Goal: Task Accomplishment & Management: Manage account settings

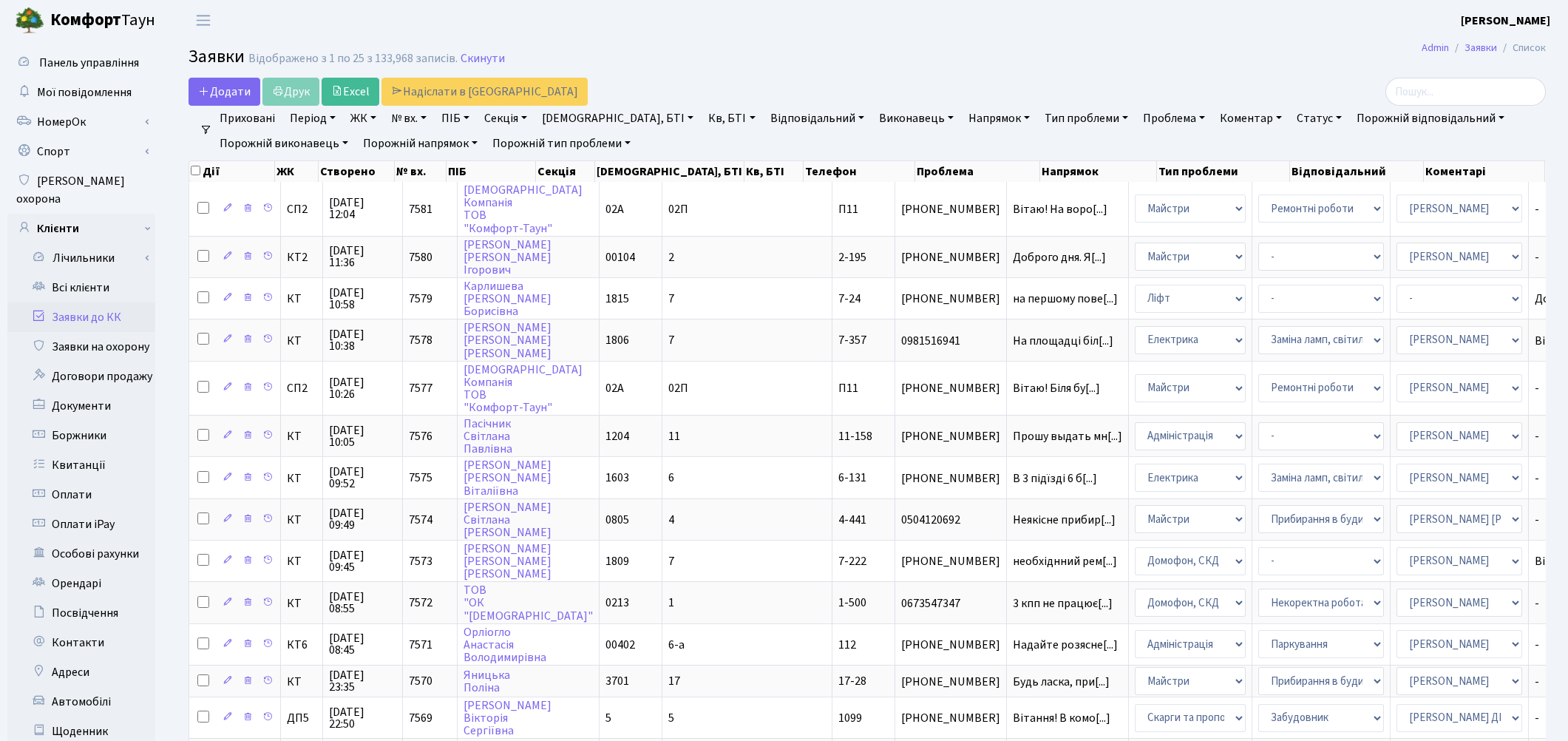
select select "85"
select select "25"
click at [97, 273] on link "Всі клієнти" at bounding box center [81, 288] width 148 height 30
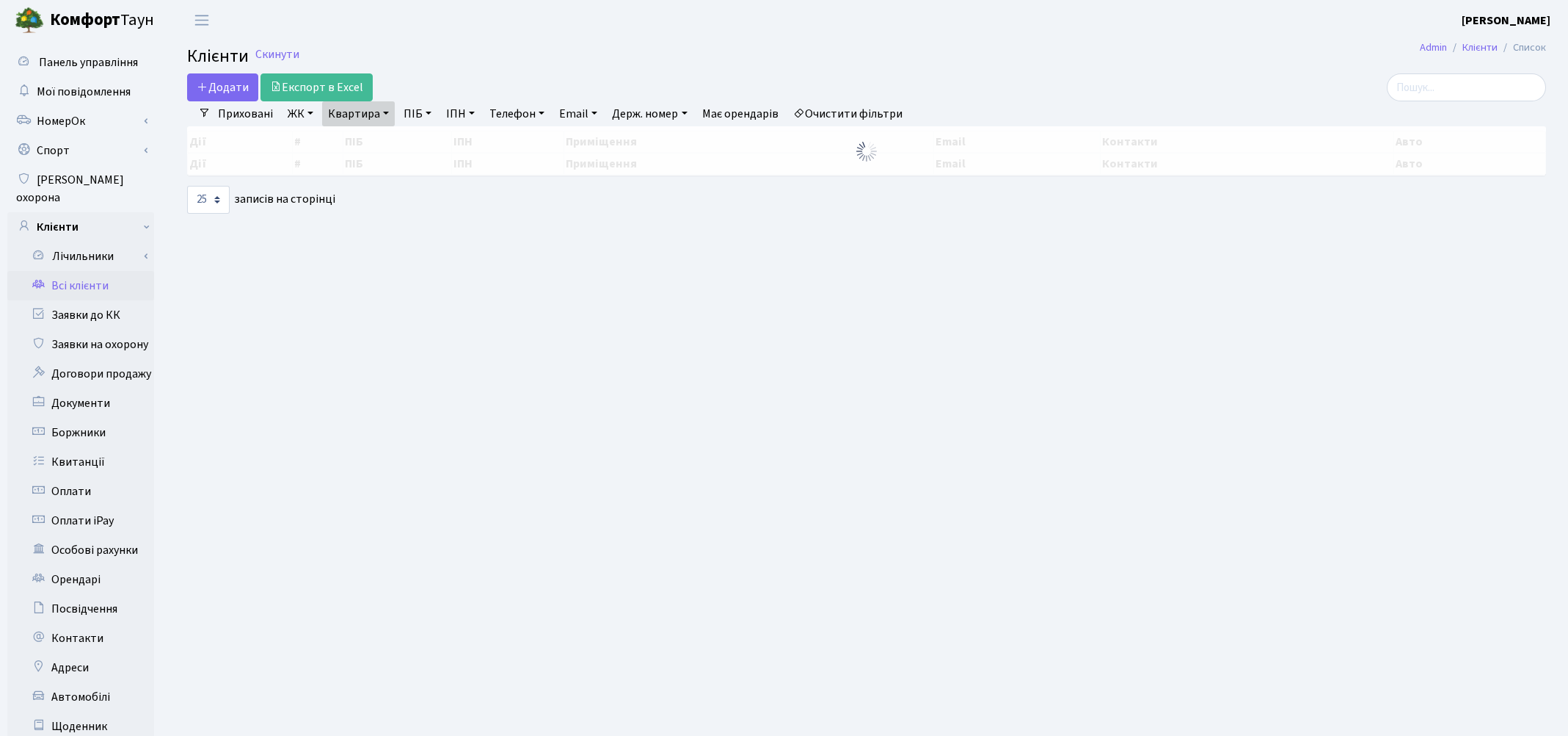
select select "25"
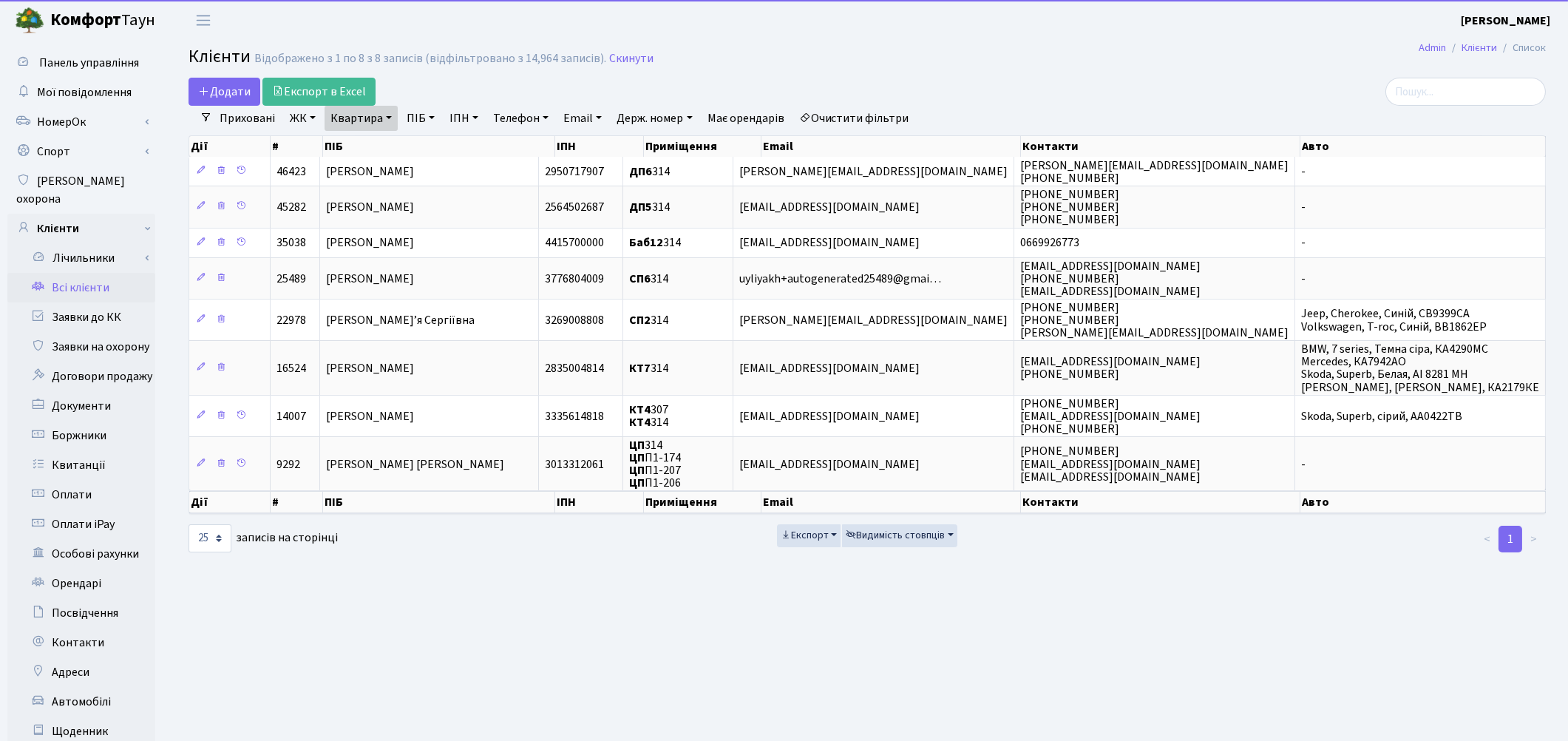
click at [890, 121] on link "Очистити фільтри" at bounding box center [854, 118] width 122 height 25
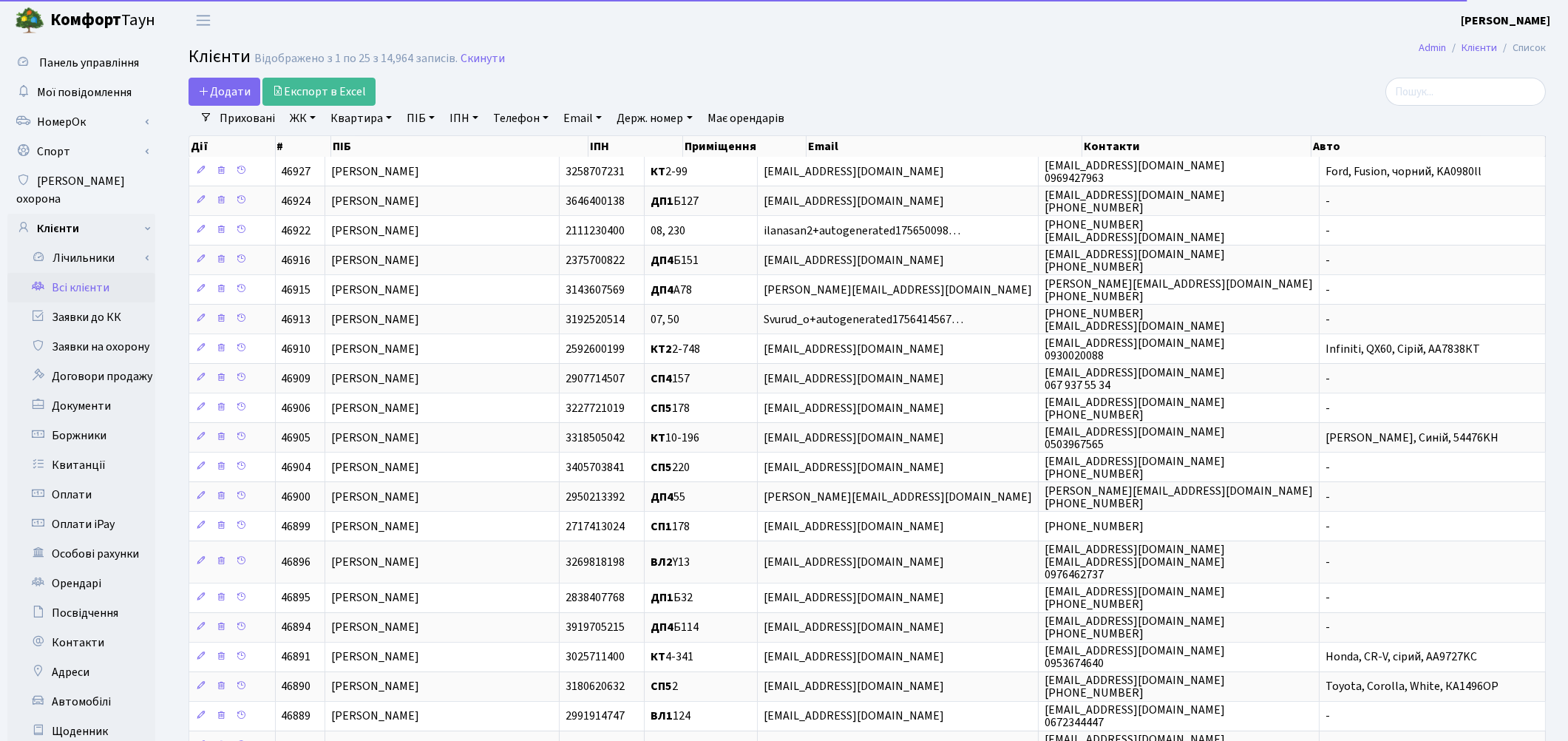
click at [363, 120] on link "Квартира" at bounding box center [361, 118] width 73 height 25
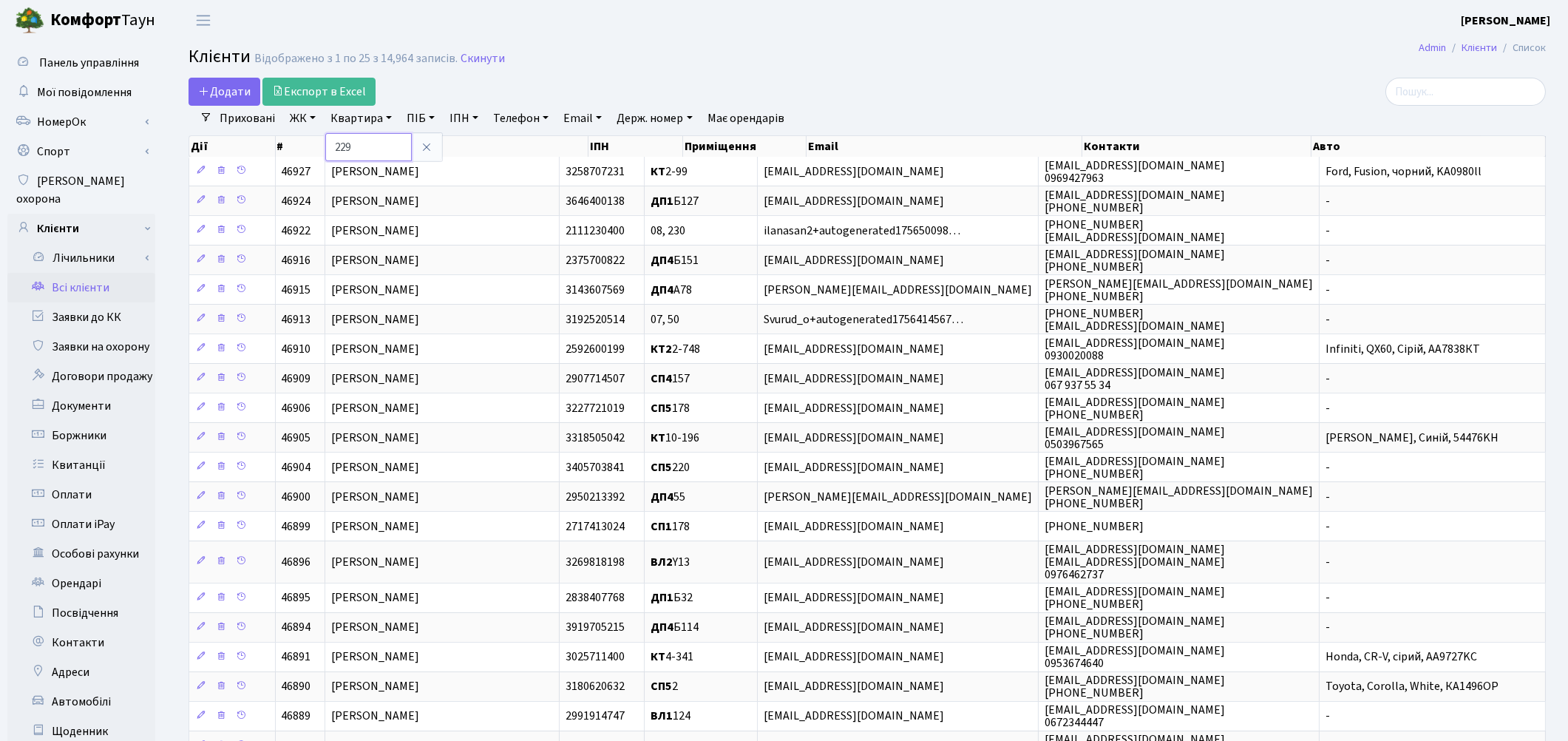
type input "229"
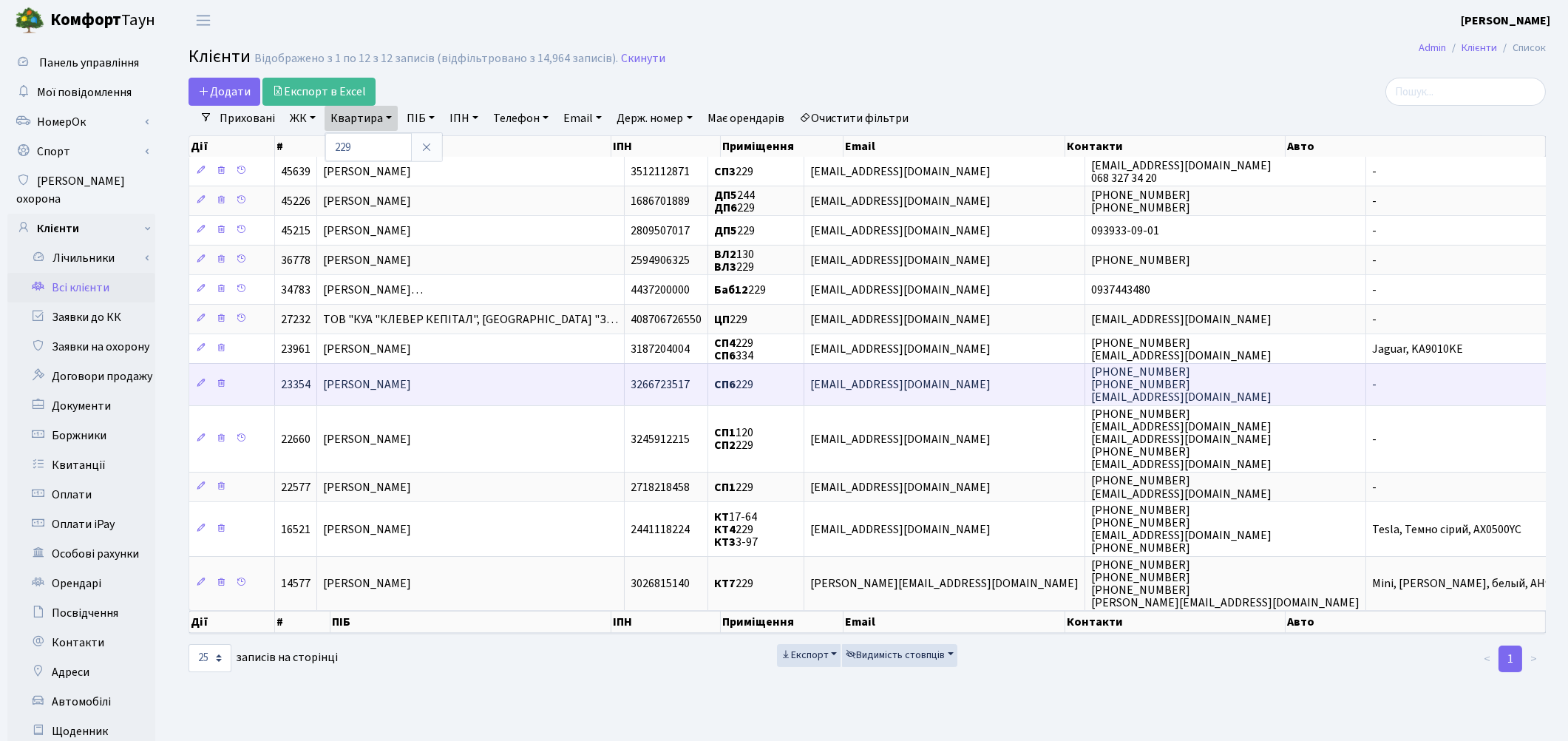
click at [361, 380] on span "Іванов Валерій Павлович" at bounding box center [367, 384] width 88 height 16
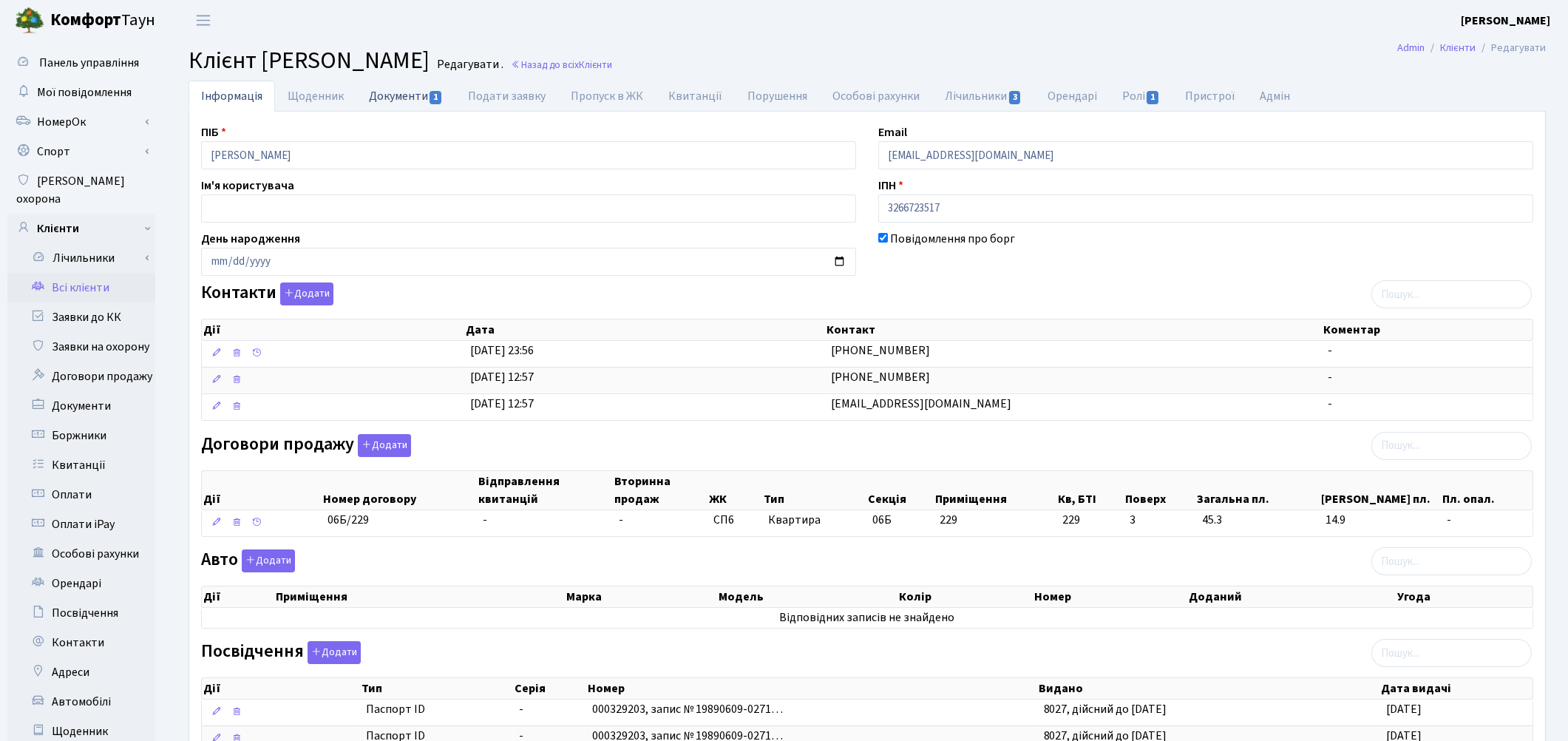
click at [393, 104] on link "Документи 1" at bounding box center [406, 96] width 99 height 30
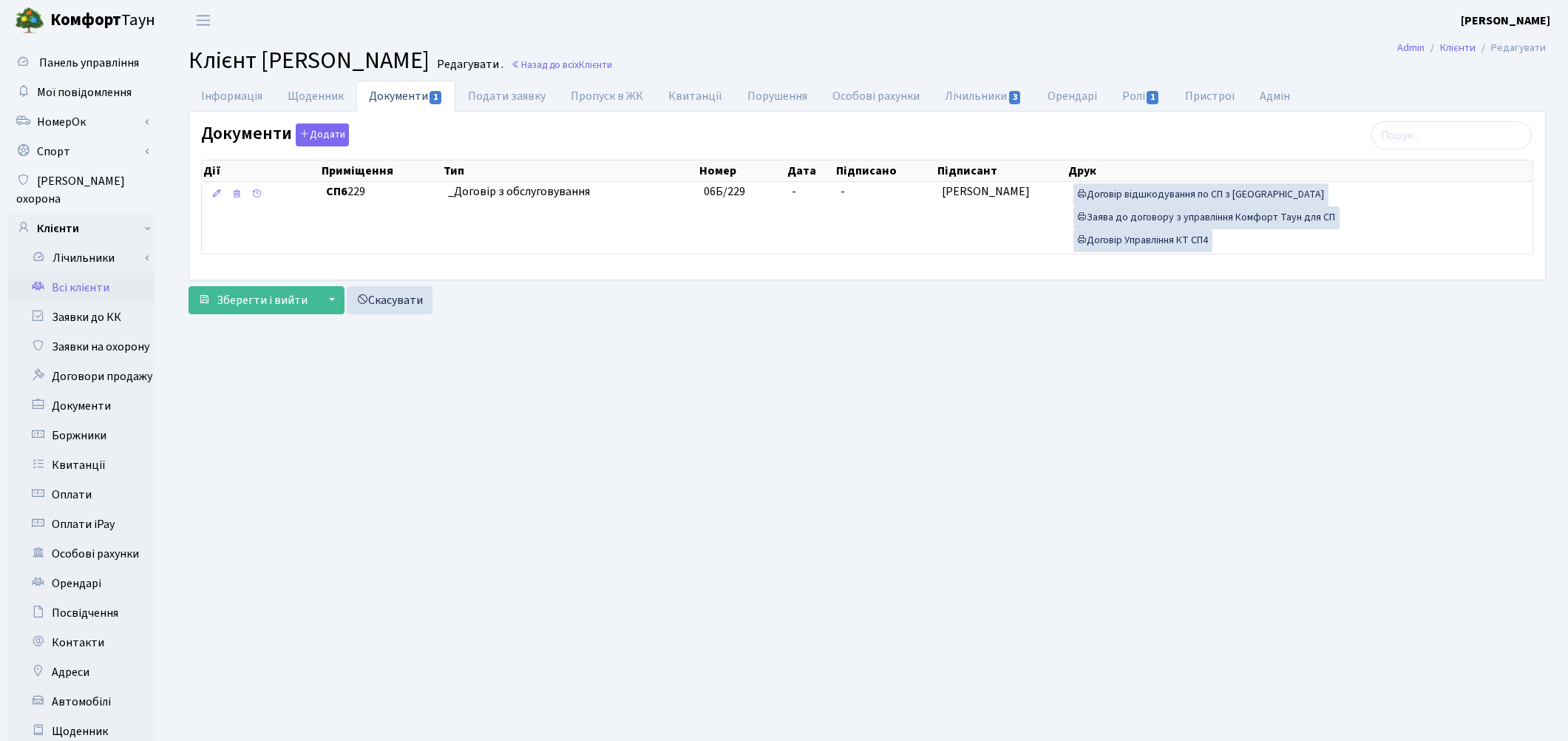
click at [100, 273] on link "Всі клієнти" at bounding box center [81, 288] width 148 height 30
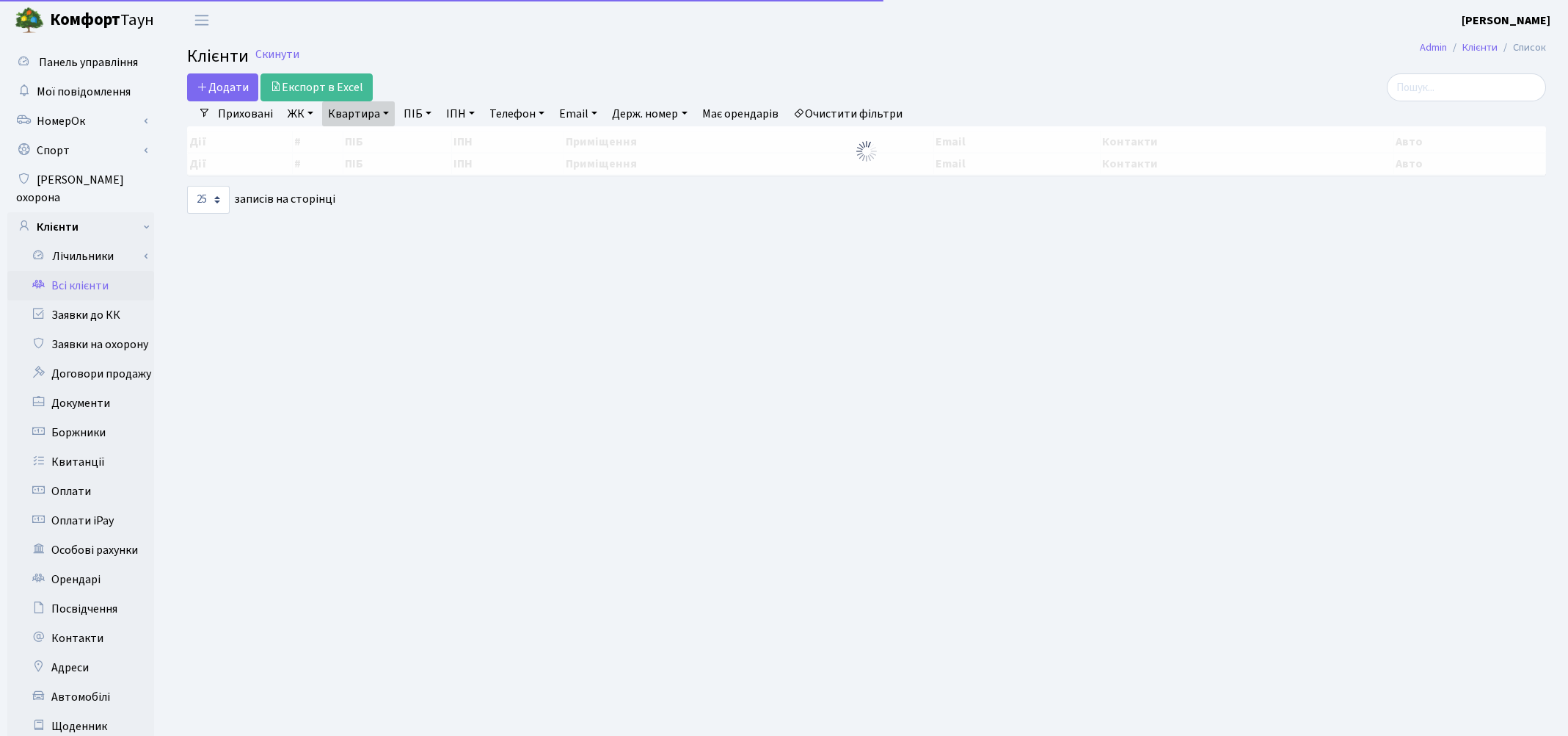
select select "25"
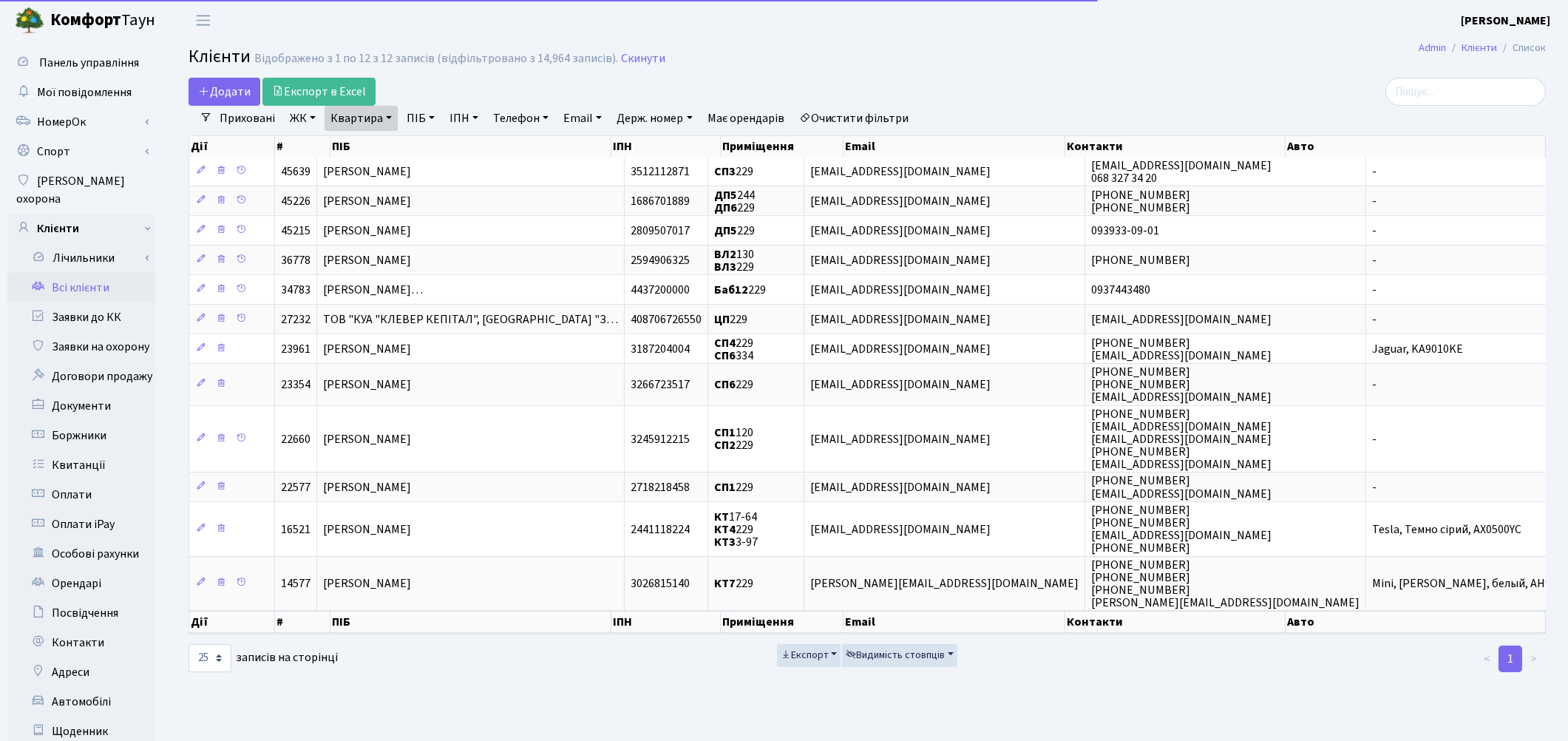
click at [345, 124] on link "Квартира" at bounding box center [361, 118] width 73 height 25
click at [360, 142] on input "229" at bounding box center [369, 147] width 87 height 28
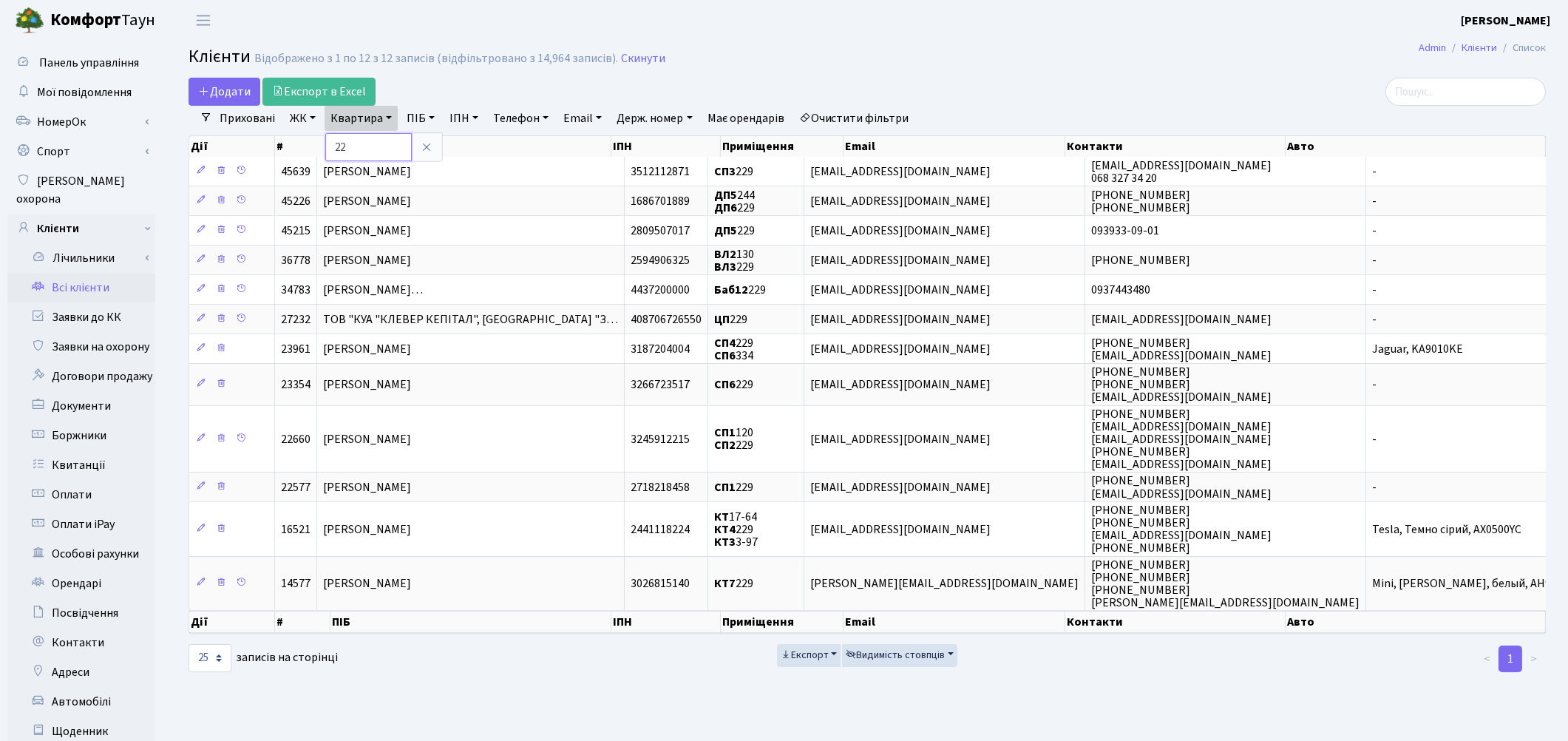
type input "2"
type input "148"
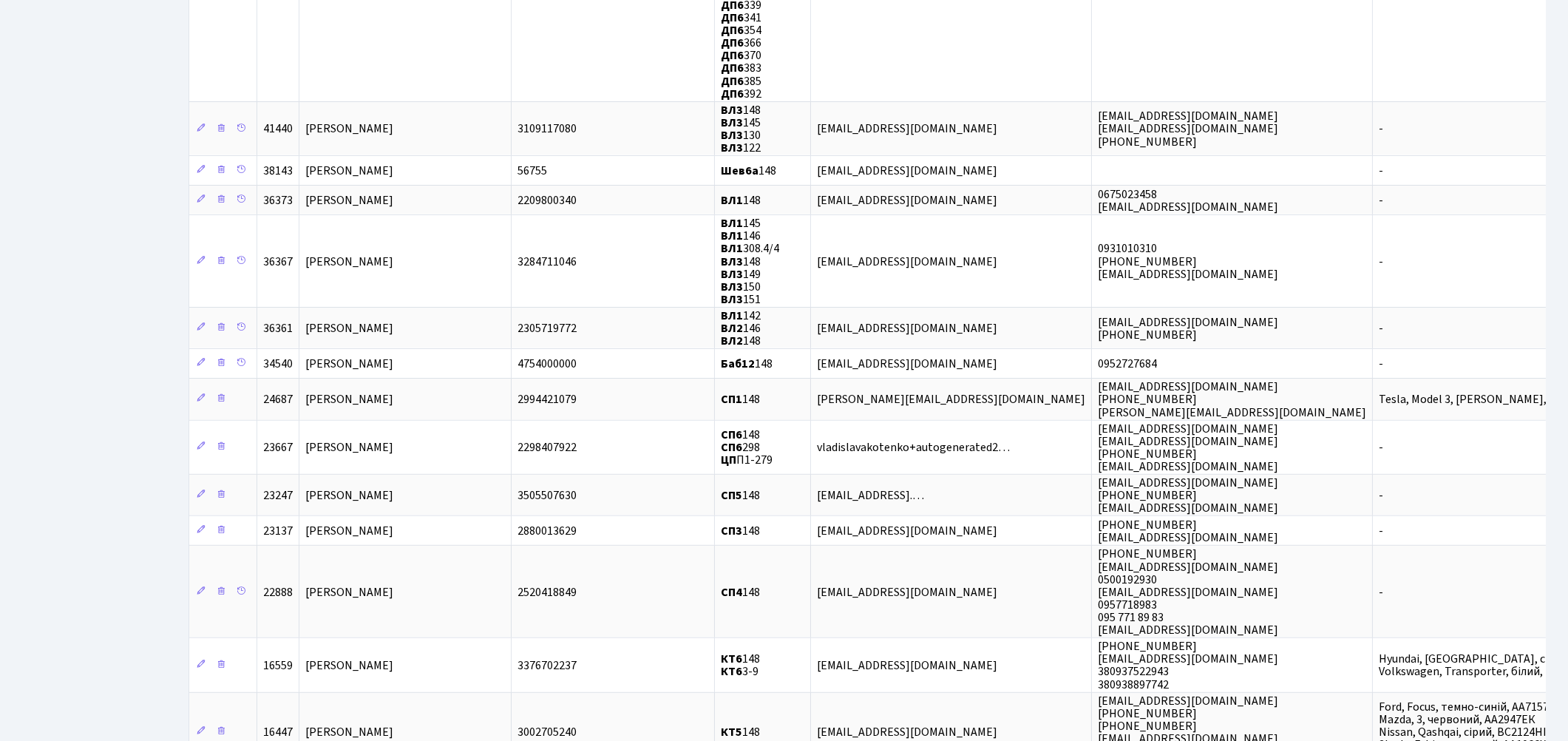
scroll to position [1478, 0]
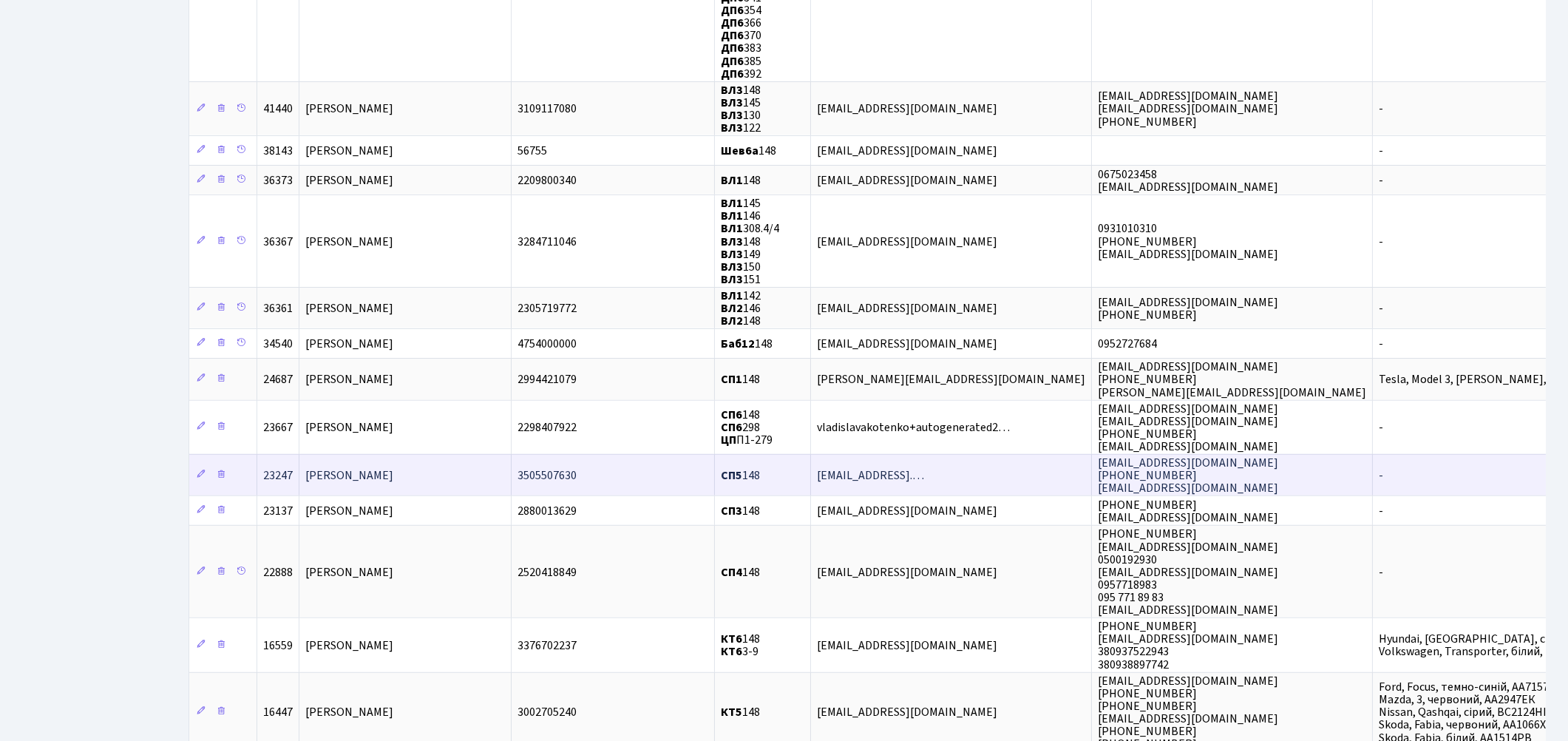
click at [393, 467] on span "[PERSON_NAME]" at bounding box center [349, 475] width 88 height 16
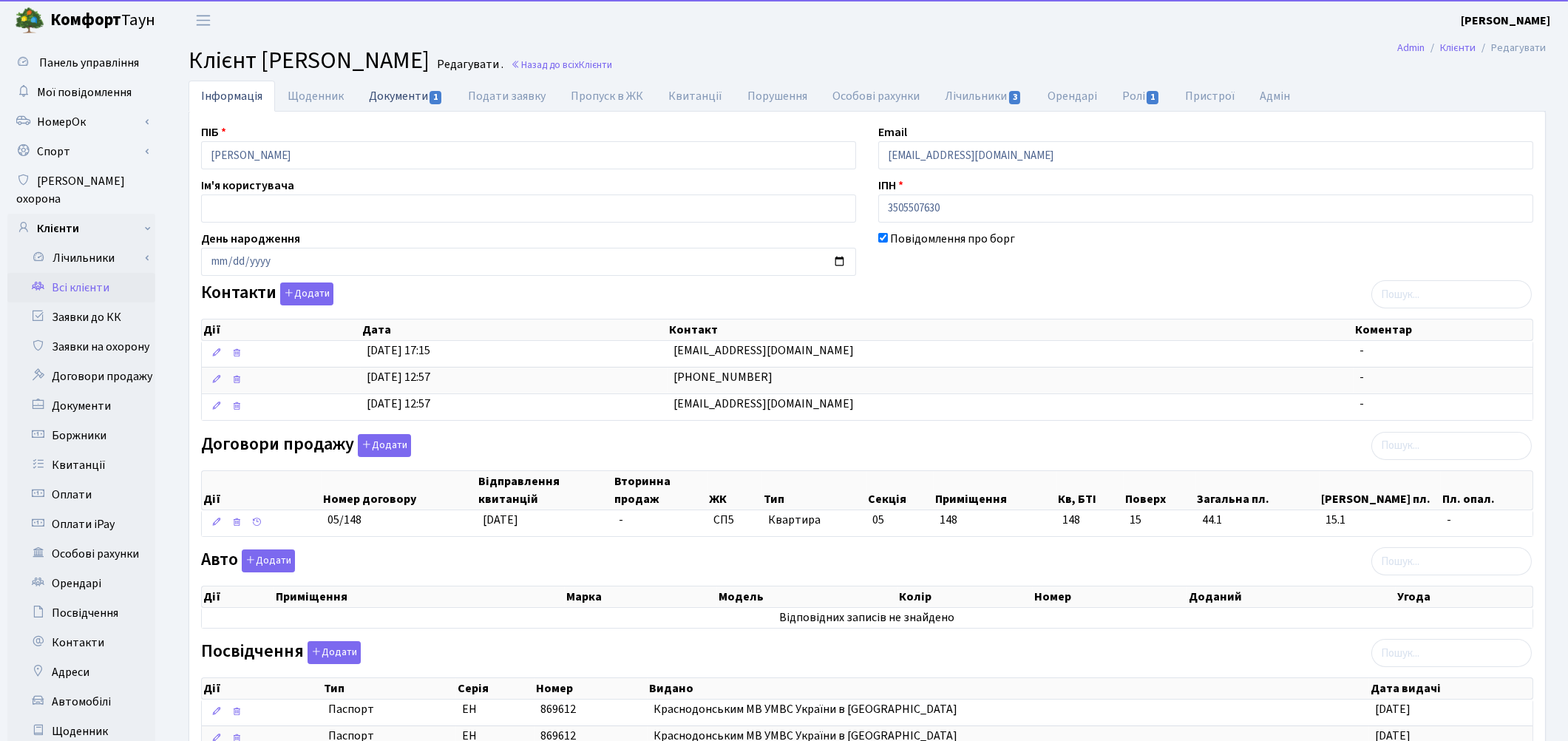
click at [393, 91] on link "Документи 1" at bounding box center [406, 96] width 99 height 30
select select "25"
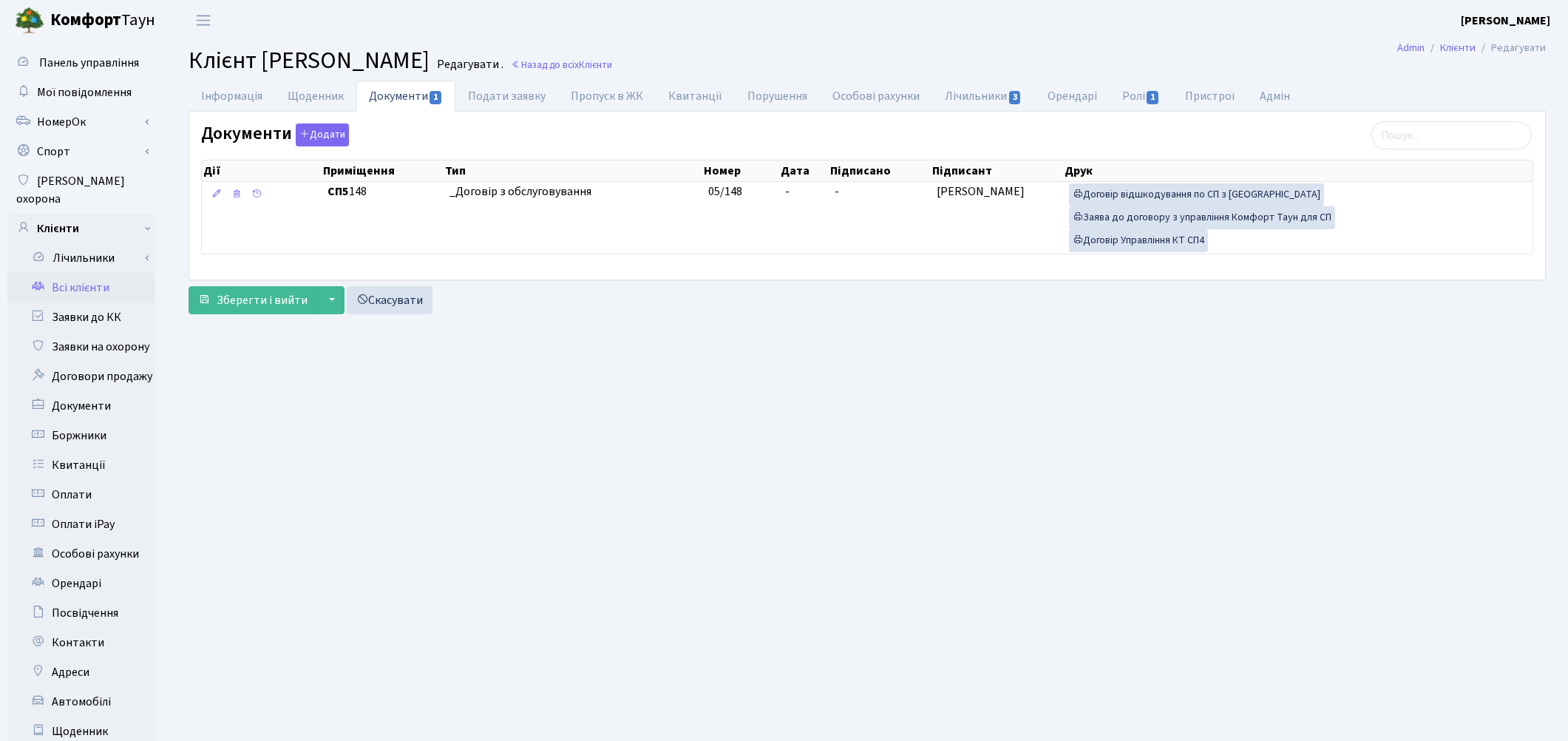
click at [91, 273] on link "Всі клієнти" at bounding box center [81, 288] width 148 height 30
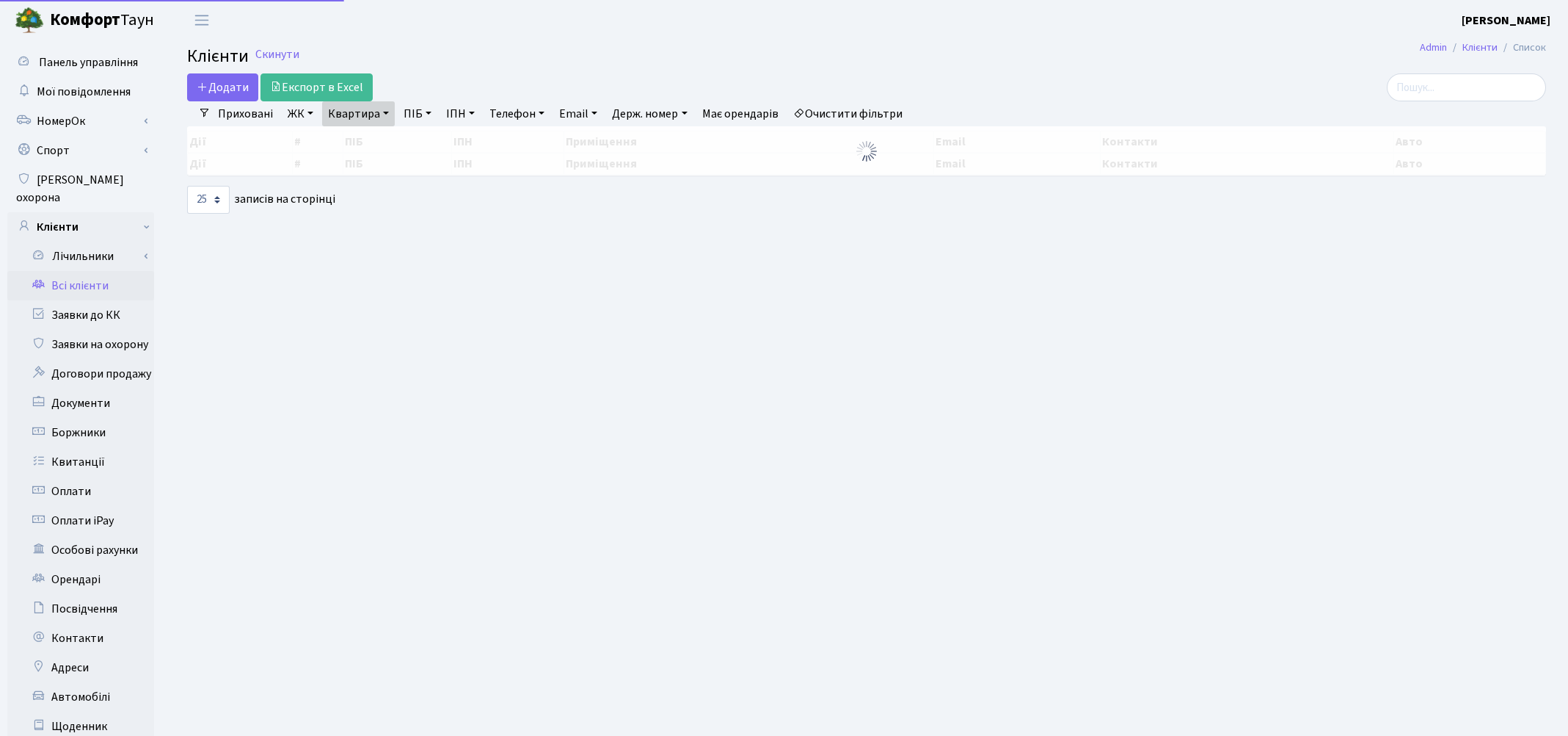
select select "25"
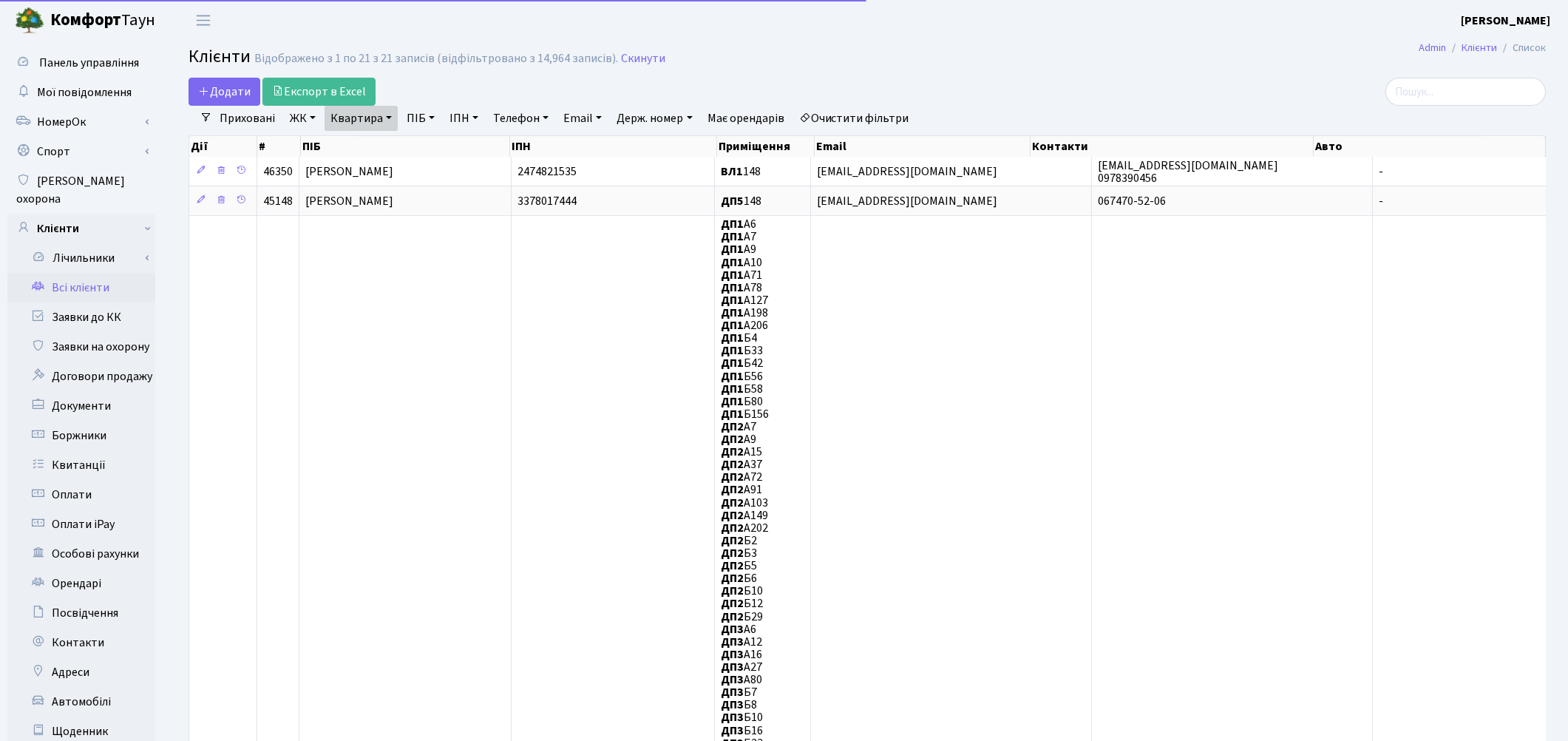
click at [374, 123] on link "Квартира" at bounding box center [361, 118] width 73 height 25
click at [373, 143] on input "148" at bounding box center [369, 147] width 87 height 28
type input "1"
type input "57"
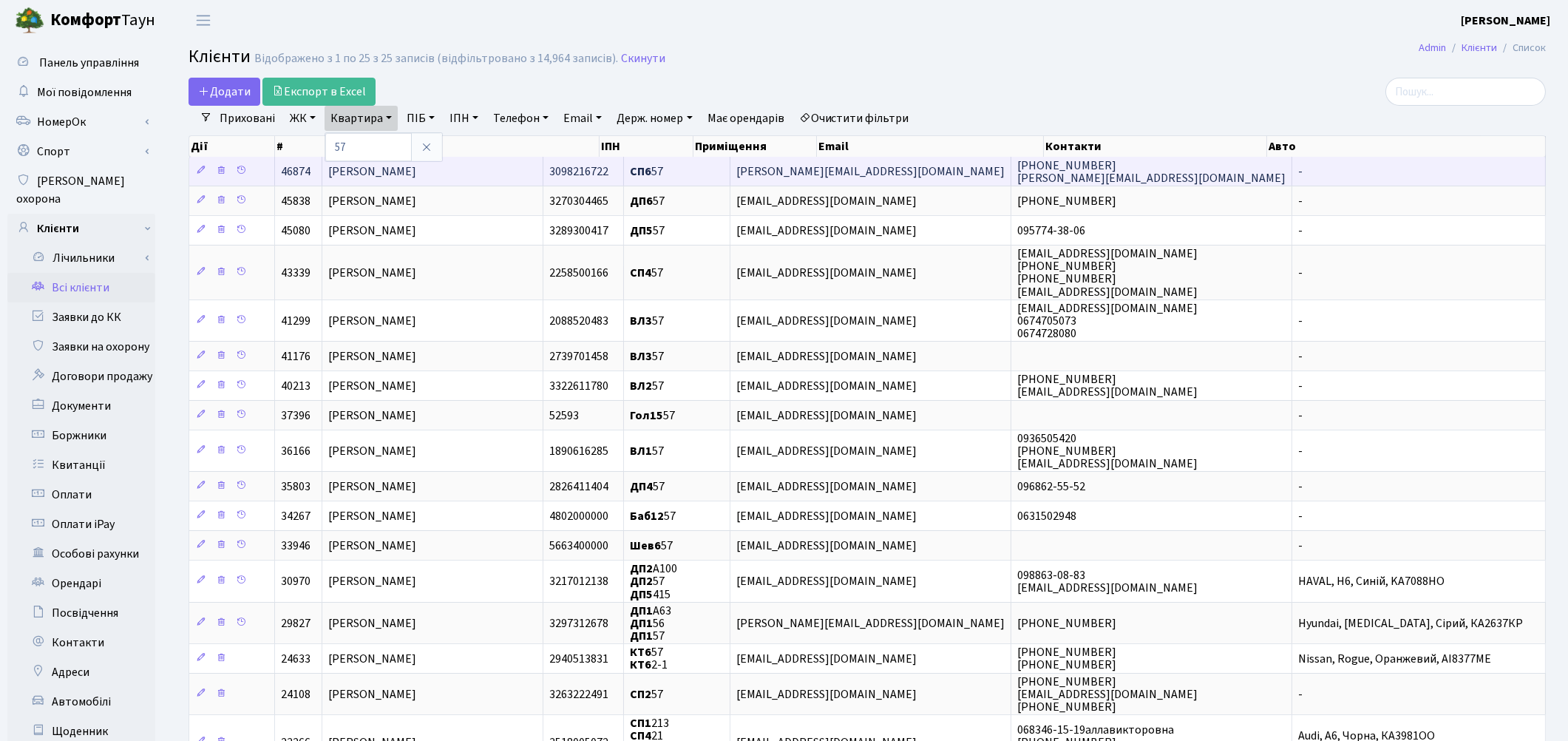
click at [386, 183] on td "Журавель Олена Петрівна" at bounding box center [433, 171] width 221 height 29
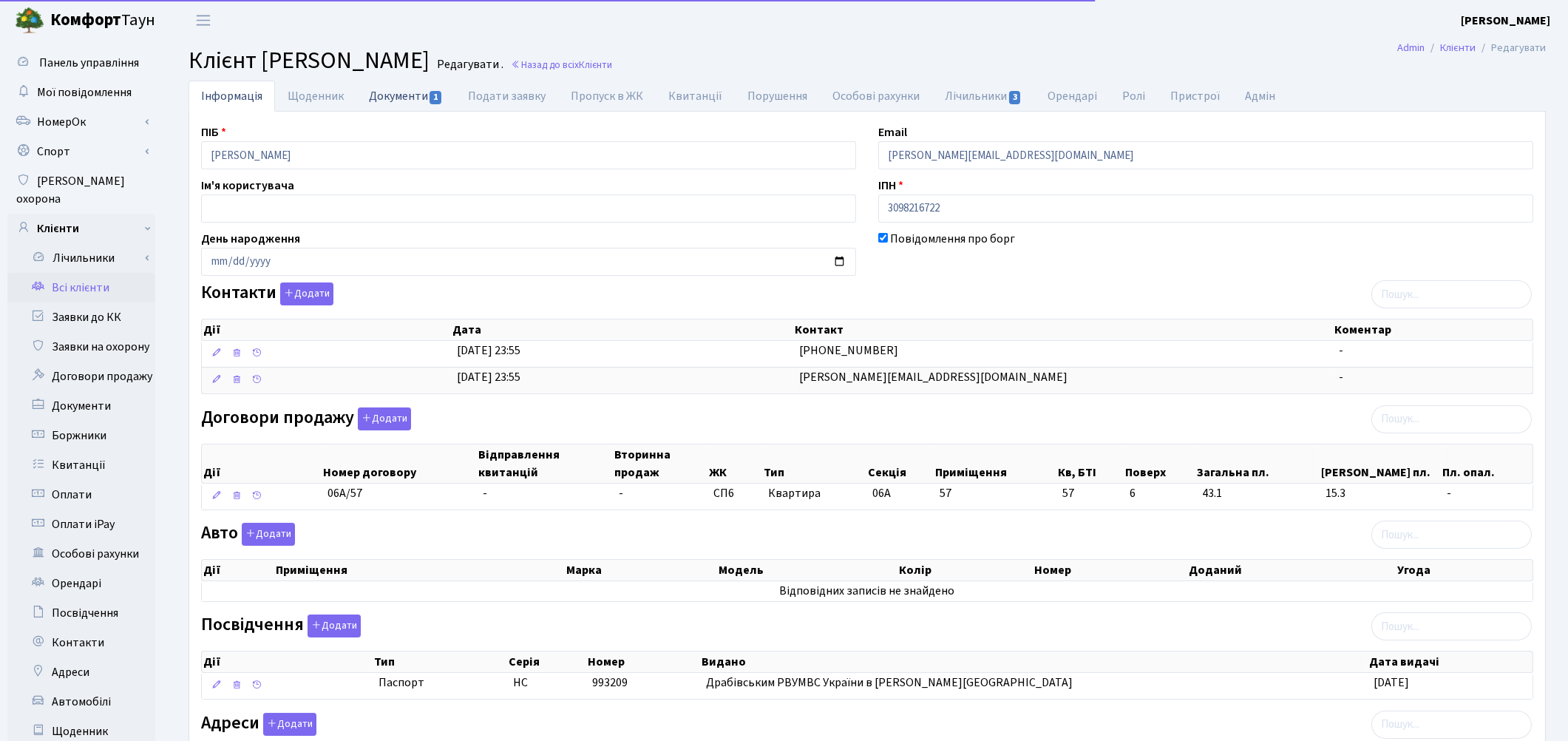
click at [388, 92] on link "Документи 1" at bounding box center [406, 96] width 99 height 30
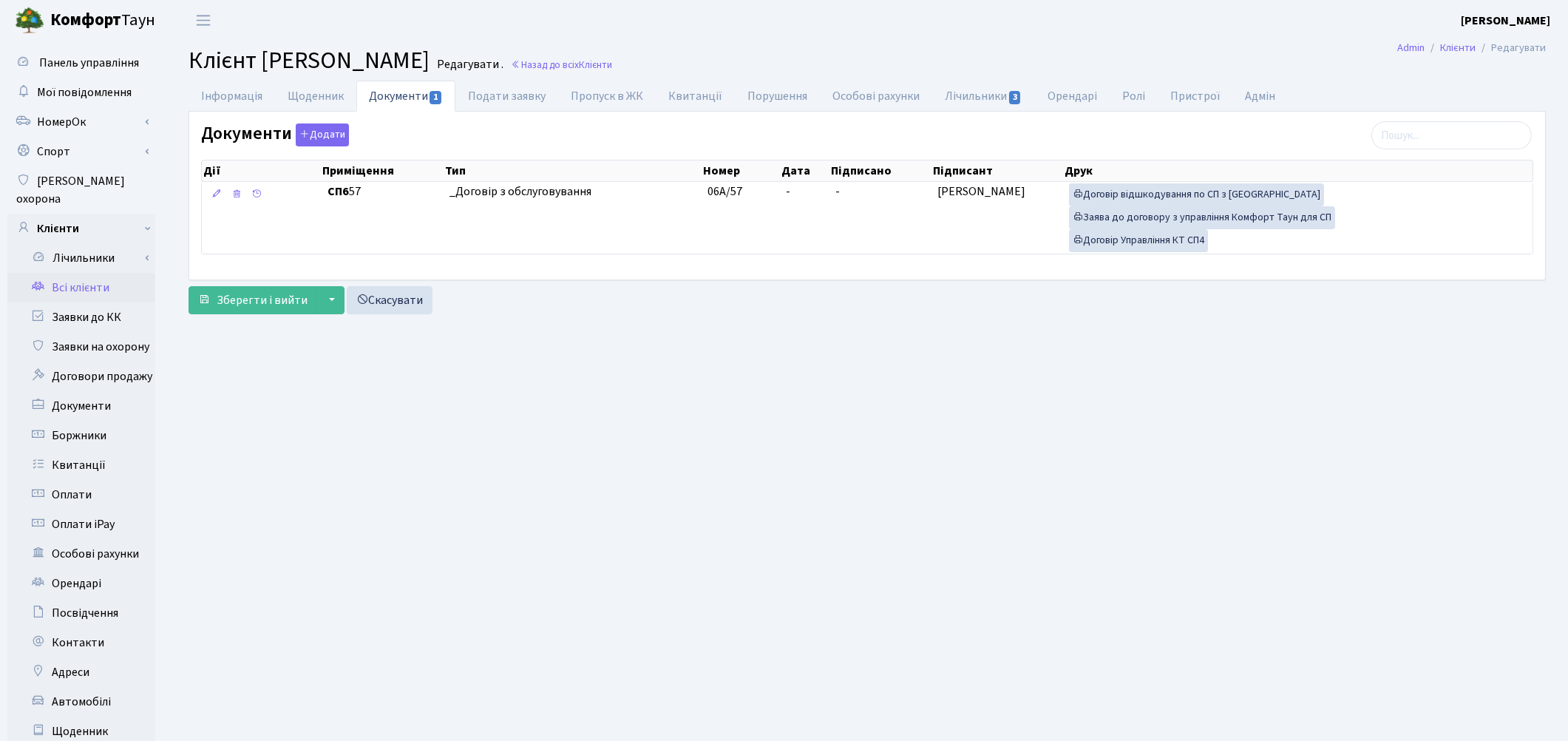
click at [557, 412] on main "Admin Клієнти Редагувати Клієнт Журавель Олена Петрівна Редагувати . Назад до в…" at bounding box center [867, 470] width 1401 height 860
click at [87, 273] on link "Всі клієнти" at bounding box center [81, 288] width 148 height 30
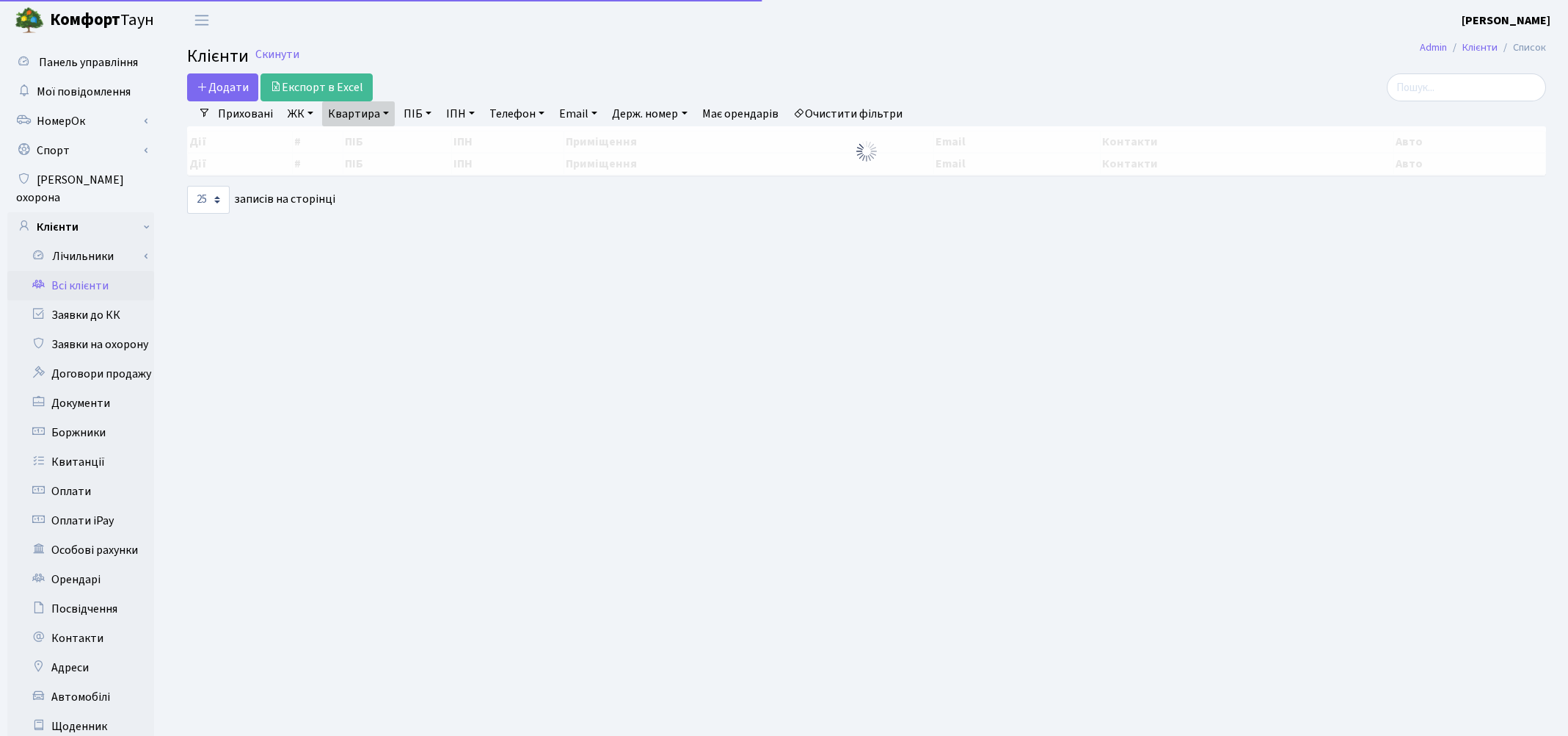
select select "25"
click at [872, 108] on link "Очистити фільтри" at bounding box center [848, 113] width 121 height 25
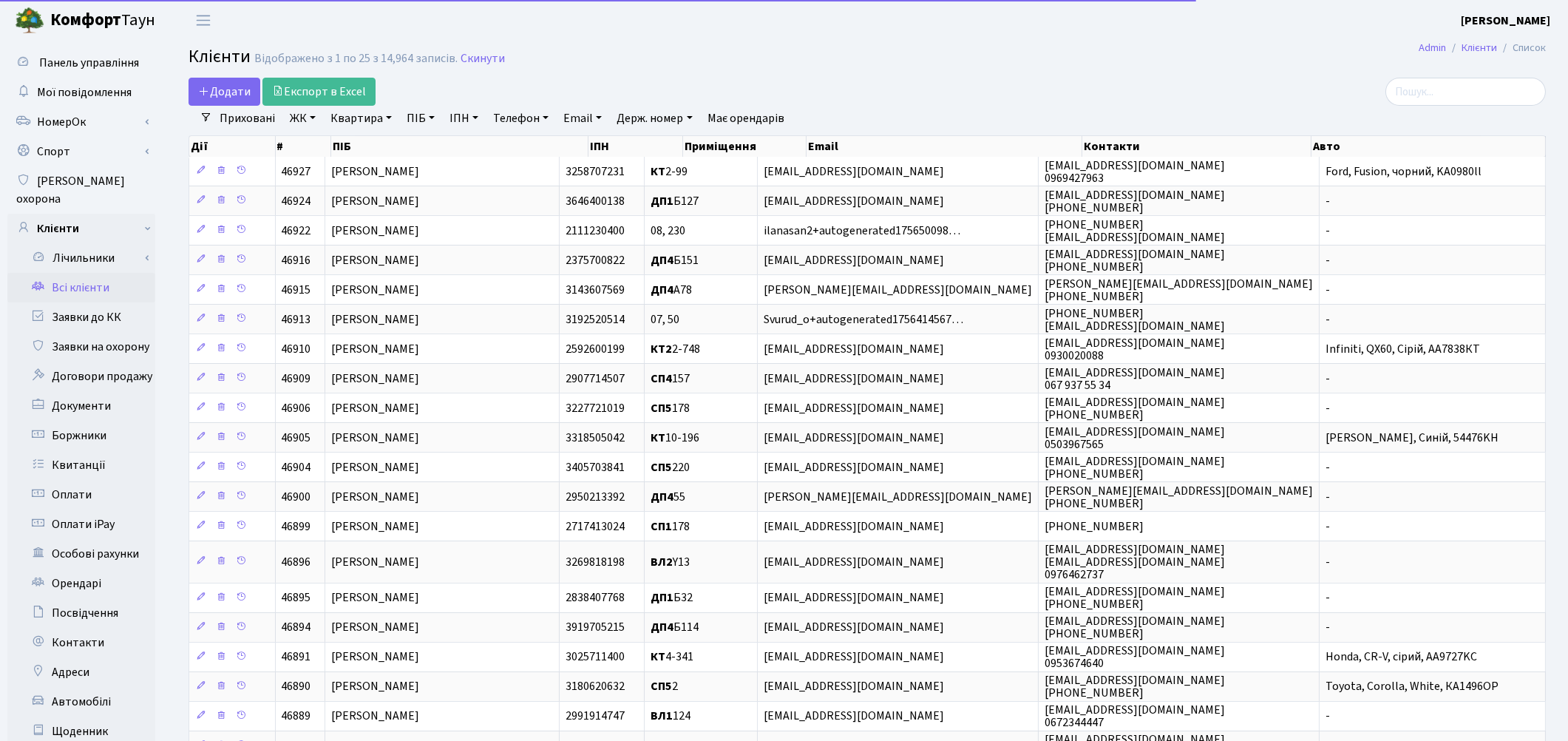
click at [373, 121] on link "Квартира" at bounding box center [361, 118] width 73 height 25
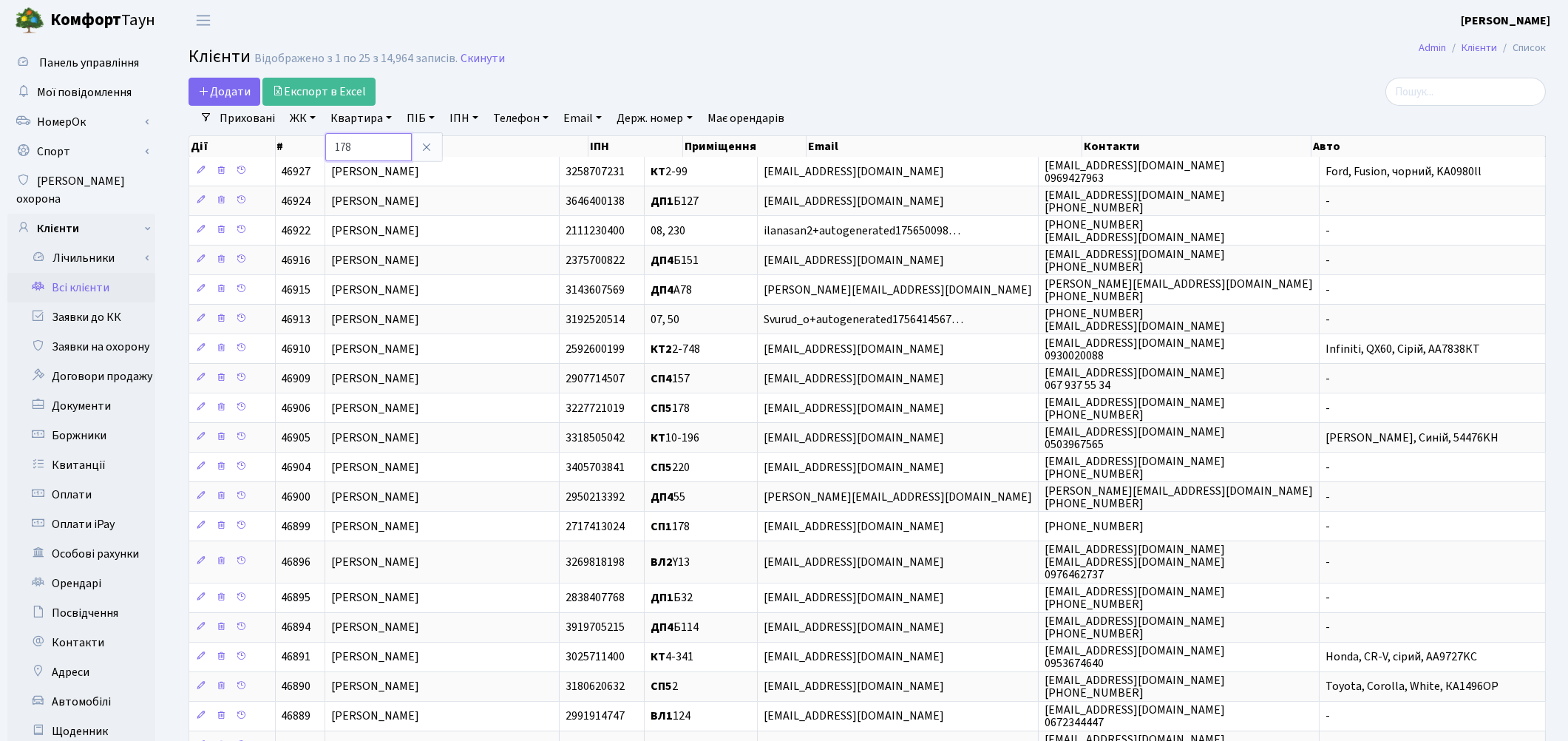
type input "178"
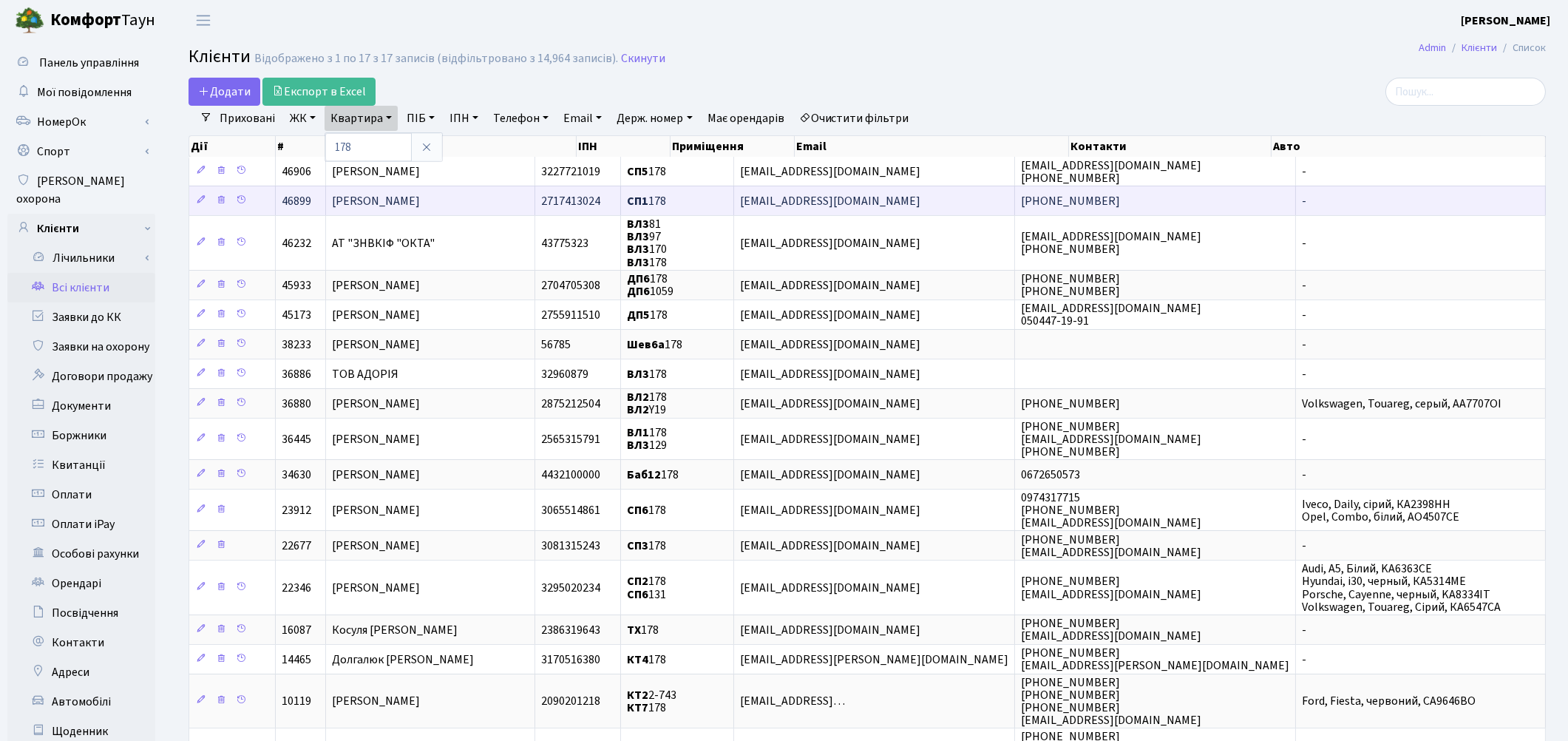
click at [420, 207] on span "[PERSON_NAME]" at bounding box center [376, 201] width 88 height 16
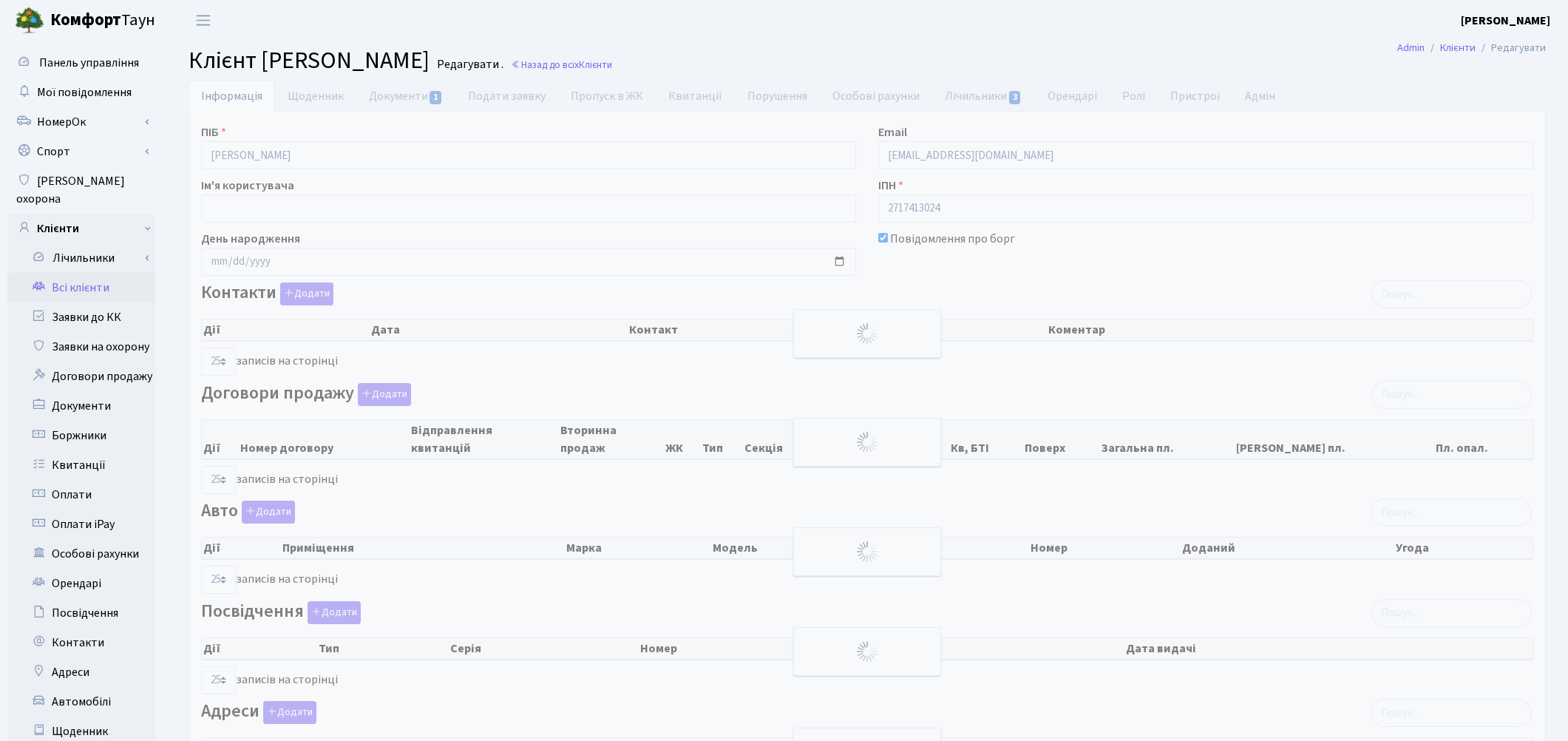
select select "25"
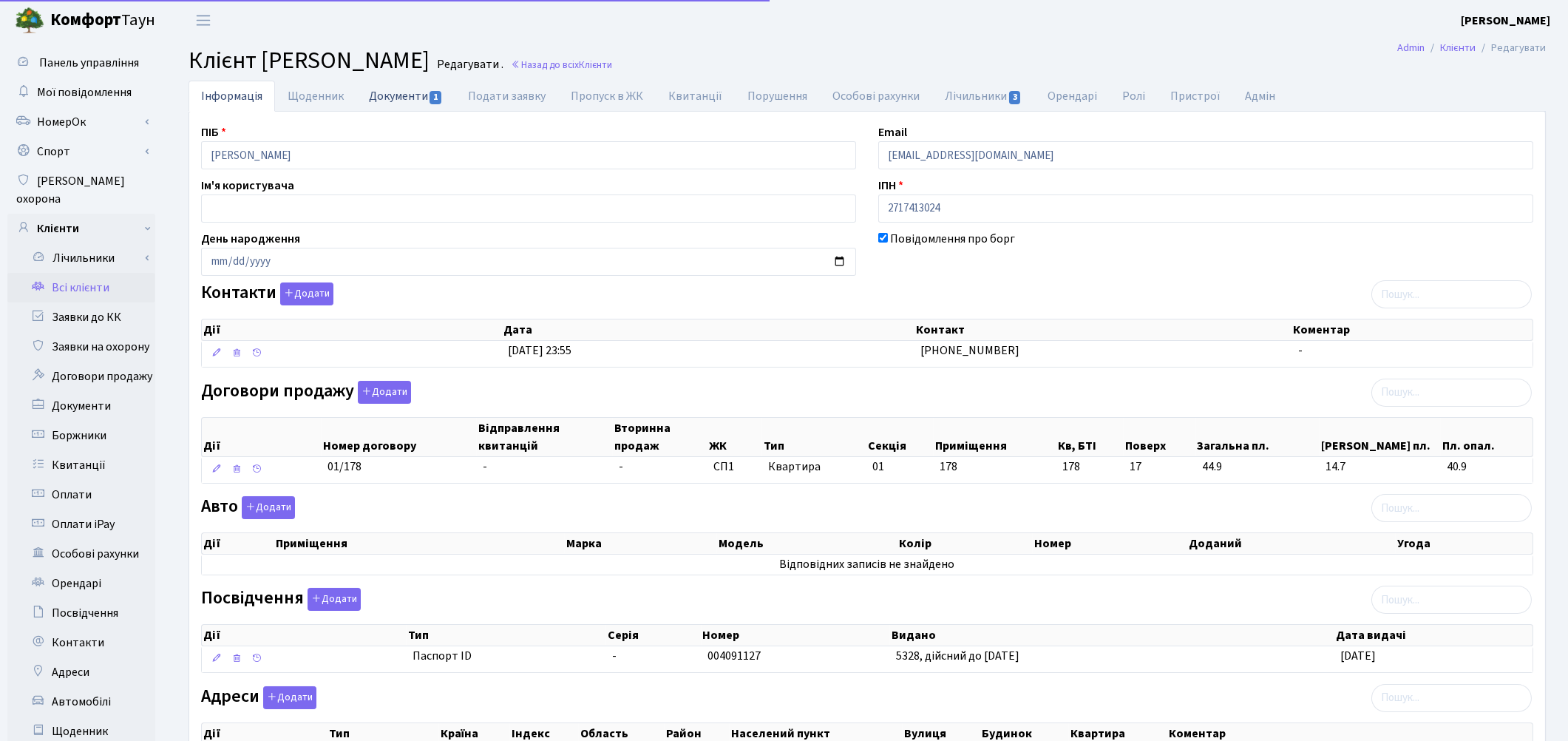
click at [377, 96] on link "Документи 1" at bounding box center [406, 96] width 99 height 30
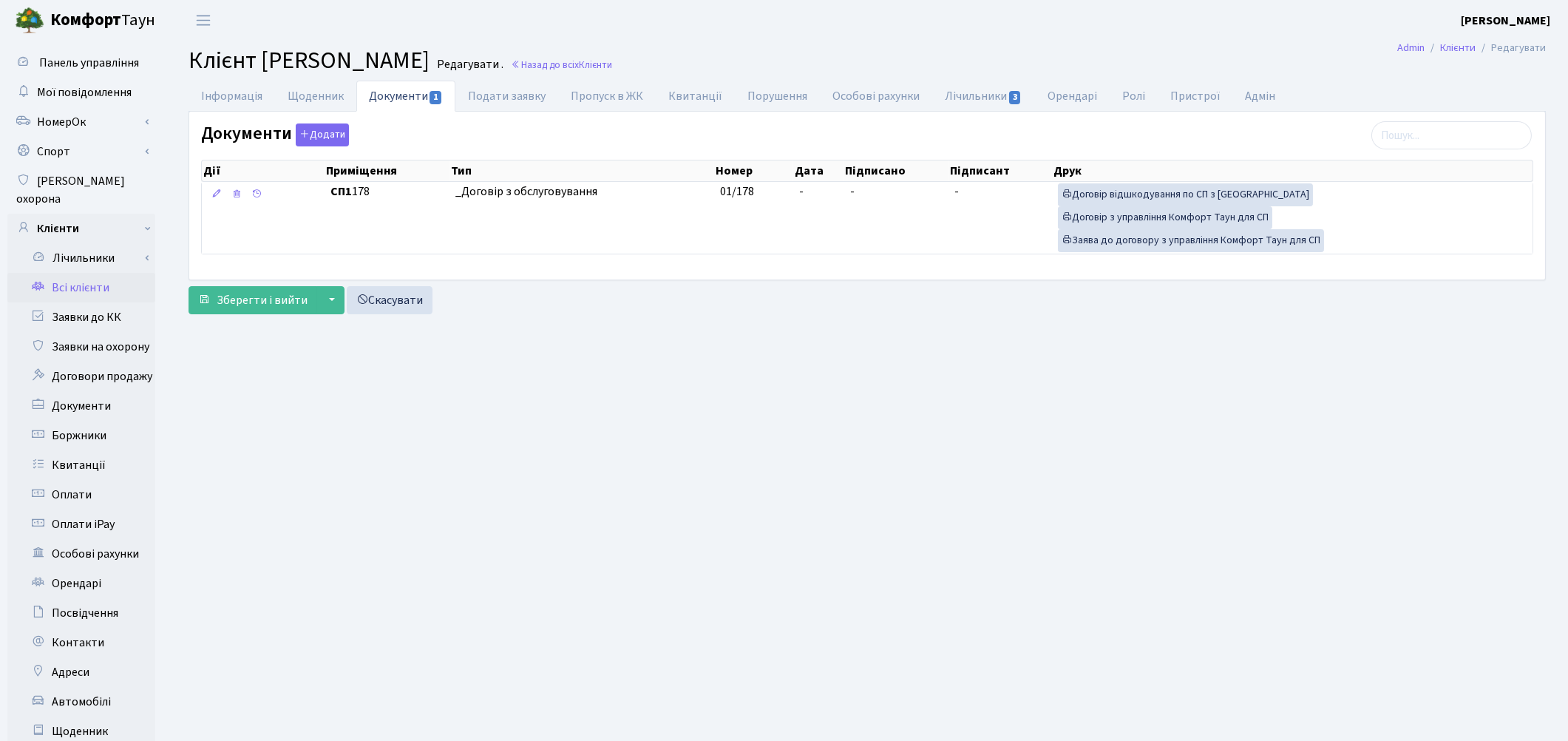
click at [77, 273] on link "Всі клієнти" at bounding box center [81, 288] width 148 height 30
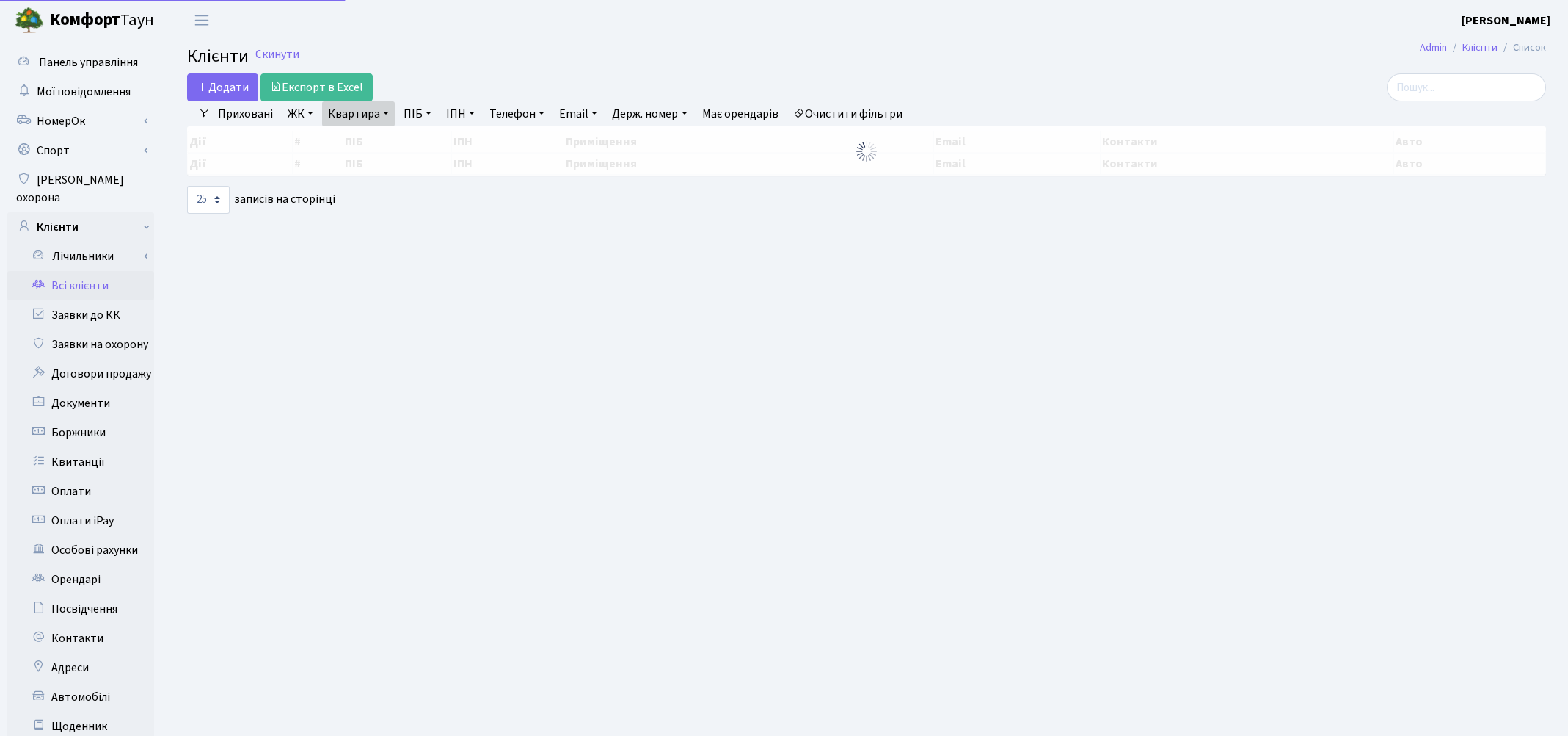
select select "25"
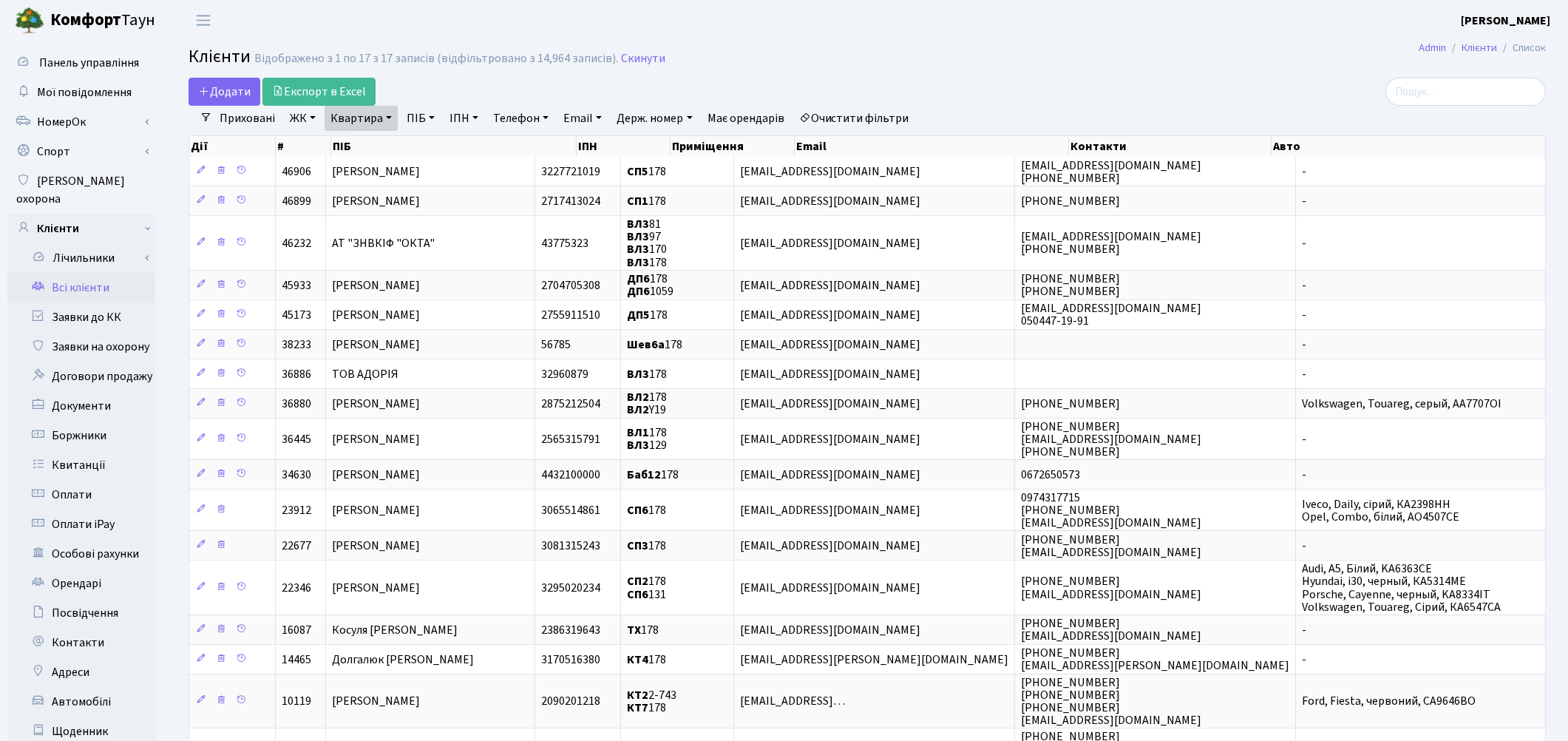
click at [864, 113] on link "Очистити фільтри" at bounding box center [854, 118] width 122 height 25
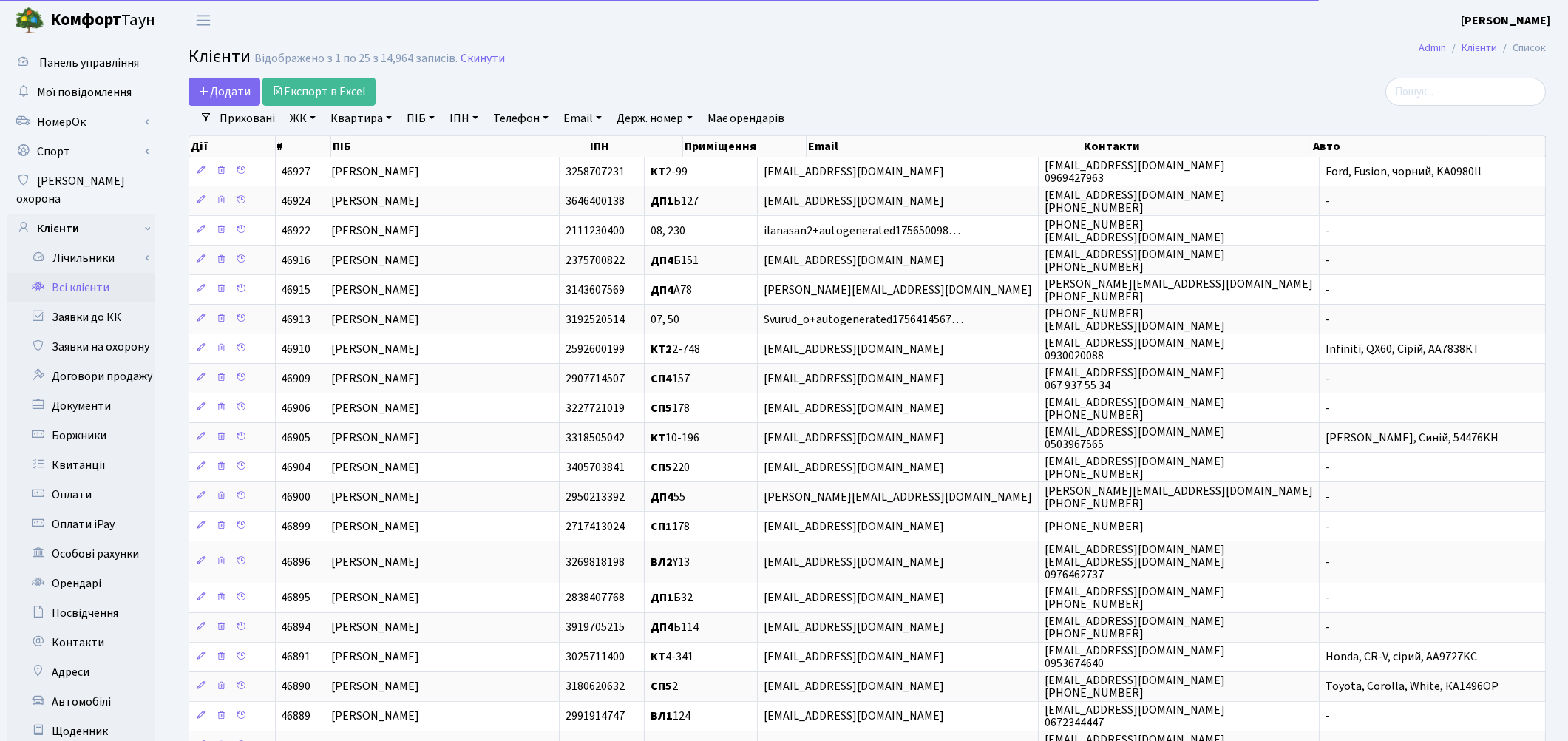
click at [357, 116] on link "Квартира" at bounding box center [361, 118] width 73 height 25
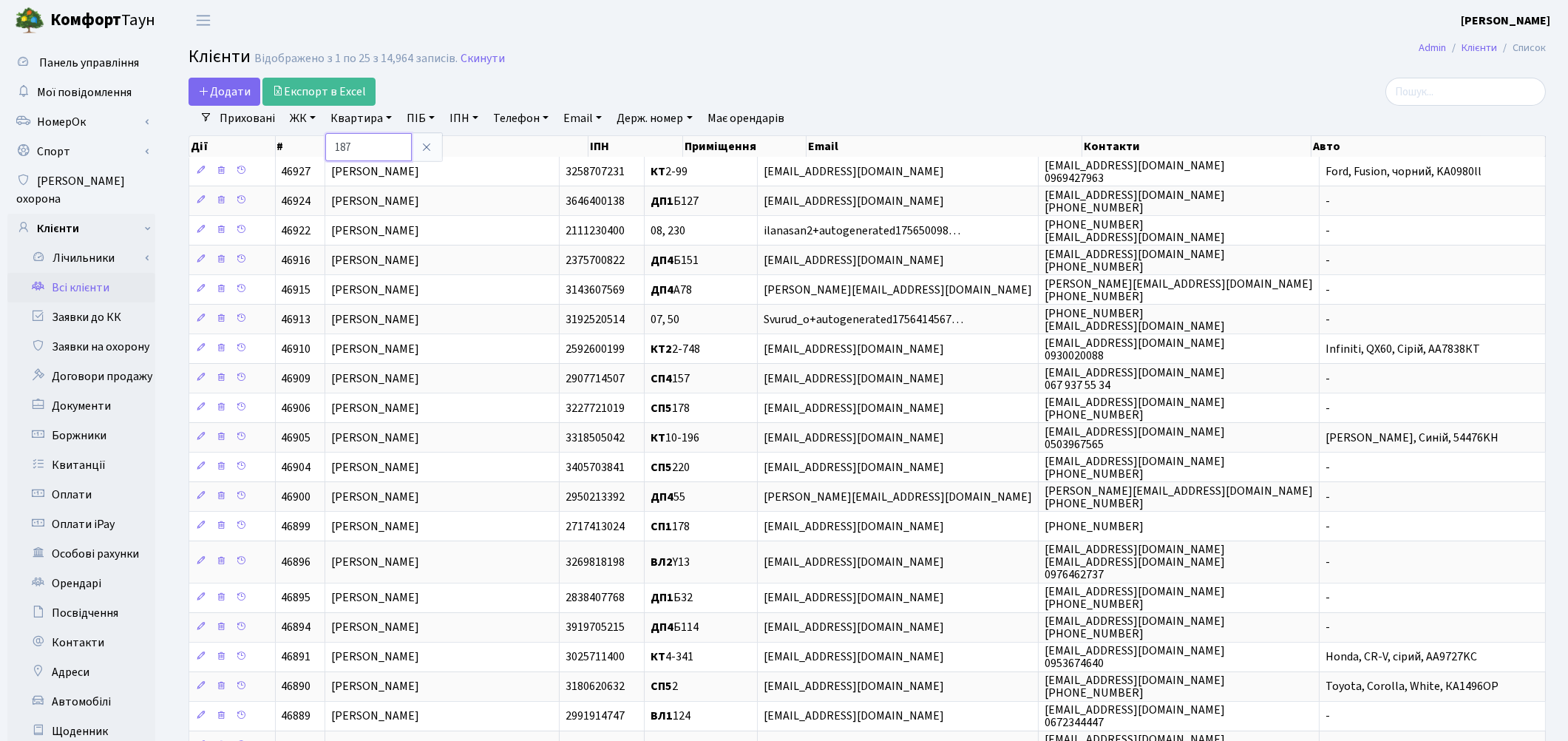
type input "187"
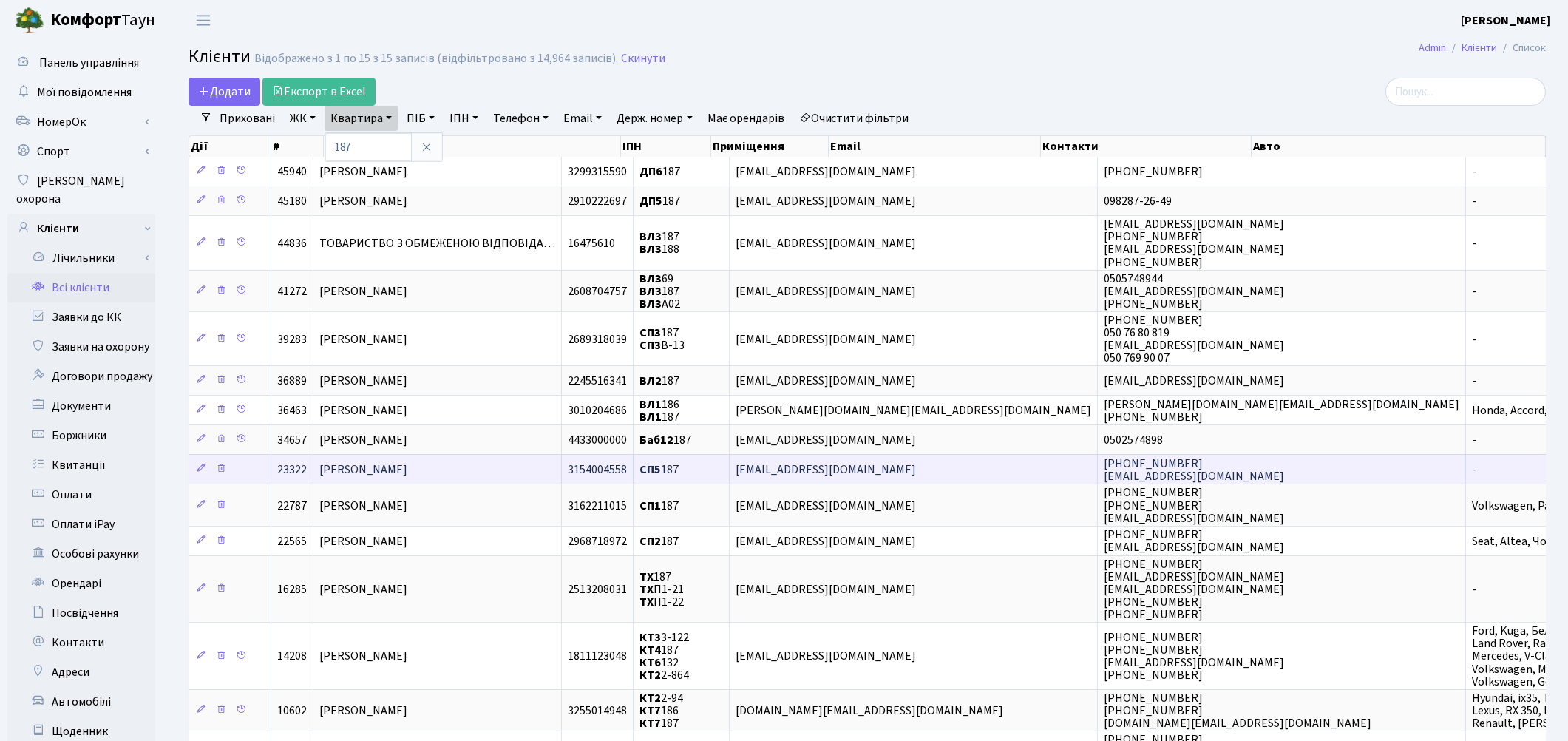
click at [357, 471] on span "[PERSON_NAME]" at bounding box center [364, 469] width 88 height 16
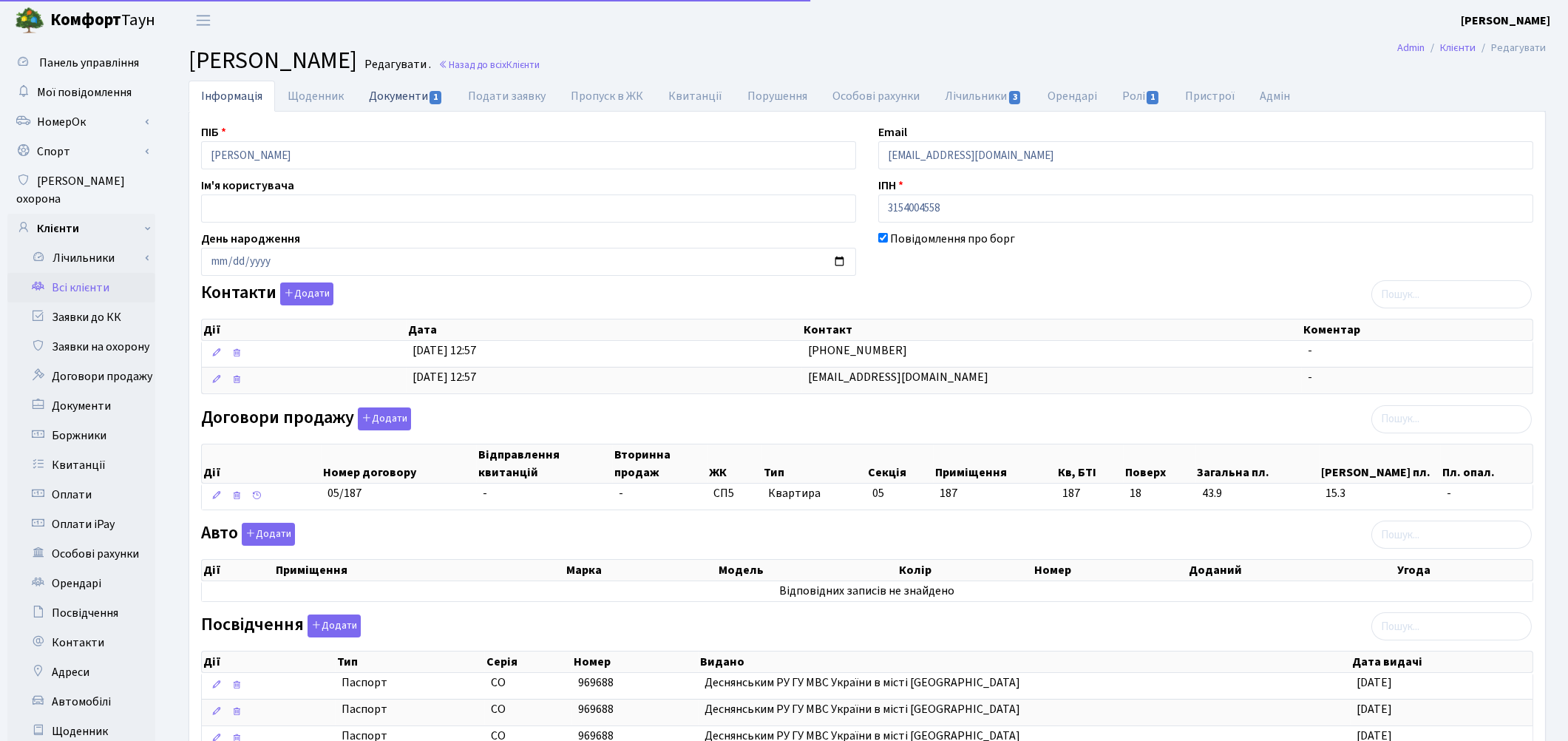
click at [394, 100] on link "Документи 1" at bounding box center [406, 96] width 99 height 30
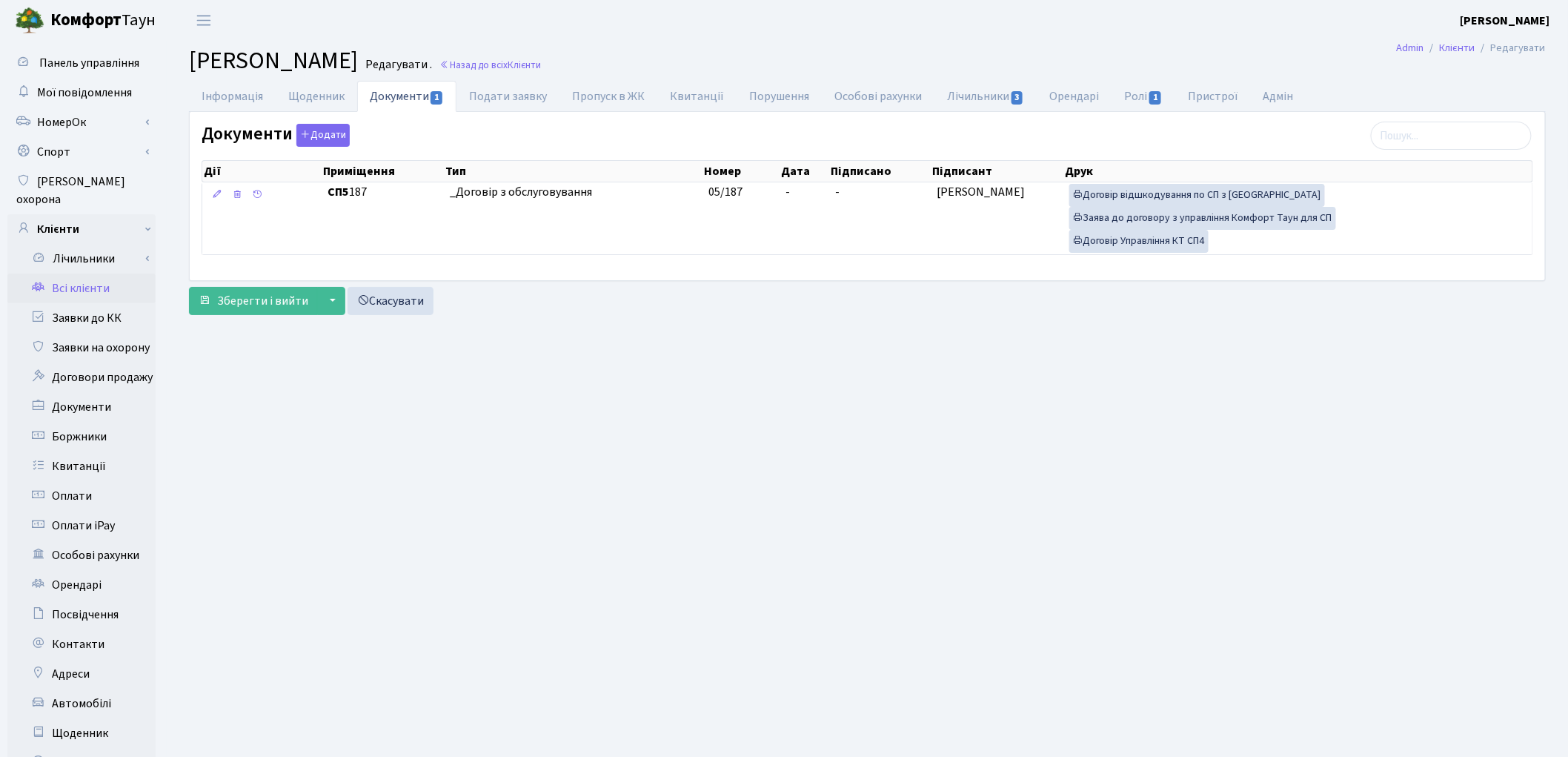
click at [1268, 450] on main "Admin Клієнти Редагувати Клієнт Климчук Григорій Вікторович Редагувати . Назад …" at bounding box center [867, 472] width 1401 height 863
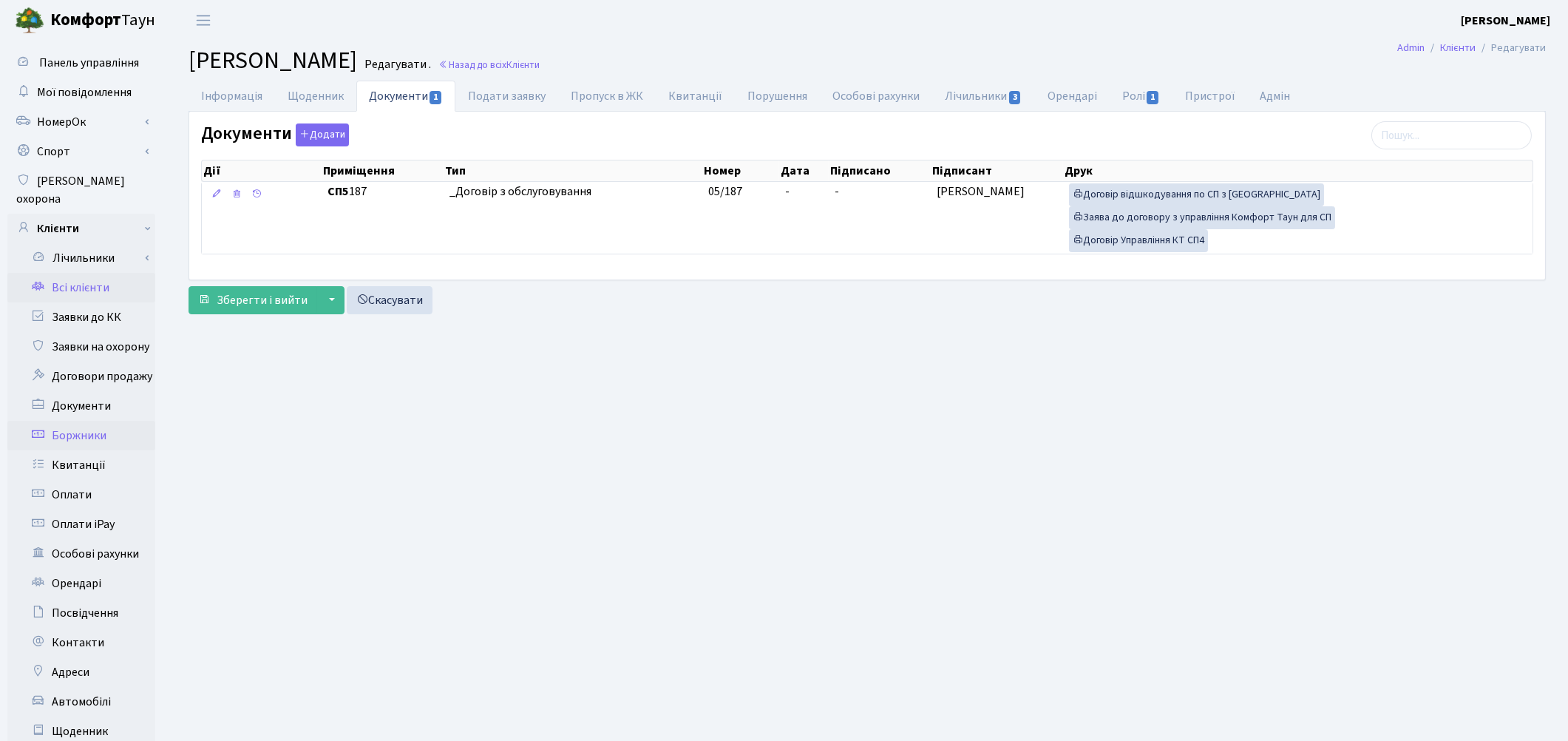
click at [90, 425] on link "Боржники" at bounding box center [81, 435] width 148 height 30
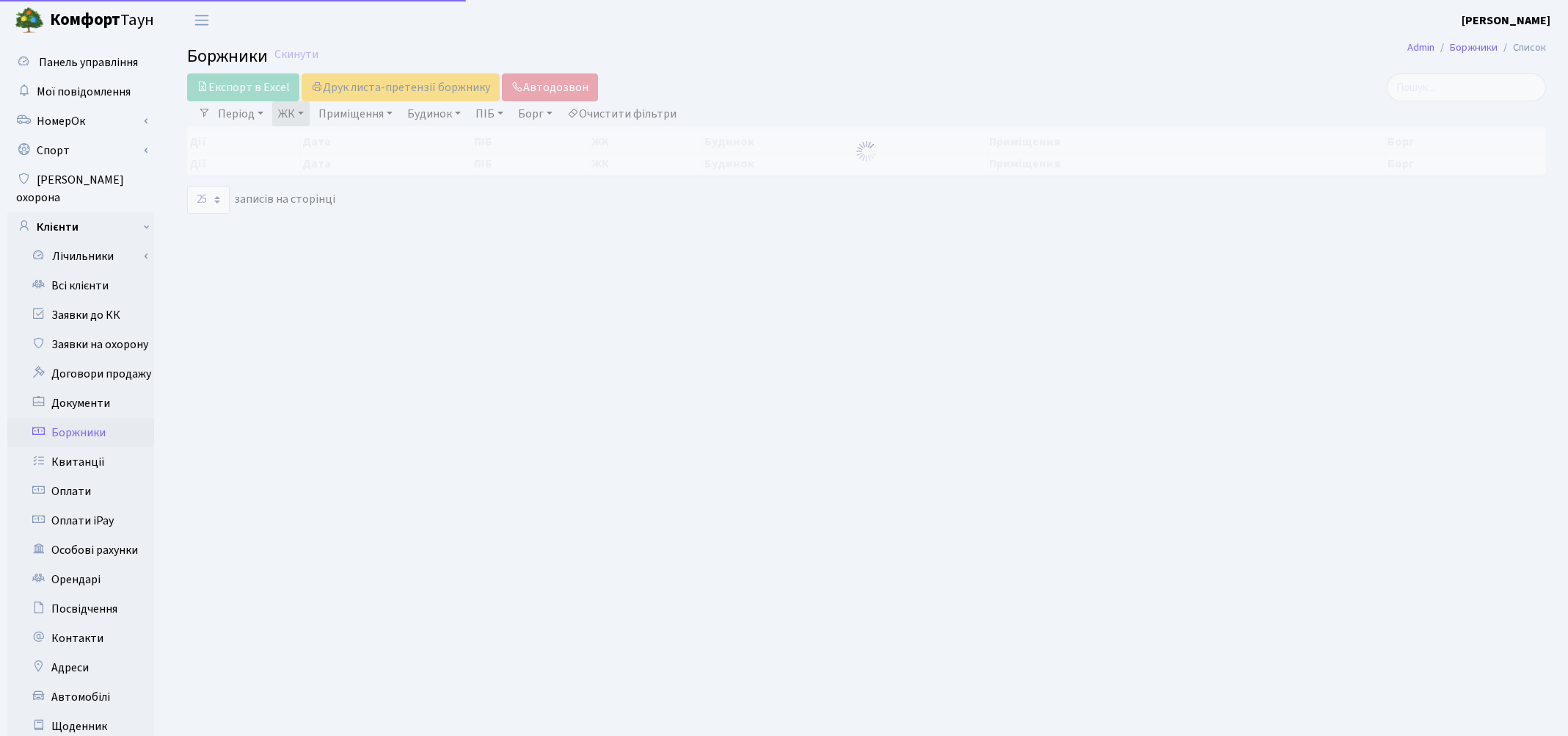
select select "25"
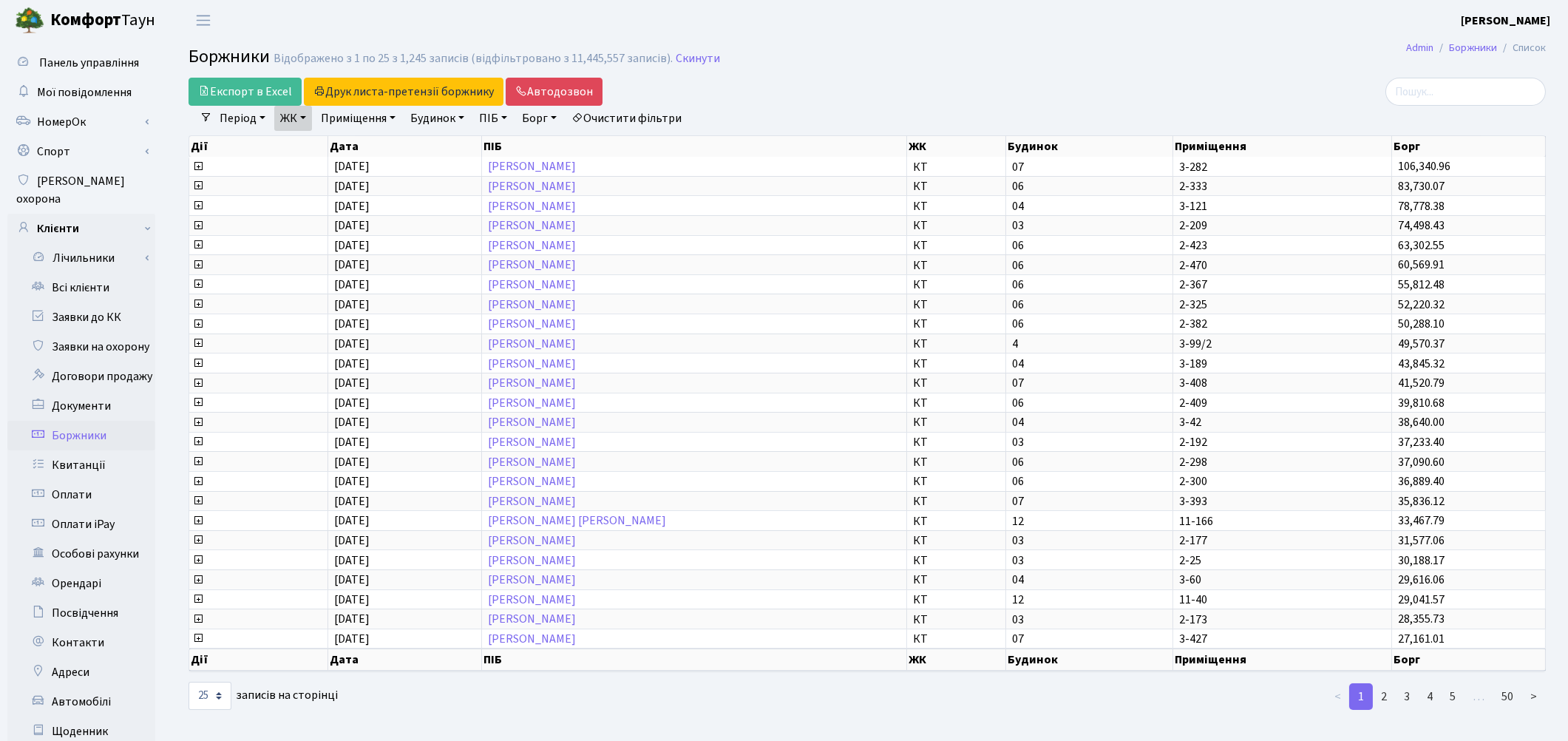
click at [678, 111] on link "Очистити фільтри" at bounding box center [626, 118] width 122 height 25
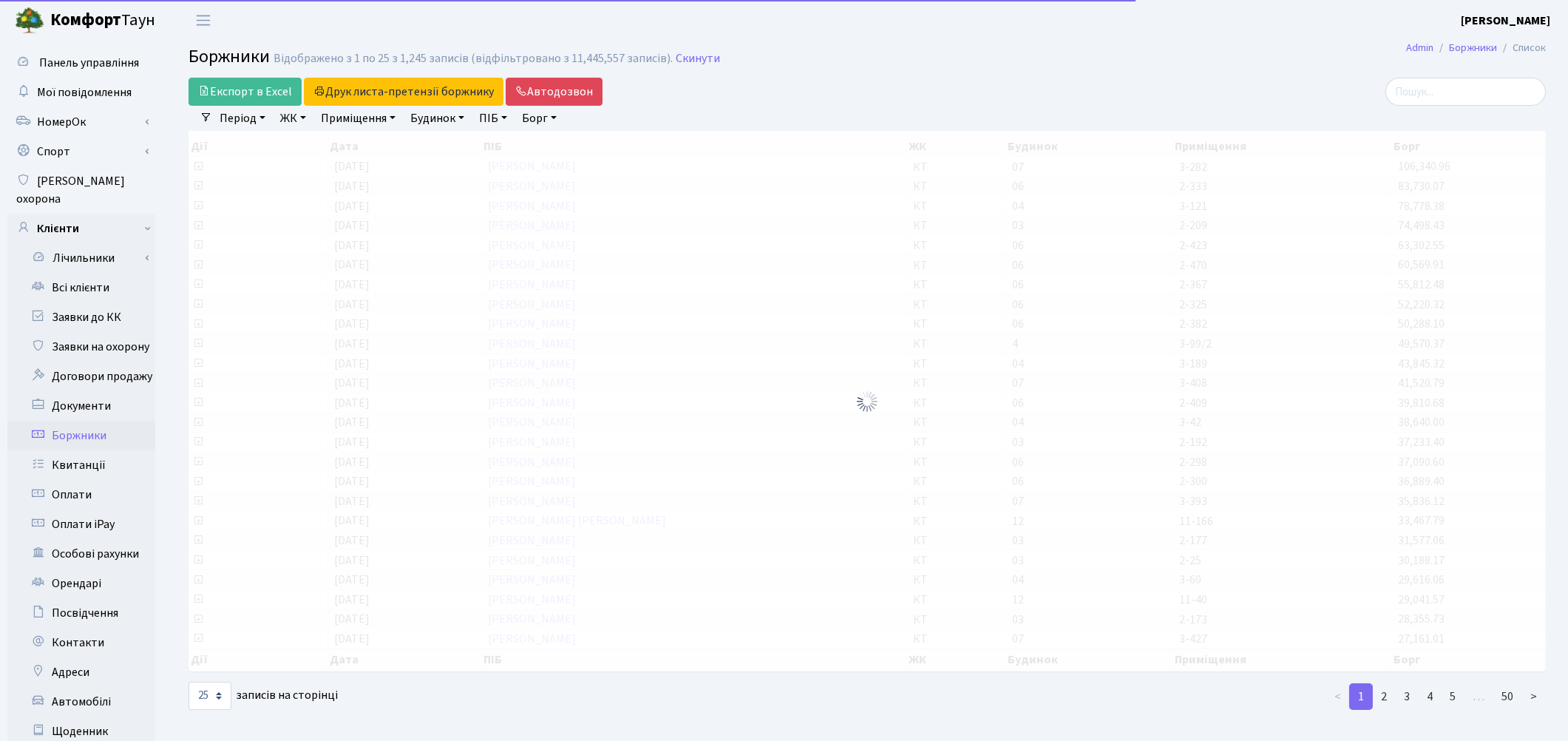
click at [300, 122] on link "ЖК" at bounding box center [293, 118] width 38 height 25
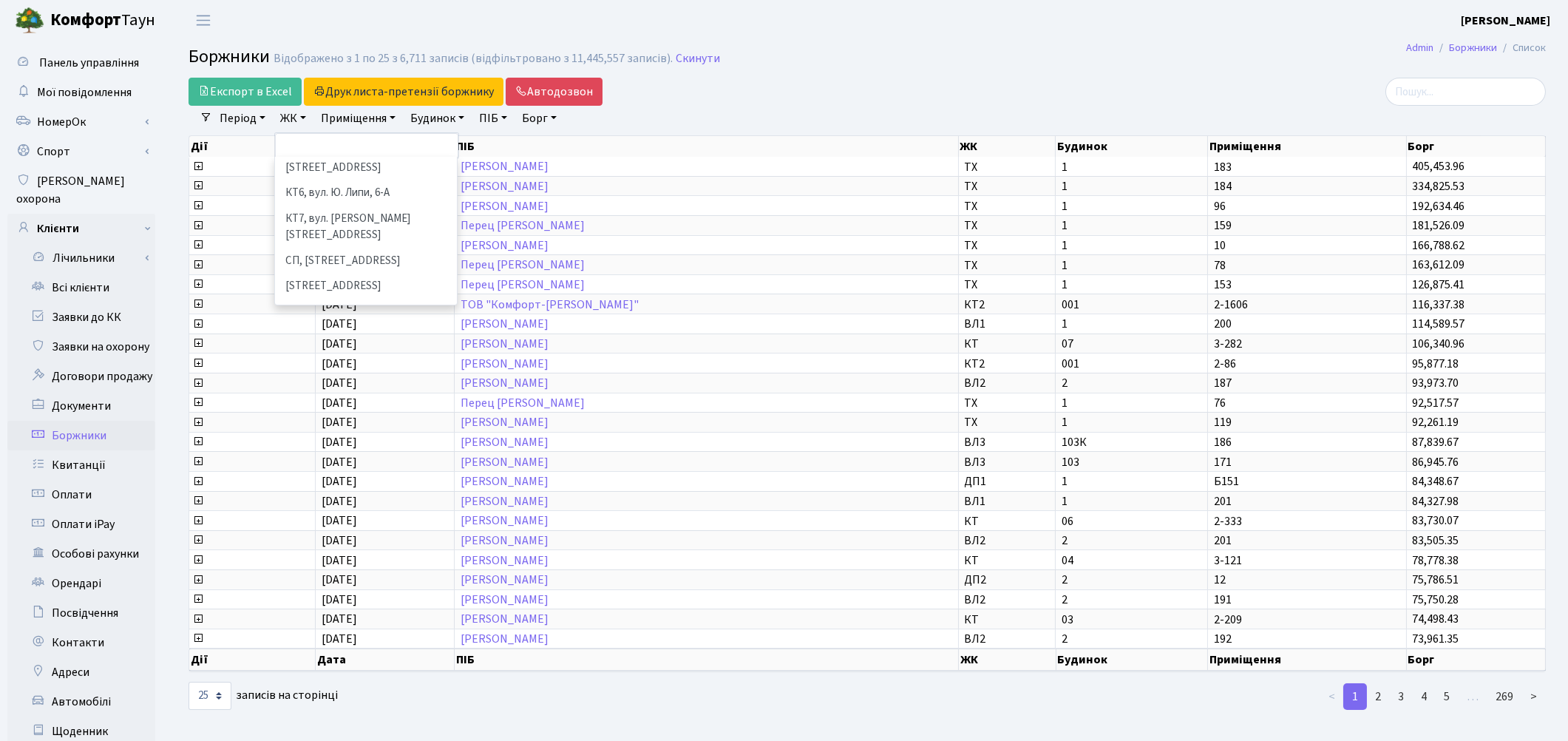
scroll to position [164, 0]
click at [364, 272] on li "[STREET_ADDRESS]" at bounding box center [365, 285] width 179 height 26
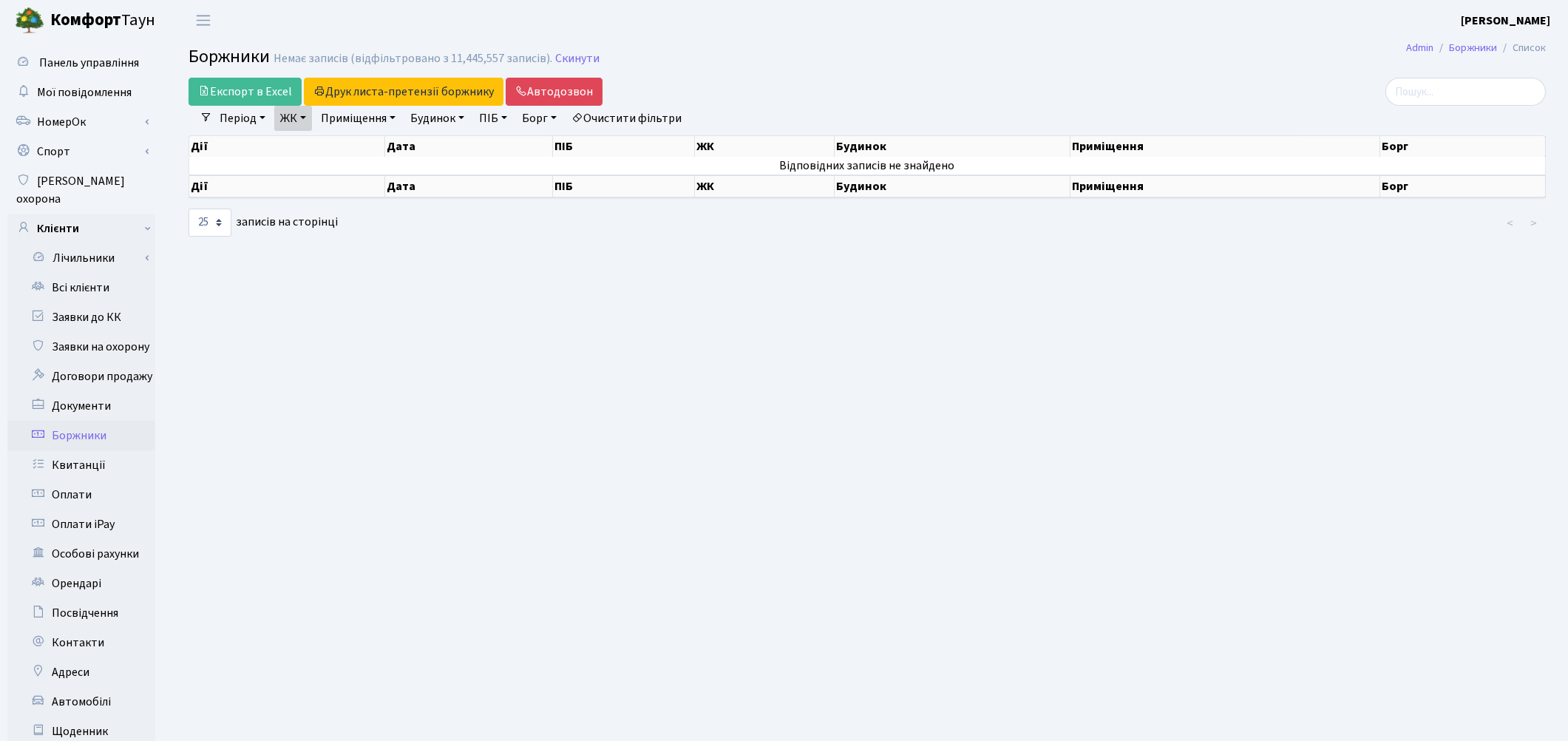
click at [686, 113] on link "Очистити фільтри" at bounding box center [626, 118] width 122 height 25
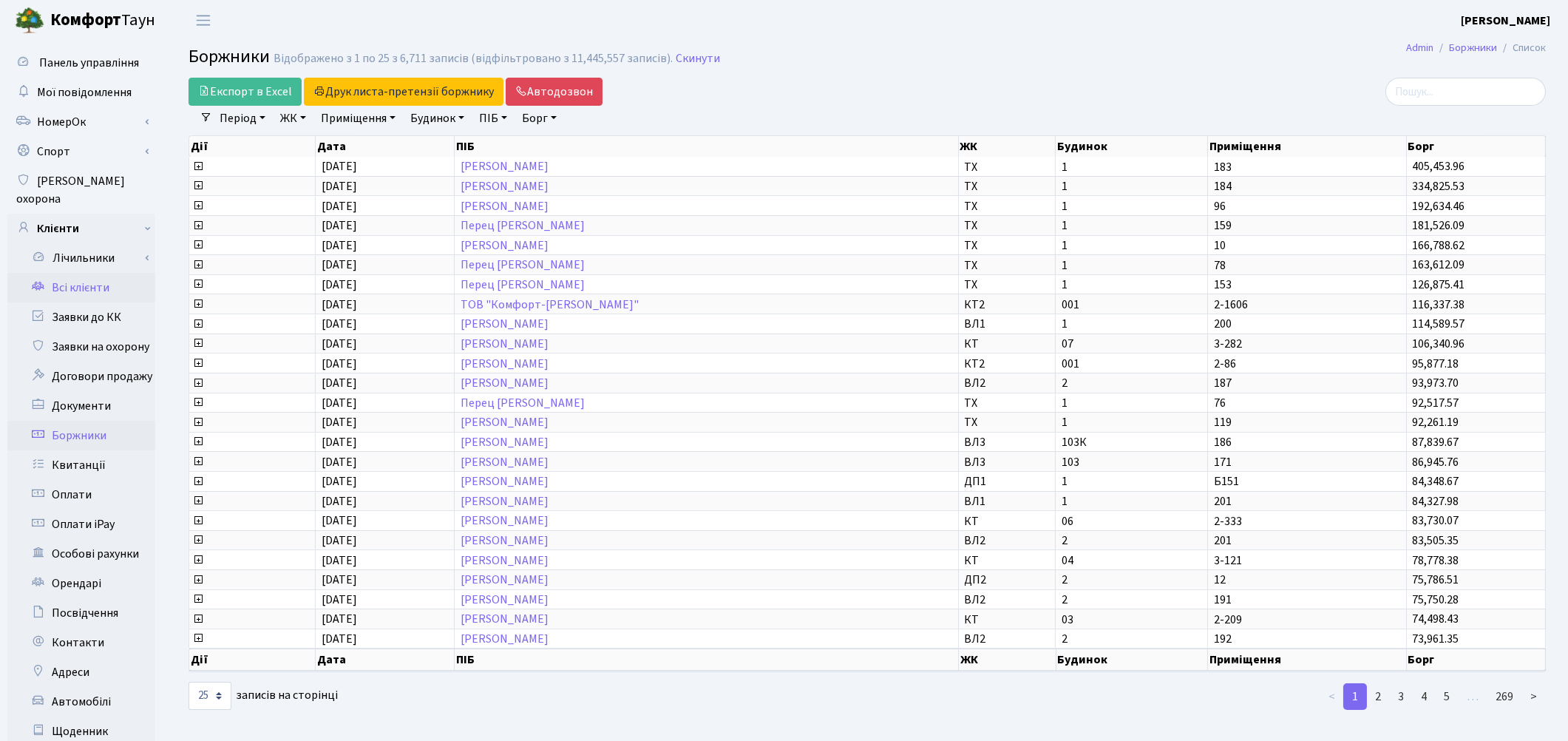
click at [101, 273] on link "Всі клієнти" at bounding box center [81, 288] width 148 height 30
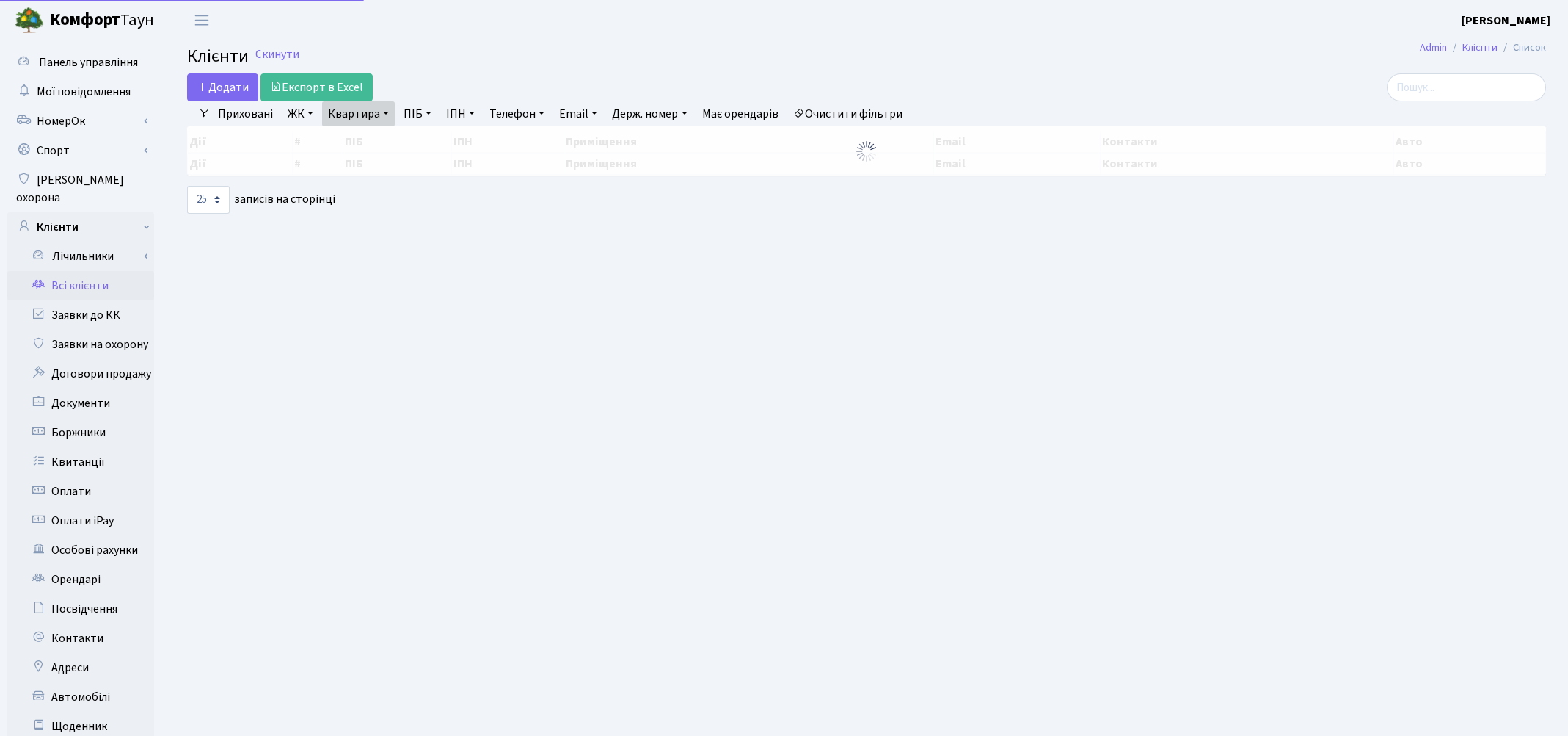
select select "25"
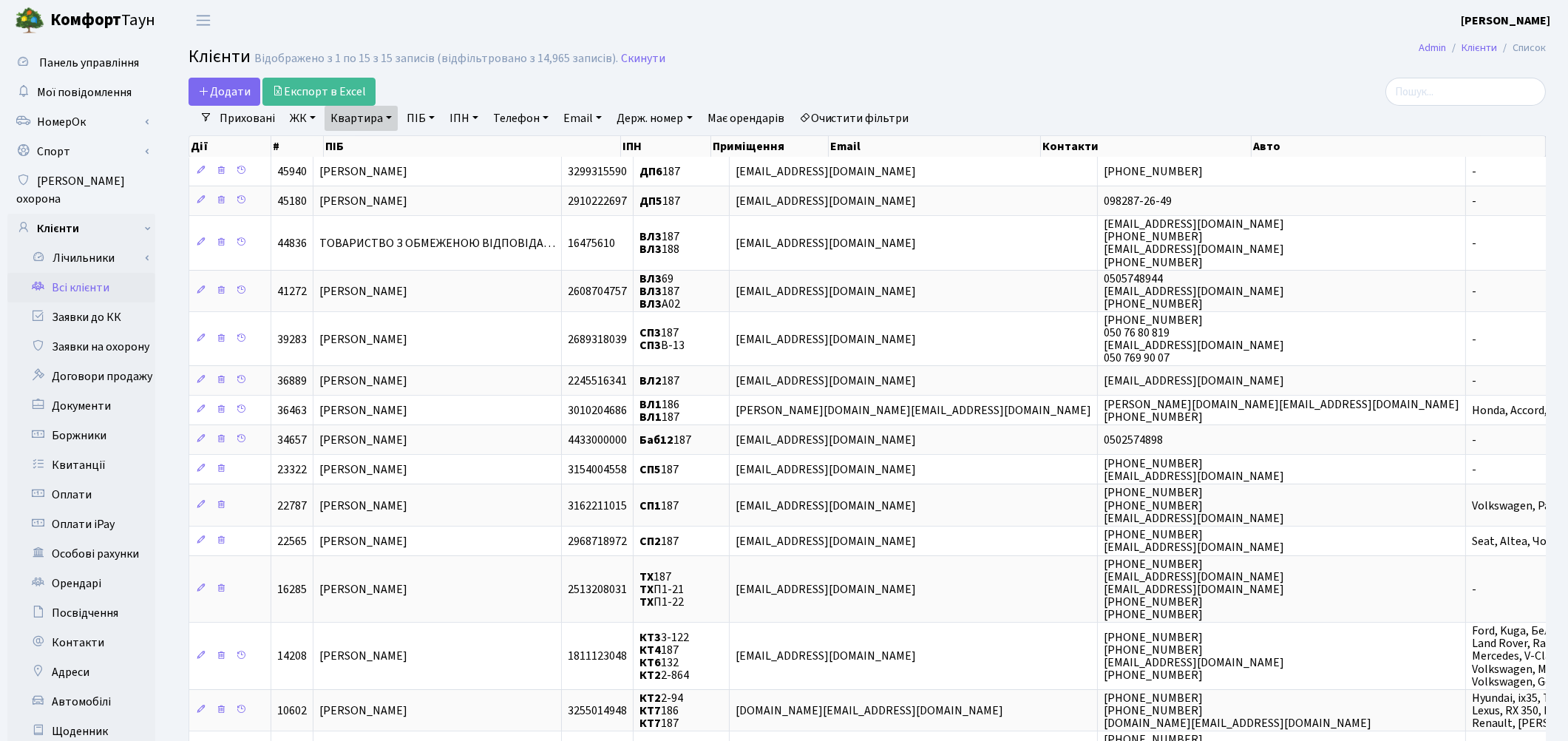
click at [889, 107] on link "Очистити фільтри" at bounding box center [854, 118] width 122 height 25
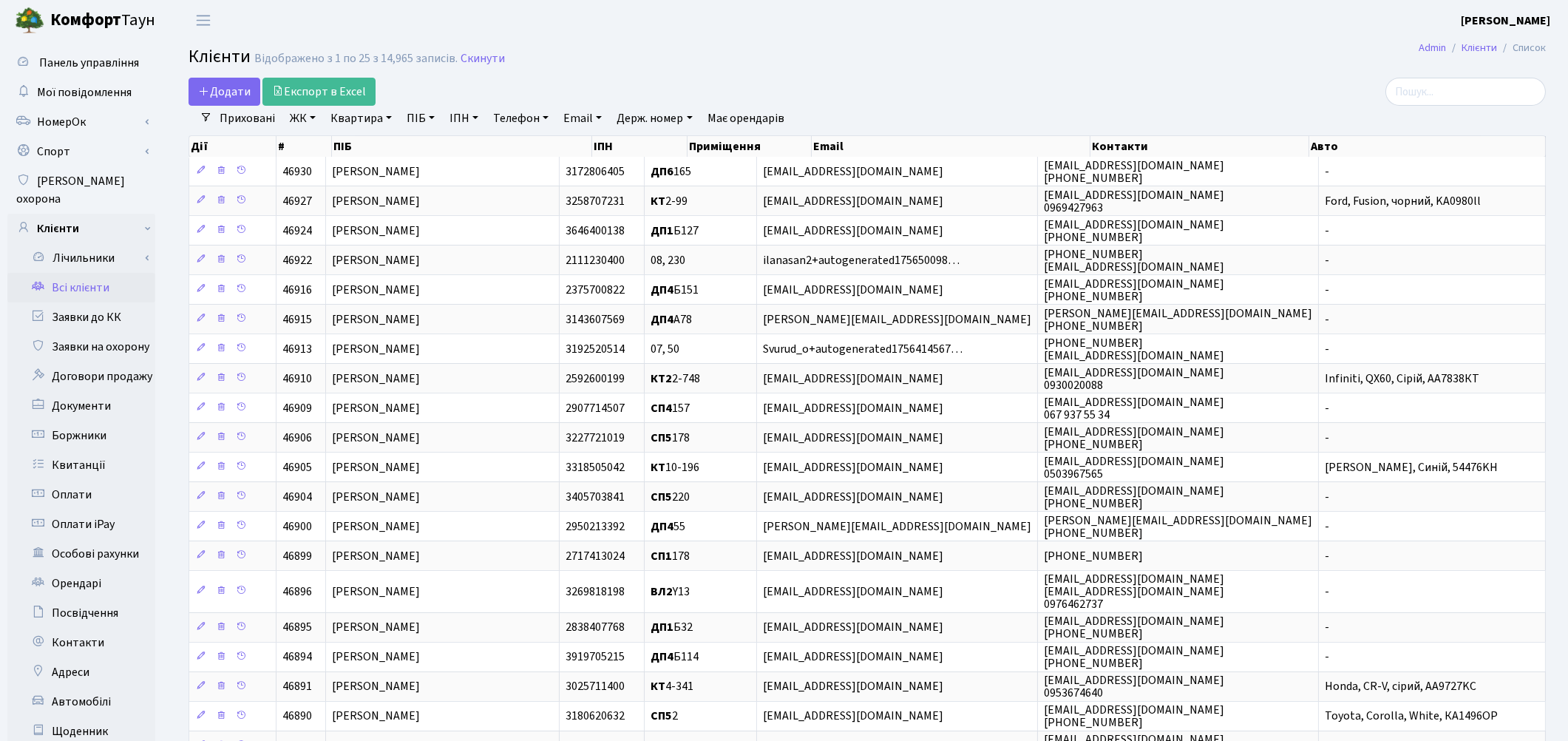
click at [421, 119] on link "ПІБ" at bounding box center [421, 118] width 40 height 25
paste input "[PERSON_NAME]"
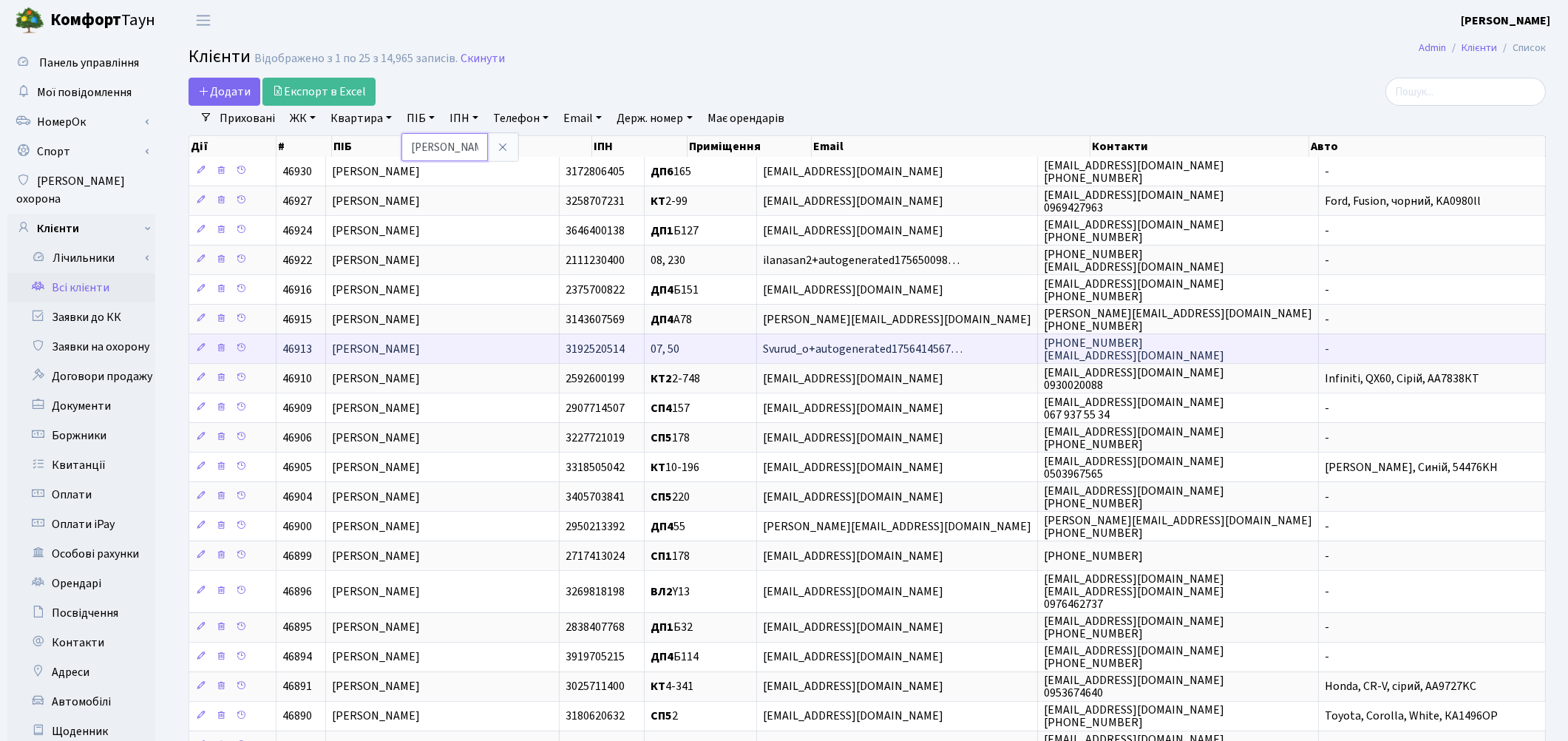
scroll to position [0, 67]
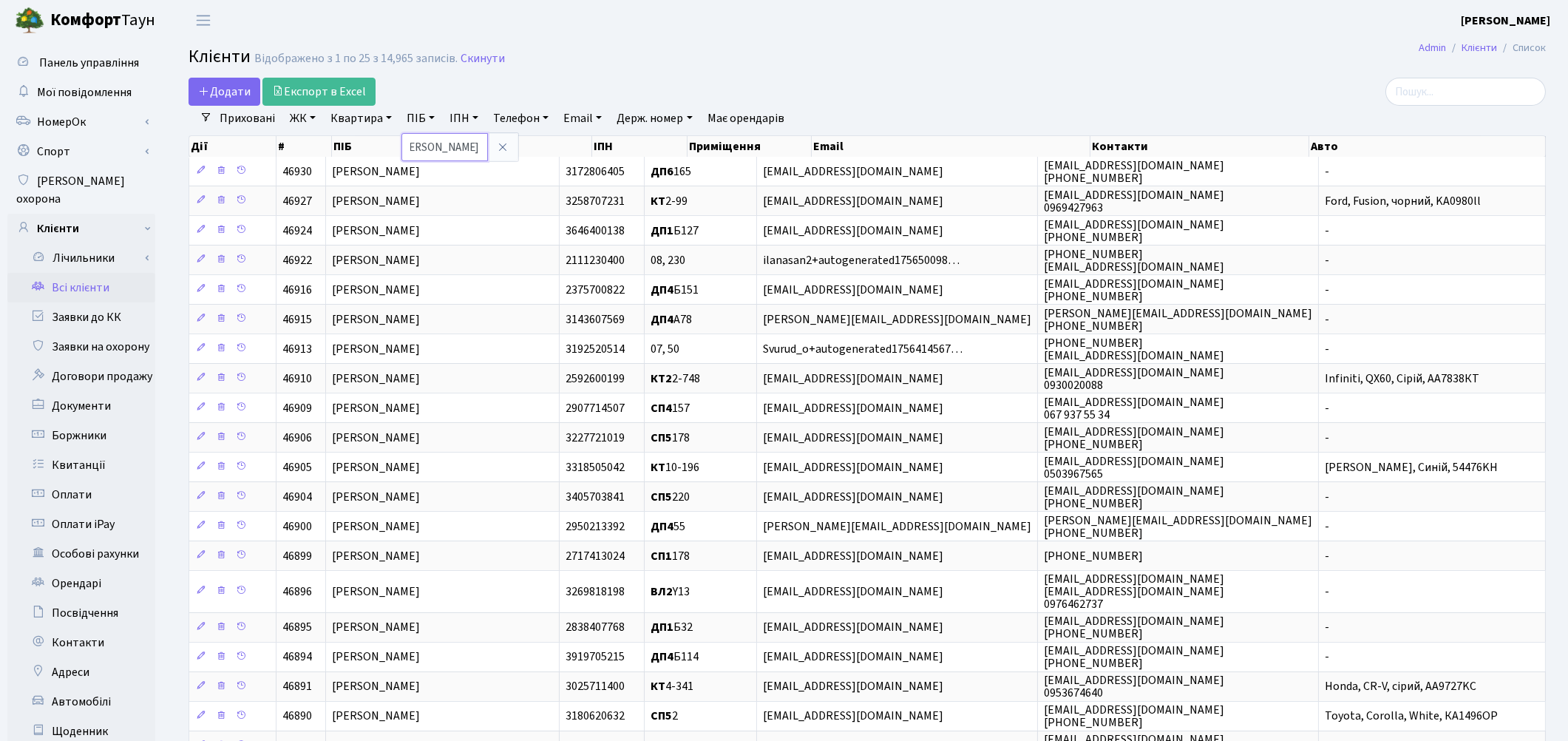
type input "[PERSON_NAME]"
click at [726, 62] on h2 "Клієнти Відображено з 1 по 25 з 14,965 записів. Скинути" at bounding box center [867, 59] width 1357 height 25
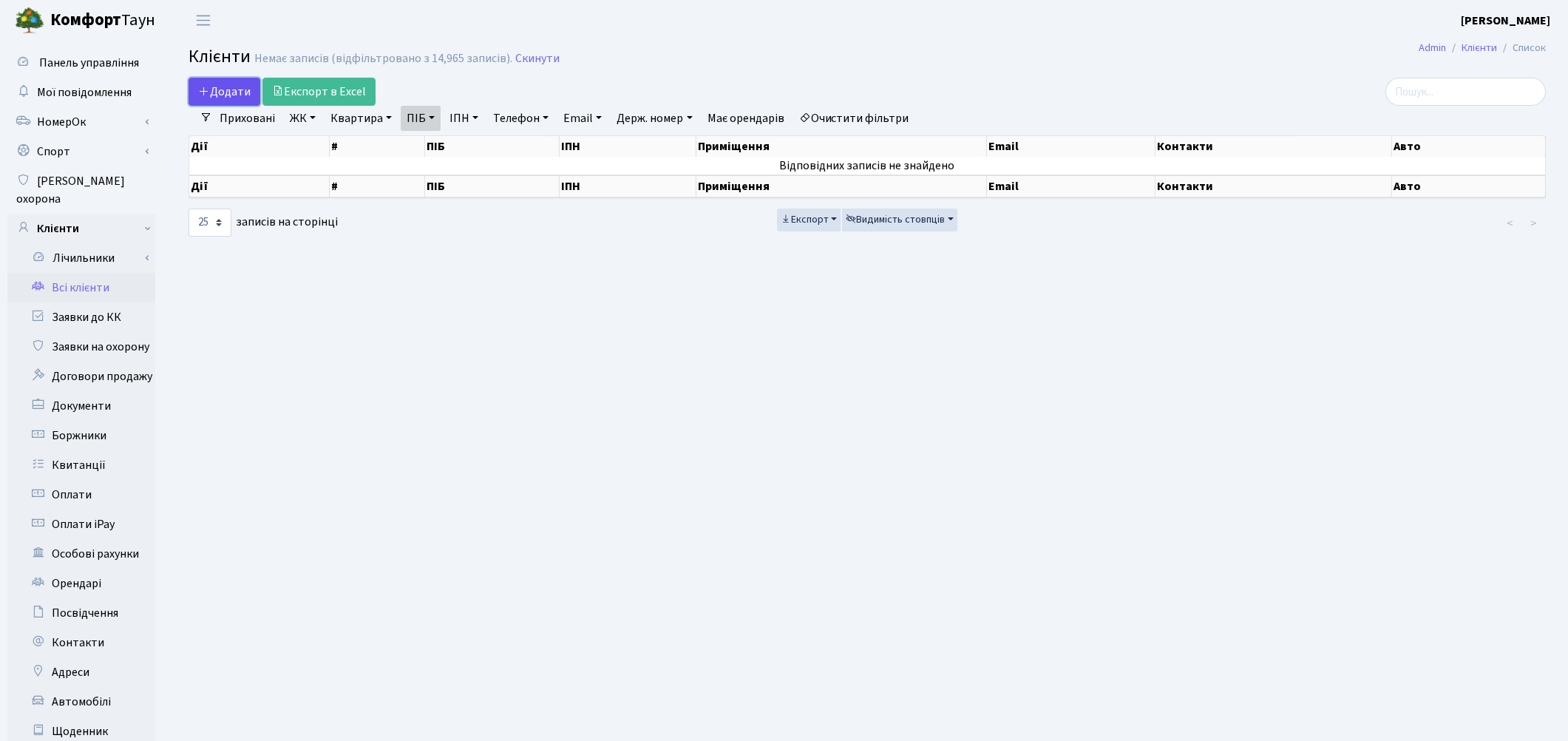
click at [240, 93] on span "Додати" at bounding box center [224, 91] width 52 height 16
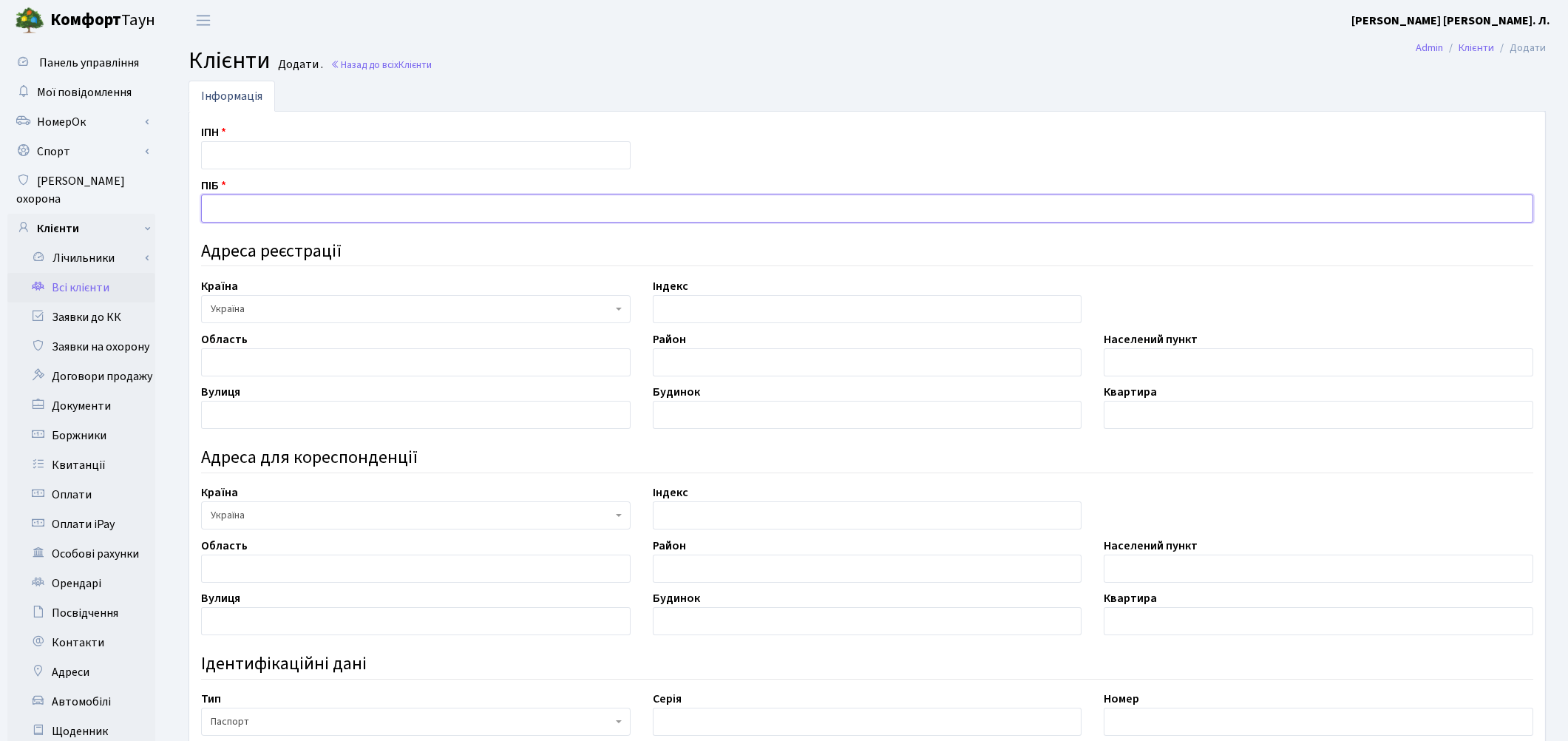
click at [267, 198] on input "text" at bounding box center [867, 208] width 1332 height 28
paste input "[PERSON_NAME]"
type input "[PERSON_NAME]"
click at [467, 494] on div "Країна АБХАЗИЯ АВСТРАЛИЯ АВСТРИЯ Азербайджан АЛБАНИЯ Алжир АМЕРИКАНСКОЕ САМОА А…" at bounding box center [416, 506] width 452 height 46
click at [1142, 355] on input "text" at bounding box center [1318, 362] width 430 height 28
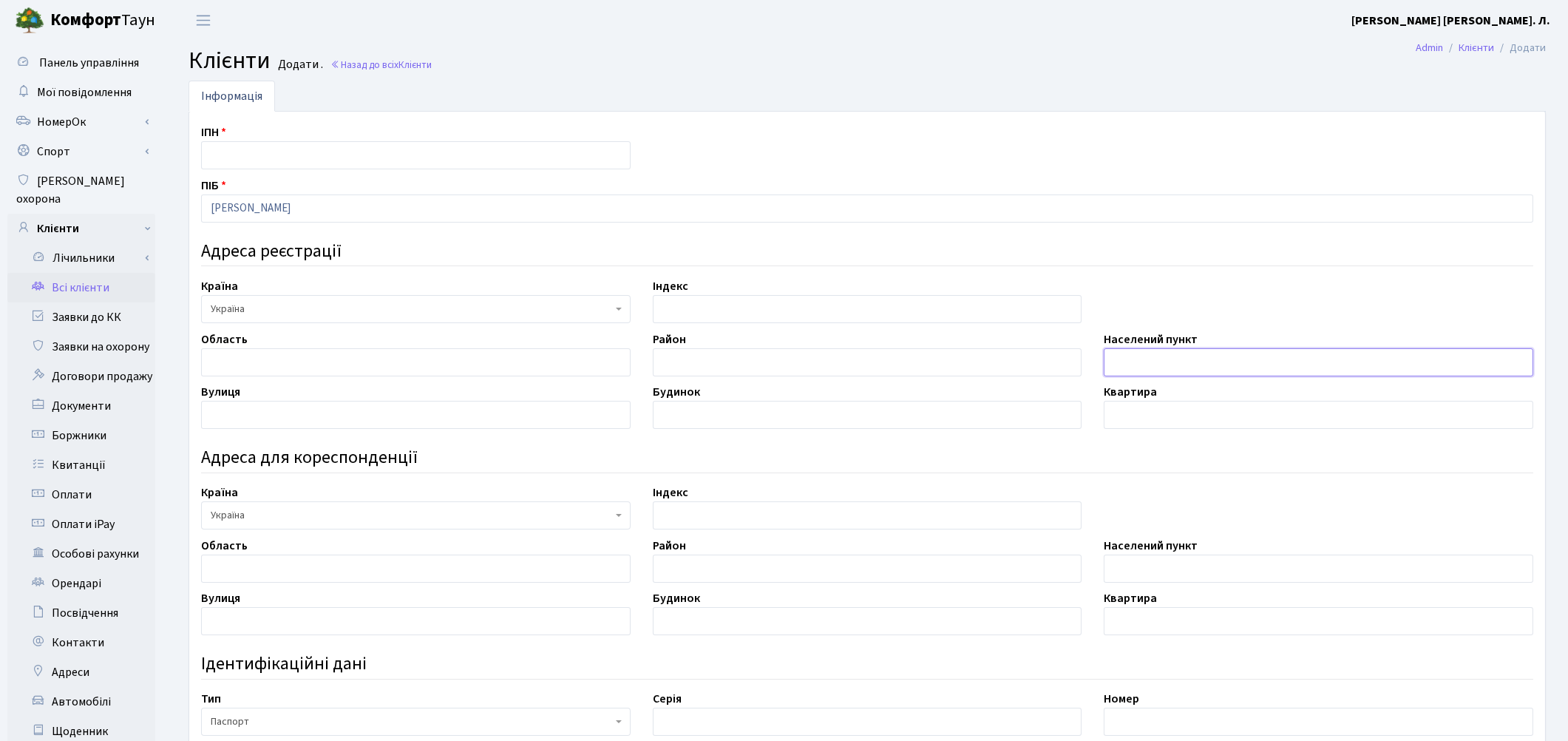
paste input "м. Київ"
type input "м. Київ"
click at [246, 420] on input "text" at bounding box center [415, 415] width 430 height 28
paste input "просп. Науки"
type input "просп. Науки"
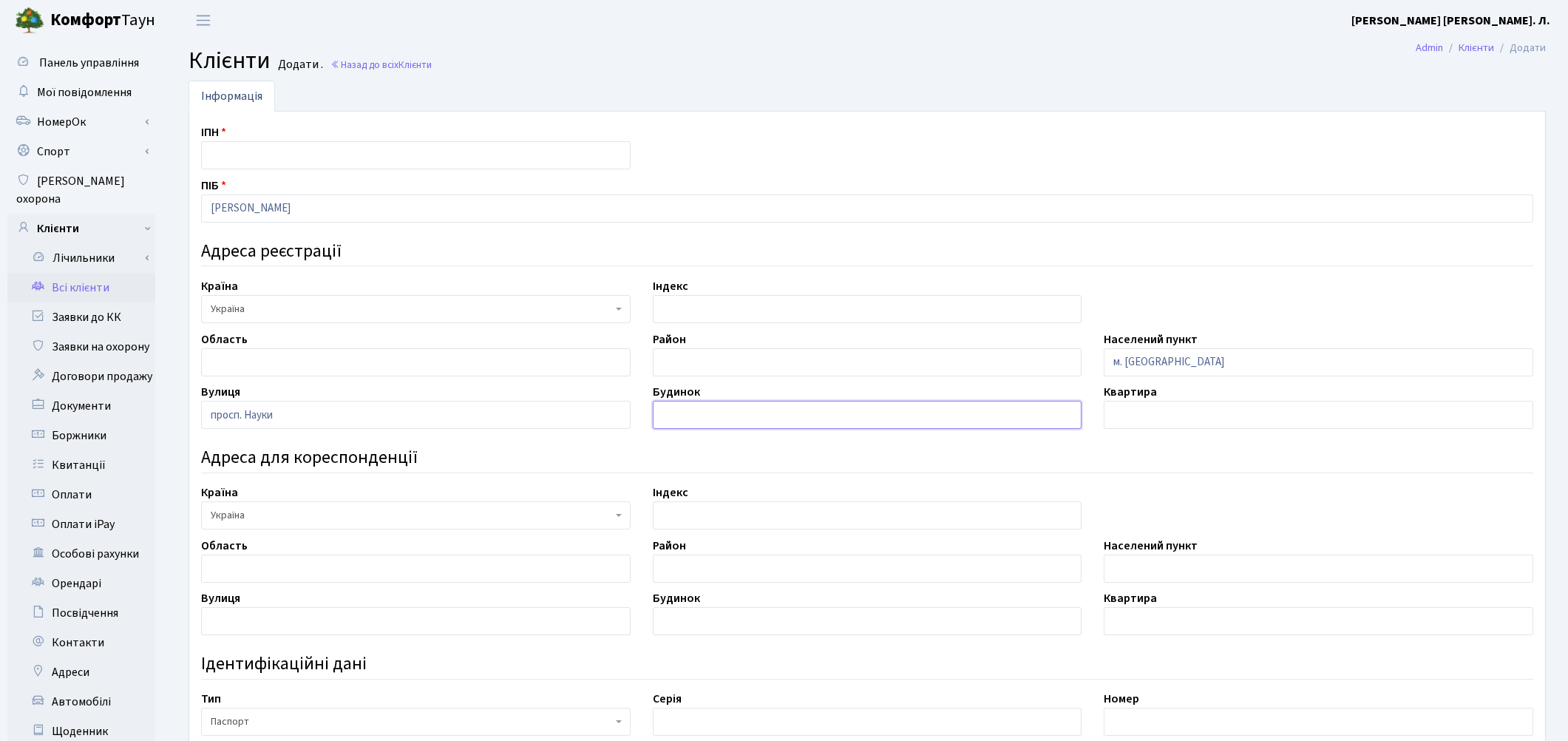
click at [697, 412] on input "text" at bounding box center [867, 415] width 430 height 28
type input "29"
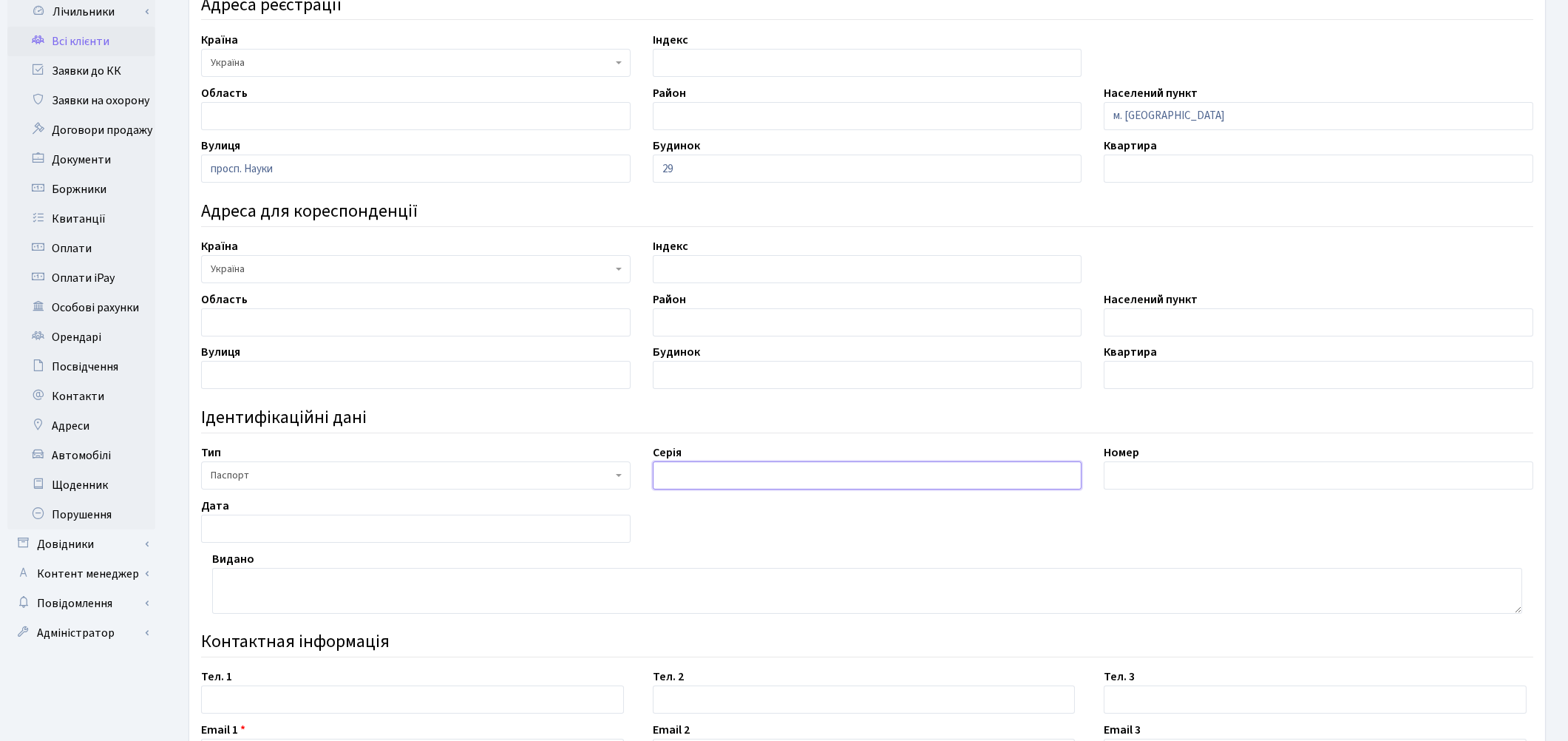
click at [680, 478] on input "text" at bounding box center [867, 475] width 430 height 28
paste input "МЕ"
type input "МЕ"
click at [537, 599] on textarea at bounding box center [867, 590] width 1310 height 46
click at [1131, 484] on input "text" at bounding box center [1318, 475] width 430 height 28
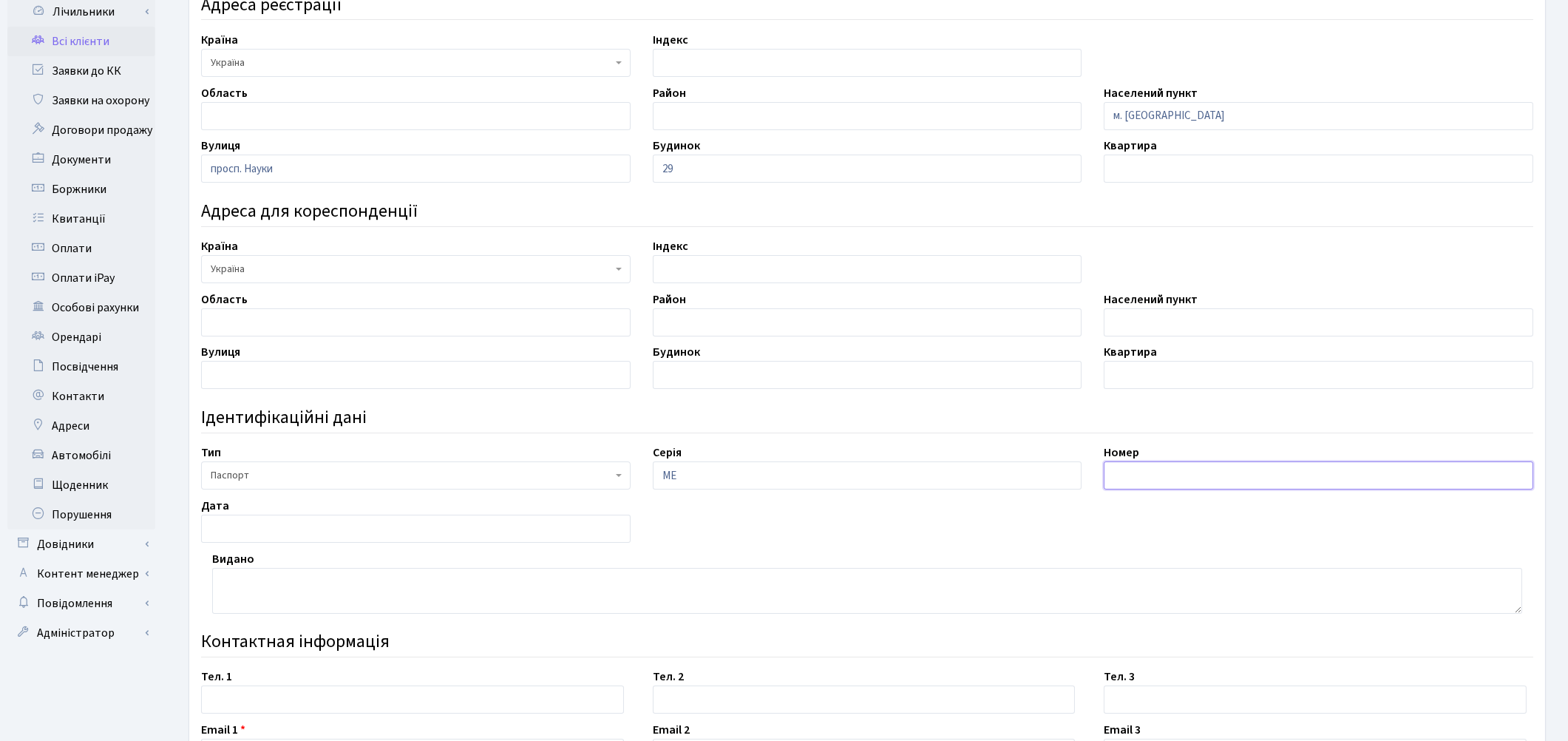
paste input "567308"
type input "567308"
click at [833, 652] on h4 "Контактная інформація" at bounding box center [867, 642] width 1332 height 21
click at [276, 527] on input "text" at bounding box center [415, 528] width 430 height 28
paste input "19.10.2004"
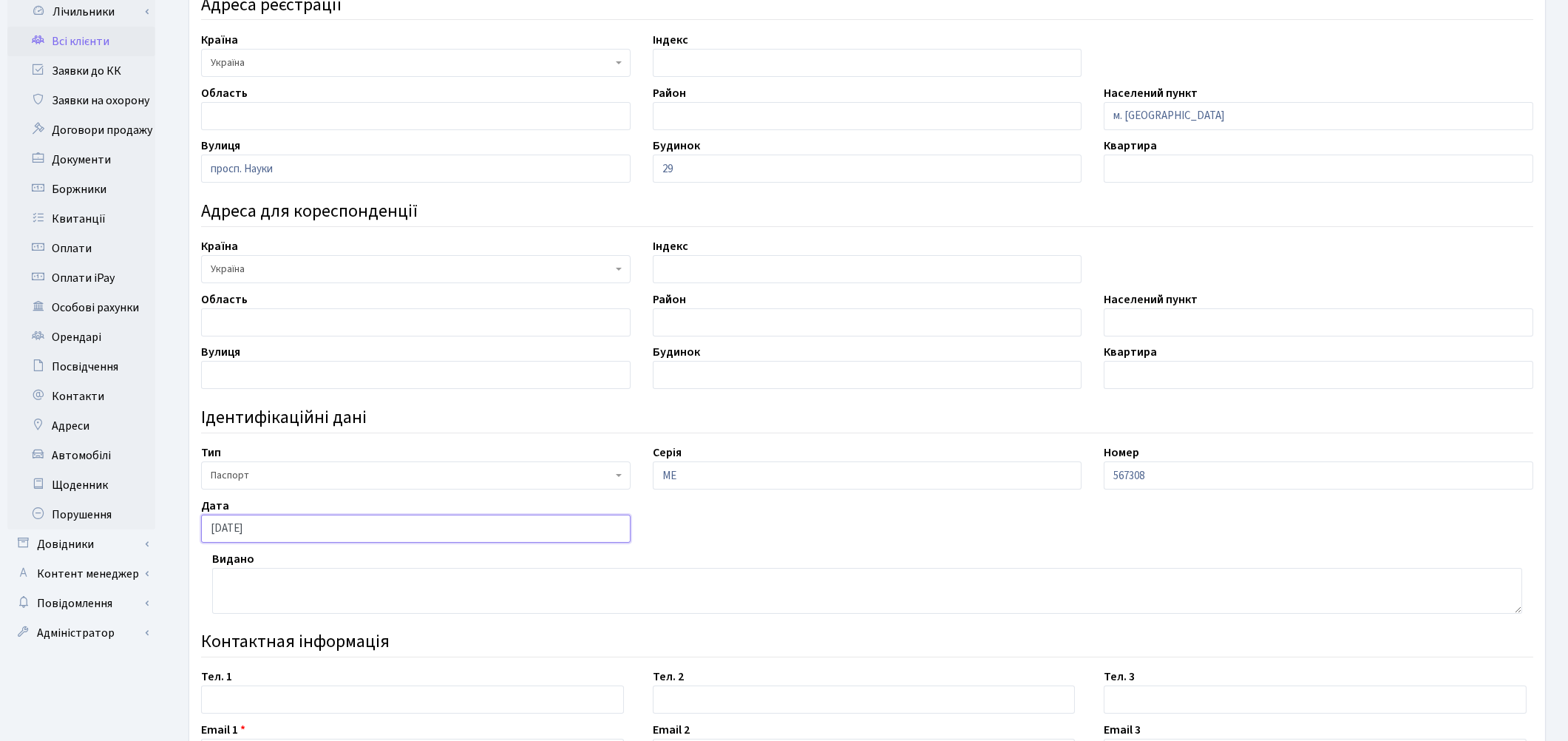
type input "19.10.2004"
click at [482, 644] on h4 "Контактная інформація" at bounding box center [867, 642] width 1332 height 21
click at [252, 591] on textarea at bounding box center [867, 590] width 1310 height 46
paste textarea "Дзержинським РВ Криворізького МУ УМВС України в Дніпропетр. обл.,"
type textarea "Дзержинським РВ Криворізького МУ УМВС України в Дніпропетр. обл."
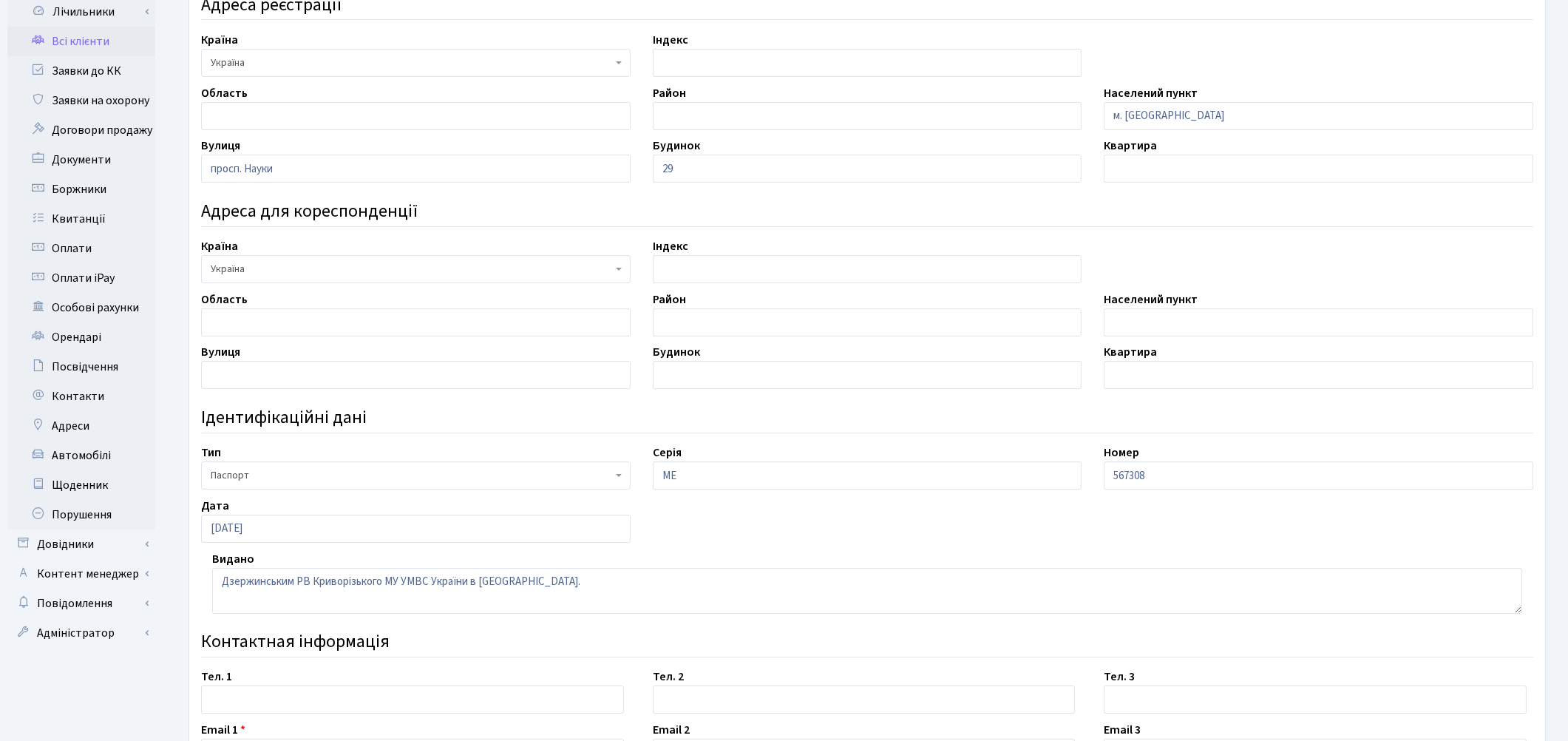
click at [815, 647] on h4 "Контактная інформація" at bounding box center [867, 642] width 1332 height 21
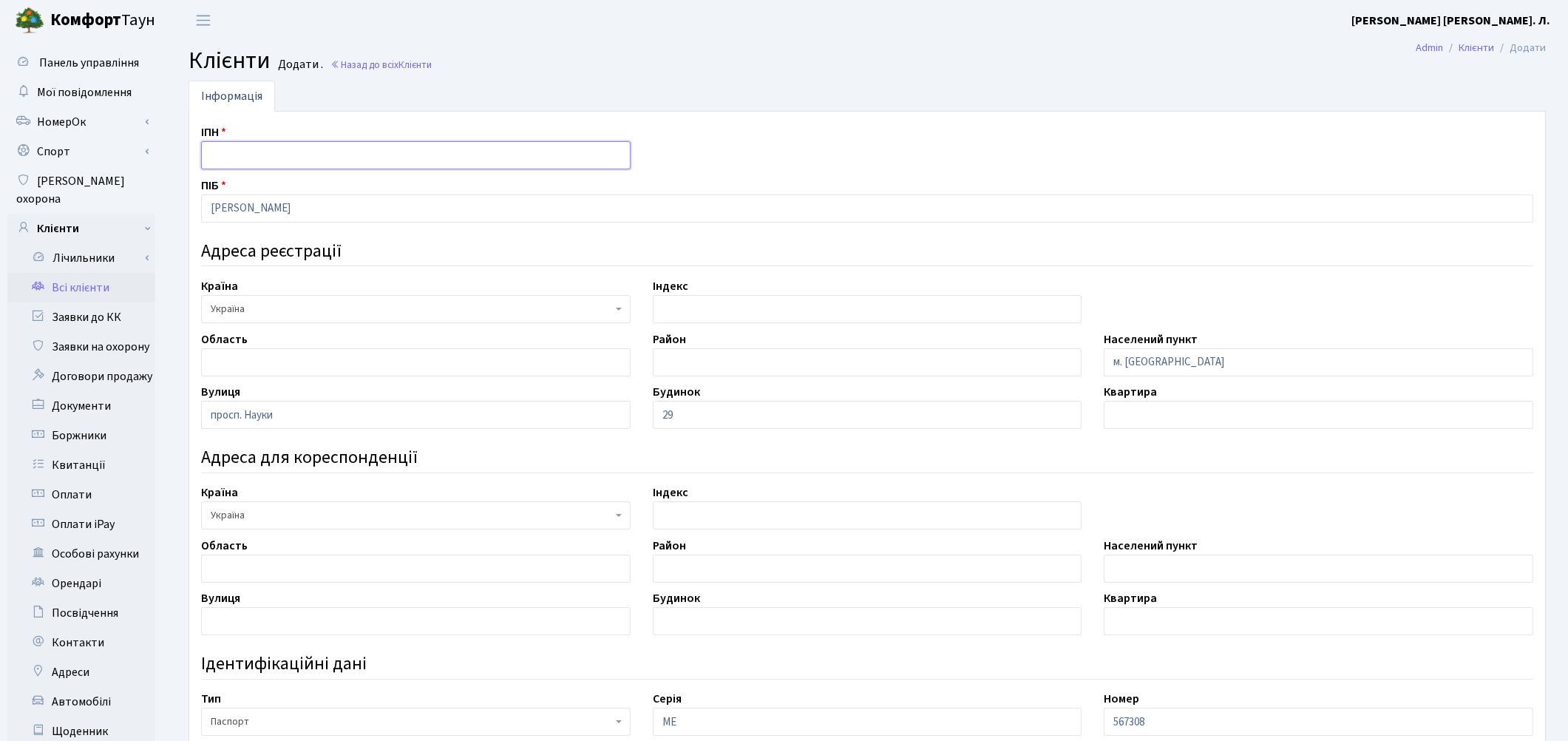
click at [253, 160] on input "text" at bounding box center [415, 155] width 430 height 28
paste input "2982205525"
type input "2982205525"
click at [447, 663] on h4 "Ідентифікаційні дані" at bounding box center [867, 664] width 1332 height 21
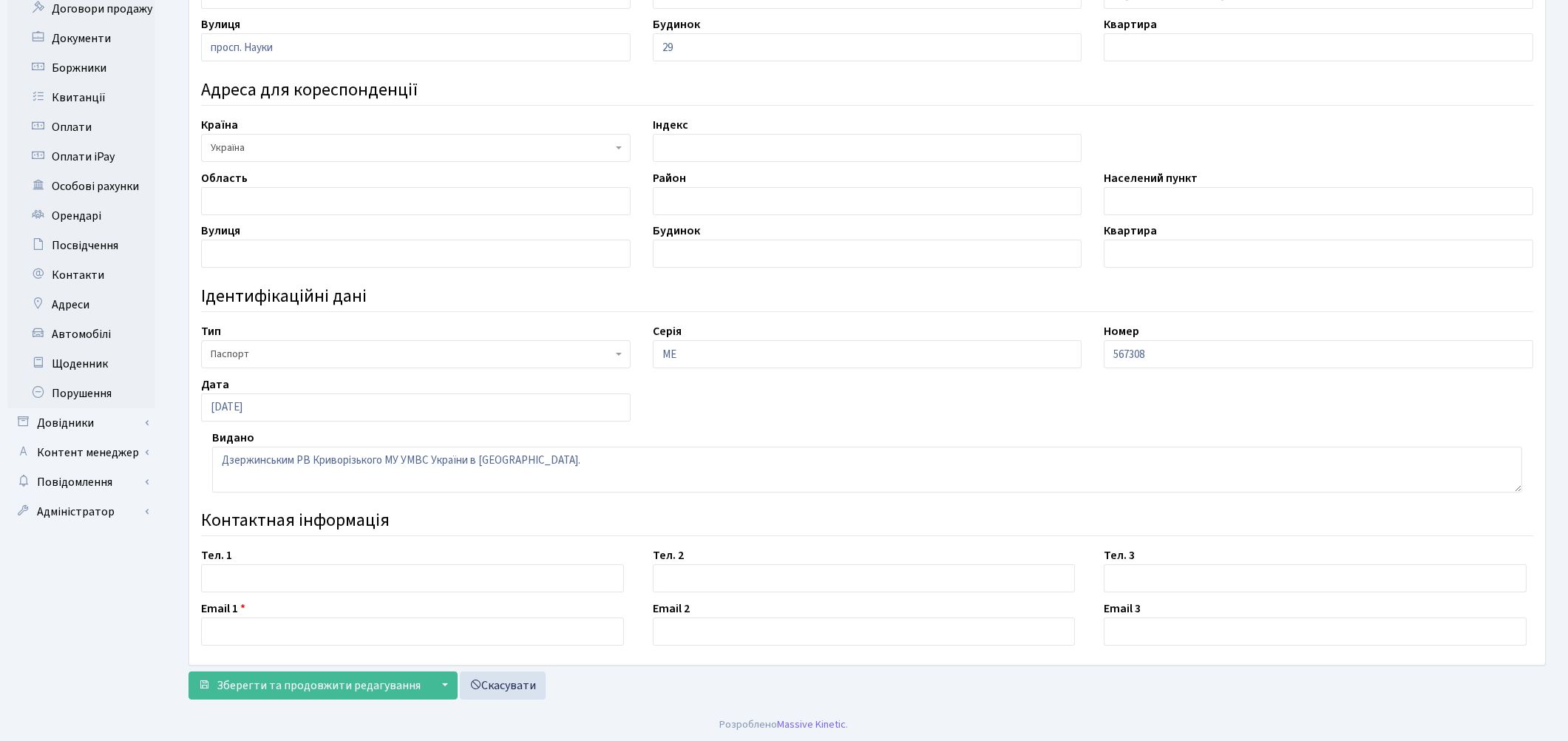
scroll to position [370, 0]
click at [296, 578] on input "text" at bounding box center [412, 575] width 423 height 28
paste input "+380974972668"
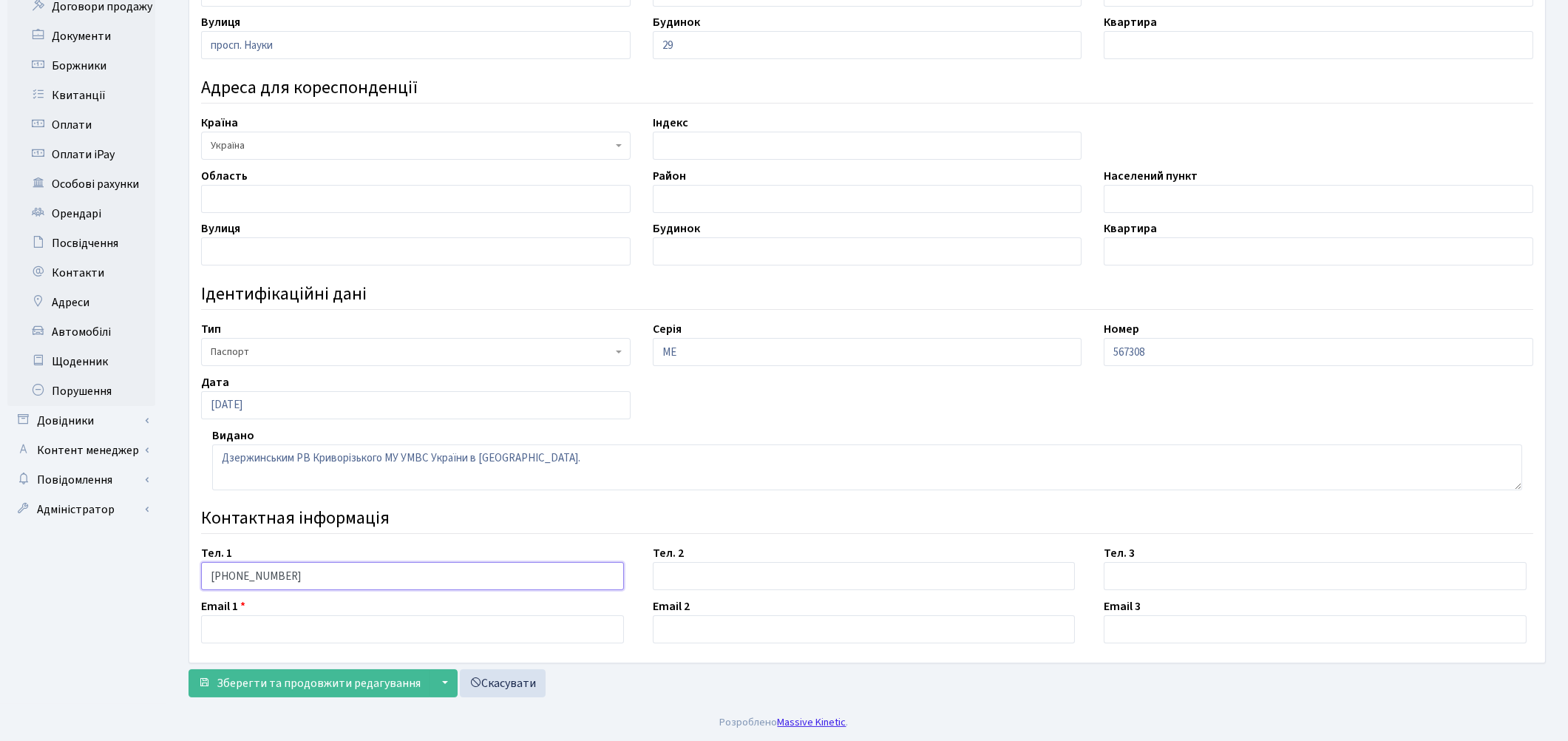
type input "+380974972668"
click at [240, 621] on input "text" at bounding box center [412, 628] width 423 height 28
paste input "Lisogor.1981@gmail.com"
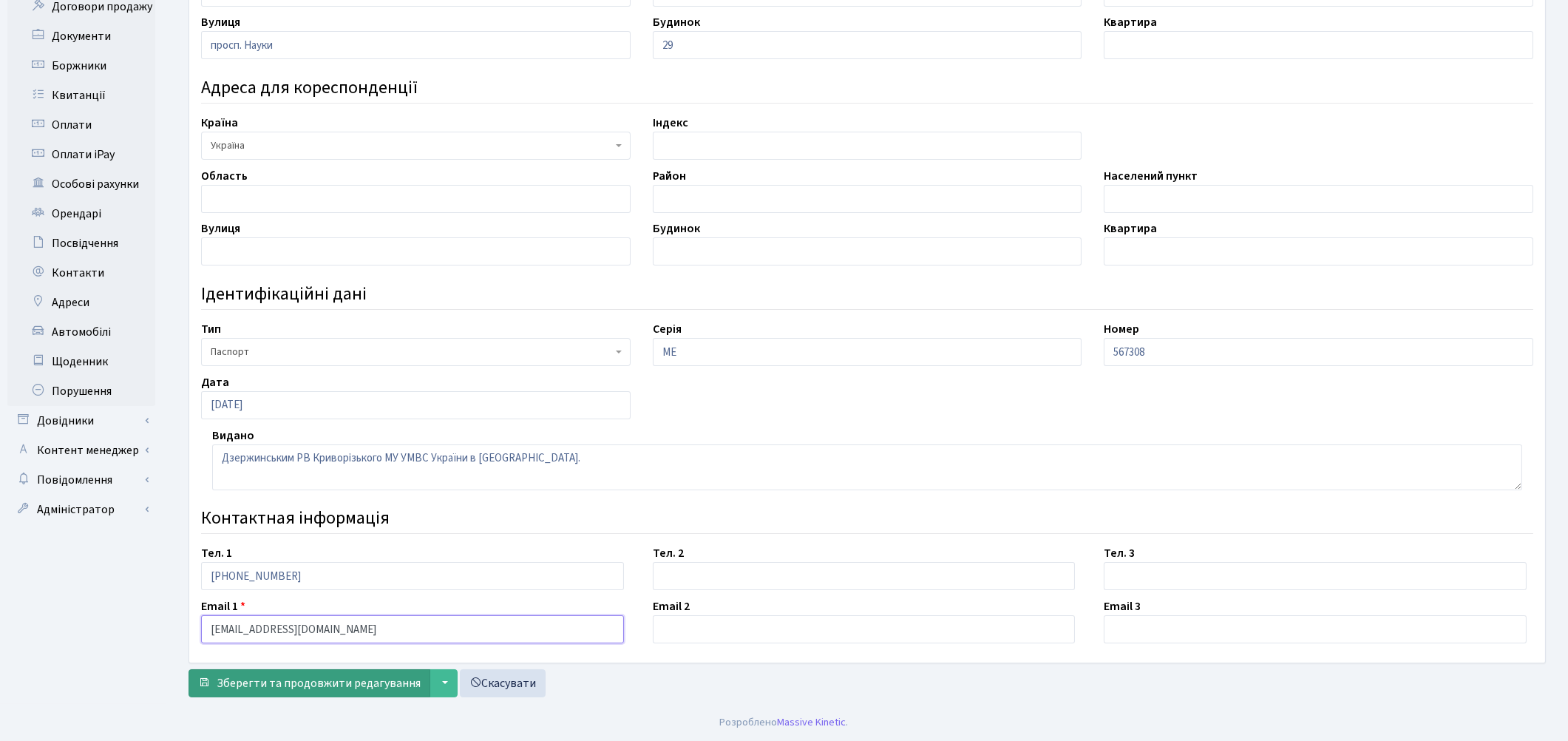
type input "Lisogor.1981@gmail.com"
click at [375, 691] on span "Зберегти та продовжити редагування" at bounding box center [319, 682] width 204 height 16
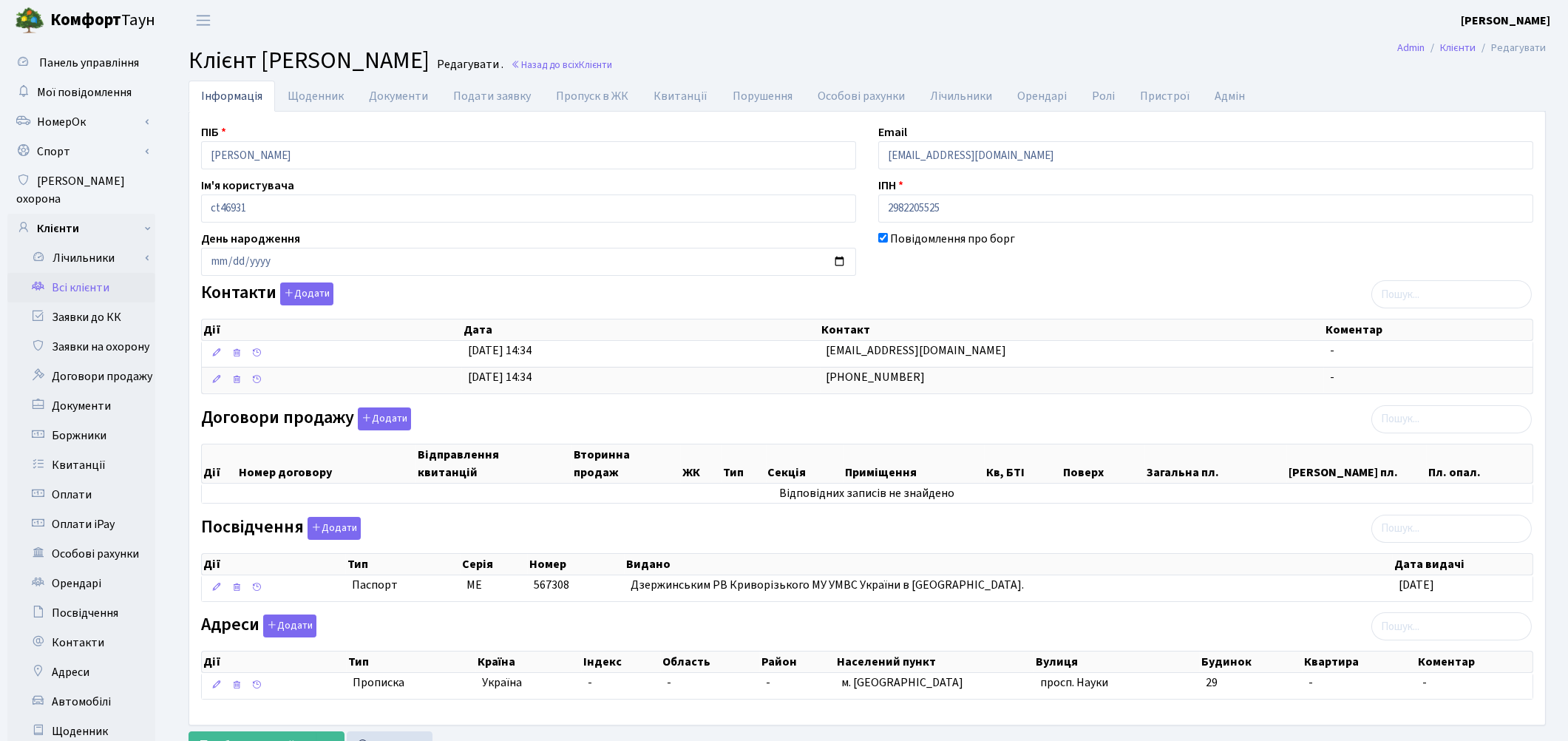
click at [499, 641] on div at bounding box center [528, 642] width 655 height 9
click at [380, 419] on button "Додати" at bounding box center [384, 418] width 53 height 23
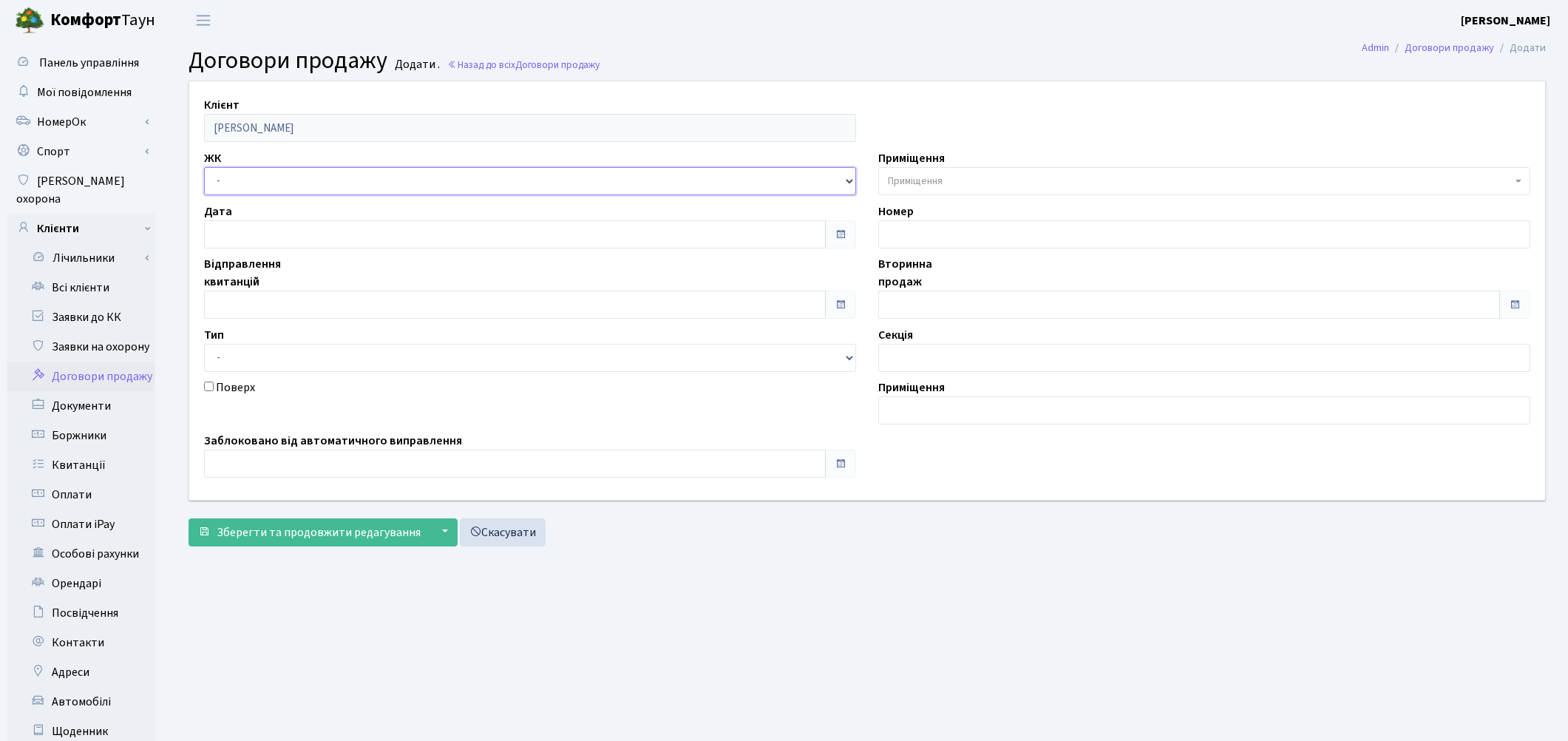
click at [240, 182] on select "- ТХ, вул. [STREET_ADDRESS] Регенераторна, 4 КТ2, просп. [STREET_ADDRESS] [STRE…" at bounding box center [530, 181] width 652 height 28
select select "331"
click at [204, 167] on select "- ТХ, вул. Ділова, 1/2 КТ, вул. Регенераторна, 4 КТ2, просп. Соборності, 17 КТ3…" at bounding box center [530, 181] width 652 height 28
select select
click at [1039, 187] on span "Приміщення" at bounding box center [1200, 180] width 624 height 14
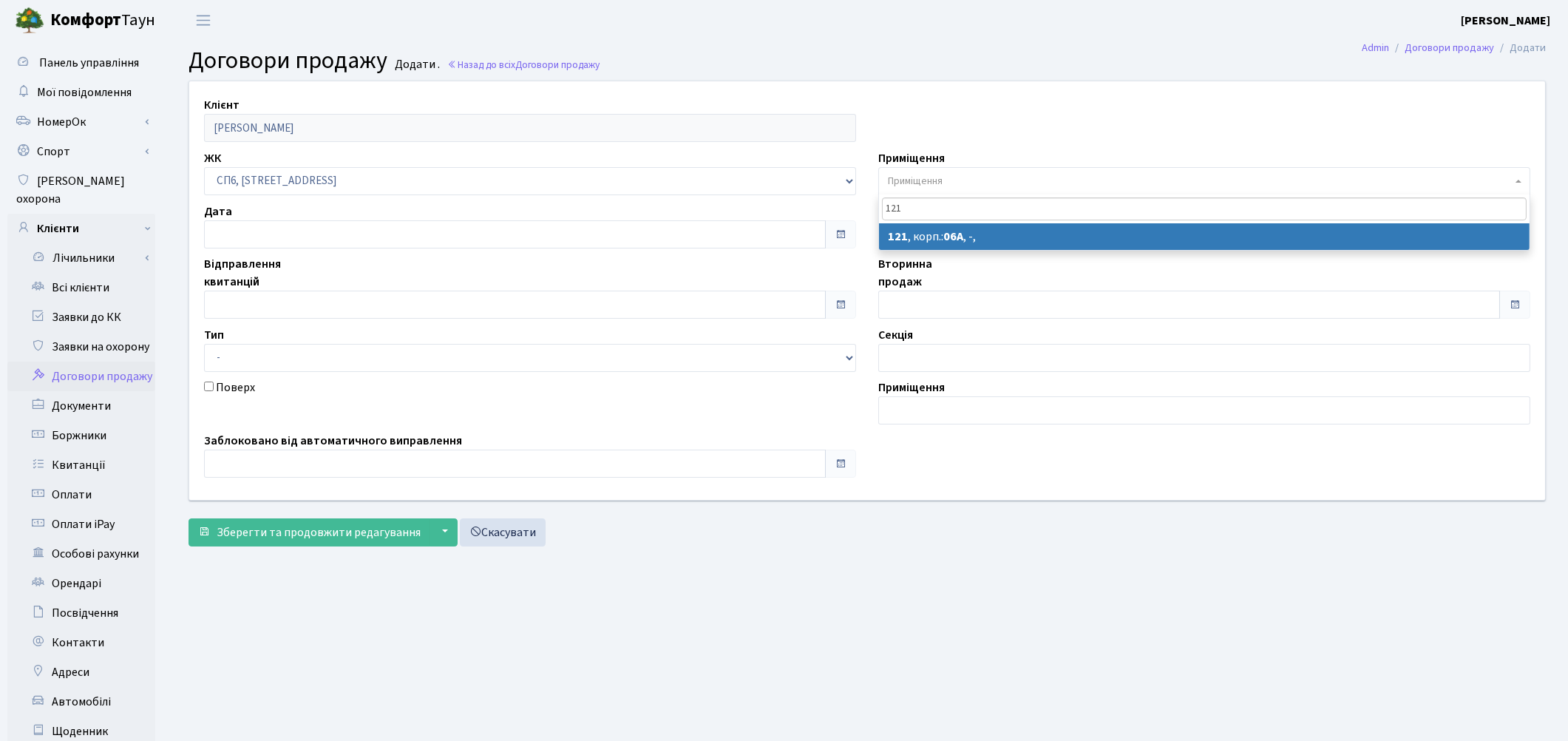
type input "121"
select select "21789"
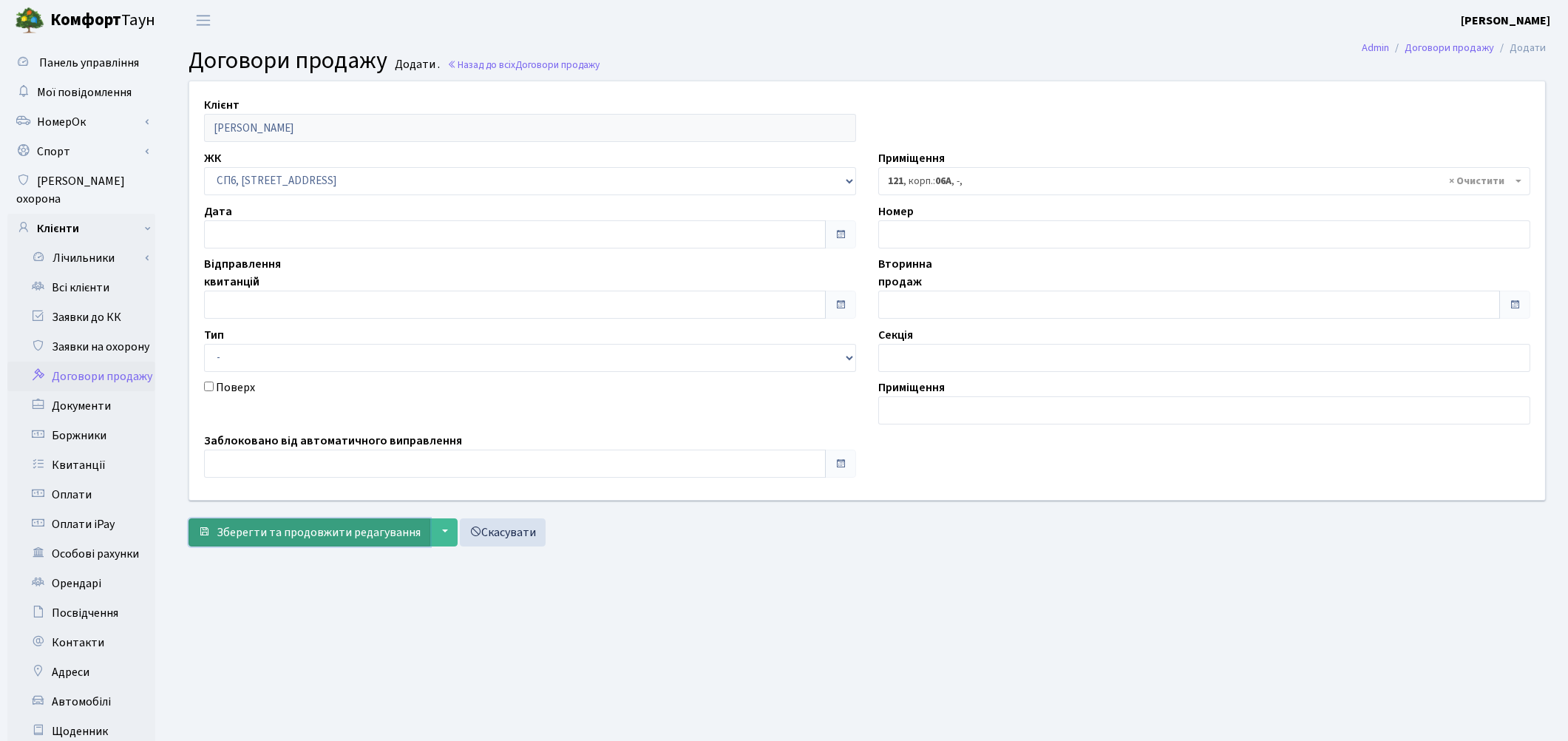
click at [251, 534] on span "Зберегти та продовжити редагування" at bounding box center [319, 532] width 204 height 16
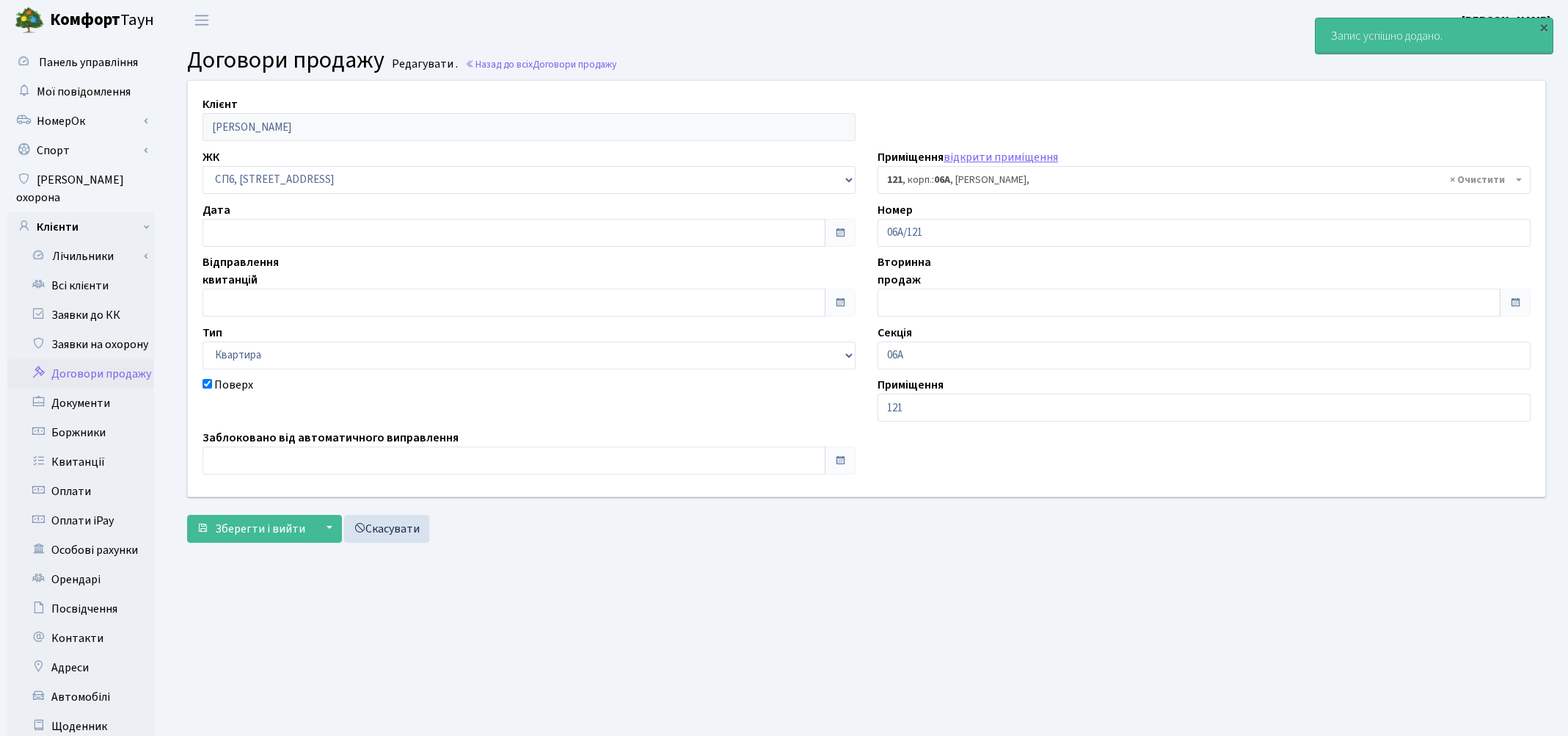
select select "21789"
click at [873, 651] on main "Admin Договори продажу Редагувати Договори продажу Редагувати . Назад до всіх Д…" at bounding box center [861, 467] width 1391 height 855
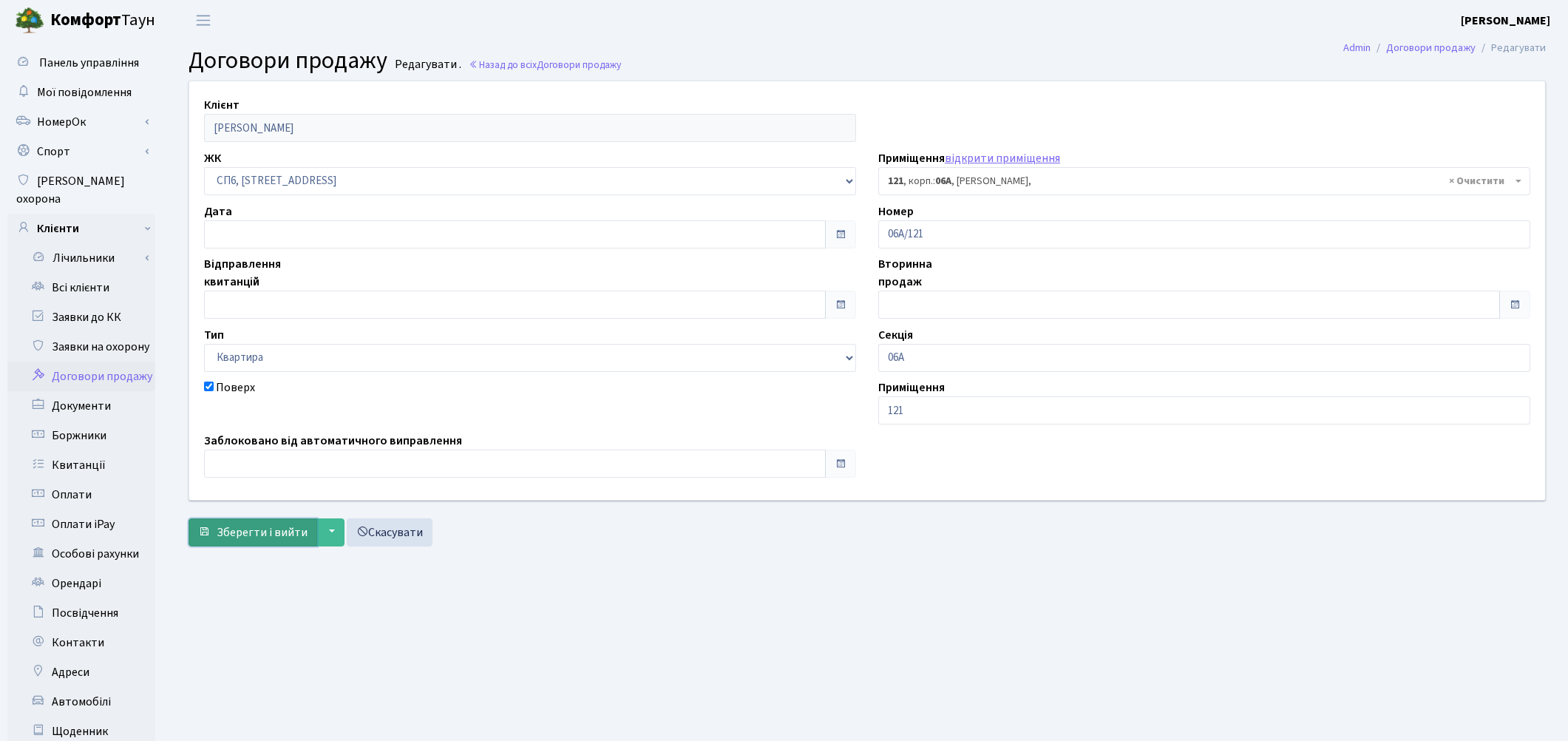
click at [237, 541] on button "Зберегти і вийти" at bounding box center [253, 532] width 129 height 28
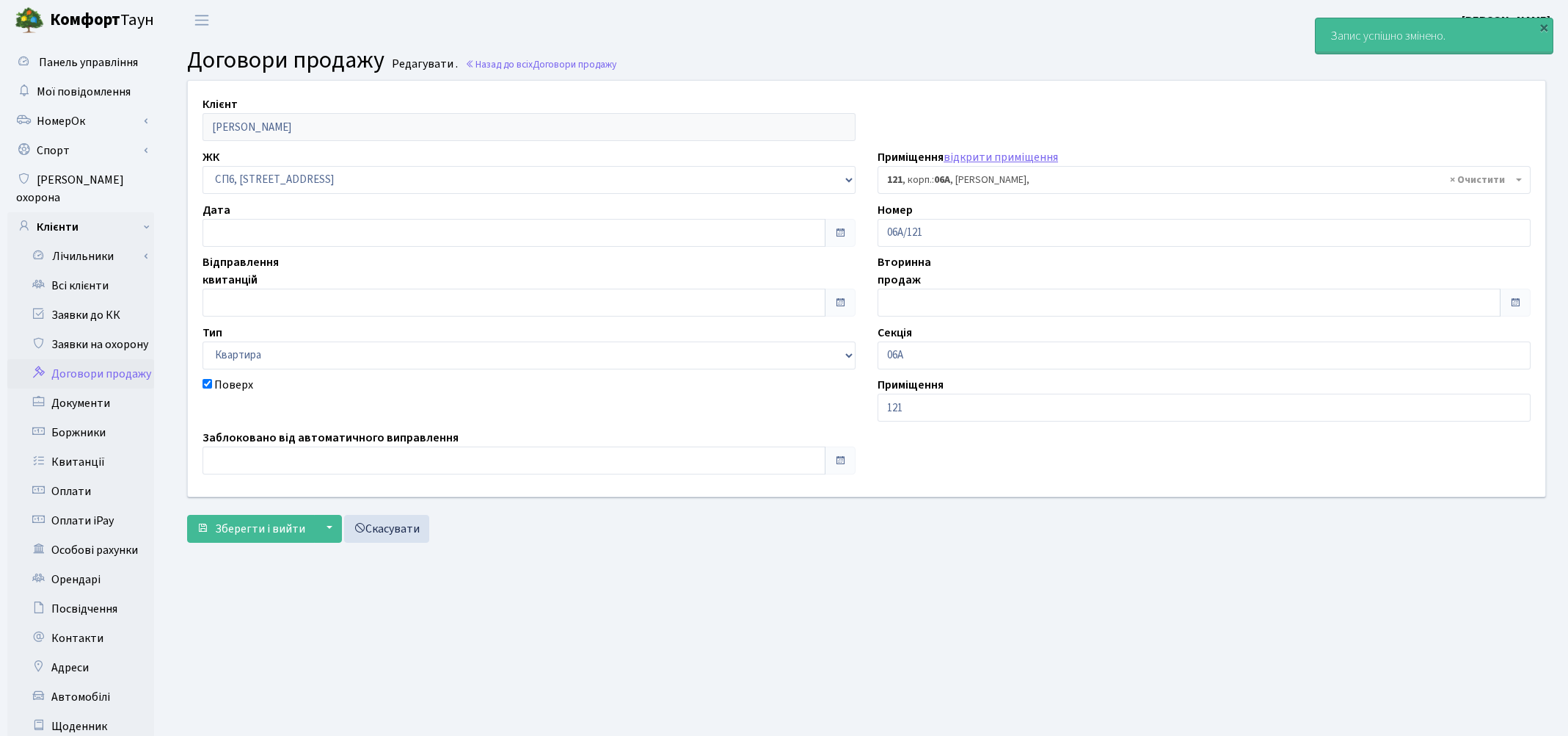
select select "21789"
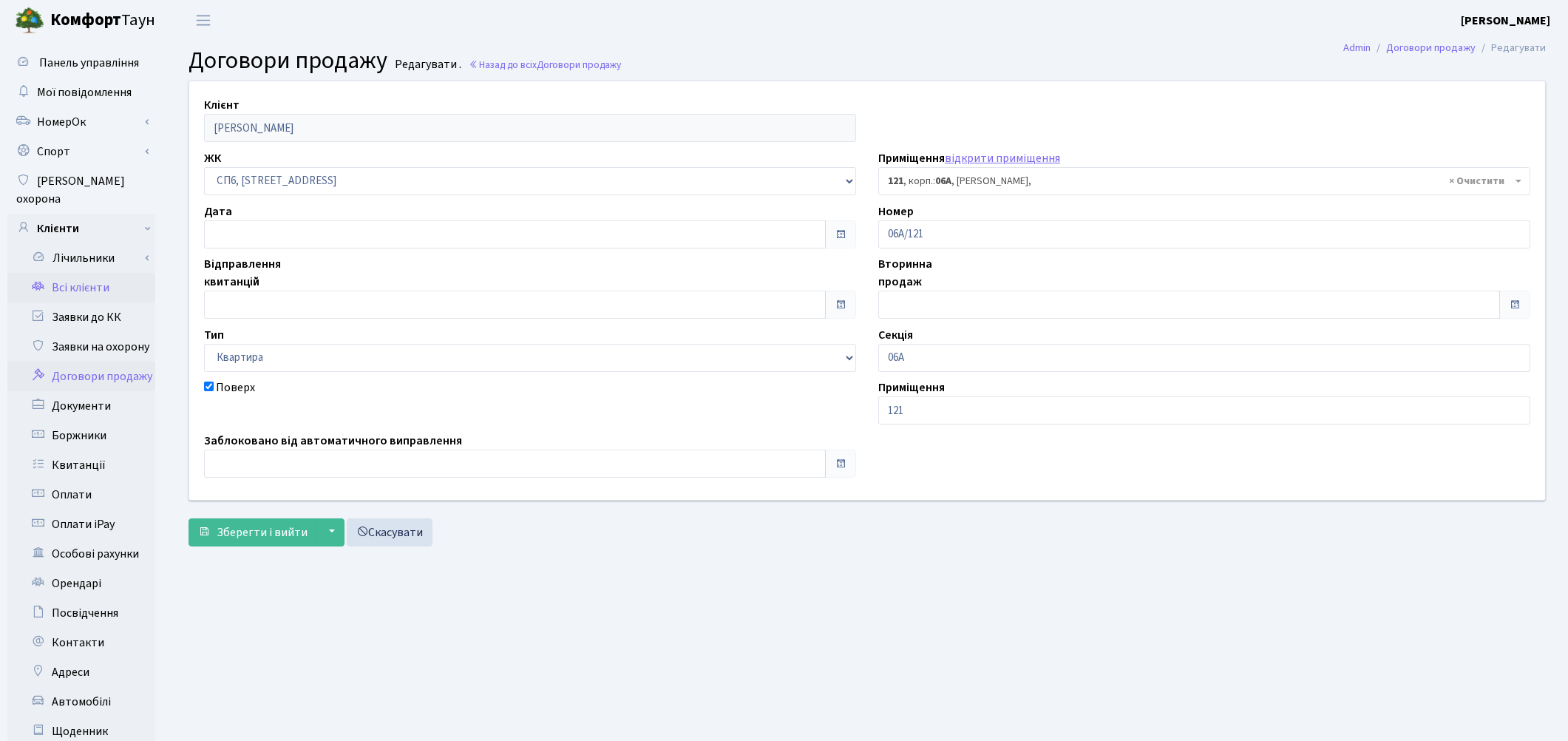
click at [67, 273] on link "Всі клієнти" at bounding box center [81, 288] width 148 height 30
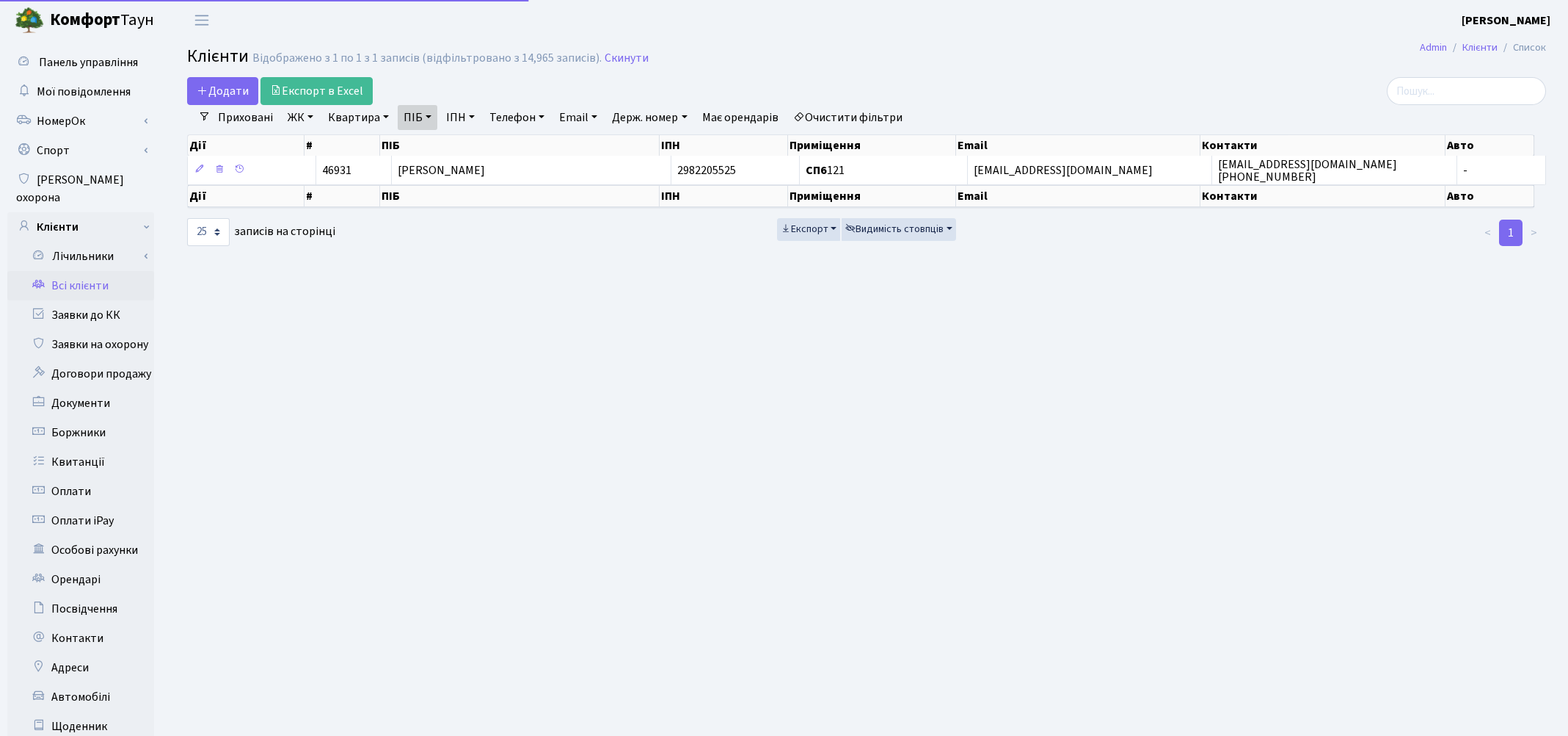
select select "25"
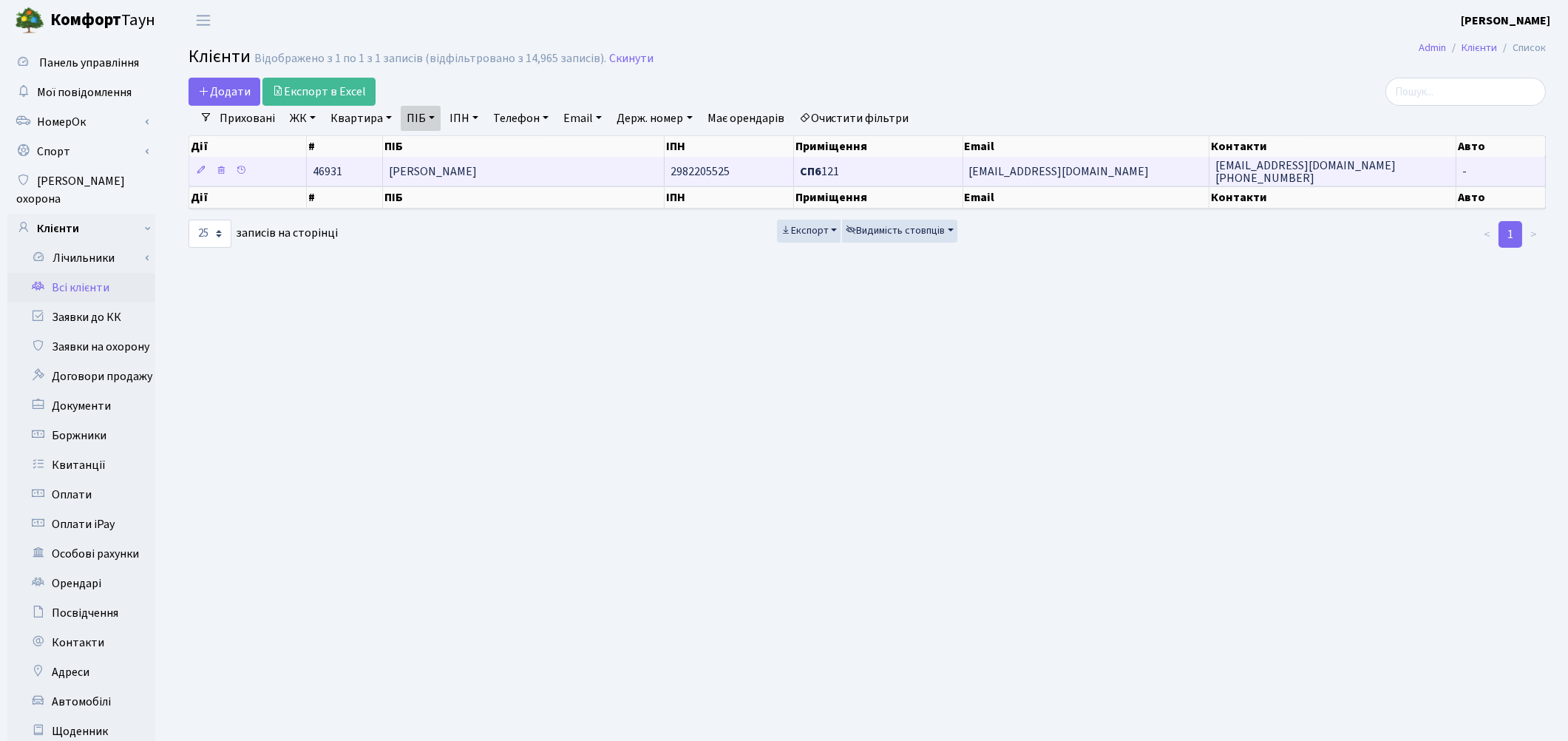
click at [503, 182] on td "[PERSON_NAME]" at bounding box center [523, 171] width 282 height 29
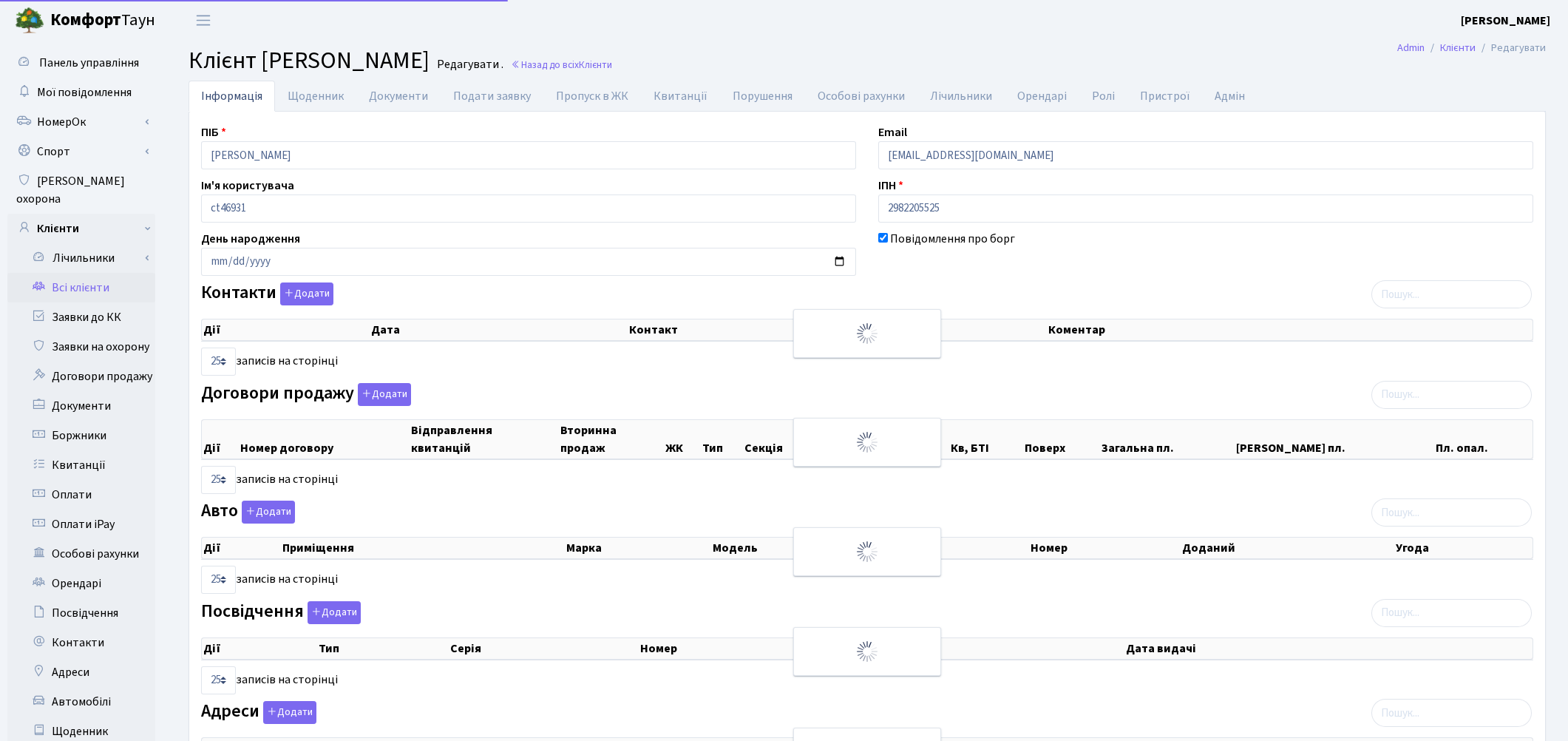
select select "25"
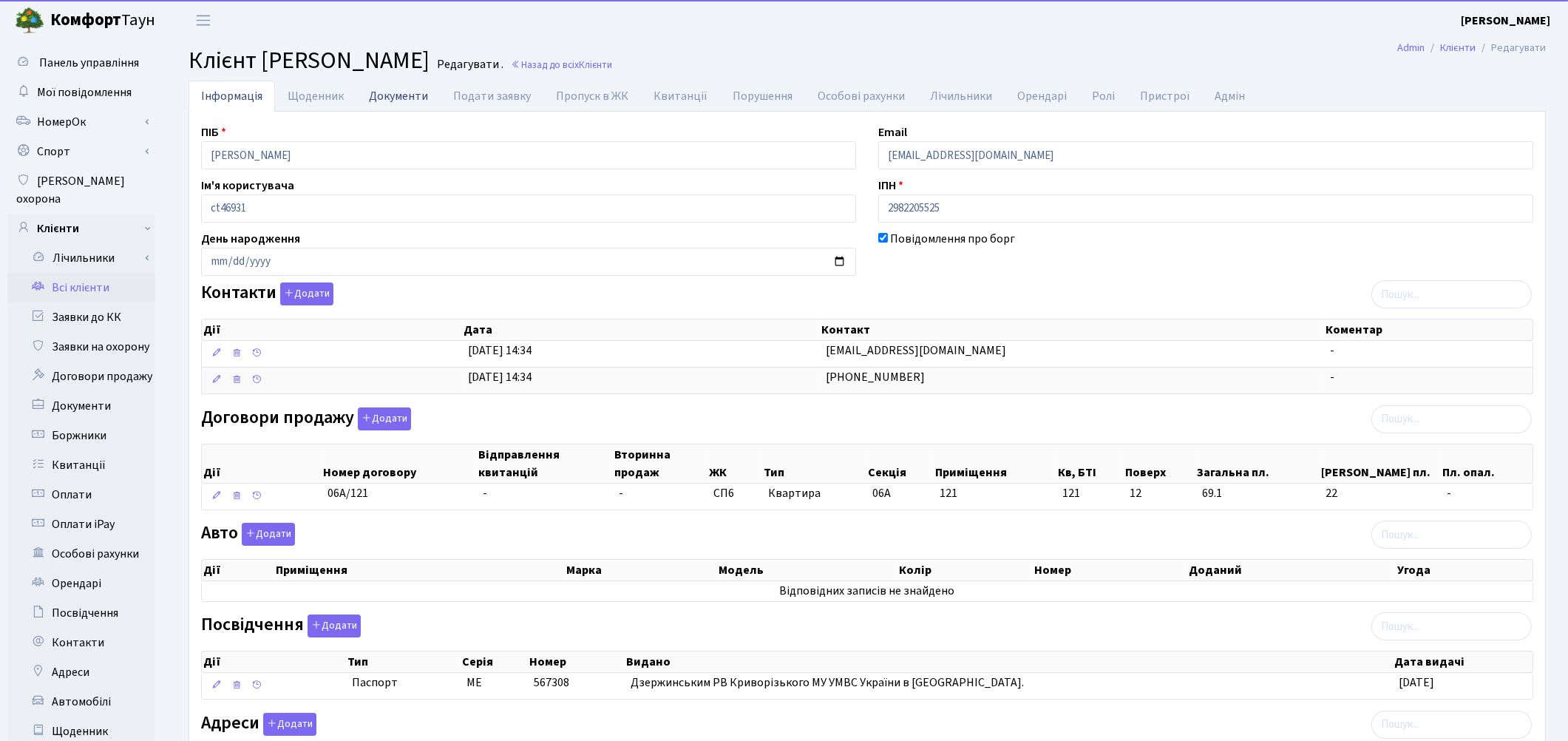
click at [394, 104] on link "Документи" at bounding box center [398, 96] width 84 height 30
select select "25"
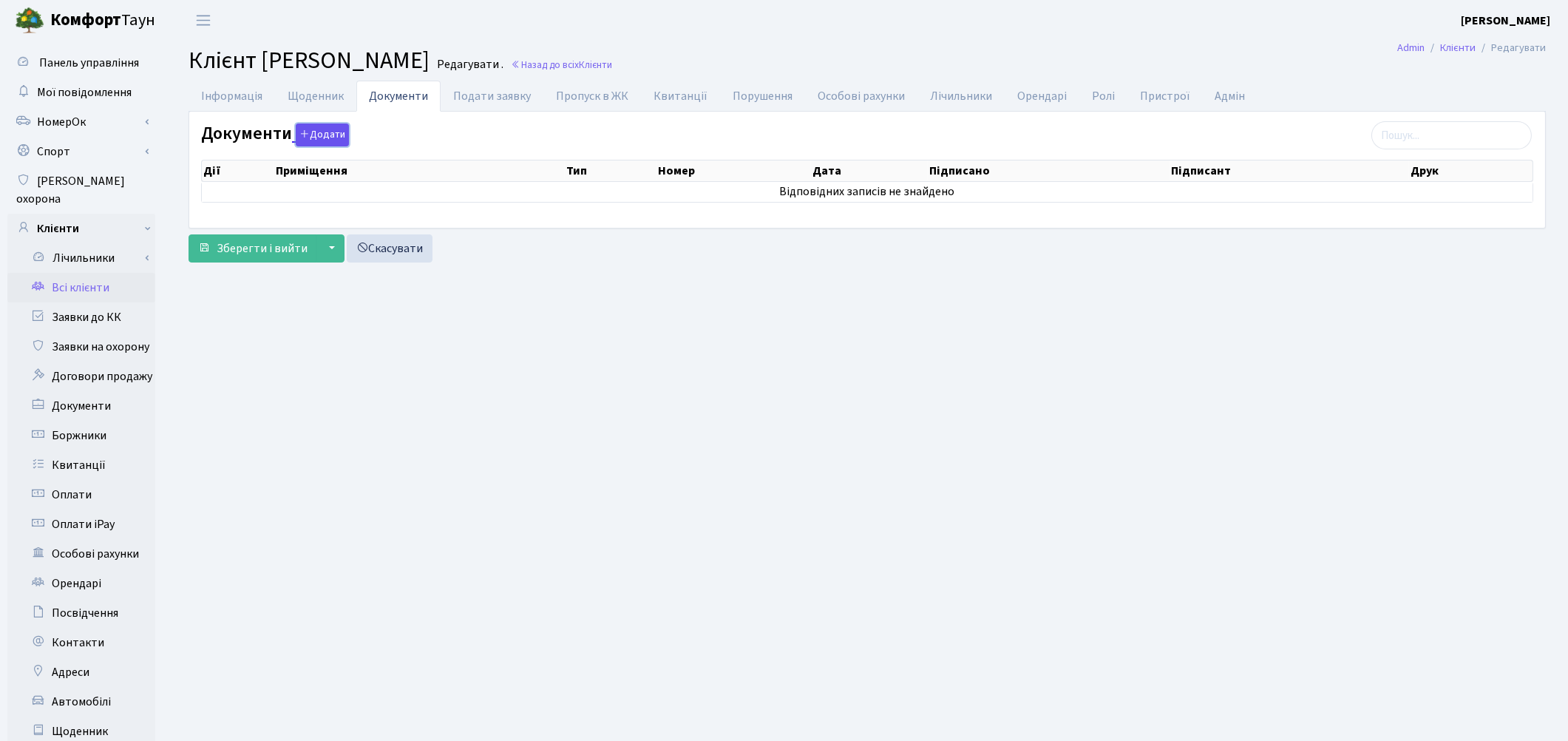
click at [336, 138] on button "Додати" at bounding box center [323, 135] width 53 height 23
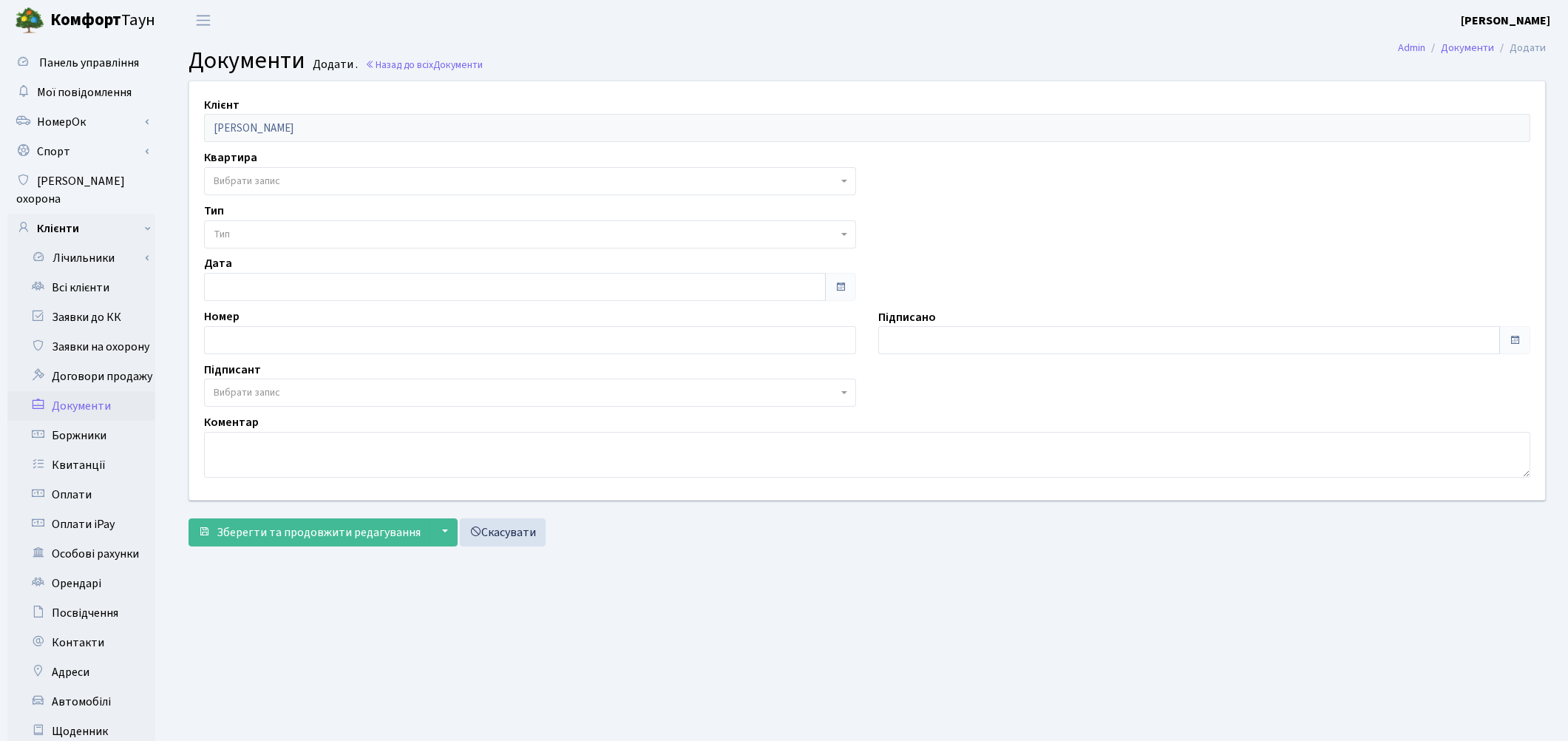
click at [269, 179] on span "Вибрати запис" at bounding box center [246, 180] width 66 height 14
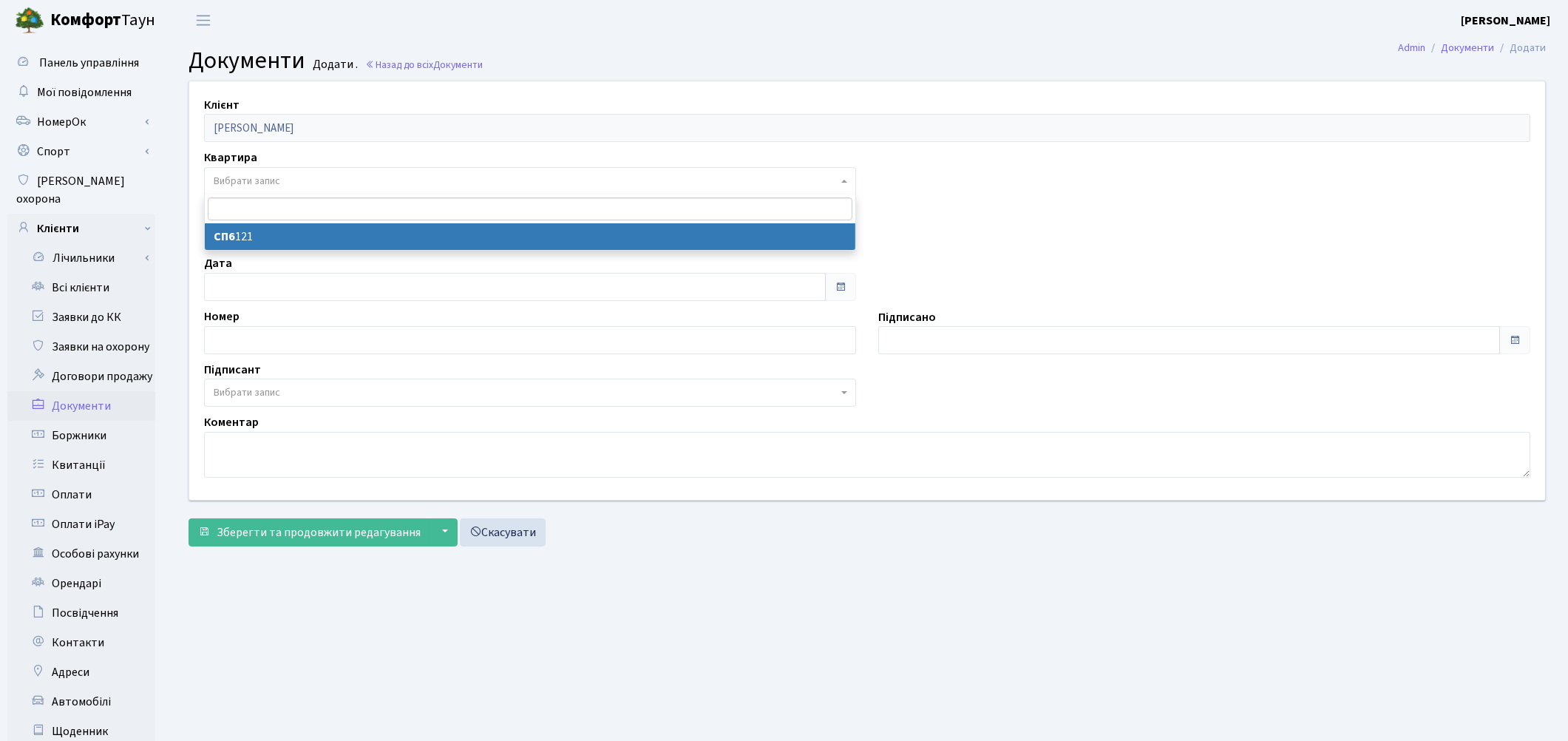
select select "178624"
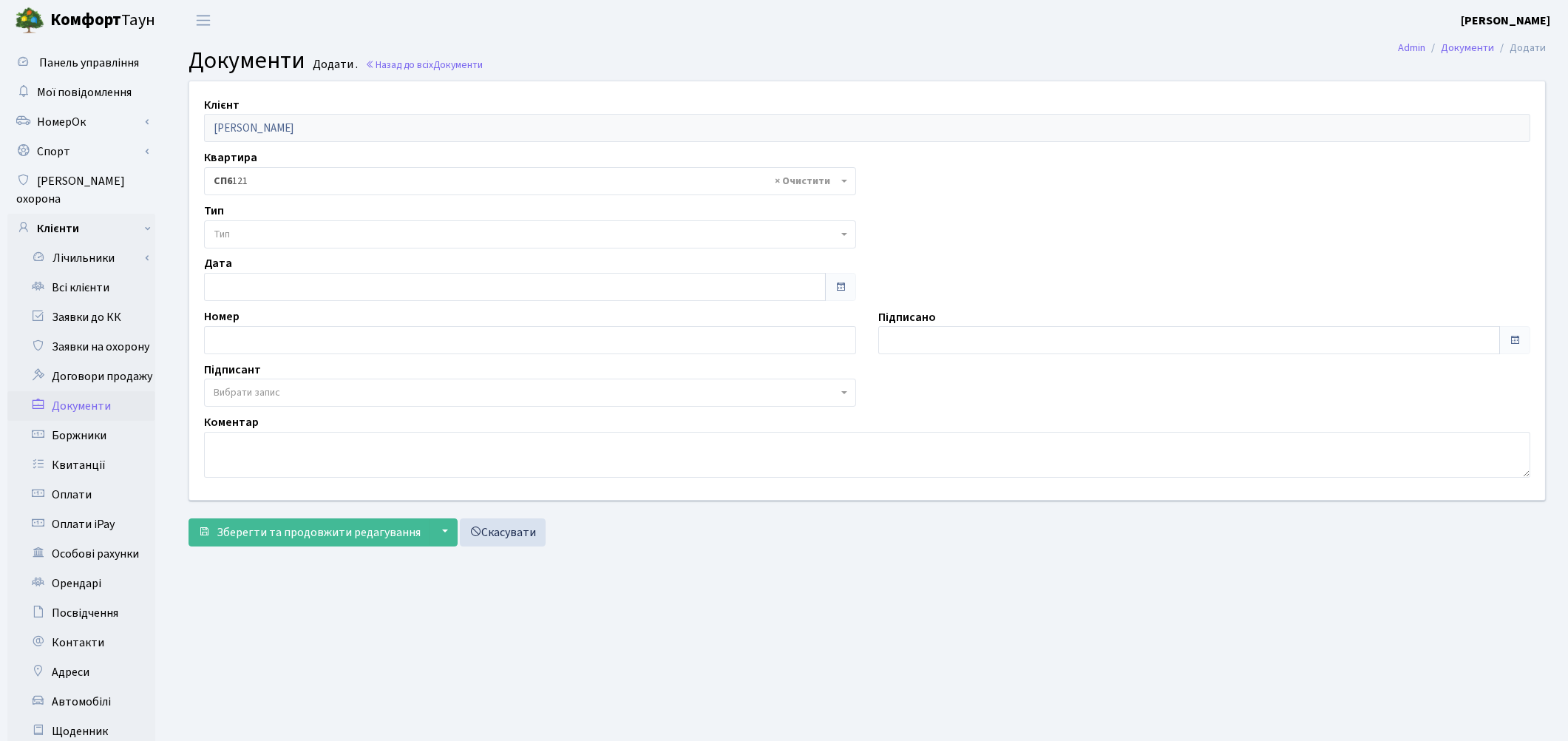
click at [257, 230] on span "Тип" at bounding box center [526, 234] width 624 height 14
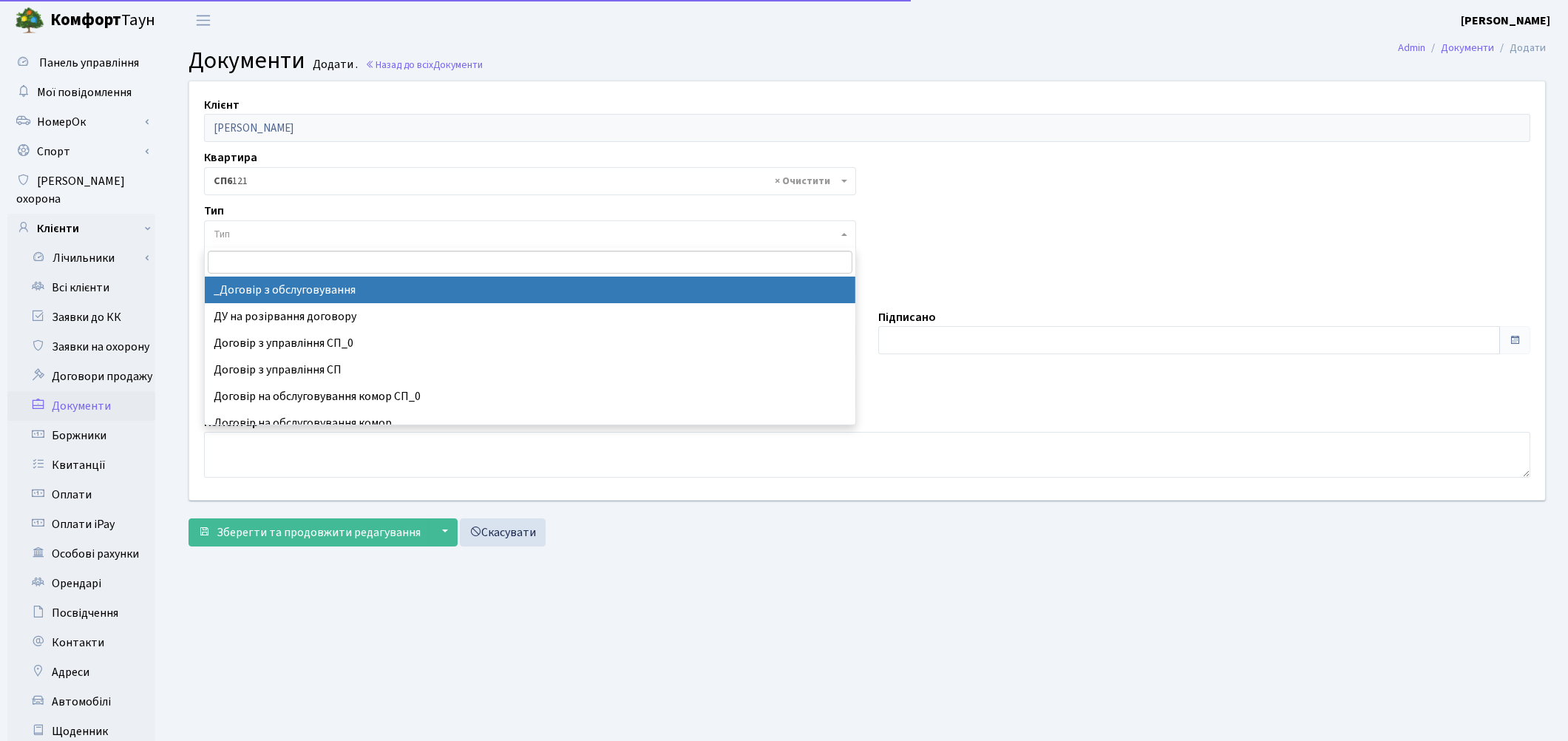
select select "289"
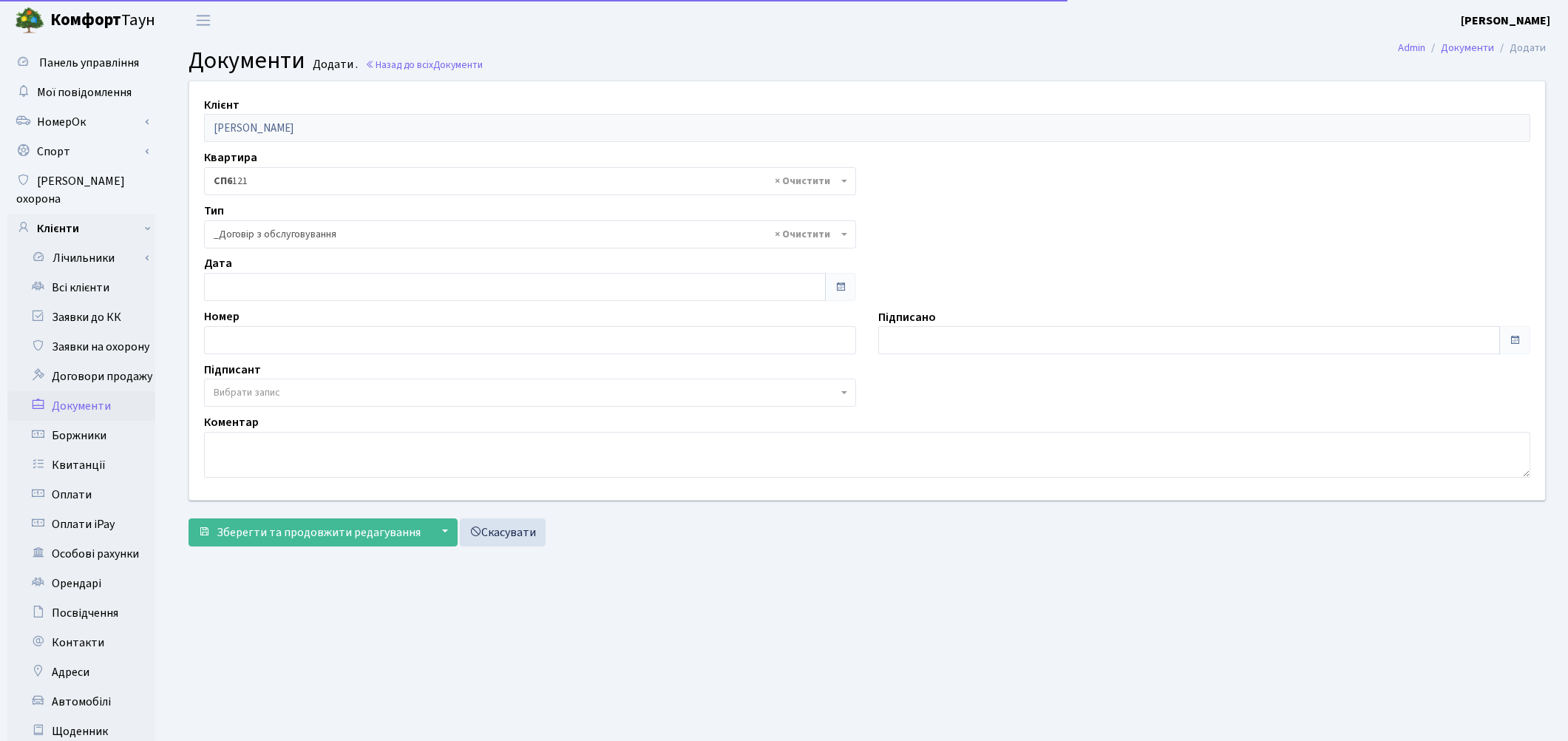
click at [269, 396] on span "Вибрати запис" at bounding box center [246, 392] width 66 height 14
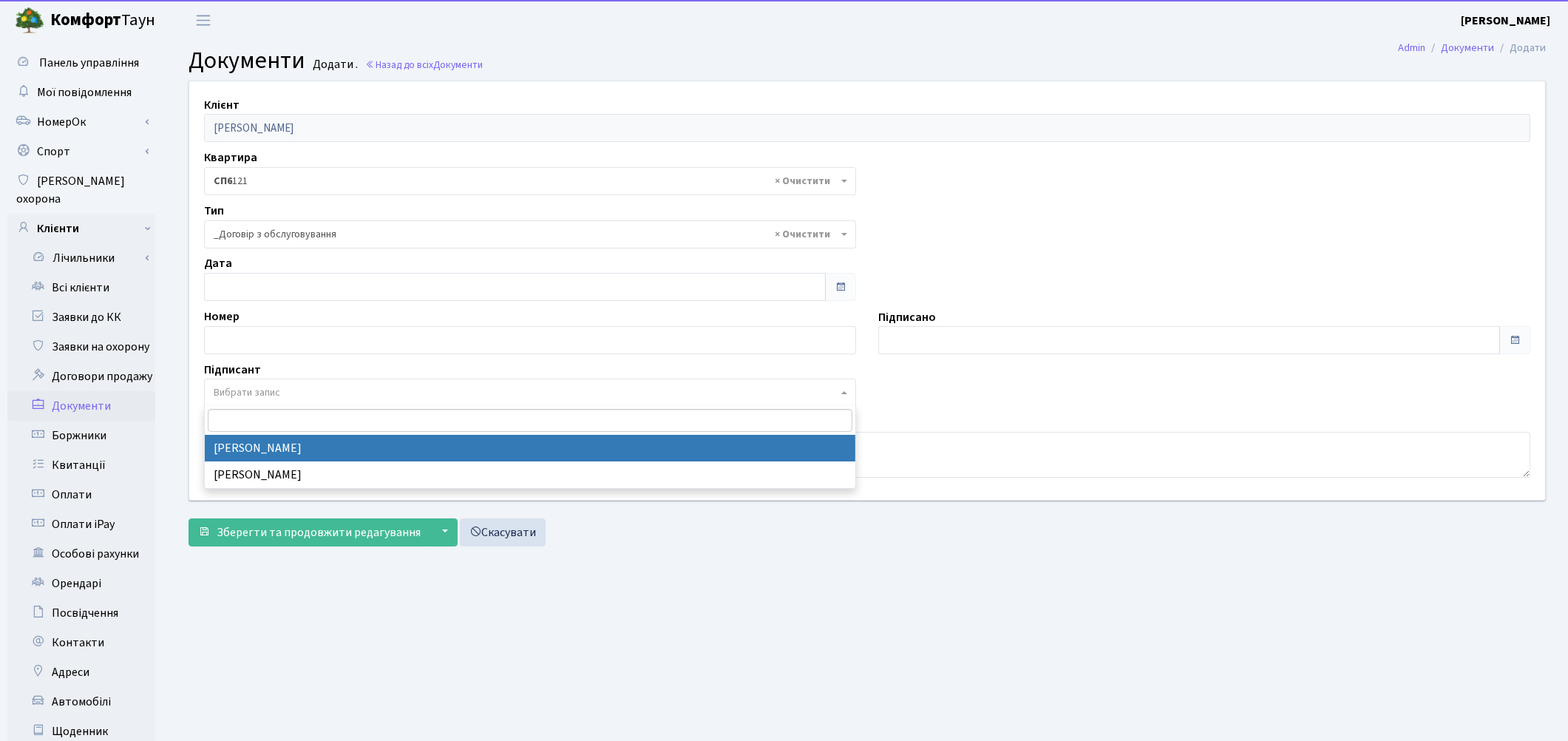
select select "74"
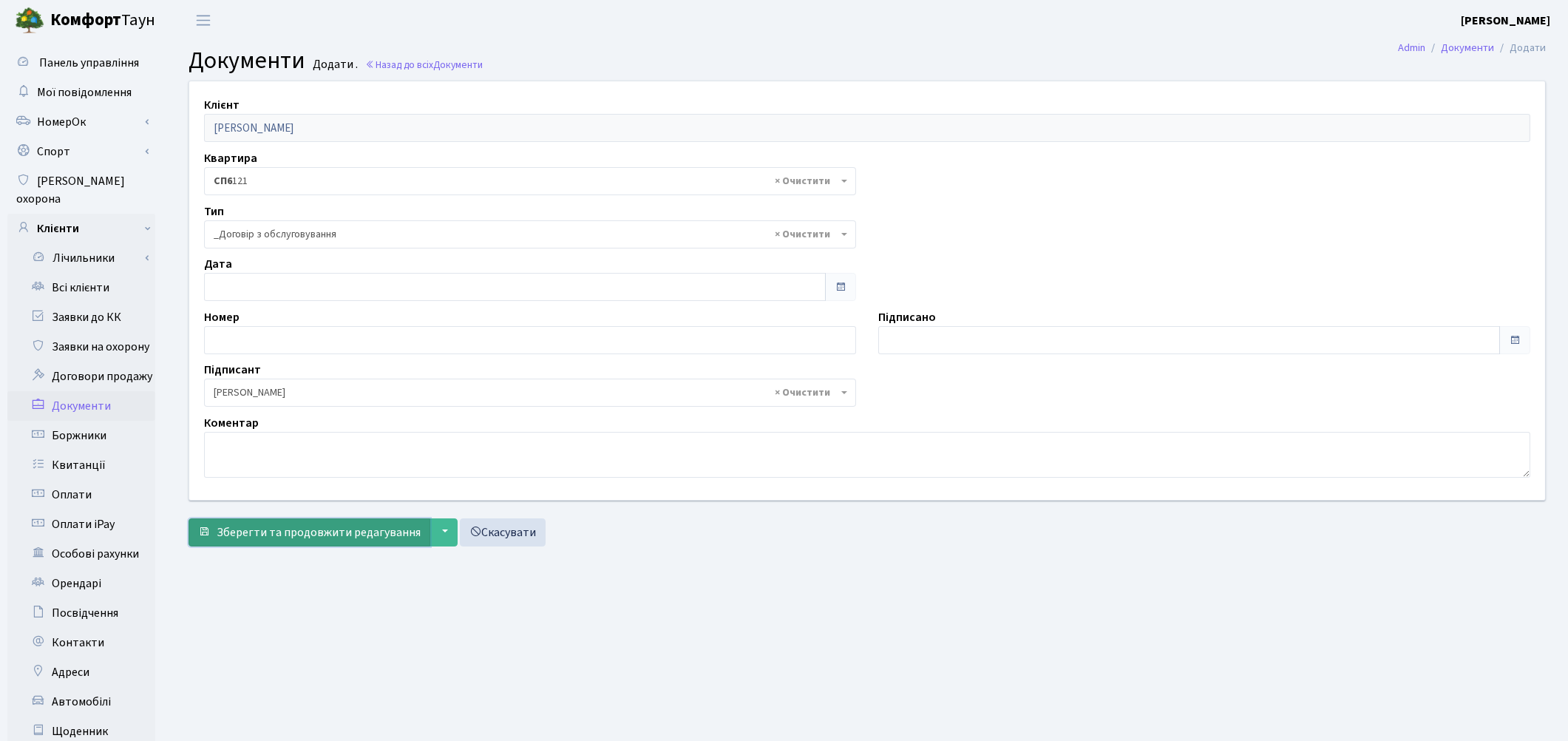
click at [249, 527] on span "Зберегти та продовжити редагування" at bounding box center [319, 532] width 204 height 16
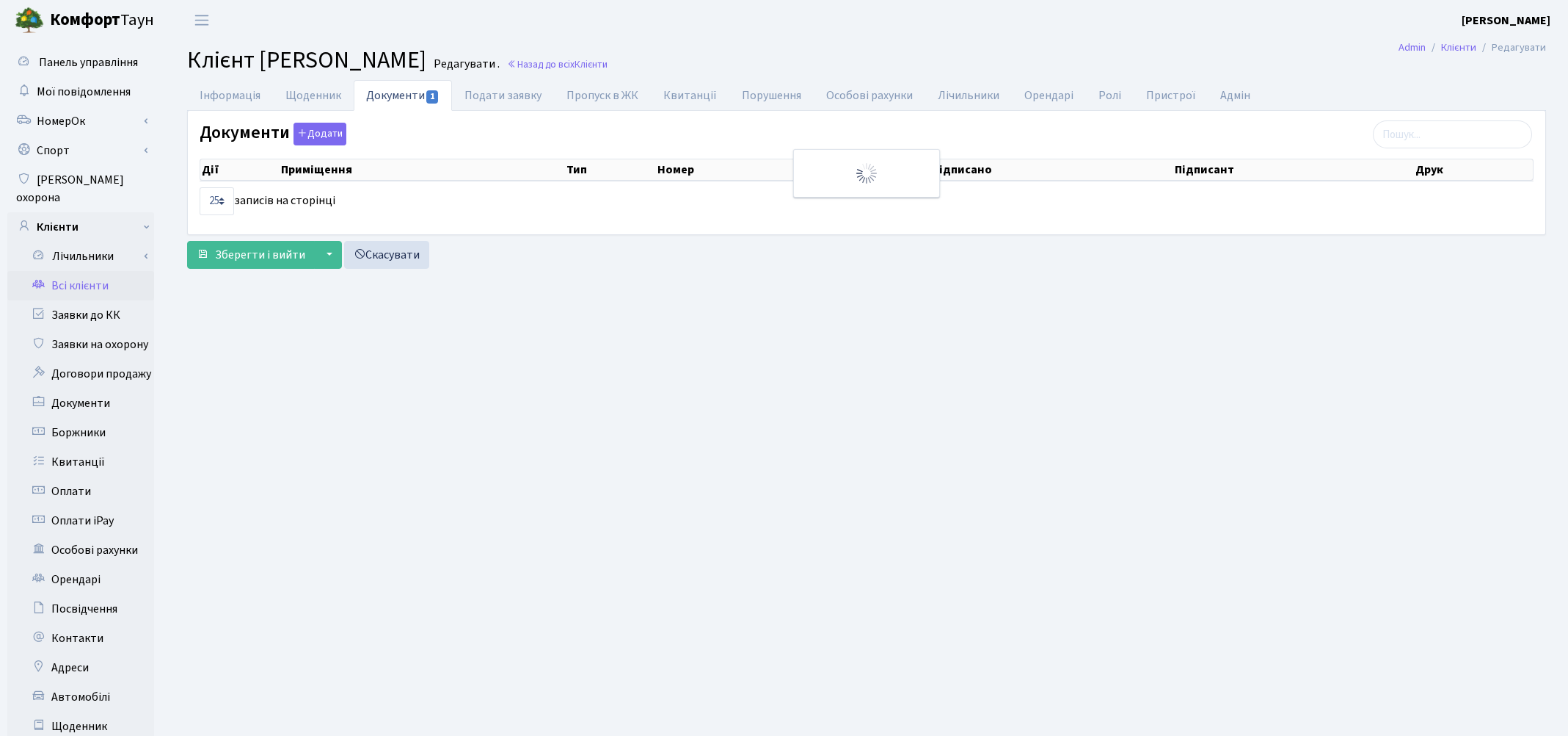
select select "25"
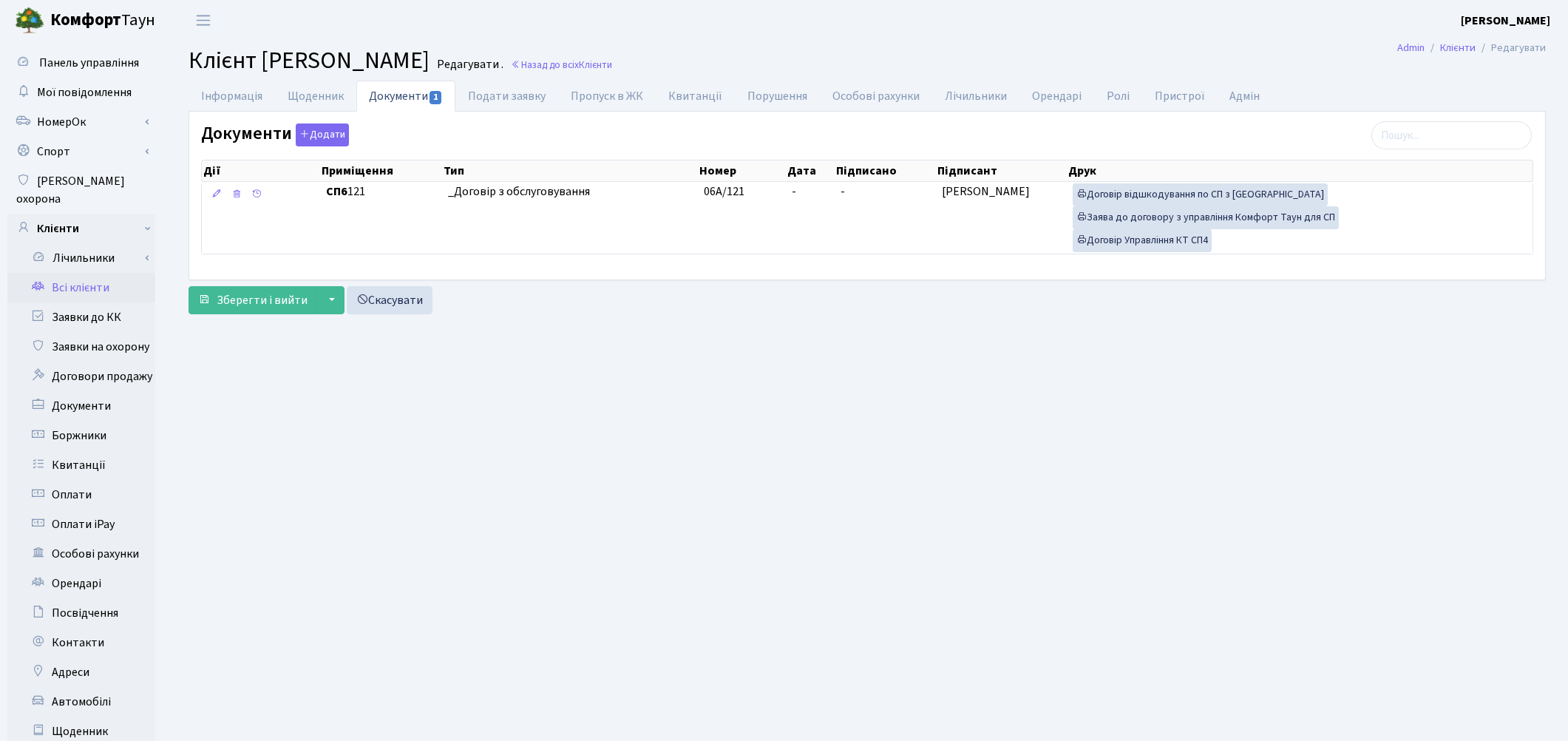
click at [261, 39] on header "Комфорт Таун Котенко К. Л. Мій обліковий запис Вийти" at bounding box center [784, 20] width 1568 height 40
click at [114, 302] on link "Заявки до КК" at bounding box center [81, 316] width 148 height 30
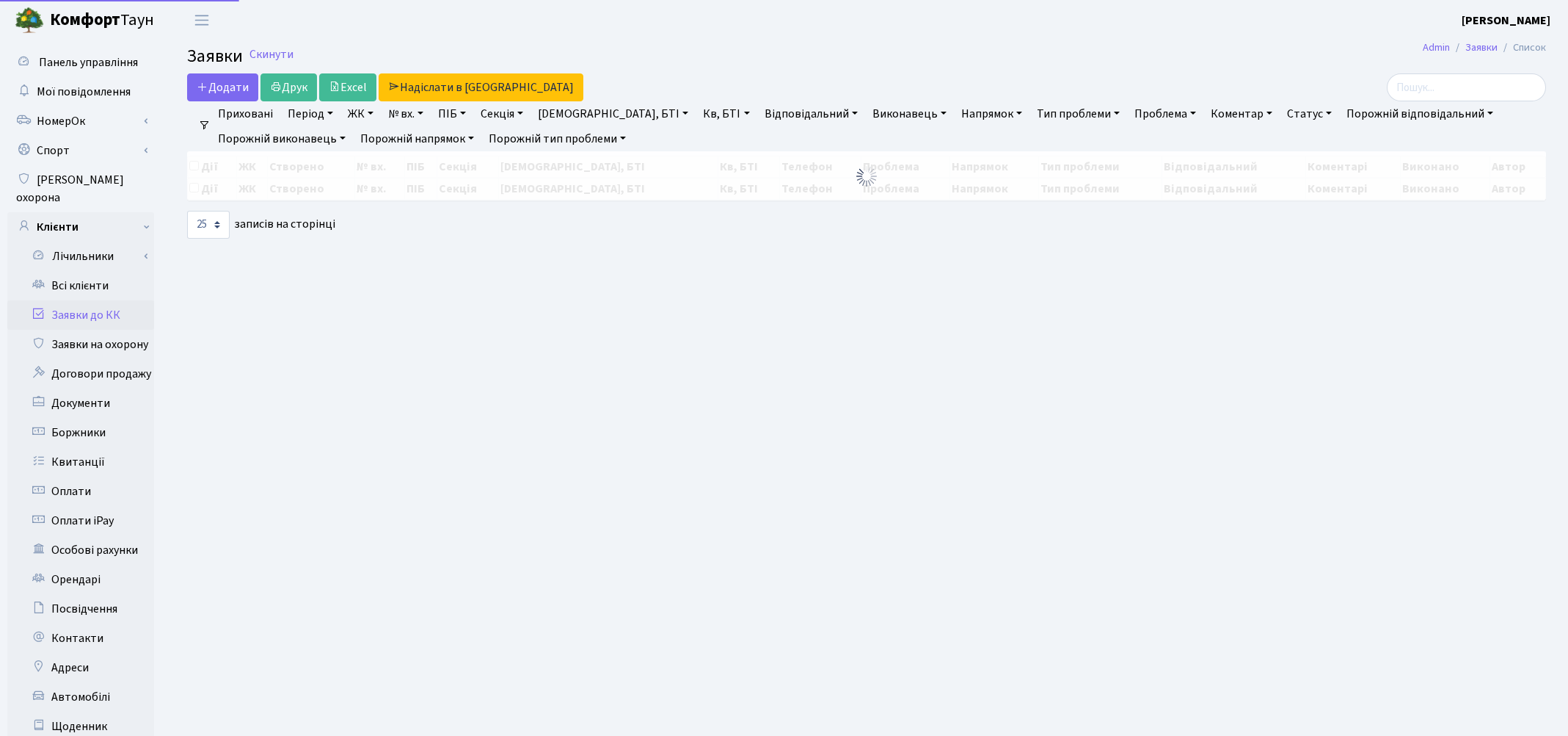
select select "25"
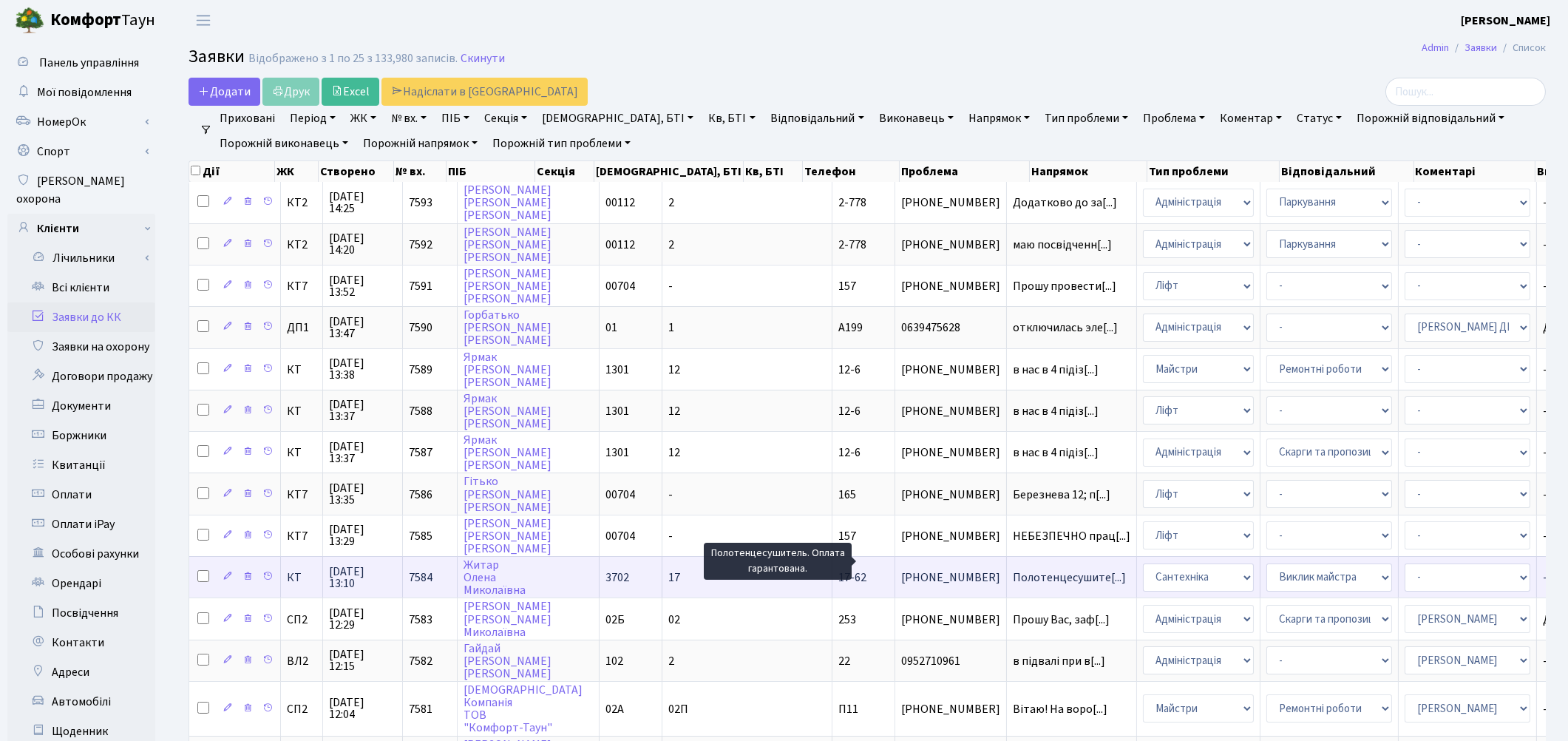
click at [1013, 569] on span "Полотенцесушите[...]" at bounding box center [1069, 577] width 113 height 16
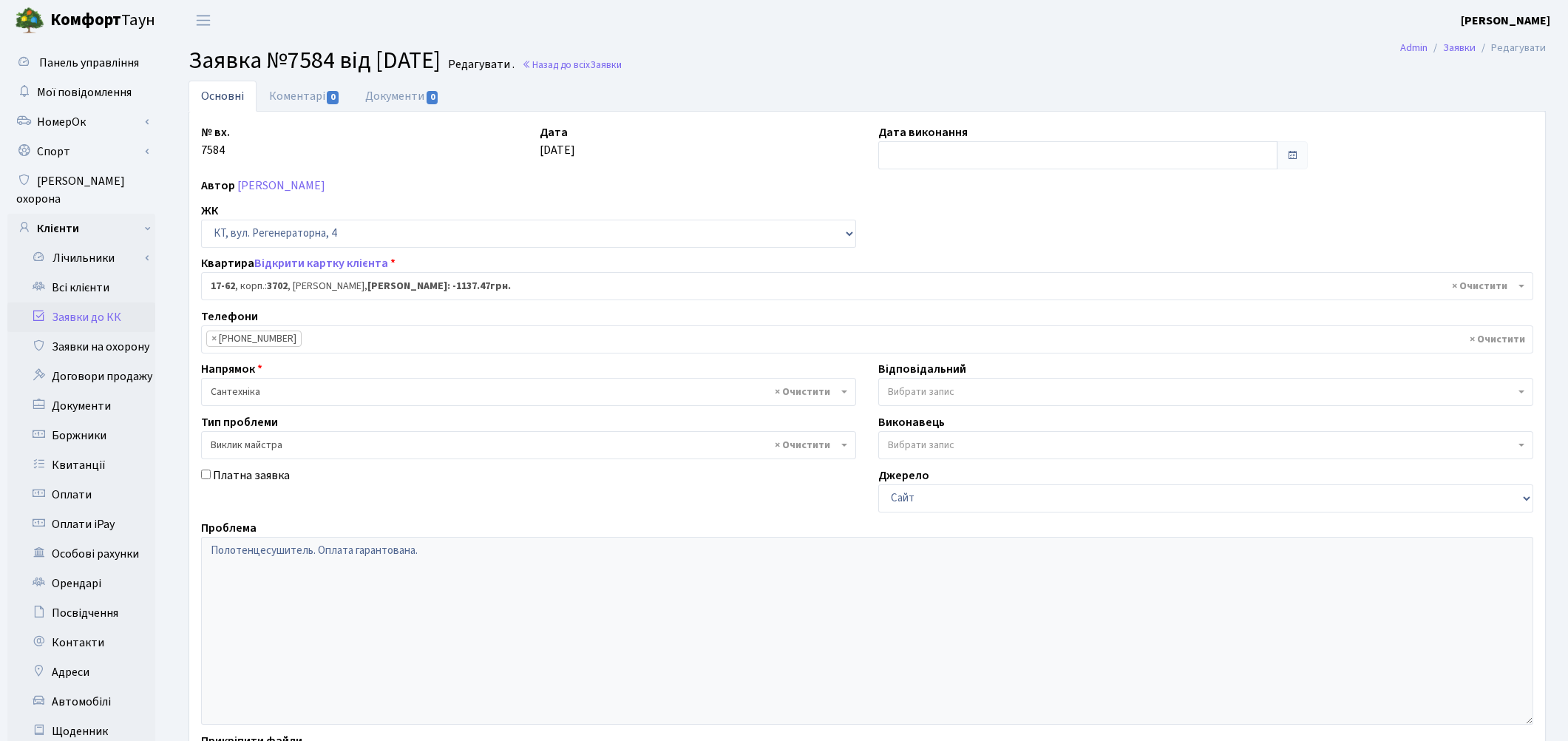
select select "9016"
select select "29"
click at [281, 101] on link "Коментарі 0" at bounding box center [304, 96] width 96 height 30
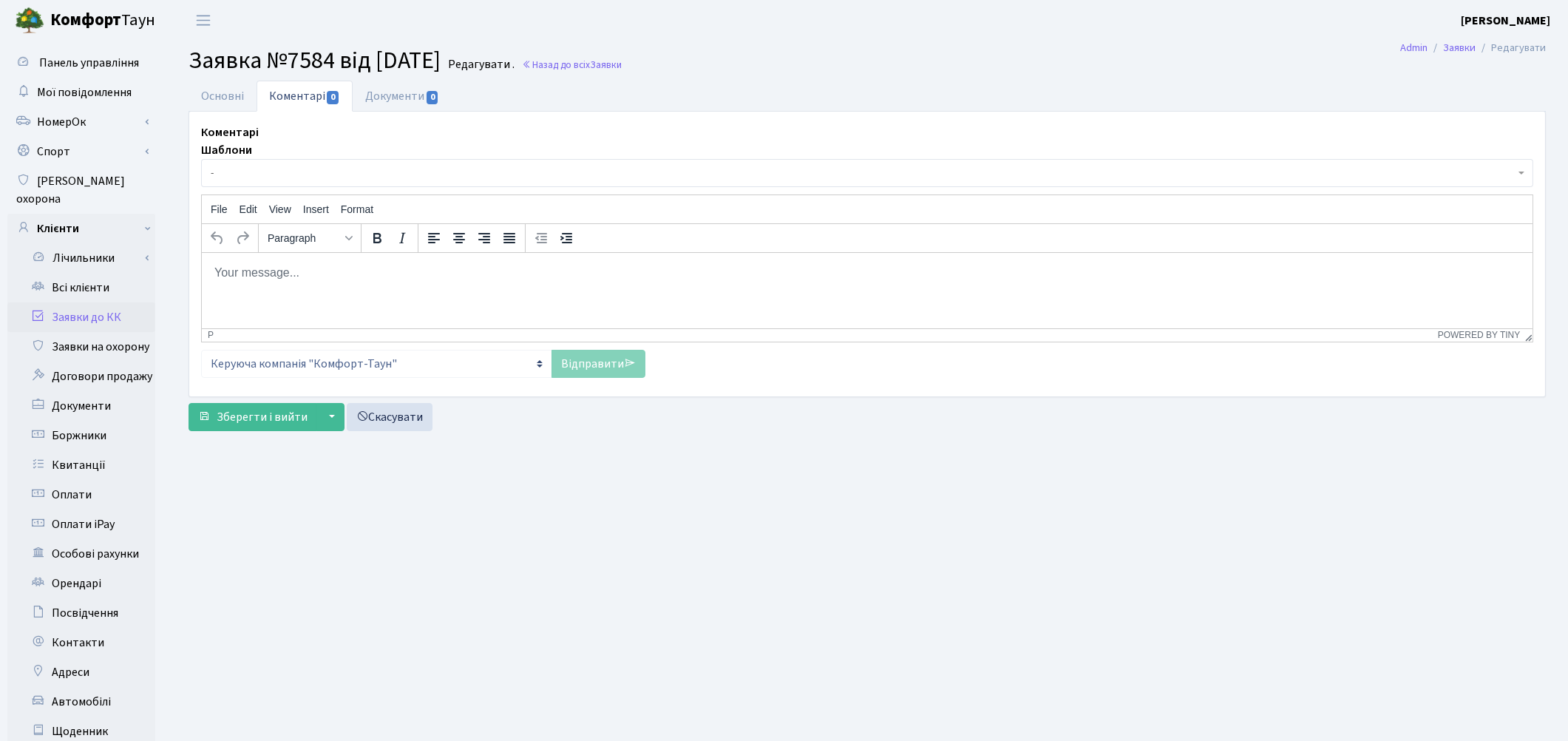
click at [263, 167] on span "-" at bounding box center [863, 173] width 1304 height 14
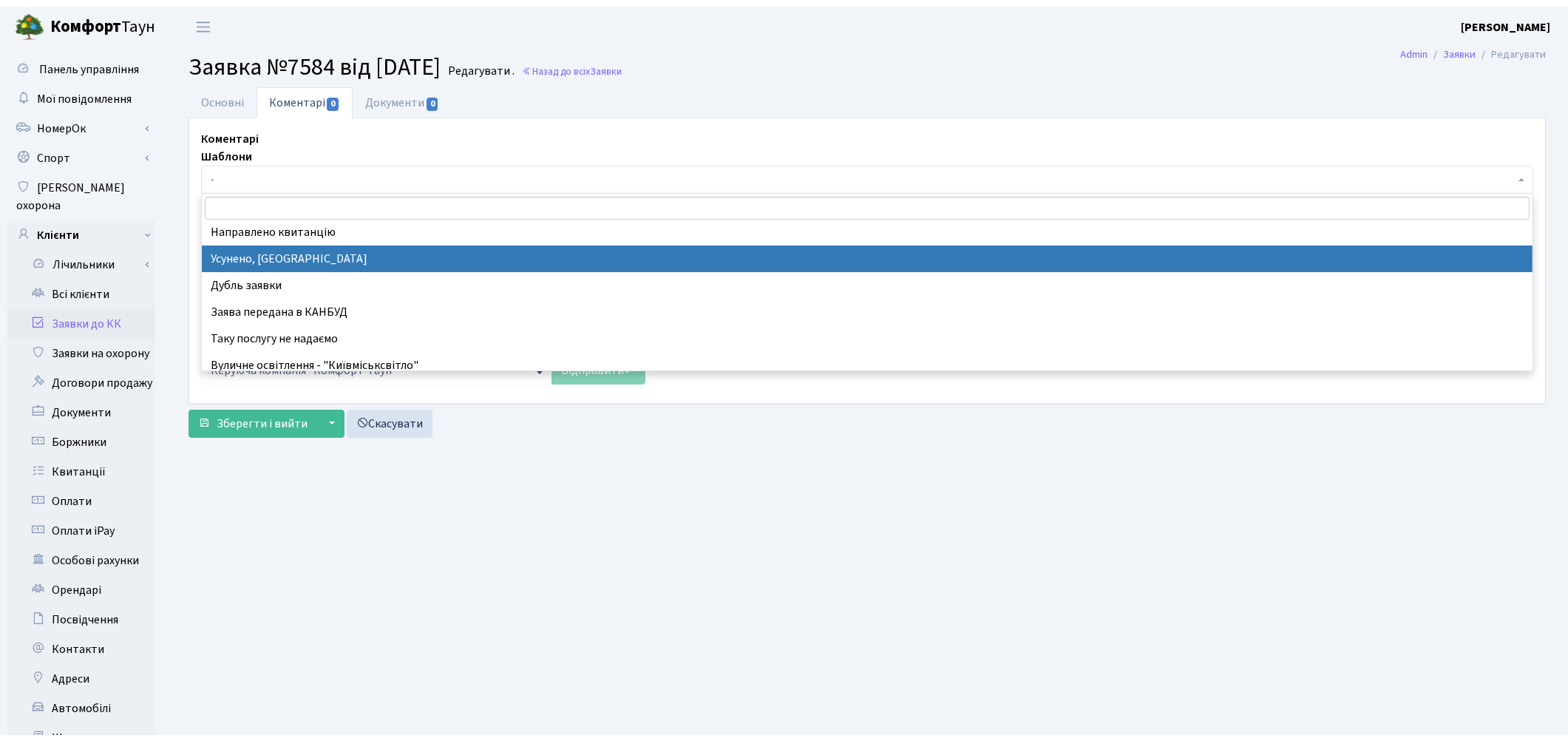
scroll to position [164, 0]
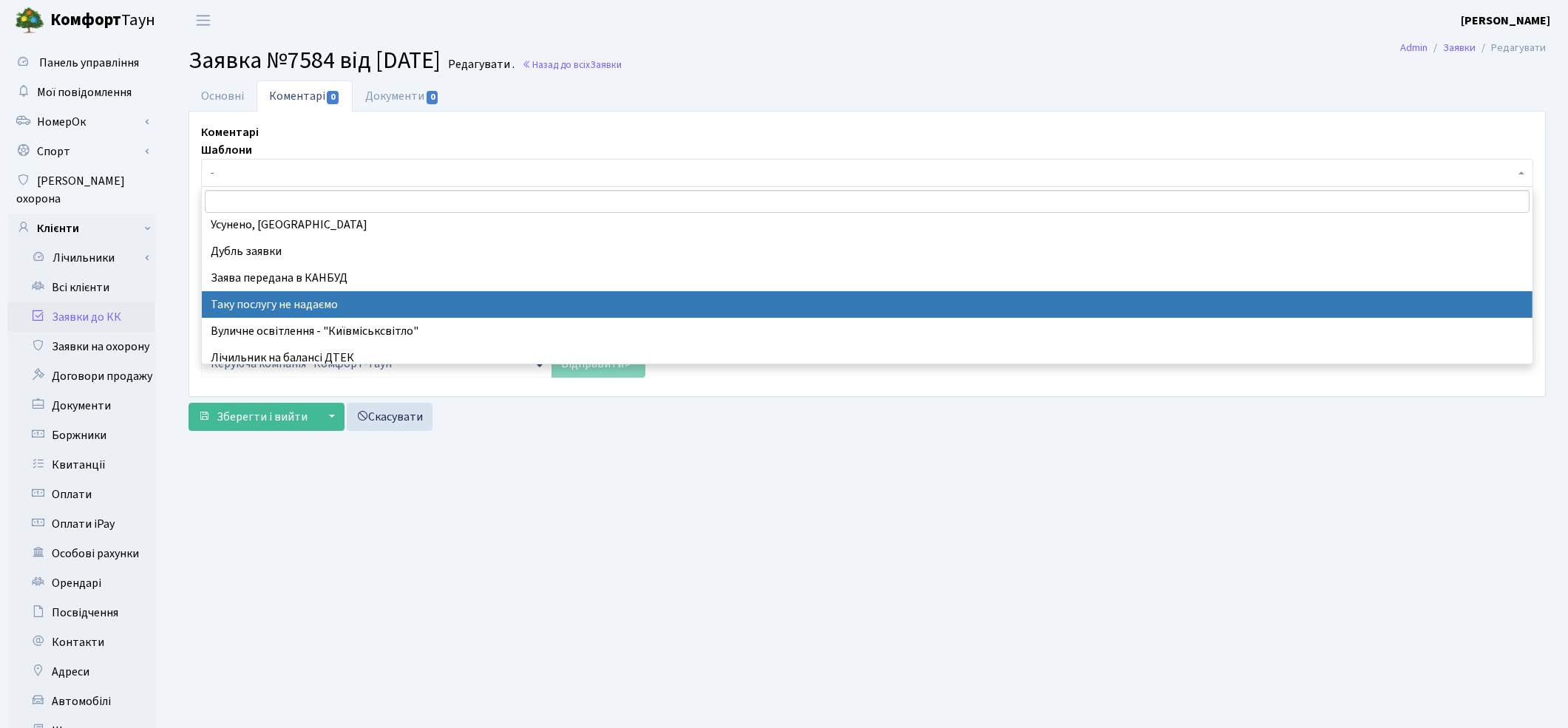
select select "21"
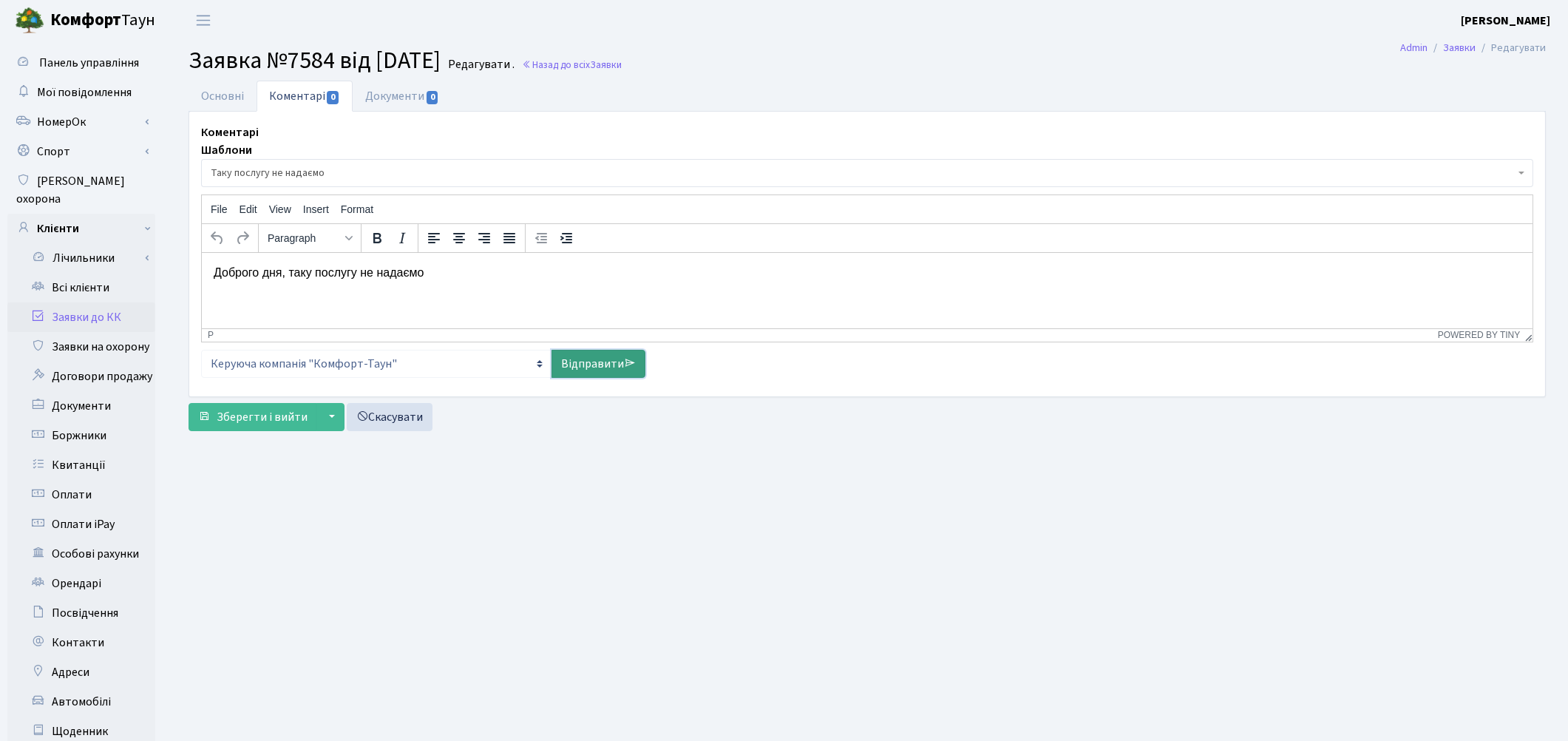
click at [566, 364] on link "Відправити" at bounding box center [598, 364] width 94 height 28
select select
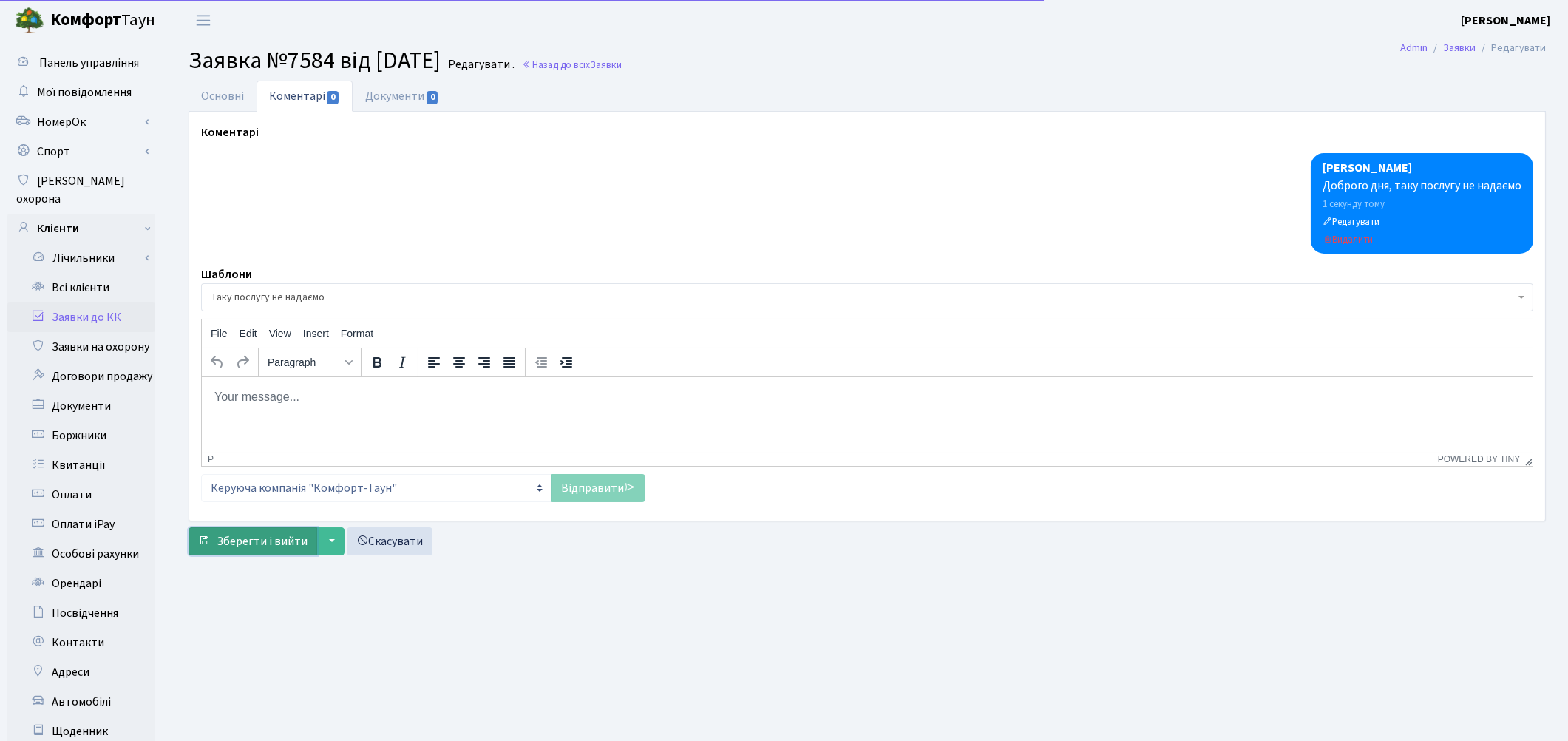
click at [240, 535] on span "Зберегти і вийти" at bounding box center [262, 541] width 91 height 16
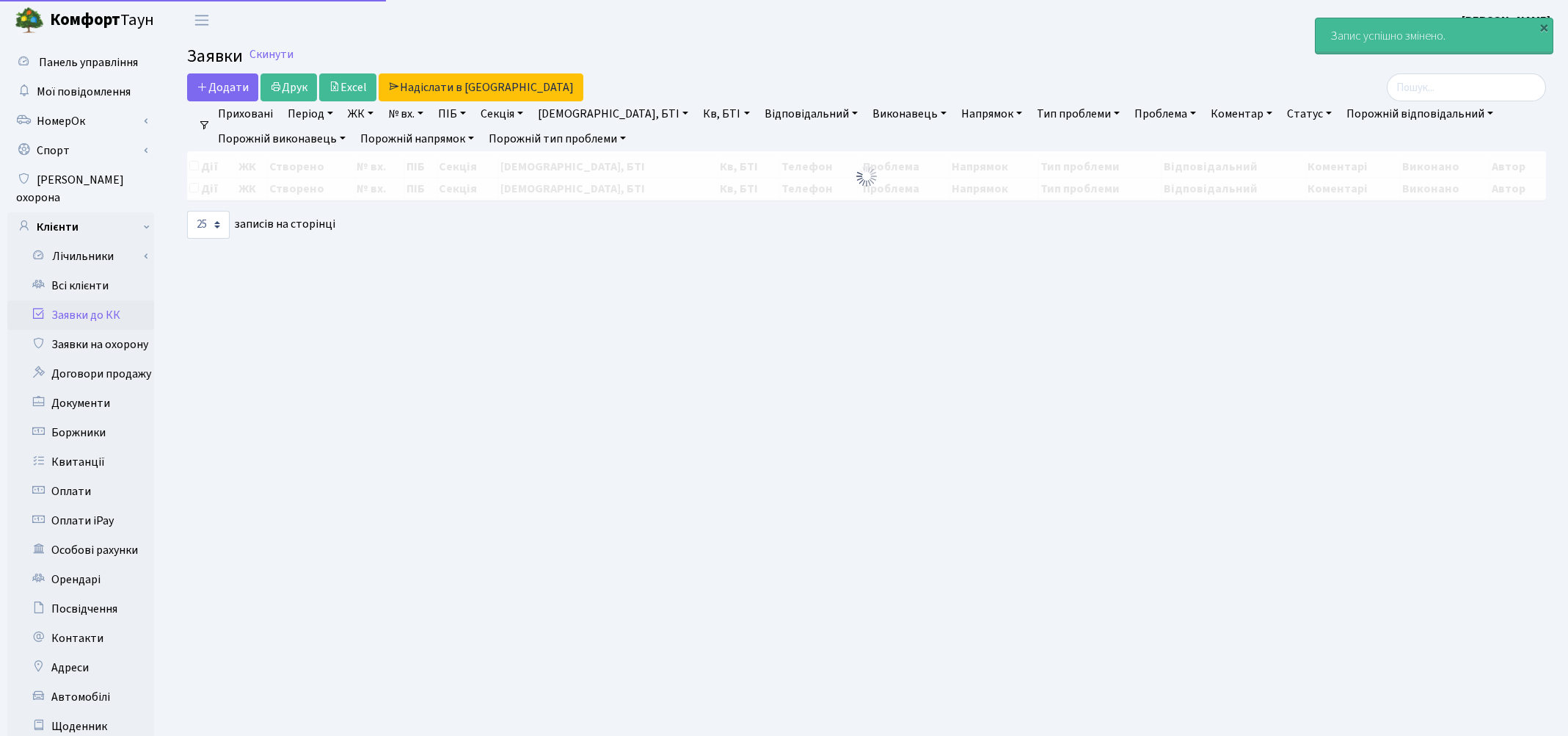
select select "25"
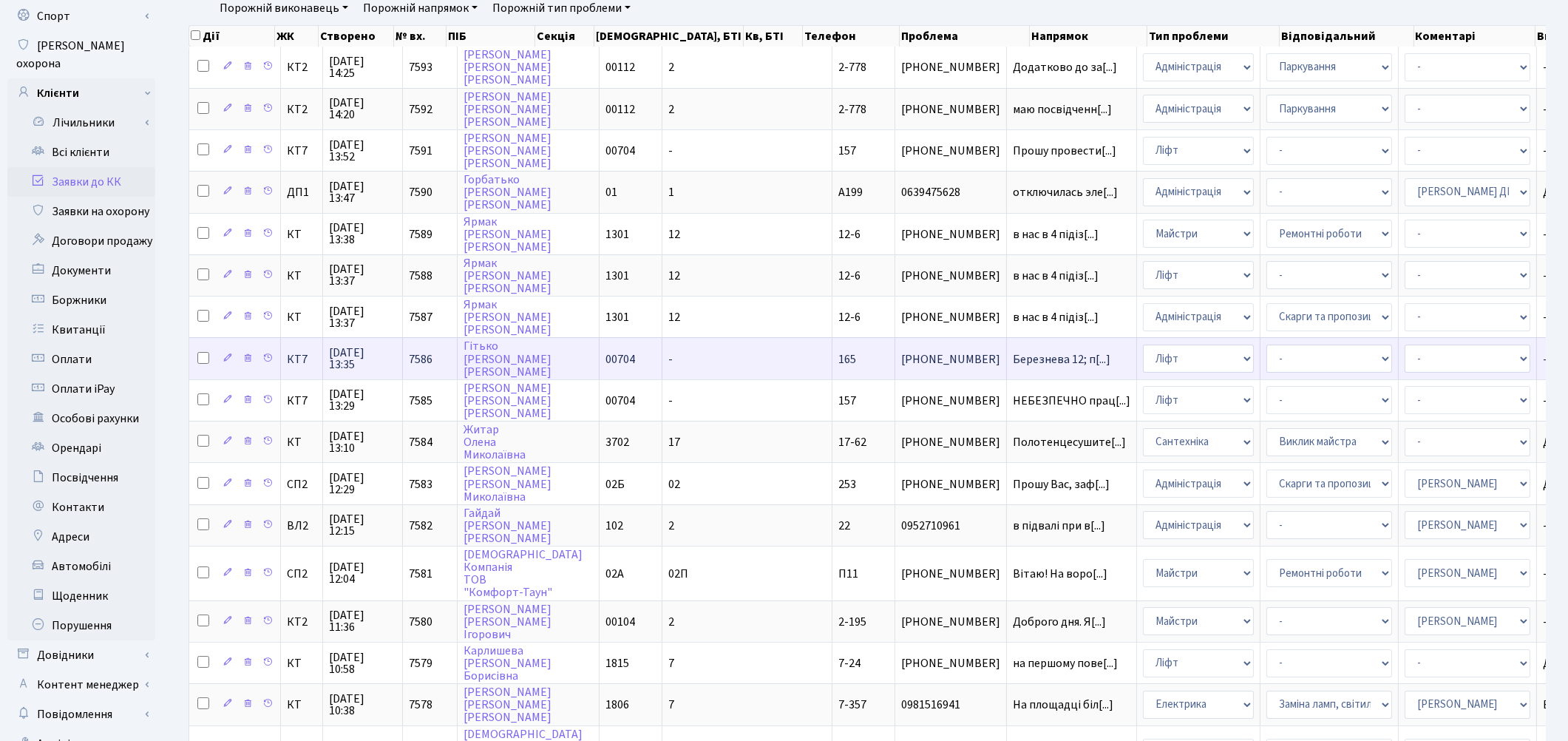
scroll to position [164, 0]
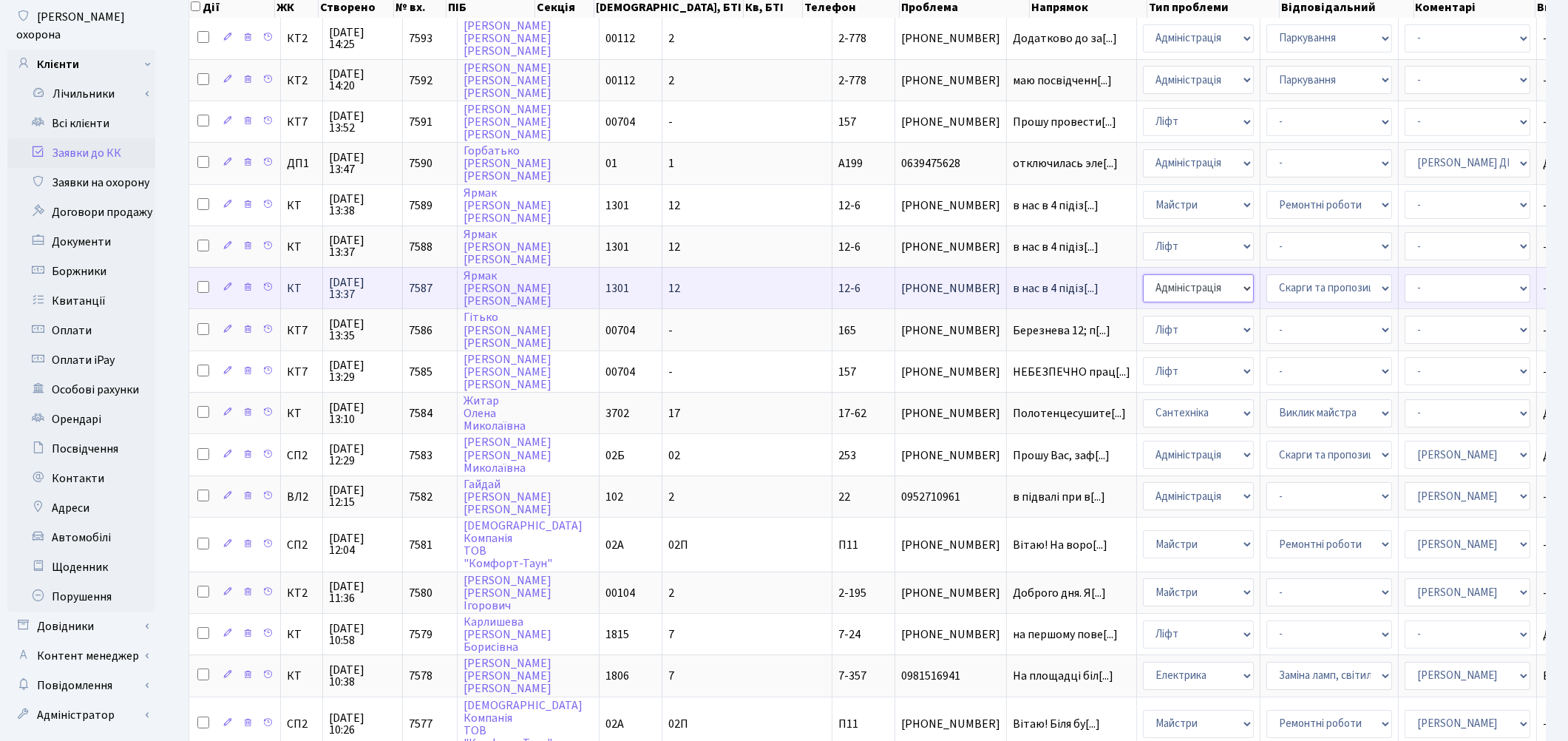
click at [1143, 278] on select "- Адміністрація Домофон, СКД Ліфт Майстри Сантехніка Економічний відділ Електри…" at bounding box center [1198, 288] width 111 height 28
select select "16"
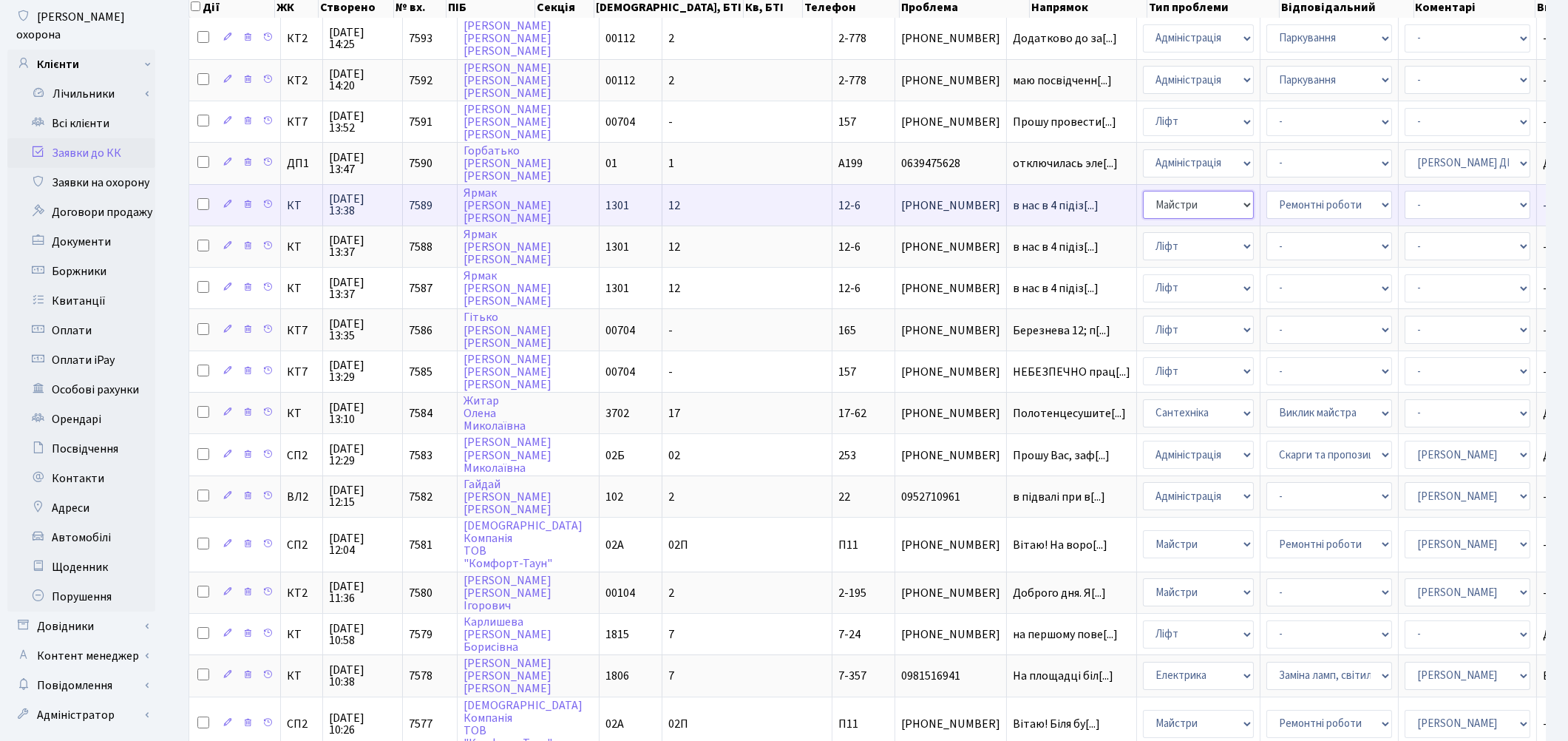
click at [1143, 205] on select "- Адміністрація Домофон, СКД Ліфт Майстри Сантехніка Економічний відділ Електри…" at bounding box center [1198, 205] width 111 height 28
select select "16"
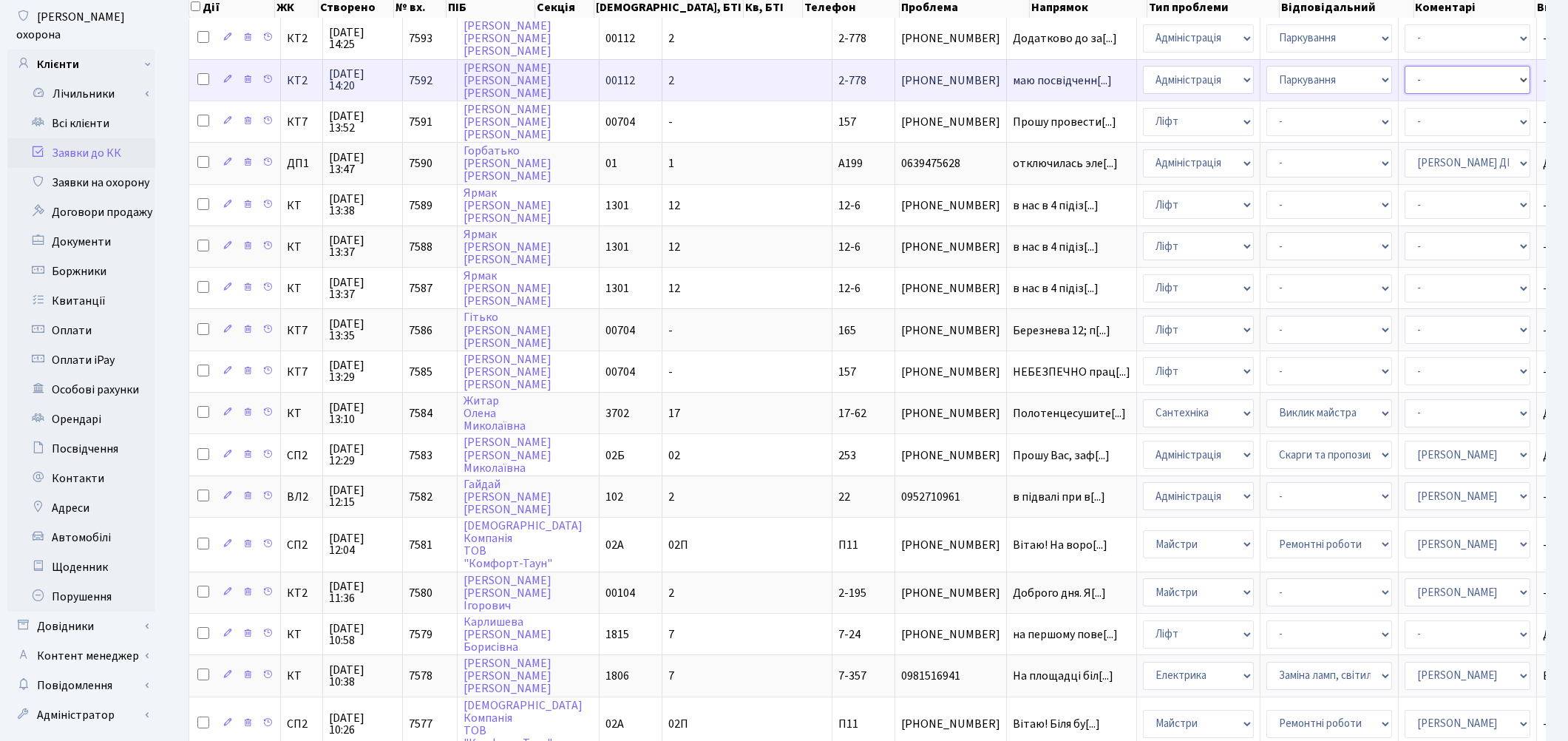
click at [1404, 78] on select "- Адміністратор ЖК КТ Вижул В. В. Гордієнко Н.В. Дядюшкін Д.Ю. Кипчук Т. А. Кла…" at bounding box center [1467, 79] width 126 height 28
select select "82"
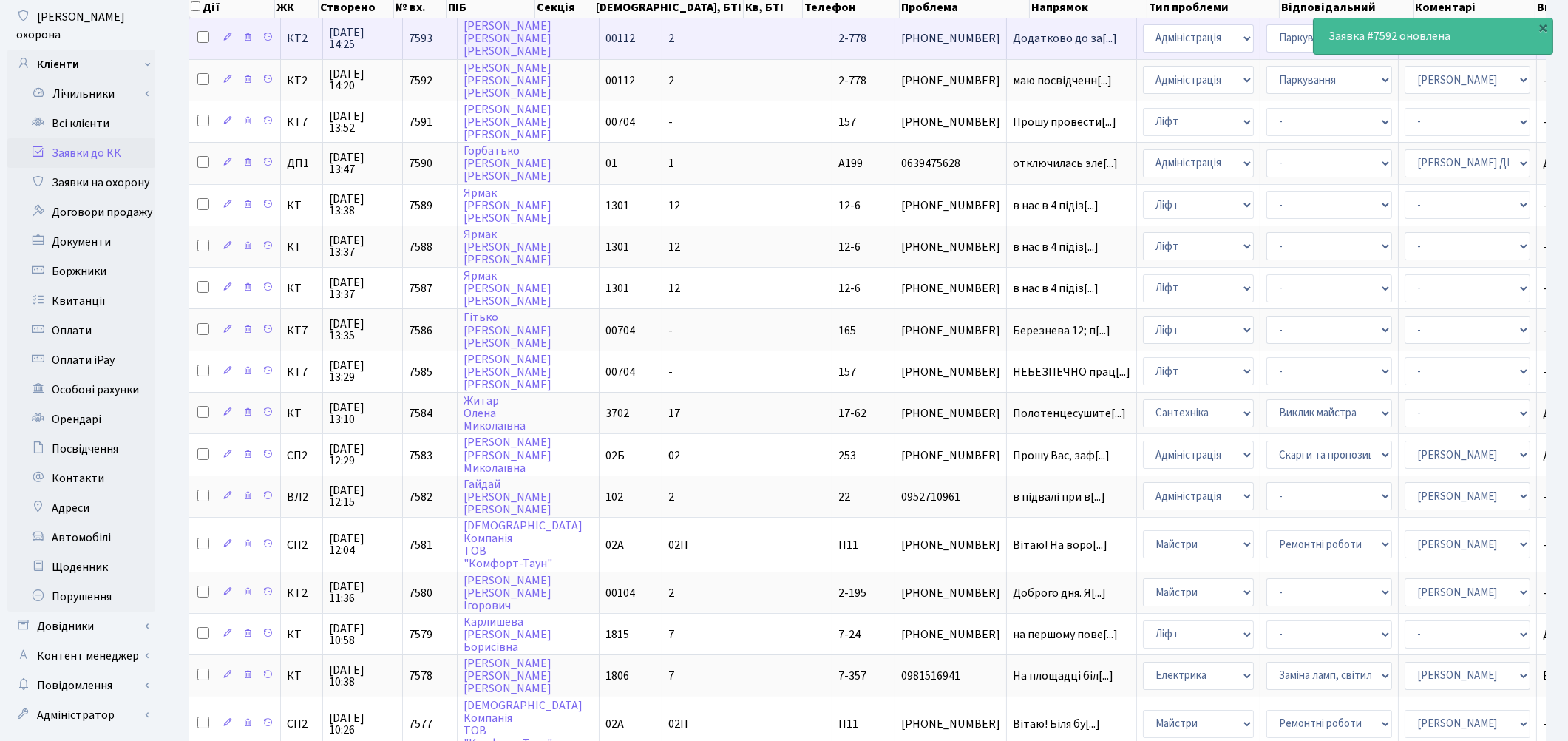
click at [1404, 38] on select "- Адміністратор ЖК КТ Вижул В. В. Гордієнко Н.В. Дядюшкін Д.Ю. Кипчук Т. А. Кла…" at bounding box center [1467, 38] width 126 height 28
select select "82"
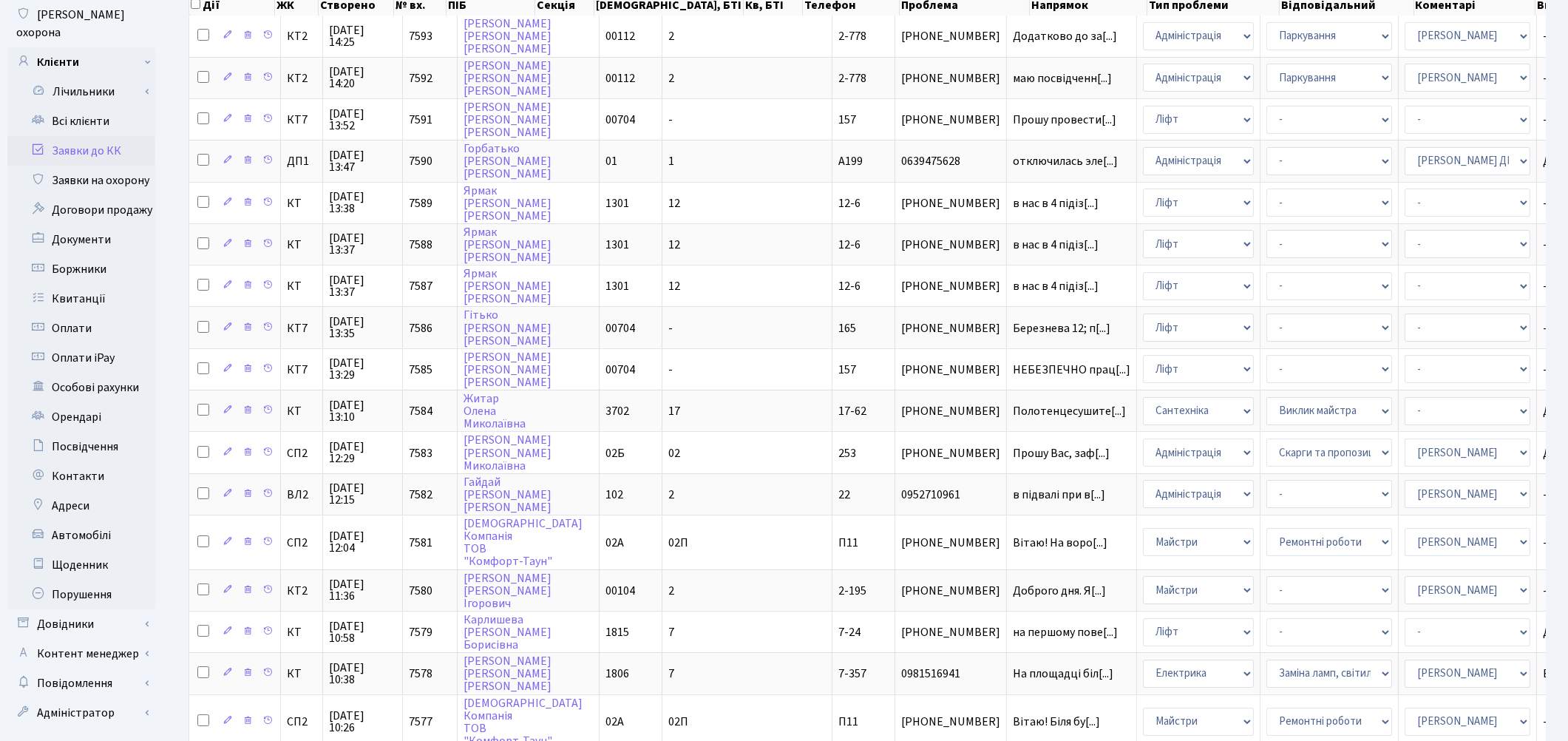
scroll to position [0, 0]
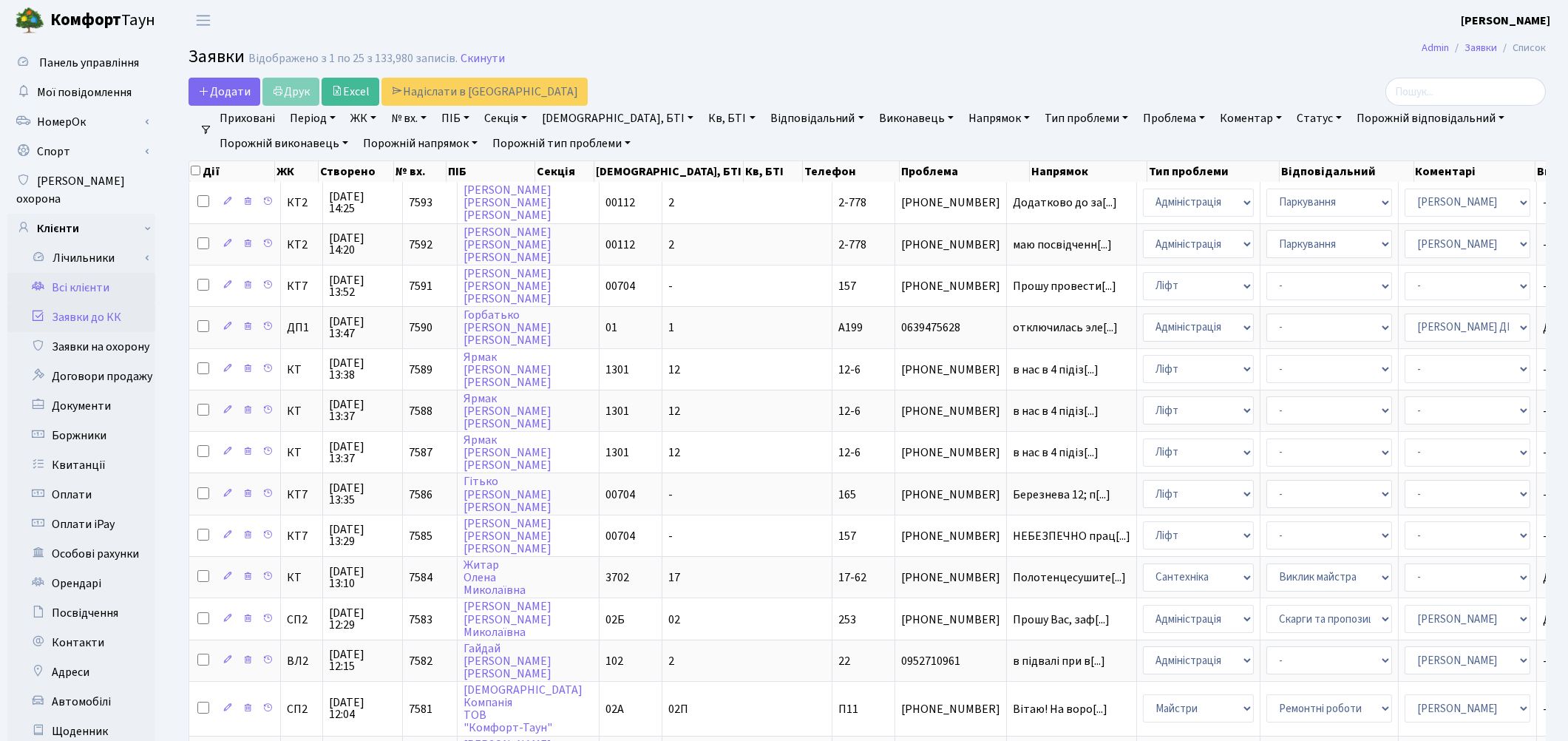
click at [91, 273] on link "Всі клієнти" at bounding box center [81, 288] width 148 height 30
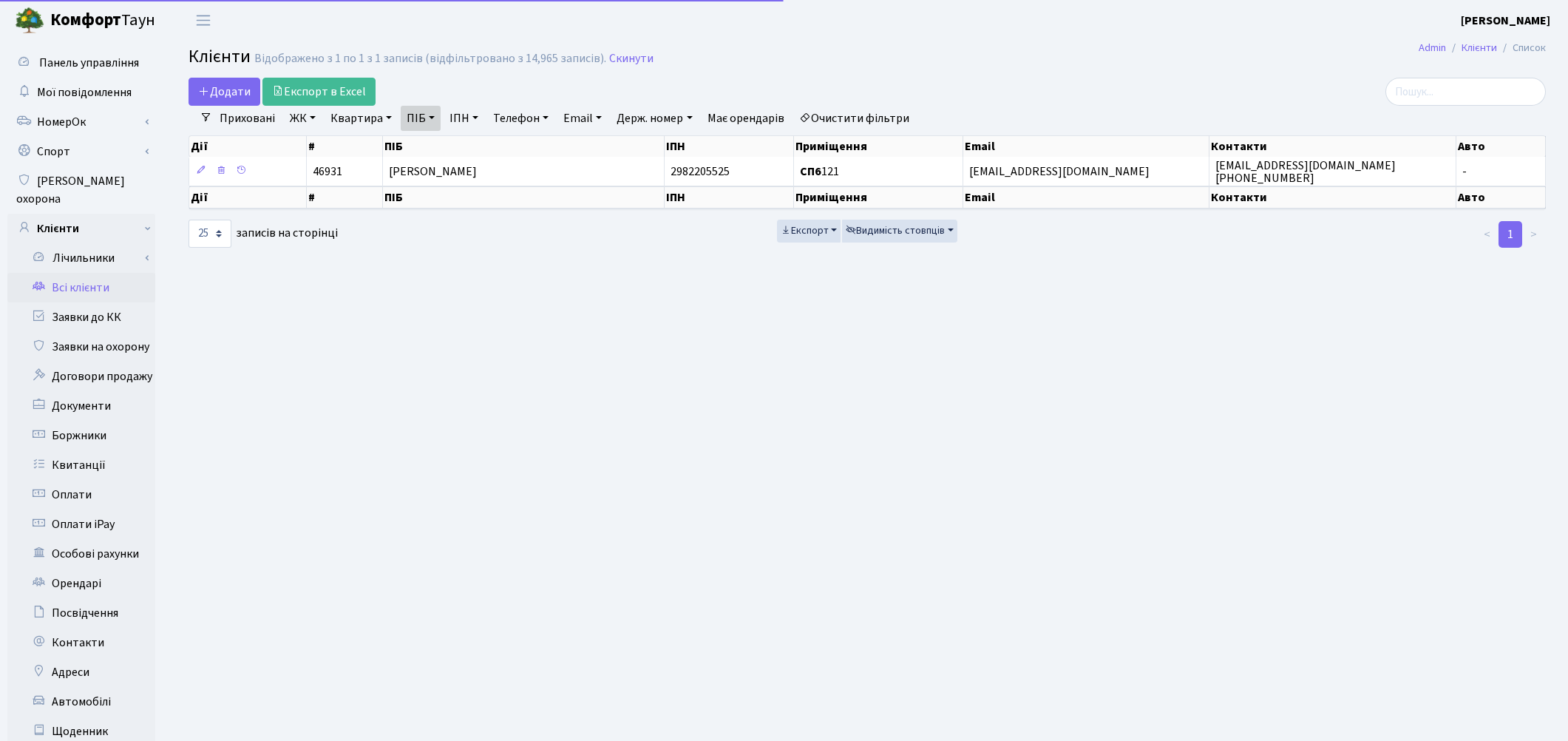
select select "25"
click at [852, 120] on link "Очистити фільтри" at bounding box center [854, 118] width 122 height 25
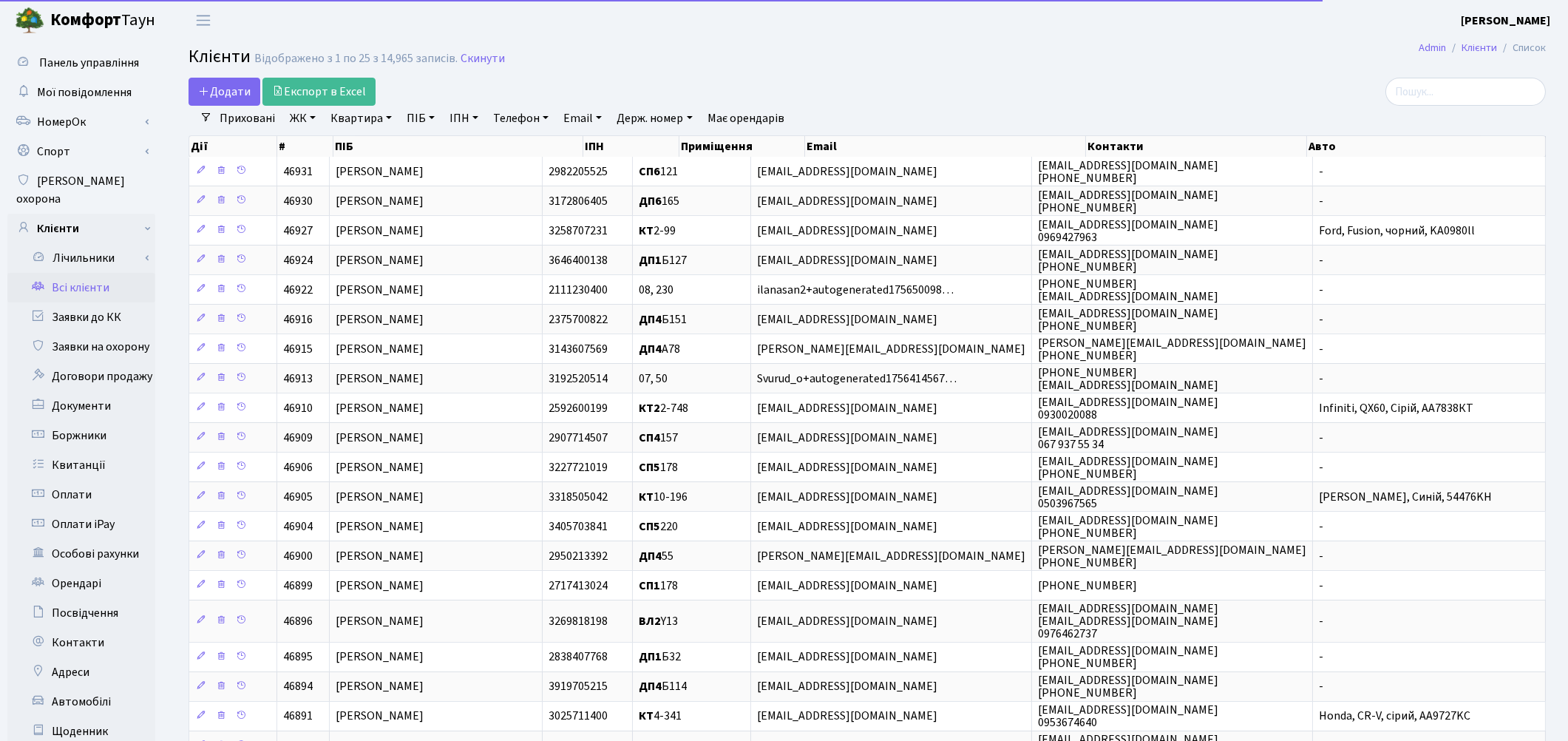
click at [375, 120] on link "Квартира" at bounding box center [361, 118] width 73 height 25
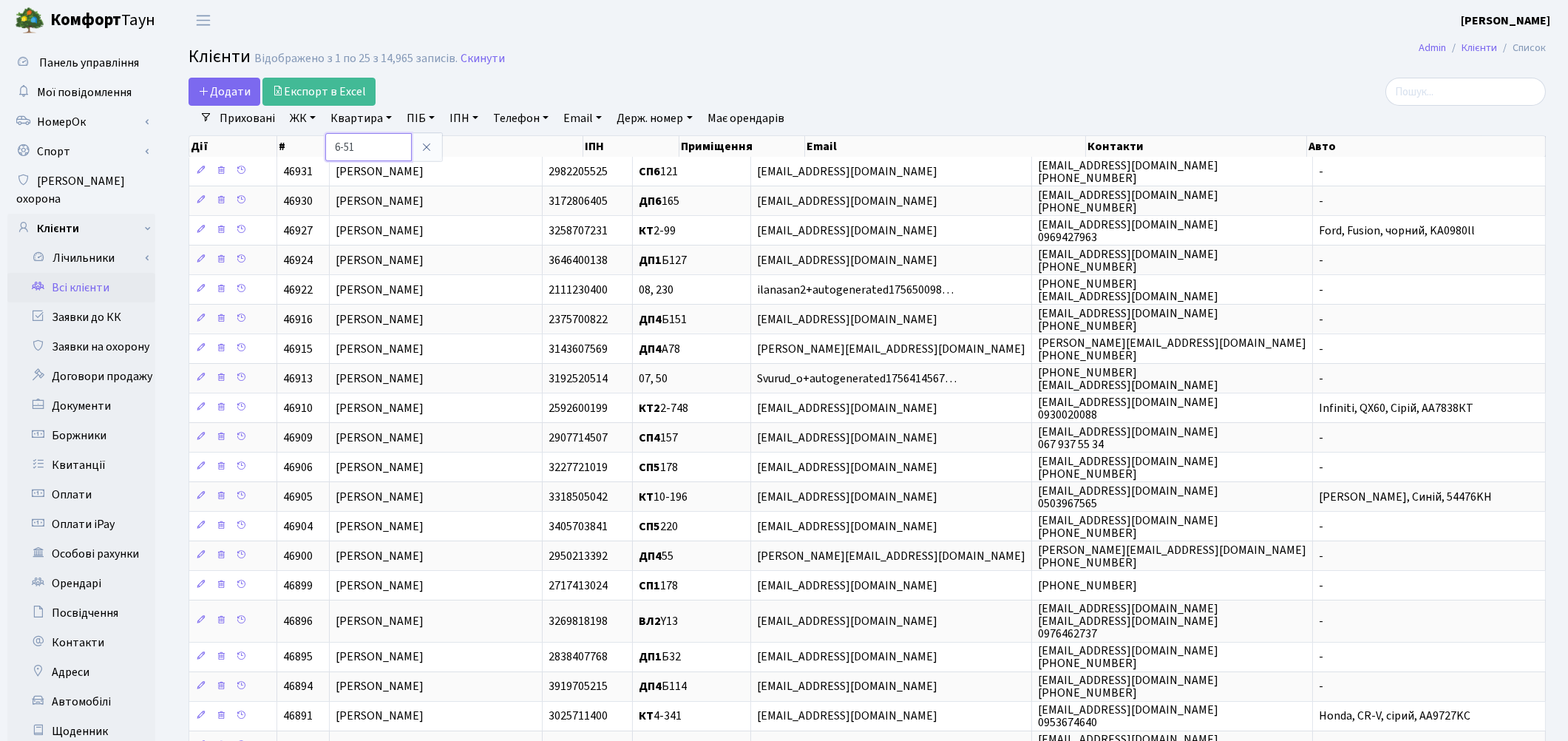
type input "6-51"
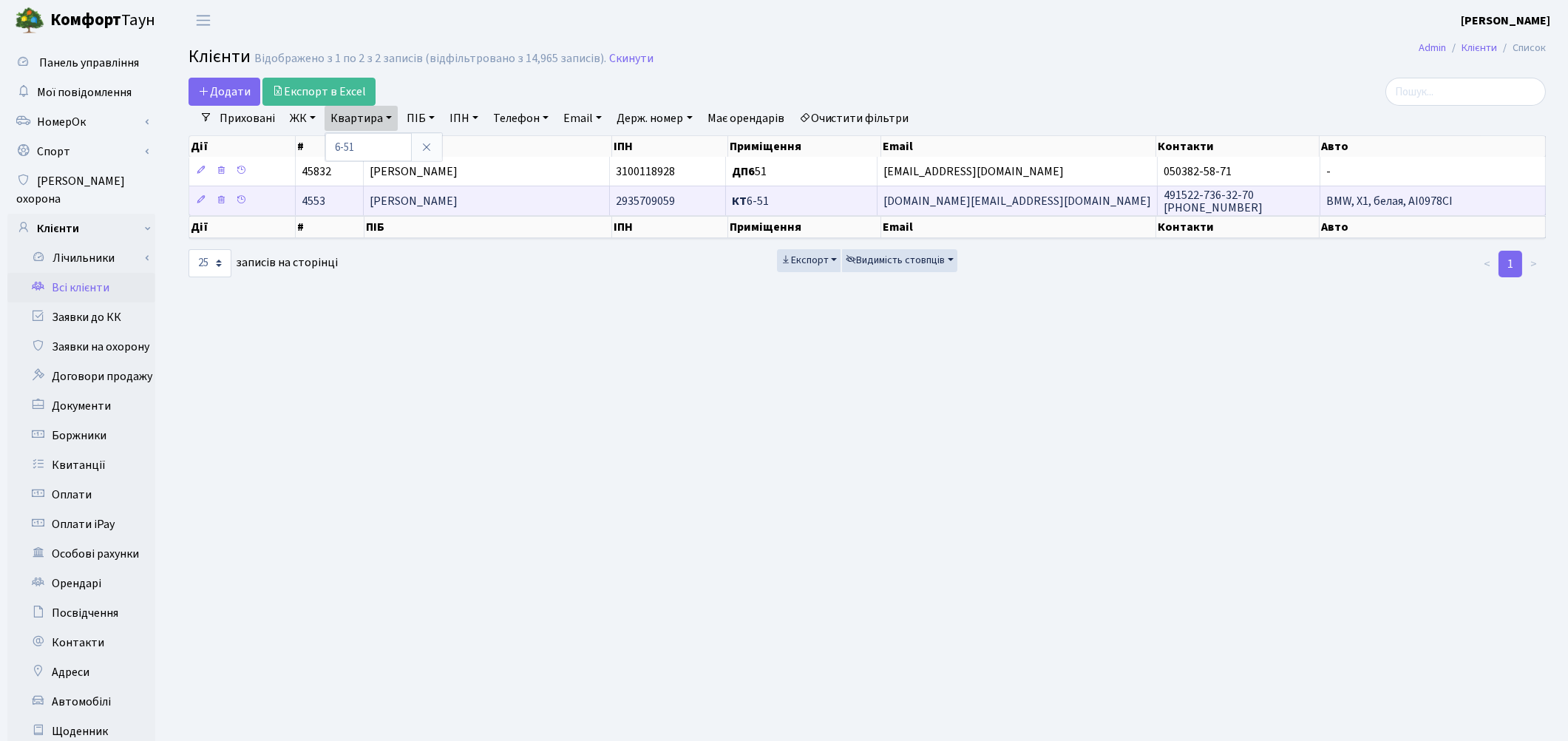
click at [538, 215] on td "[PERSON_NAME]" at bounding box center [487, 200] width 246 height 30
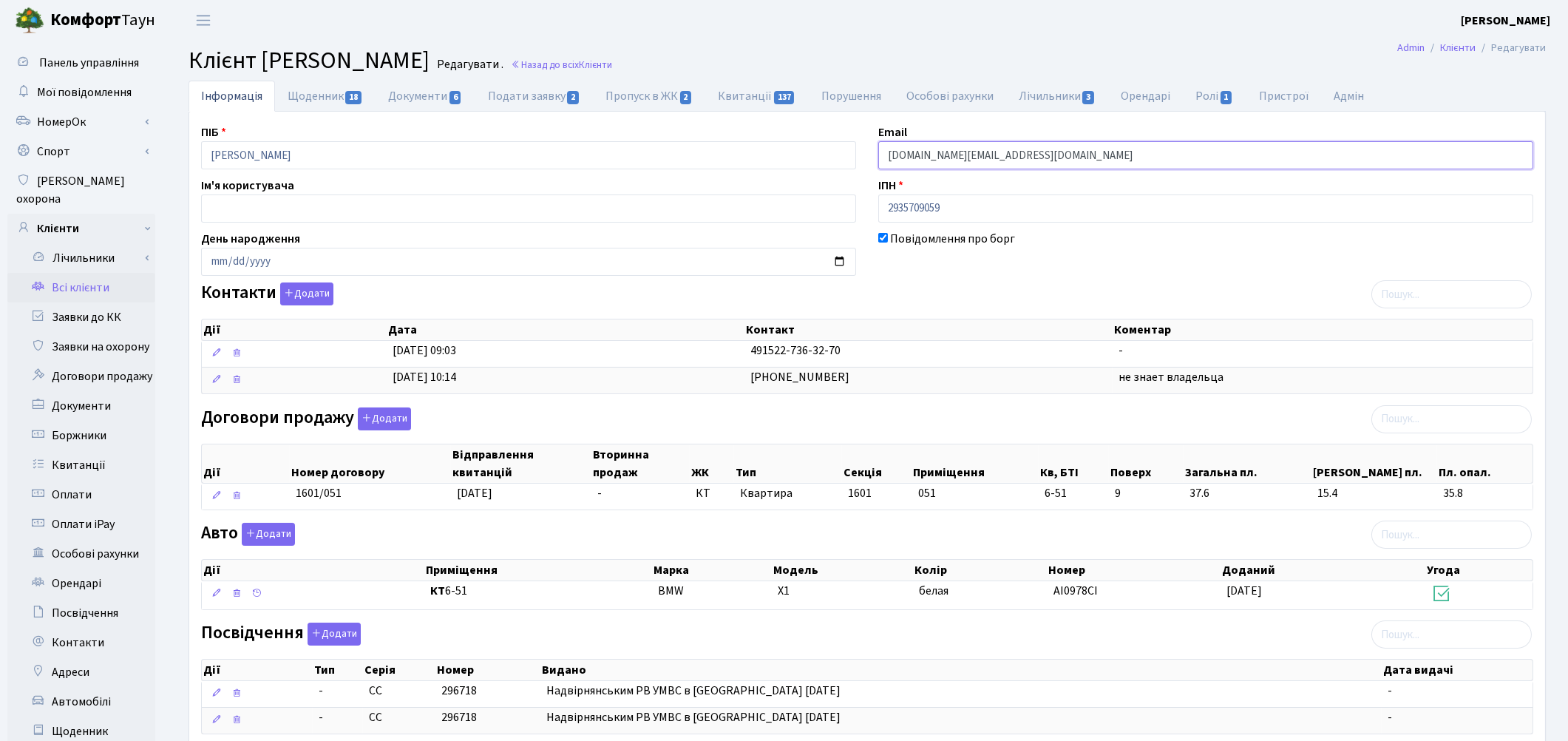
drag, startPoint x: 1007, startPoint y: 161, endPoint x: 834, endPoint y: 151, distance: 173.3
click at [834, 151] on div "ПІБ [PERSON_NAME] Email [DOMAIN_NAME][EMAIL_ADDRESS][DOMAIN_NAME] Ім'я користув…" at bounding box center [867, 497] width 1354 height 748
click at [67, 273] on link "Всі клієнти" at bounding box center [81, 288] width 148 height 30
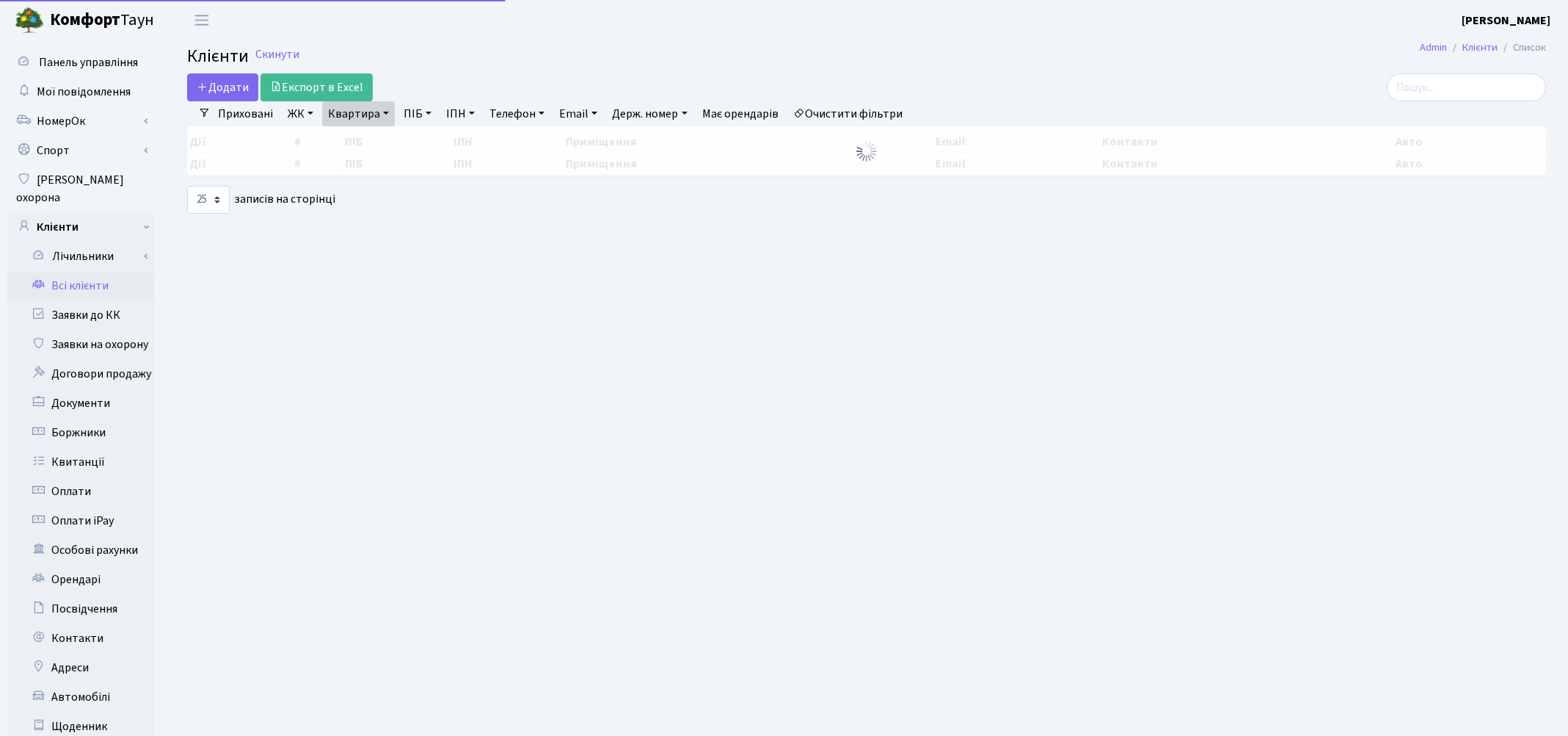
select select "25"
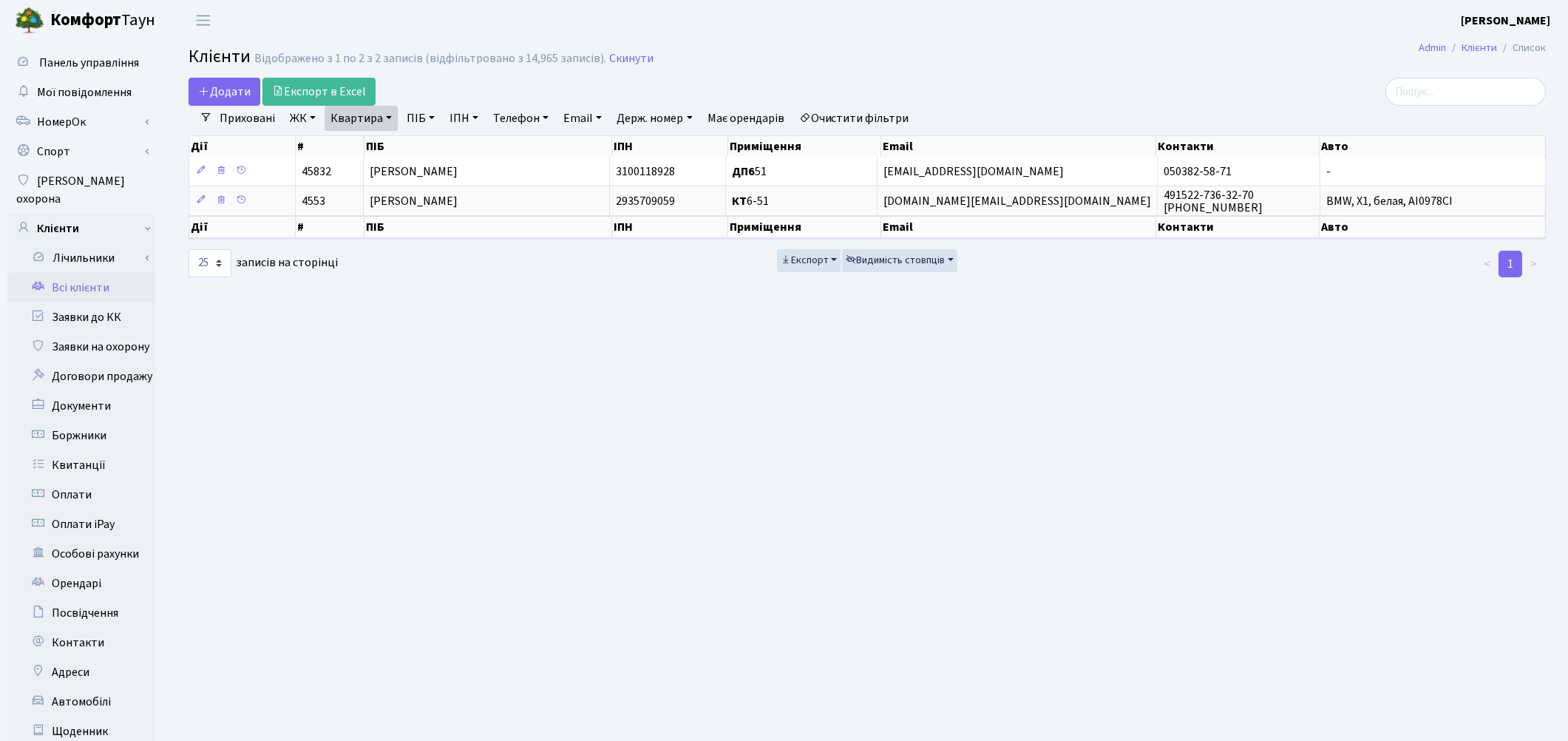
click at [887, 115] on link "Очистити фільтри" at bounding box center [854, 118] width 122 height 25
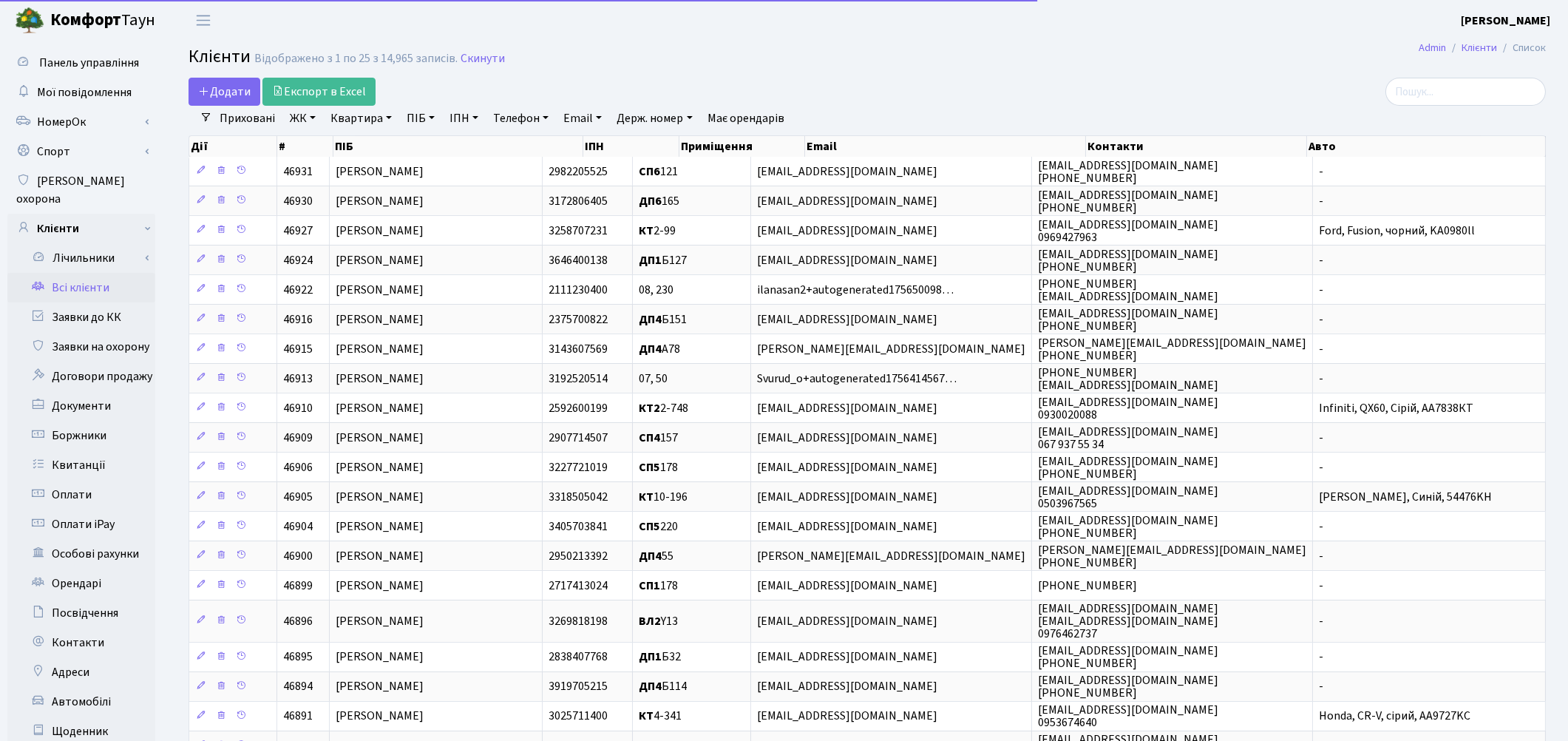
click at [423, 119] on link "ПІБ" at bounding box center [421, 118] width 40 height 25
type input "косюк"
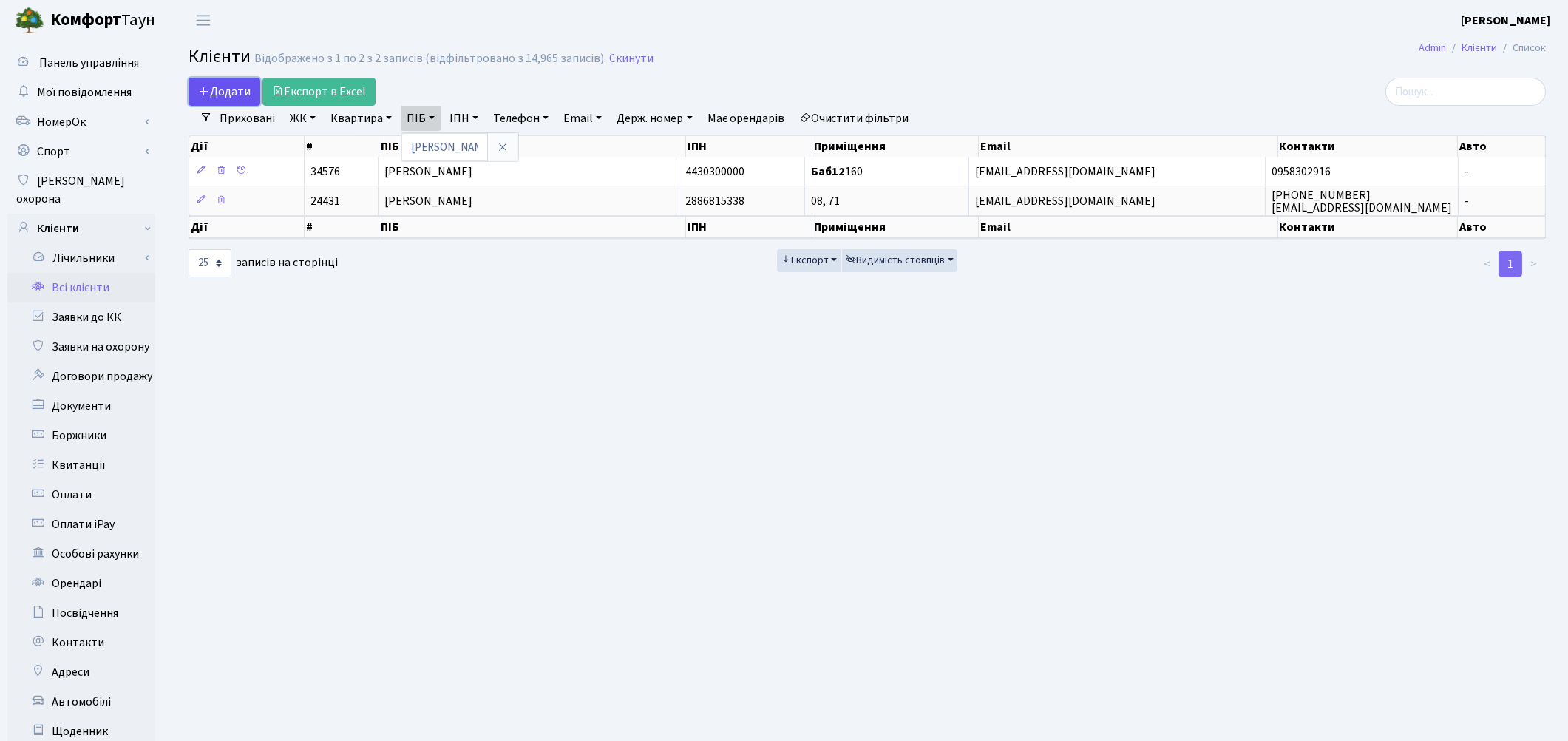
click at [226, 91] on span "Додати" at bounding box center [224, 91] width 52 height 16
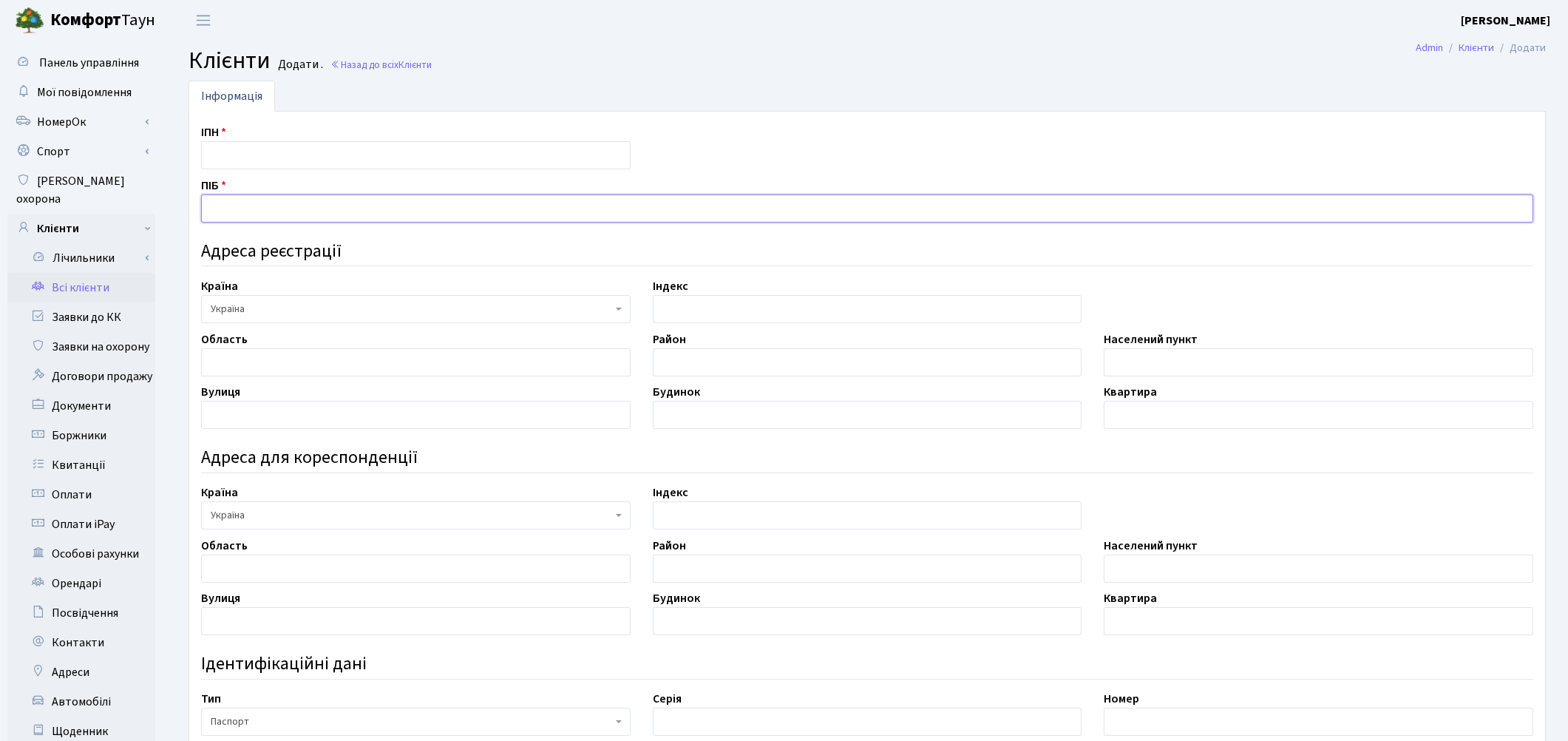
click at [255, 215] on input "text" at bounding box center [867, 208] width 1332 height 28
type input "[PERSON_NAME]"
click at [231, 154] on input "text" at bounding box center [415, 155] width 430 height 28
type input "2498406214"
click at [268, 364] on input "text" at bounding box center [415, 362] width 430 height 28
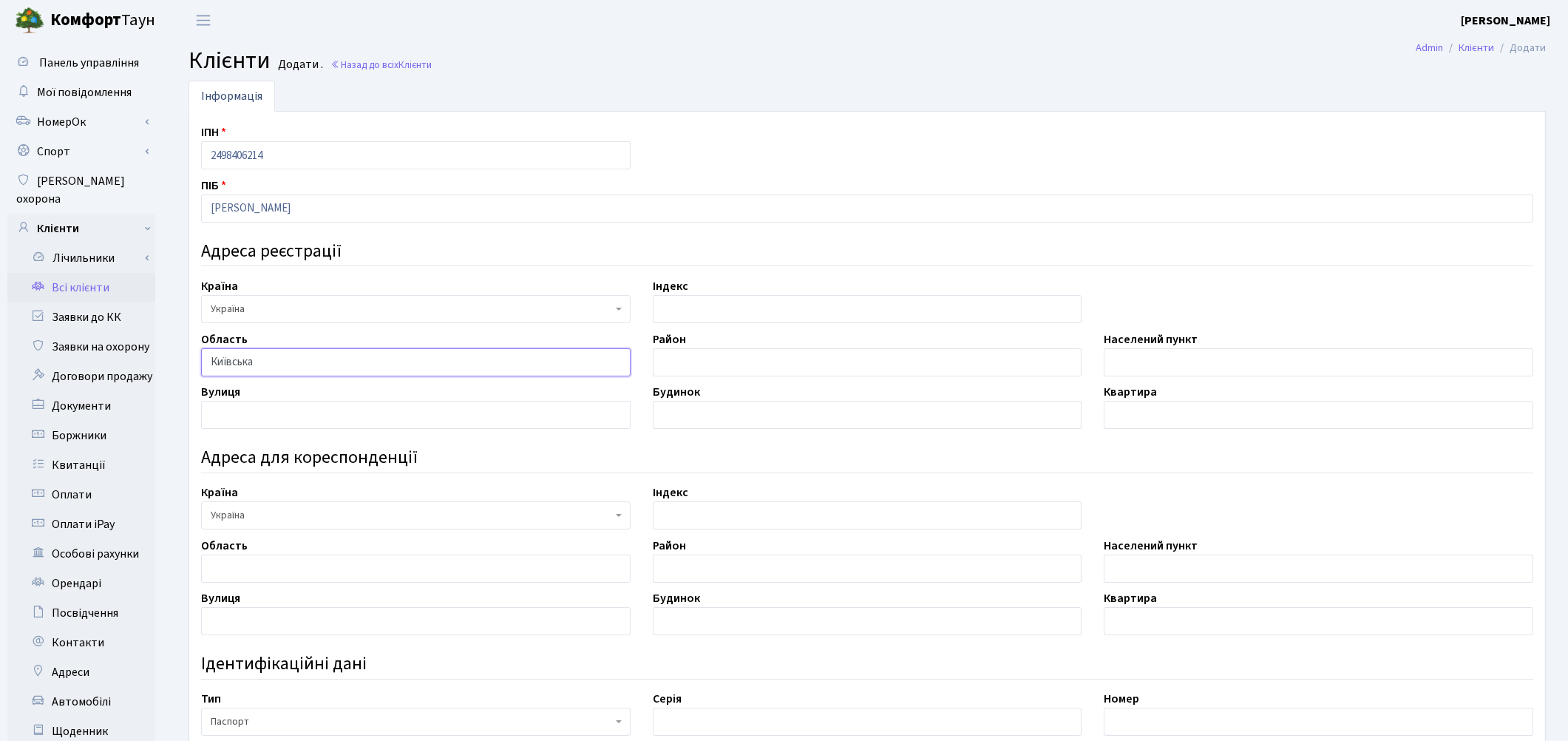
type input "Київська"
click at [673, 358] on input "text" at bounding box center [867, 362] width 430 height 28
click at [1119, 368] on input "text" at bounding box center [1318, 362] width 430 height 28
click at [1143, 353] on input "смт. Гастомель" at bounding box center [1318, 362] width 430 height 28
type input "смт. Гостомель"
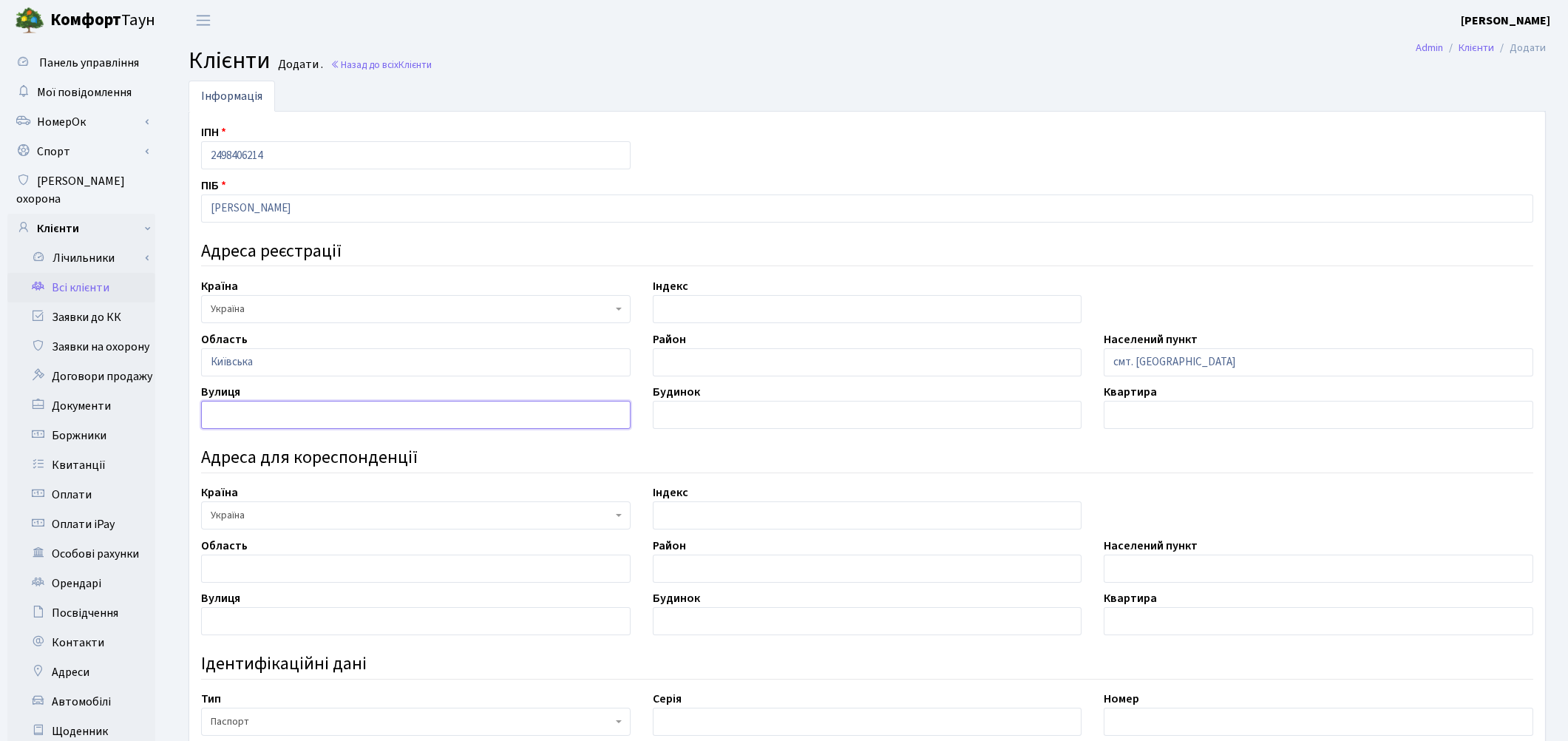
click at [265, 420] on input "text" at bounding box center [415, 415] width 430 height 28
type input "вул. Дачна"
click at [707, 426] on input "text" at bounding box center [867, 415] width 430 height 28
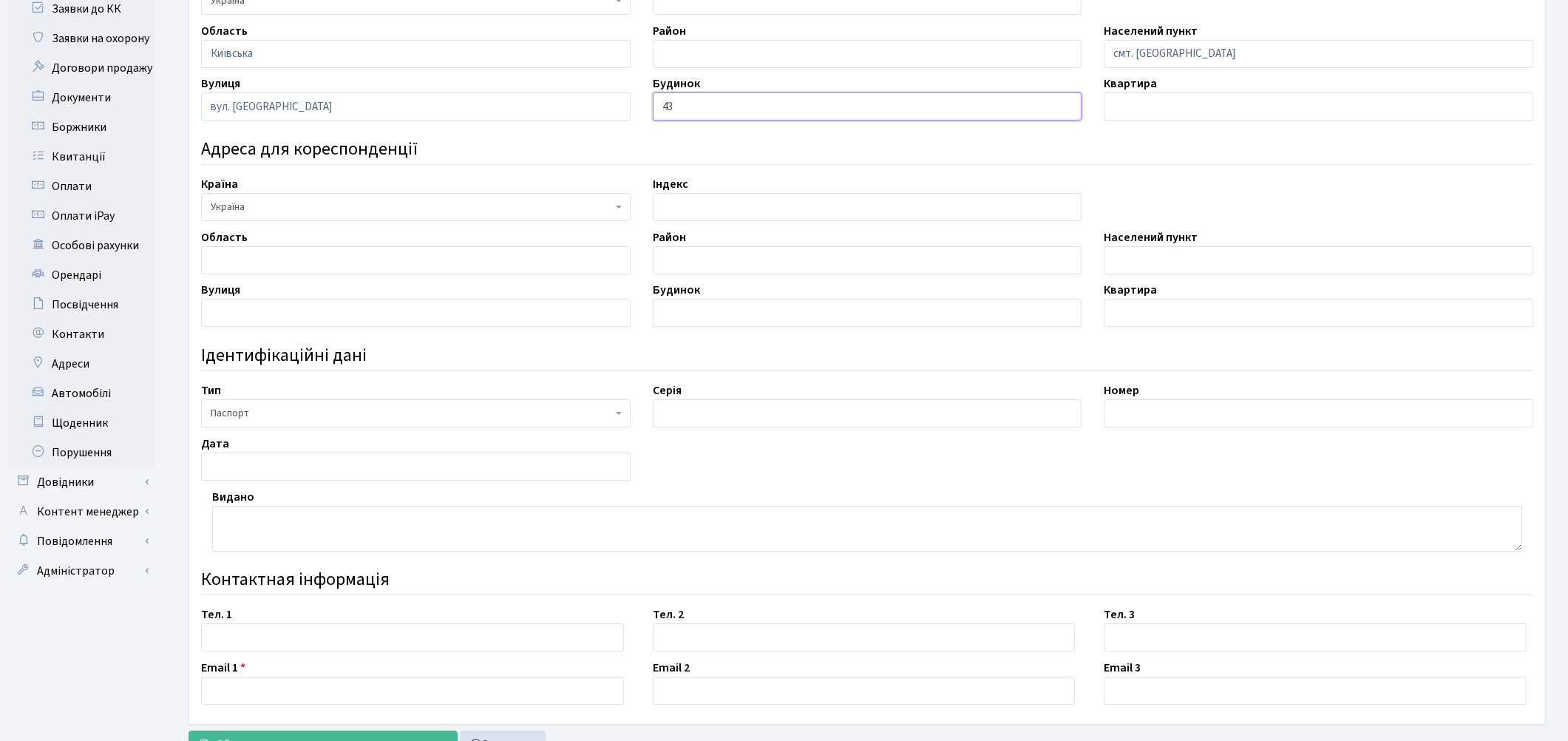
scroll to position [328, 0]
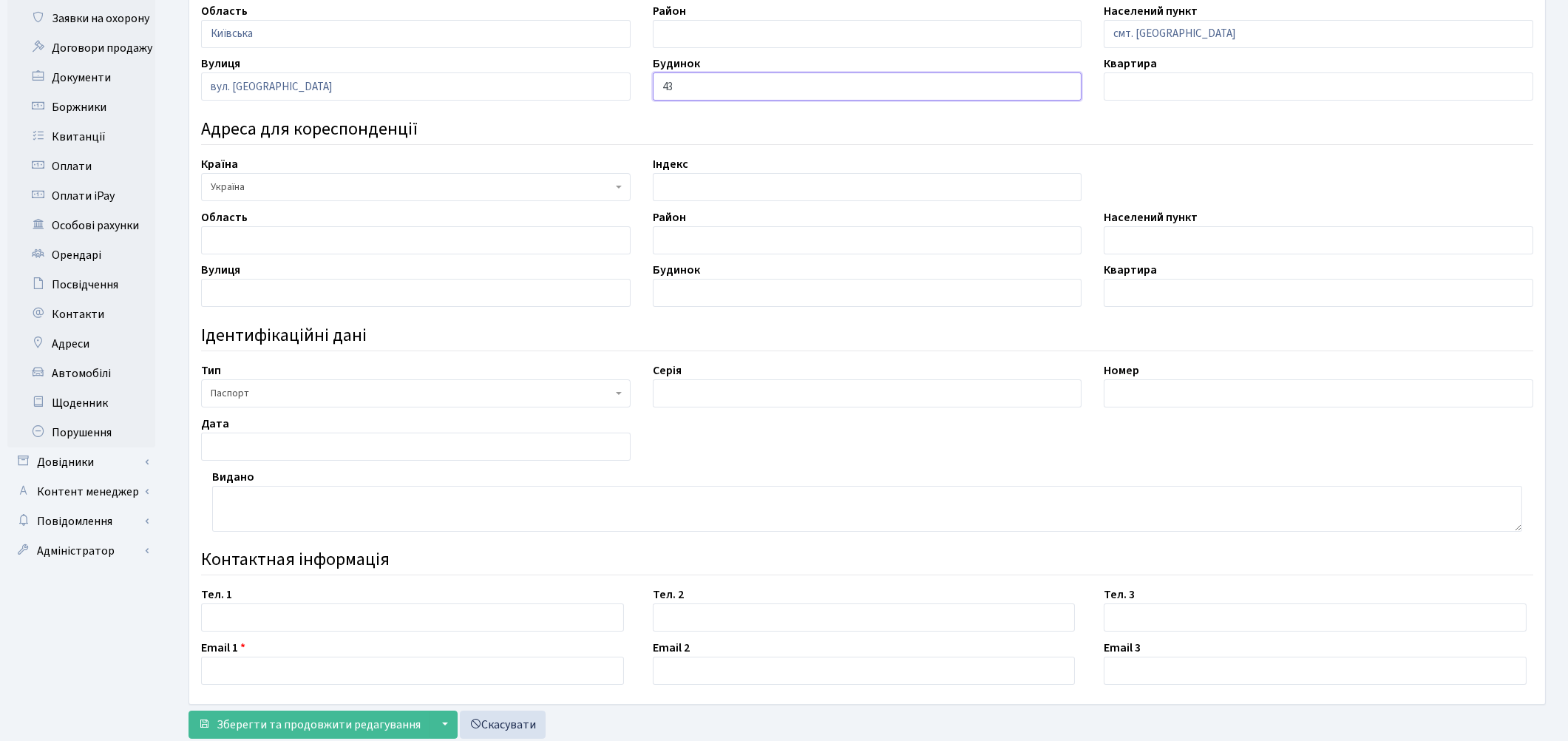
type input "43"
click at [704, 394] on input "text" at bounding box center [867, 393] width 430 height 28
type input "МЕ"
click at [1135, 384] on input "text" at bounding box center [1318, 393] width 430 height 28
type input "659658"
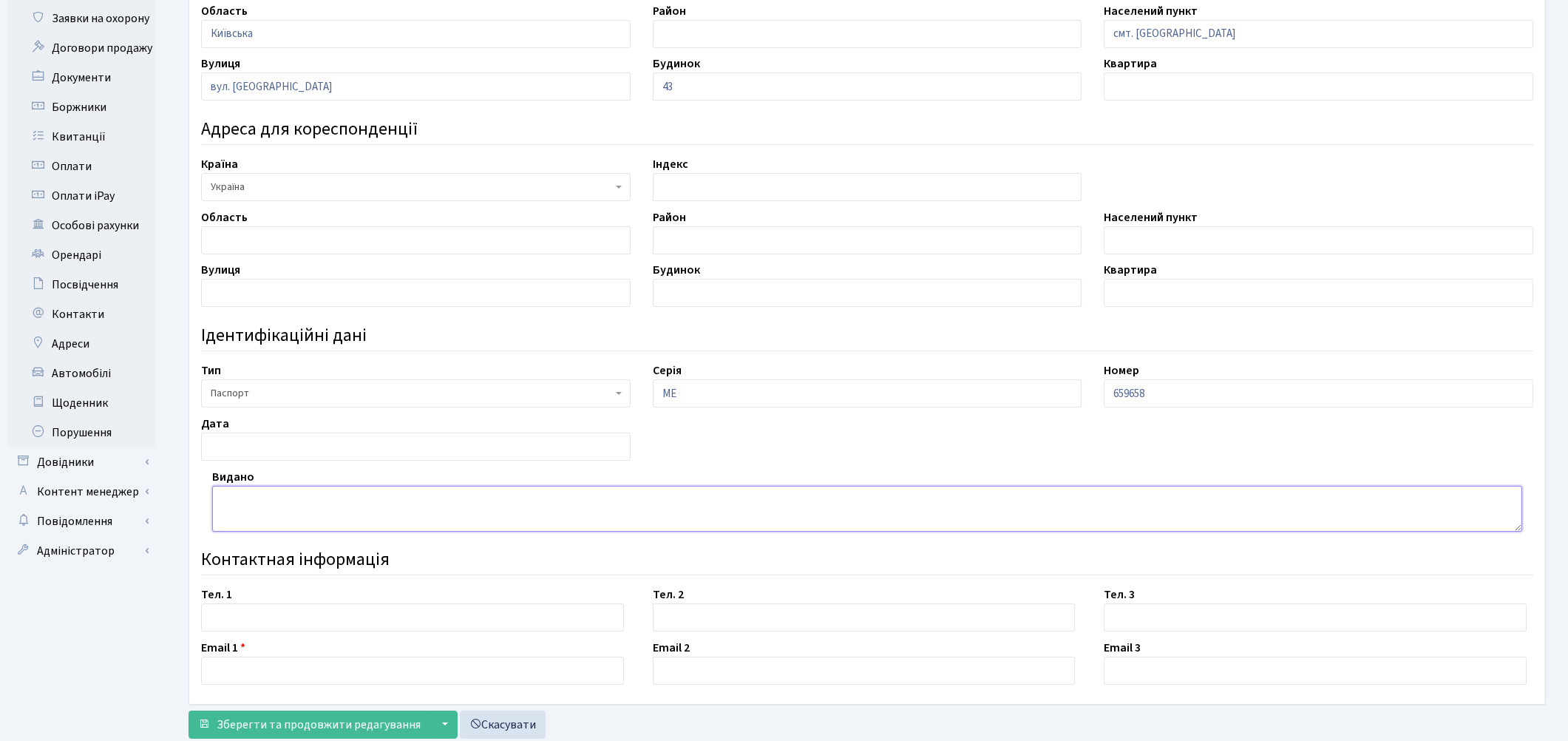
click at [256, 510] on textarea at bounding box center [867, 508] width 1310 height 46
type textarea "Дніпровським РУ ГУ МВС України в м. Києві"
click at [261, 440] on input "text" at bounding box center [415, 446] width 430 height 28
type input "21.06.2005"
click at [728, 530] on textarea "Дніпровським РУ ГУ МВС України в м. Києві" at bounding box center [867, 508] width 1310 height 46
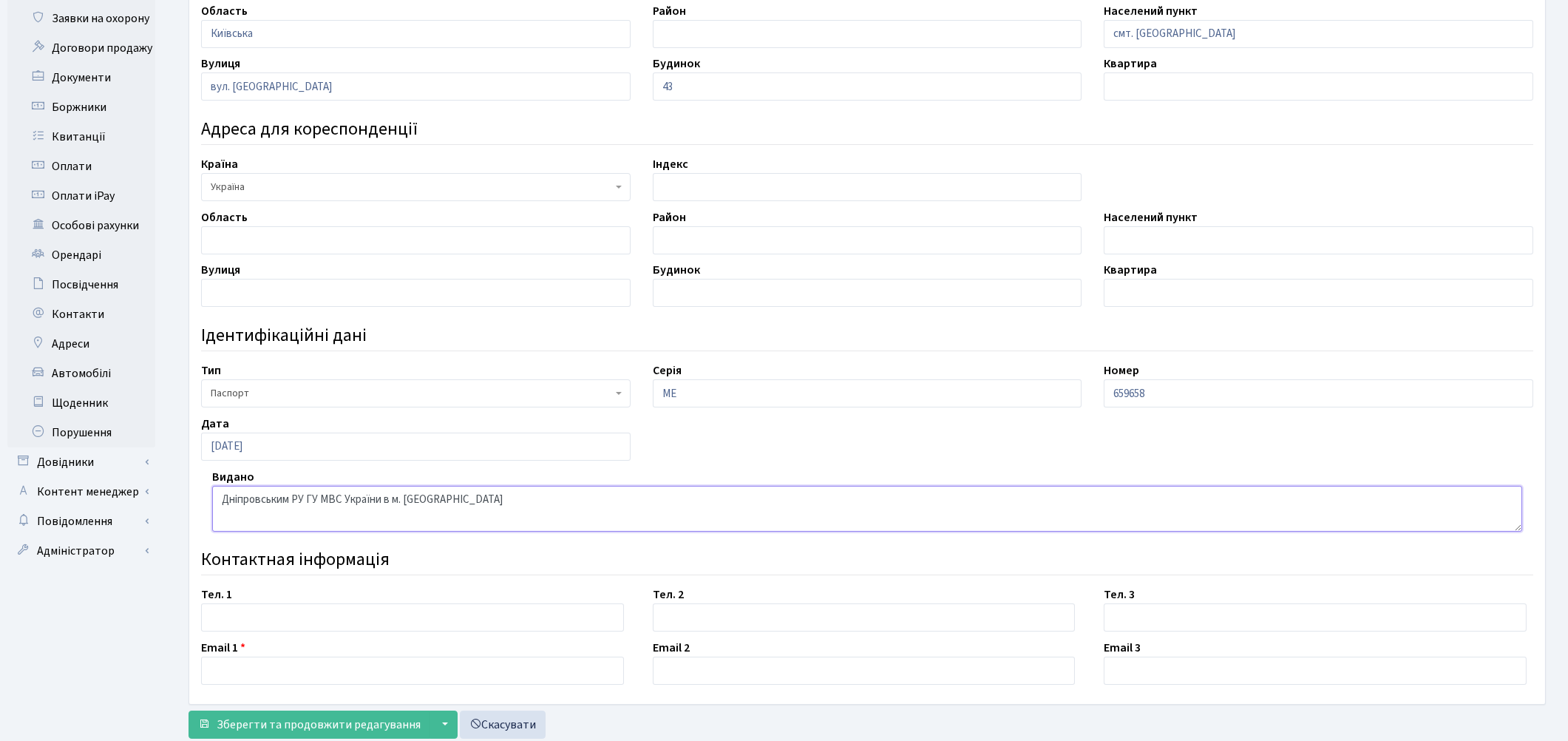
scroll to position [370, 0]
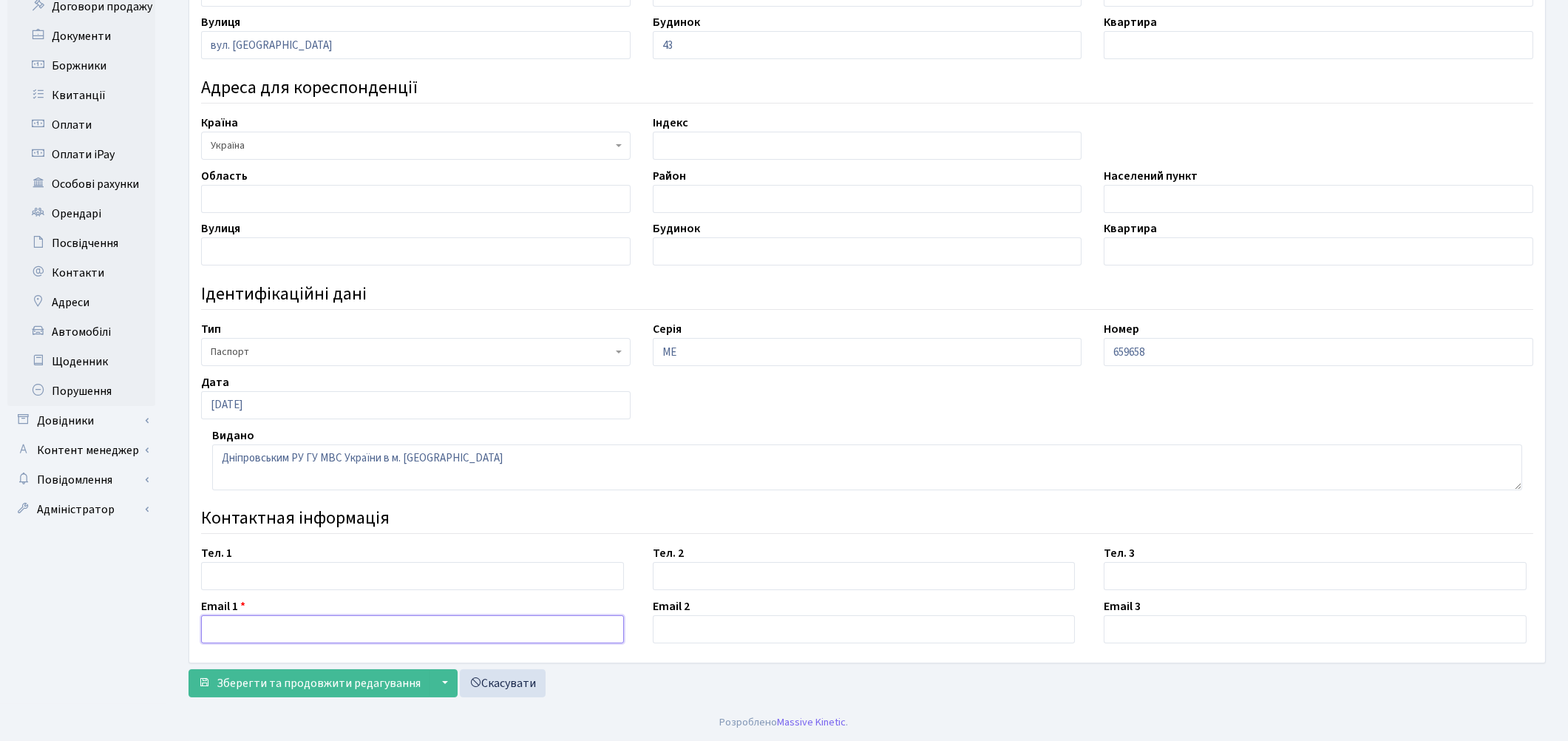
click at [263, 628] on input "text" at bounding box center [412, 628] width 423 height 28
click at [275, 628] on input "3333333@ukr/net" at bounding box center [412, 628] width 423 height 28
type input "3333333@ukr.net"
click at [300, 676] on span "Зберегти та продовжити редагування" at bounding box center [319, 682] width 204 height 16
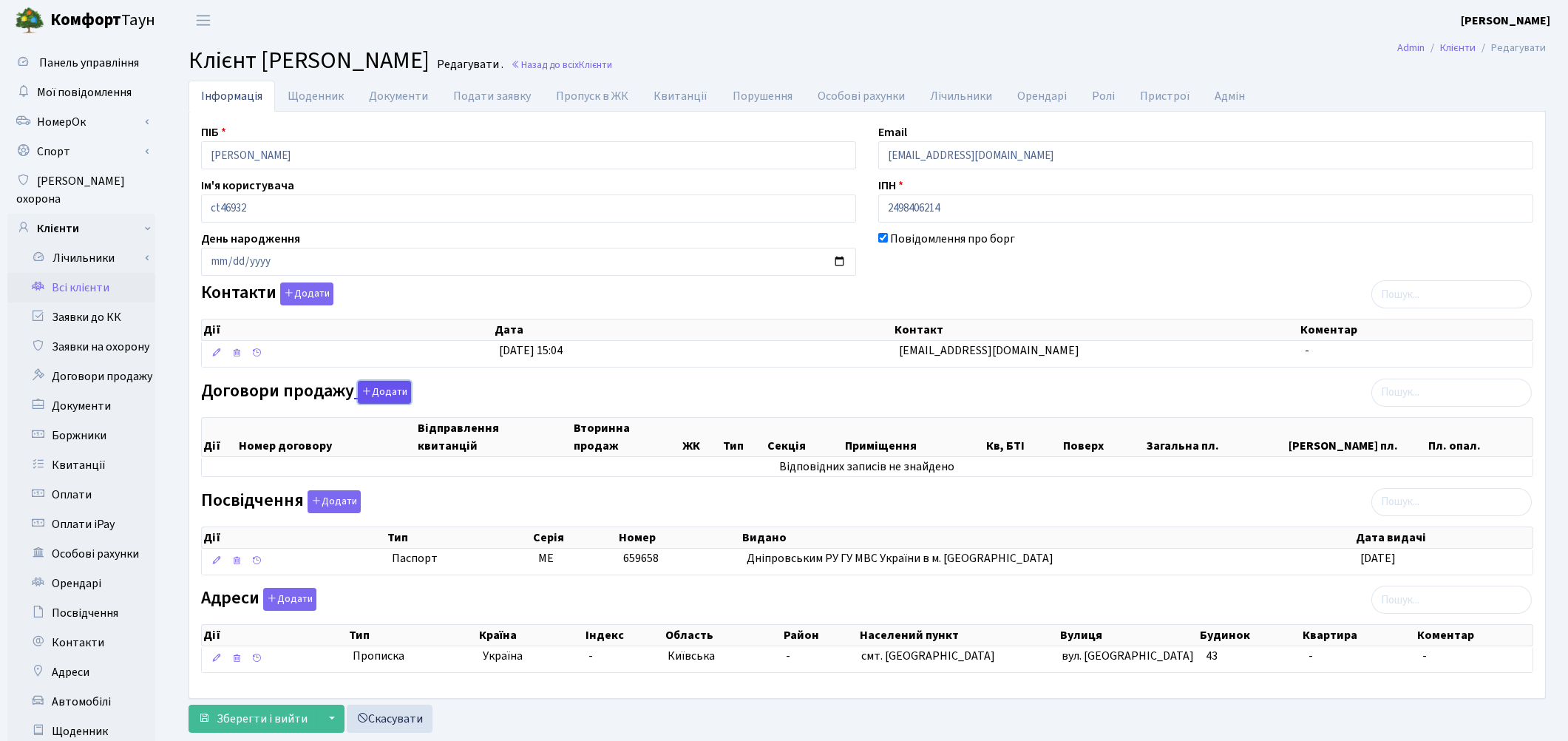
click at [380, 390] on button "Додати" at bounding box center [384, 392] width 53 height 23
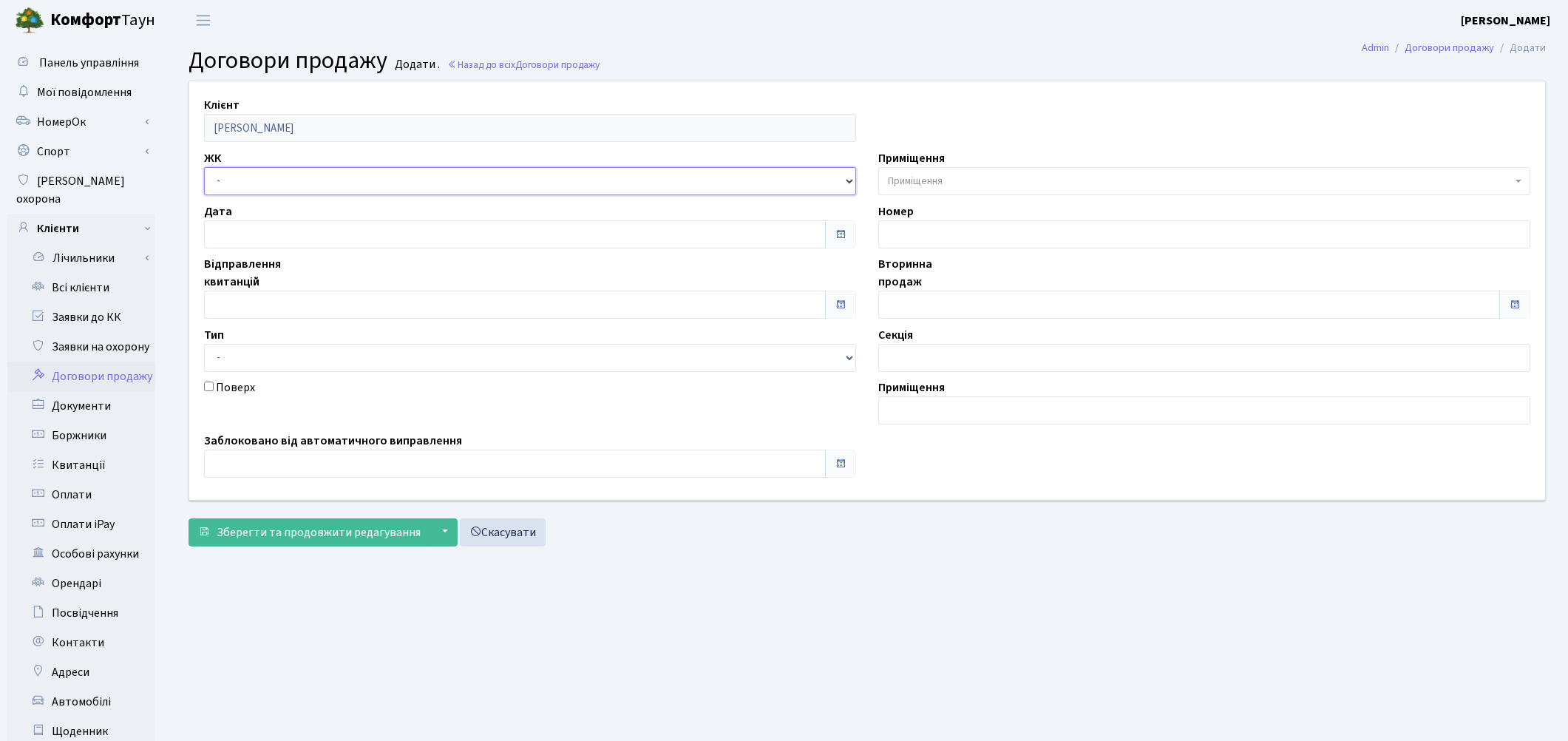
click at [285, 179] on select "- ТХ, вул. Ділова, 1/2 КТ, вул. Регенераторна, 4 КТ2, просп. Соборності, 17 КТ3…" at bounding box center [530, 181] width 652 height 28
select select "271"
click at [204, 167] on select "- ТХ, вул. Ділова, 1/2 КТ, вул. Регенераторна, 4 КТ2, просп. Соборності, 17 КТ3…" at bounding box center [530, 181] width 652 height 28
select select
click at [928, 185] on span "Приміщення" at bounding box center [915, 180] width 55 height 14
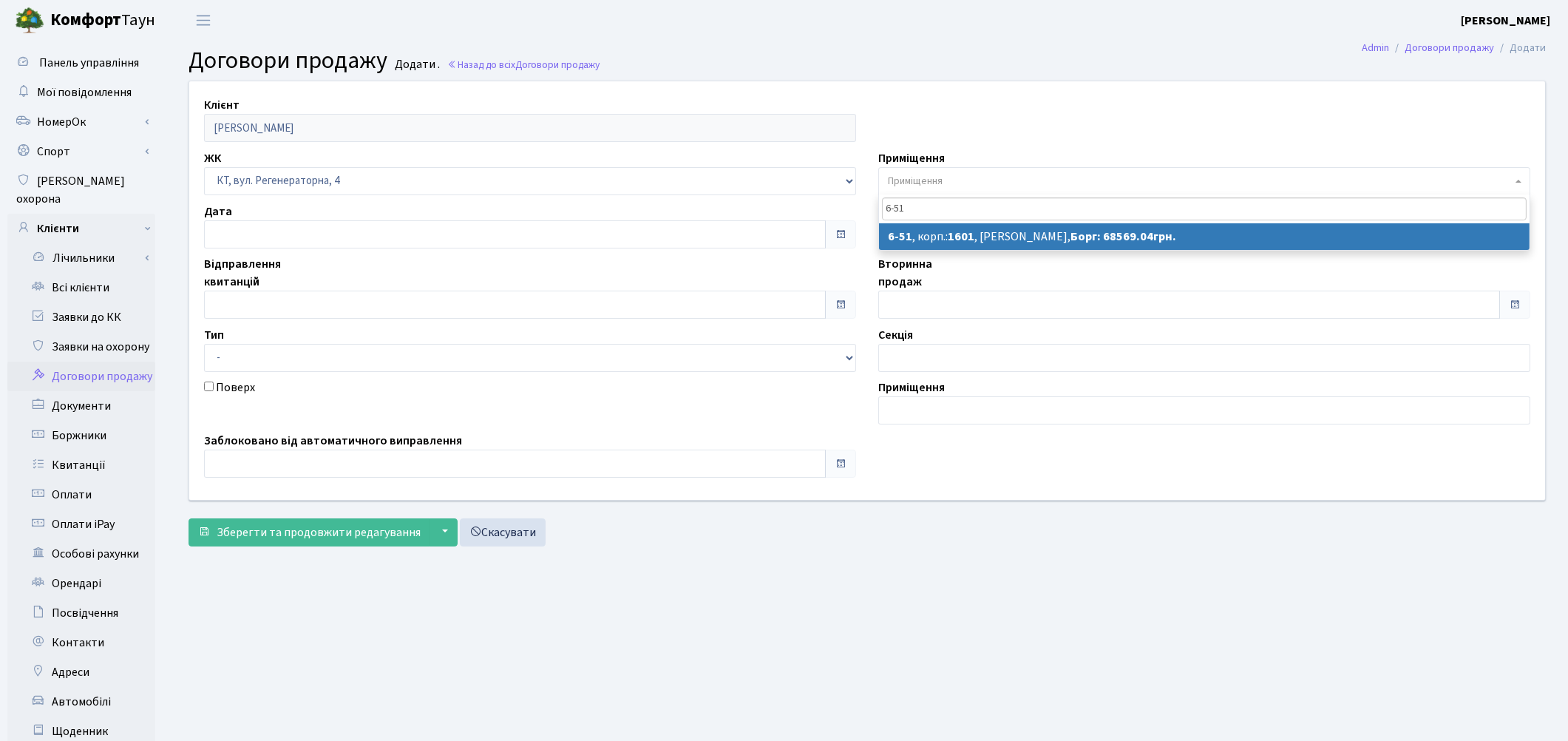
type input "6-51"
select select "5231"
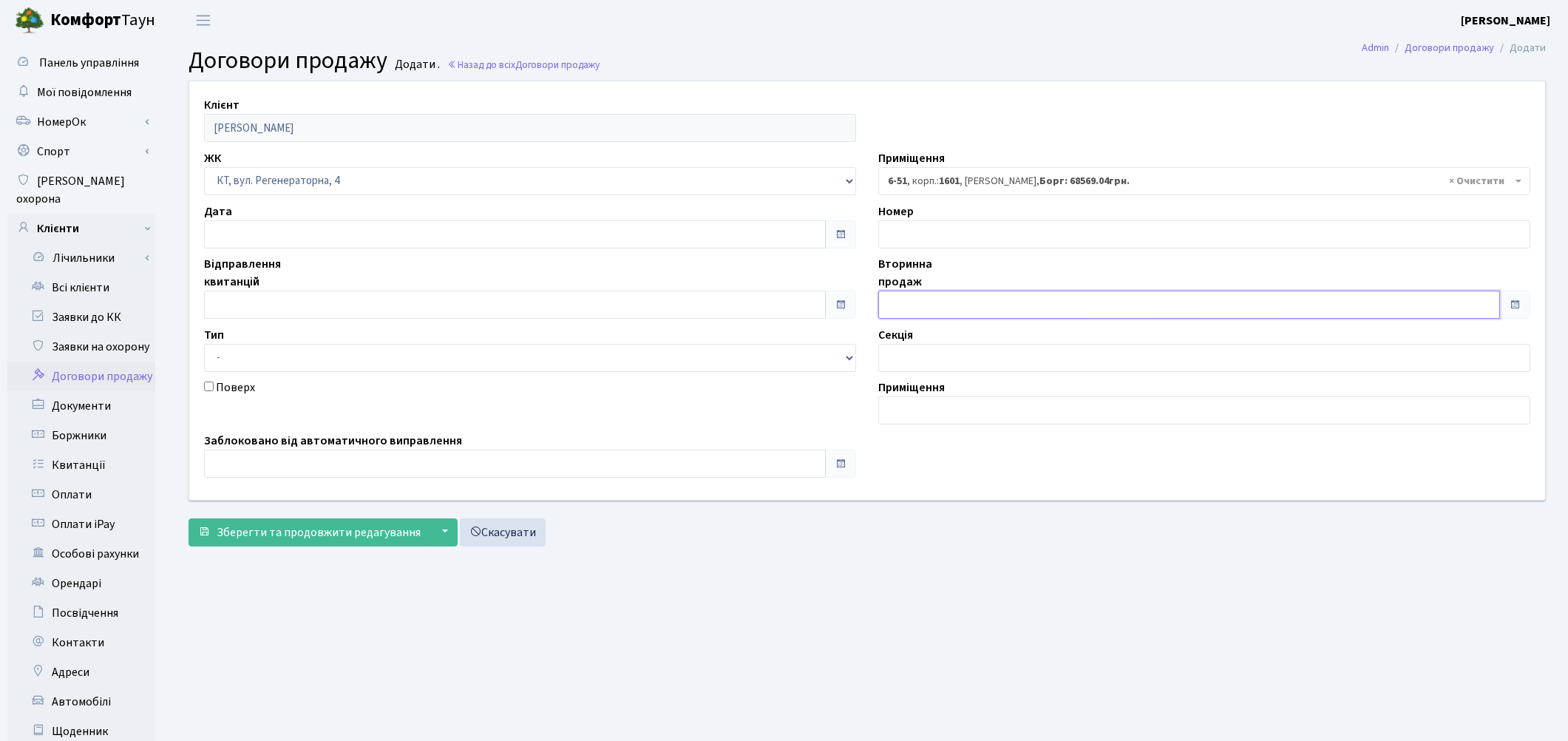
click at [892, 307] on input "text" at bounding box center [1188, 304] width 622 height 28
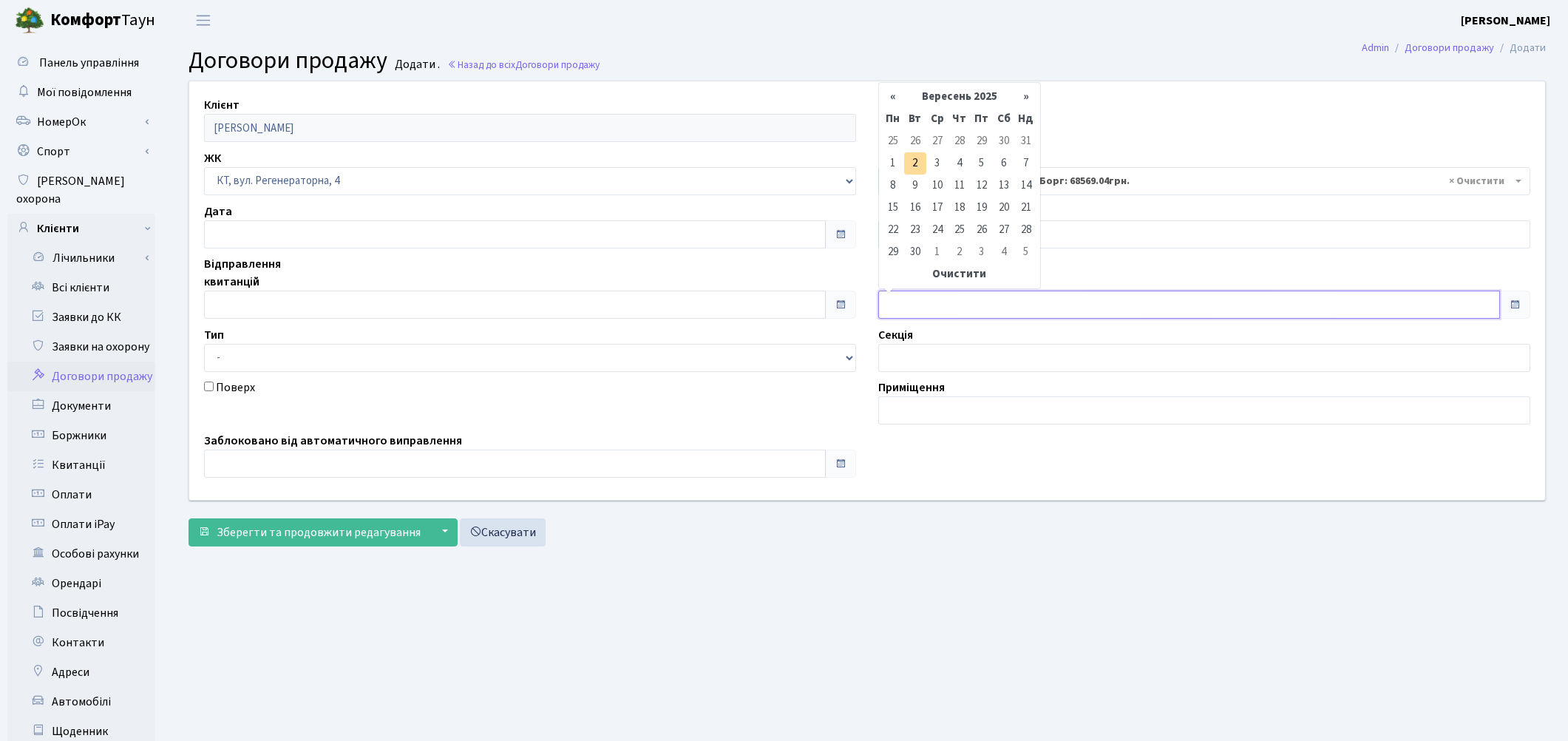
click at [908, 297] on input "text" at bounding box center [1188, 304] width 622 height 28
click at [1065, 382] on div "Приміщення" at bounding box center [1204, 402] width 674 height 46
click at [949, 303] on input "text" at bounding box center [1188, 304] width 622 height 28
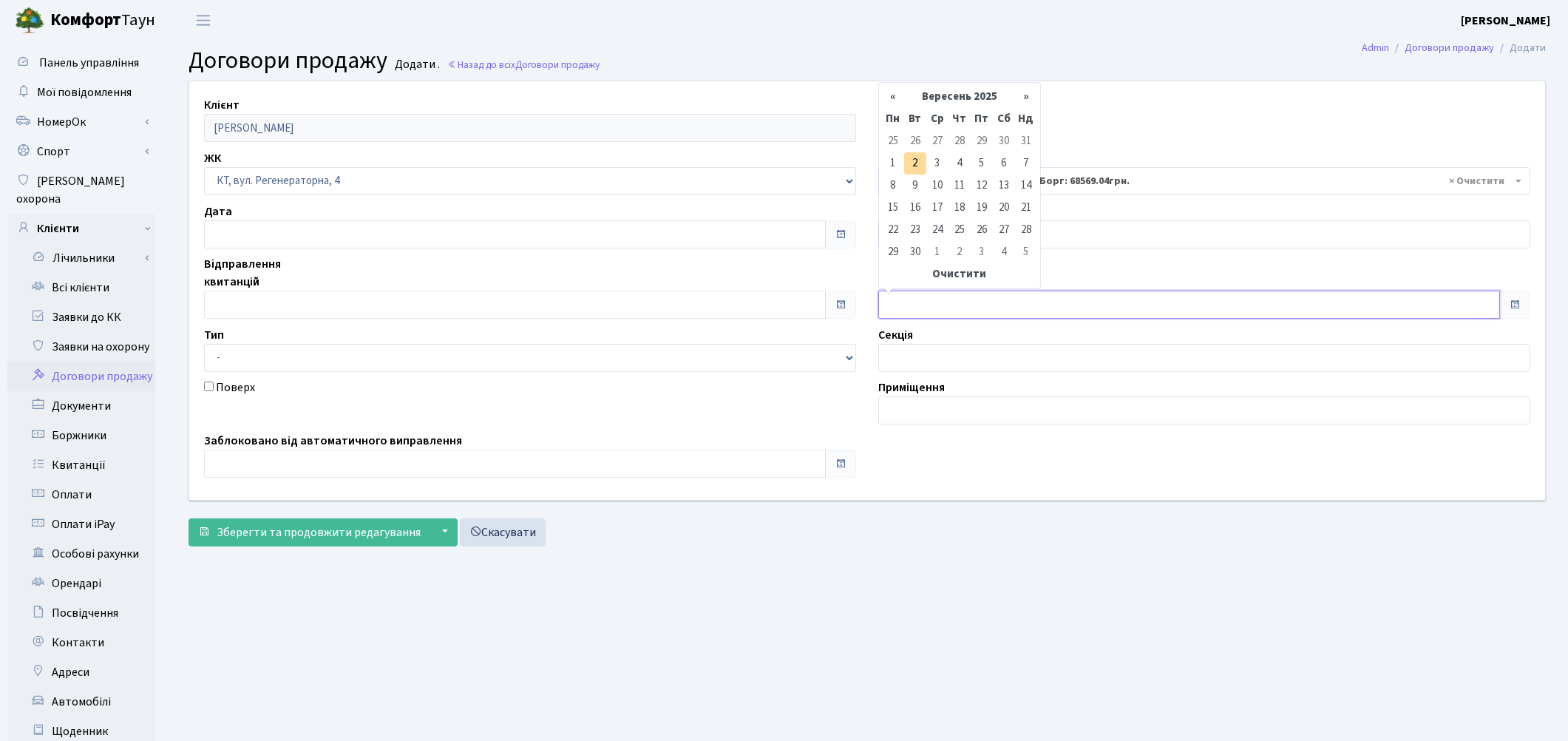
click at [949, 303] on input "text" at bounding box center [1188, 304] width 622 height 28
click at [889, 100] on th "«" at bounding box center [892, 97] width 22 height 22
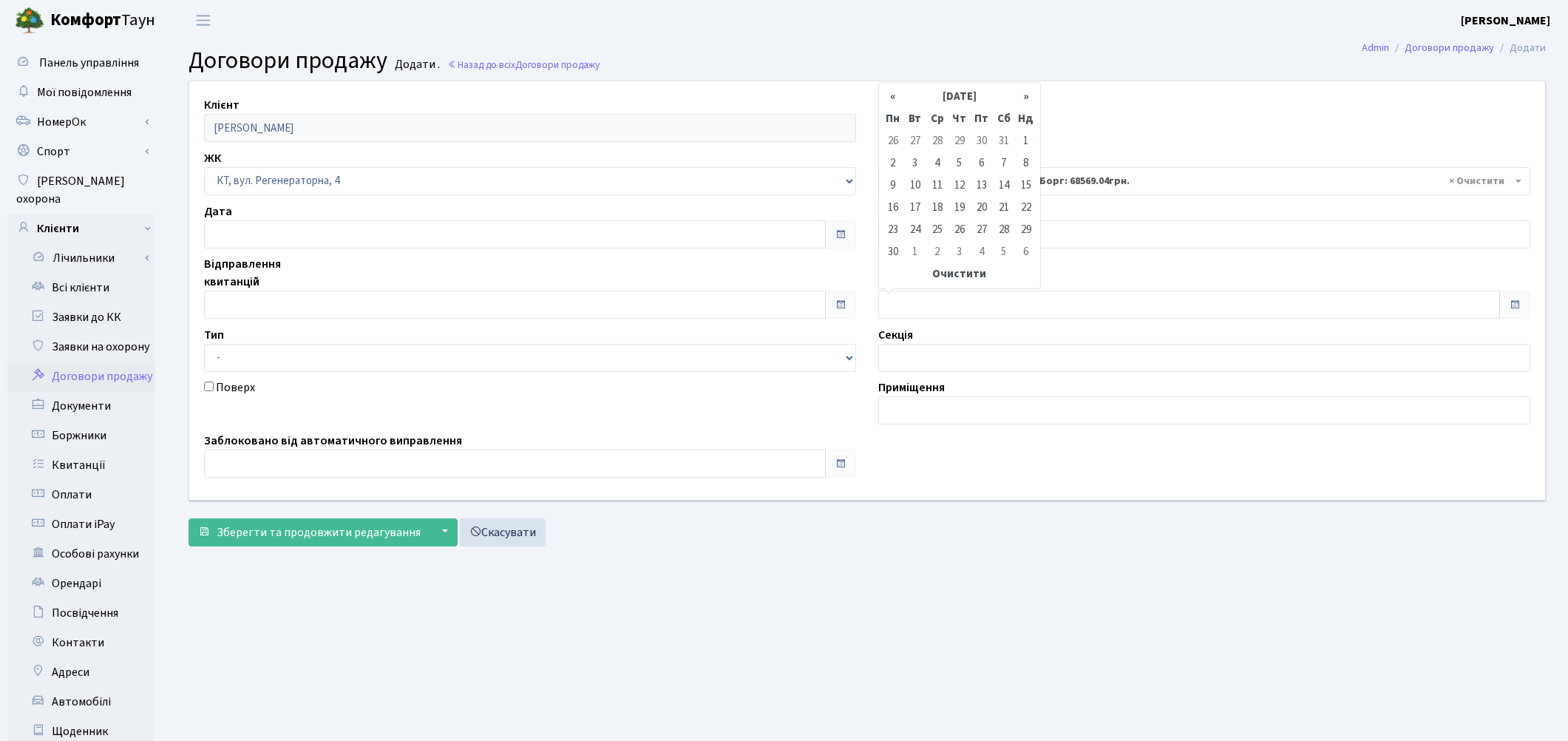
click at [889, 100] on th "«" at bounding box center [892, 97] width 22 height 22
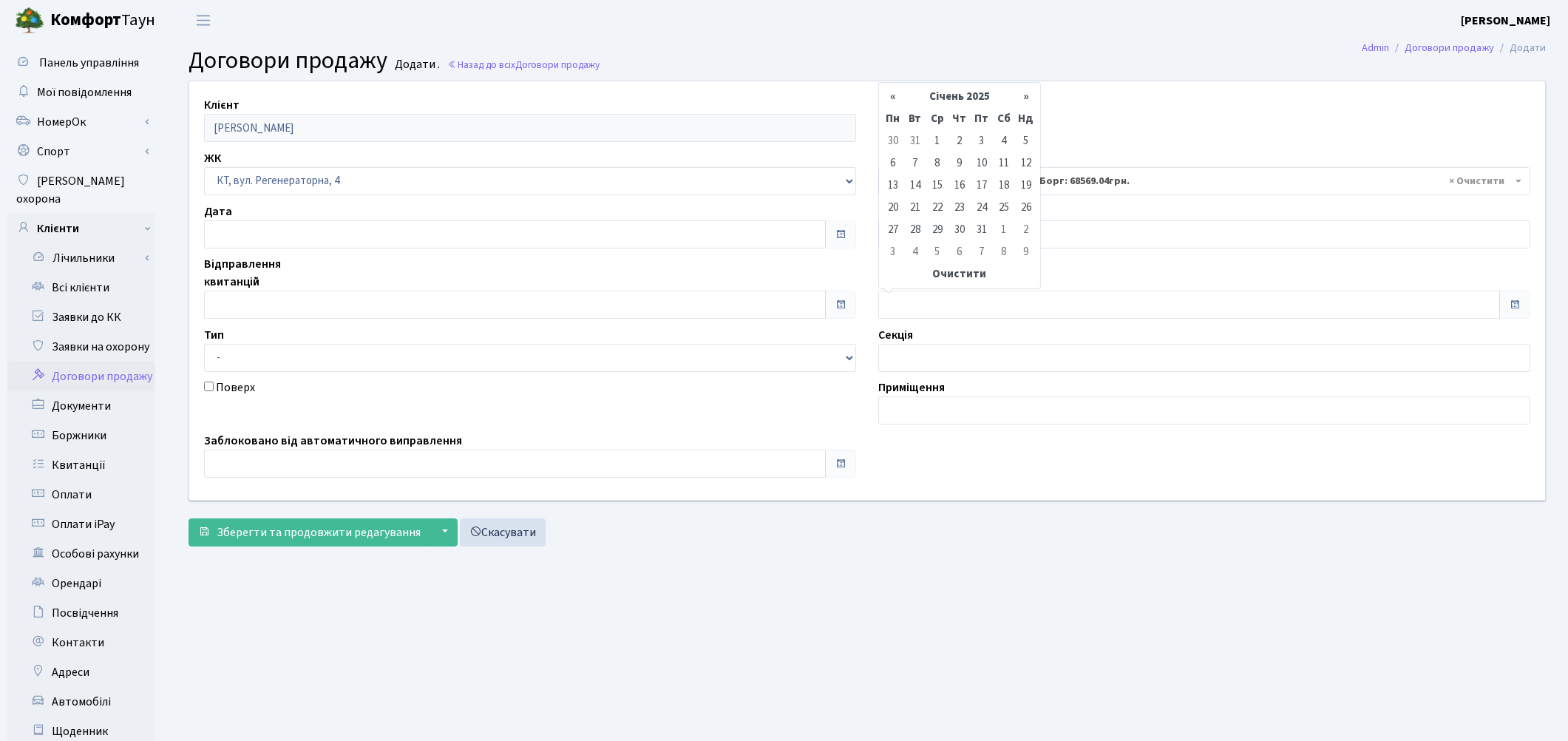
click at [889, 100] on th "«" at bounding box center [892, 97] width 22 height 22
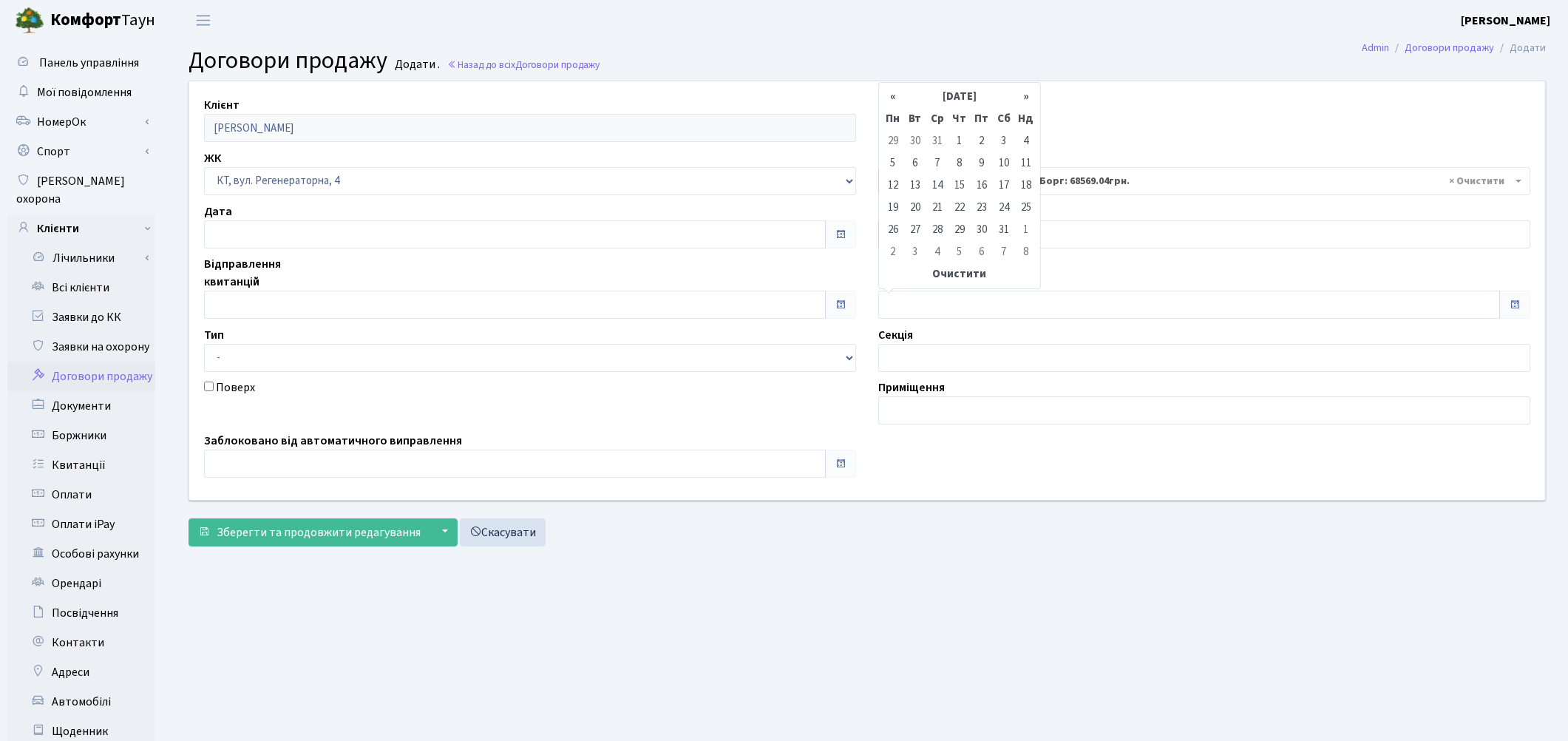
click at [889, 100] on th "«" at bounding box center [892, 97] width 22 height 22
drag, startPoint x: 889, startPoint y: 100, endPoint x: 898, endPoint y: 97, distance: 9.5
click at [898, 97] on th "«" at bounding box center [892, 97] width 22 height 22
click at [879, 93] on div "« Червень 2024 » Пн Вт Ср Чт Пт Сб Нд 27 28 29 30 31 1 2 3 4 5 6 7 8 9 10 11 12…" at bounding box center [959, 186] width 163 height 207
click at [897, 97] on th "«" at bounding box center [892, 97] width 22 height 22
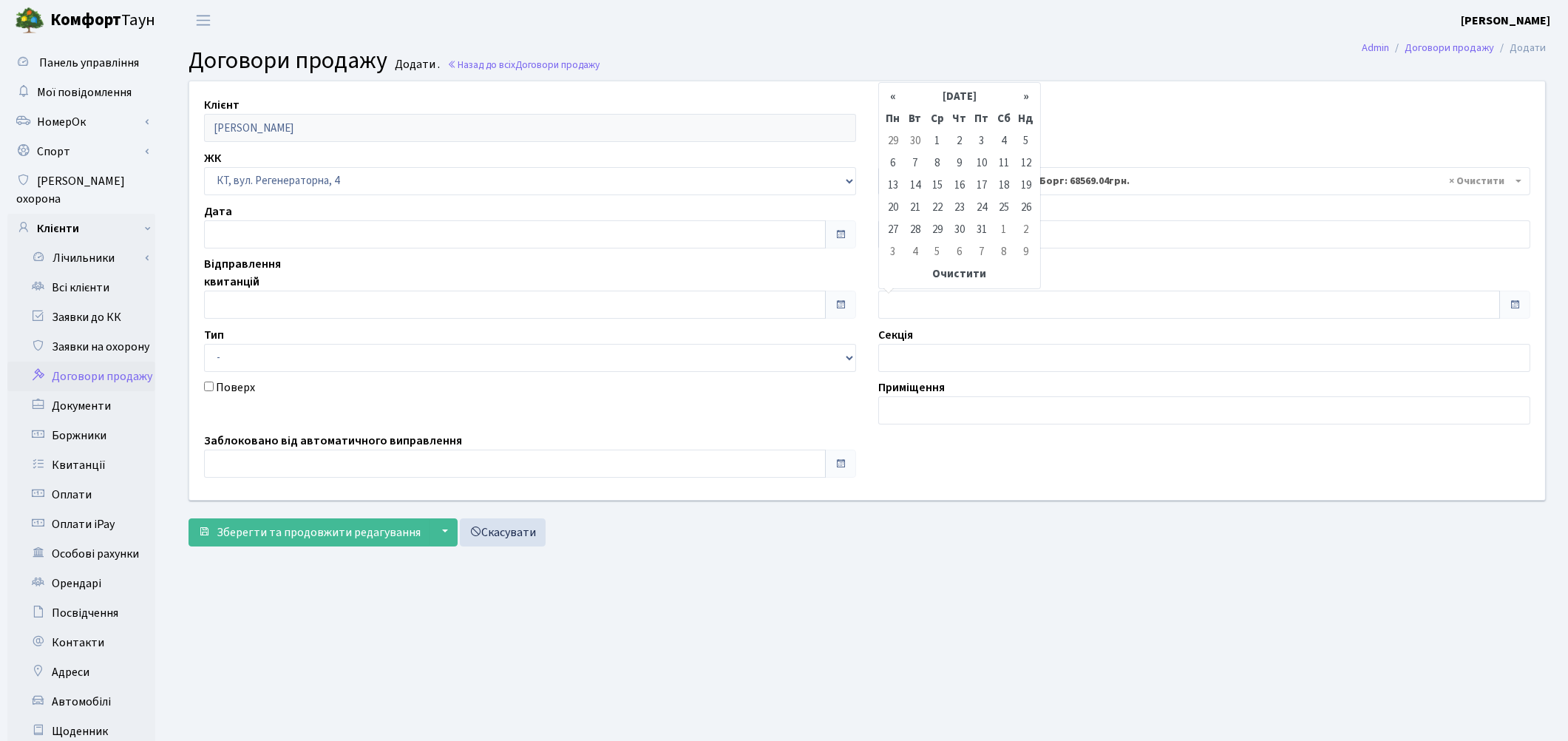
click at [897, 97] on th "«" at bounding box center [892, 97] width 22 height 22
click at [898, 98] on th "«" at bounding box center [892, 97] width 22 height 22
click at [898, 98] on th "«" at bounding box center [892, 103] width 22 height 35
click at [898, 98] on th "«" at bounding box center [892, 97] width 22 height 22
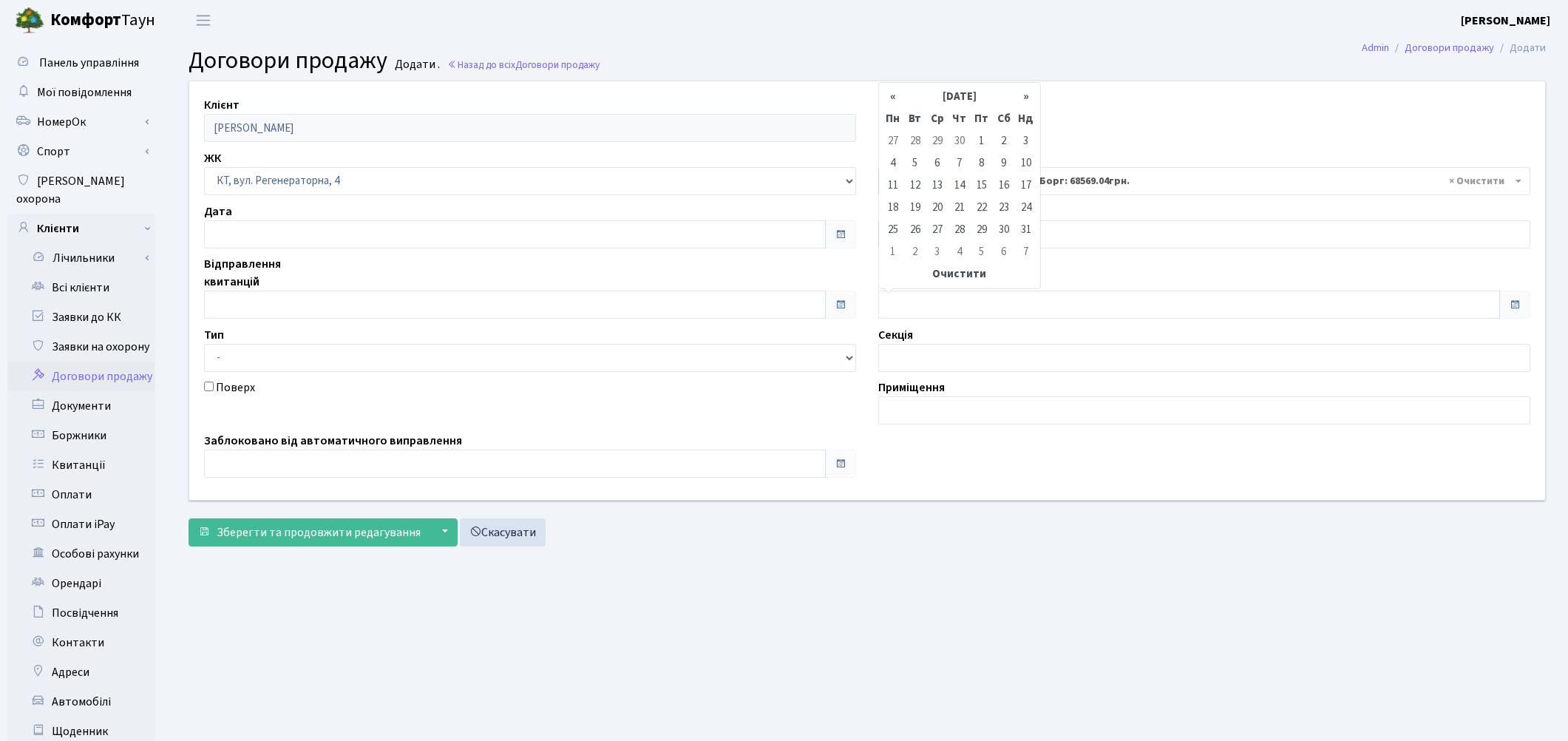
click at [898, 98] on th "«" at bounding box center [892, 97] width 22 height 22
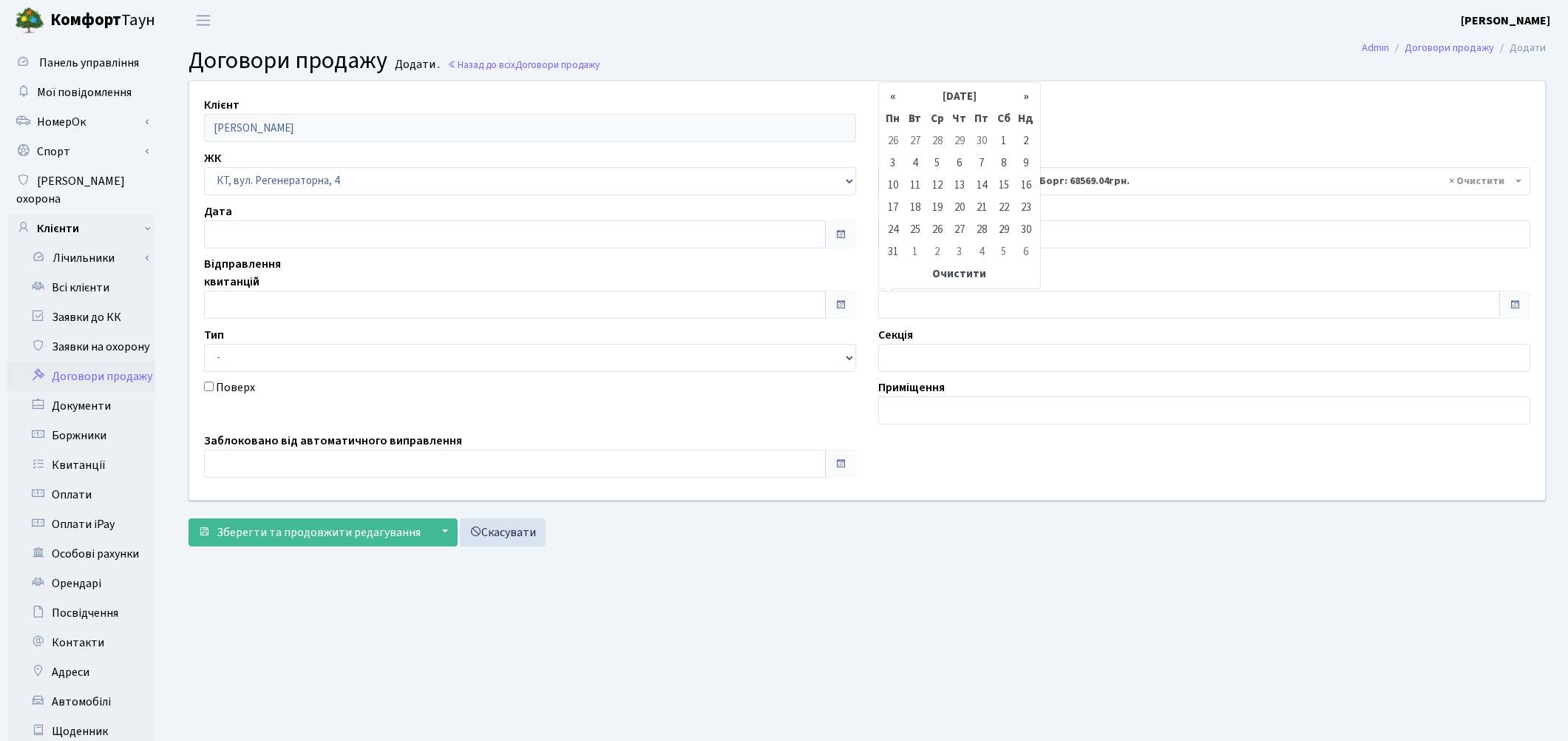
click at [898, 98] on th "«" at bounding box center [892, 97] width 22 height 22
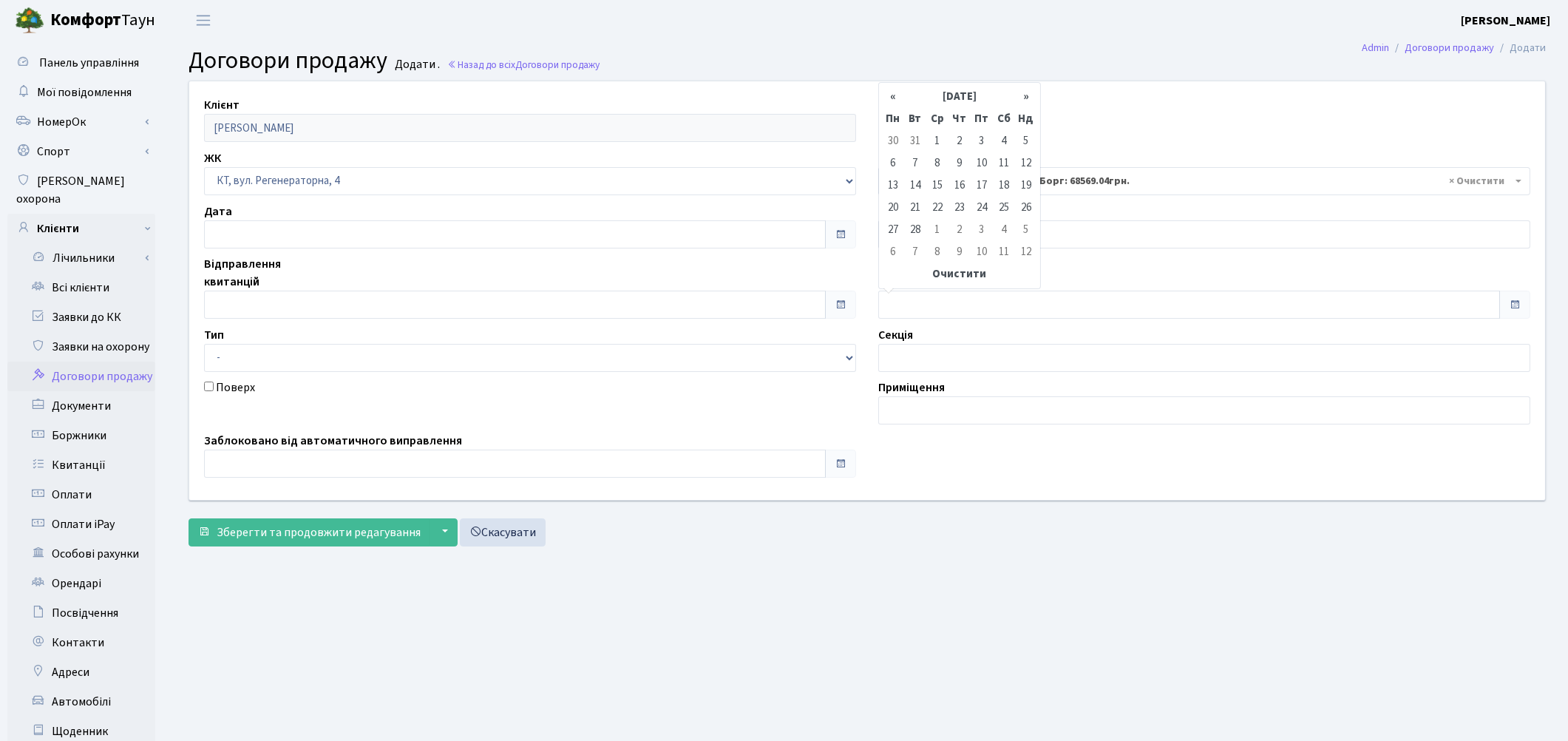
click at [898, 98] on th "«" at bounding box center [892, 97] width 22 height 22
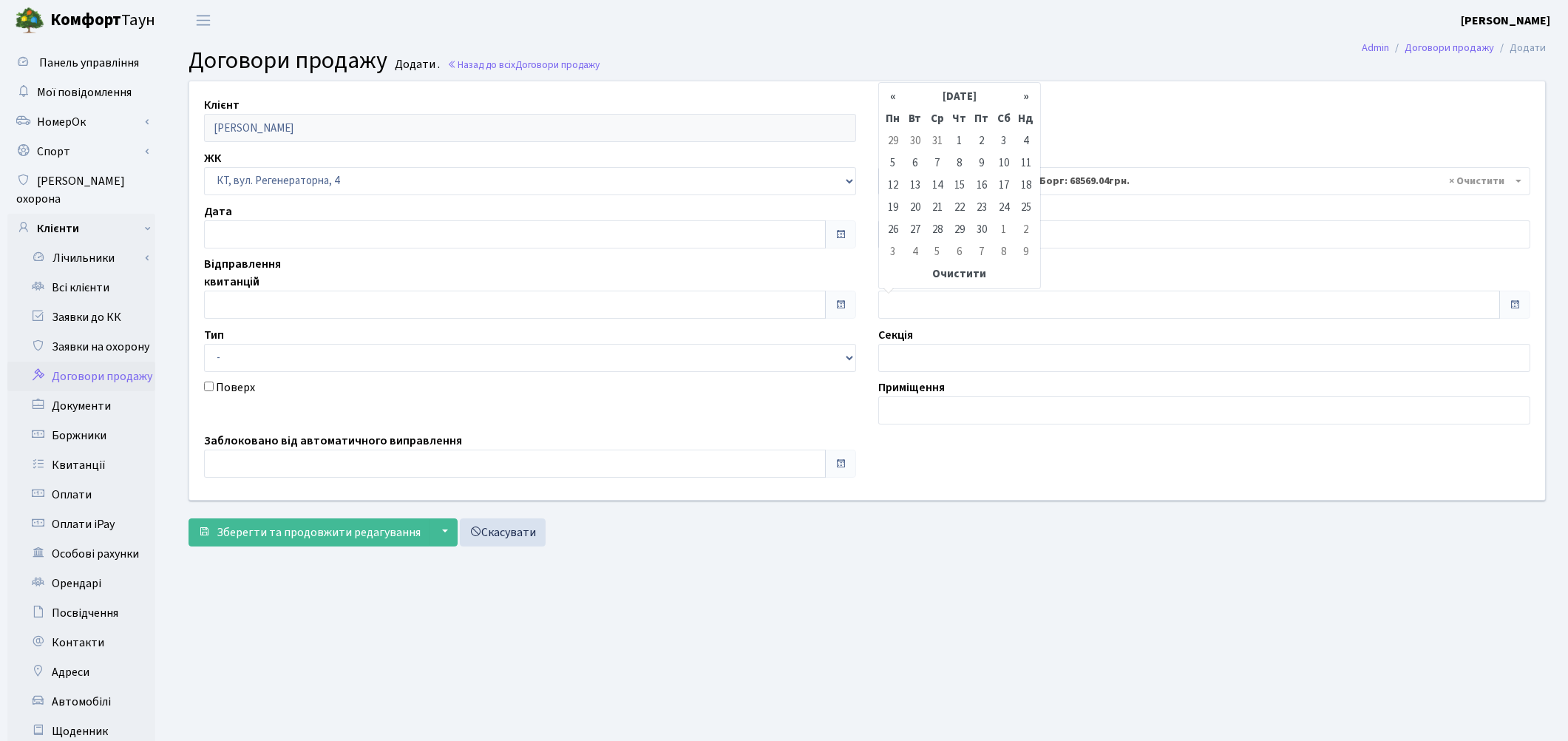
click at [898, 98] on th "«" at bounding box center [892, 97] width 22 height 22
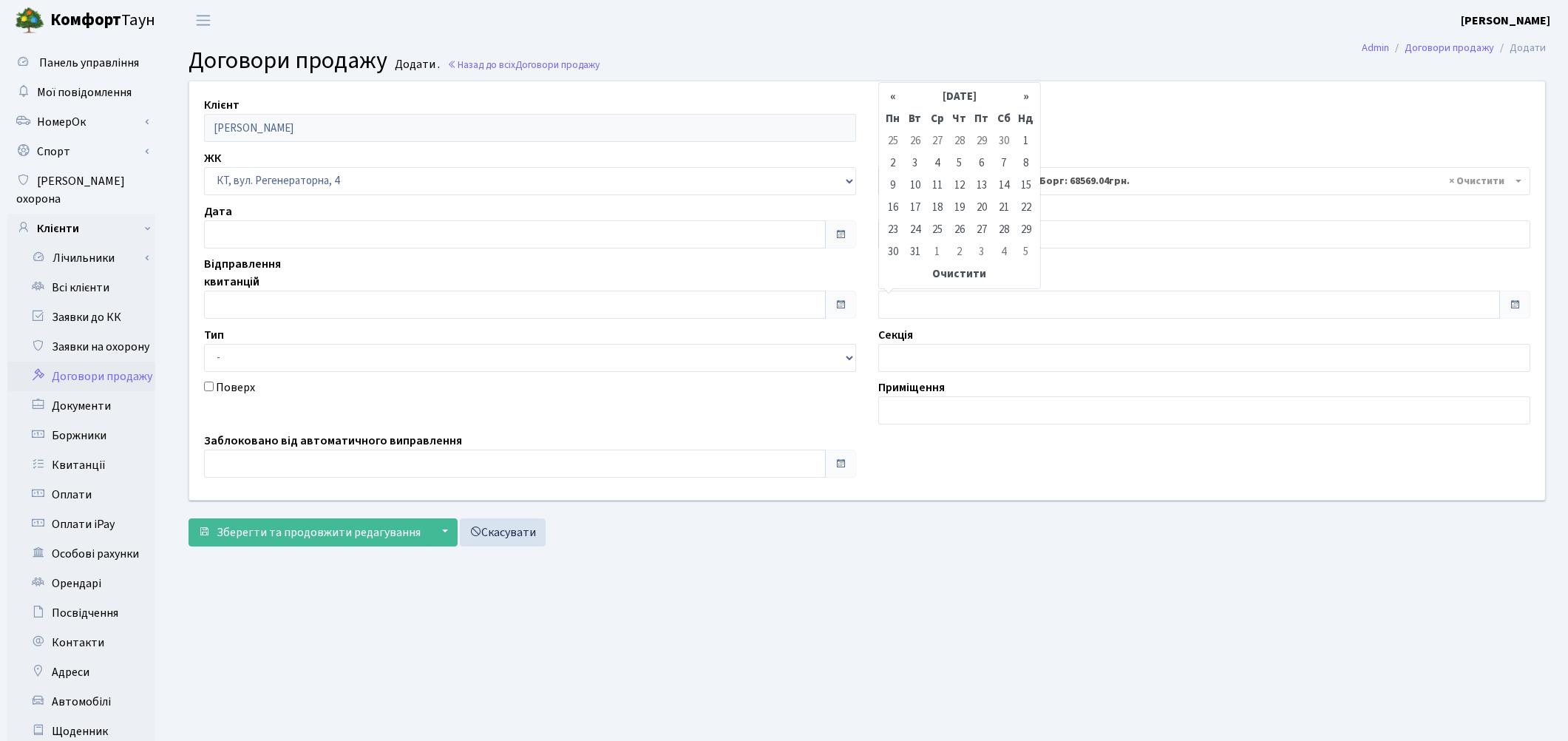
click at [898, 98] on th "«" at bounding box center [892, 97] width 22 height 22
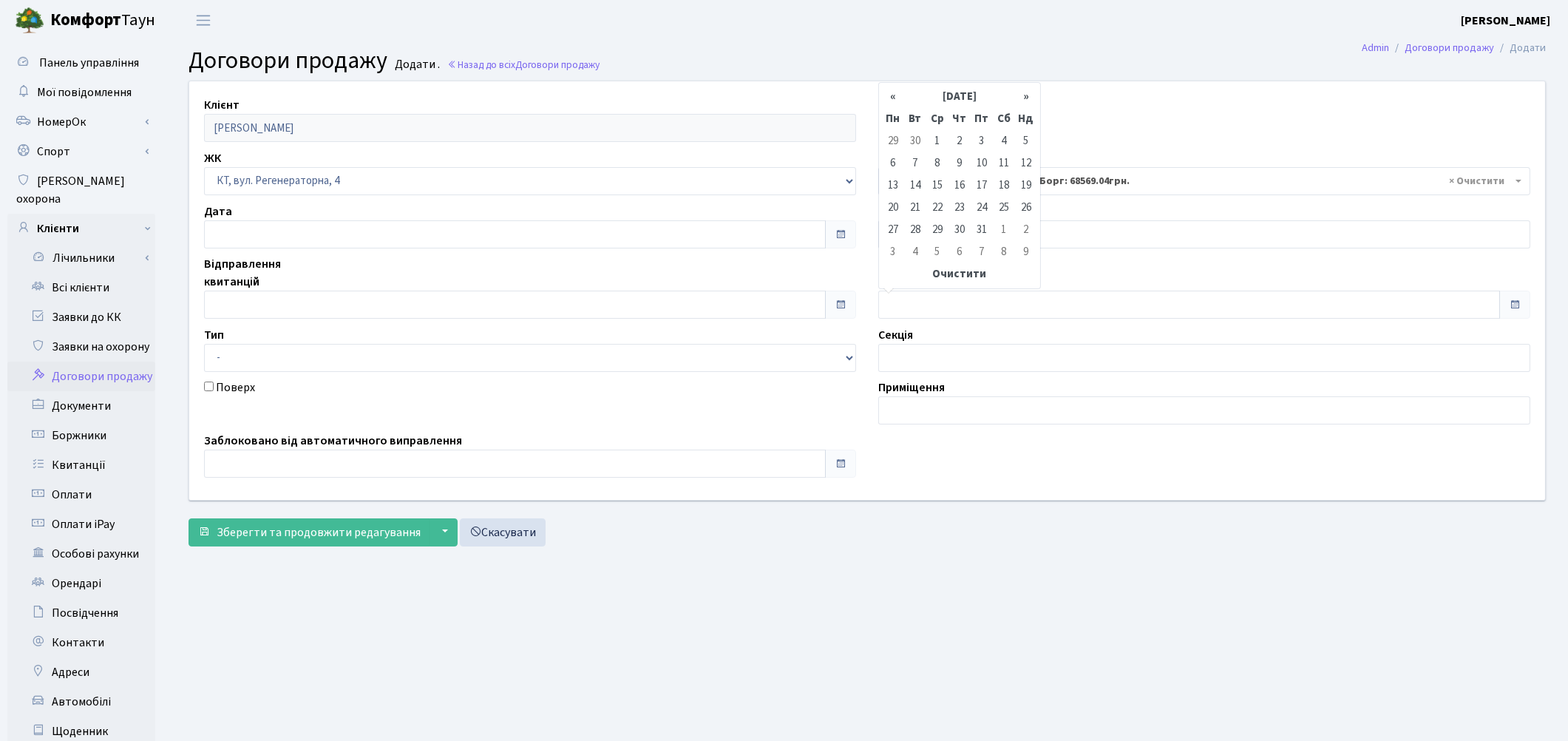
click at [898, 98] on th "«" at bounding box center [892, 97] width 22 height 22
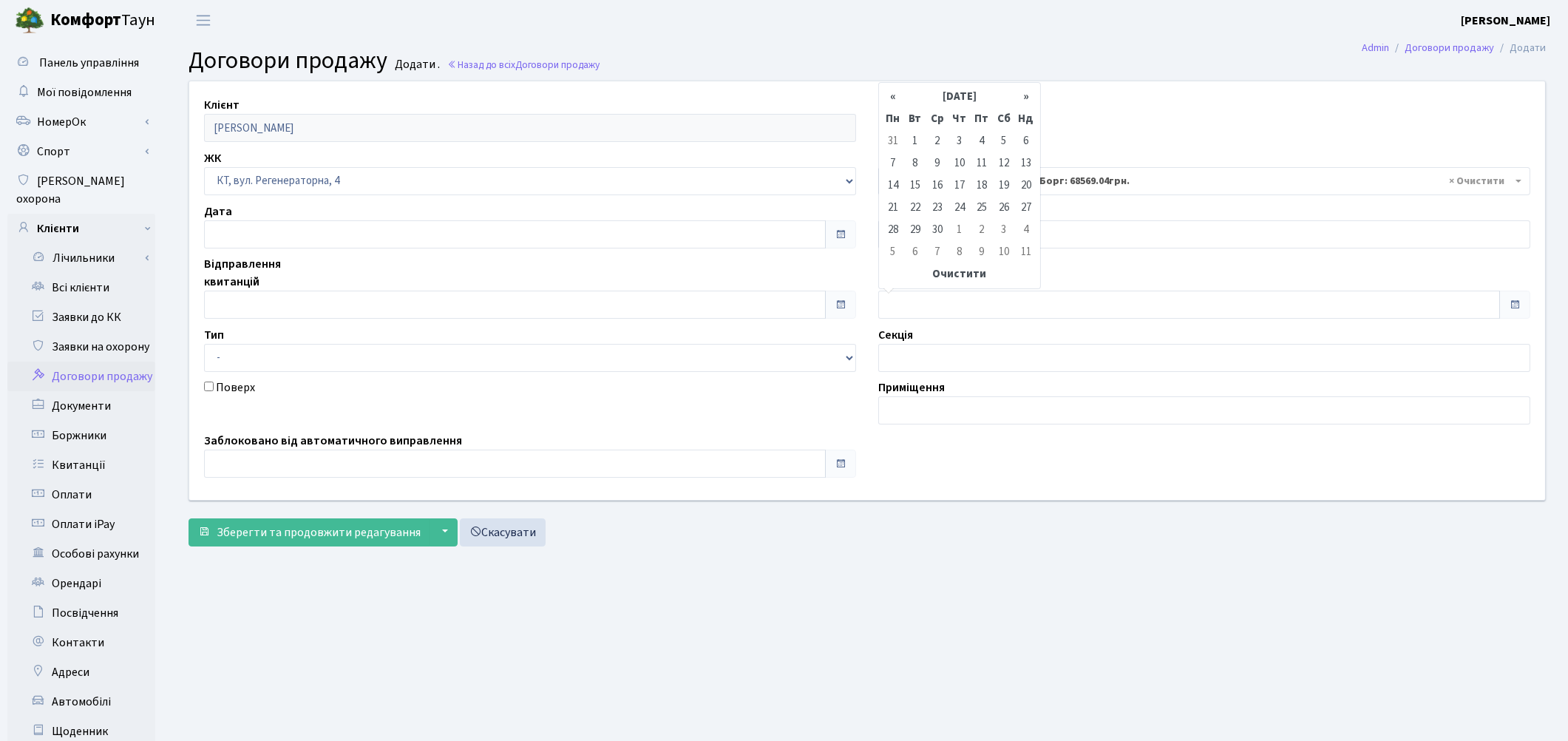
click at [898, 98] on th "«" at bounding box center [892, 97] width 22 height 22
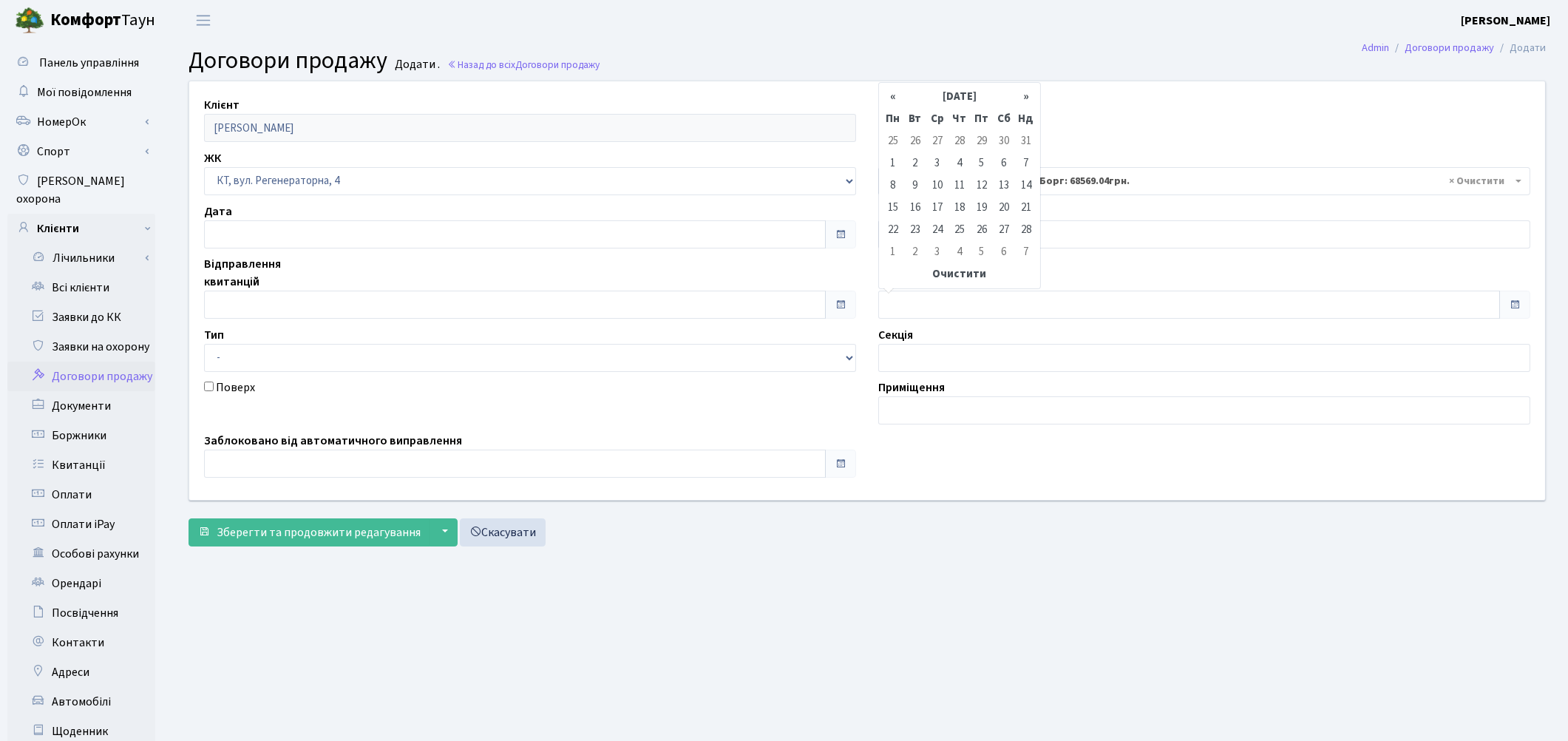
click at [898, 98] on th "«" at bounding box center [892, 97] width 22 height 22
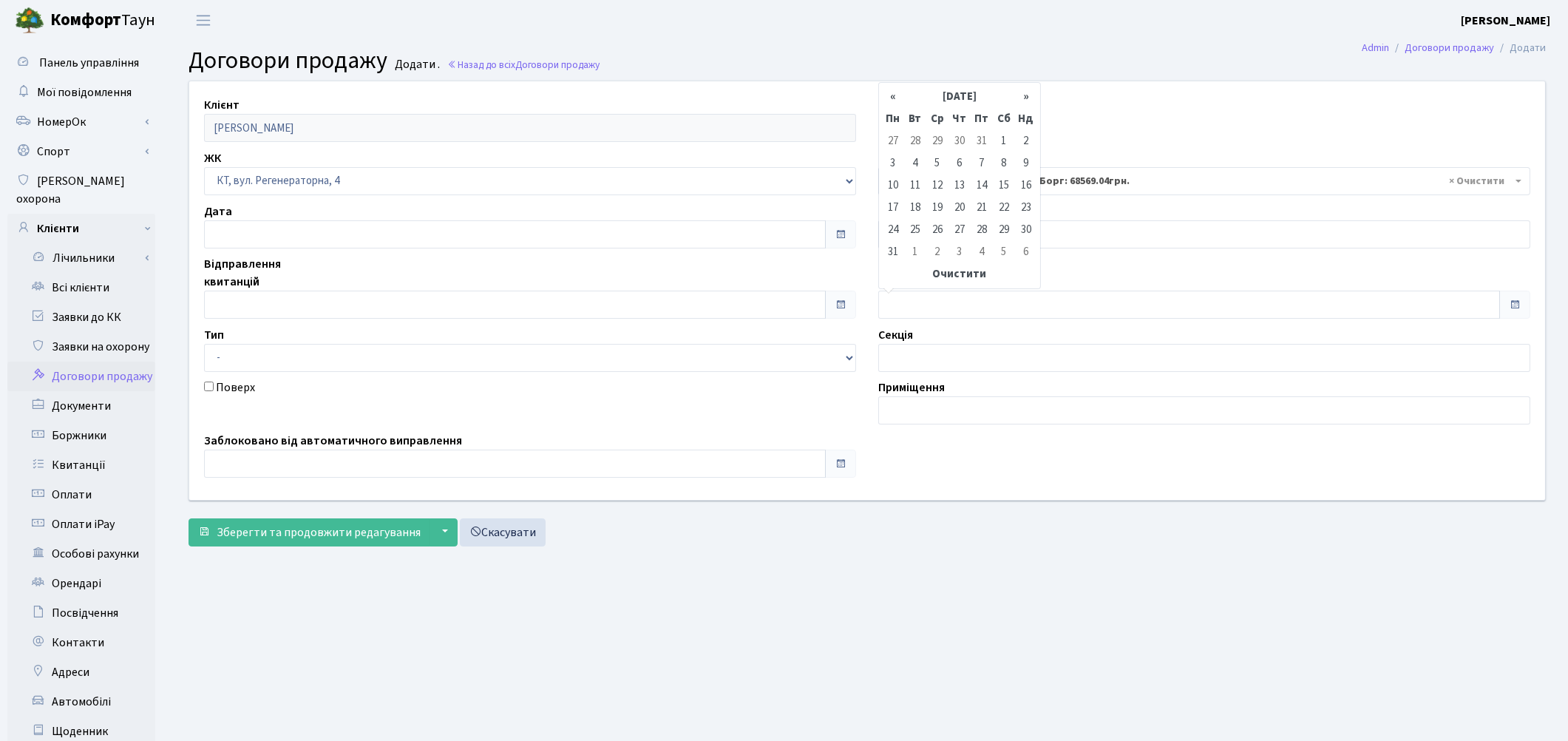
click at [898, 98] on th "«" at bounding box center [892, 97] width 22 height 22
click at [895, 98] on th "«" at bounding box center [892, 97] width 22 height 22
click at [892, 98] on th "«" at bounding box center [892, 97] width 22 height 22
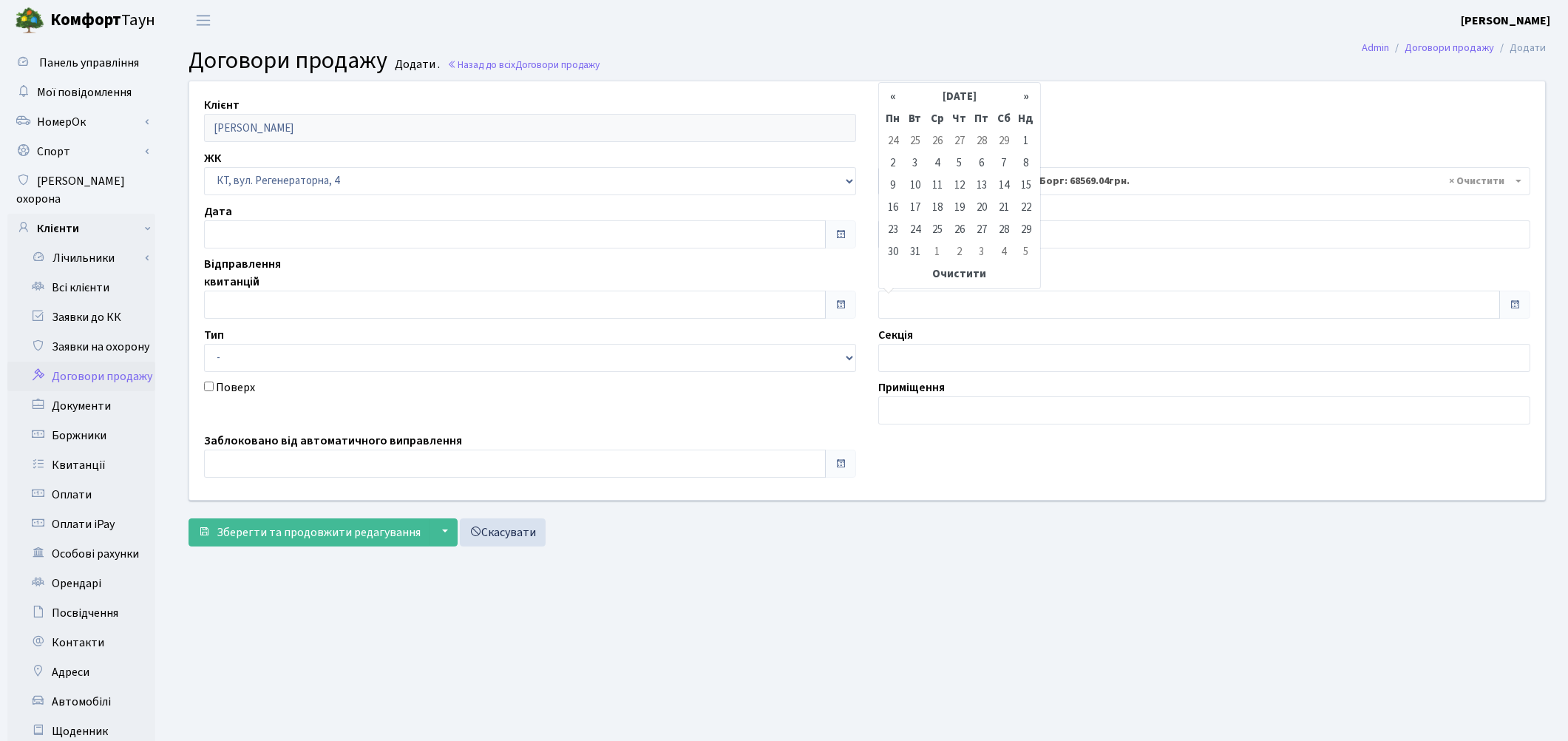
click at [892, 98] on th "«" at bounding box center [892, 97] width 22 height 22
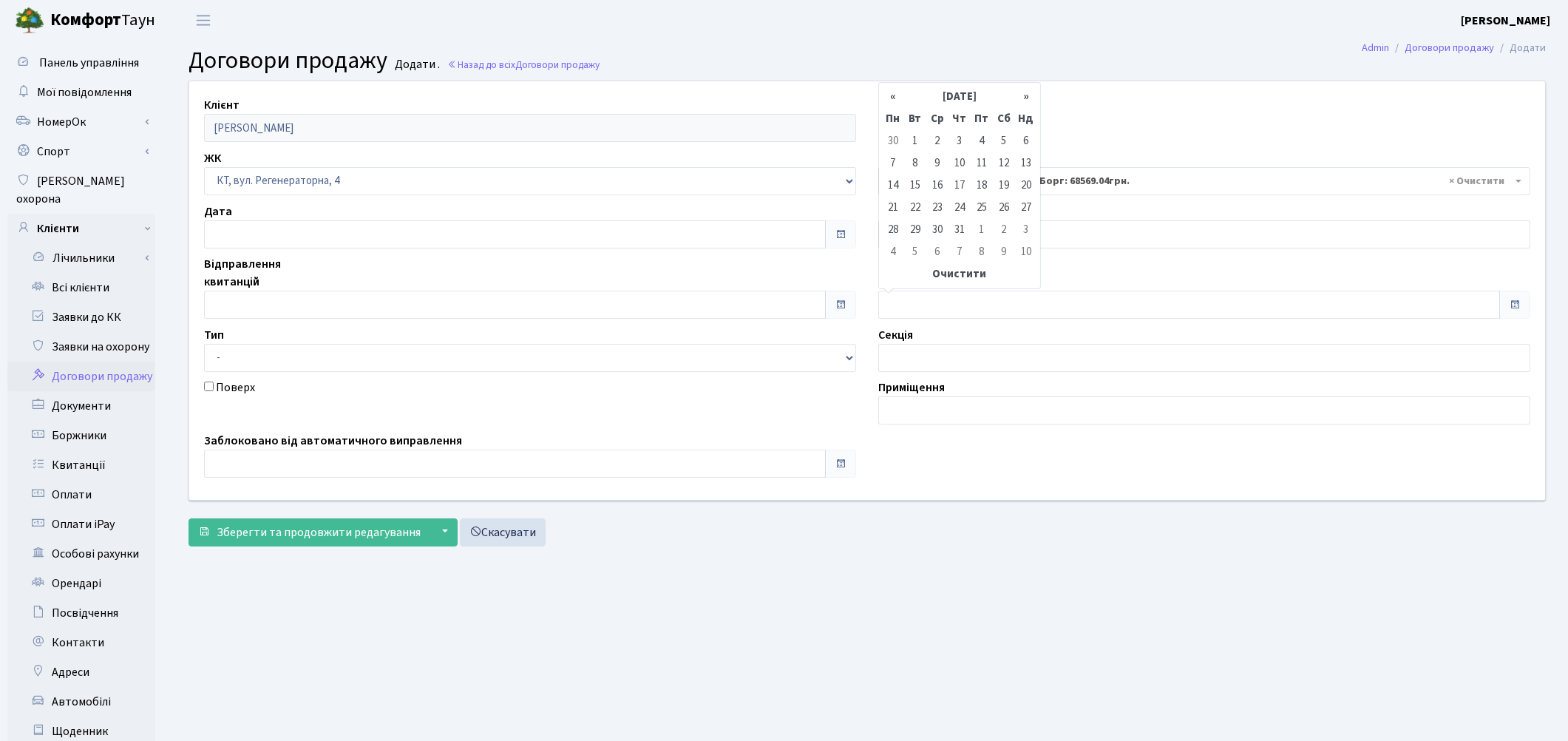
click at [892, 98] on th "«" at bounding box center [892, 97] width 22 height 22
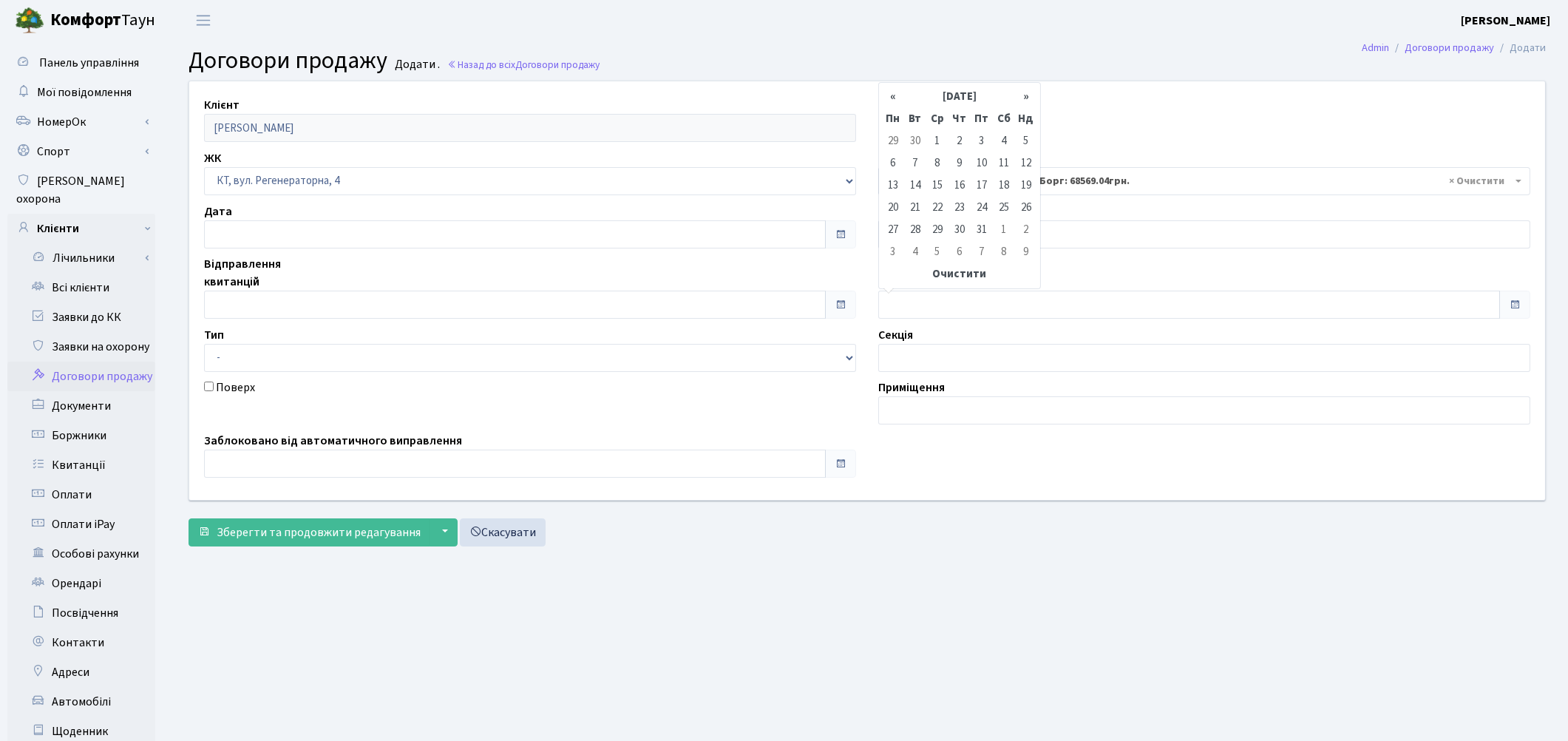
click at [892, 98] on th "«" at bounding box center [892, 97] width 22 height 22
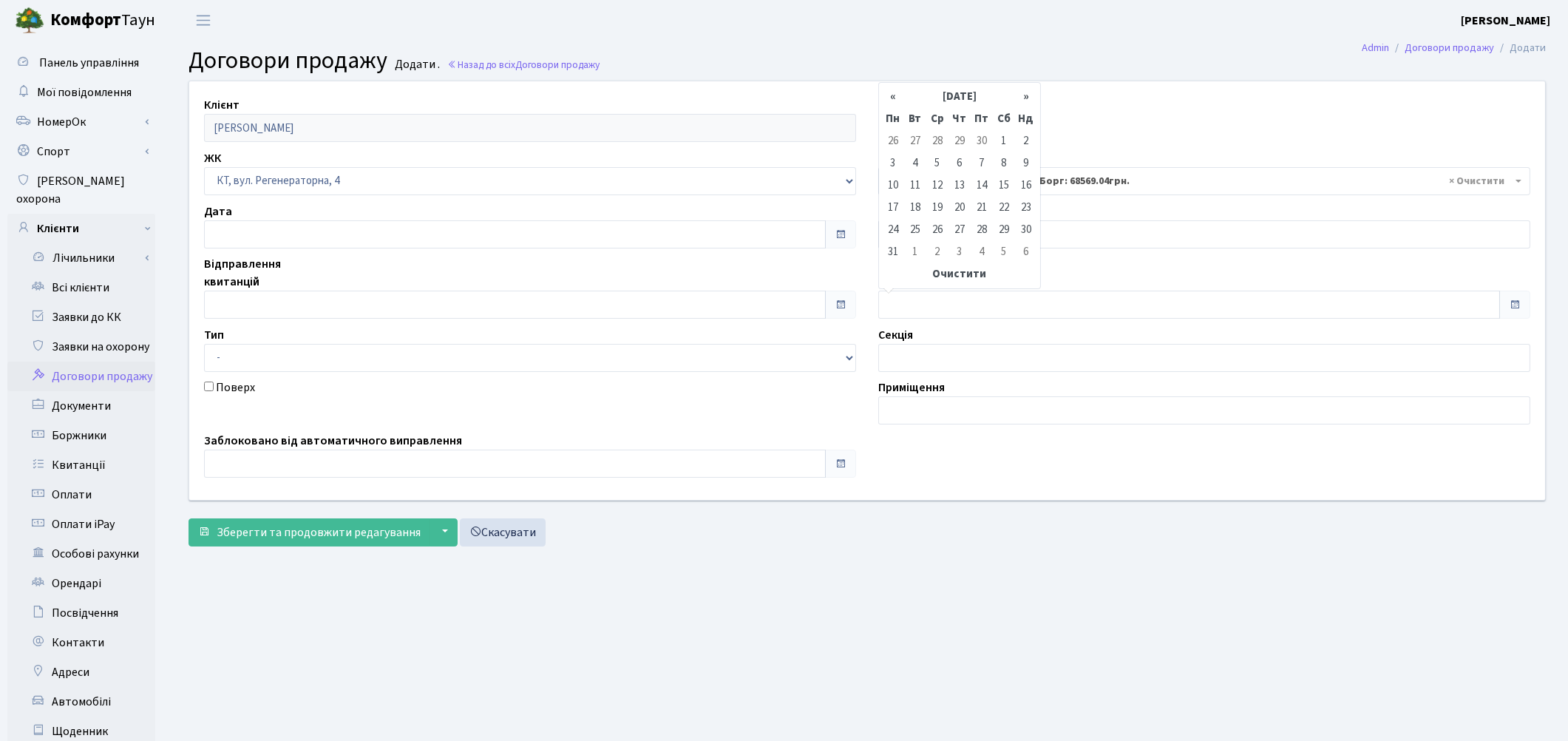
click at [892, 98] on th "«" at bounding box center [892, 97] width 22 height 22
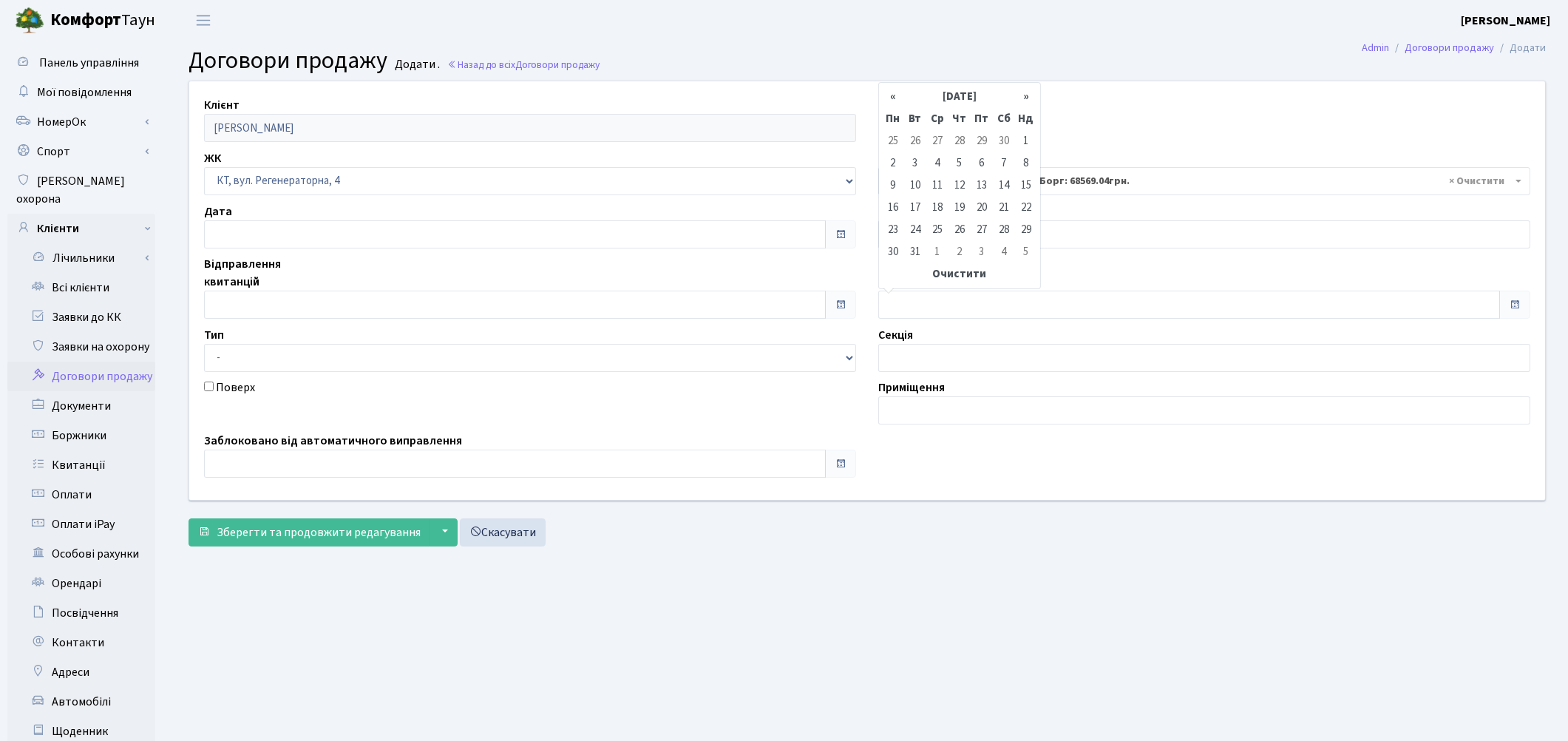
click at [892, 98] on th "«" at bounding box center [892, 97] width 22 height 22
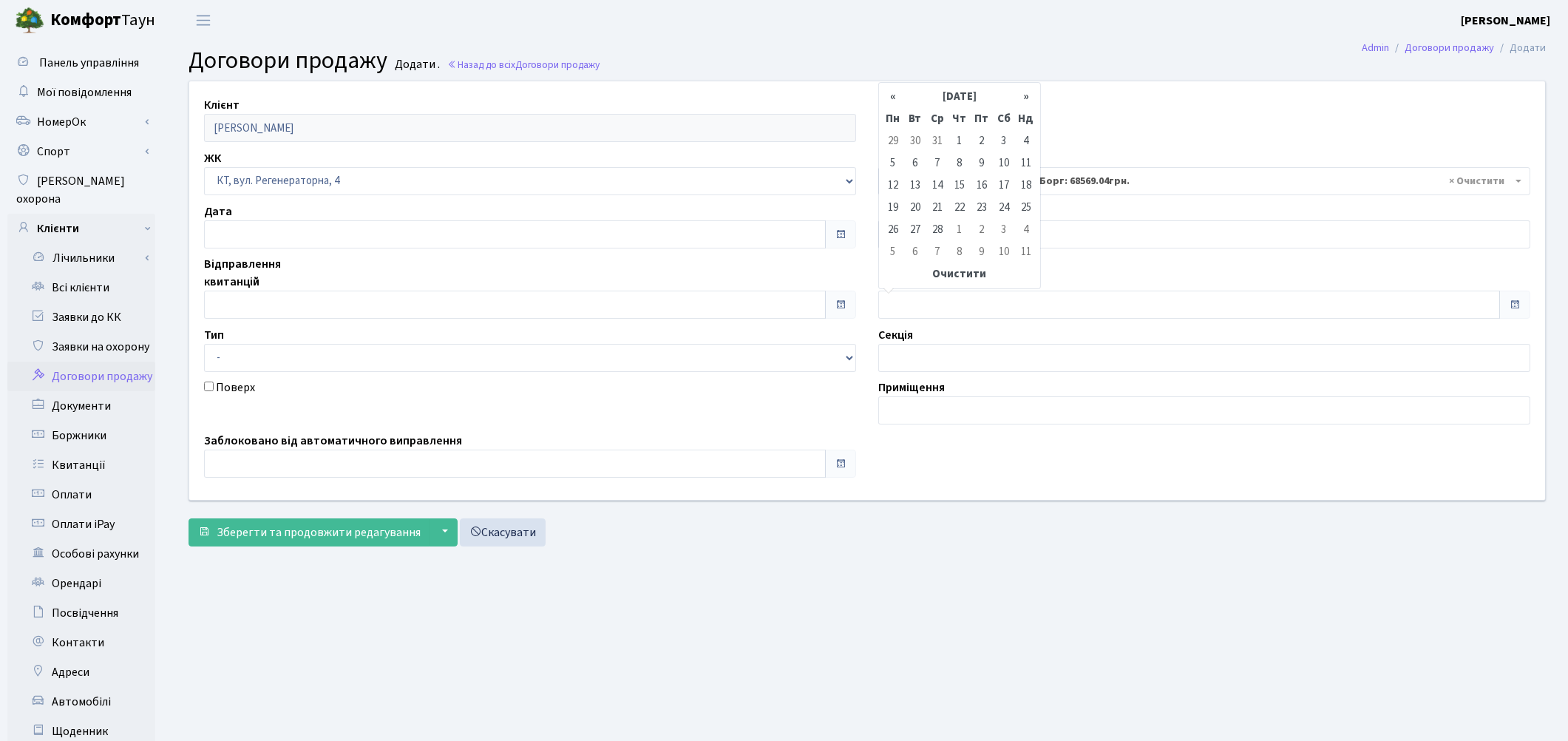
click at [892, 98] on th "«" at bounding box center [892, 97] width 22 height 22
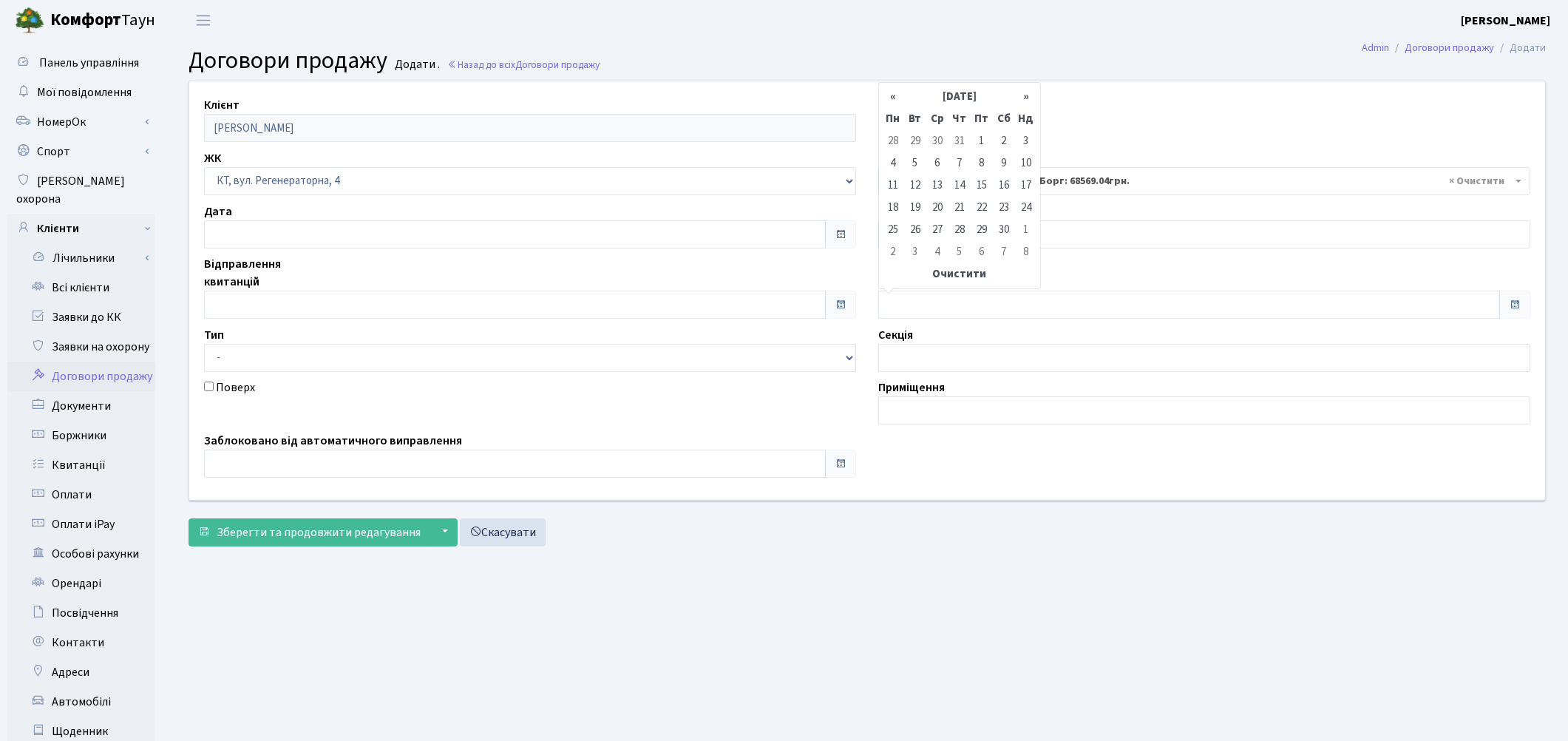
click at [892, 98] on th "«" at bounding box center [892, 97] width 22 height 22
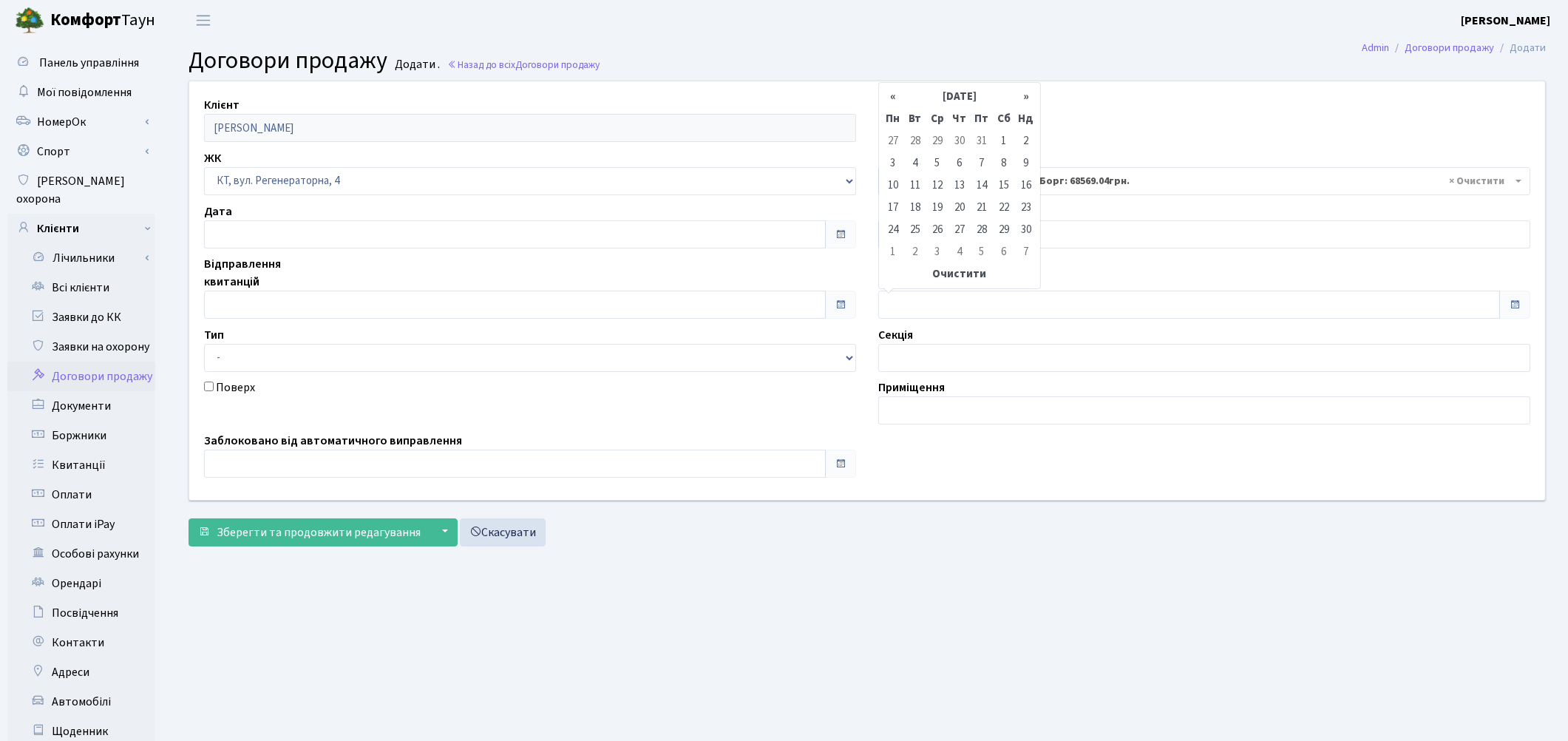
click at [892, 98] on th "«" at bounding box center [892, 97] width 22 height 22
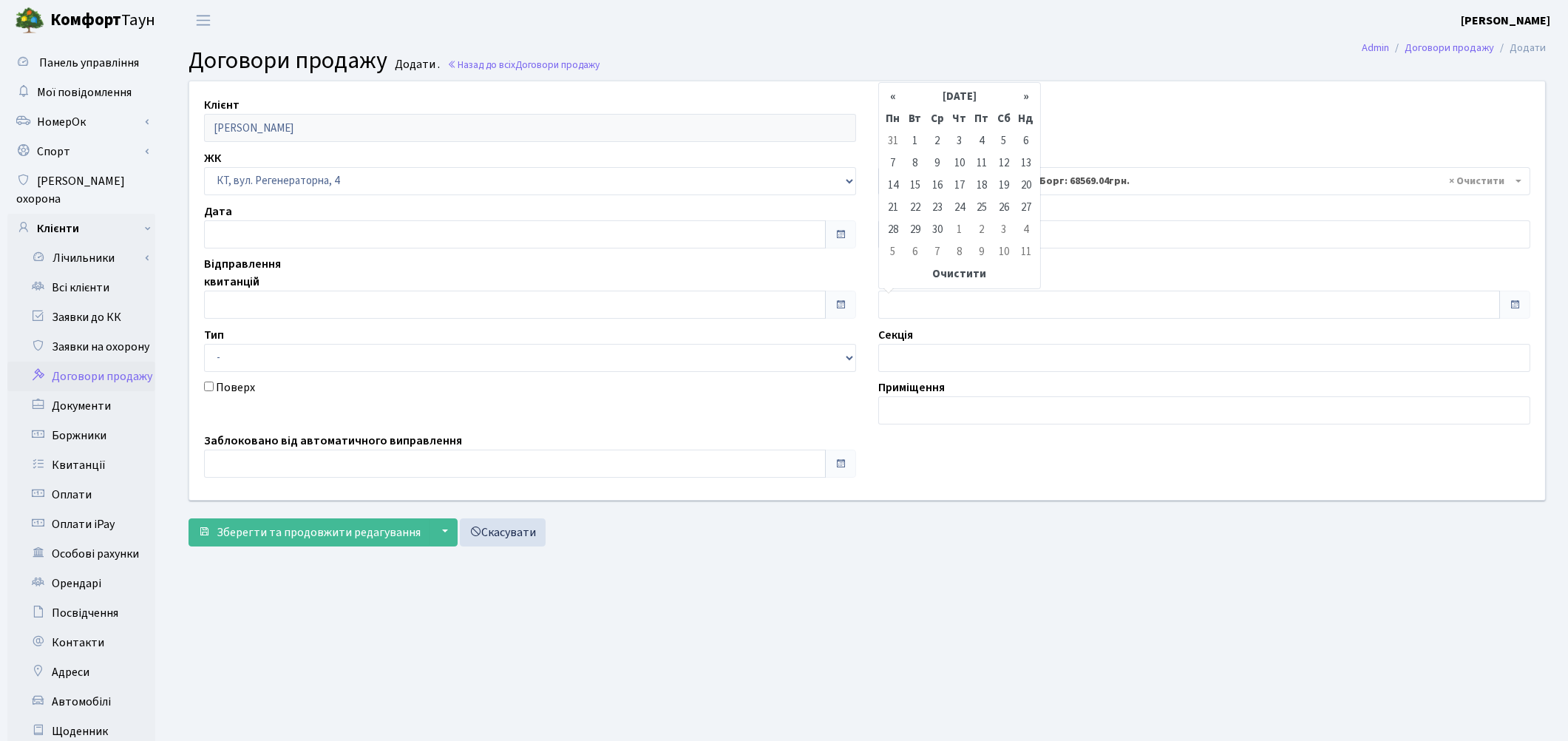
click at [892, 98] on th "«" at bounding box center [892, 97] width 22 height 22
click at [953, 205] on td "22" at bounding box center [959, 207] width 22 height 22
type input "22.09.2016"
click at [383, 301] on input "text" at bounding box center [514, 304] width 622 height 28
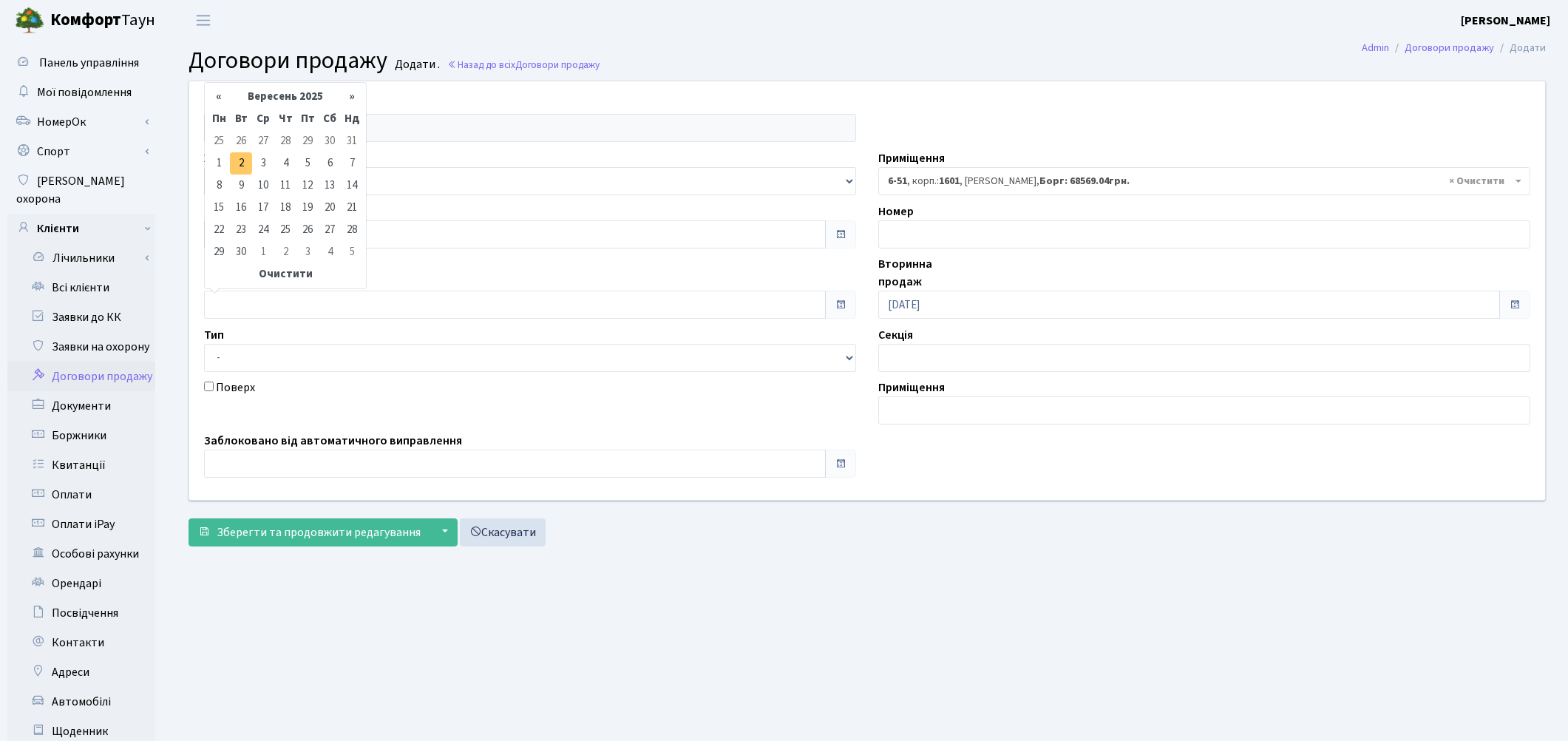
click at [241, 166] on td "2" at bounding box center [240, 163] width 22 height 22
type input "02.09.2025"
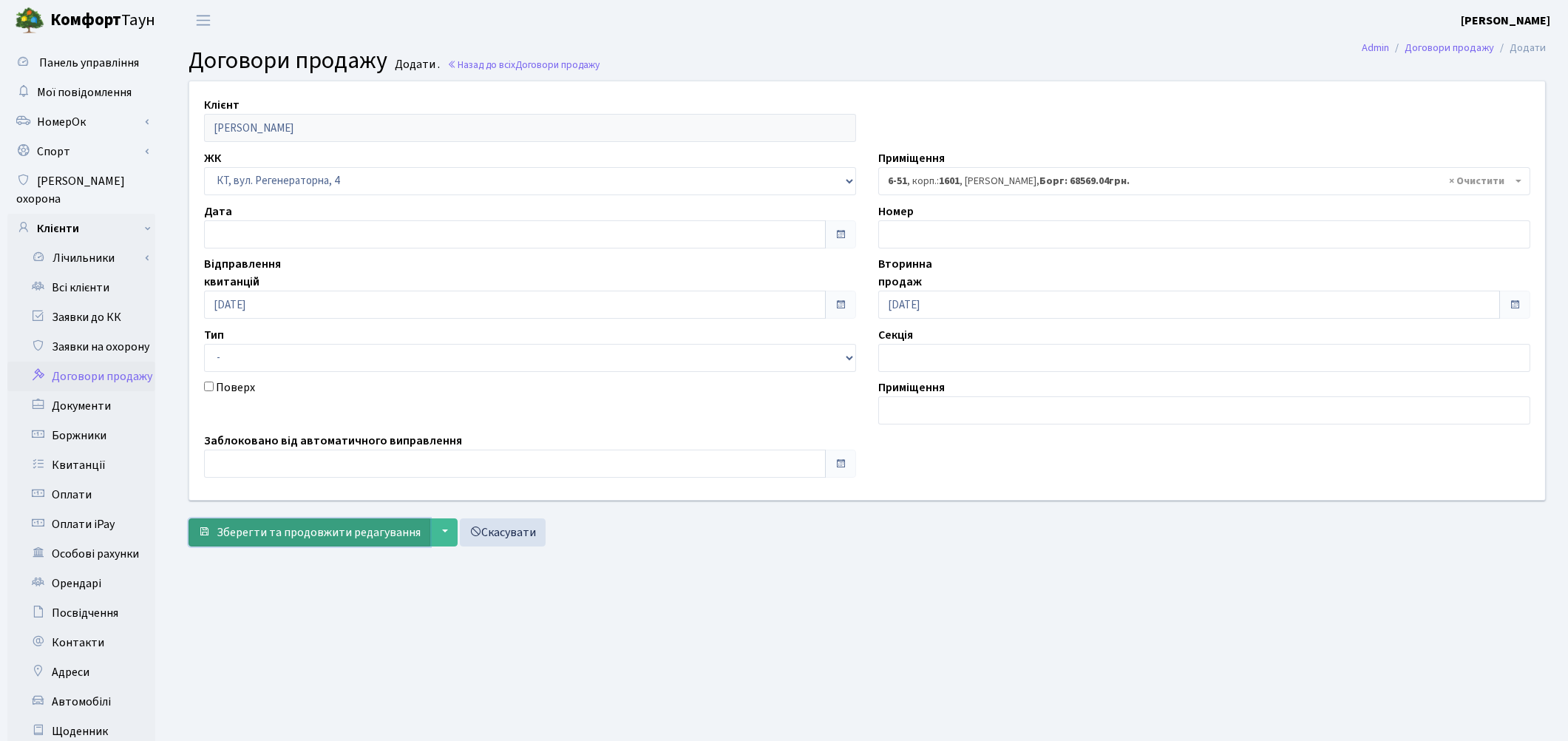
click at [263, 524] on span "Зберегти та продовжити редагування" at bounding box center [319, 532] width 204 height 16
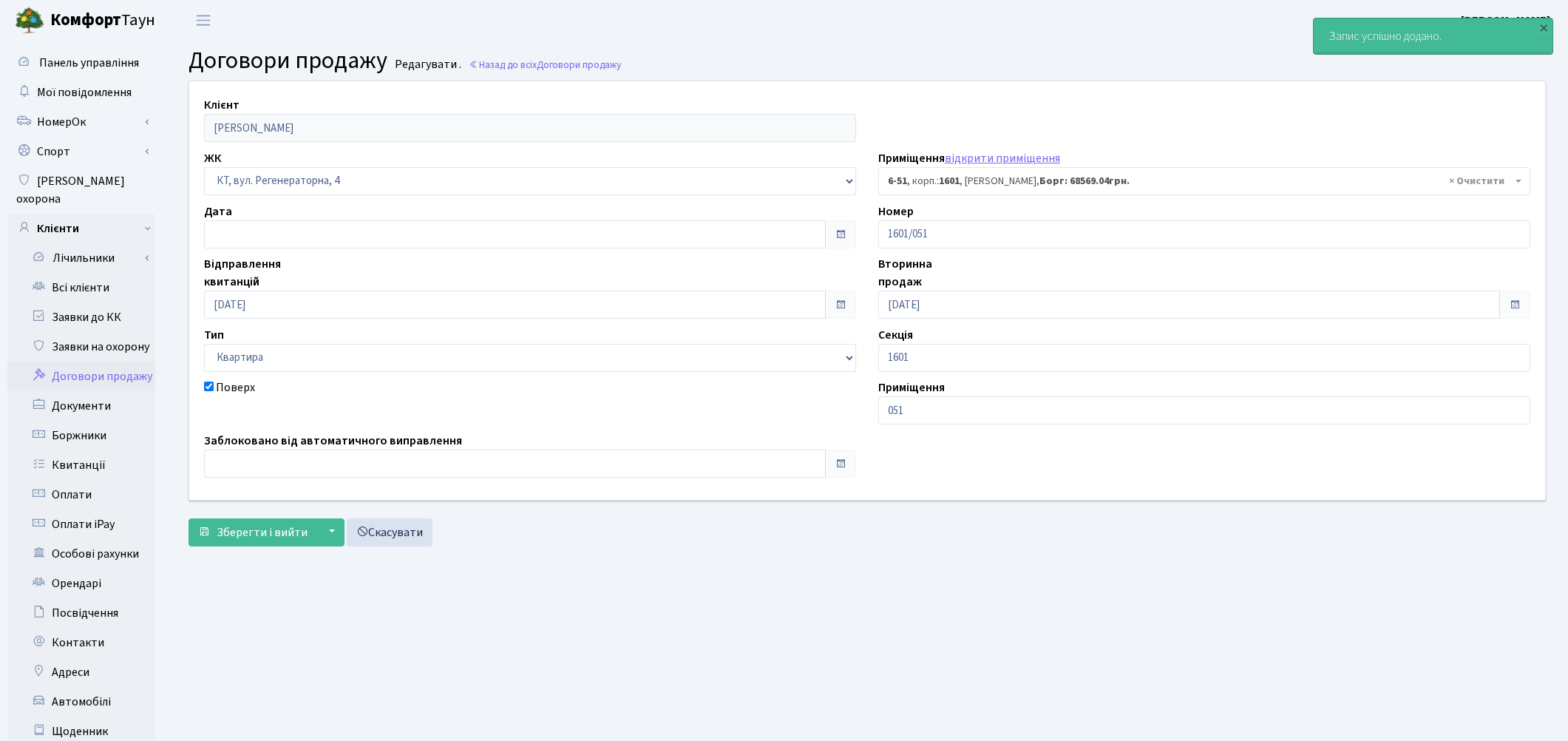
select select "5231"
click at [269, 528] on span "Зберегти і вийти" at bounding box center [262, 532] width 91 height 16
select select "5231"
click at [91, 273] on link "Всі клієнти" at bounding box center [81, 288] width 148 height 30
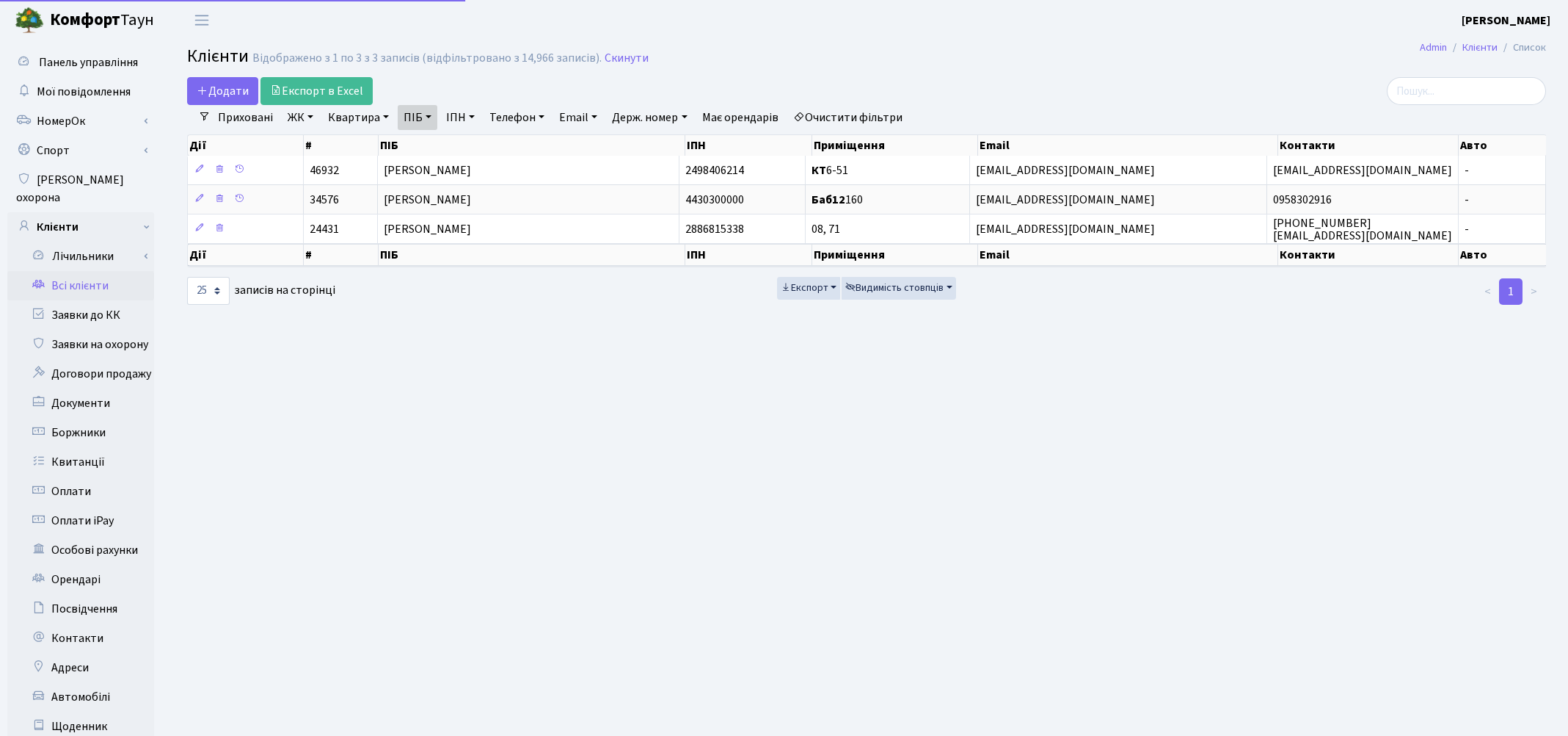
select select "25"
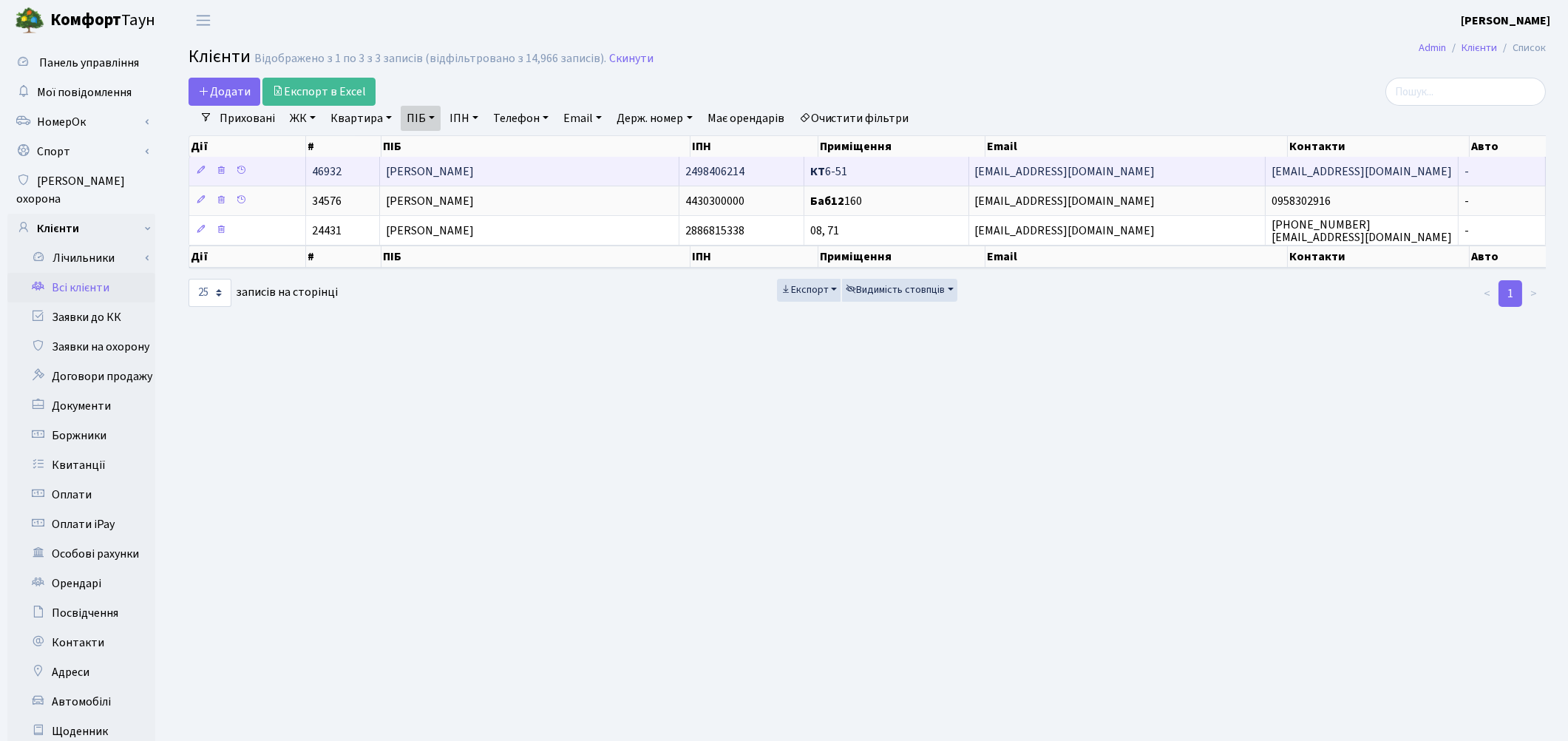
click at [542, 175] on td "[PERSON_NAME]" at bounding box center [530, 171] width 300 height 29
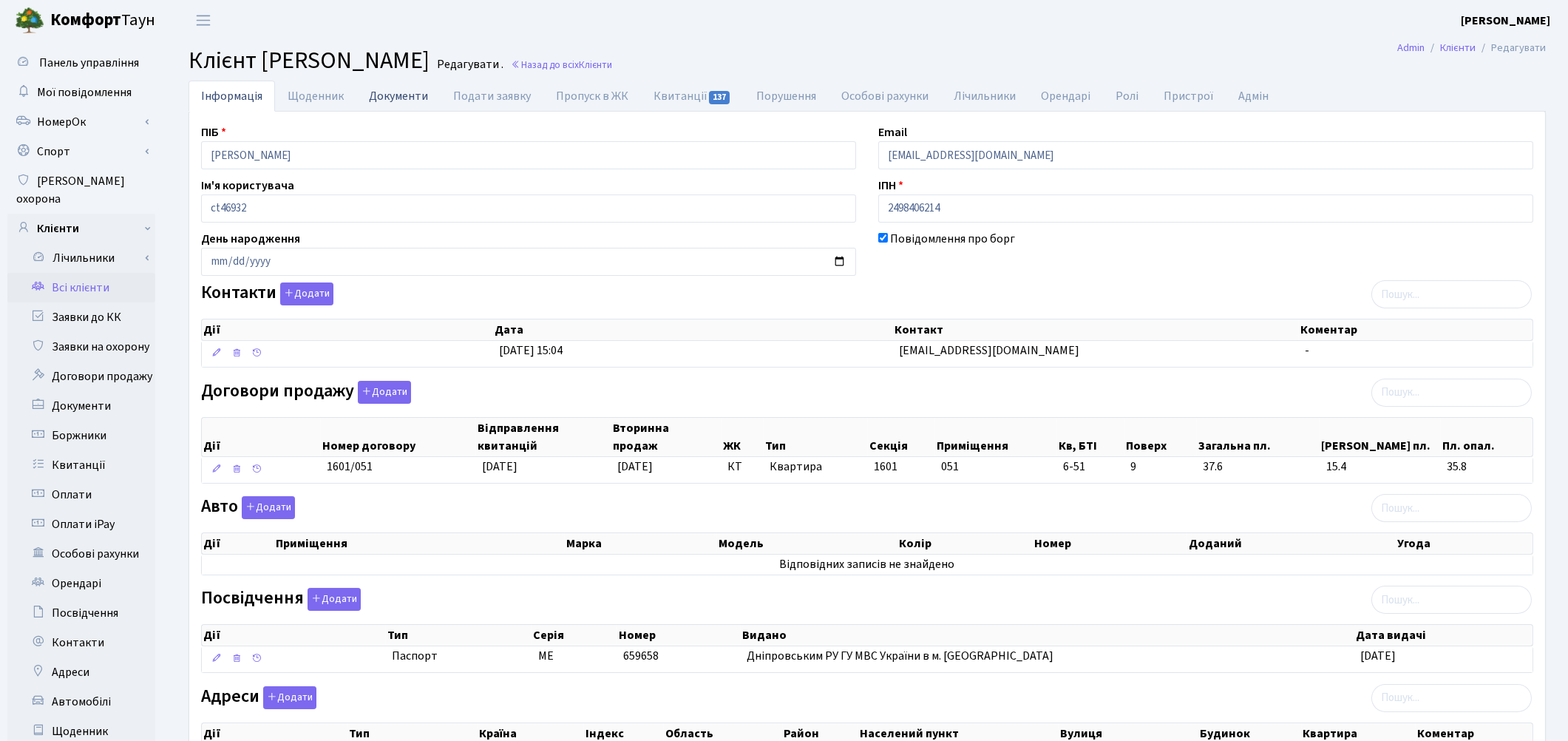
click at [404, 103] on link "Документи" at bounding box center [398, 96] width 84 height 30
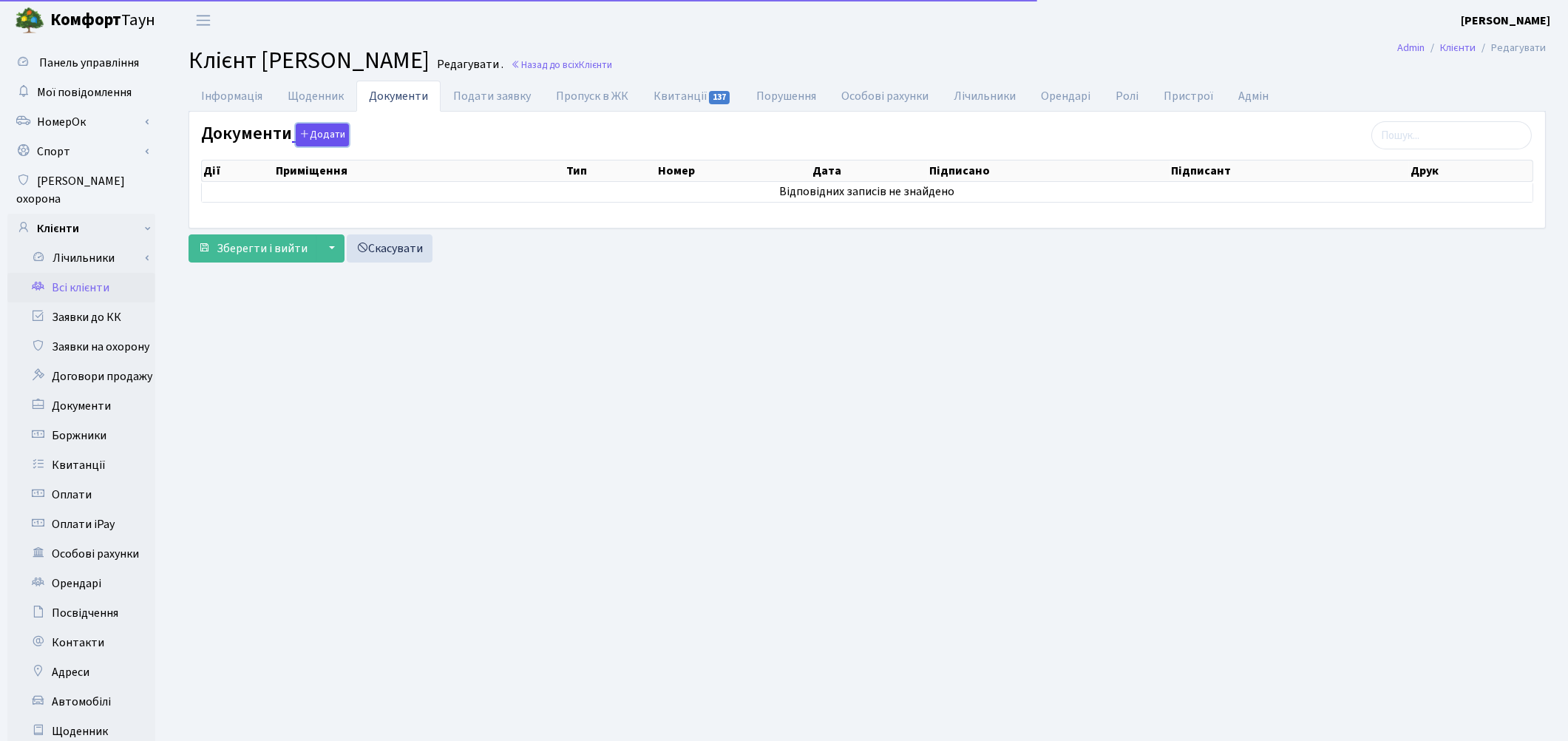
click at [323, 138] on button "Додати" at bounding box center [323, 135] width 53 height 23
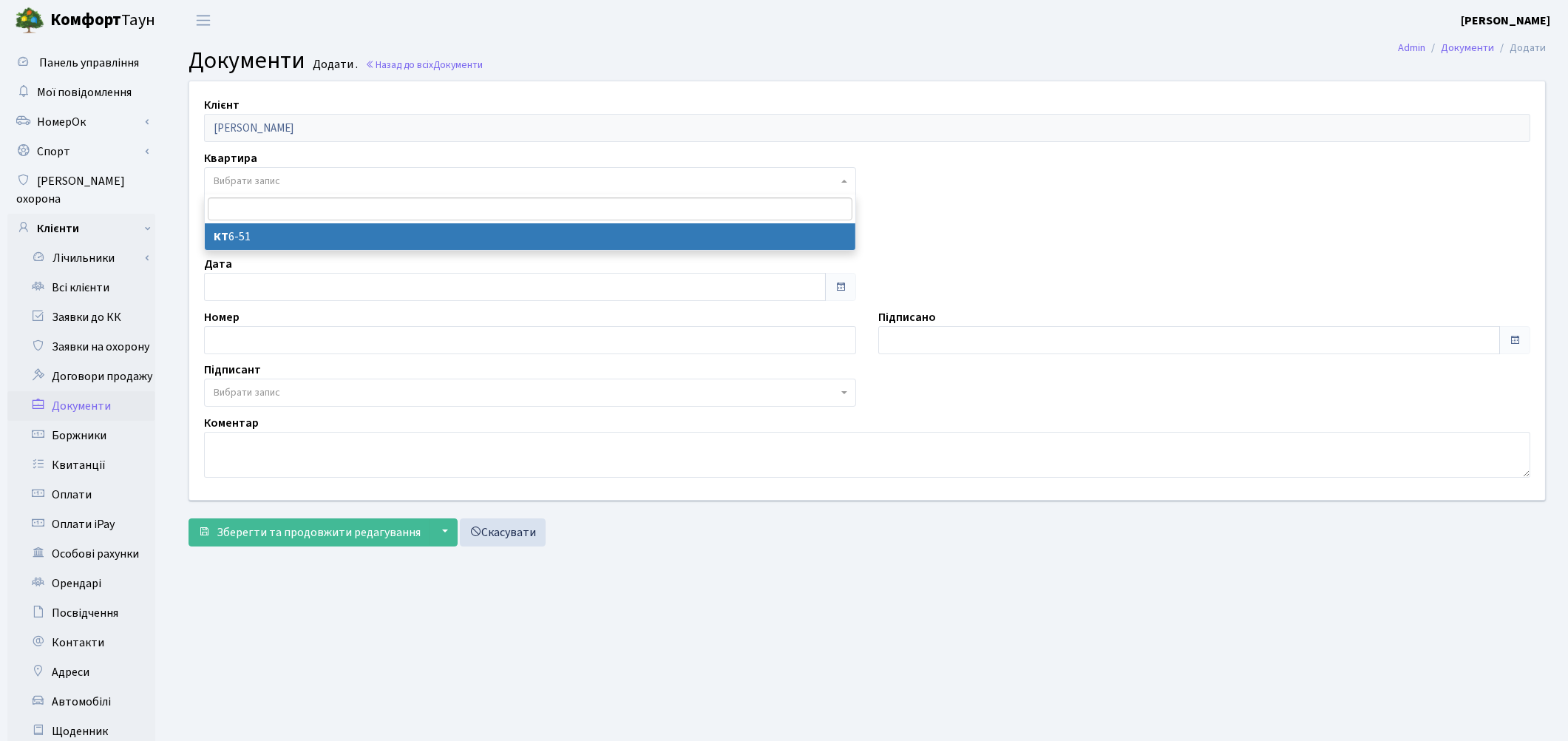
click at [255, 182] on span "Вибрати запис" at bounding box center [246, 180] width 66 height 14
select select "178625"
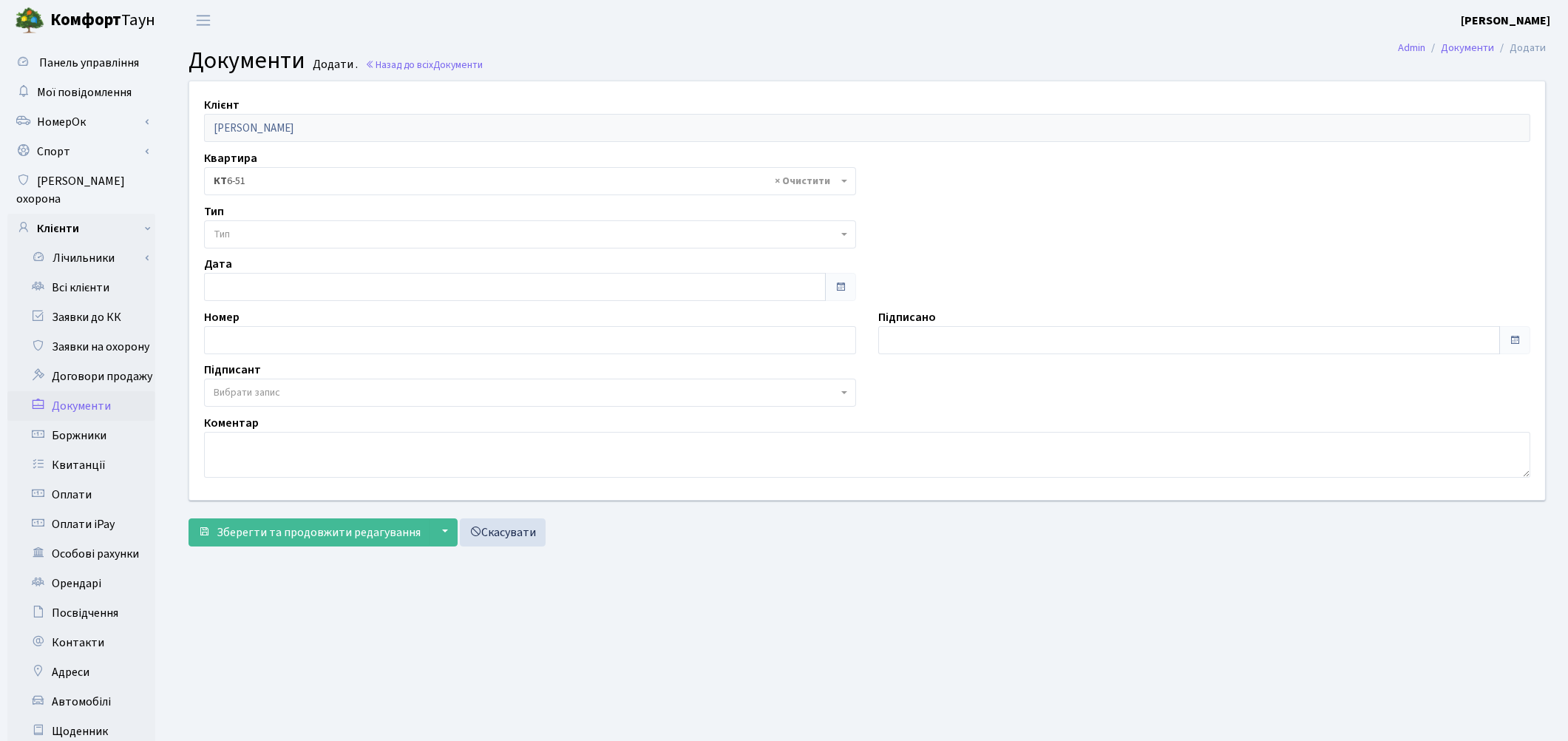
click at [259, 232] on span "Тип" at bounding box center [526, 234] width 624 height 14
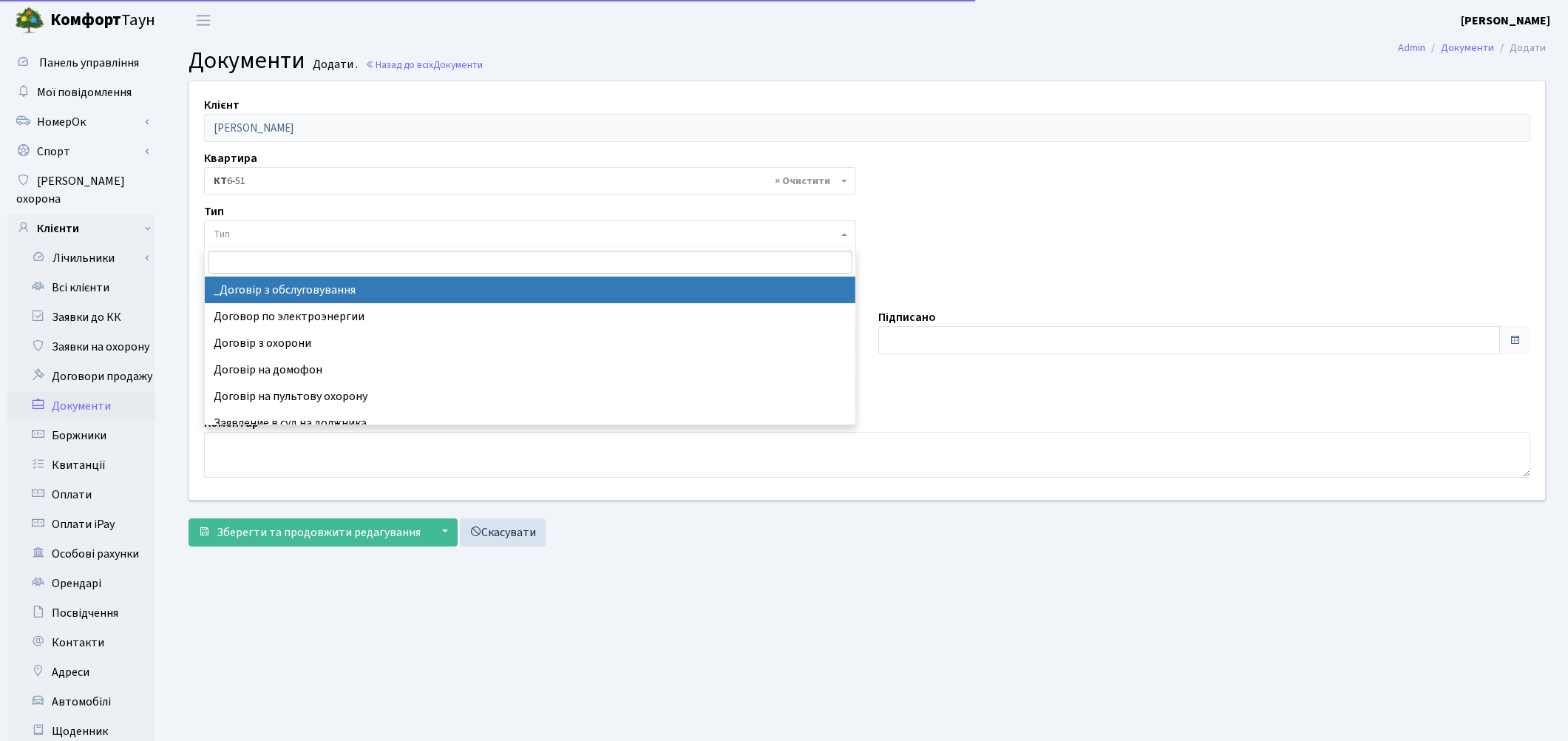
select select "289"
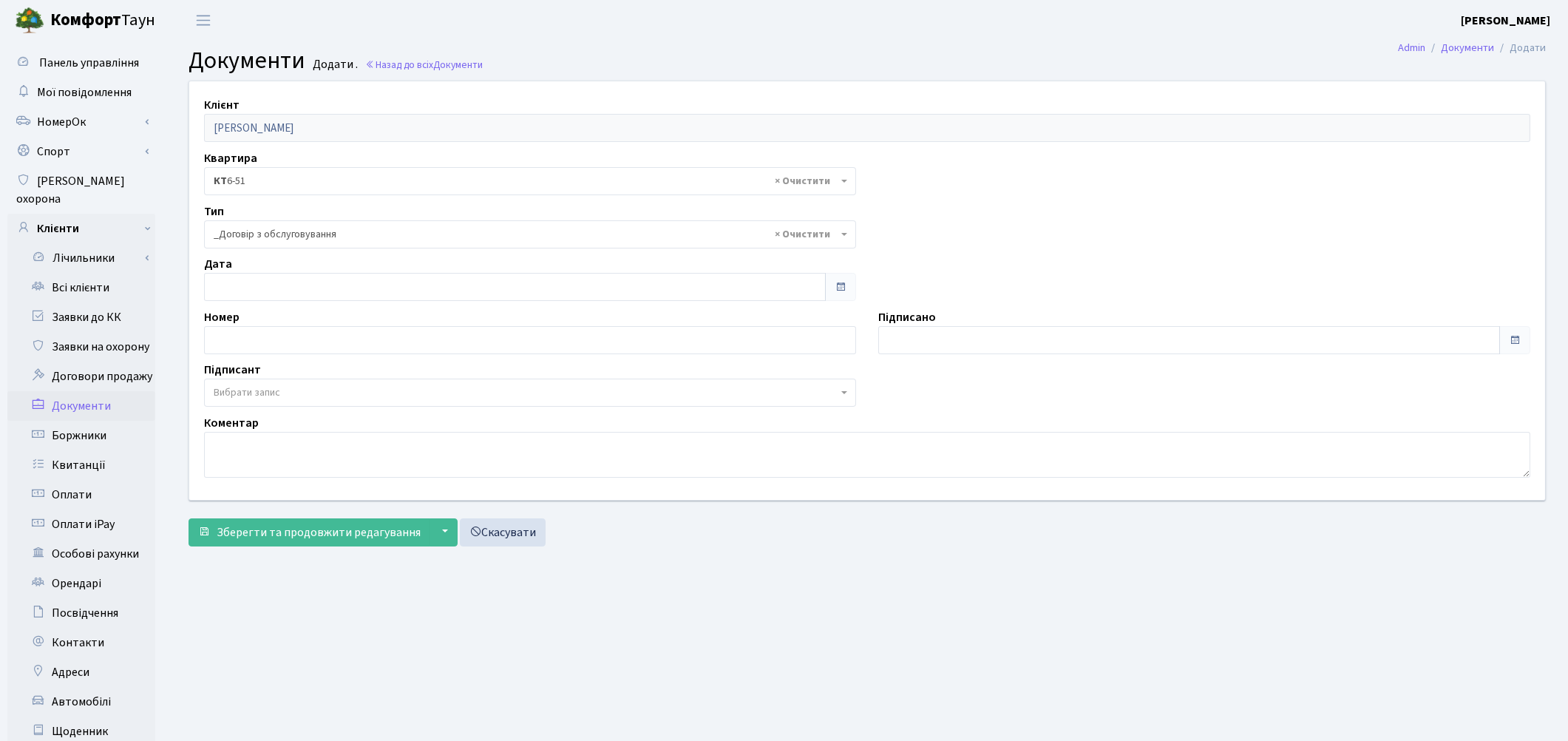
click at [271, 388] on span "Вибрати запис" at bounding box center [246, 392] width 66 height 14
select select "74"
click at [274, 524] on span "Зберегти та продовжити редагування" at bounding box center [319, 532] width 204 height 16
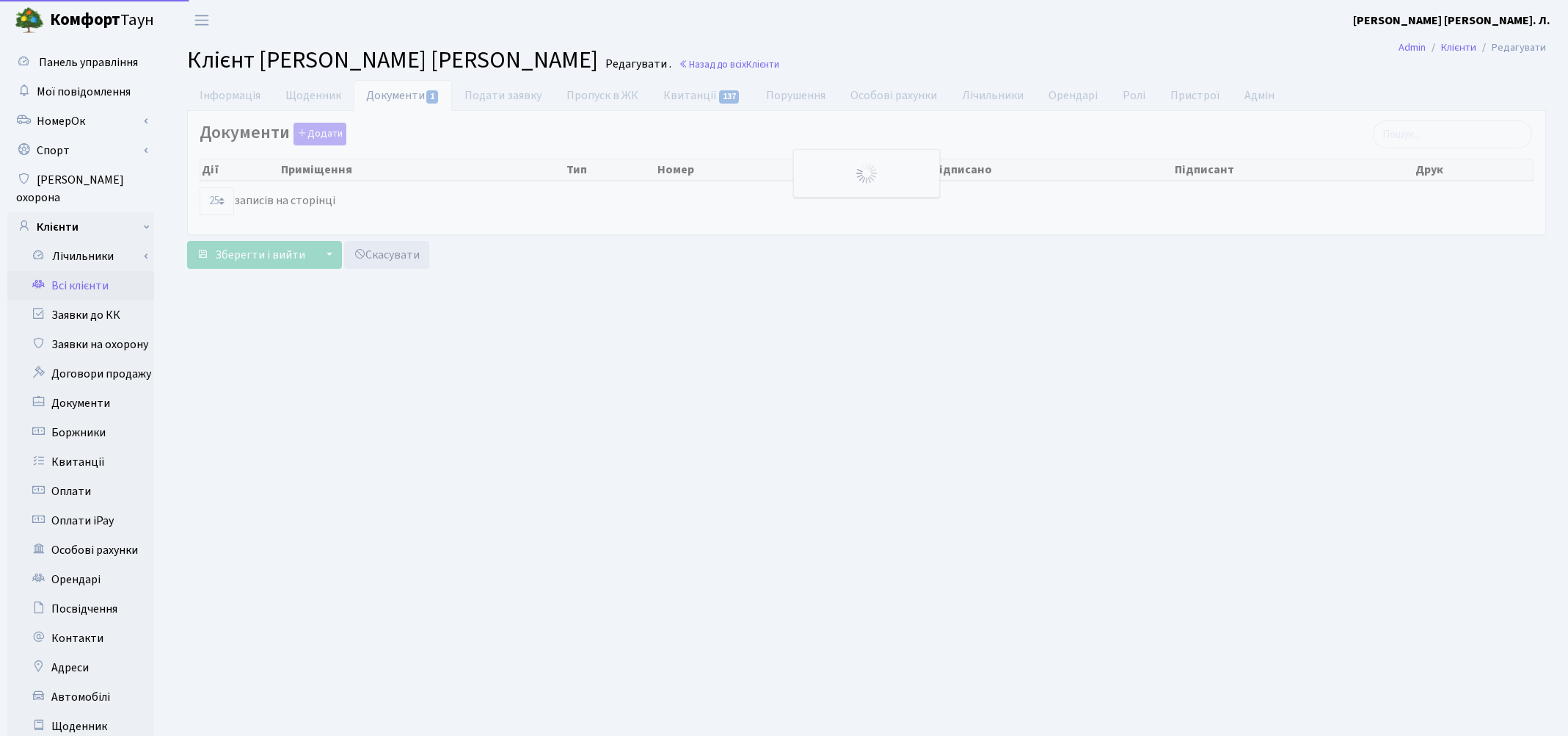
select select "25"
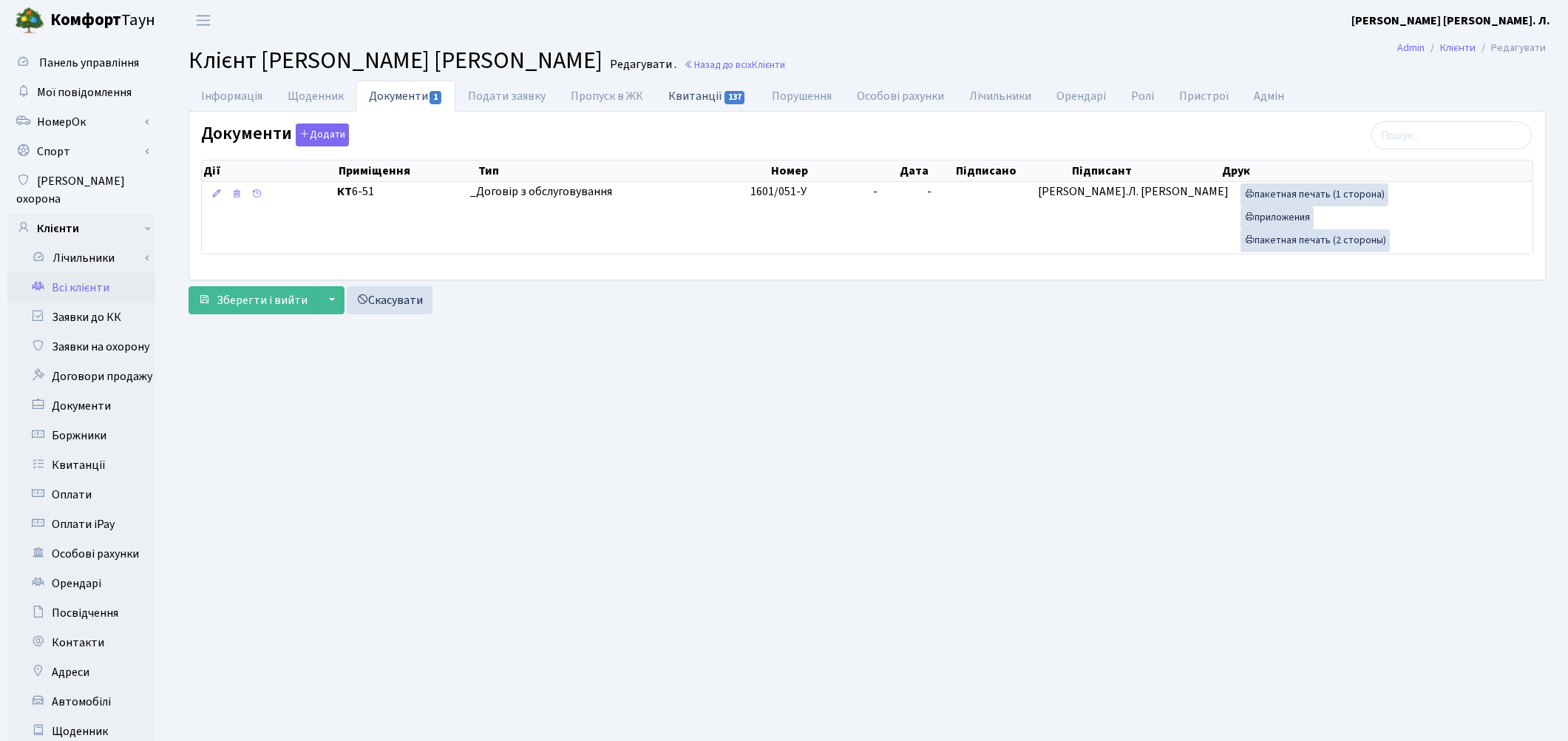
click at [698, 102] on link "Квитанції 137" at bounding box center [707, 96] width 103 height 30
select select "25"
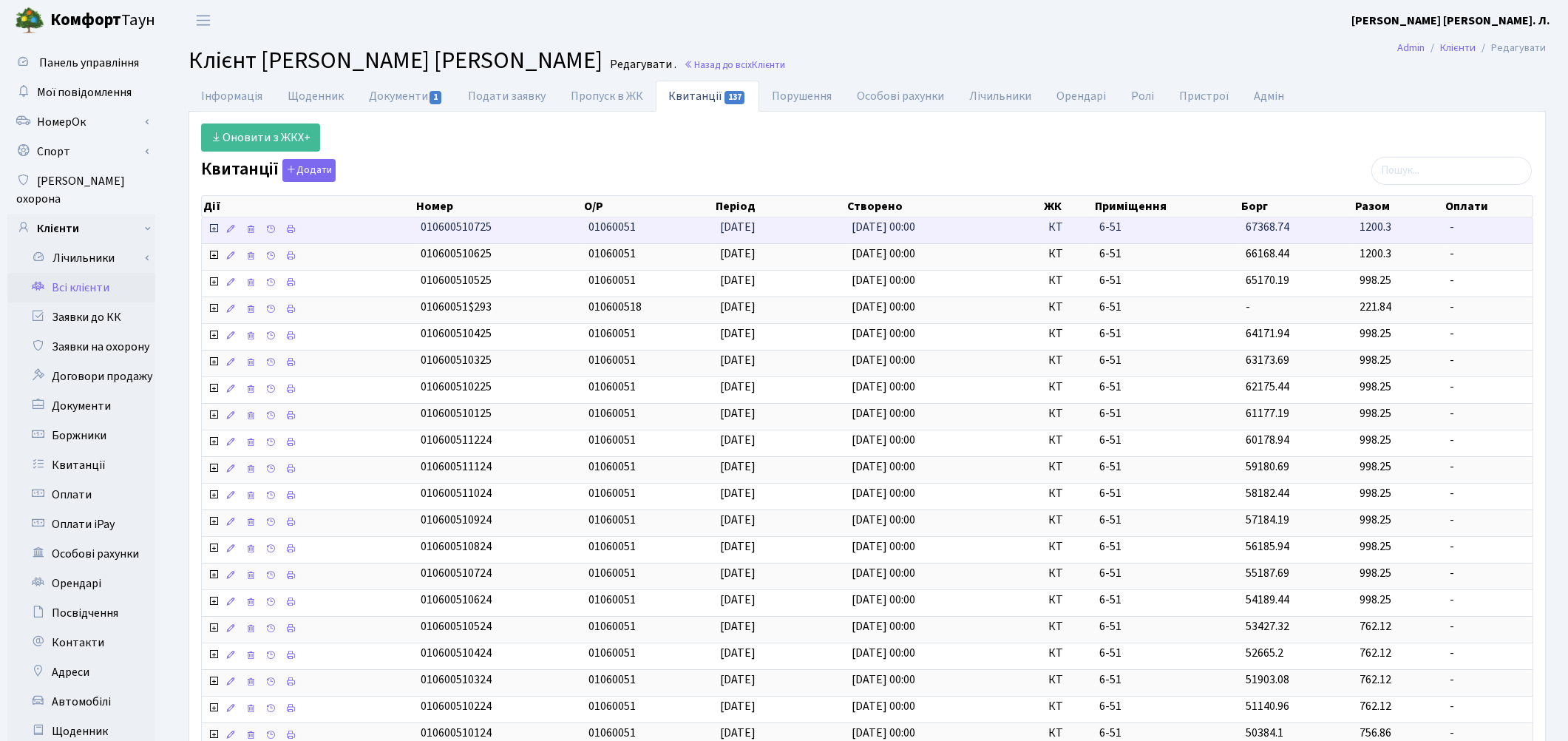
click at [215, 233] on icon at bounding box center [214, 228] width 12 height 12
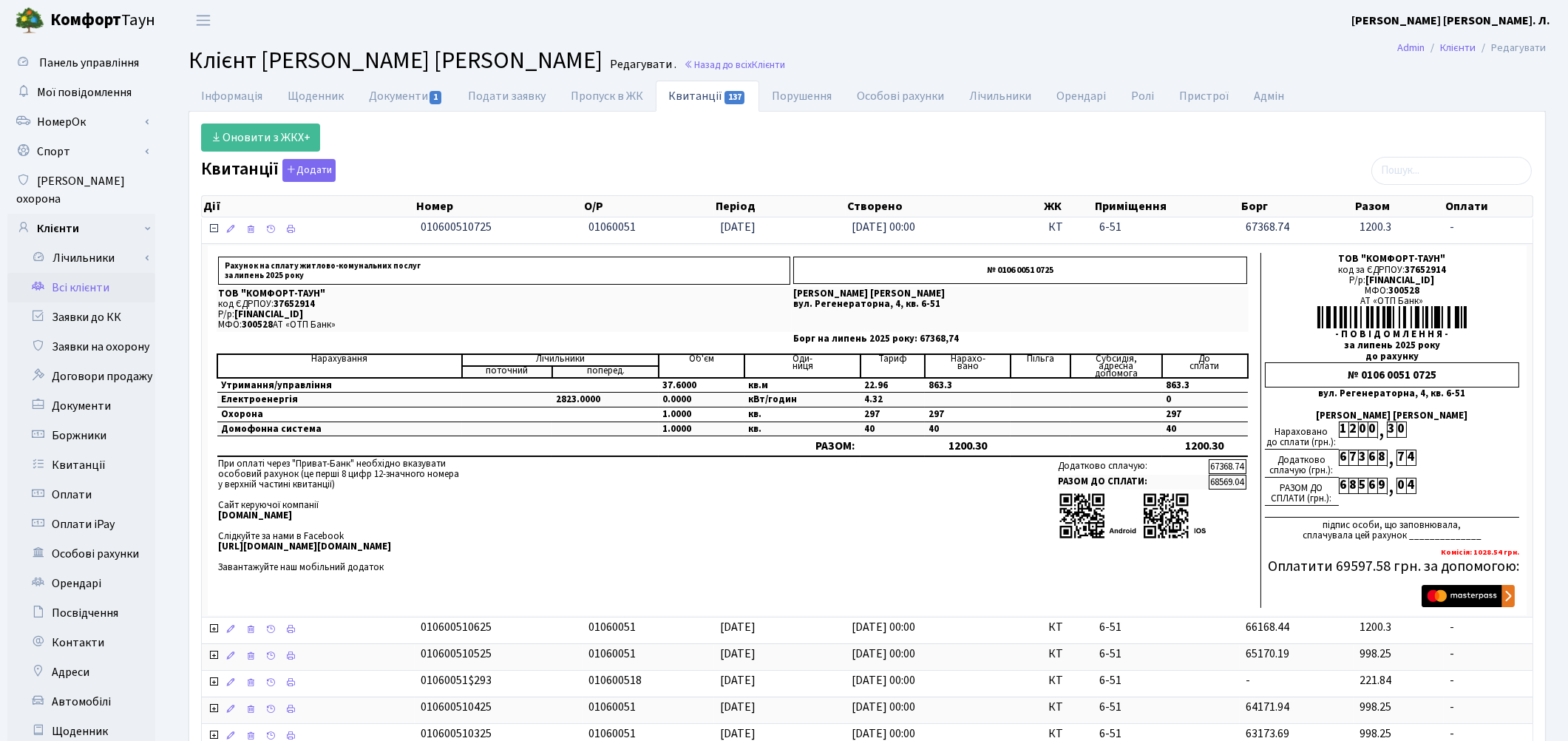
click at [215, 233] on icon at bounding box center [214, 228] width 12 height 12
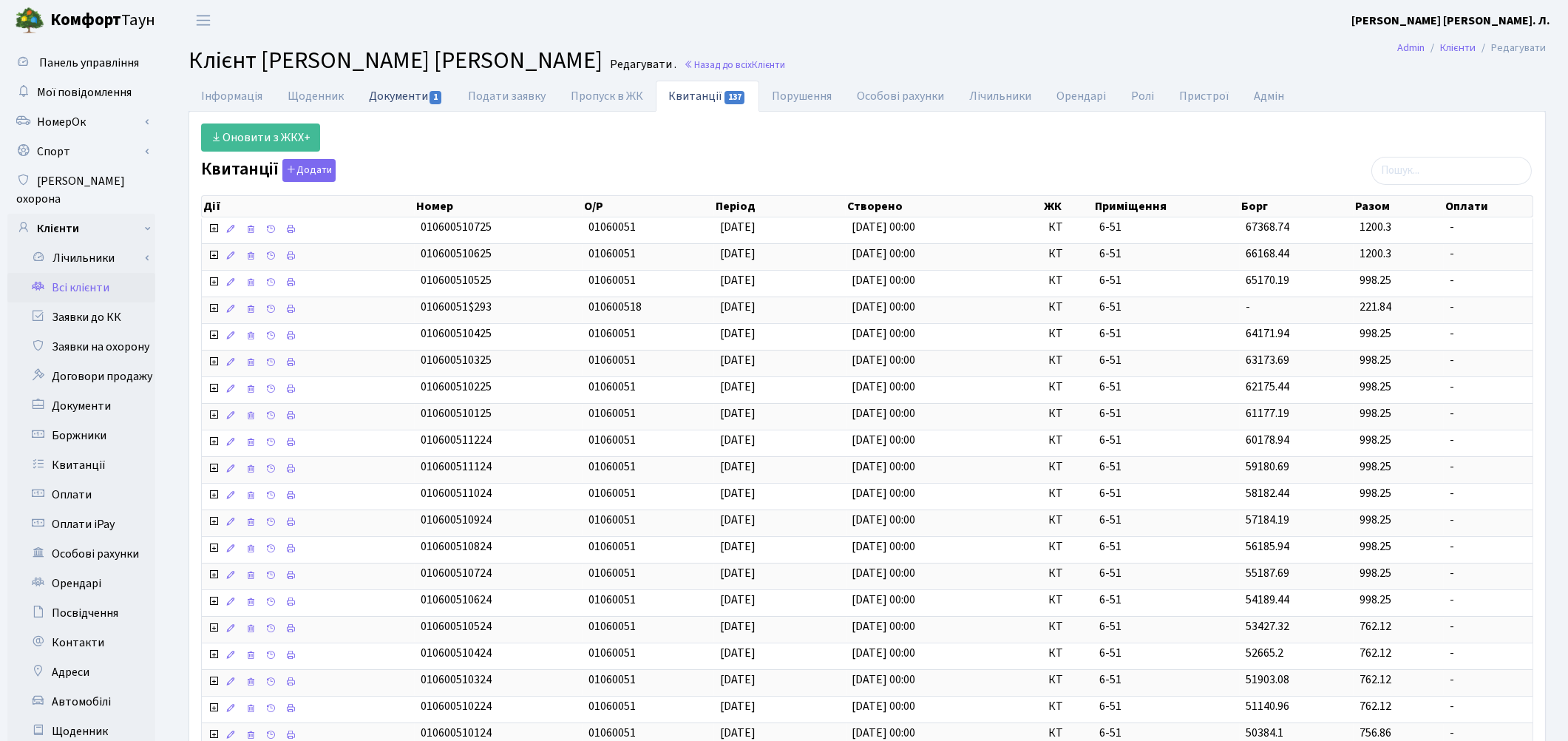
click at [393, 100] on link "Документи 1" at bounding box center [406, 96] width 99 height 30
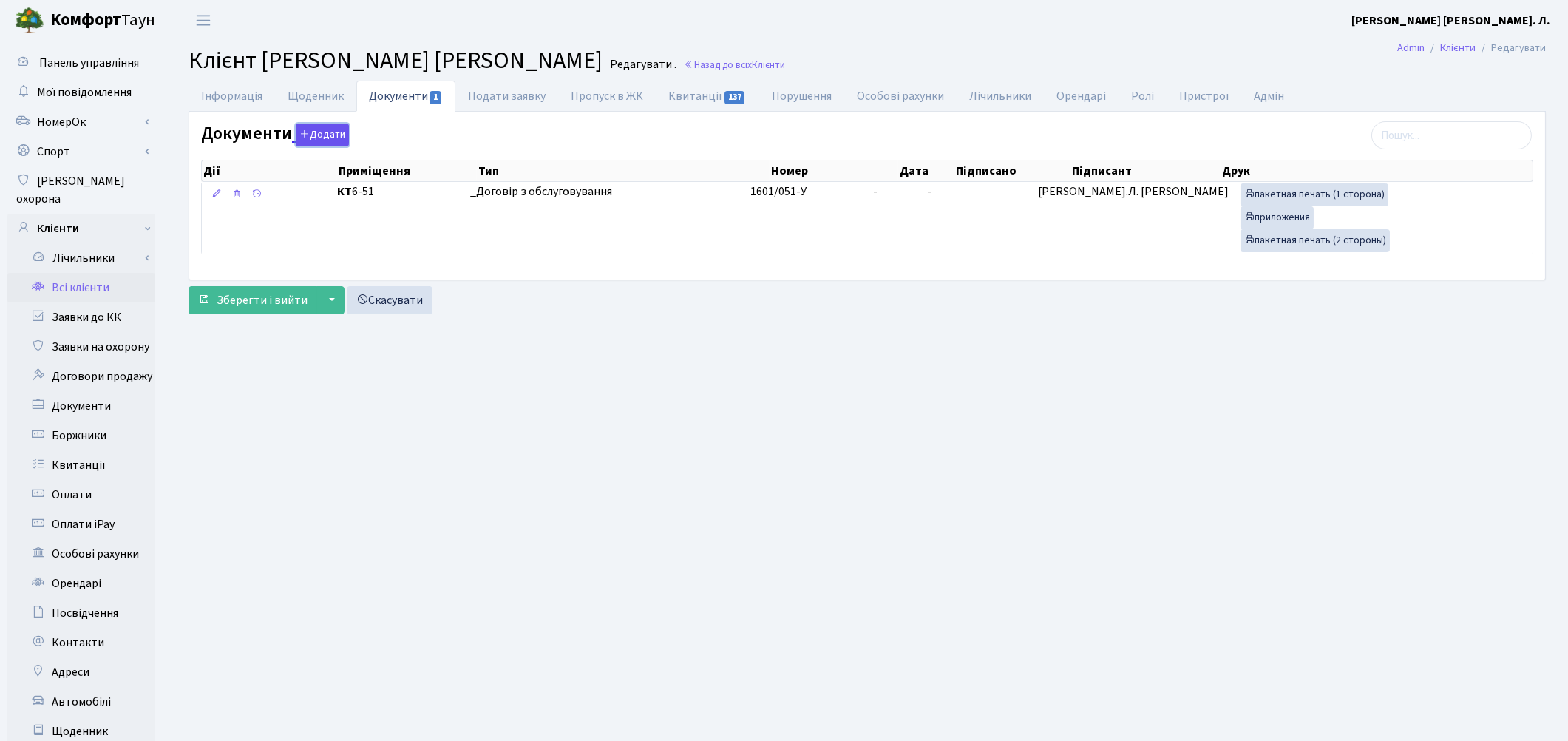
click at [326, 136] on button "Додати" at bounding box center [323, 135] width 53 height 23
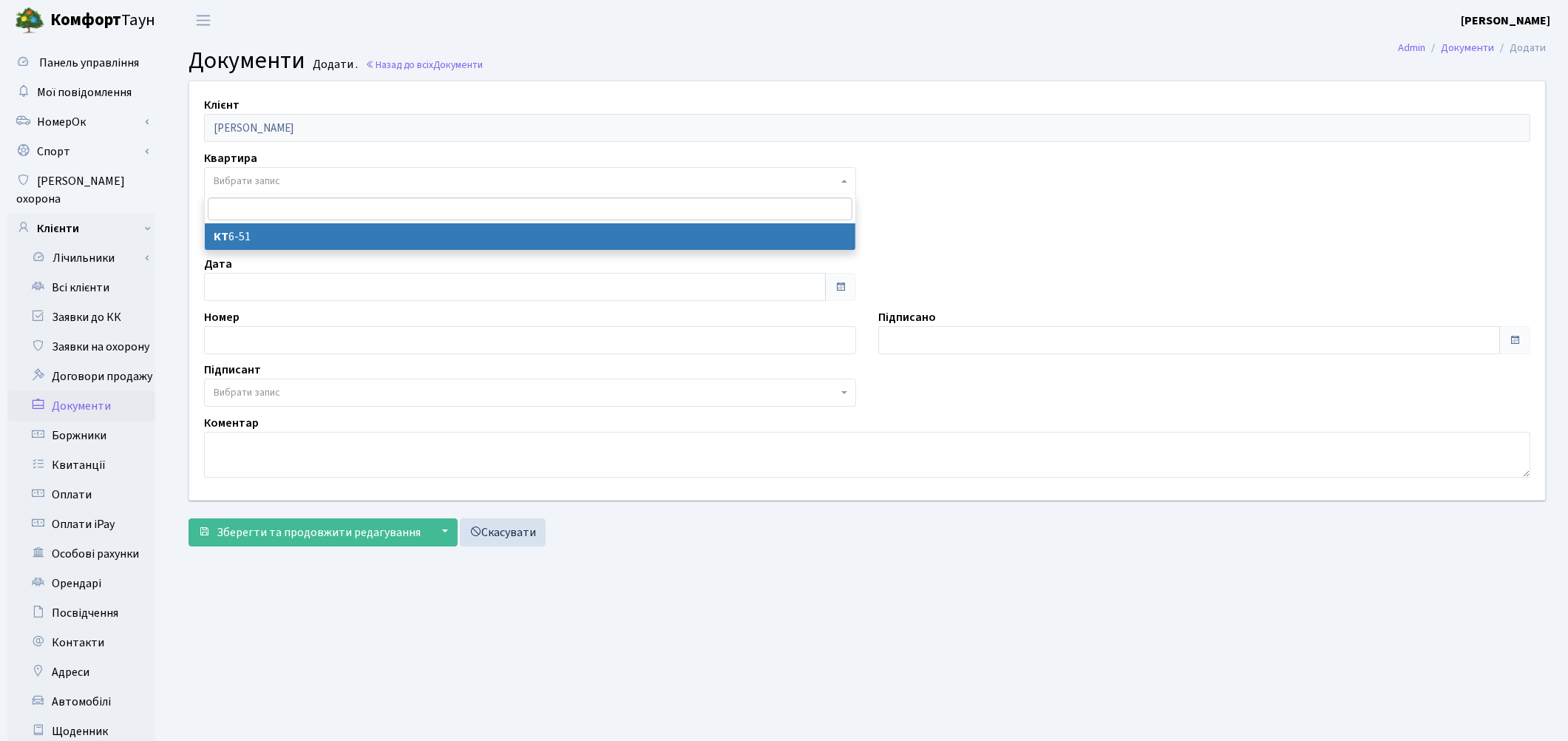
click at [255, 172] on span "Вибрати запис" at bounding box center [530, 181] width 652 height 28
select select "178625"
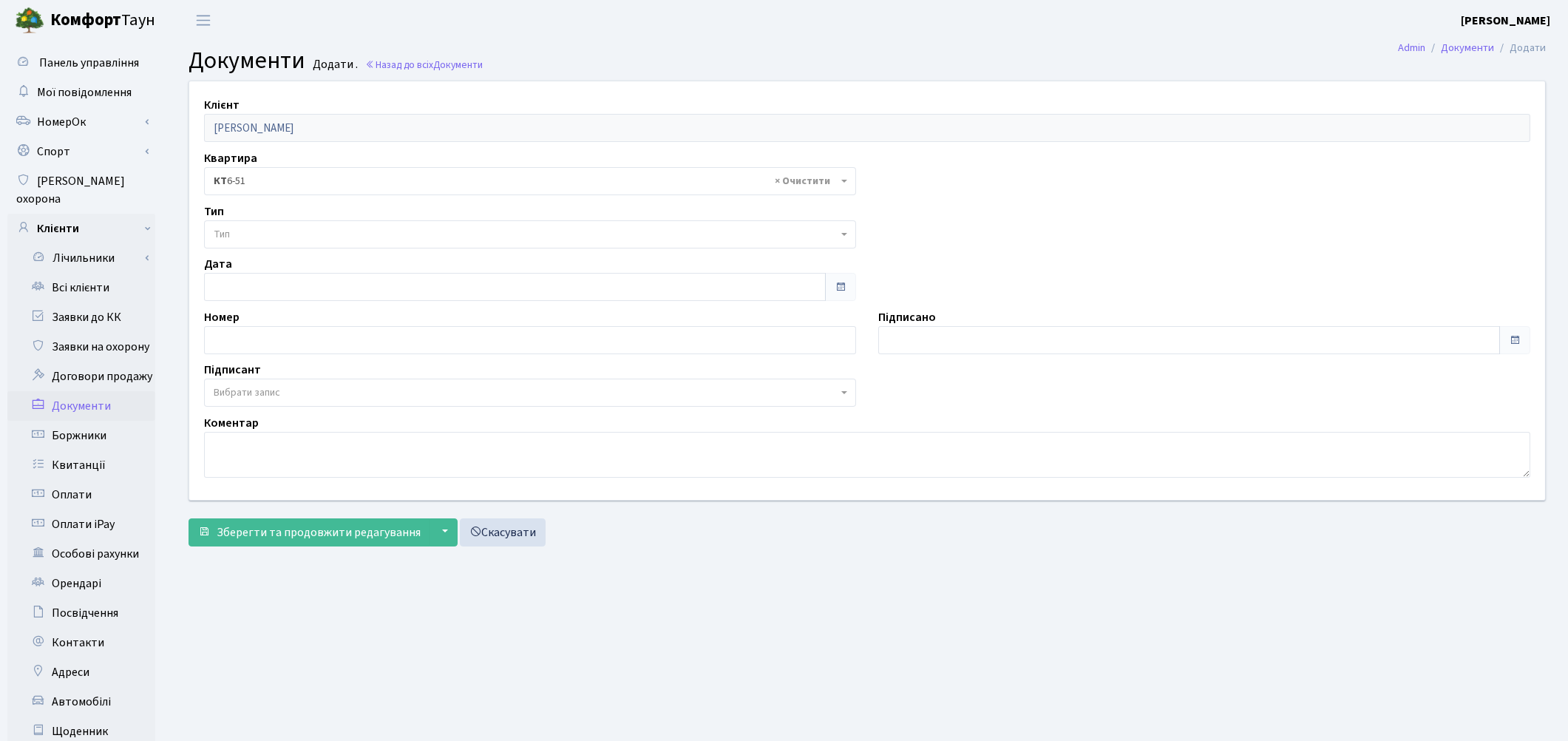
click at [253, 235] on span "Тип" at bounding box center [526, 234] width 624 height 14
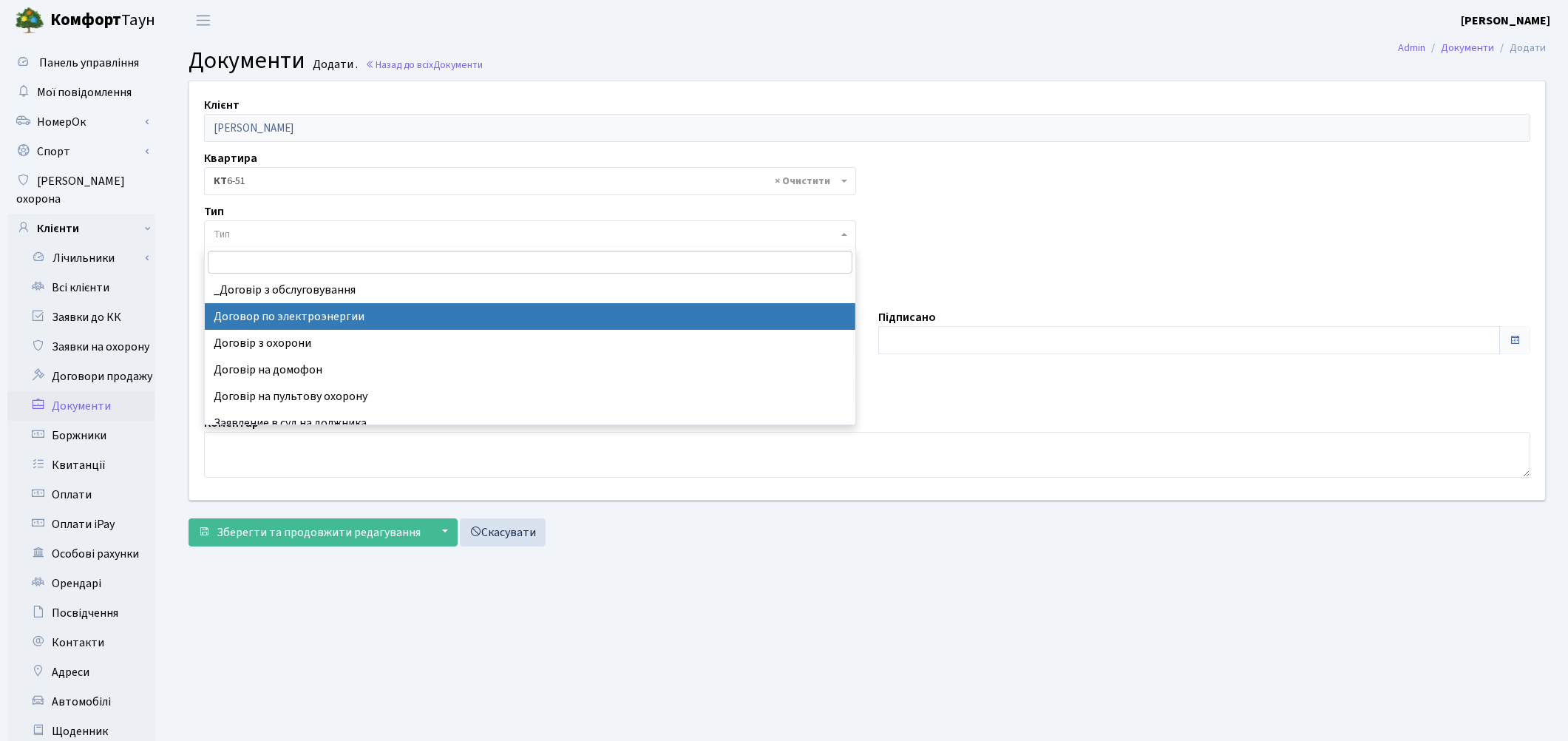
select select "294"
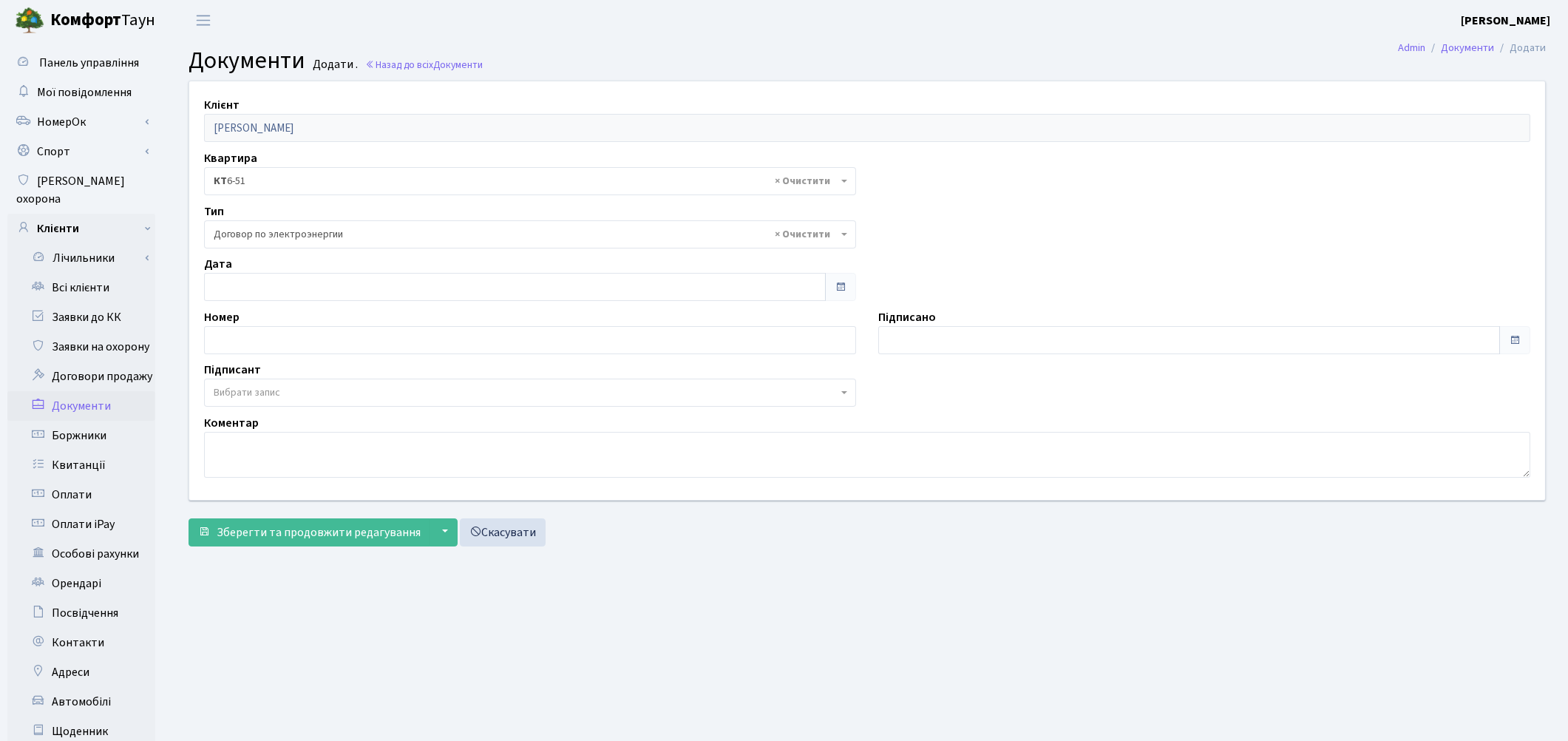
click at [255, 388] on span "Вибрати запис" at bounding box center [246, 392] width 66 height 14
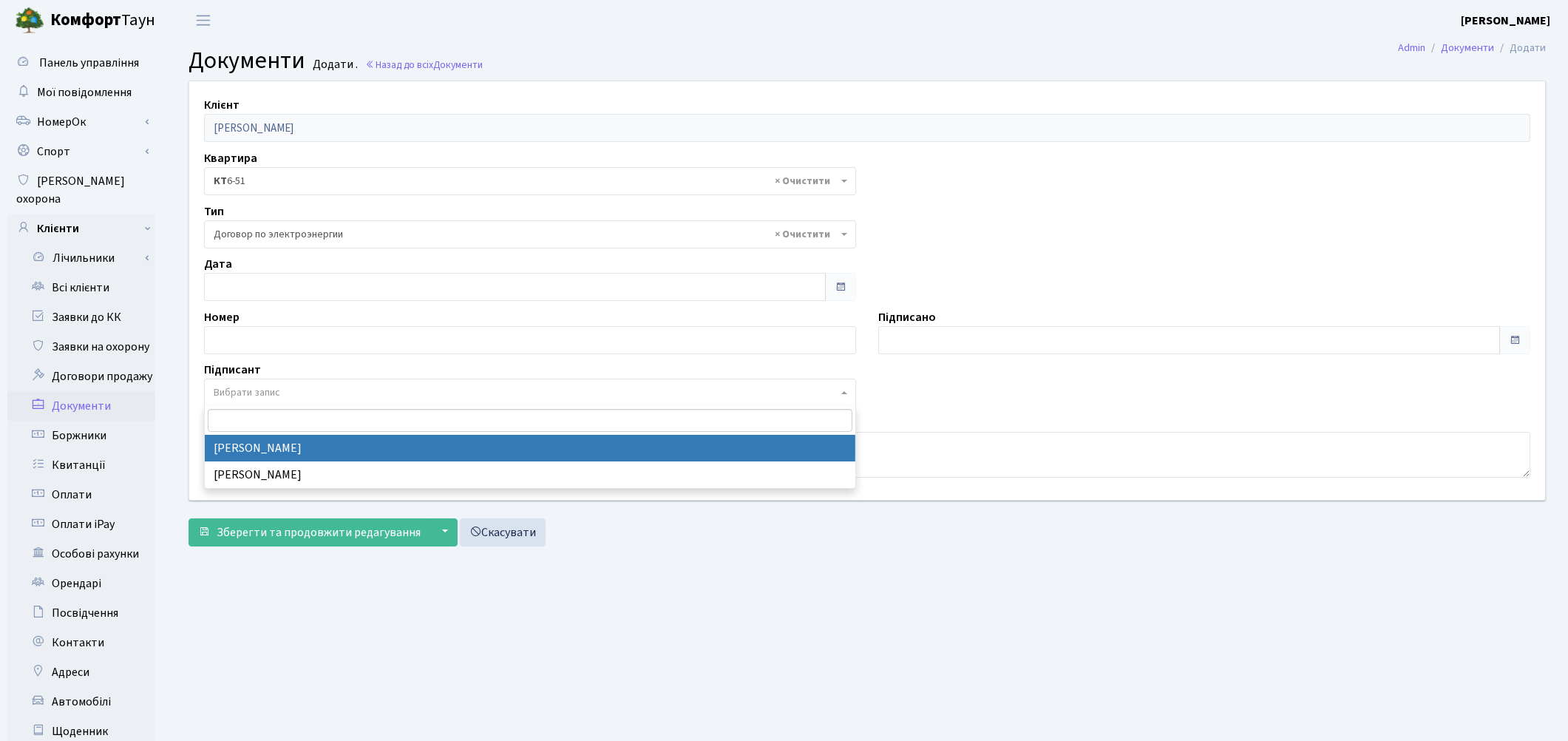
select select "74"
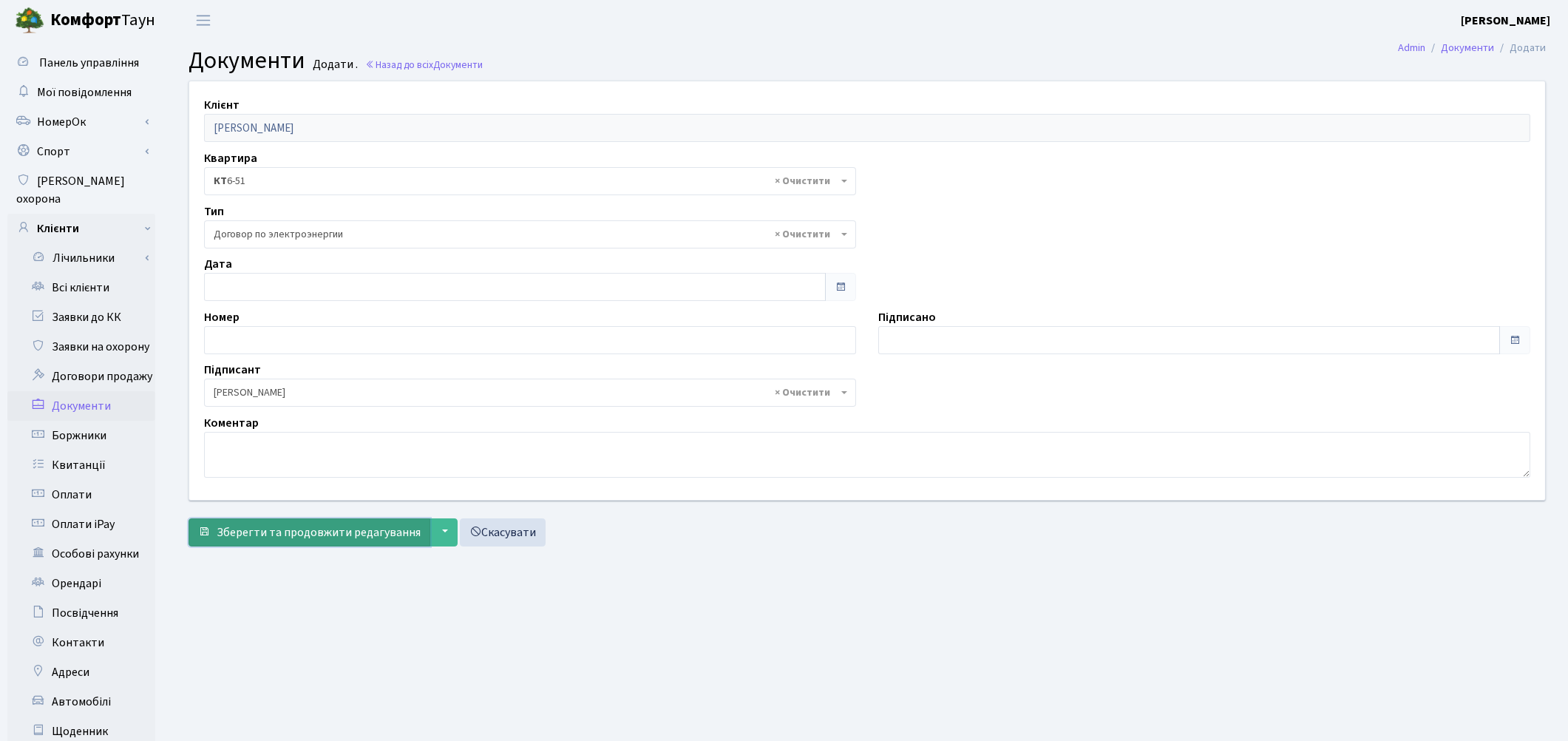
click at [267, 529] on span "Зберегти та продовжити редагування" at bounding box center [319, 532] width 204 height 16
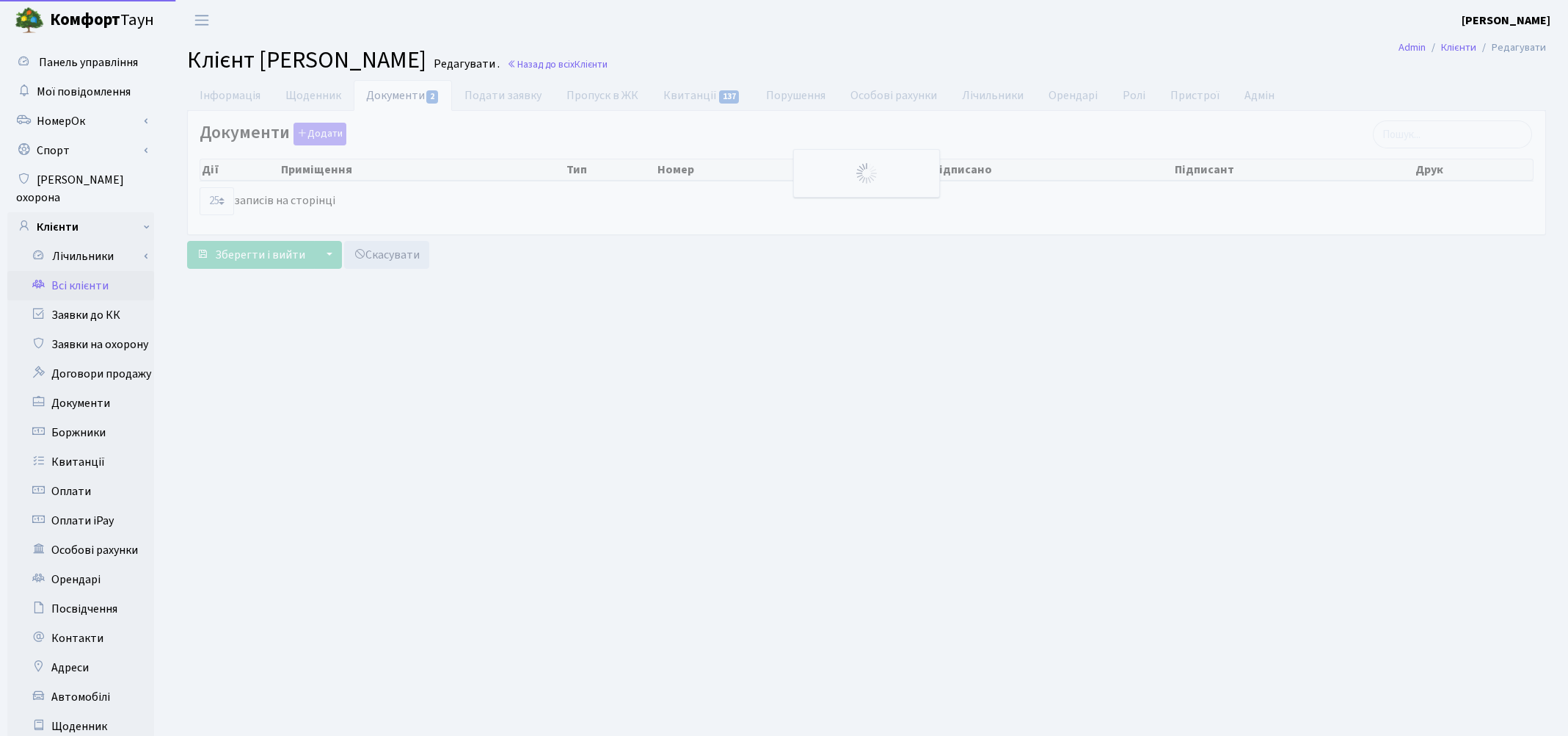
select select "25"
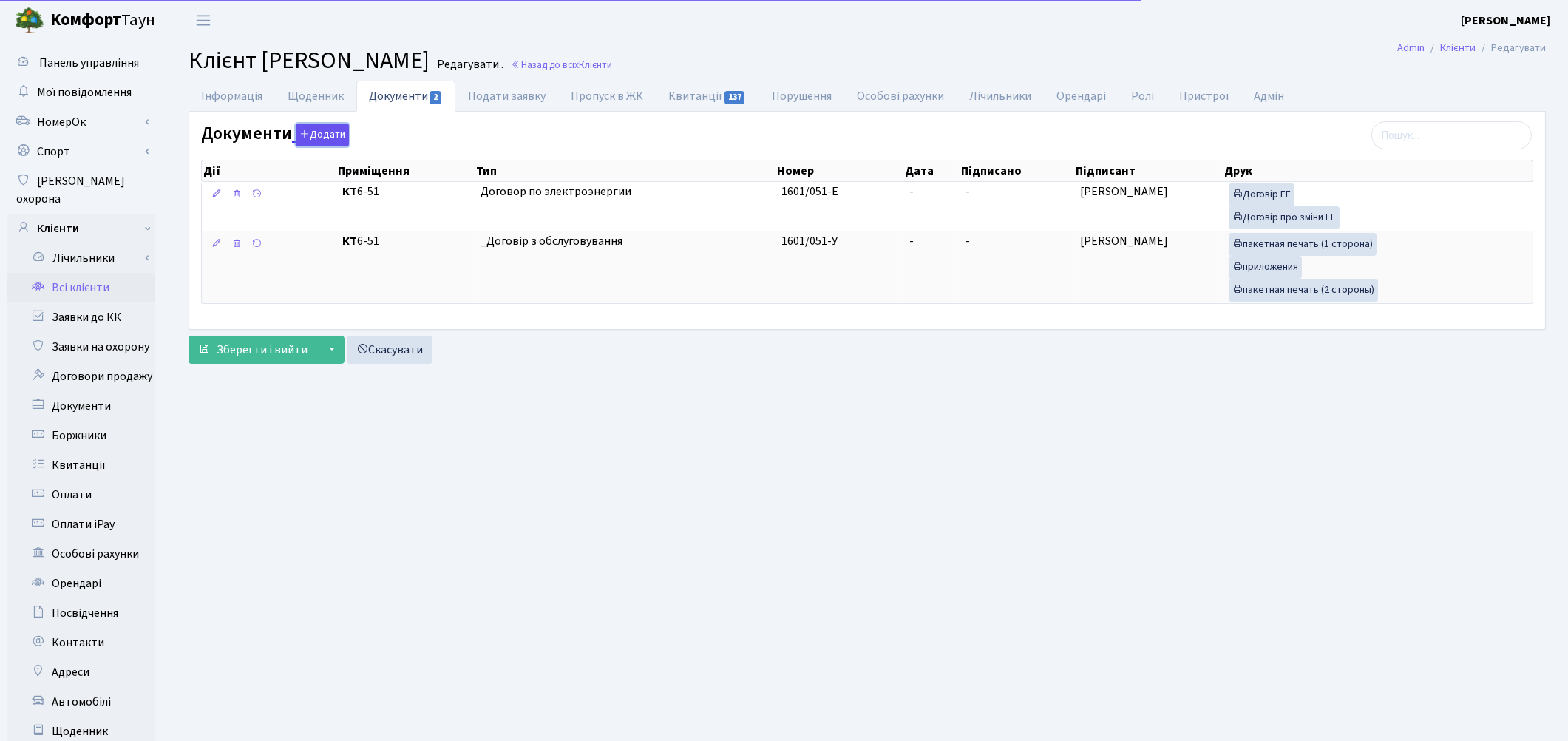
click at [331, 135] on button "Додати" at bounding box center [323, 135] width 53 height 23
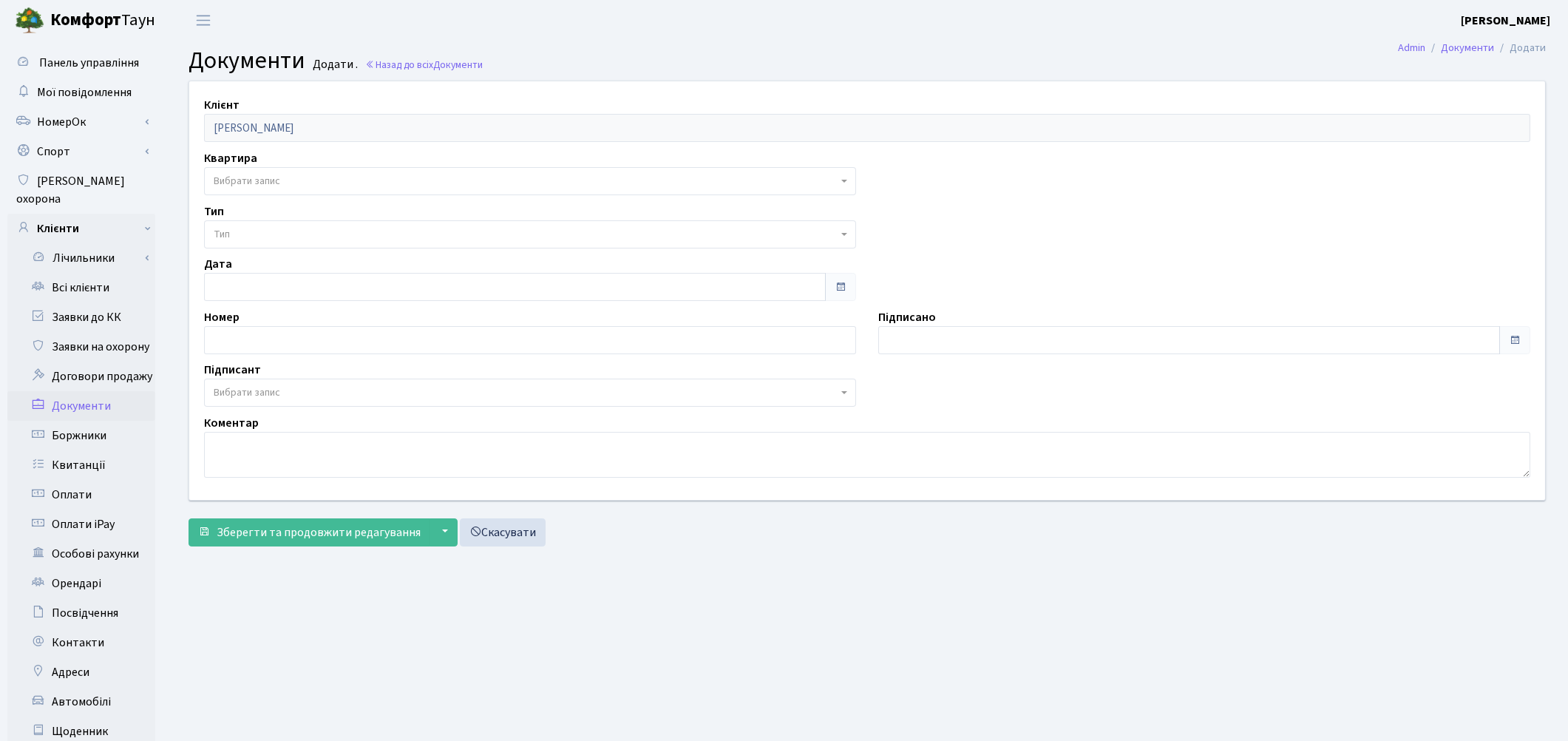
click at [227, 174] on span "Вибрати запис" at bounding box center [246, 180] width 66 height 14
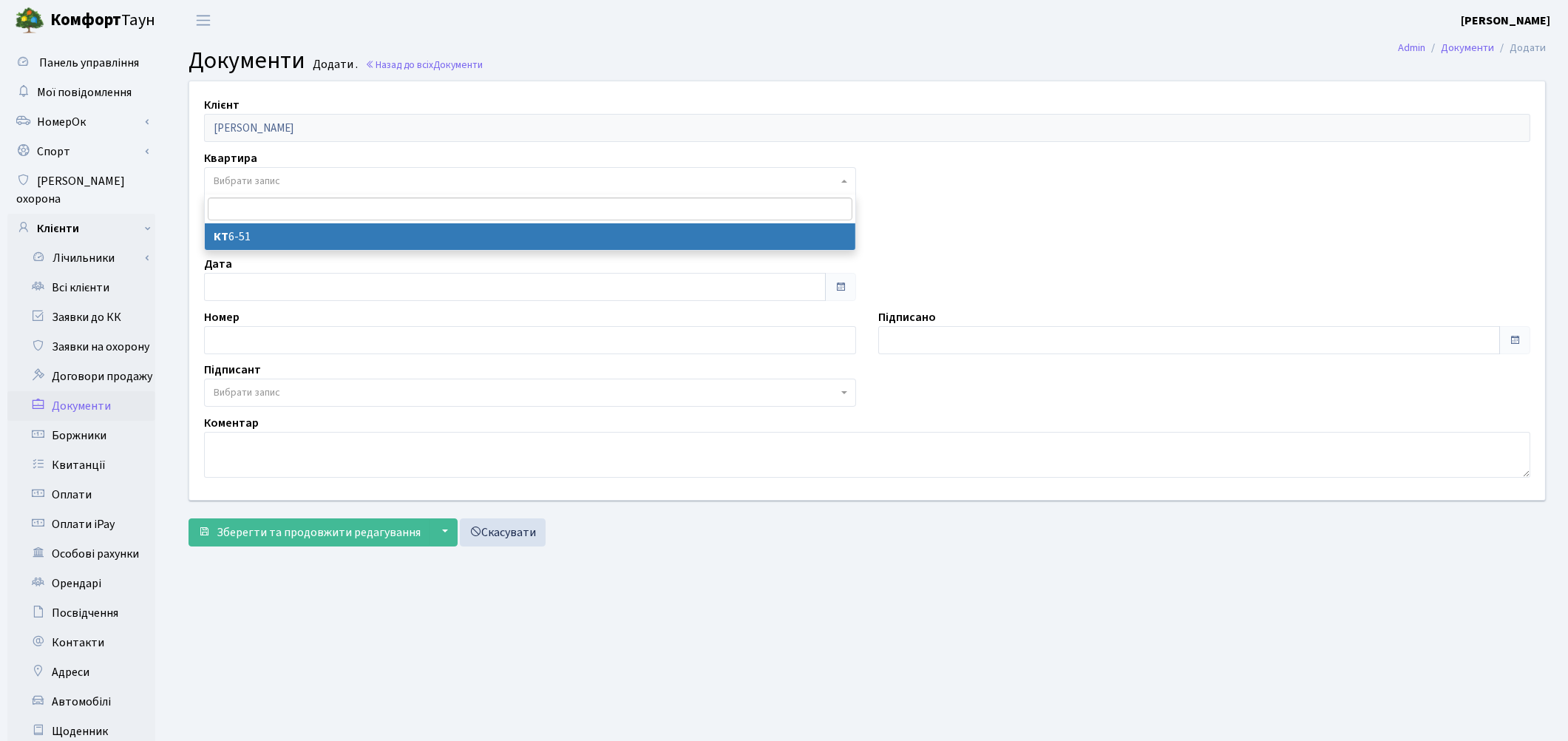
select select "178625"
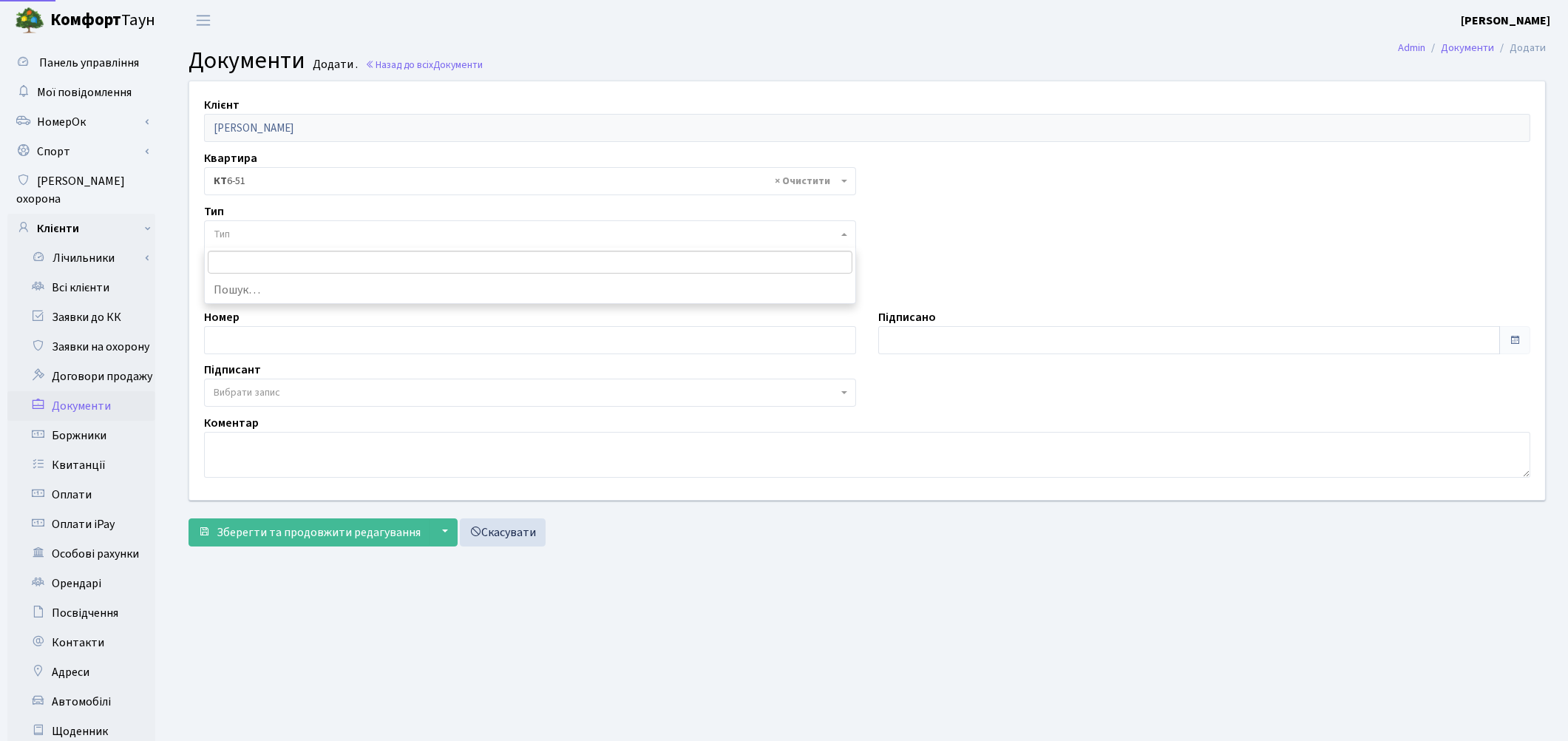
click at [234, 239] on span "Тип" at bounding box center [526, 234] width 624 height 14
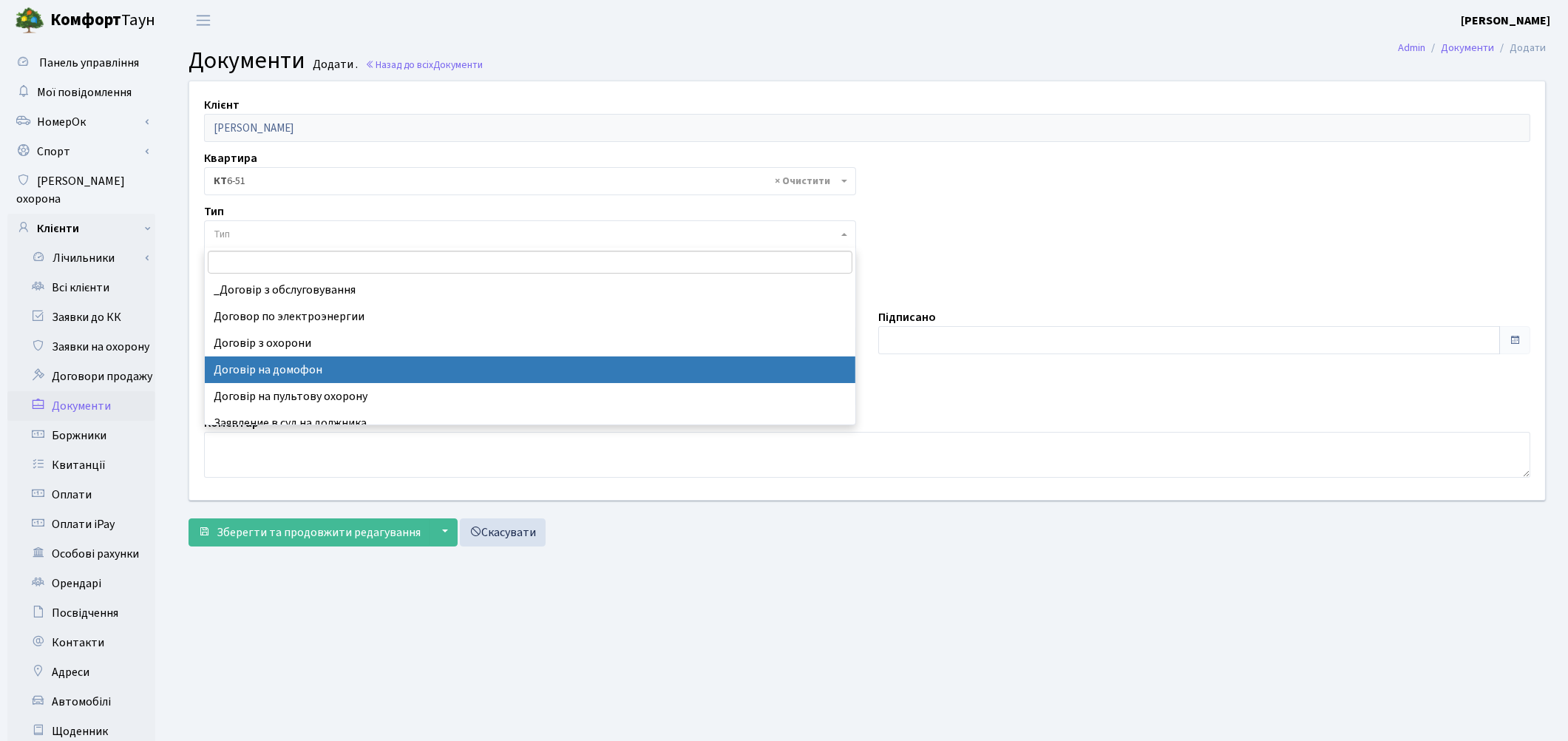
select select "292"
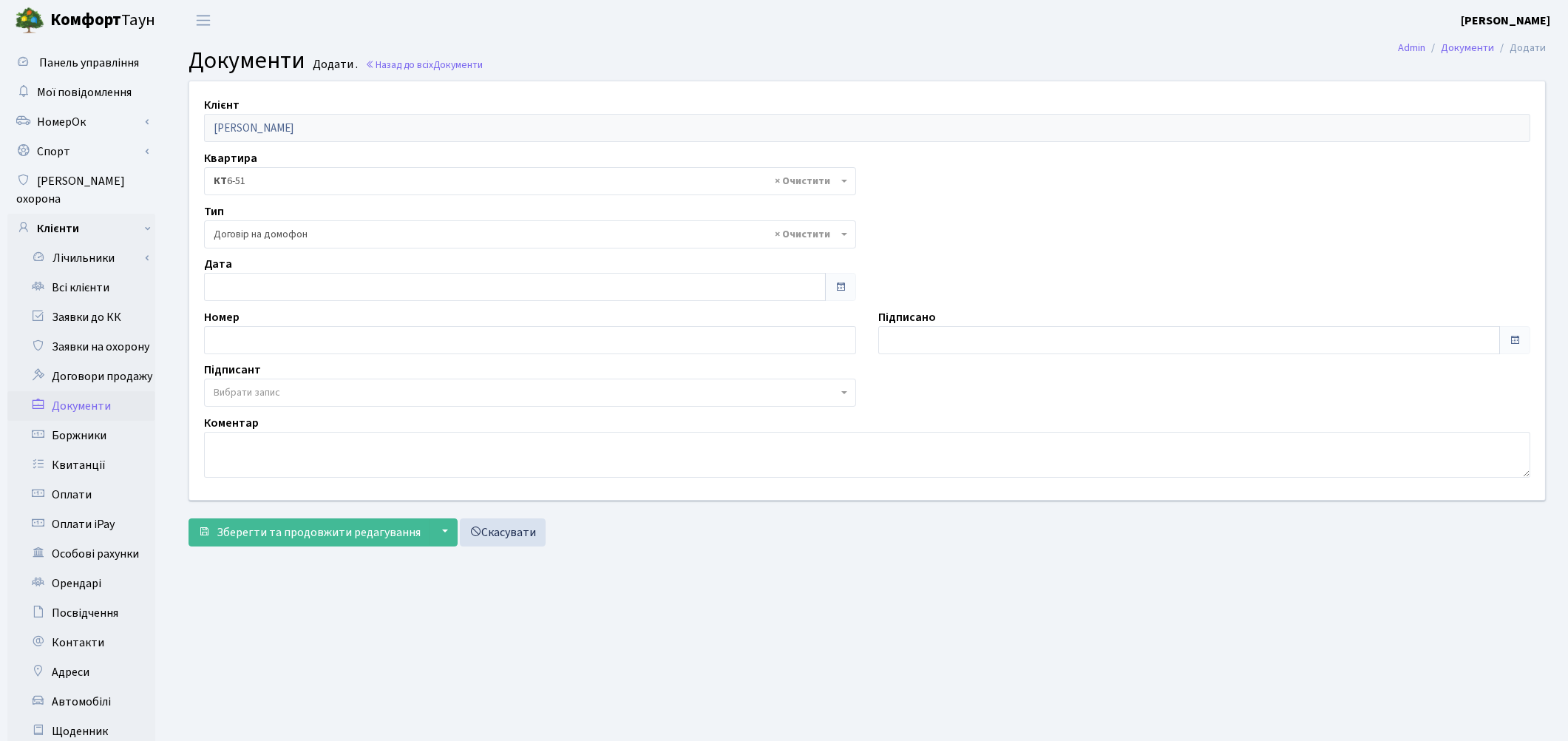
click at [243, 387] on span "Вибрати запис" at bounding box center [246, 392] width 66 height 14
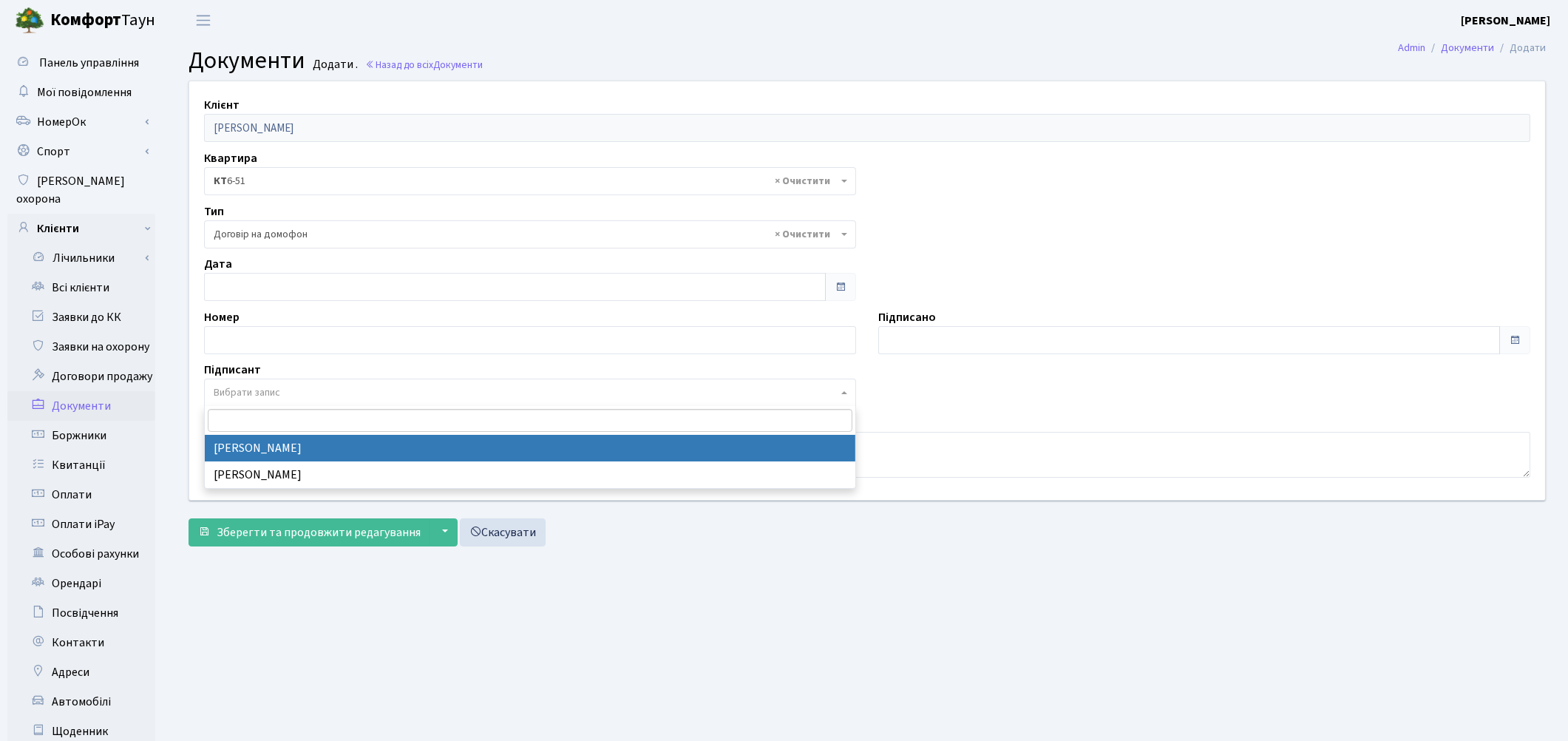
select select "74"
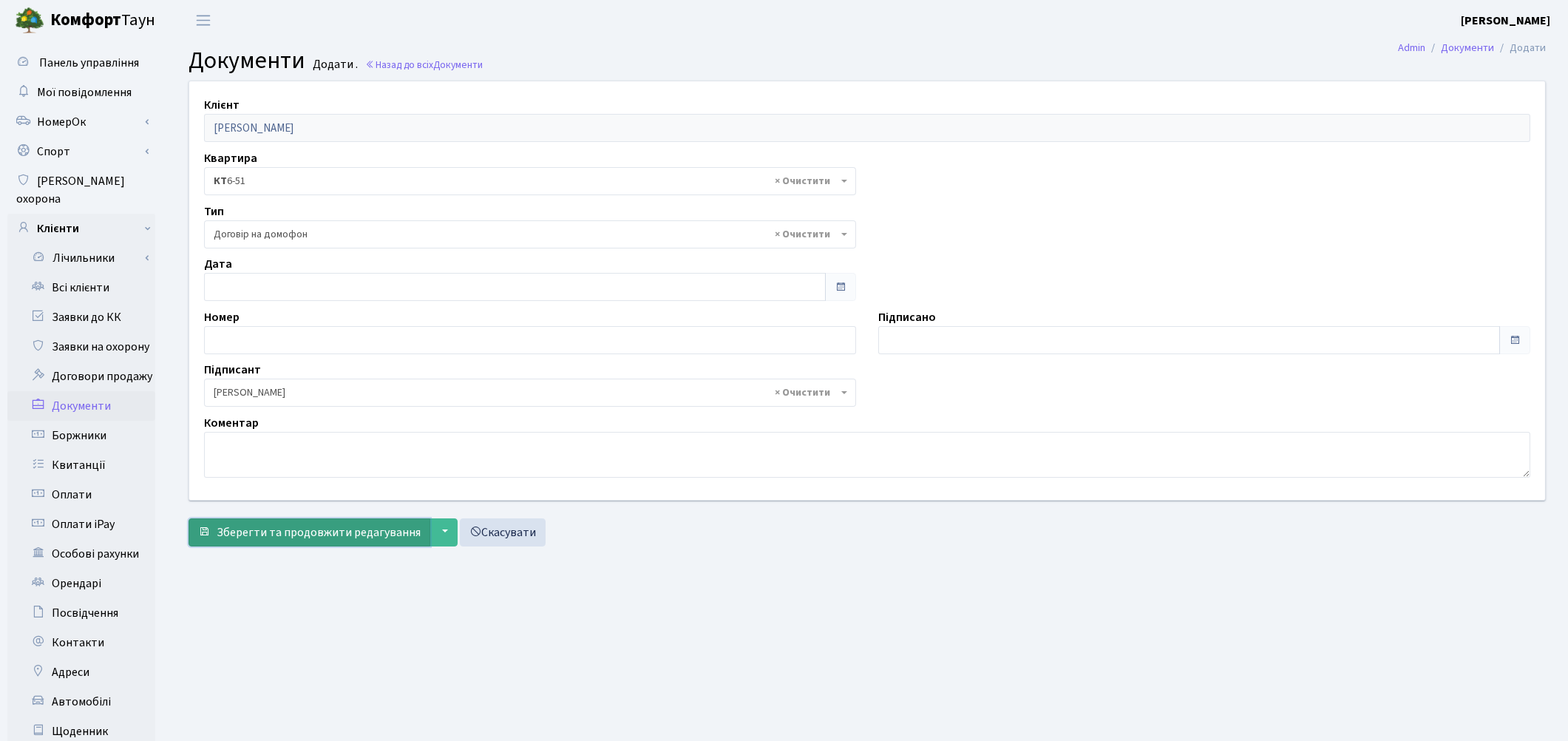
click at [244, 539] on span "Зберегти та продовжити редагування" at bounding box center [319, 532] width 204 height 16
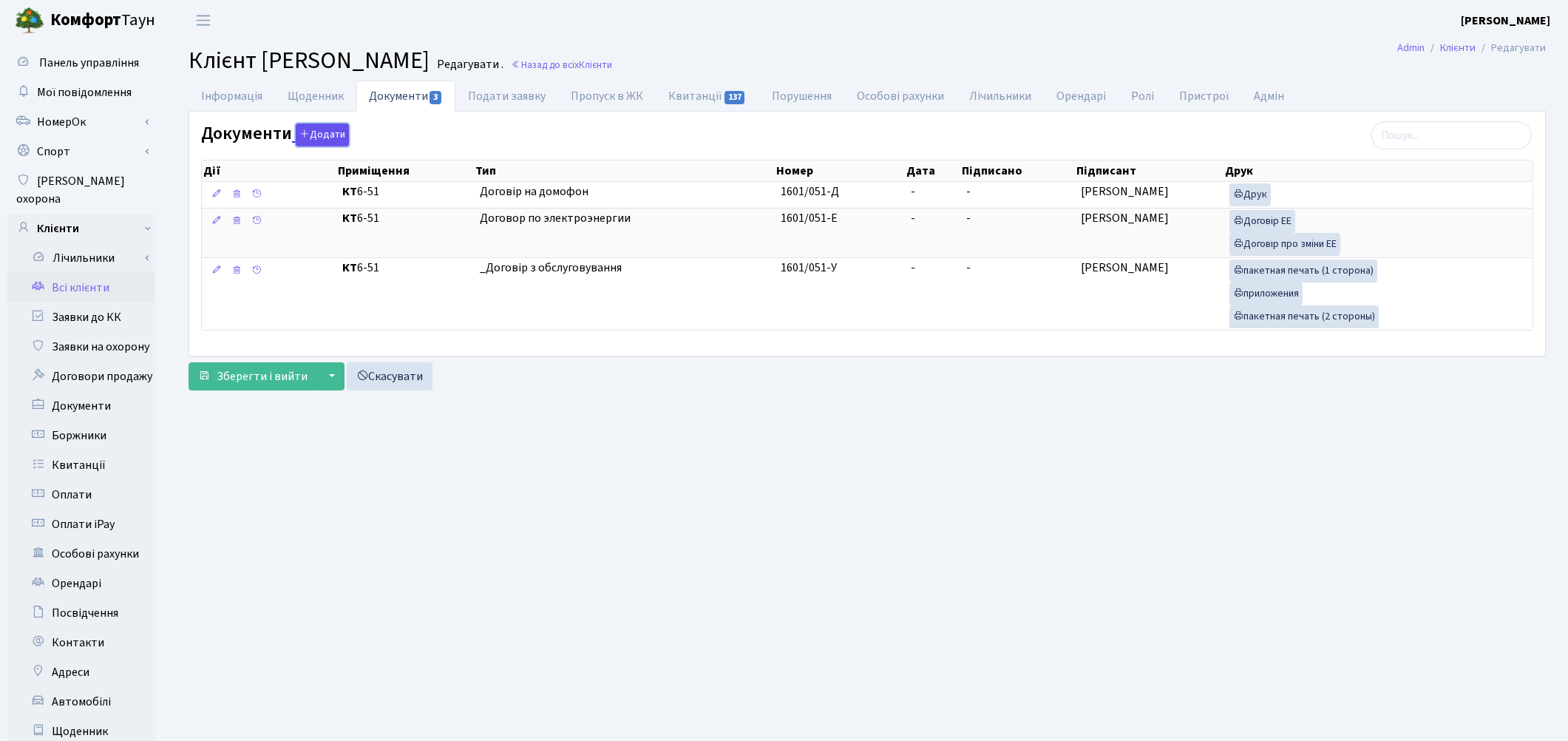
click at [309, 138] on button "Додати" at bounding box center [323, 135] width 53 height 23
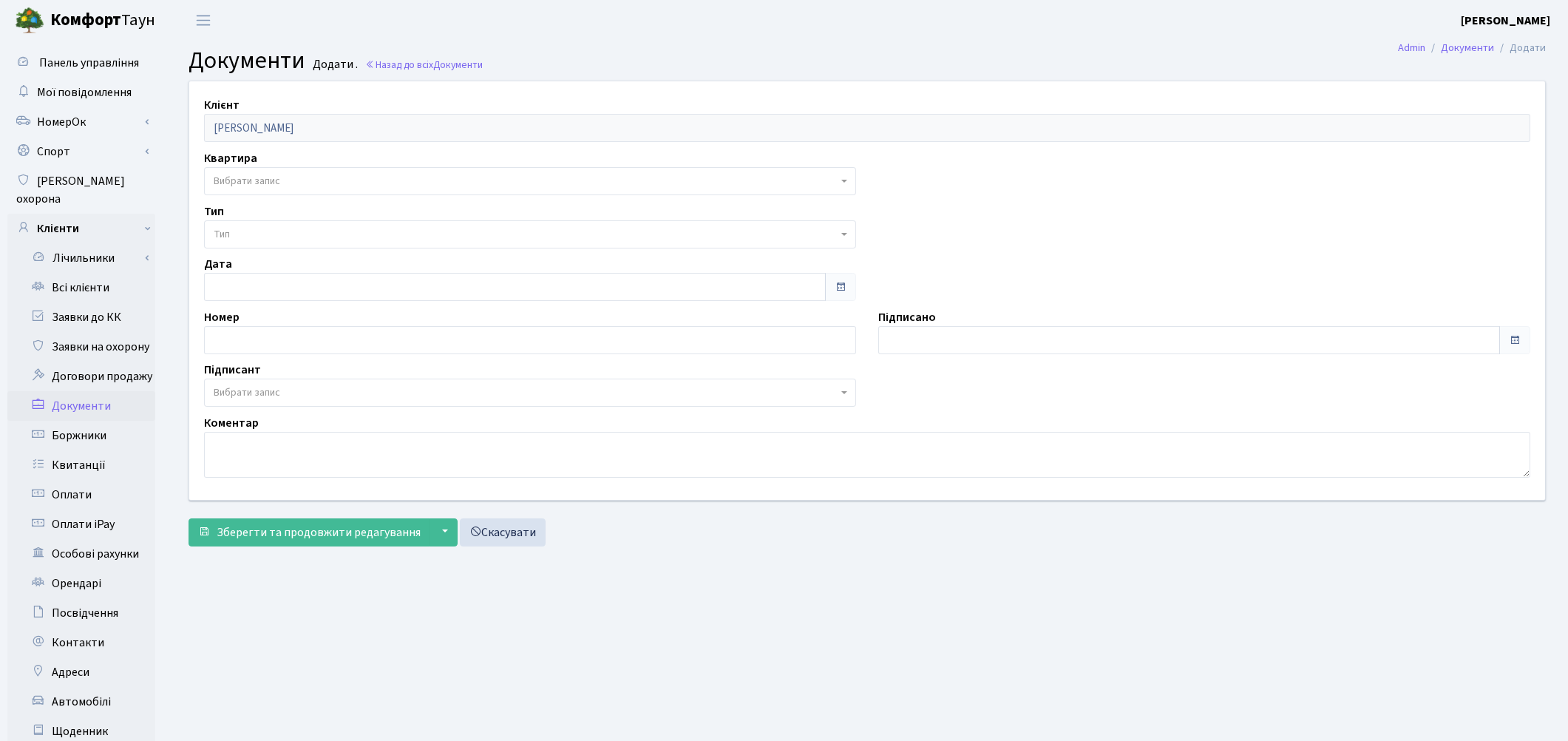
click at [272, 180] on span "Вибрати запис" at bounding box center [246, 180] width 66 height 14
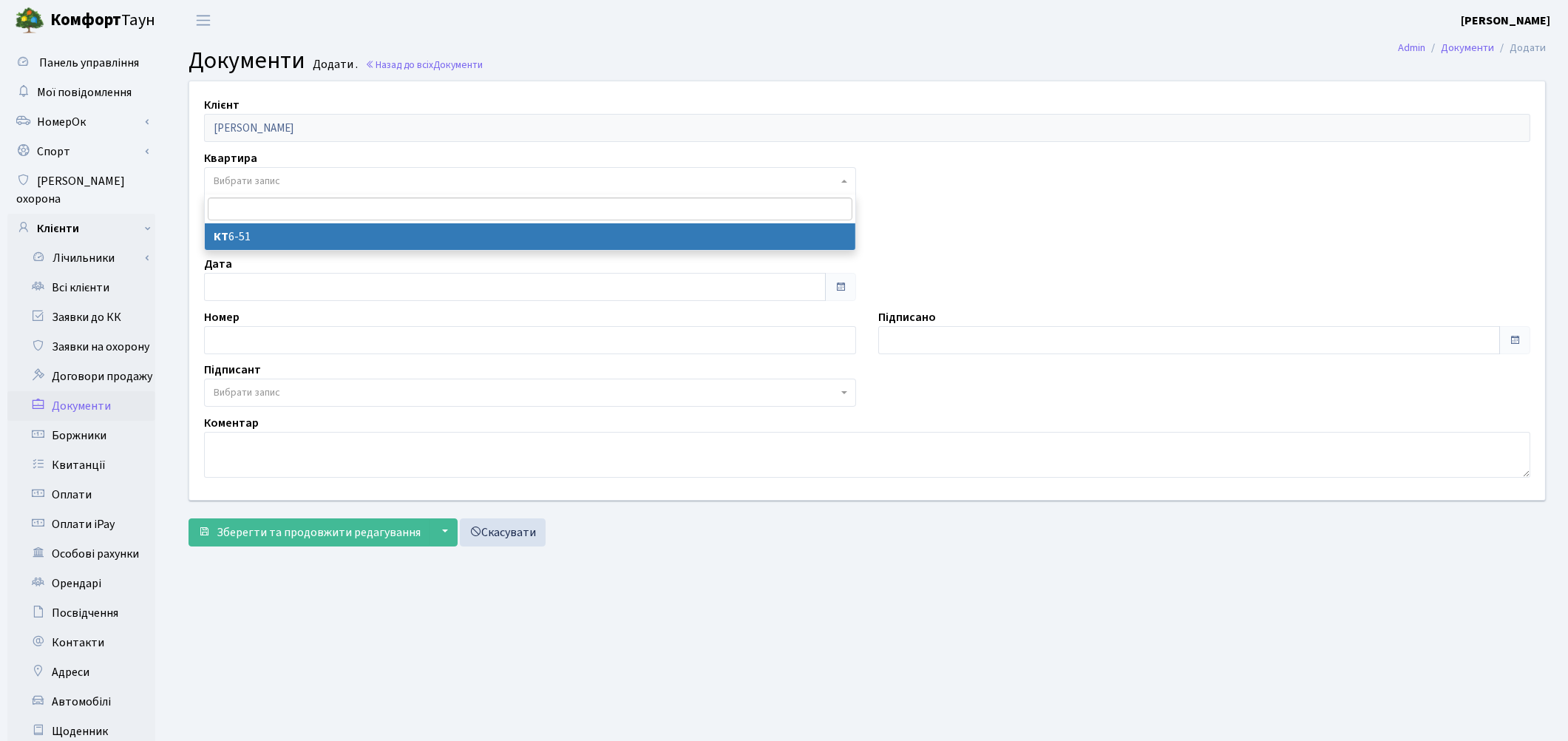
select select "178625"
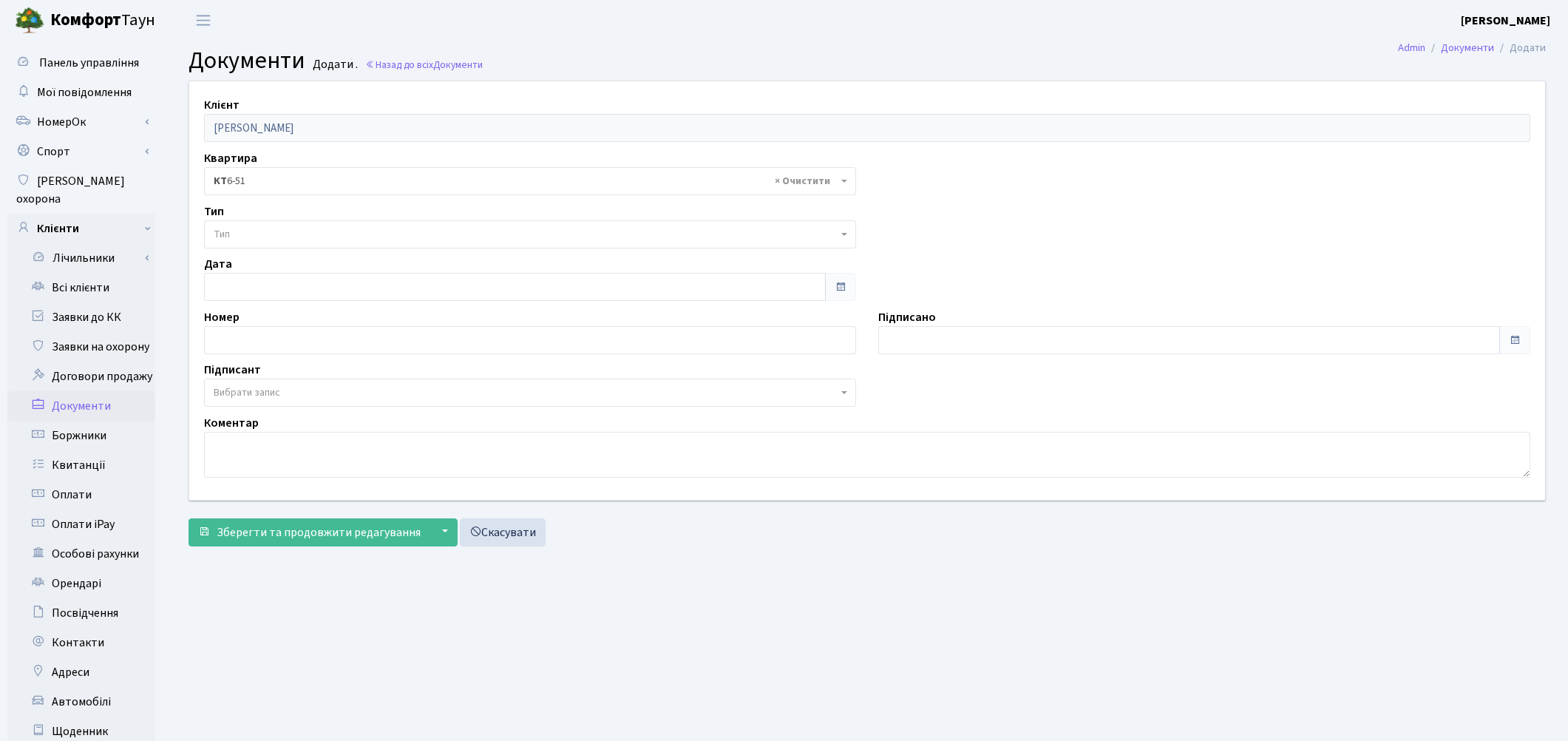
click at [268, 233] on span "Тип" at bounding box center [526, 234] width 624 height 14
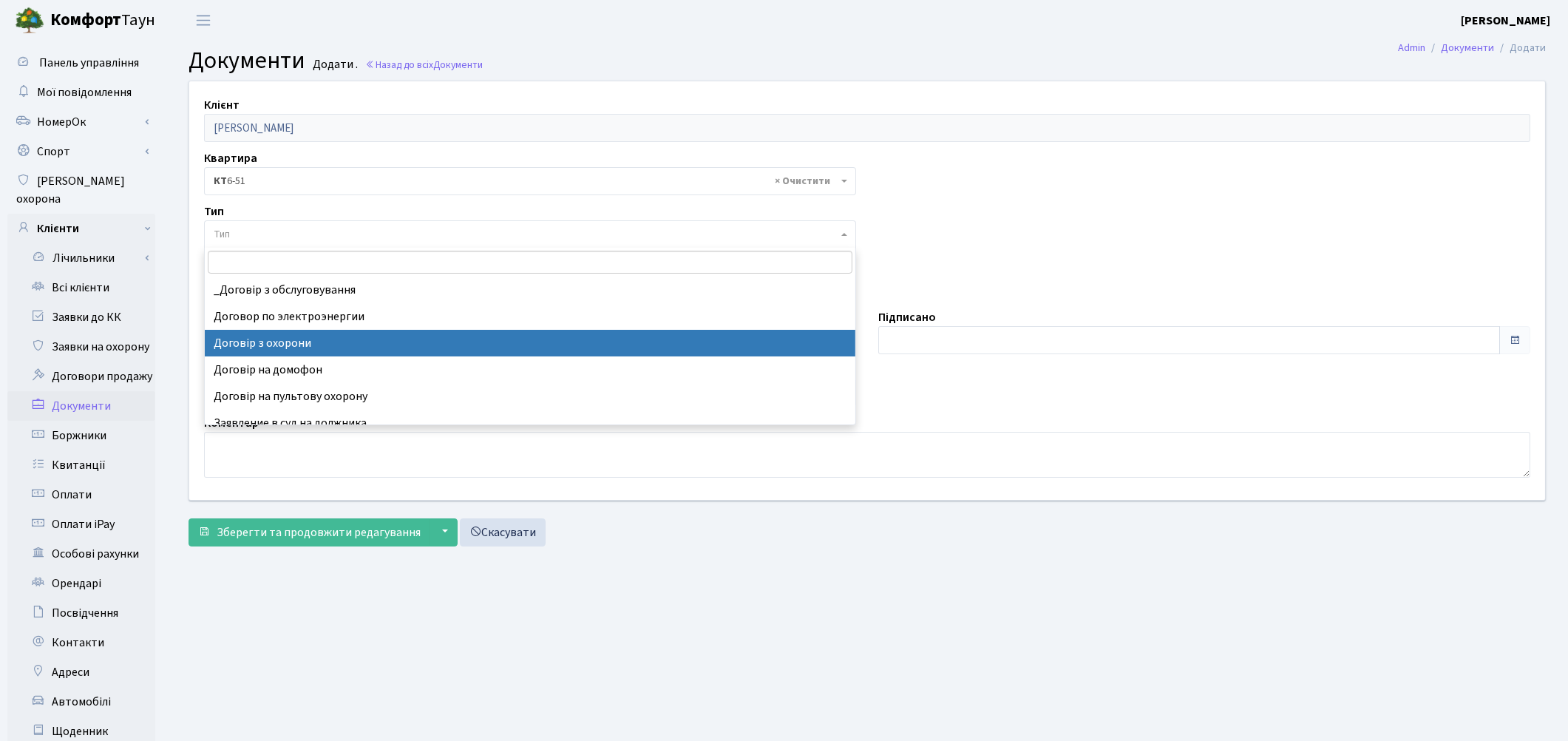
select select "290"
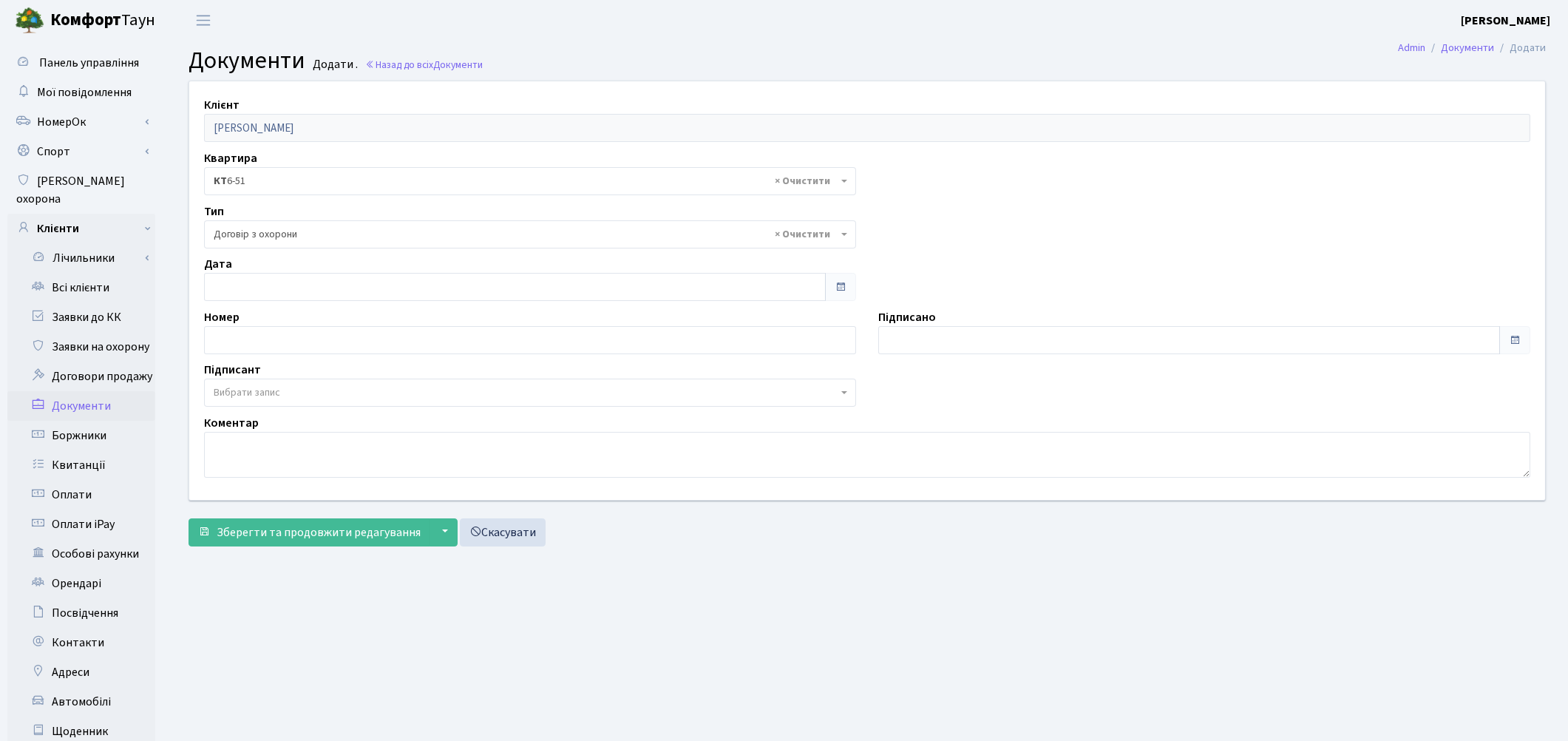
click at [268, 390] on span "Вибрати запис" at bounding box center [246, 392] width 66 height 14
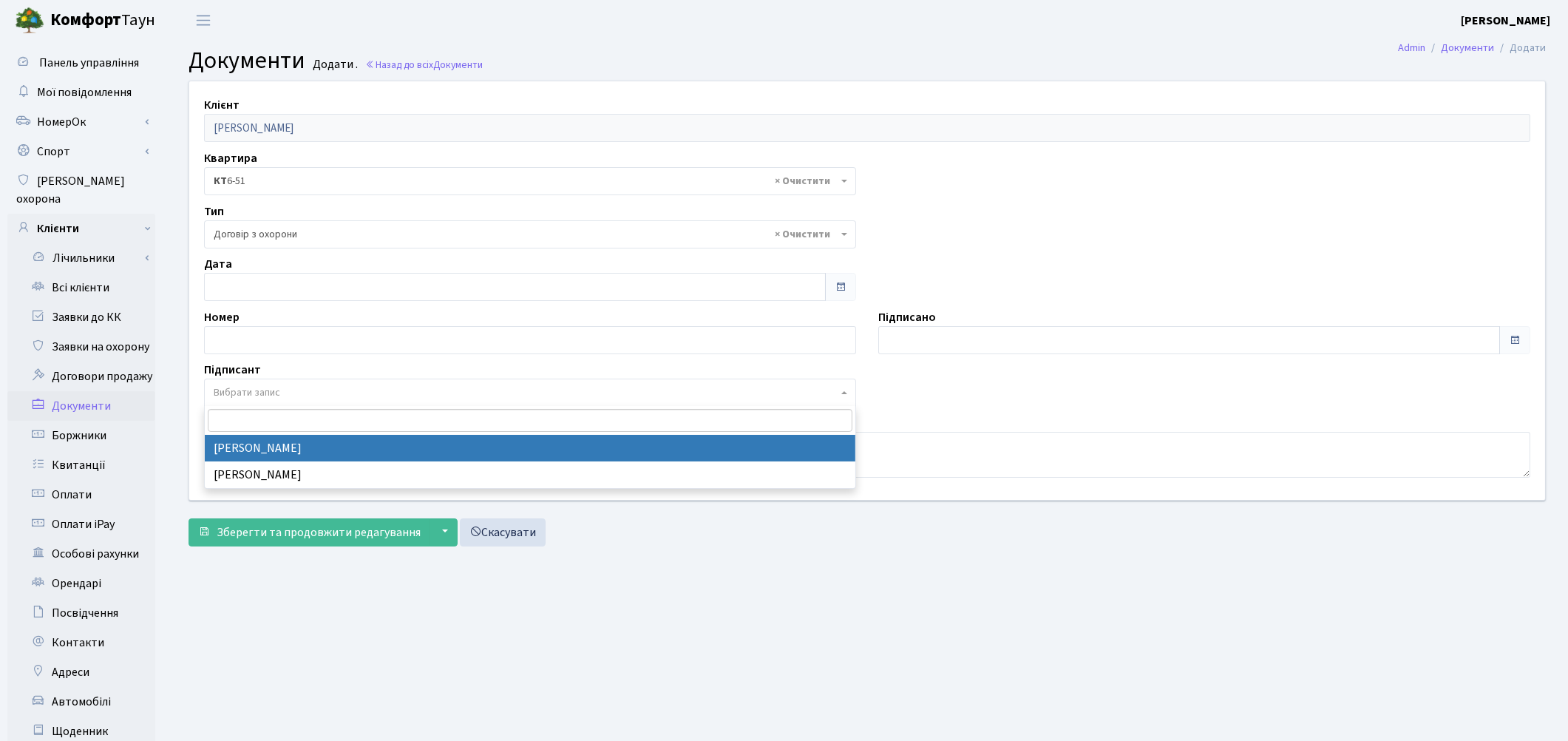
select select "74"
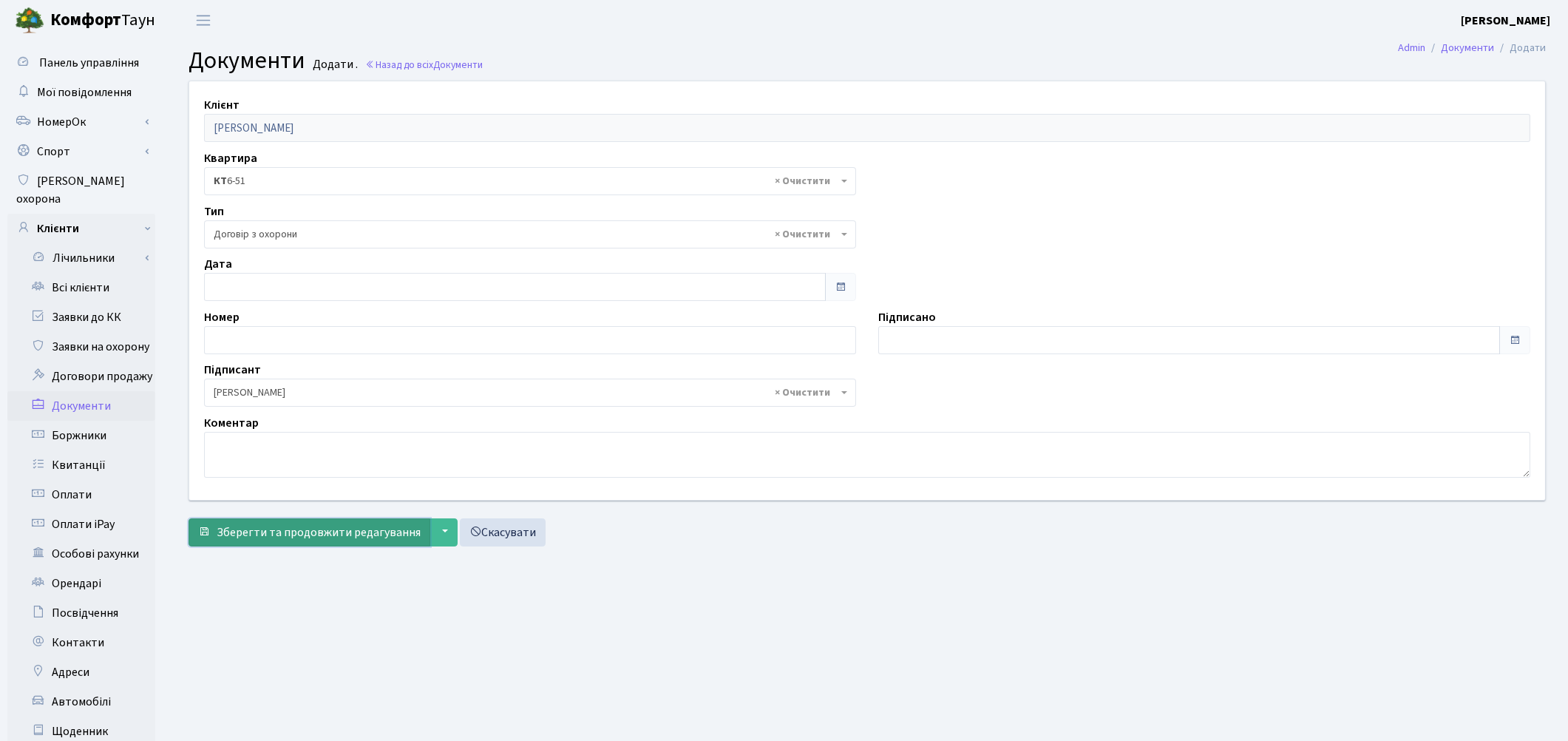
click at [248, 527] on span "Зберегти та продовжити редагування" at bounding box center [319, 532] width 204 height 16
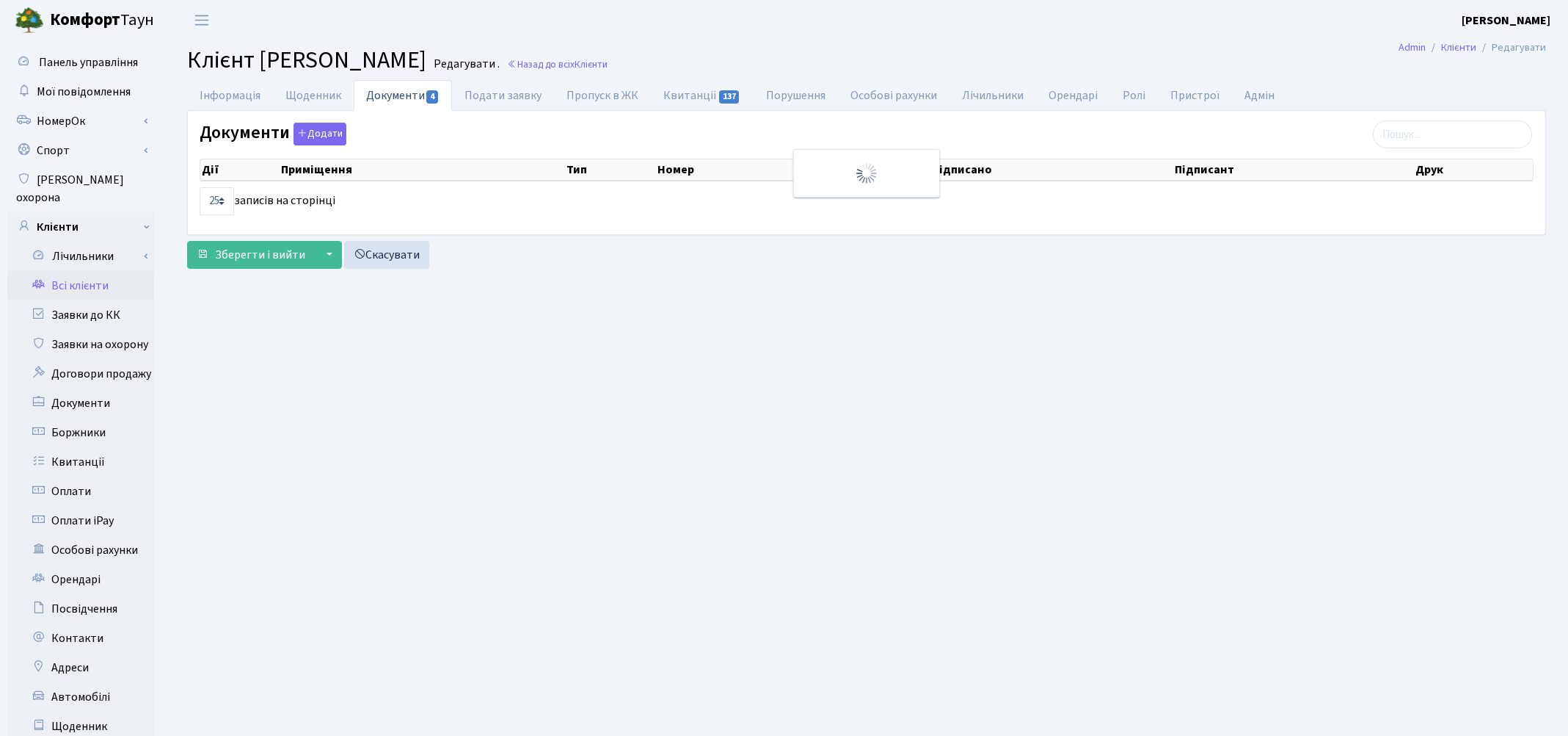
select select "25"
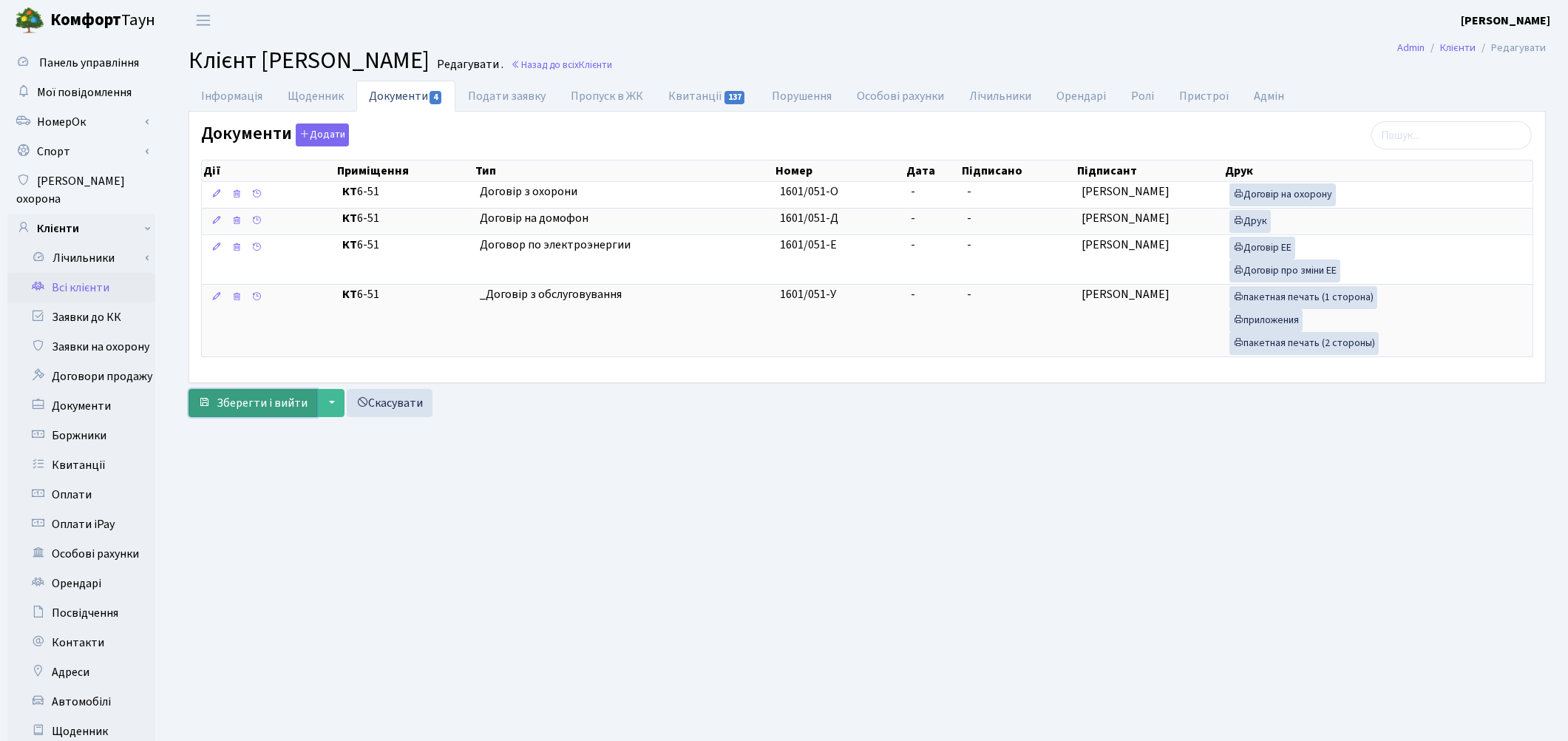
click at [271, 402] on span "Зберегти і вийти" at bounding box center [262, 402] width 91 height 16
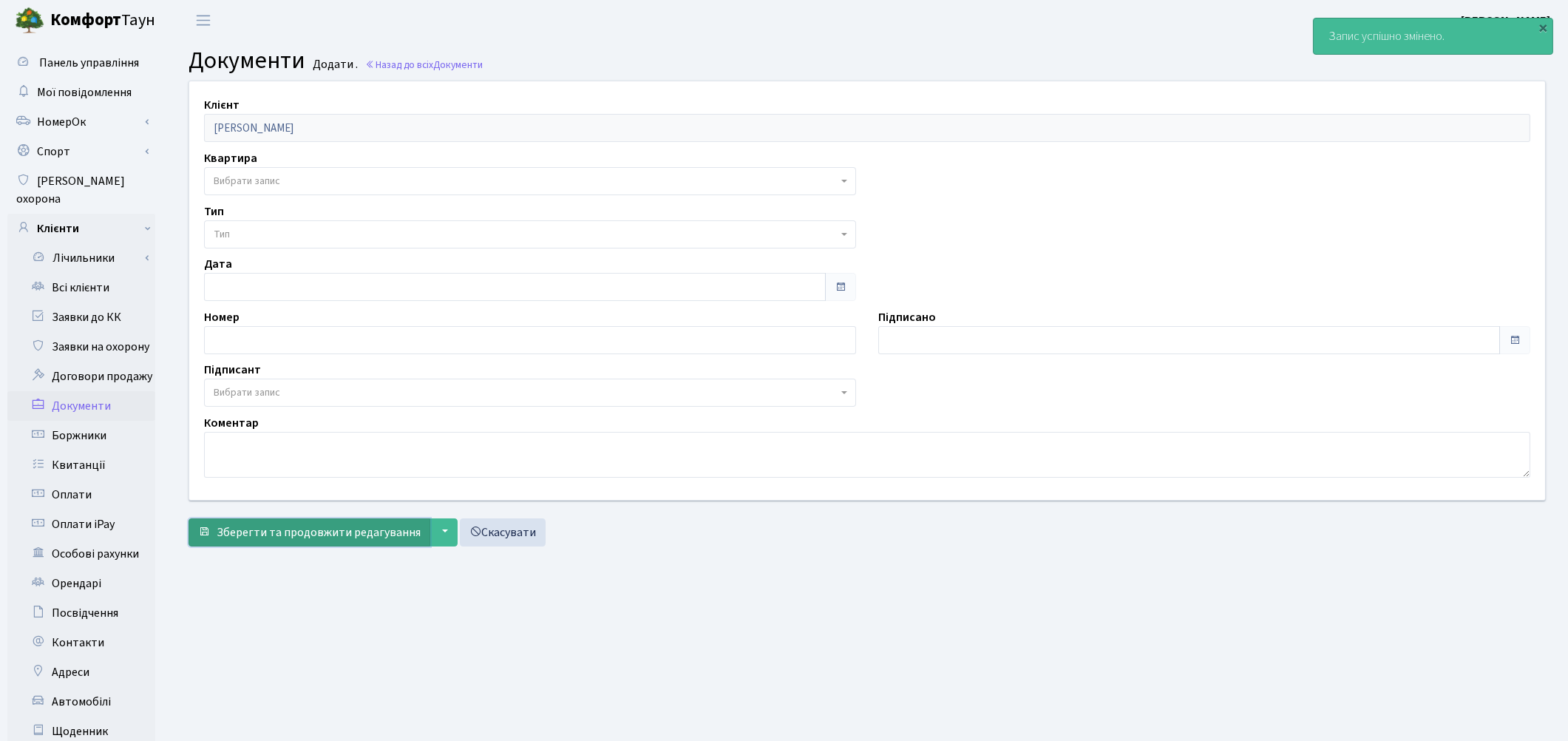
click at [300, 530] on span "Зберегти та продовжити редагування" at bounding box center [319, 532] width 204 height 16
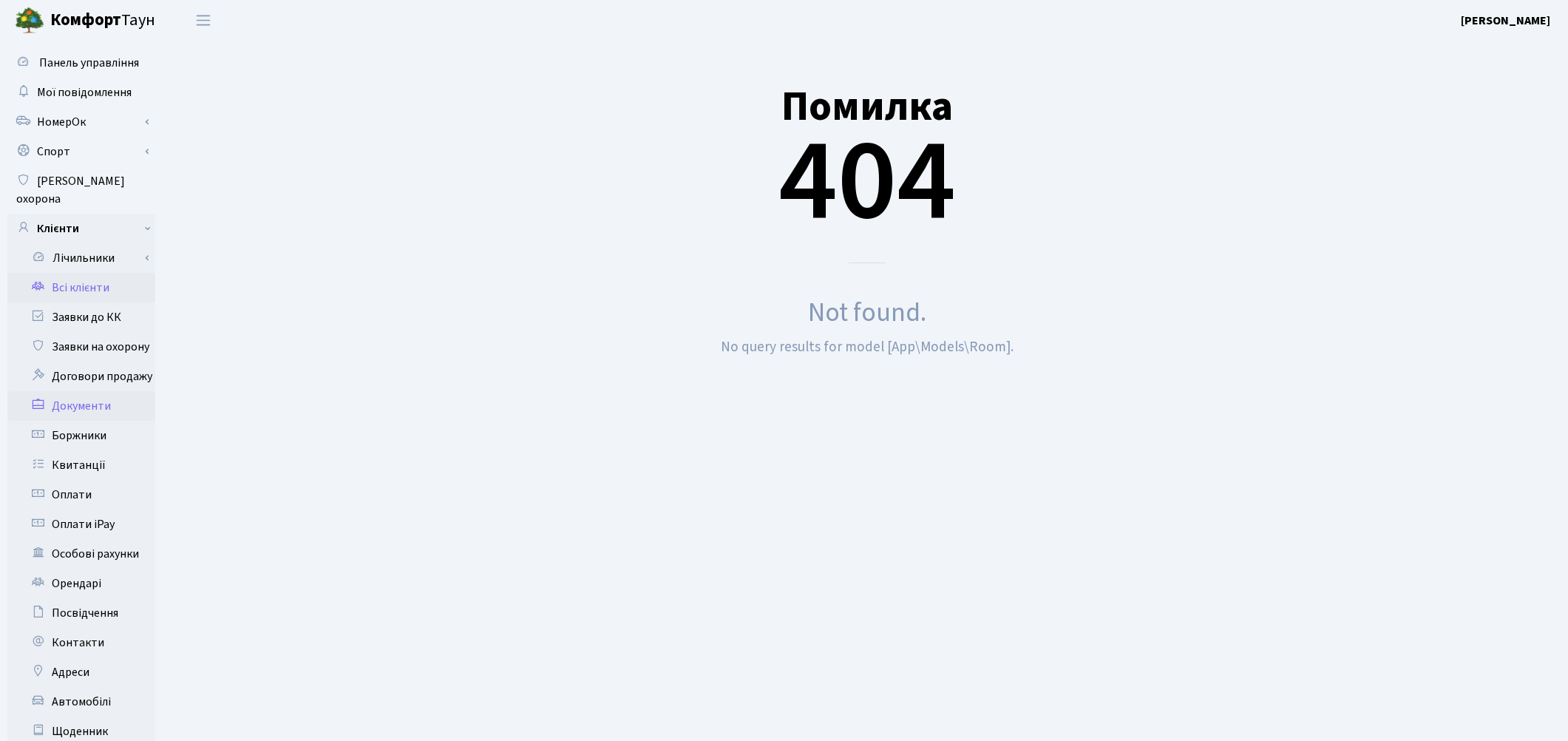
click at [96, 273] on link "Всі клієнти" at bounding box center [81, 288] width 148 height 30
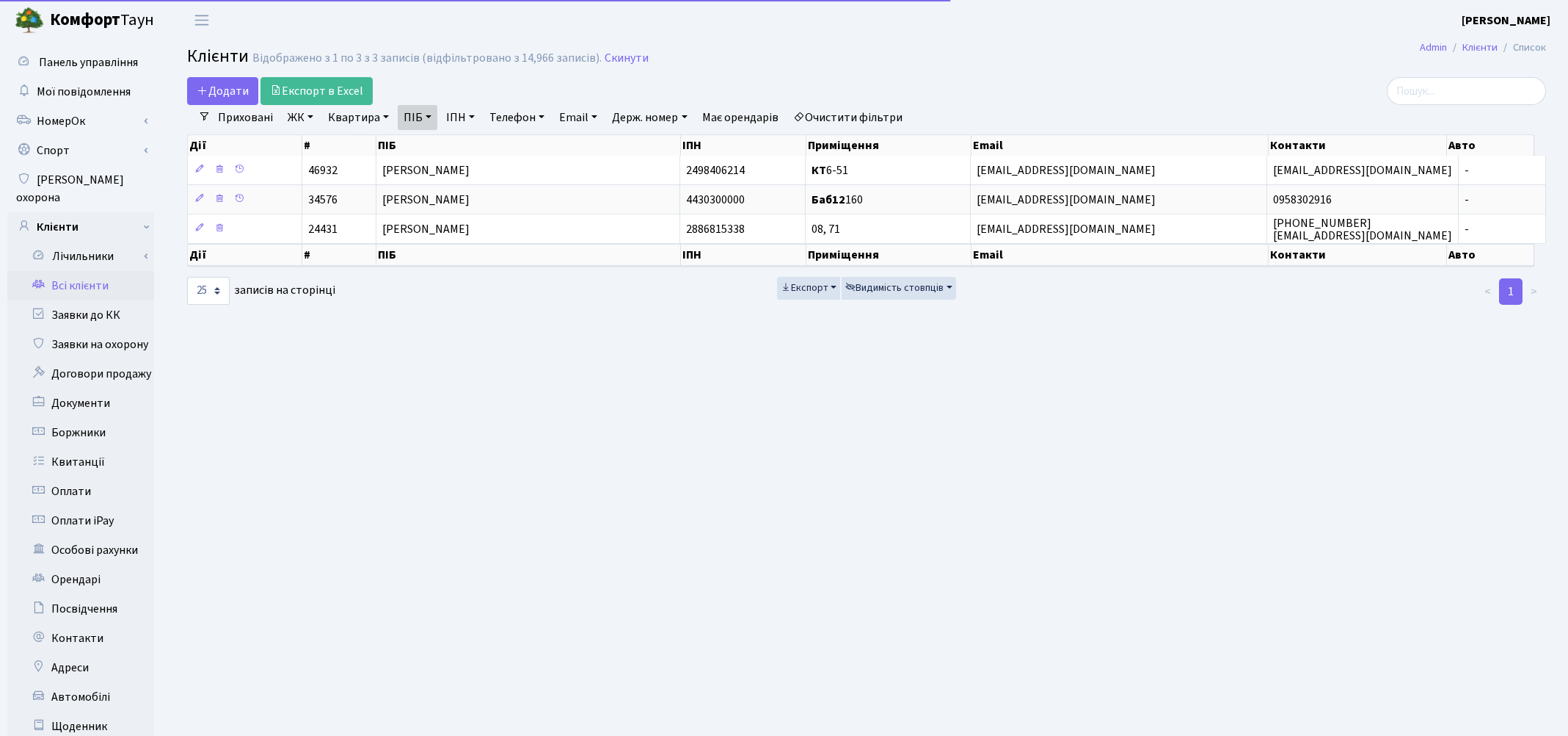
select select "25"
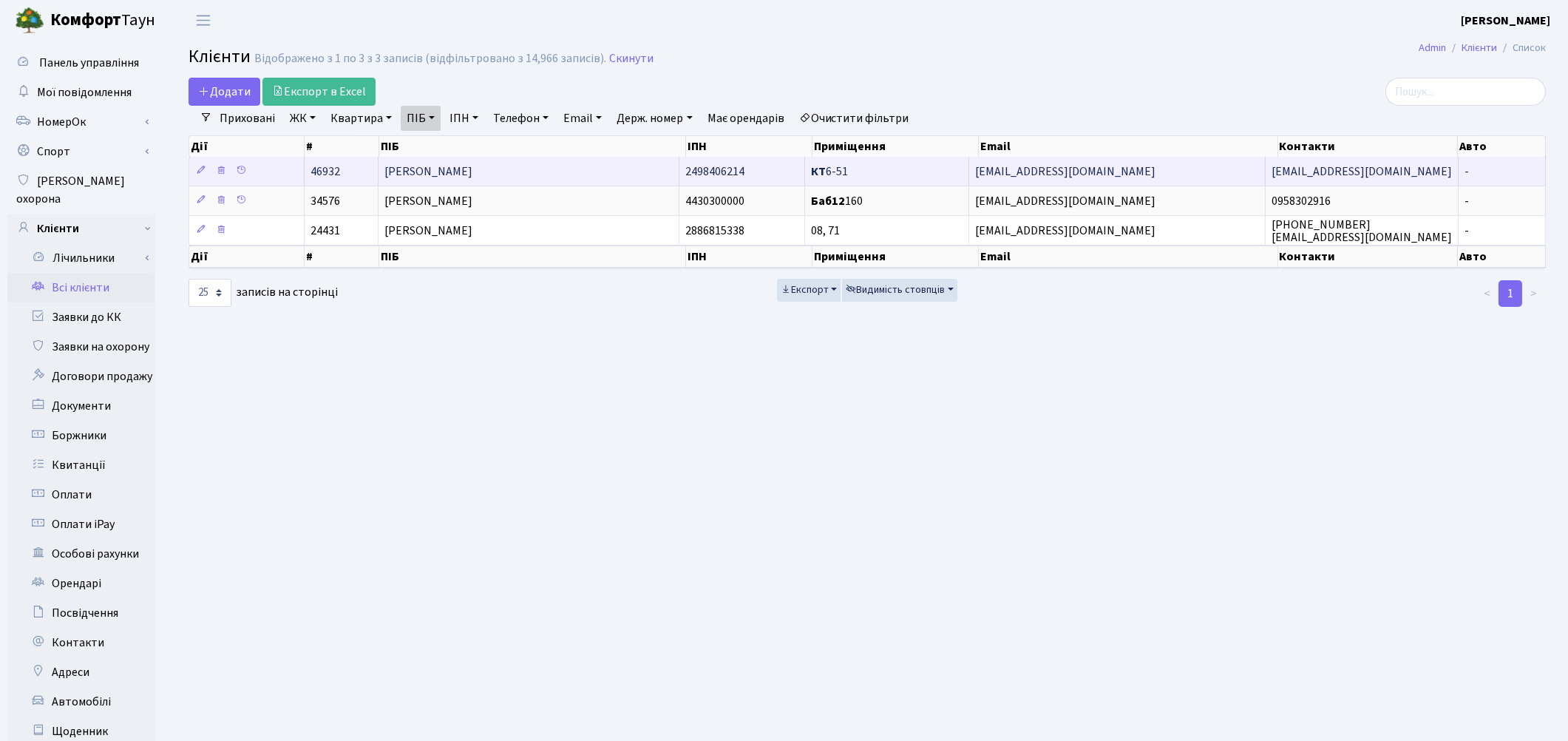
click at [447, 167] on span "Косюк Юрій Анатолійович" at bounding box center [428, 171] width 88 height 16
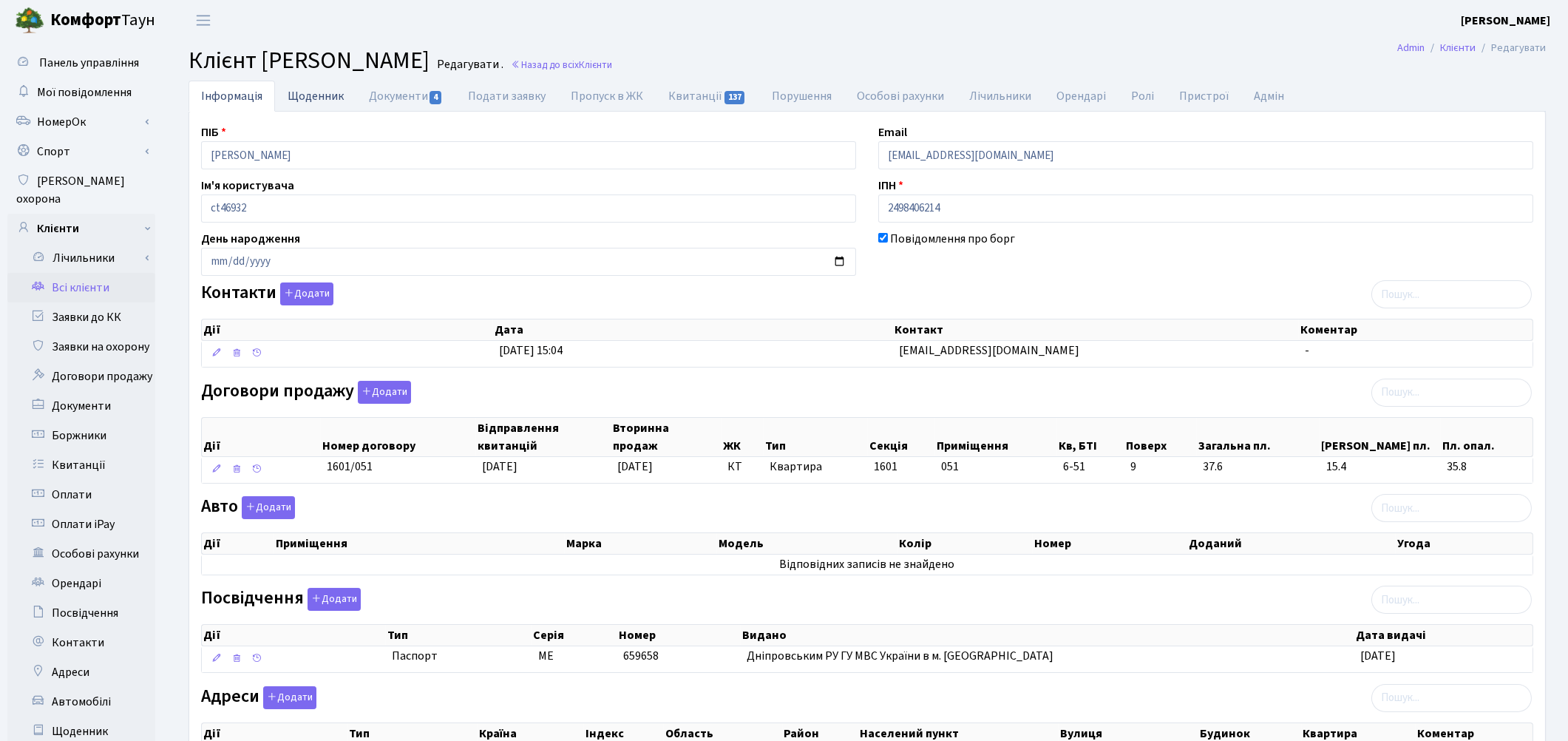
click at [331, 98] on link "Щоденник" at bounding box center [315, 96] width 81 height 30
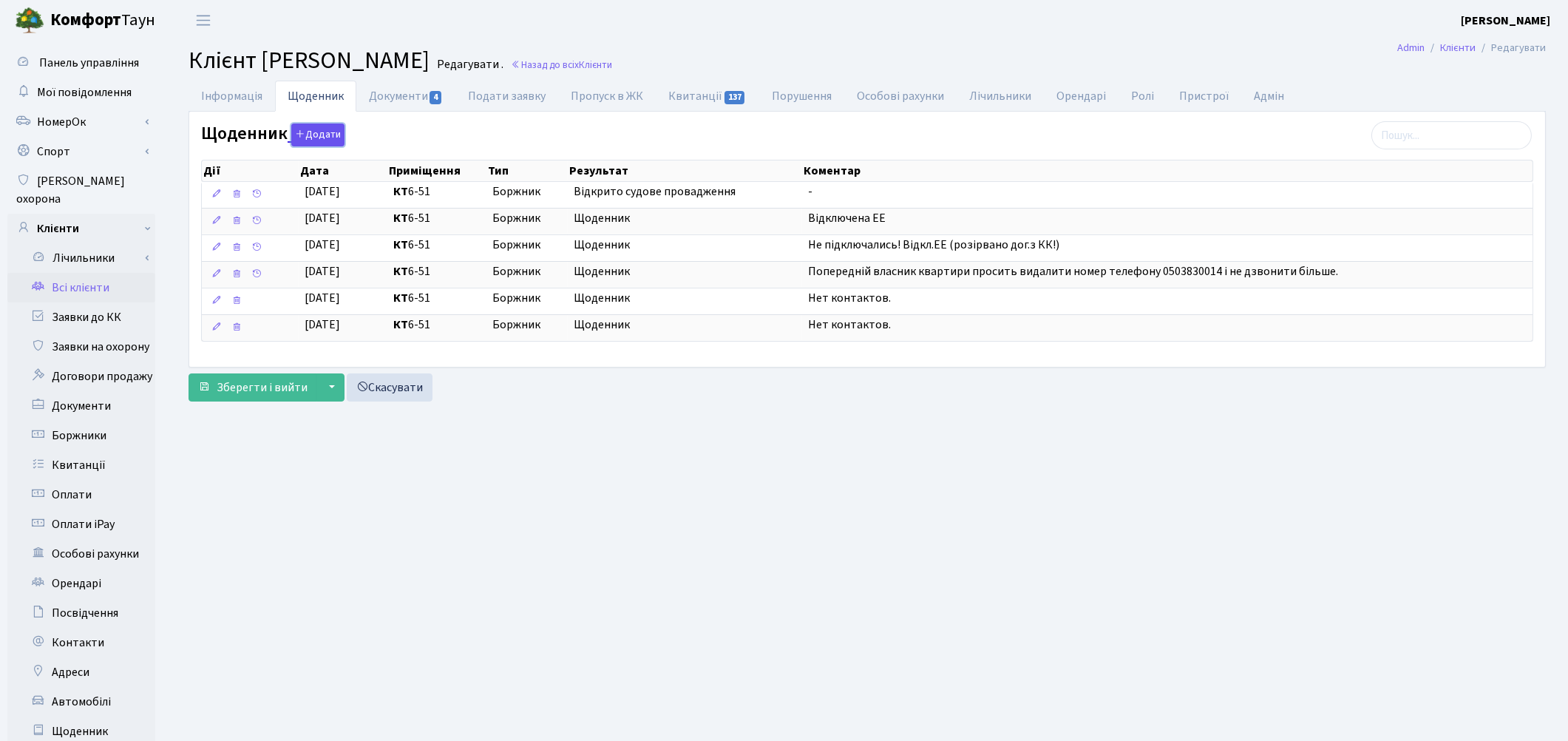
click at [328, 134] on button "Додати" at bounding box center [318, 135] width 53 height 23
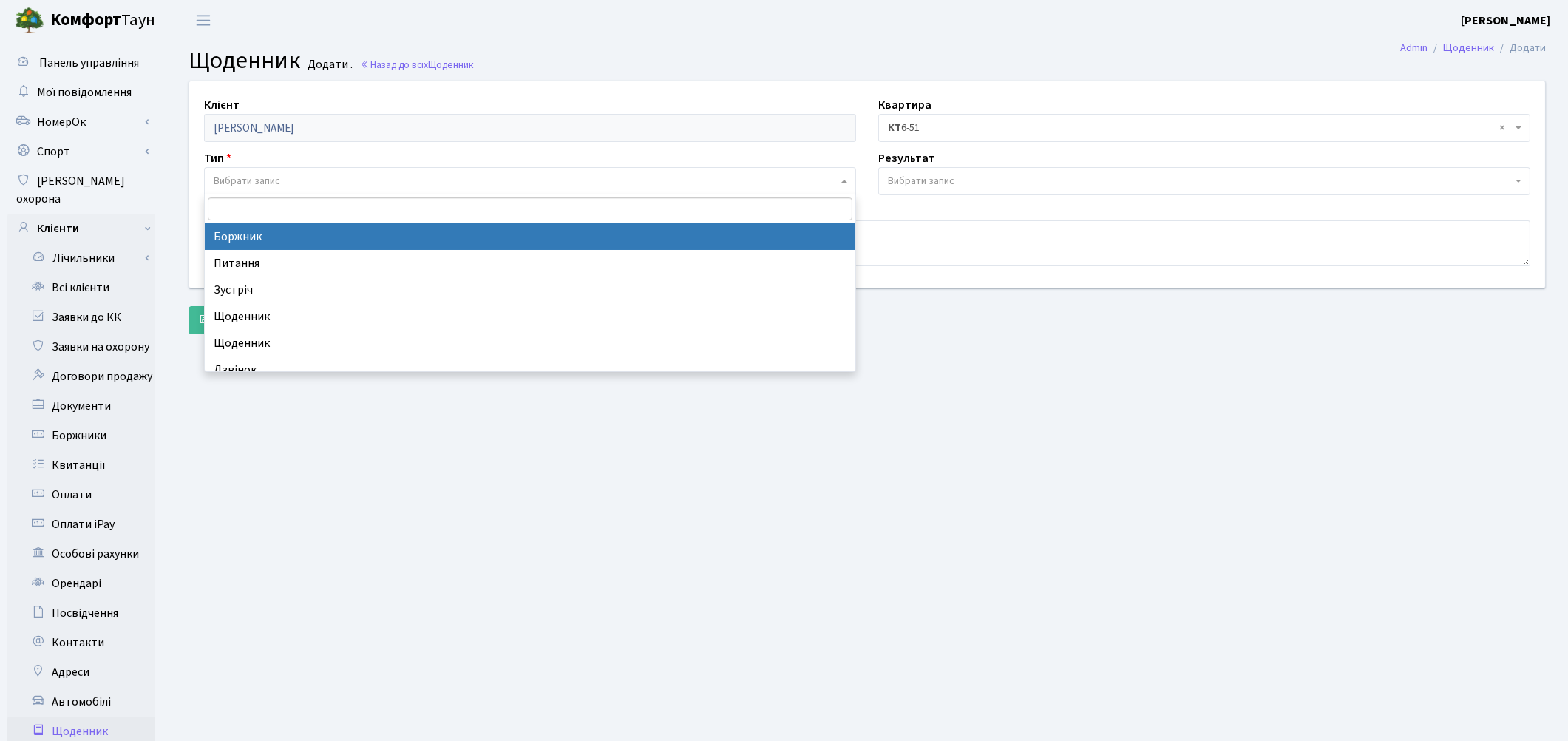
click at [313, 183] on span "Вибрати запис" at bounding box center [526, 180] width 624 height 14
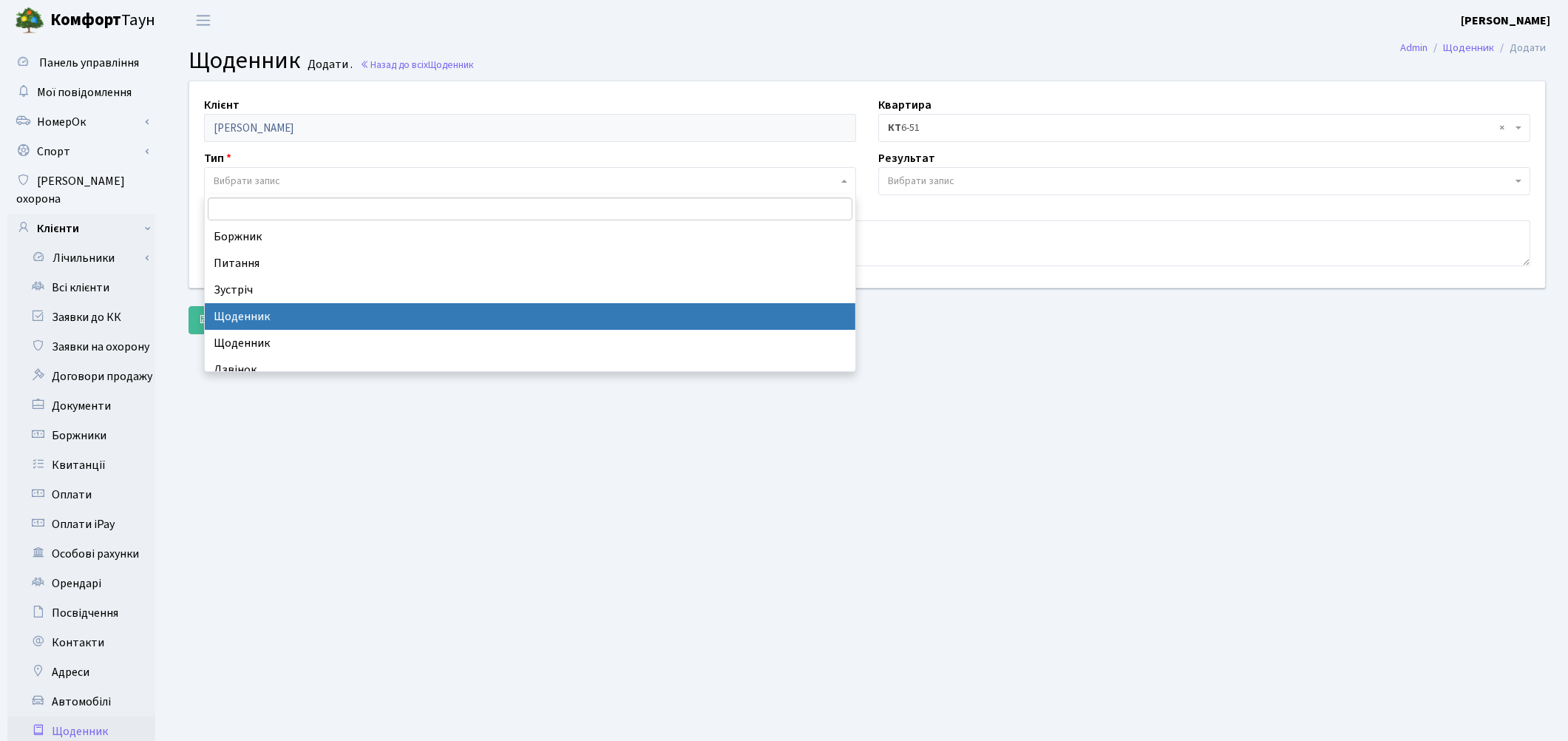
select select "11"
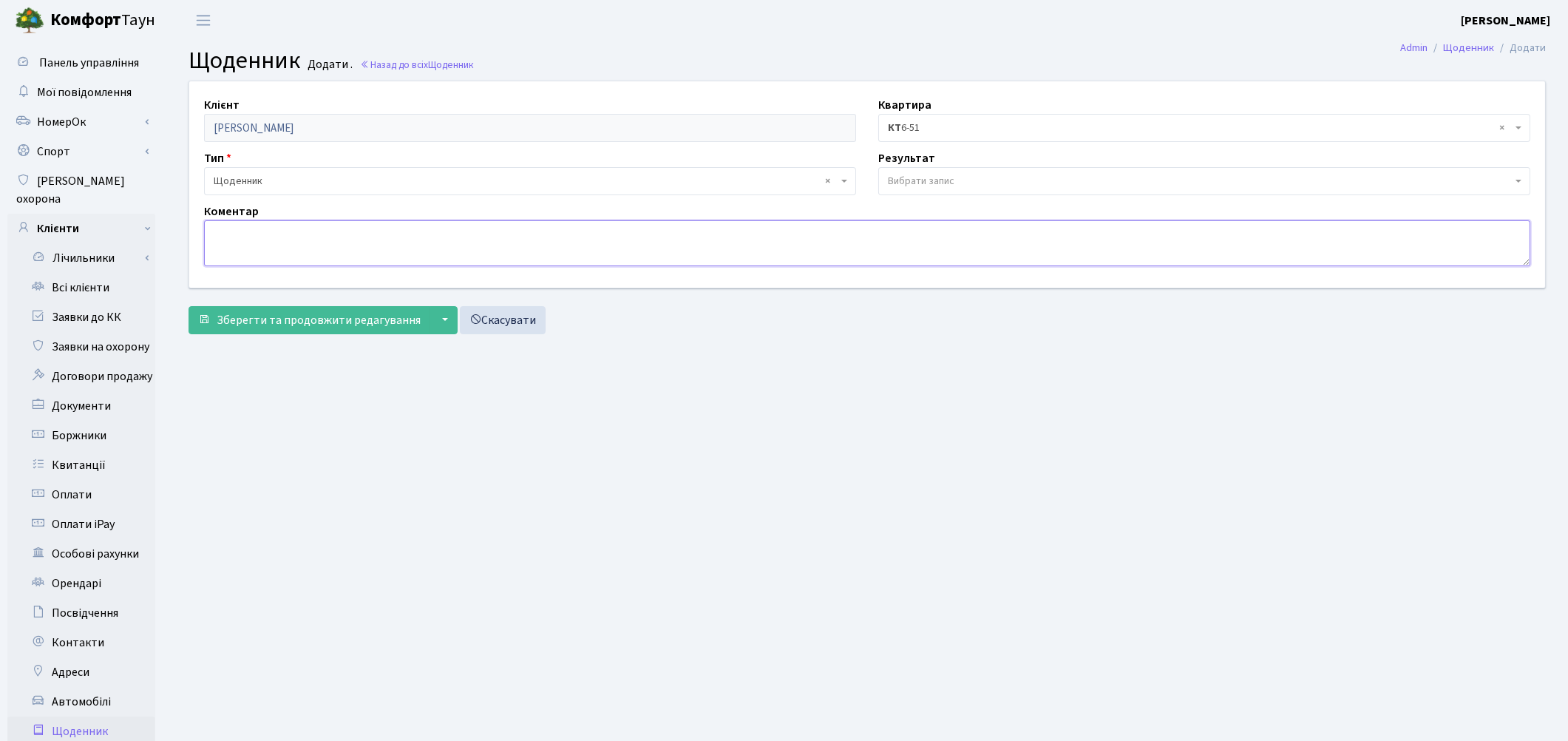
click at [294, 239] on textarea at bounding box center [867, 243] width 1326 height 46
type textarea "Купівля-продаж від [DATE] на [PERSON_NAME] (не підписав з нами)"
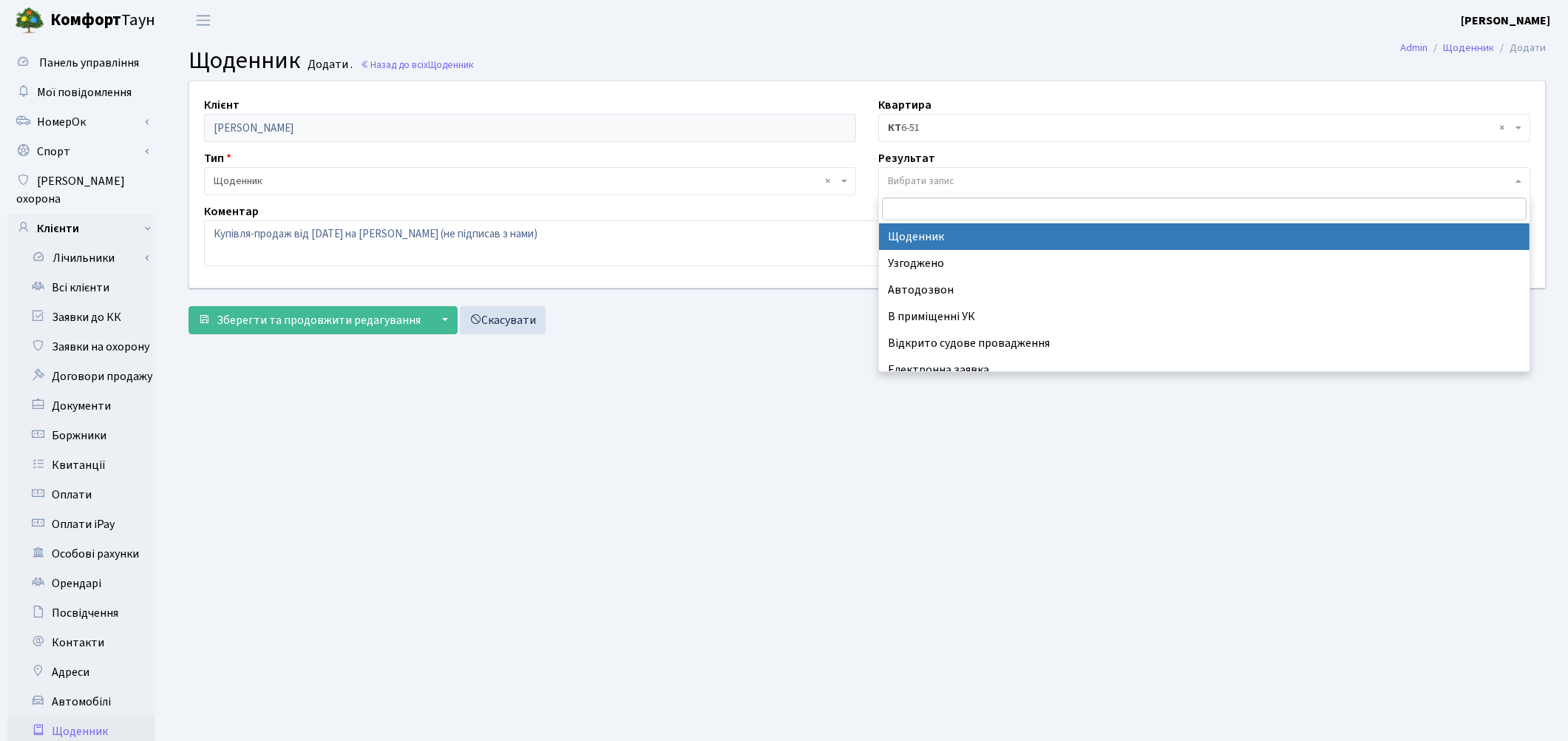
click at [887, 173] on span "Вибрати запис" at bounding box center [1204, 181] width 652 height 28
select select "14"
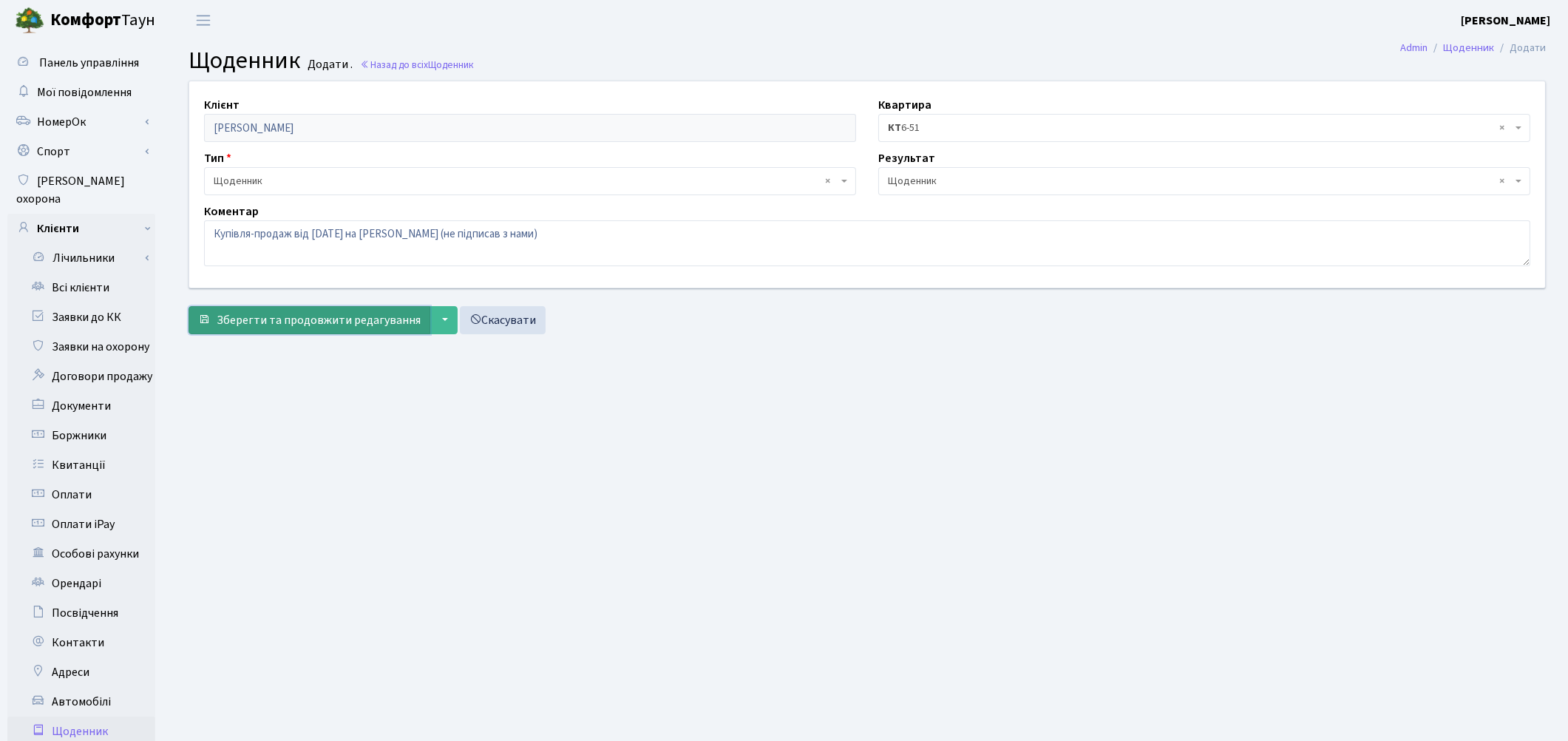
click at [313, 323] on span "Зберегти та продовжити редагування" at bounding box center [319, 320] width 204 height 16
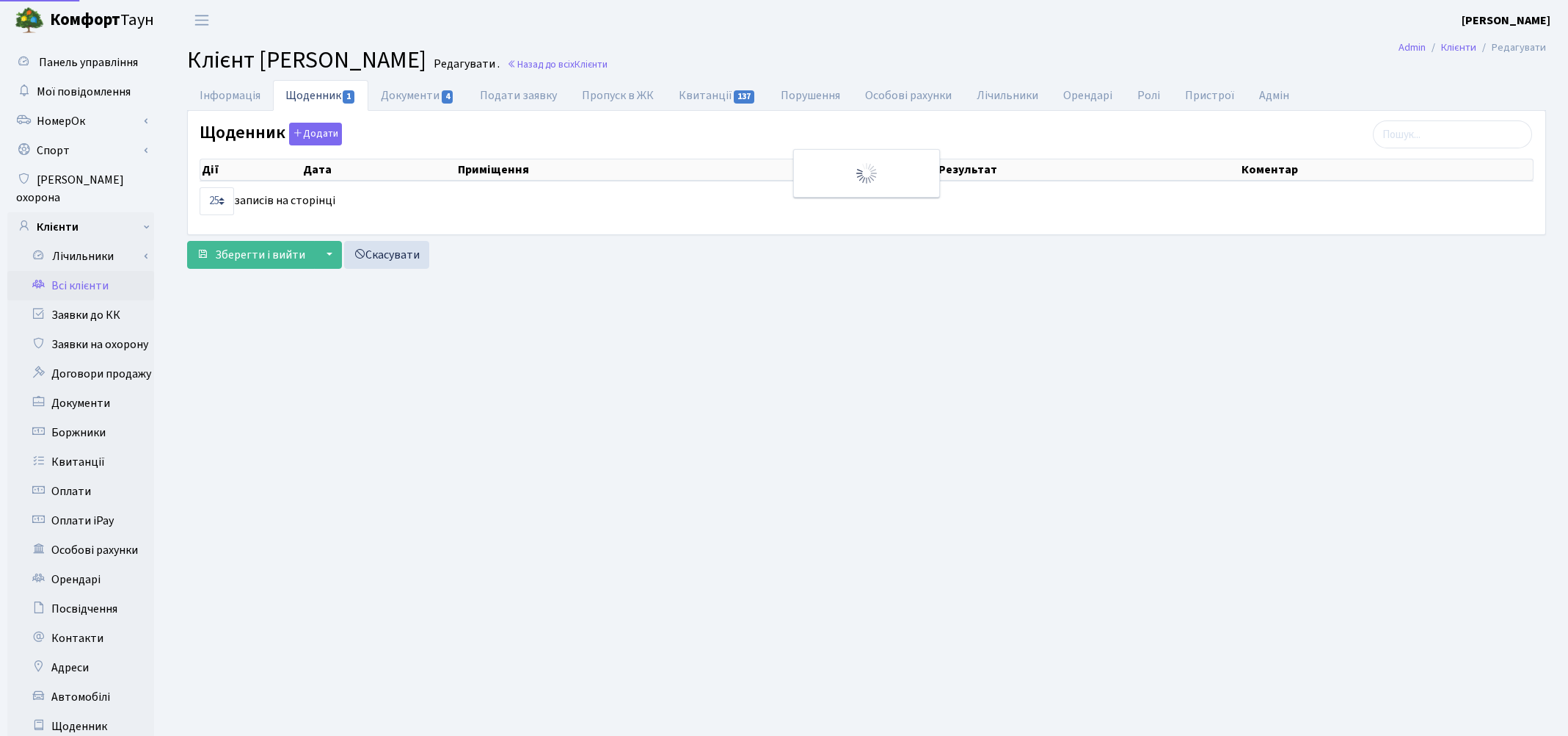
select select "25"
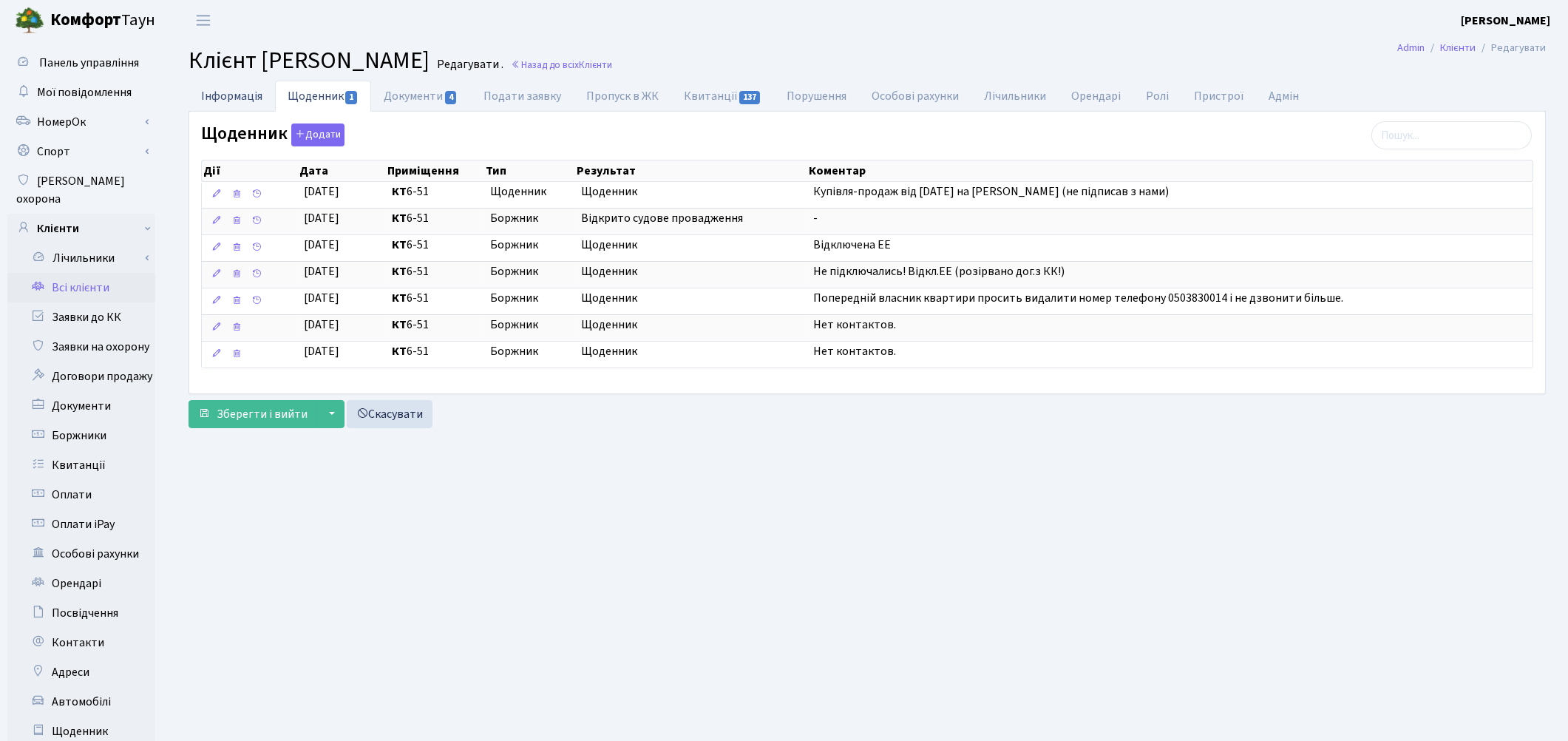
click at [218, 97] on link "Інформація" at bounding box center [232, 96] width 87 height 30
select select "25"
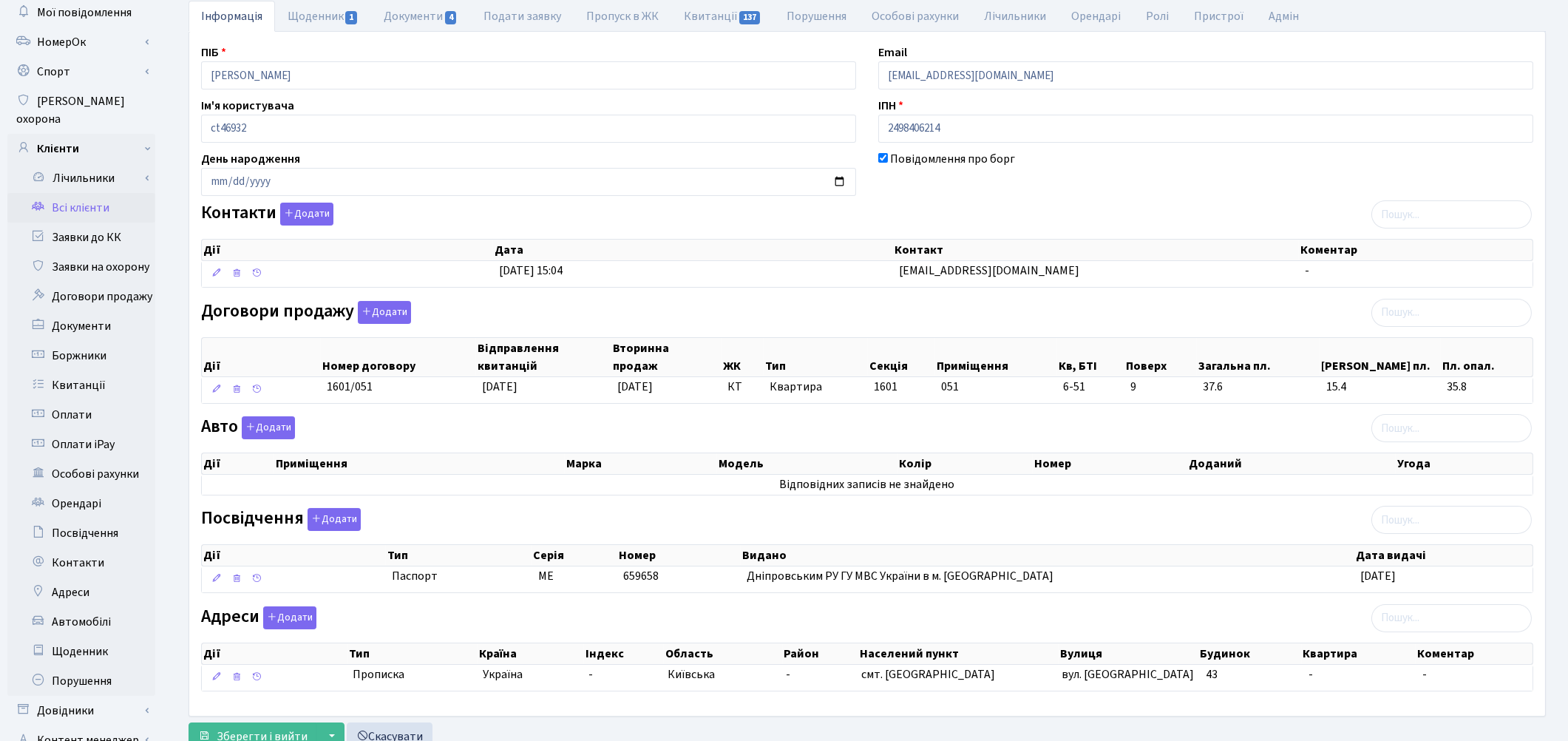
scroll to position [179, 0]
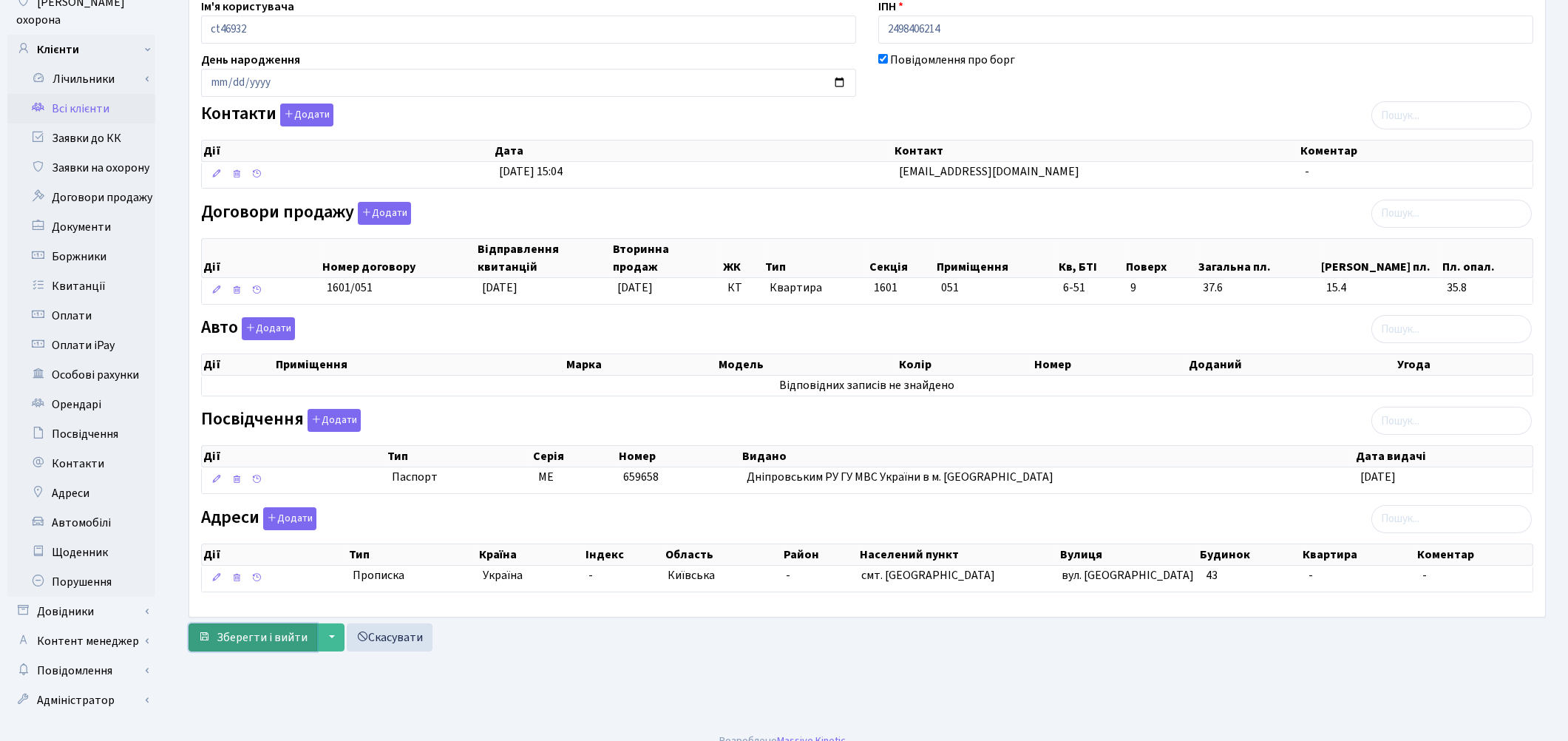
click at [251, 636] on span "Зберегти і вийти" at bounding box center [262, 637] width 91 height 16
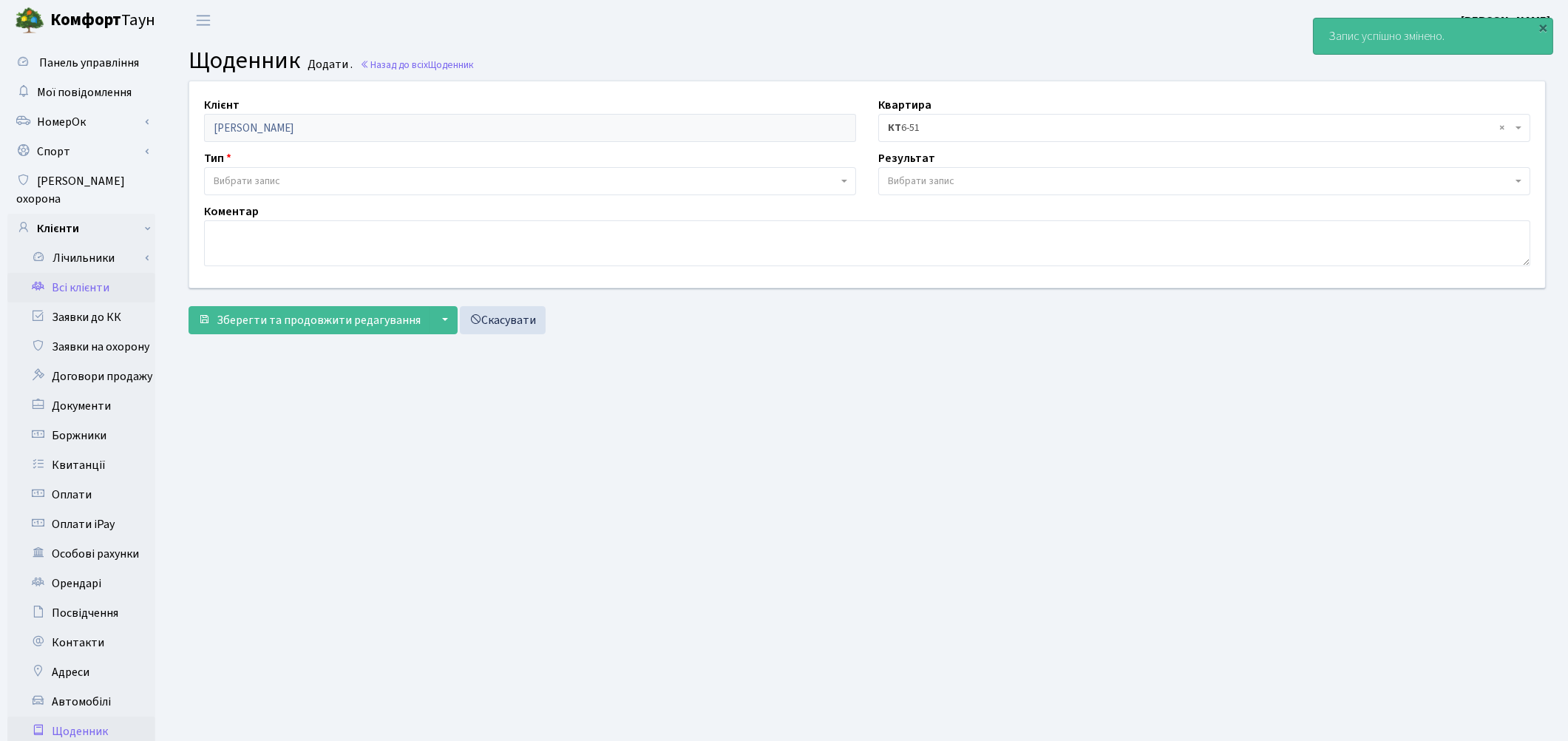
click at [79, 276] on link "Всі клієнти" at bounding box center [81, 288] width 148 height 30
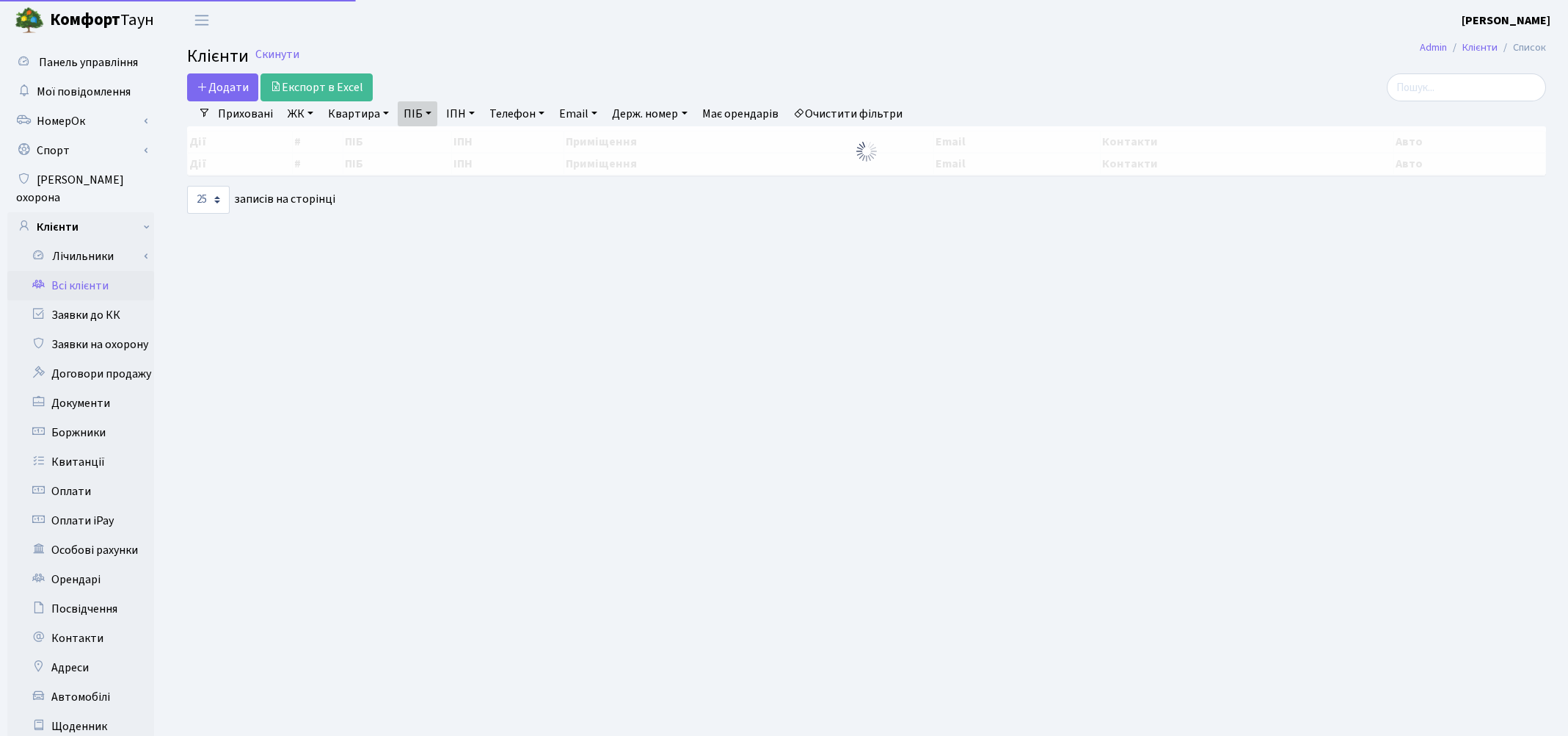
select select "25"
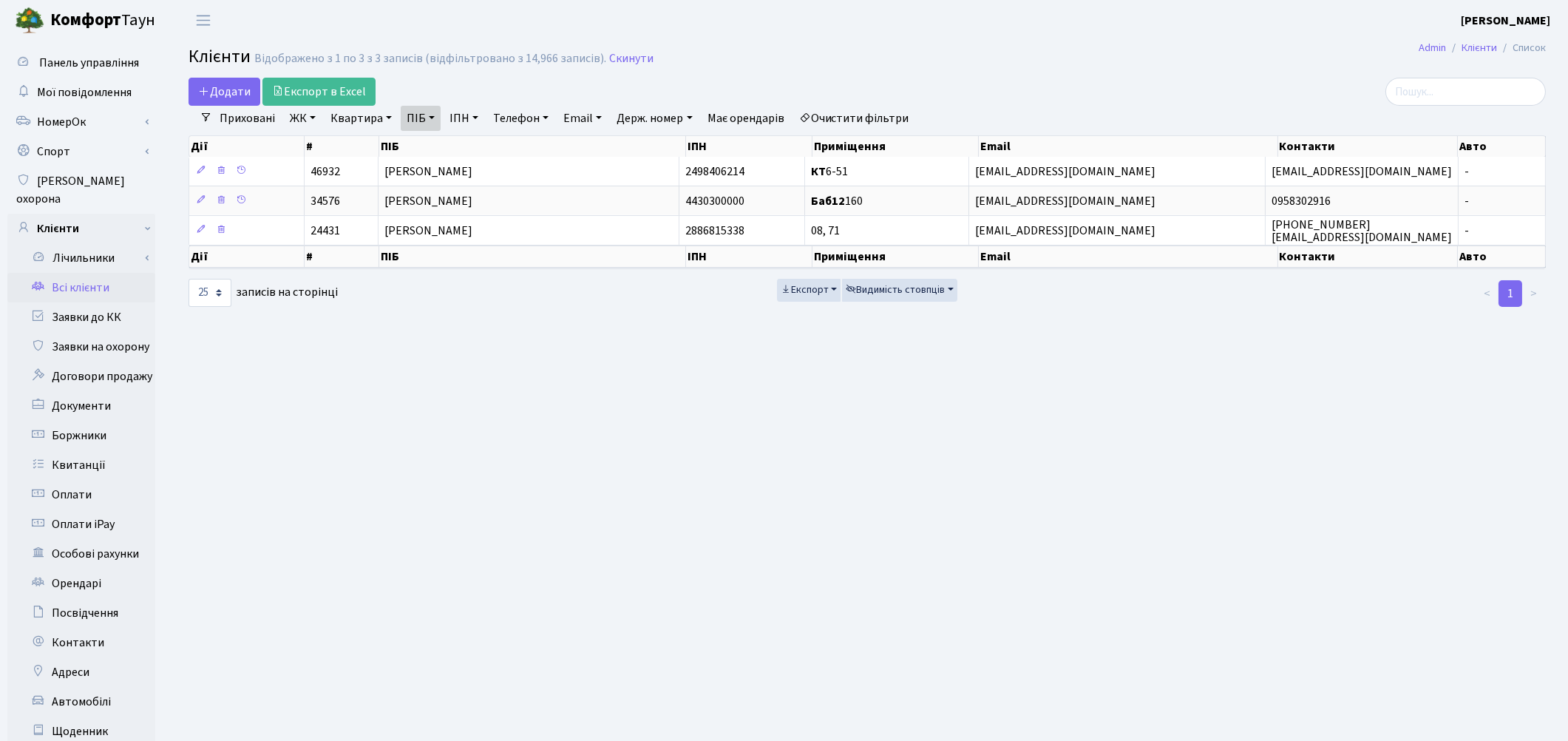
click at [890, 112] on link "Очистити фільтри" at bounding box center [854, 118] width 122 height 25
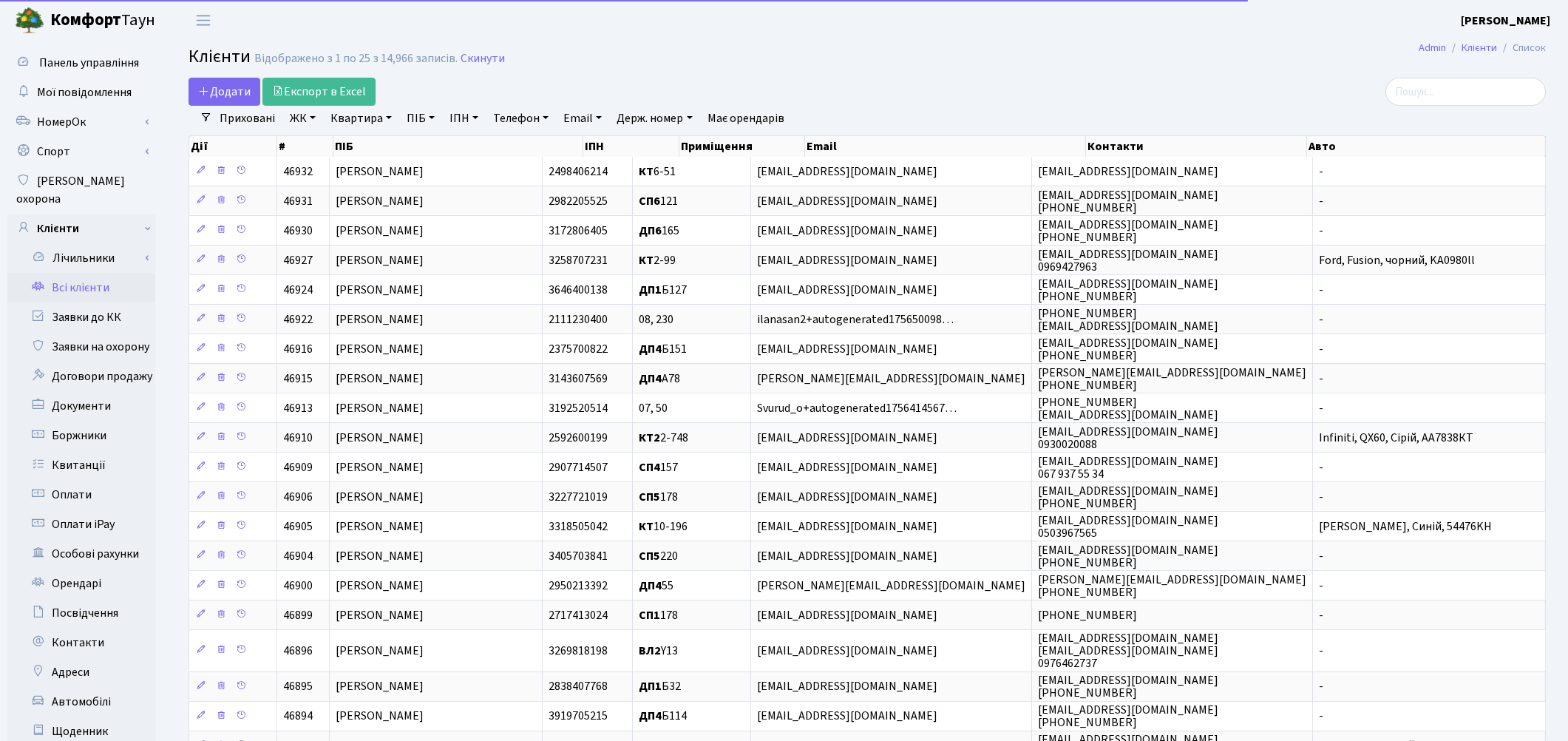
click at [355, 124] on link "Квартира" at bounding box center [361, 118] width 73 height 25
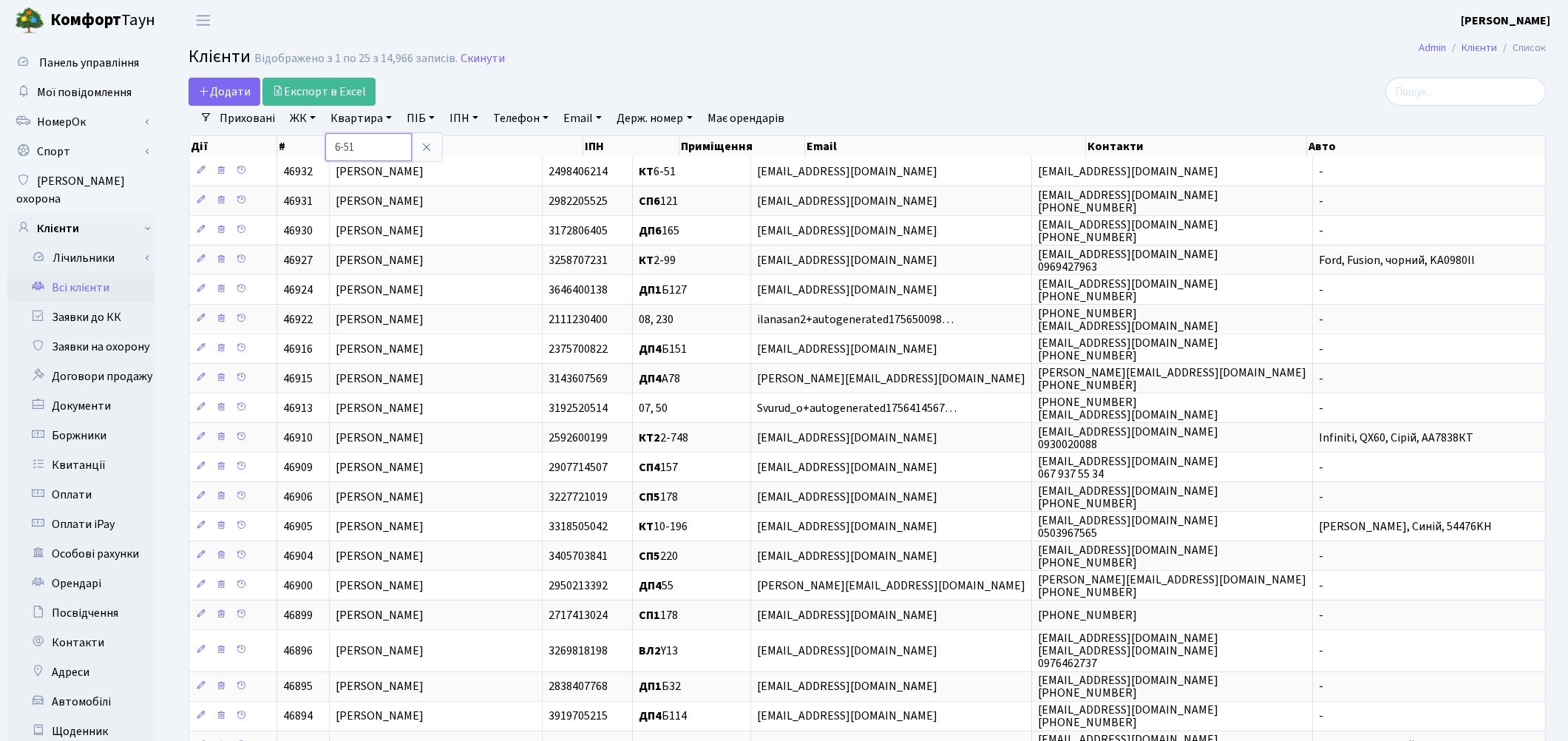
type input "6-51"
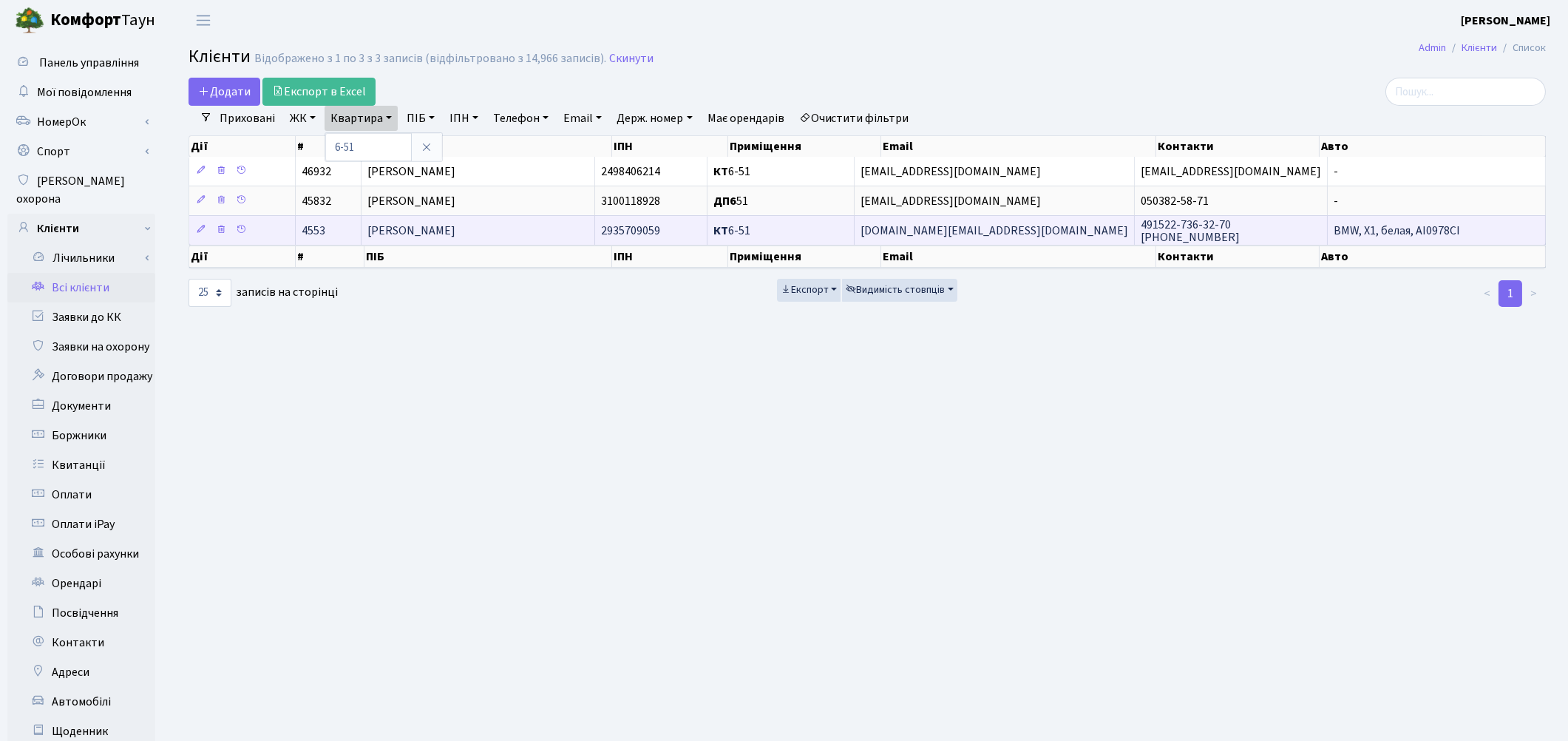
click at [426, 234] on span "[PERSON_NAME]" at bounding box center [412, 230] width 88 height 16
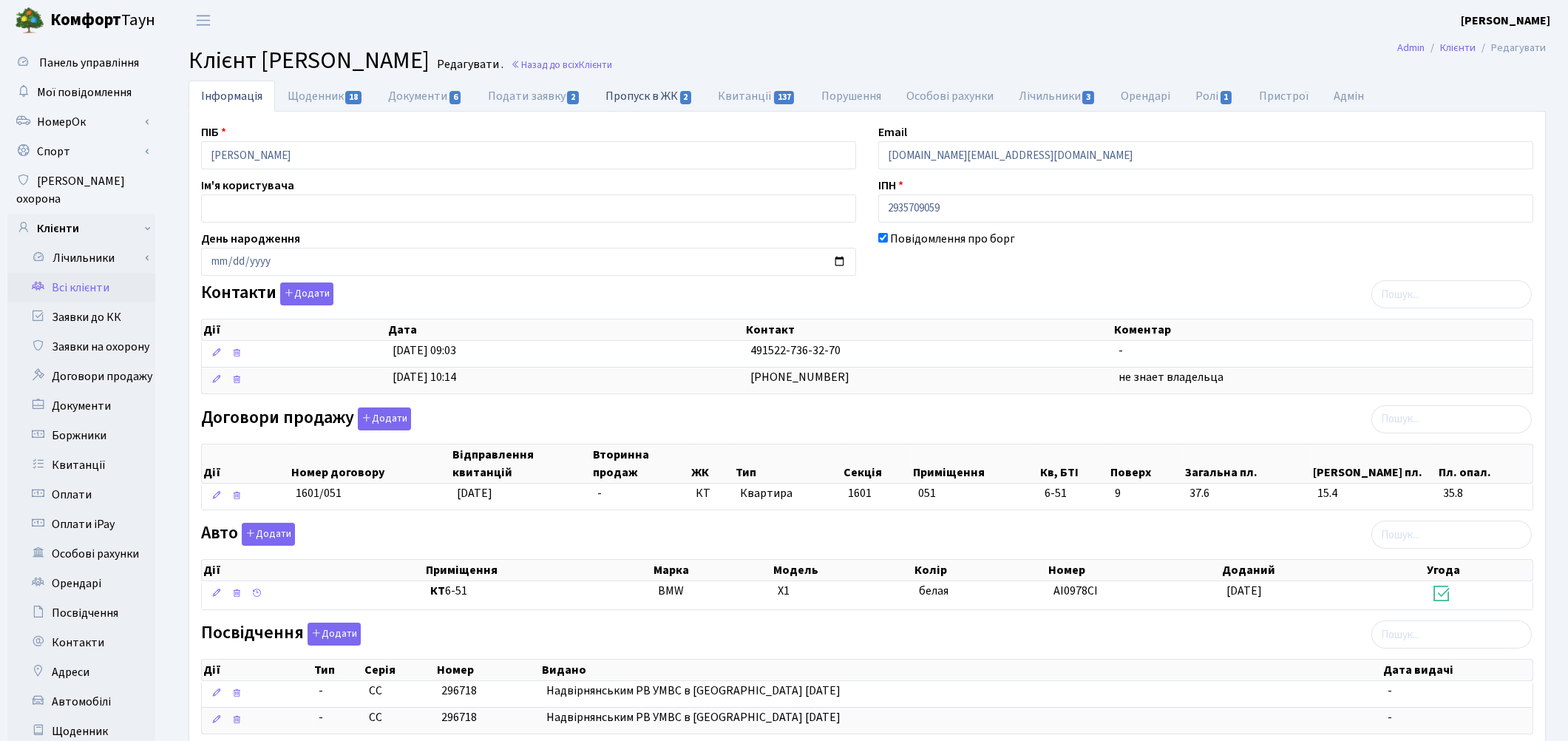
click at [664, 91] on link "Пропуск в ЖК 2" at bounding box center [649, 96] width 113 height 30
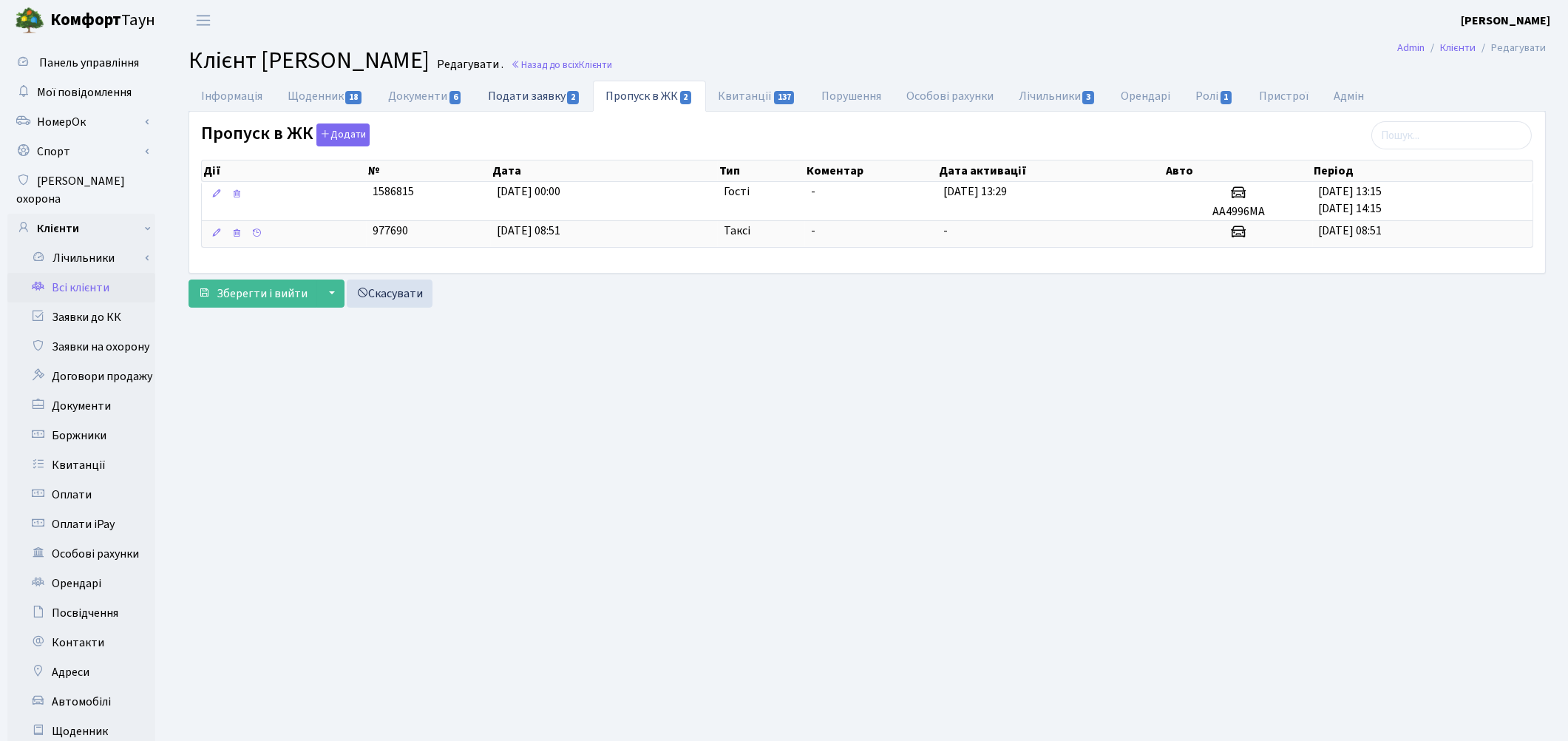
click at [526, 103] on link "Подати заявку 2" at bounding box center [534, 96] width 117 height 30
select select "25"
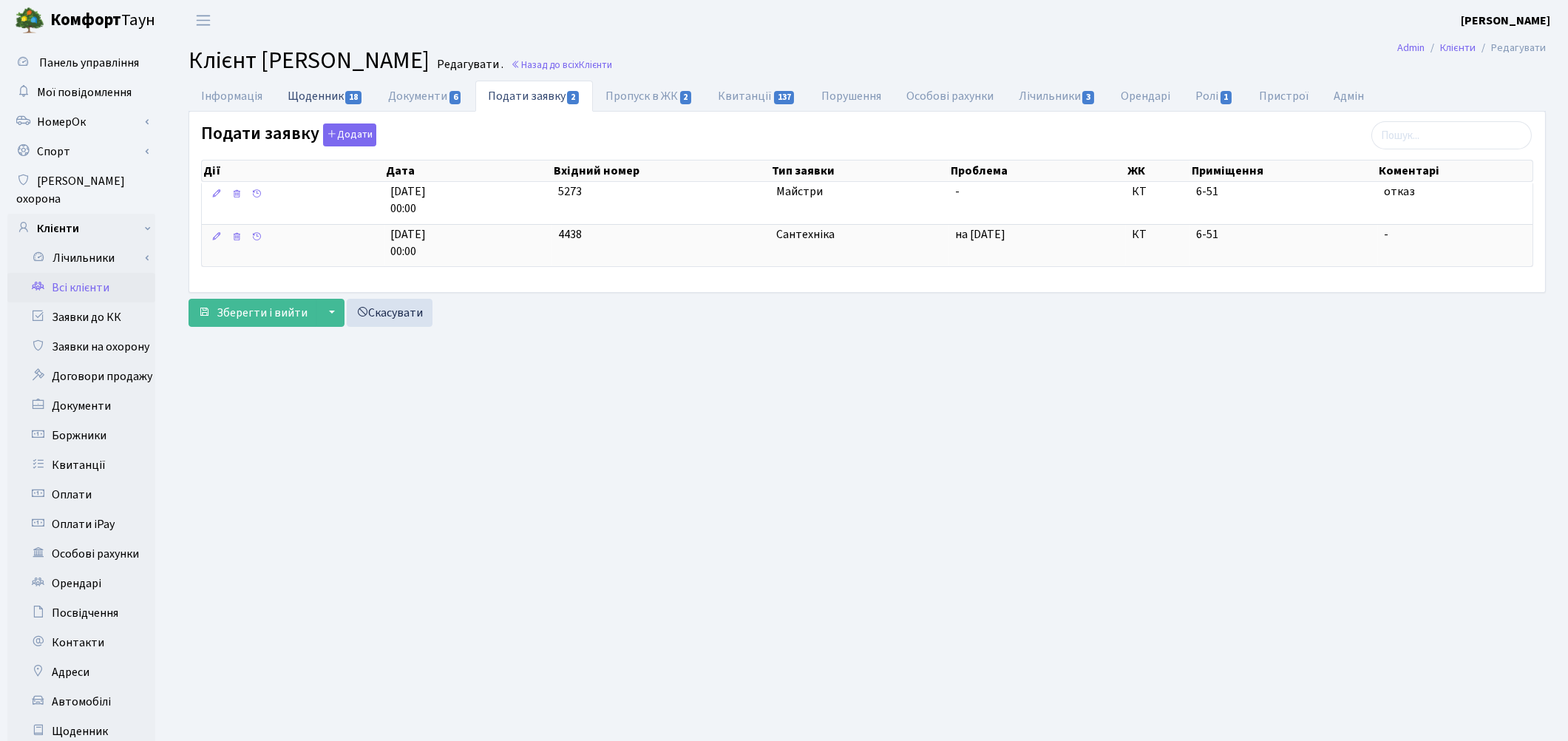
click at [333, 99] on link "Щоденник 18" at bounding box center [325, 96] width 100 height 30
select select "25"
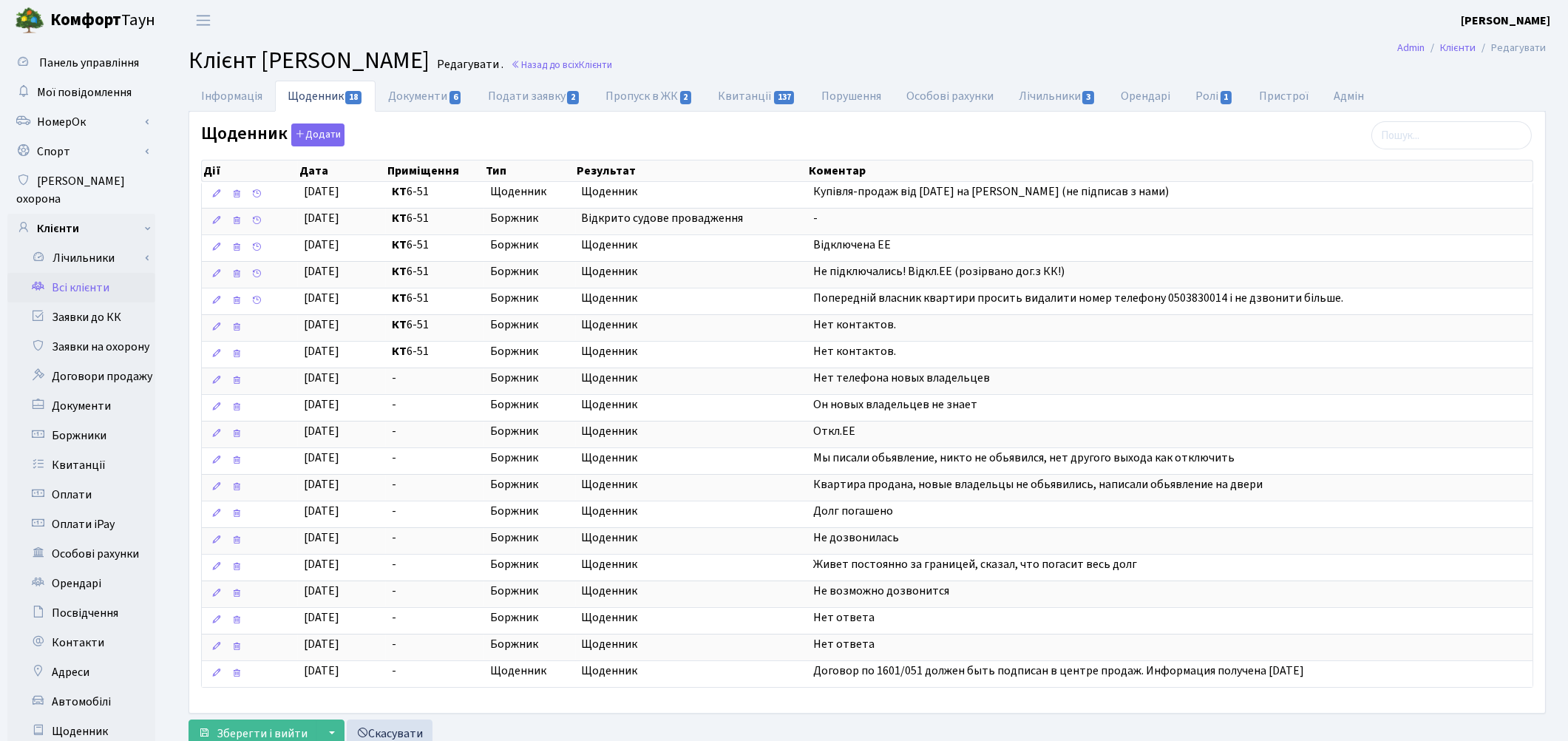
click at [82, 273] on link "Всі клієнти" at bounding box center [81, 288] width 148 height 30
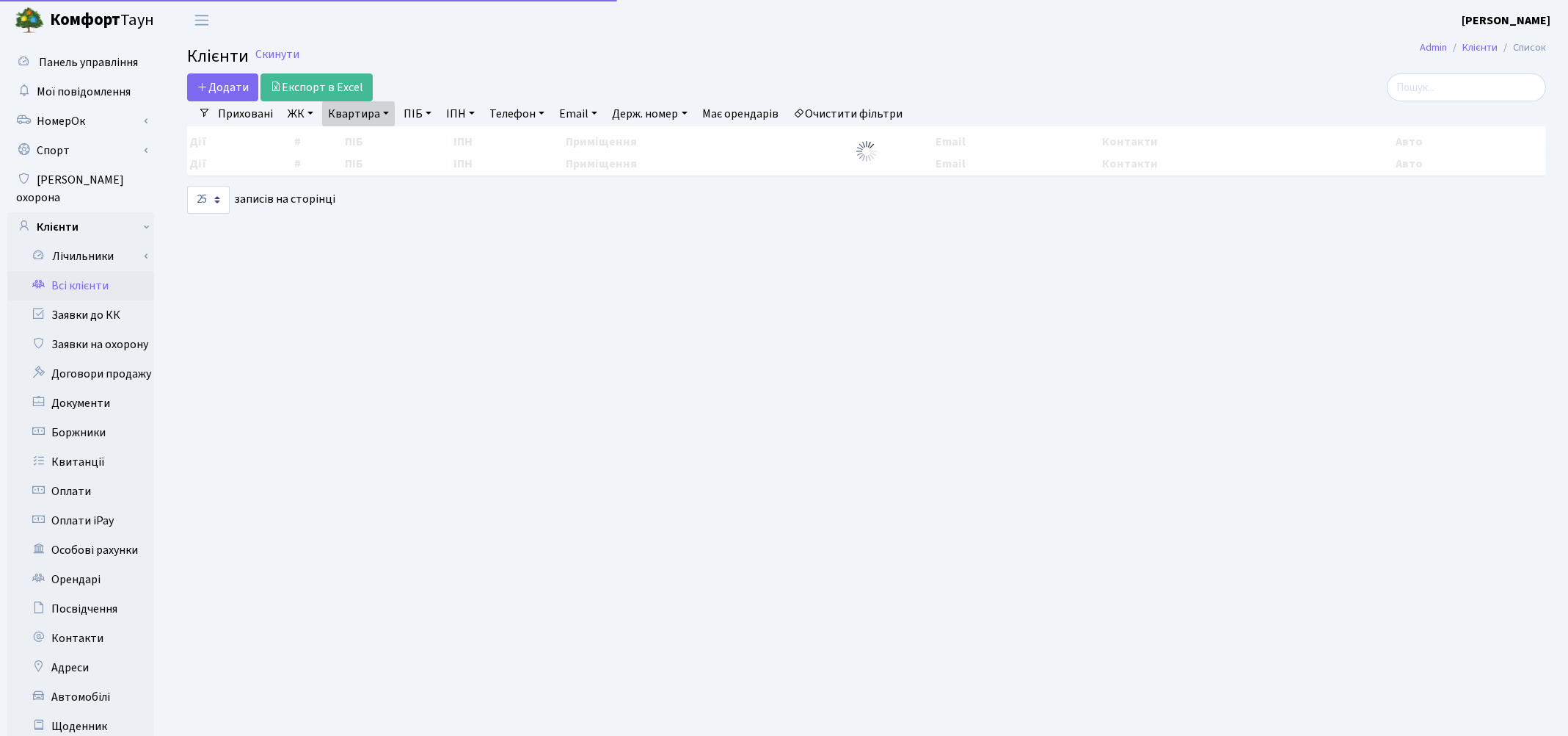
select select "25"
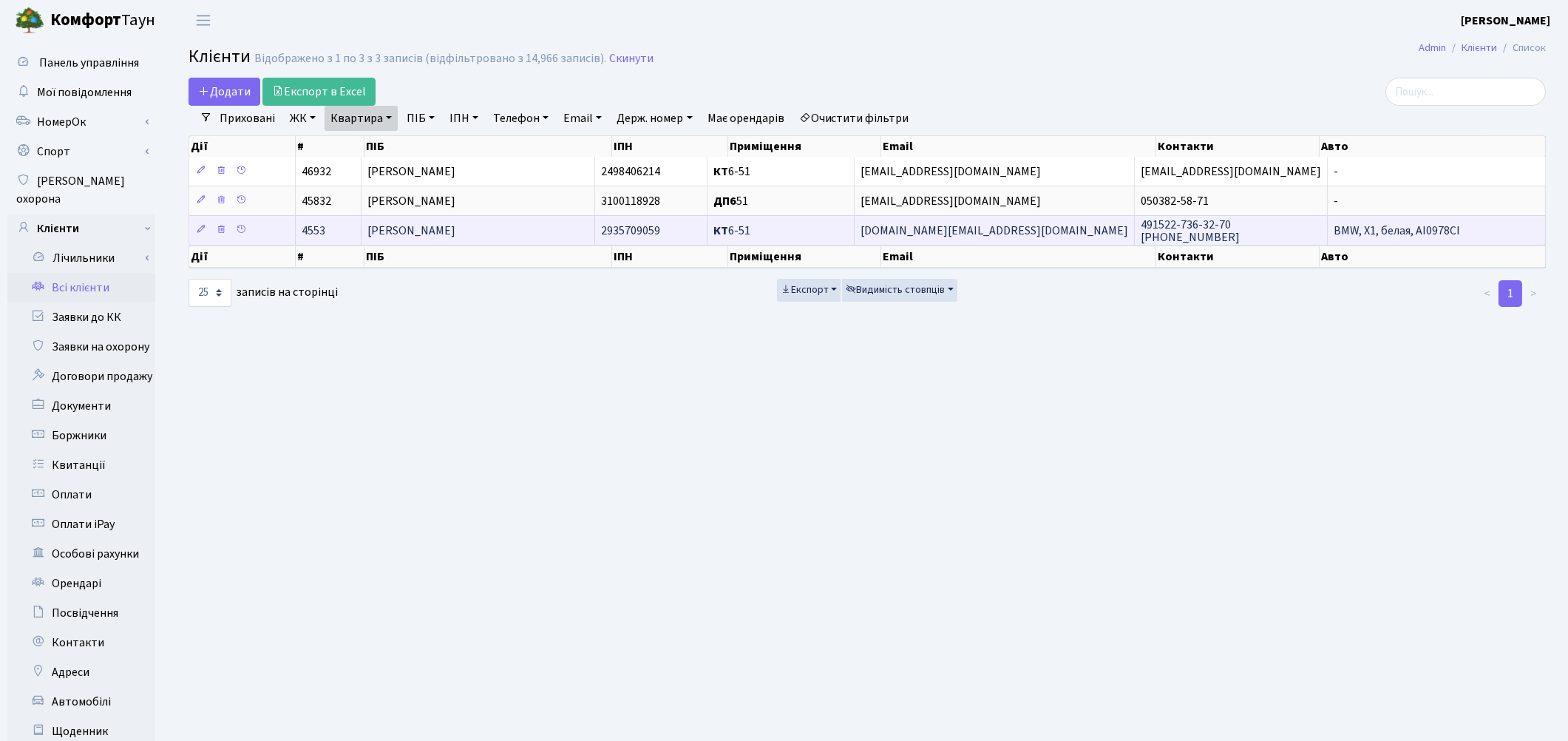
click at [456, 234] on span "[PERSON_NAME]" at bounding box center [412, 230] width 88 height 16
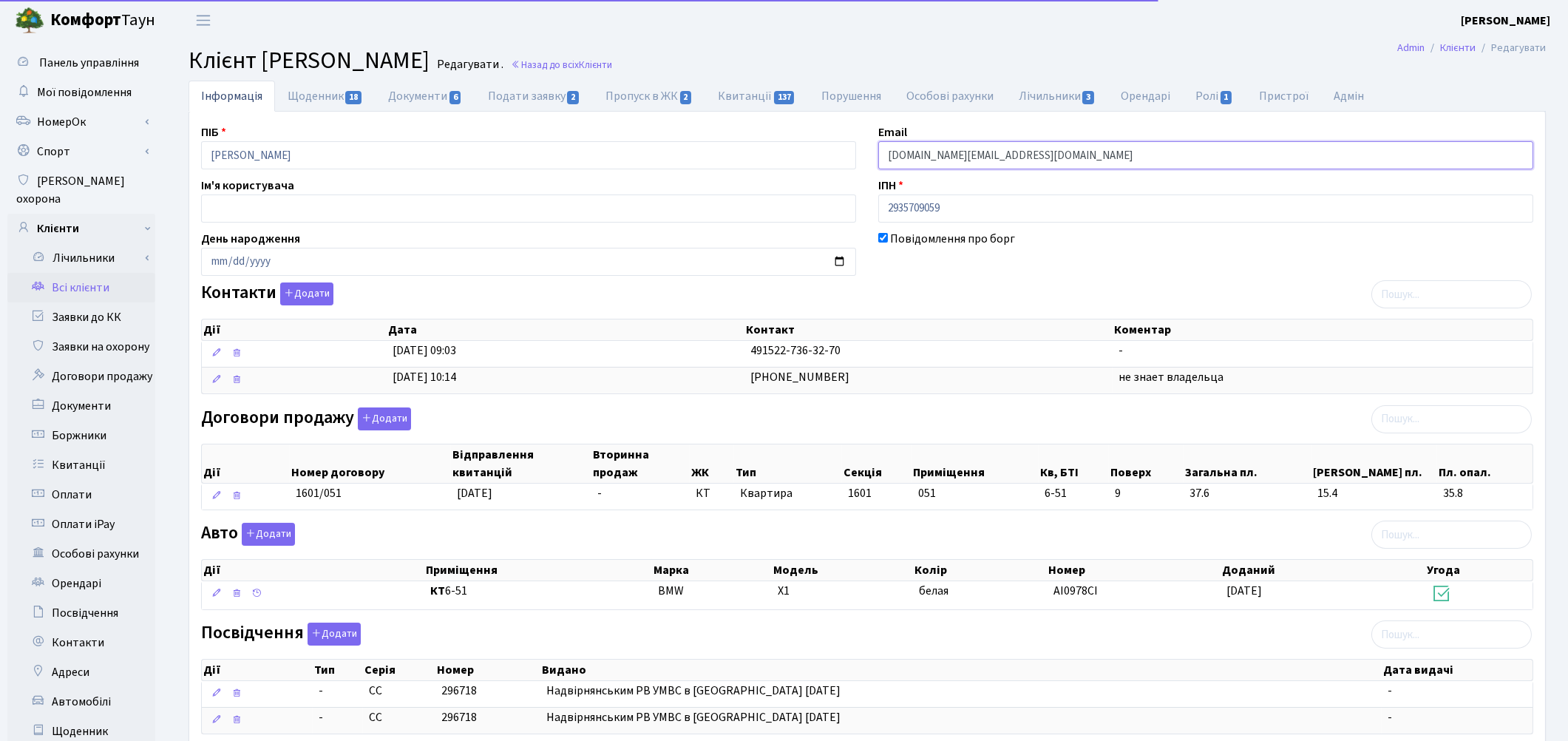
click at [927, 158] on input "serge.my@gmail.com" at bounding box center [1205, 155] width 655 height 28
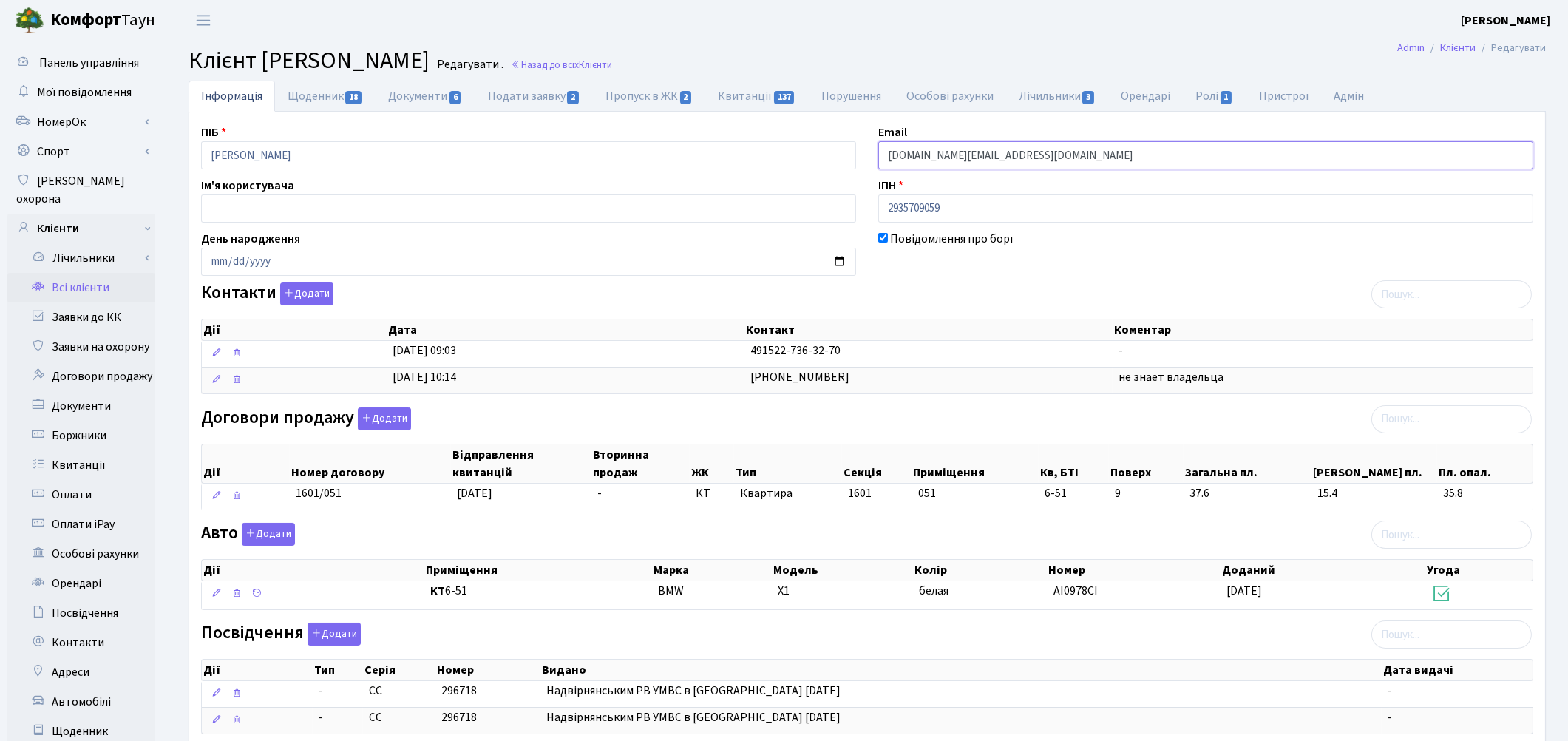
click at [929, 158] on input "serge.my@gmail.com" at bounding box center [1205, 155] width 655 height 28
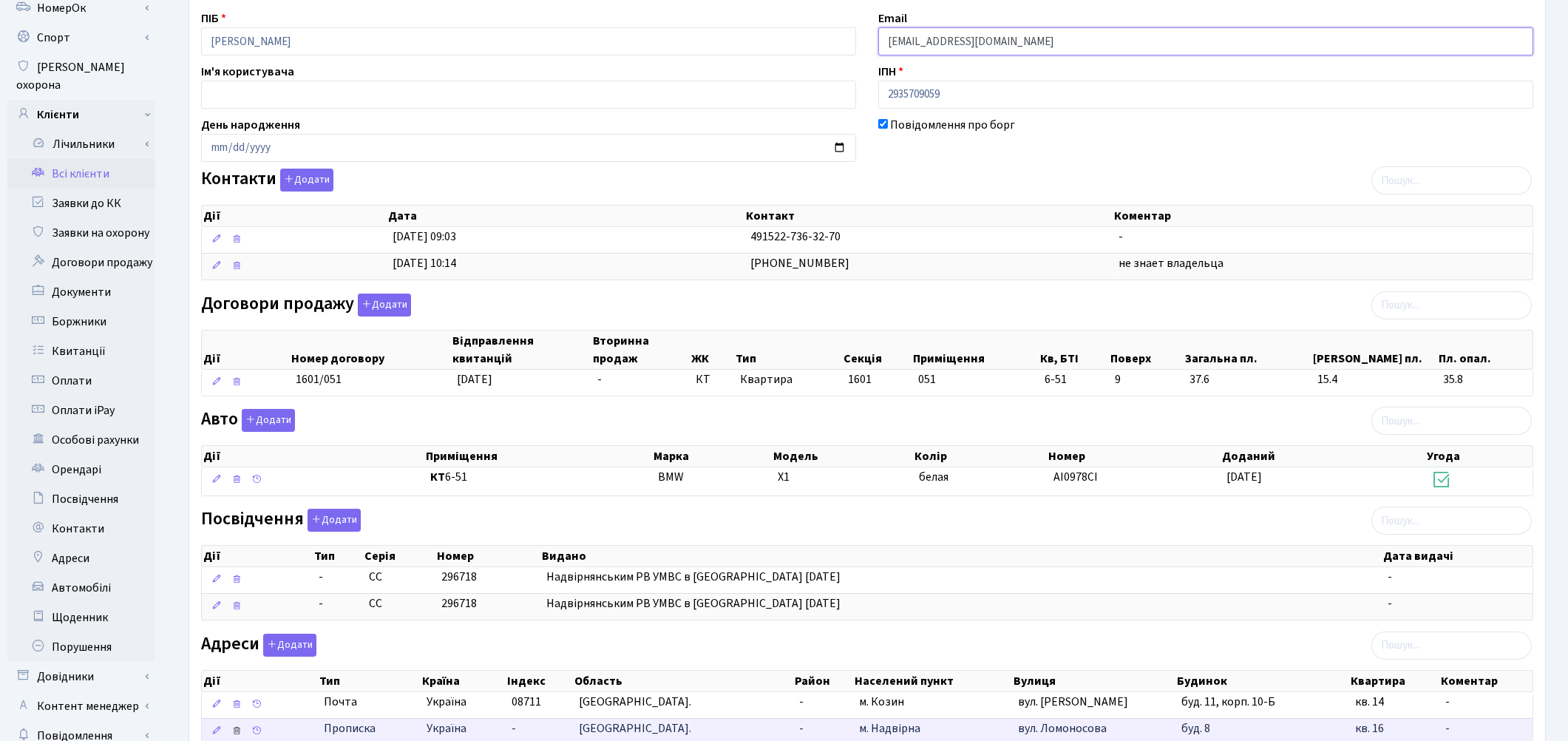
scroll to position [224, 0]
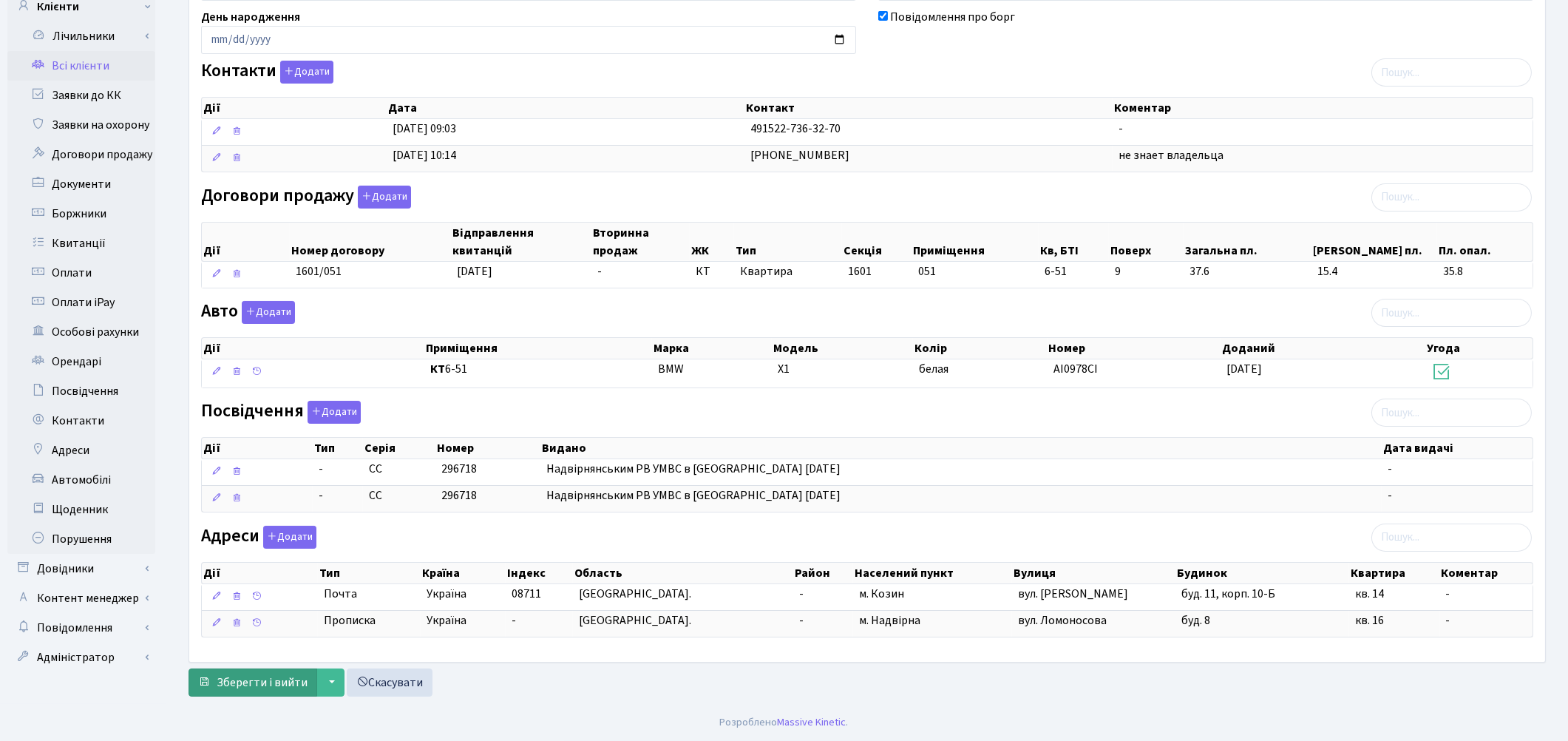
type input "serge.my11111@gmail.com"
click at [233, 677] on span "Зберегти і вийти" at bounding box center [262, 682] width 91 height 16
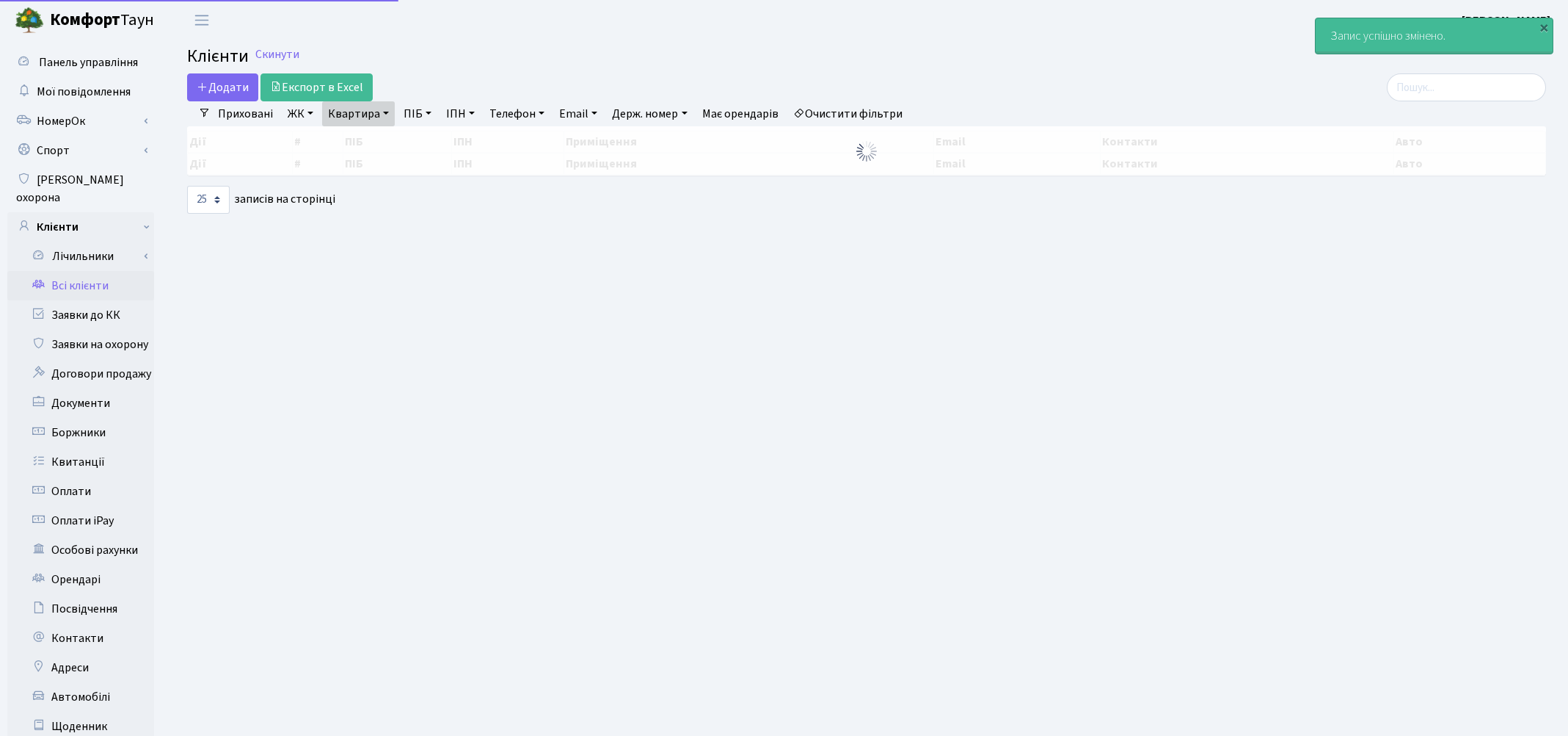
select select "25"
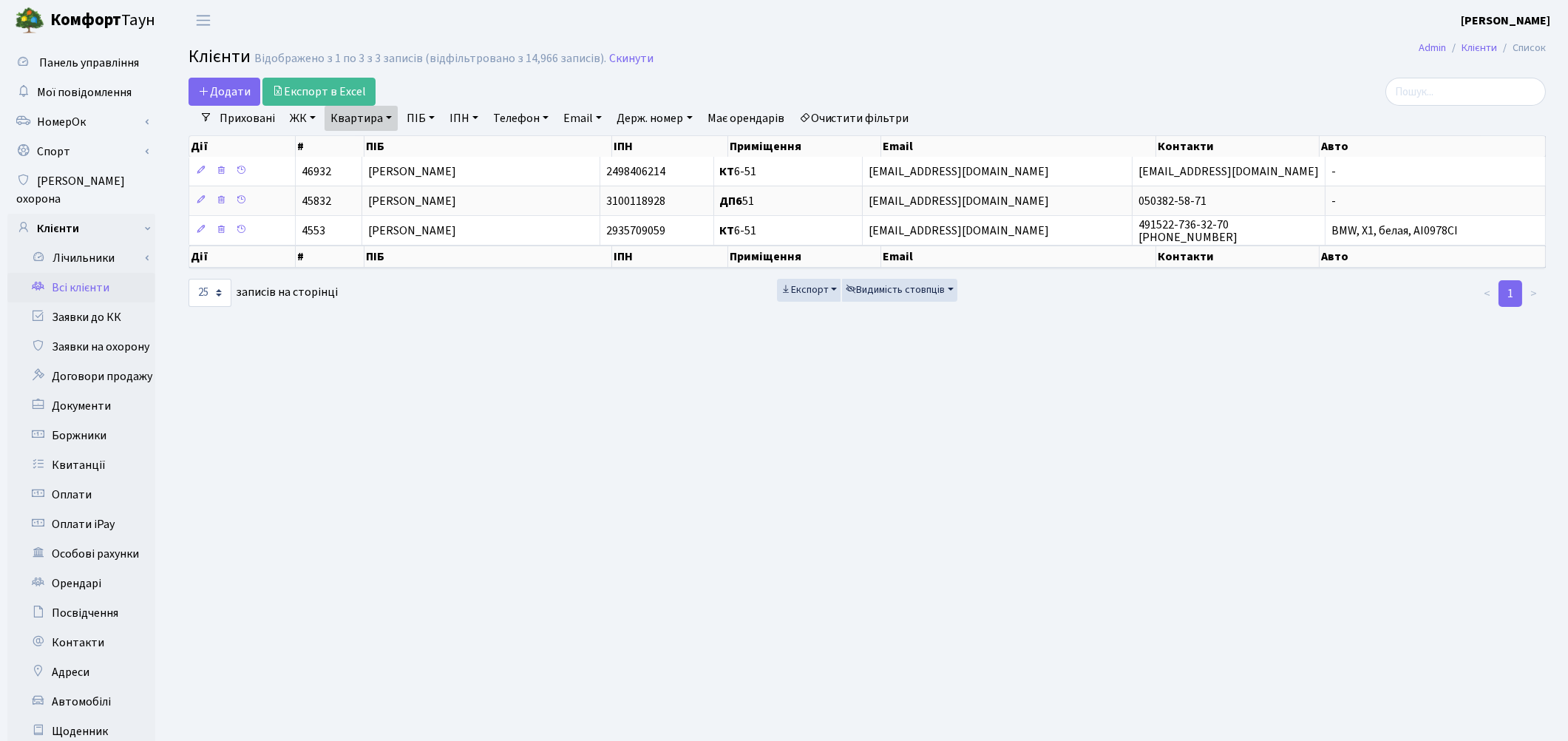
click at [1089, 503] on main "Admin Клієнти Список Клієнти Відображено з 1 по 3 з 3 записів (відфільтровано з…" at bounding box center [867, 470] width 1401 height 860
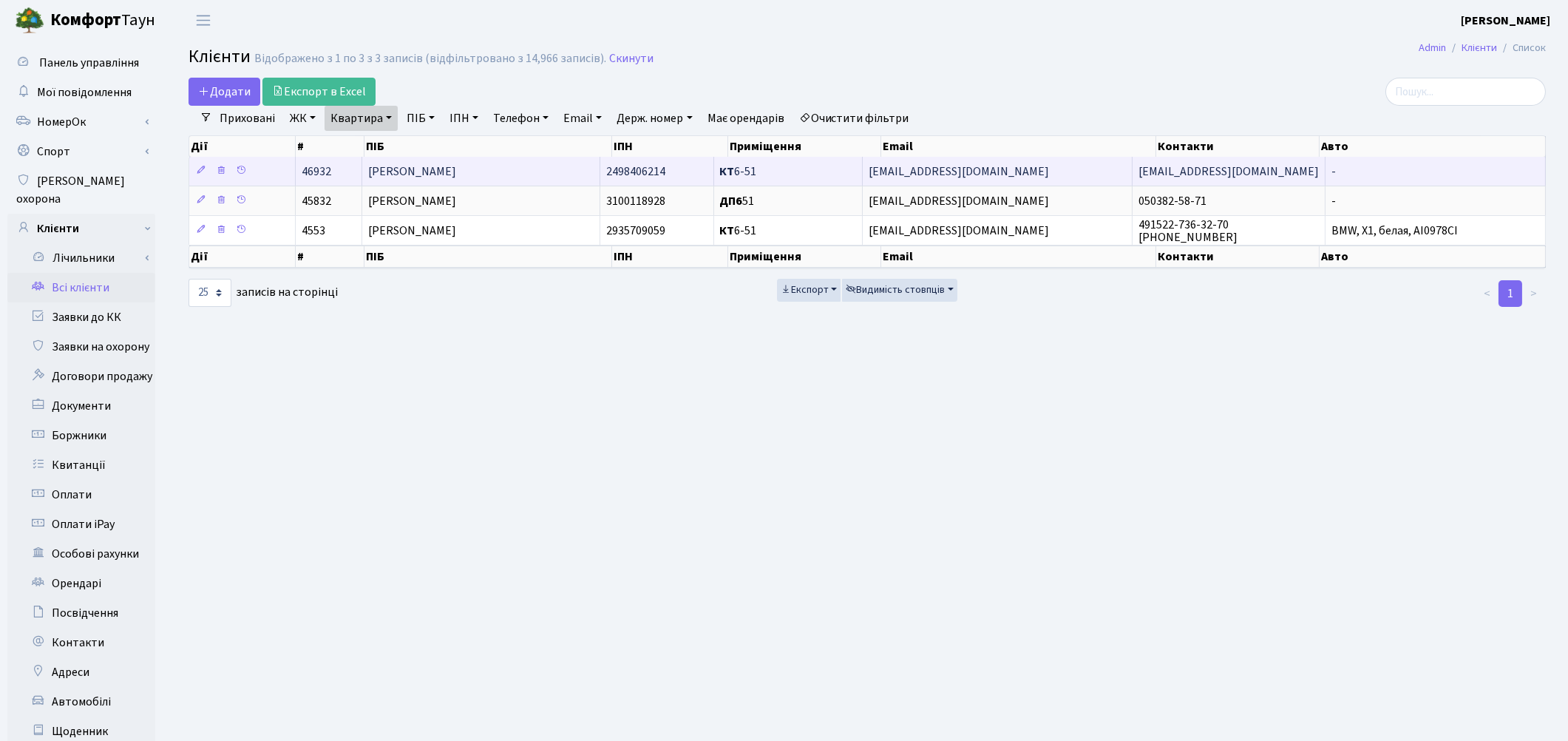
click at [441, 169] on span "[PERSON_NAME]" at bounding box center [412, 171] width 88 height 16
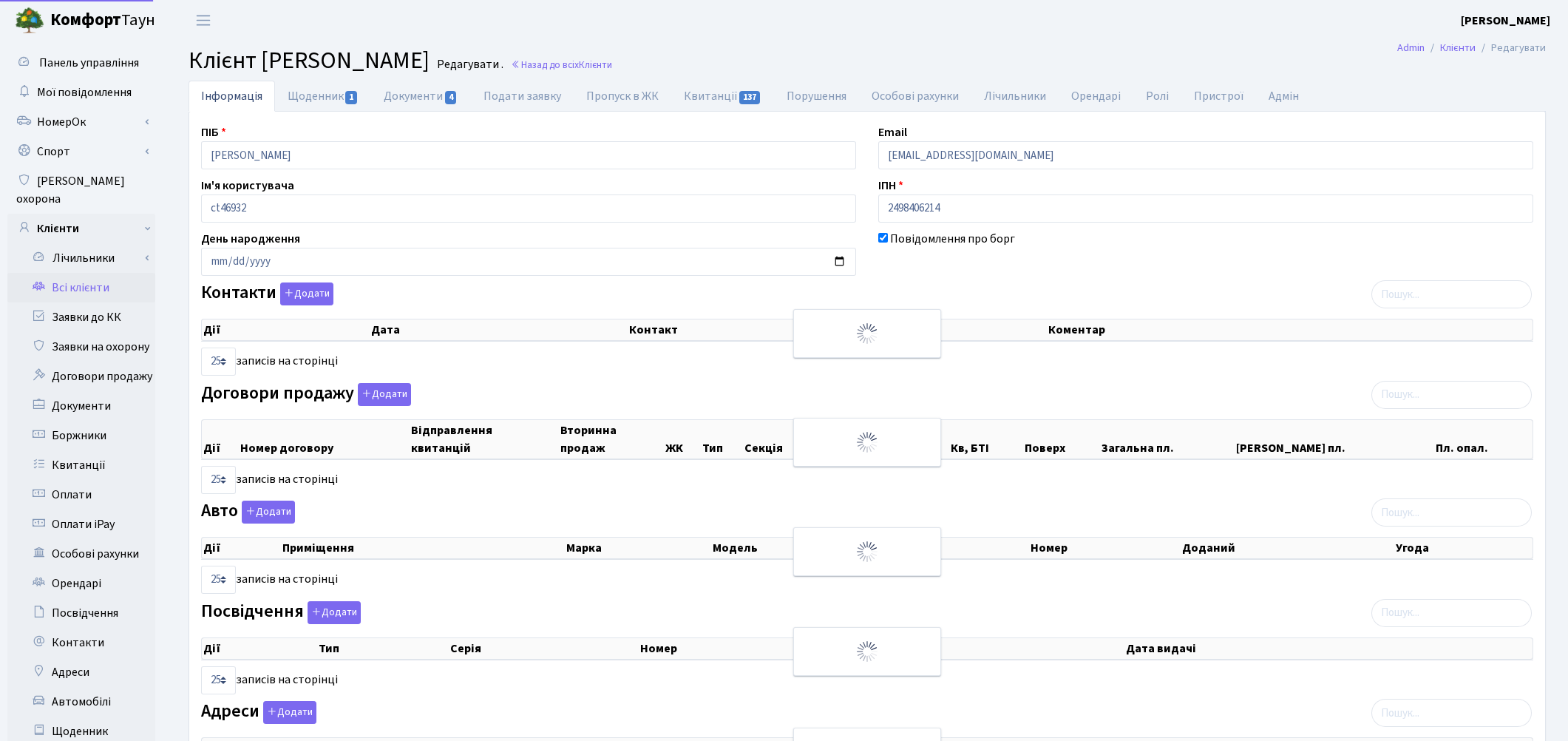
select select "25"
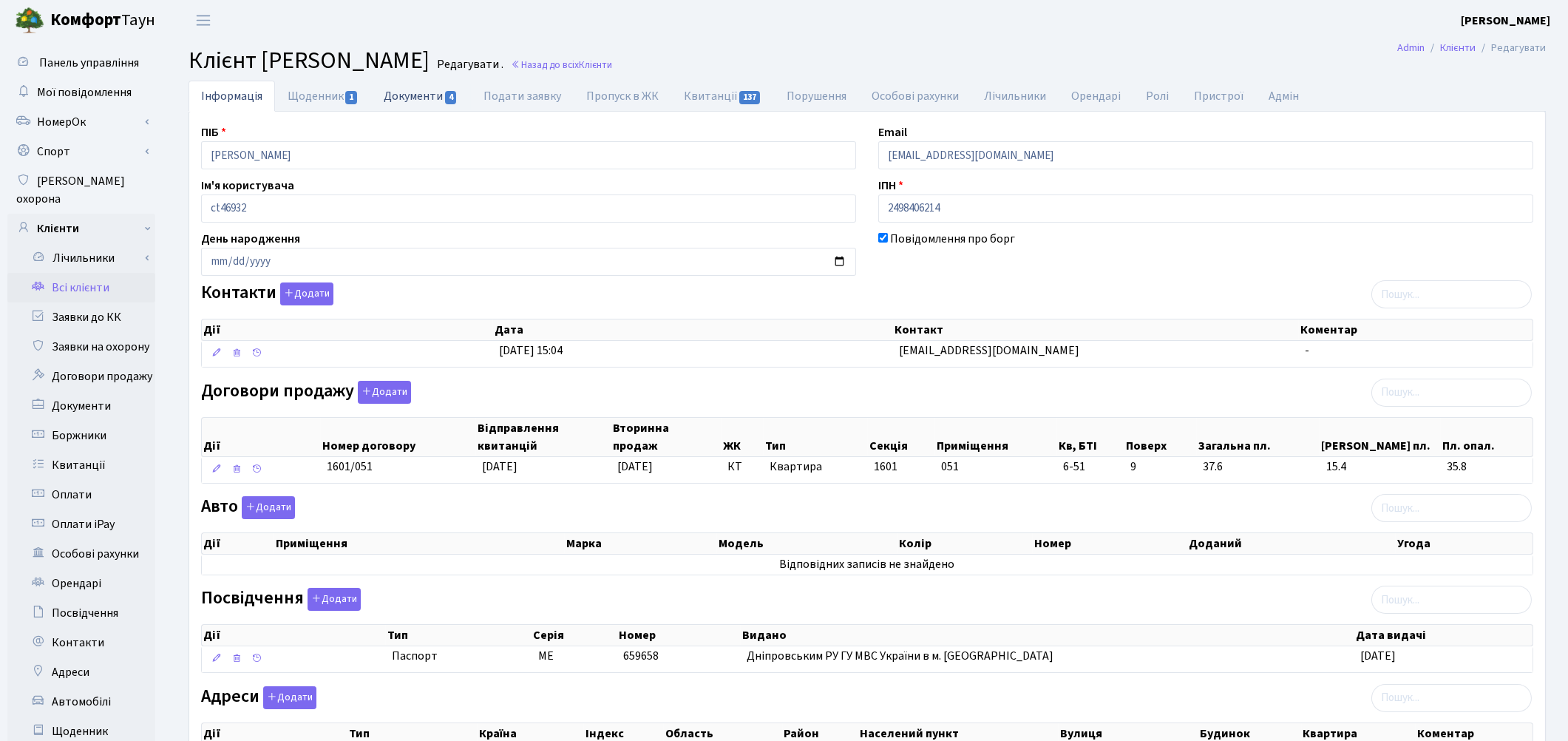
click at [405, 96] on link "Документи 4" at bounding box center [421, 96] width 99 height 30
select select "25"
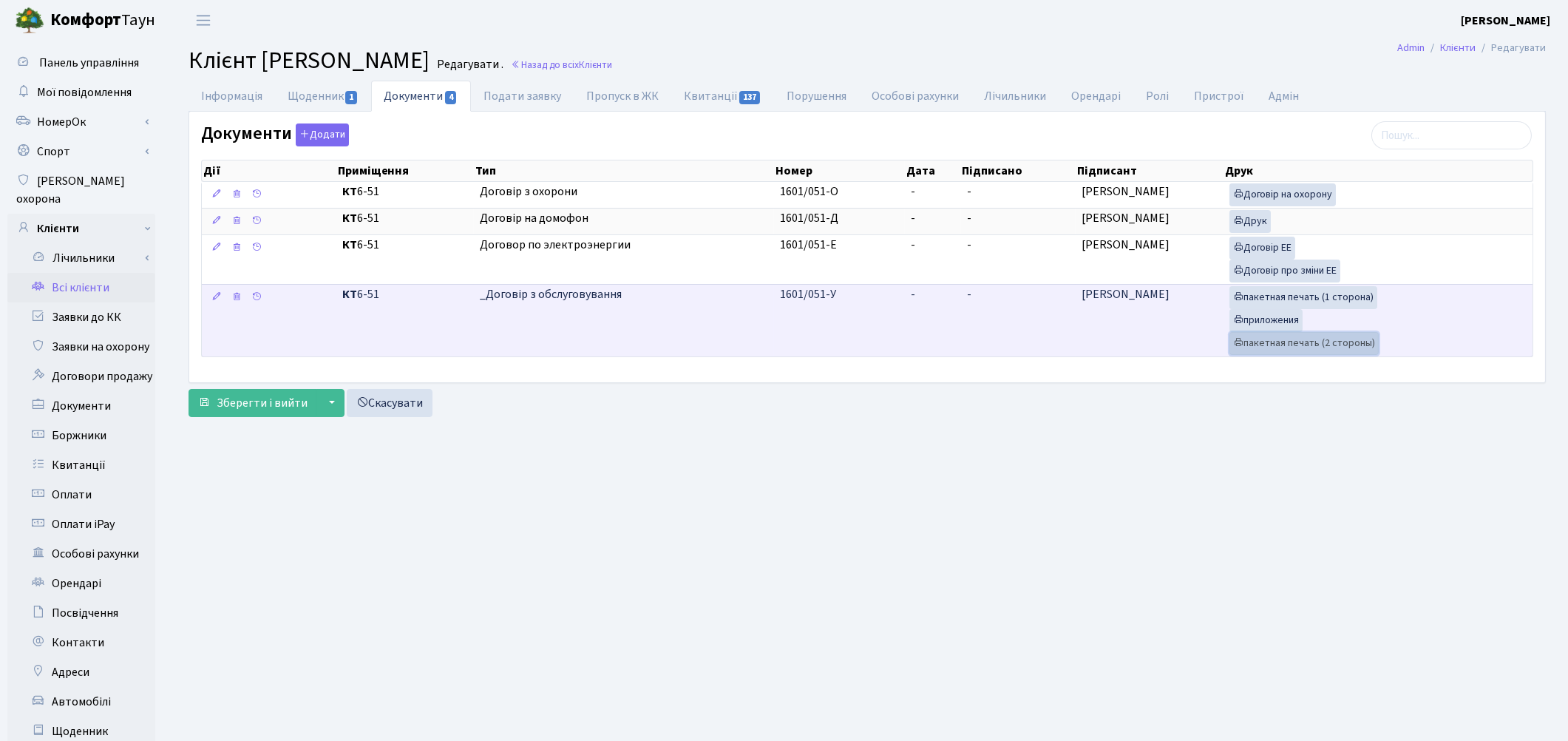
click at [1302, 349] on link "пакетная печать (2 стороны)" at bounding box center [1304, 343] width 149 height 23
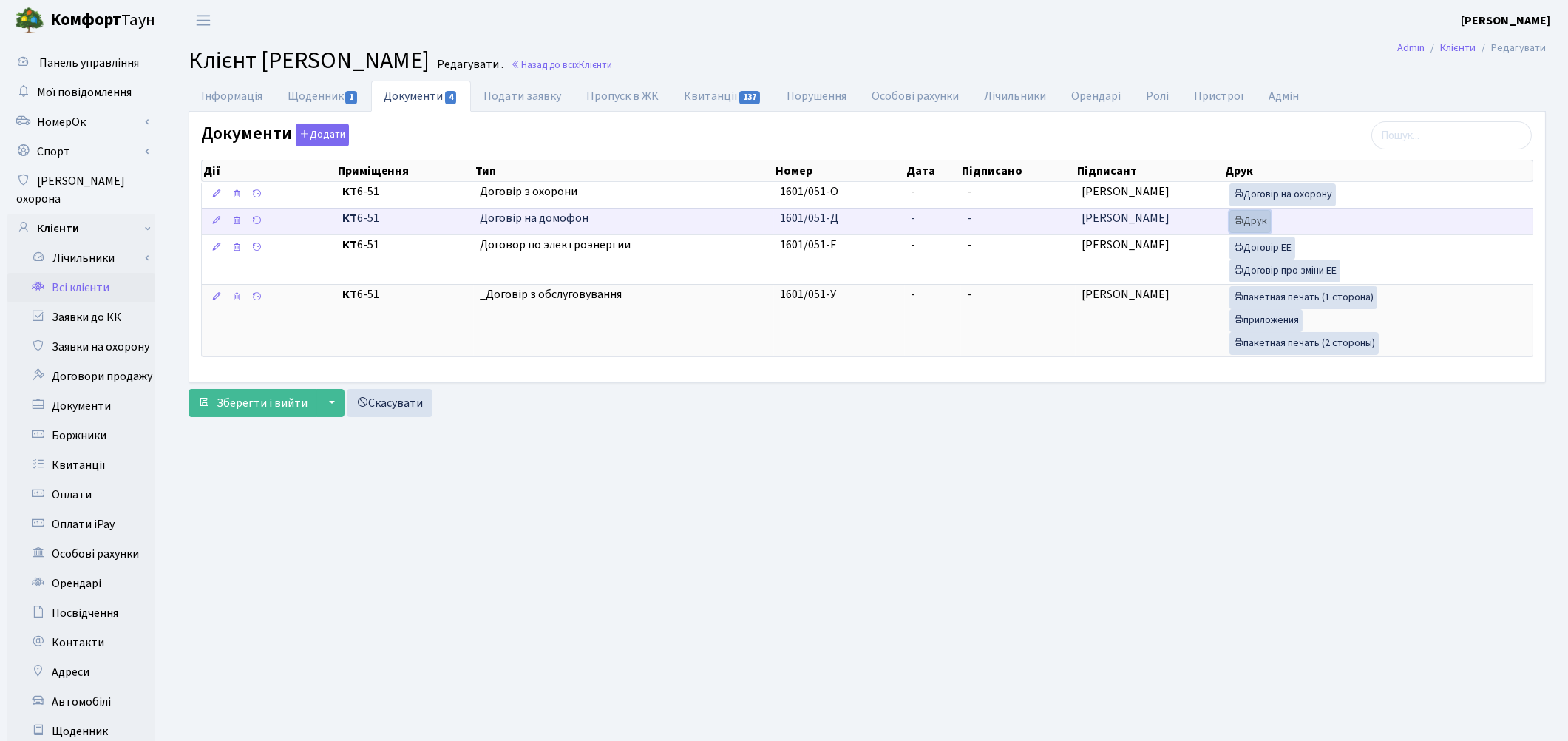
click at [1252, 225] on link "Друк" at bounding box center [1250, 221] width 41 height 23
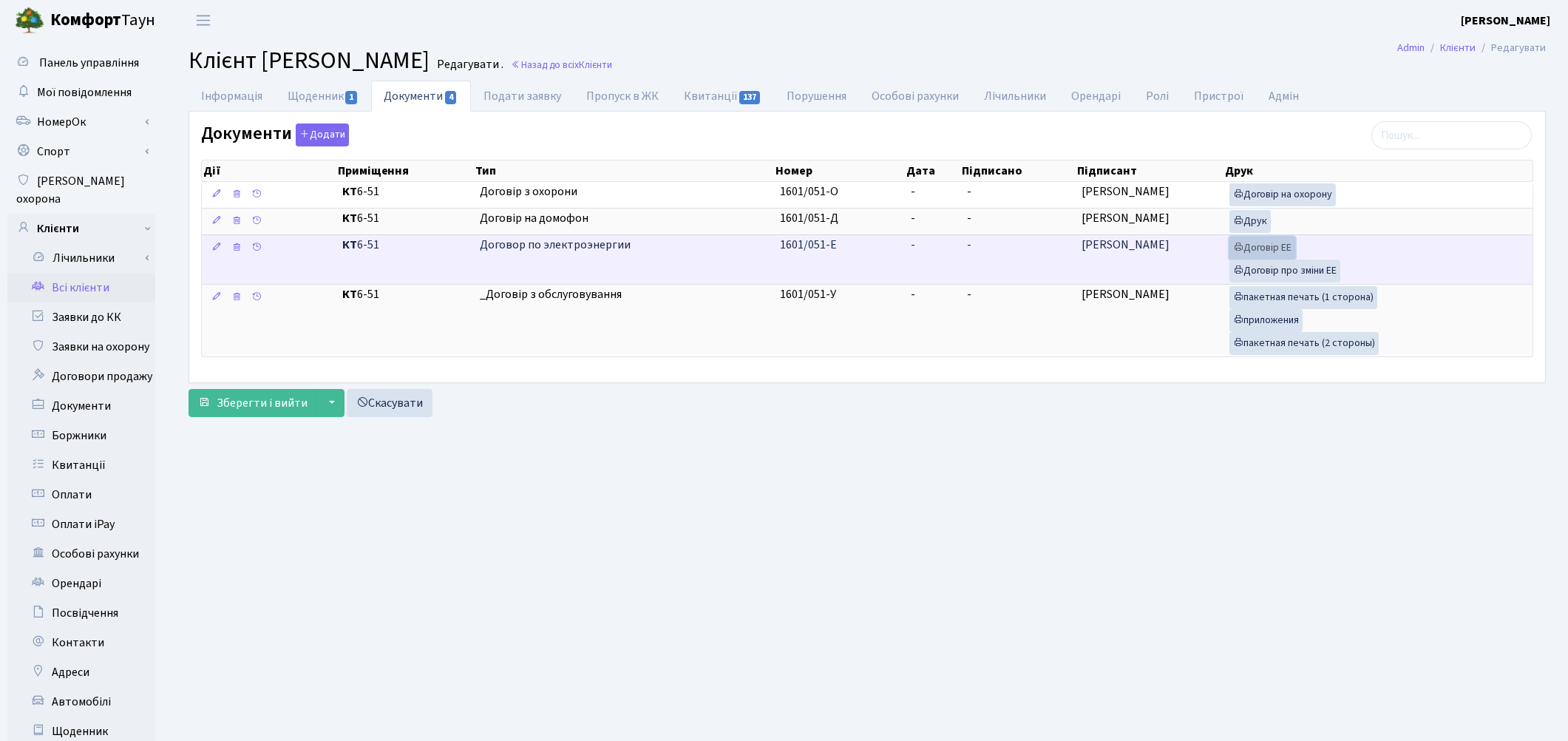
click at [1273, 252] on link "Договір ЕЕ" at bounding box center [1262, 248] width 65 height 23
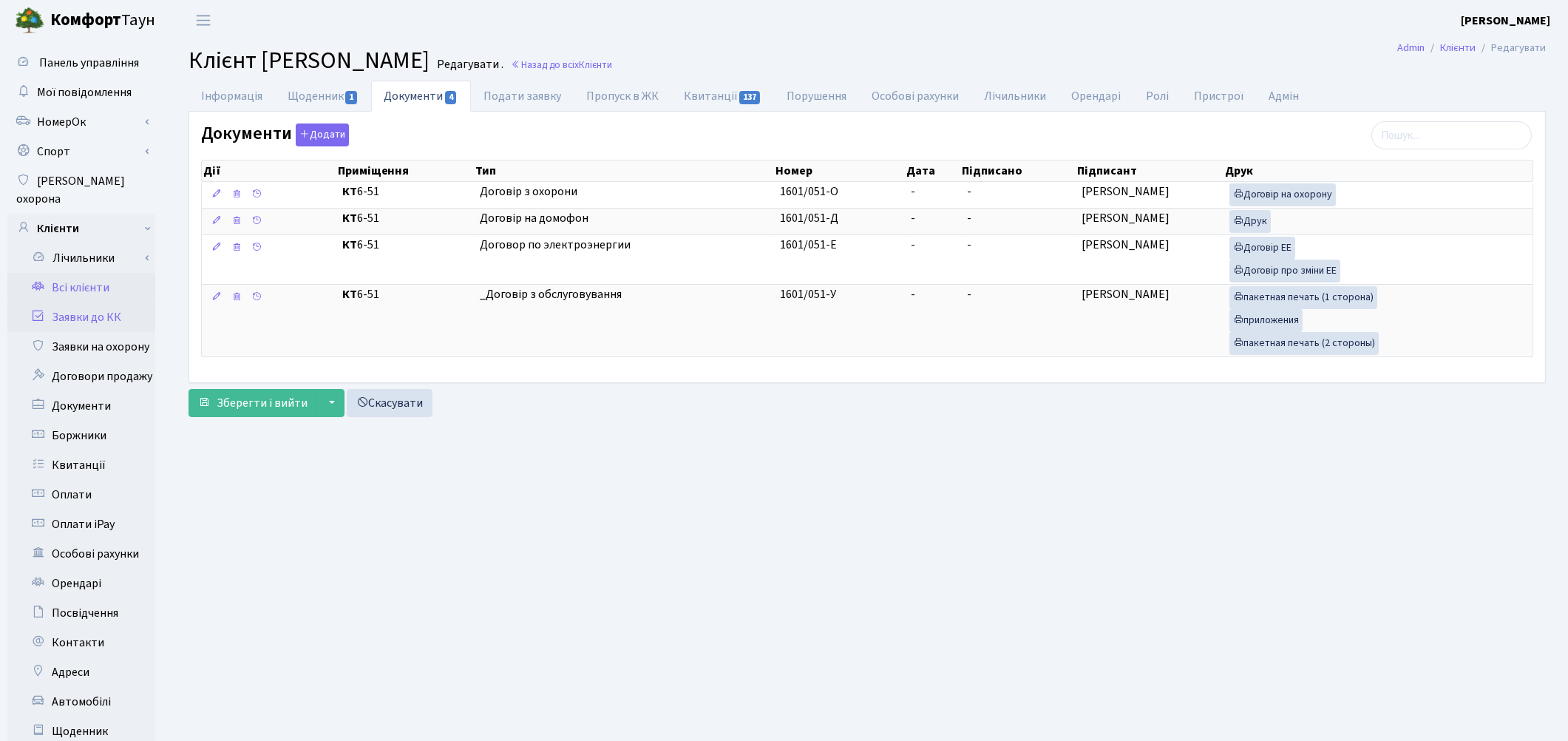
click at [72, 302] on link "Заявки до КК" at bounding box center [81, 316] width 148 height 30
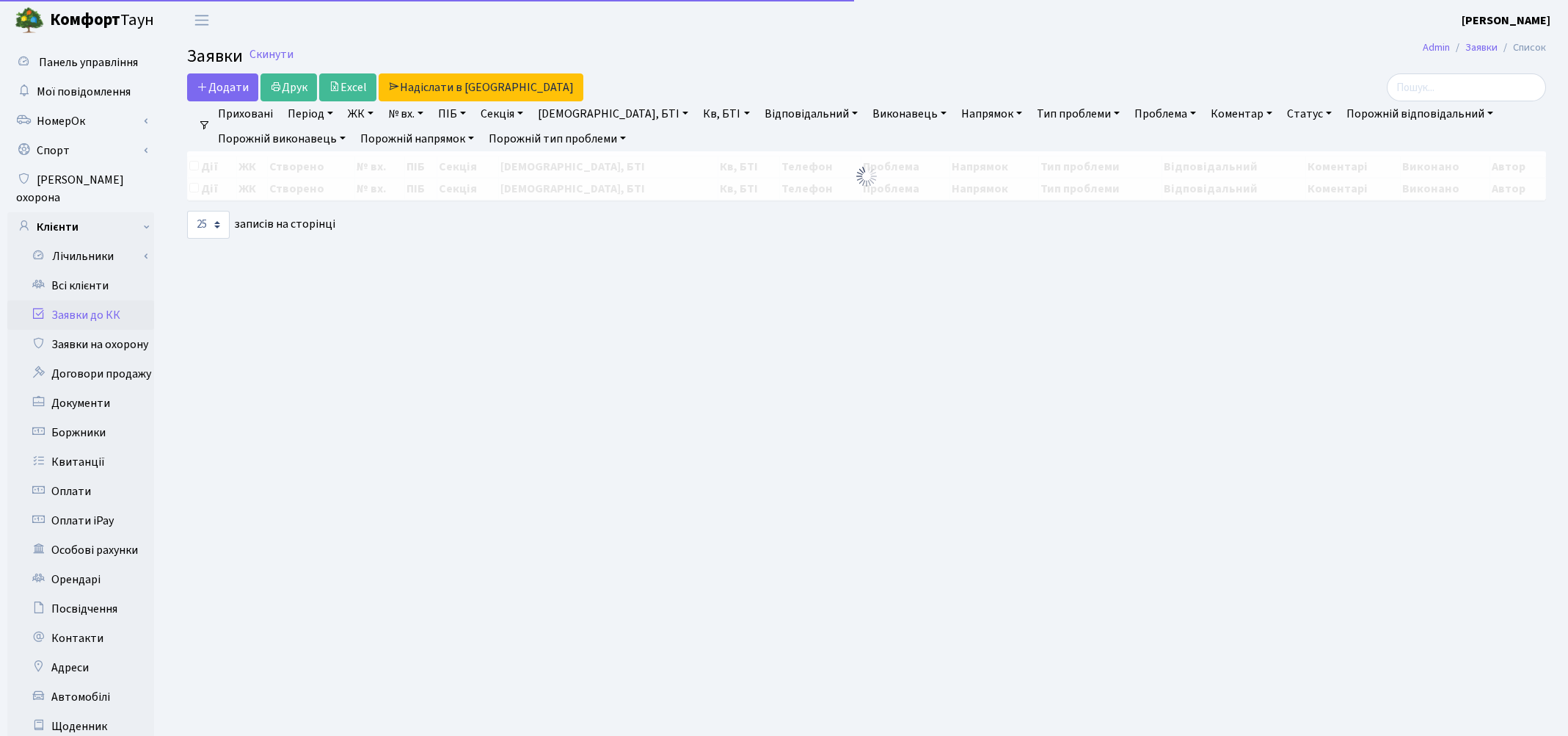
select select "25"
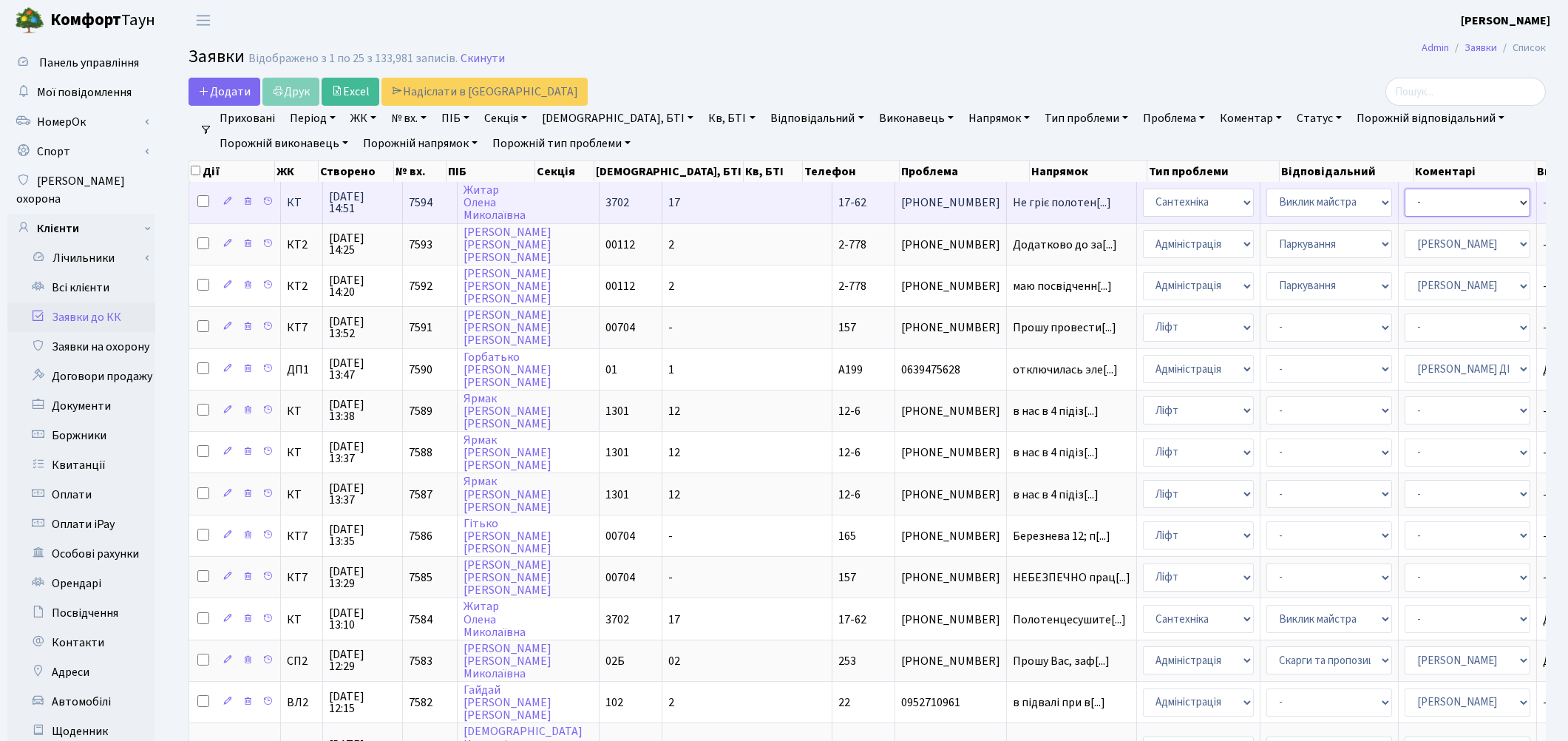
click at [1404, 205] on select "- Адміністратор ЖК КТ Вижул В. В. Гордієнко Н.В. Дядюшкін Д.Ю. Кипчук Т. А. Кла…" at bounding box center [1467, 202] width 126 height 28
select select "67"
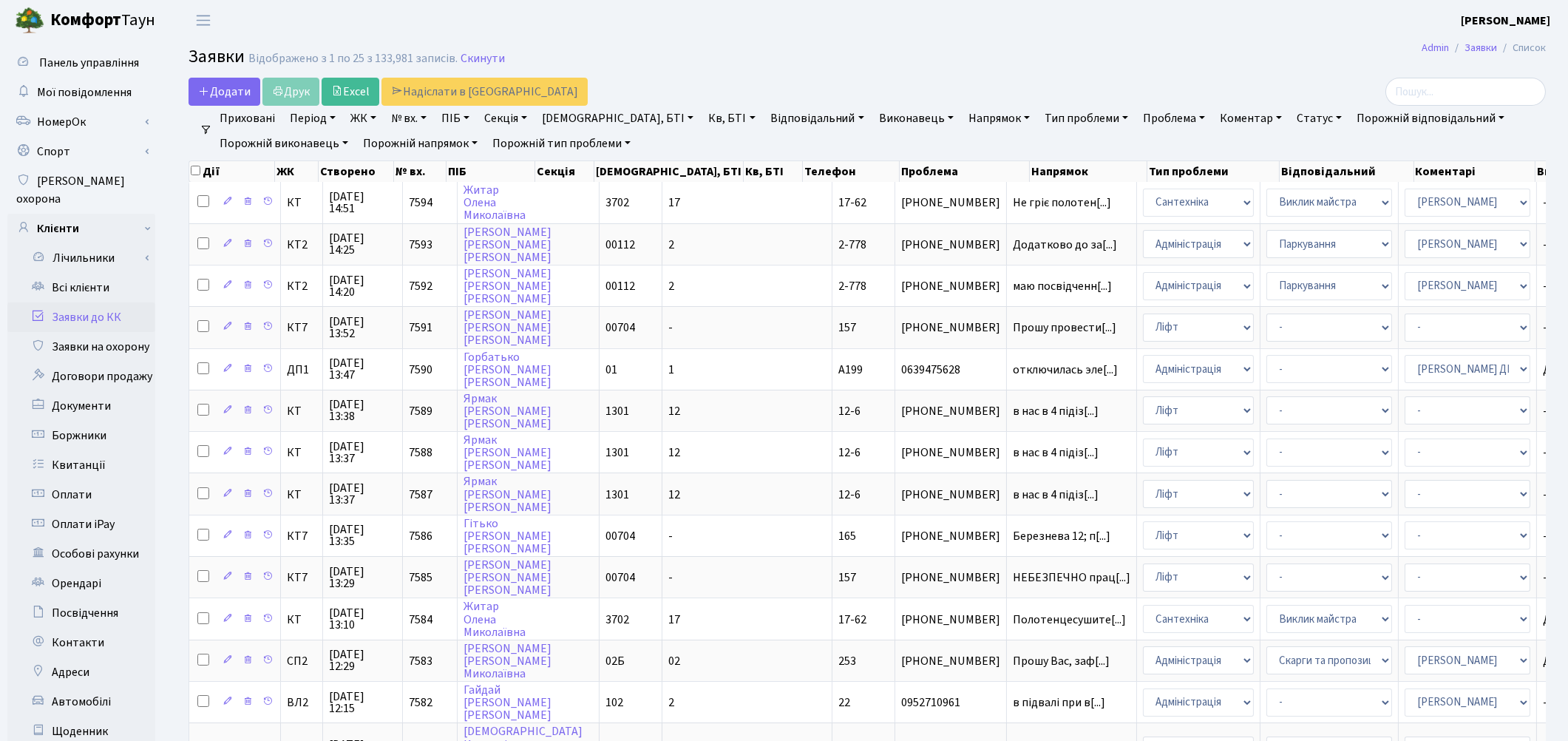
click at [110, 304] on link "Заявки до КК" at bounding box center [81, 316] width 148 height 30
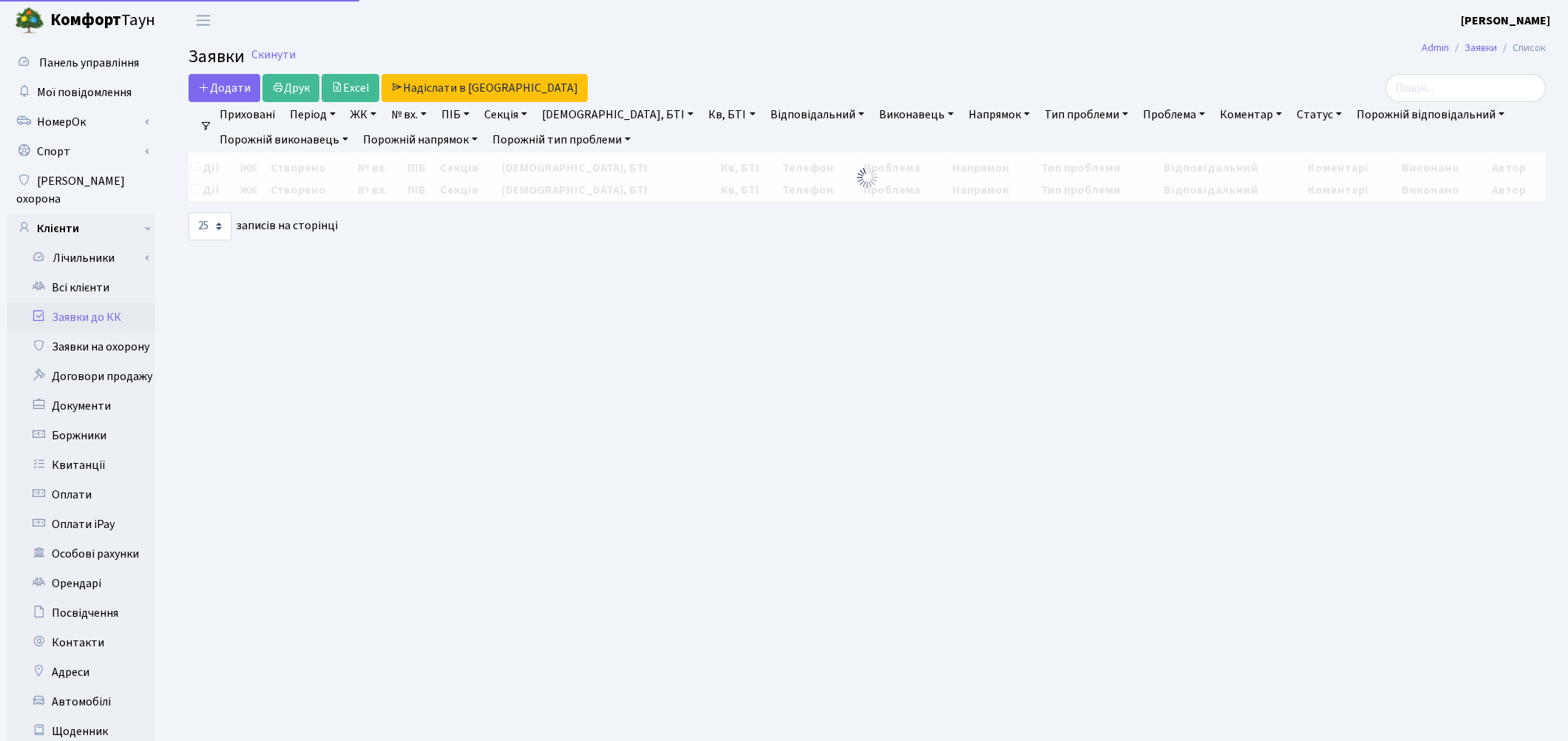
select select "25"
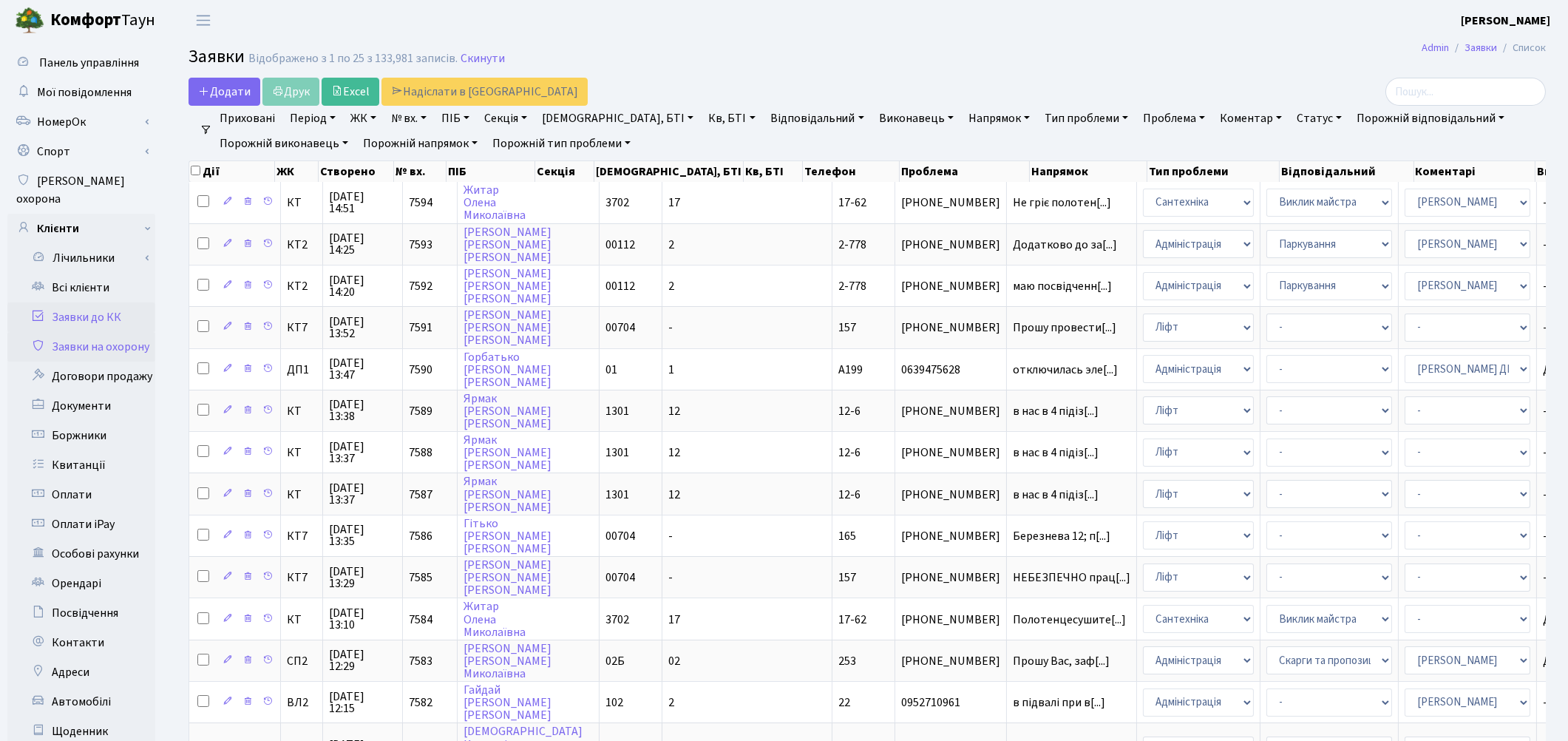
click at [131, 332] on link "Заявки на охорону" at bounding box center [81, 346] width 148 height 30
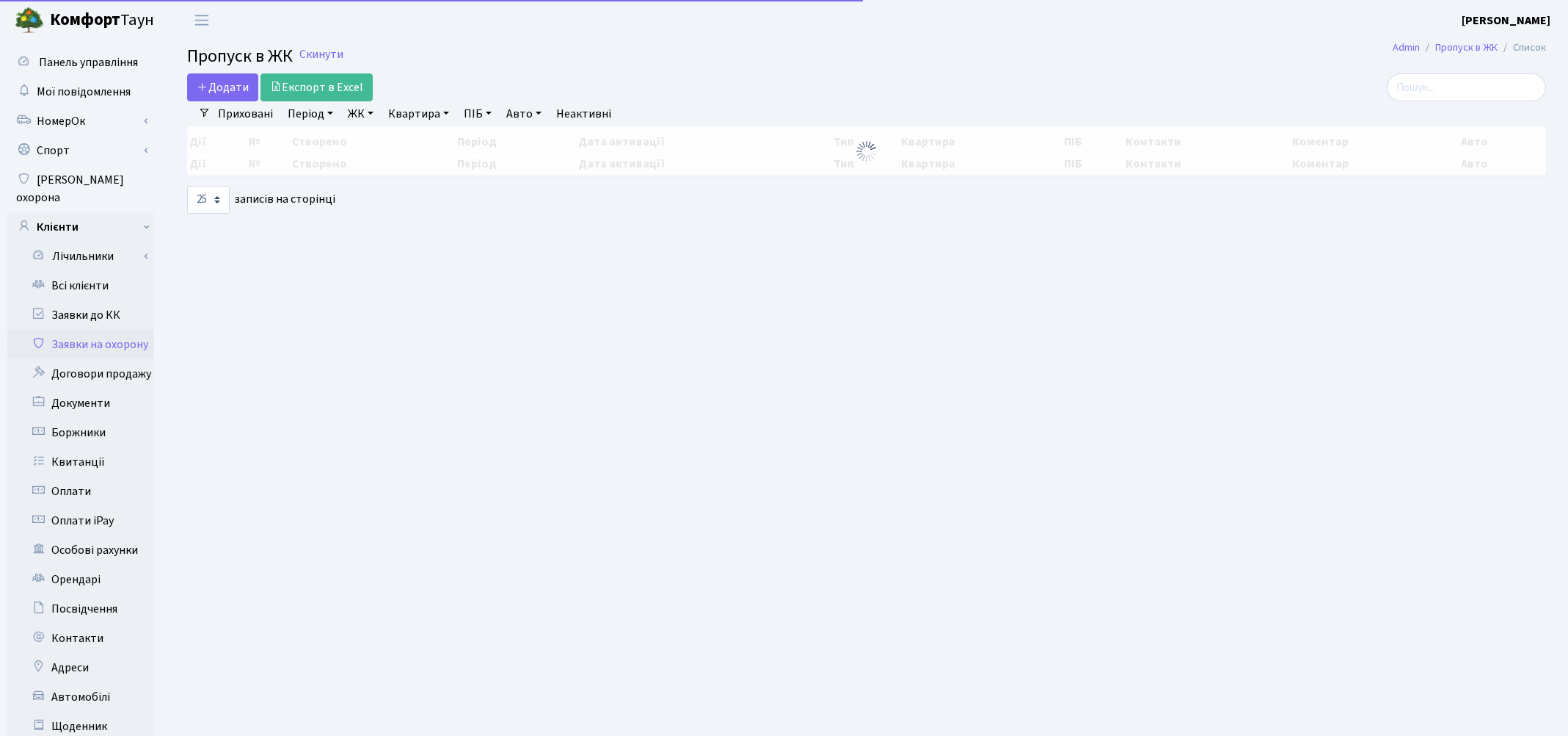
select select "25"
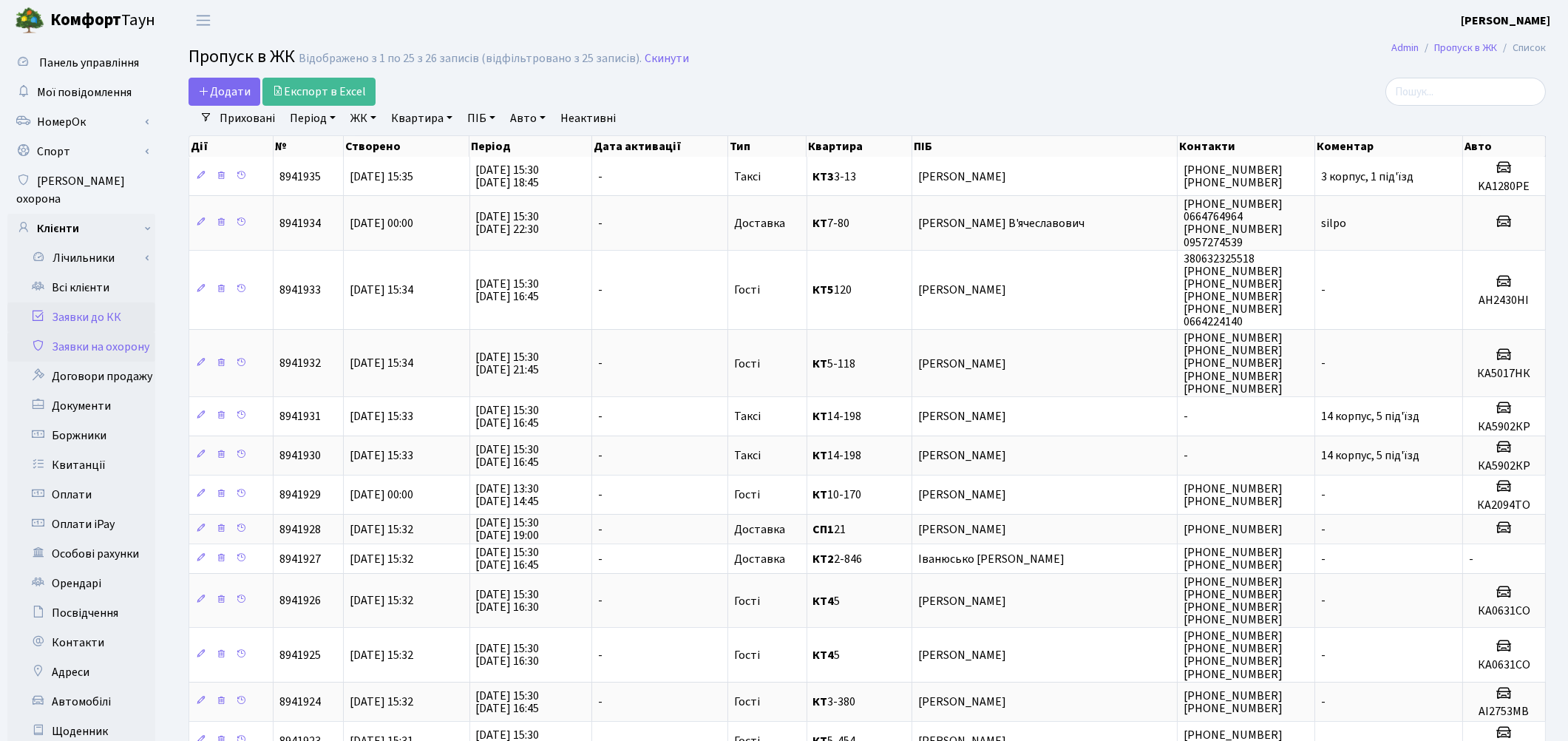
click at [84, 302] on link "Заявки до КК" at bounding box center [81, 316] width 148 height 30
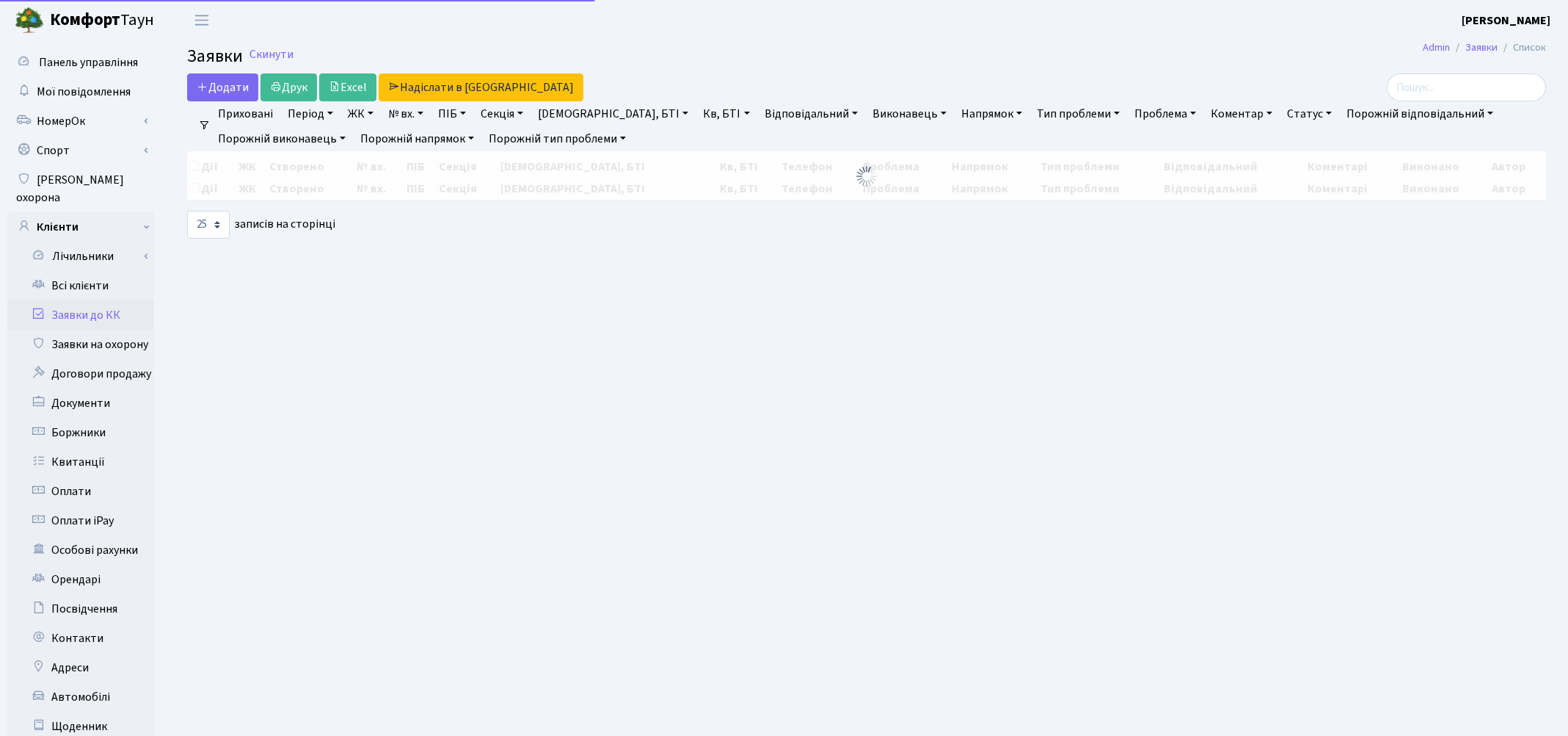
select select "25"
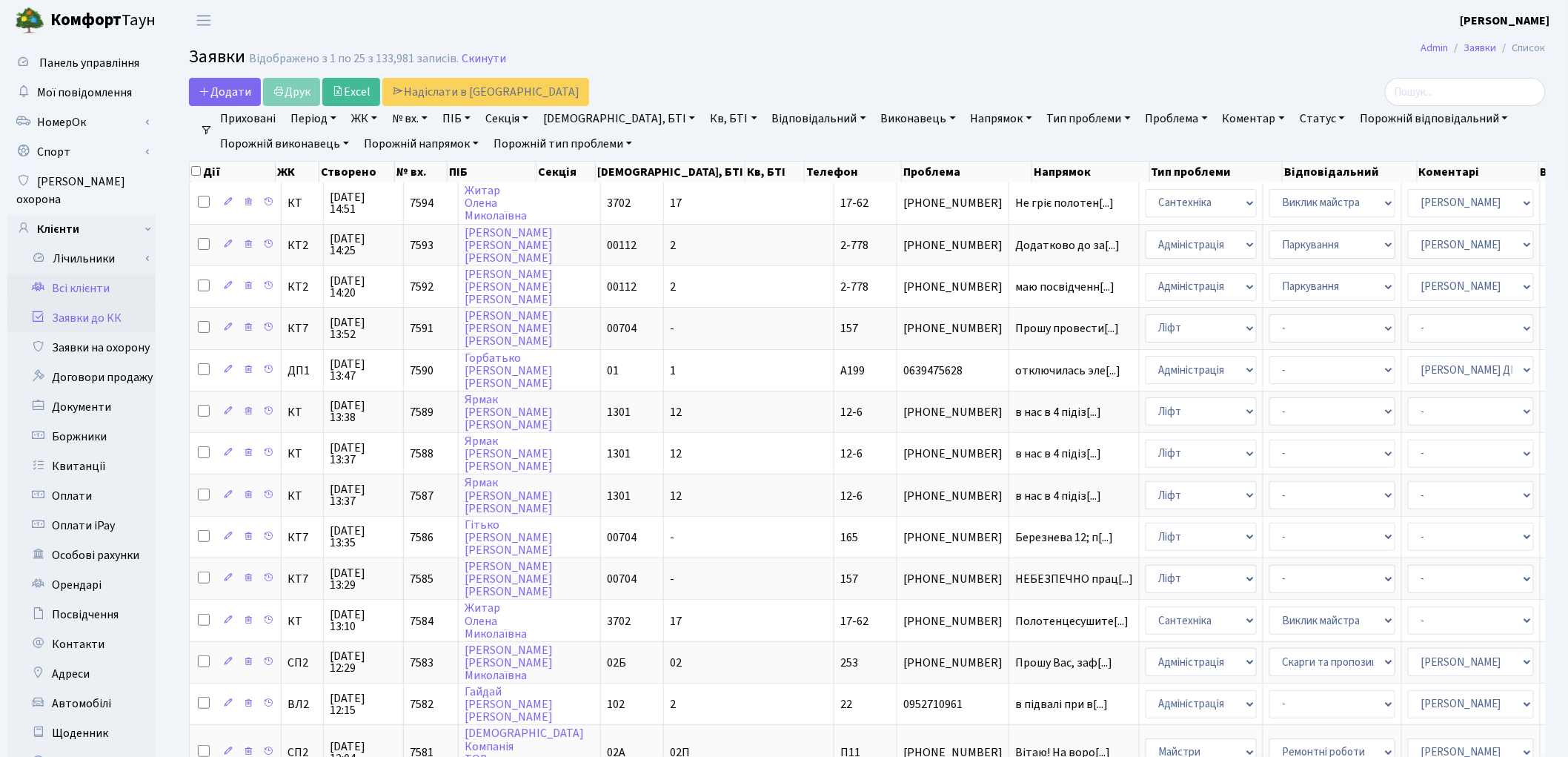
click at [85, 274] on link "Всі клієнти" at bounding box center [82, 288] width 148 height 30
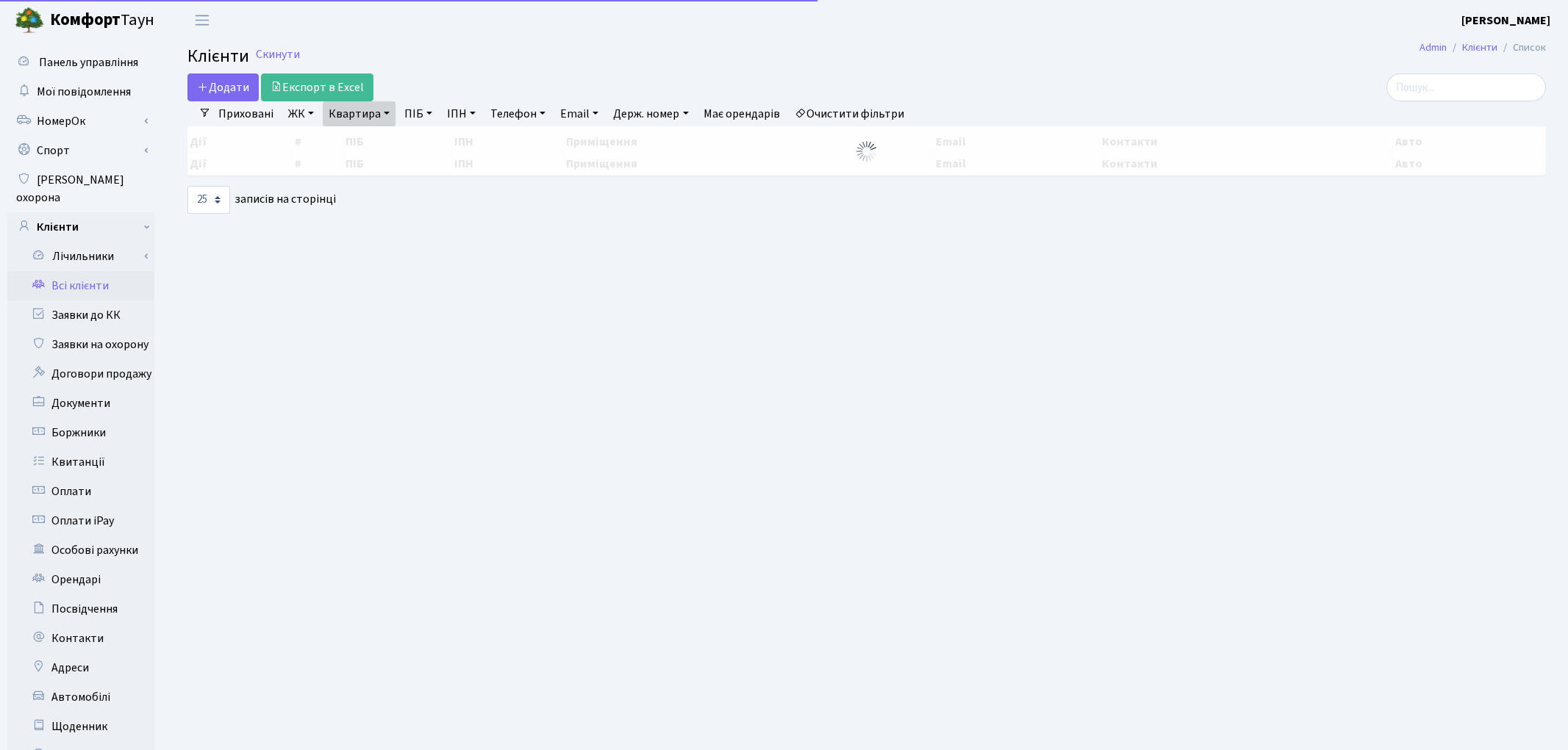
select select "25"
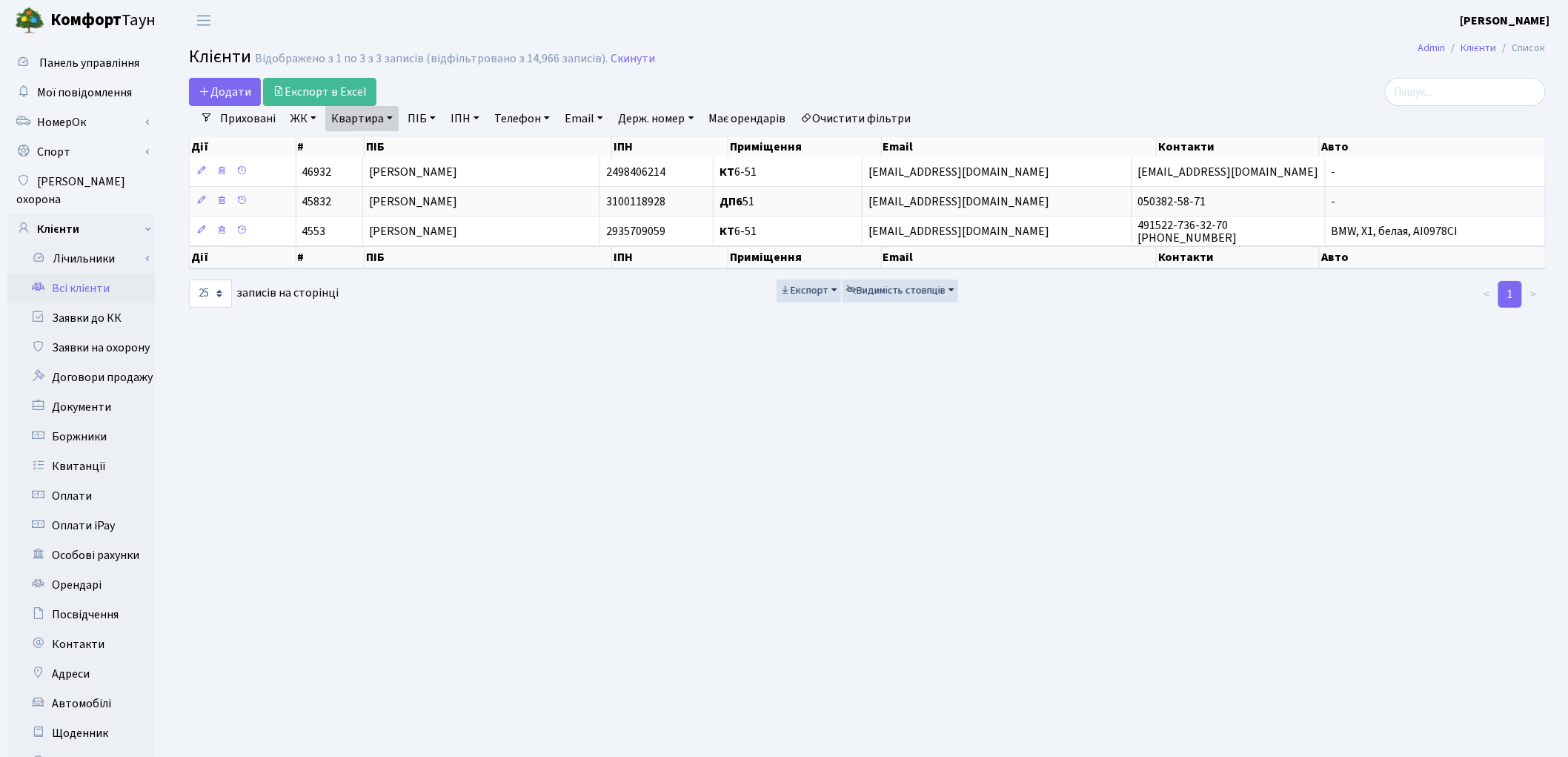
click at [904, 114] on link "Очистити фільтри" at bounding box center [856, 118] width 122 height 25
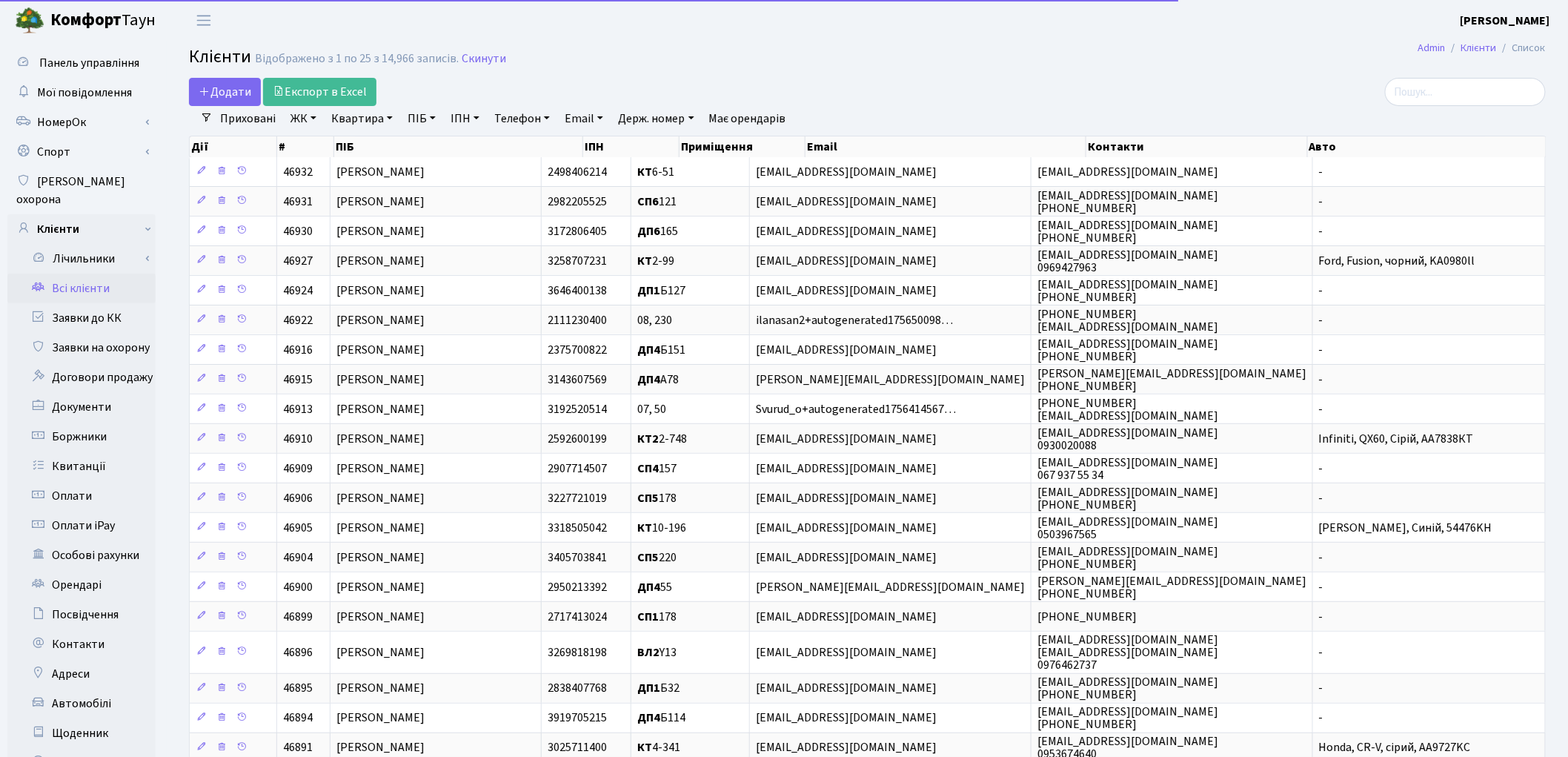
click at [353, 114] on link "Квартира" at bounding box center [362, 118] width 73 height 25
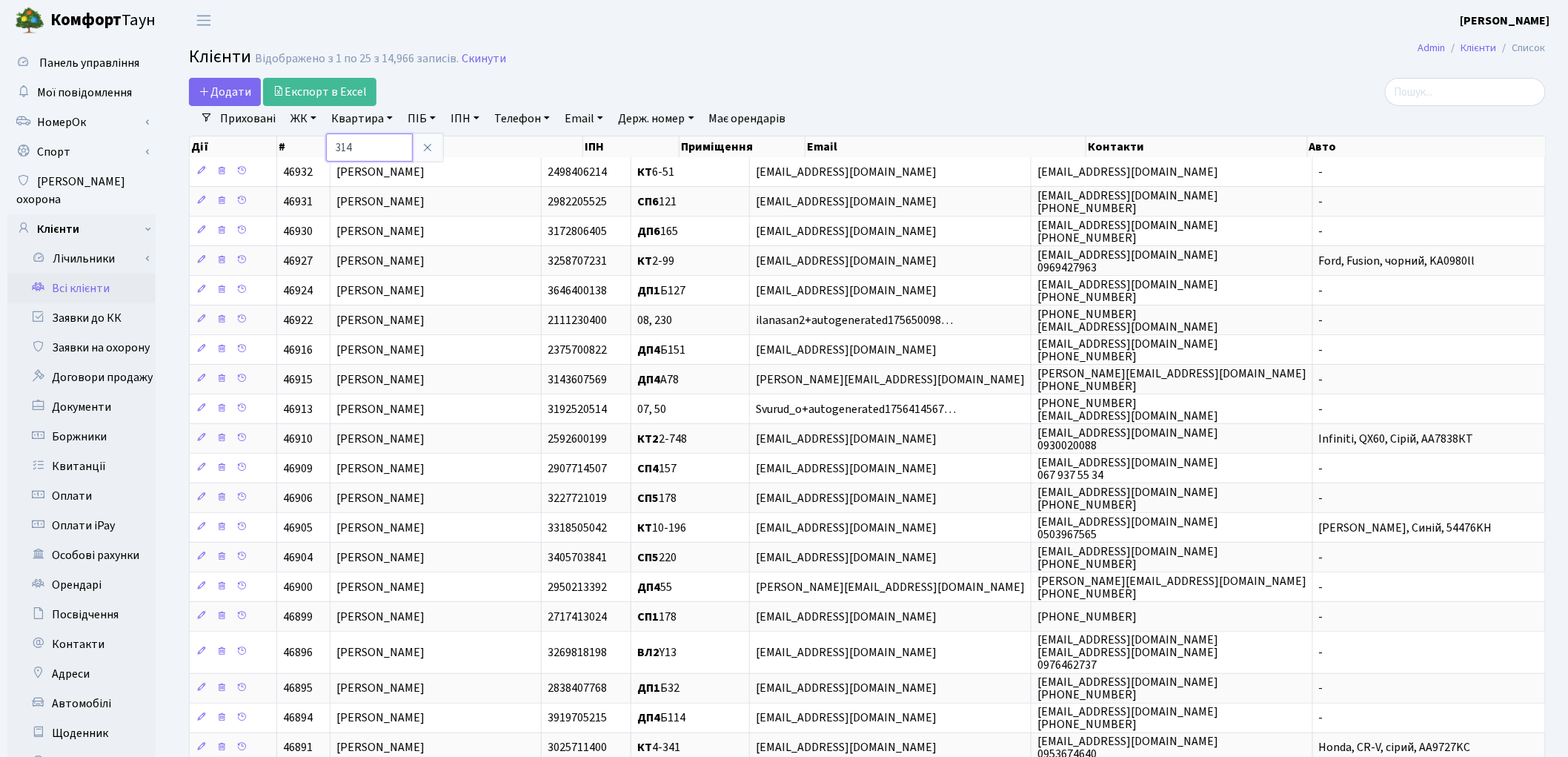
type input "314"
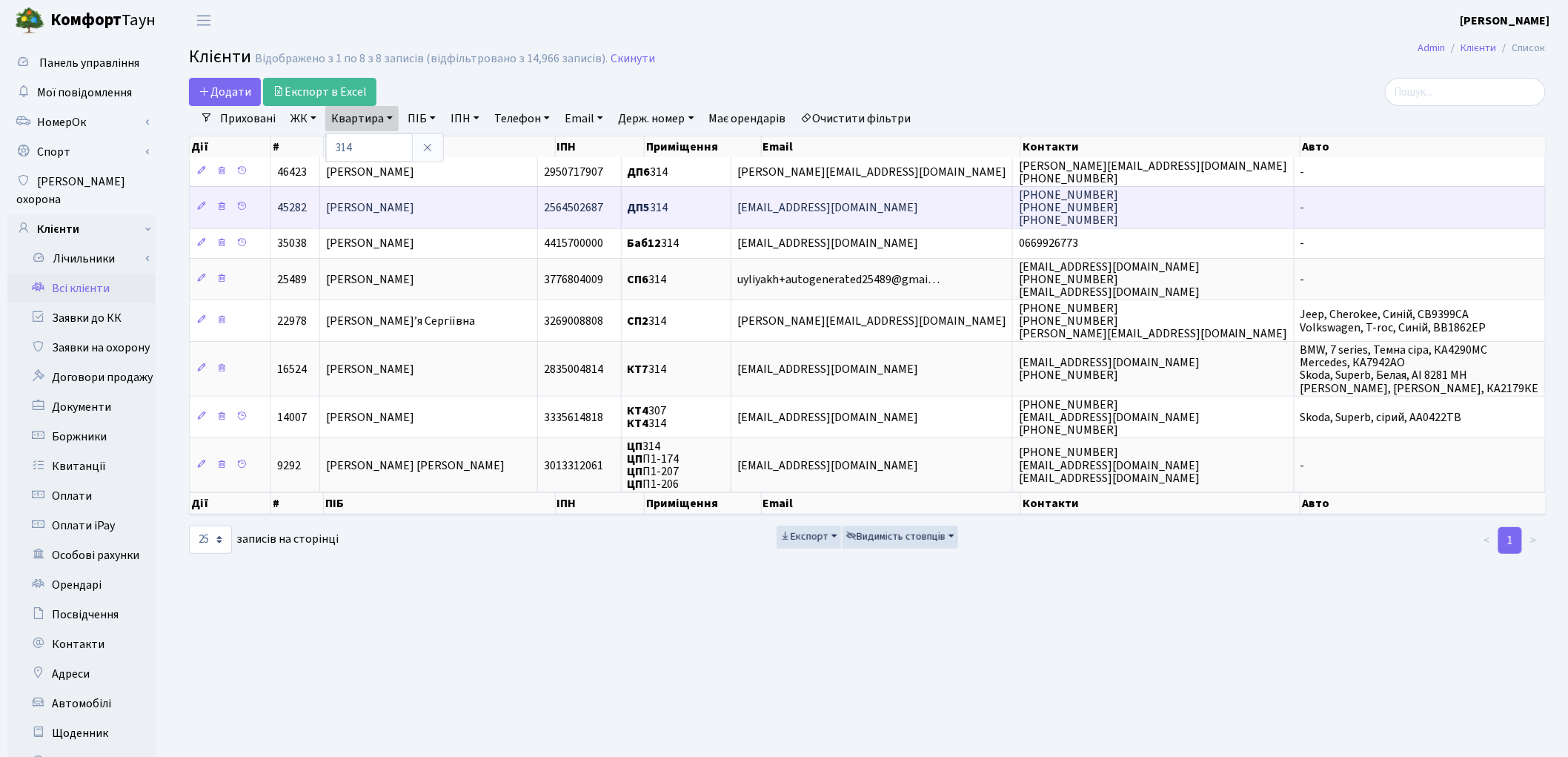
click at [377, 205] on span "Слюсар Оксана Валентинівна" at bounding box center [371, 207] width 88 height 16
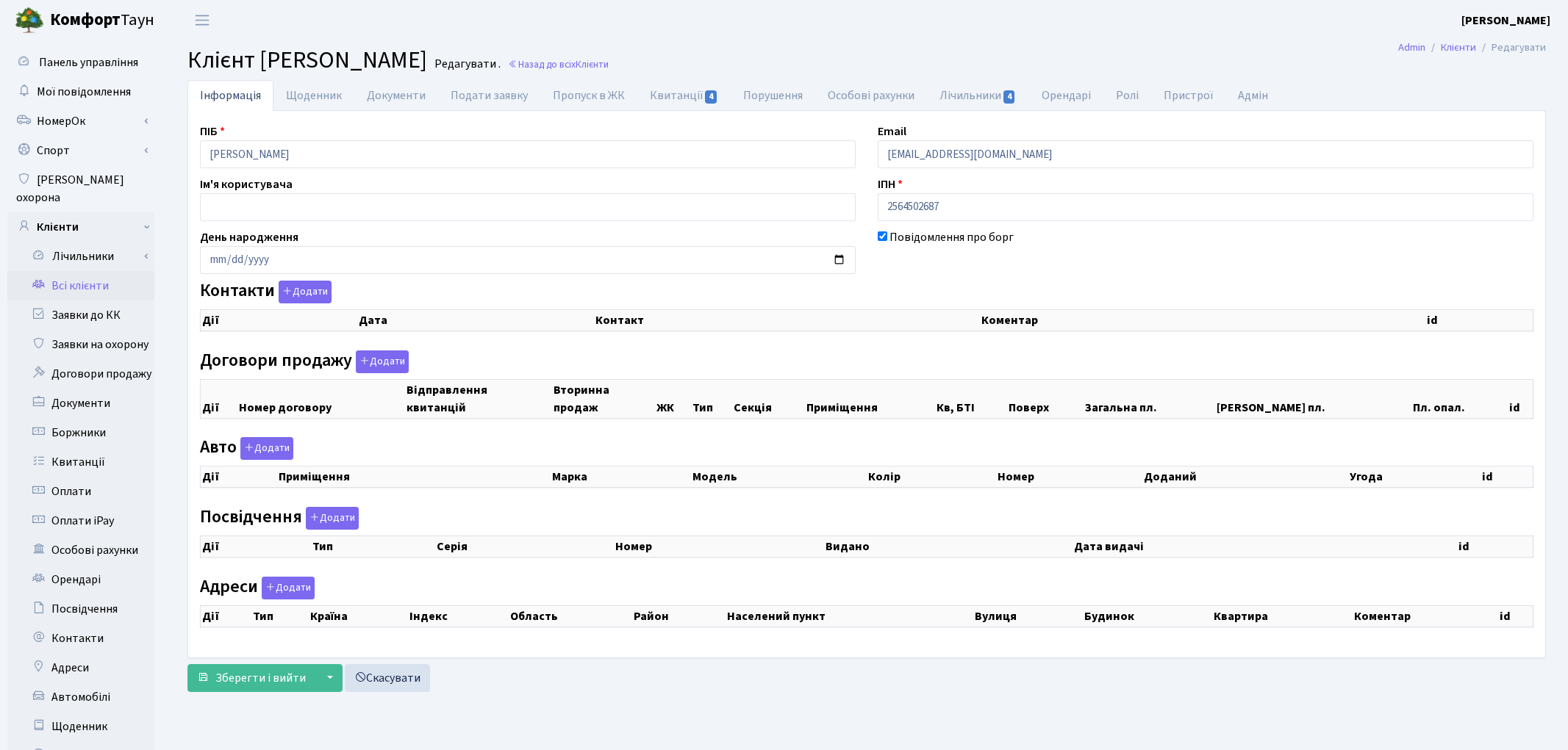
checkbox input "true"
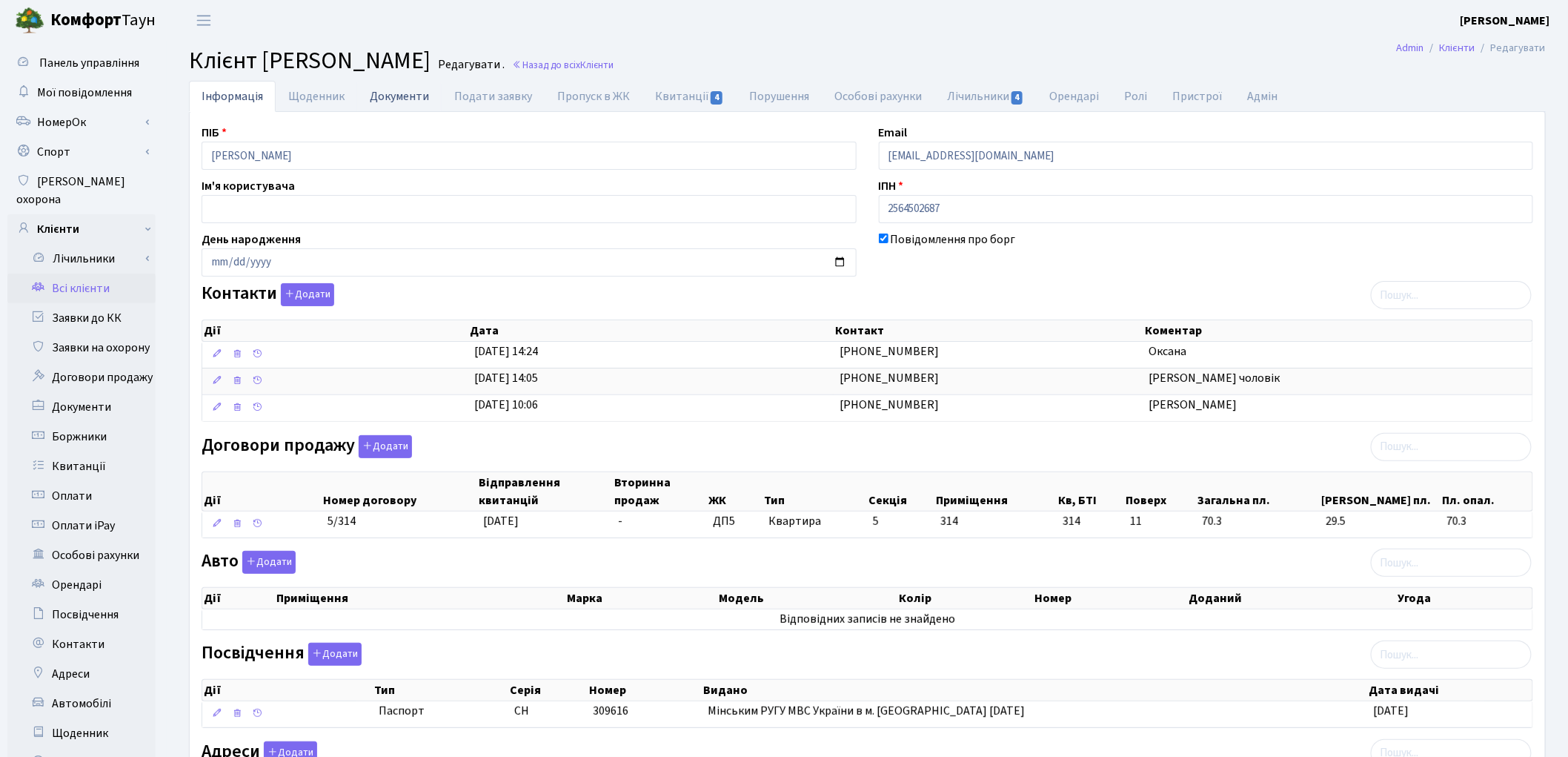
click at [386, 96] on link "Документи" at bounding box center [399, 96] width 85 height 31
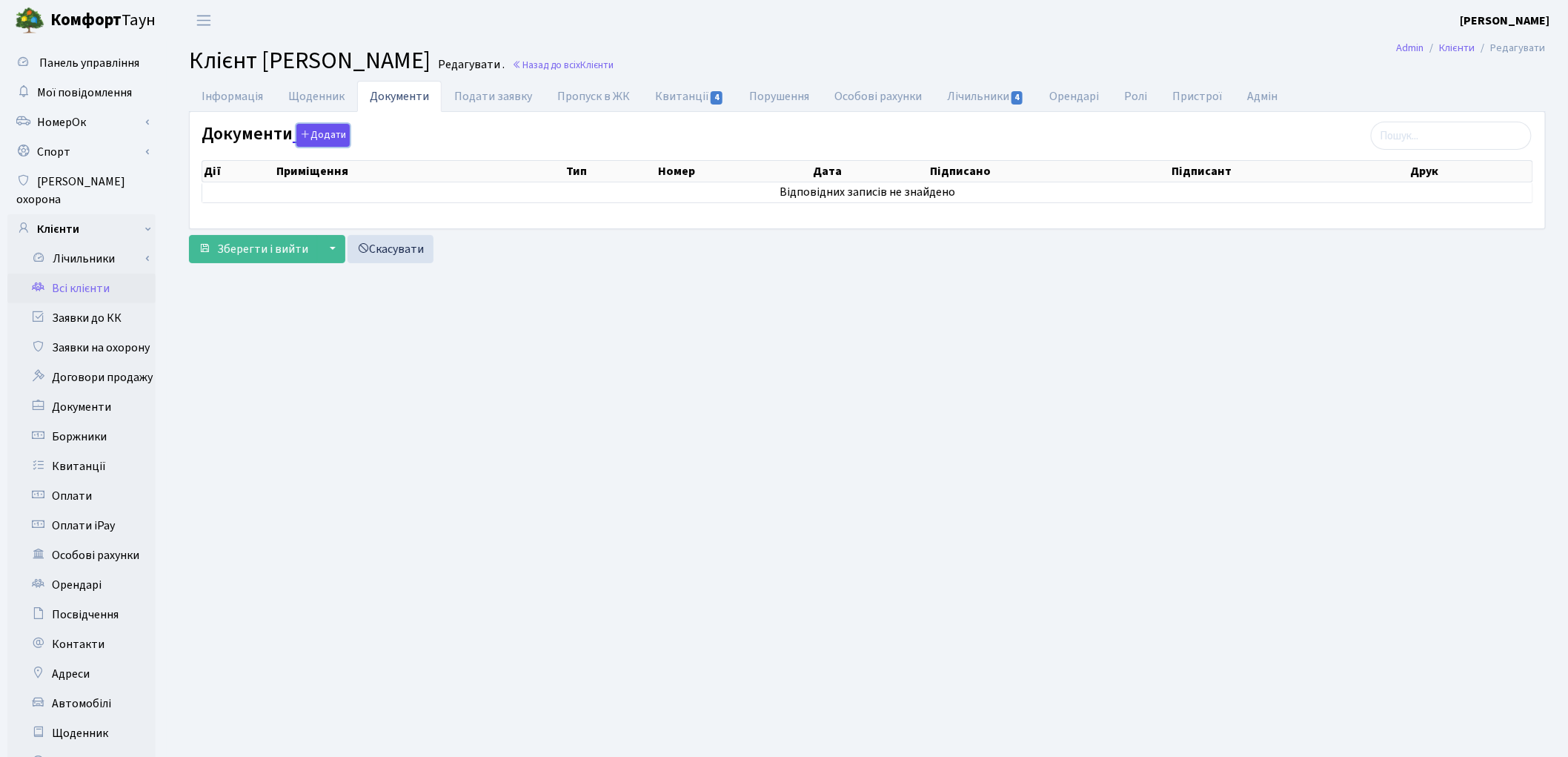
click at [327, 136] on button "Додати" at bounding box center [323, 135] width 53 height 23
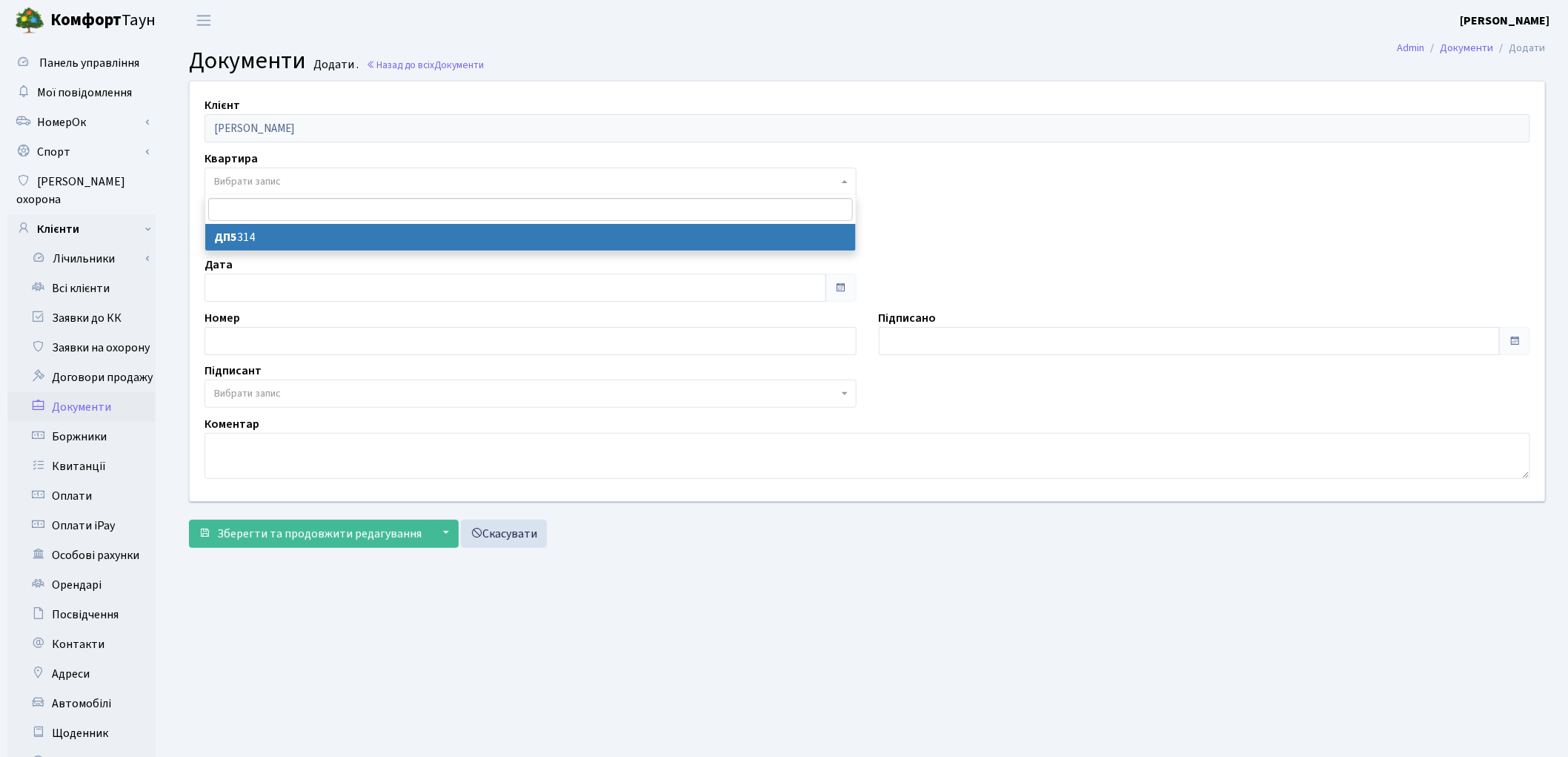
click at [278, 175] on span "Вибрати запис" at bounding box center [247, 181] width 66 height 14
select select "175685"
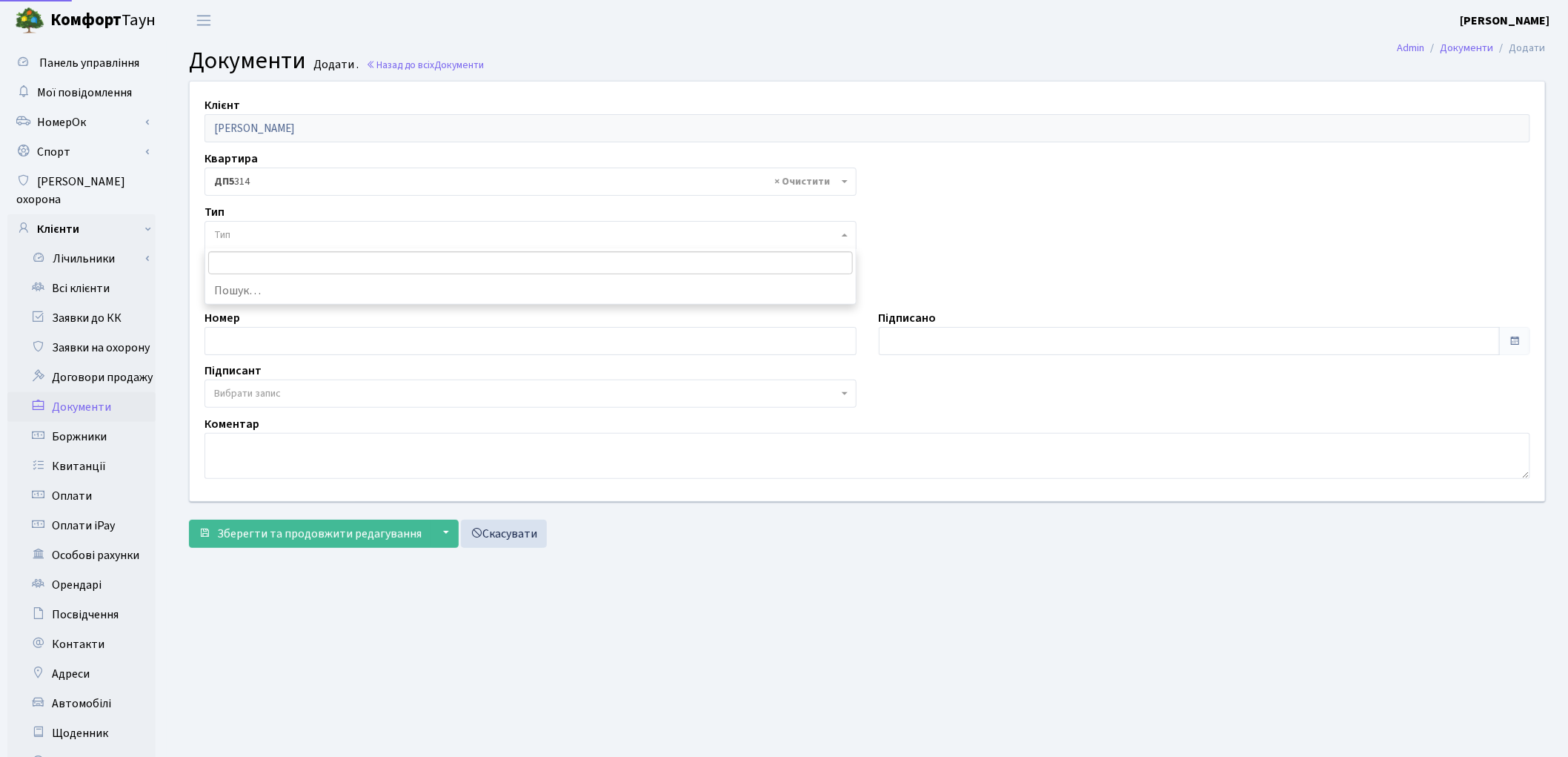
click at [262, 232] on span "Тип" at bounding box center [526, 234] width 624 height 14
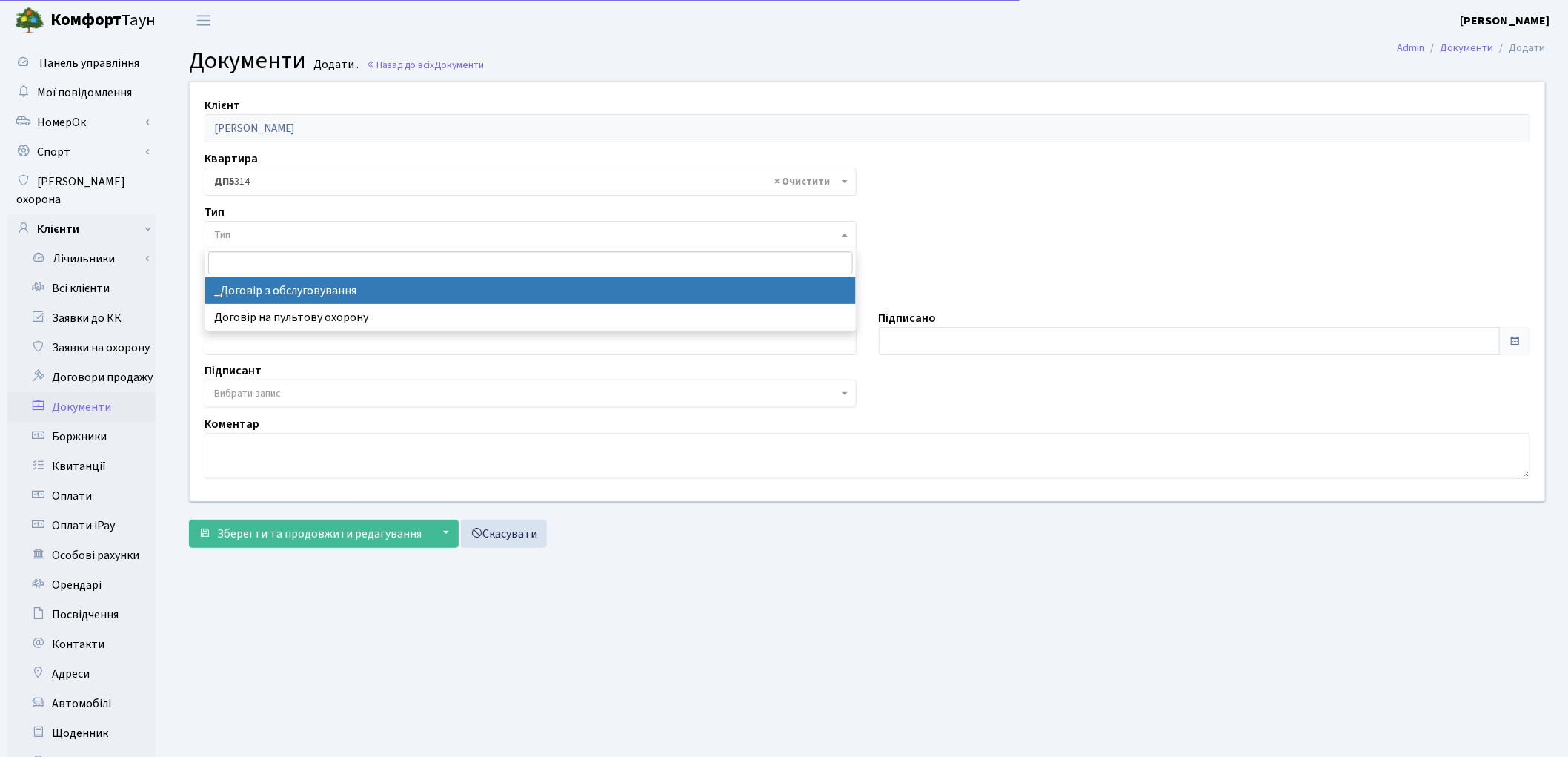
select select "289"
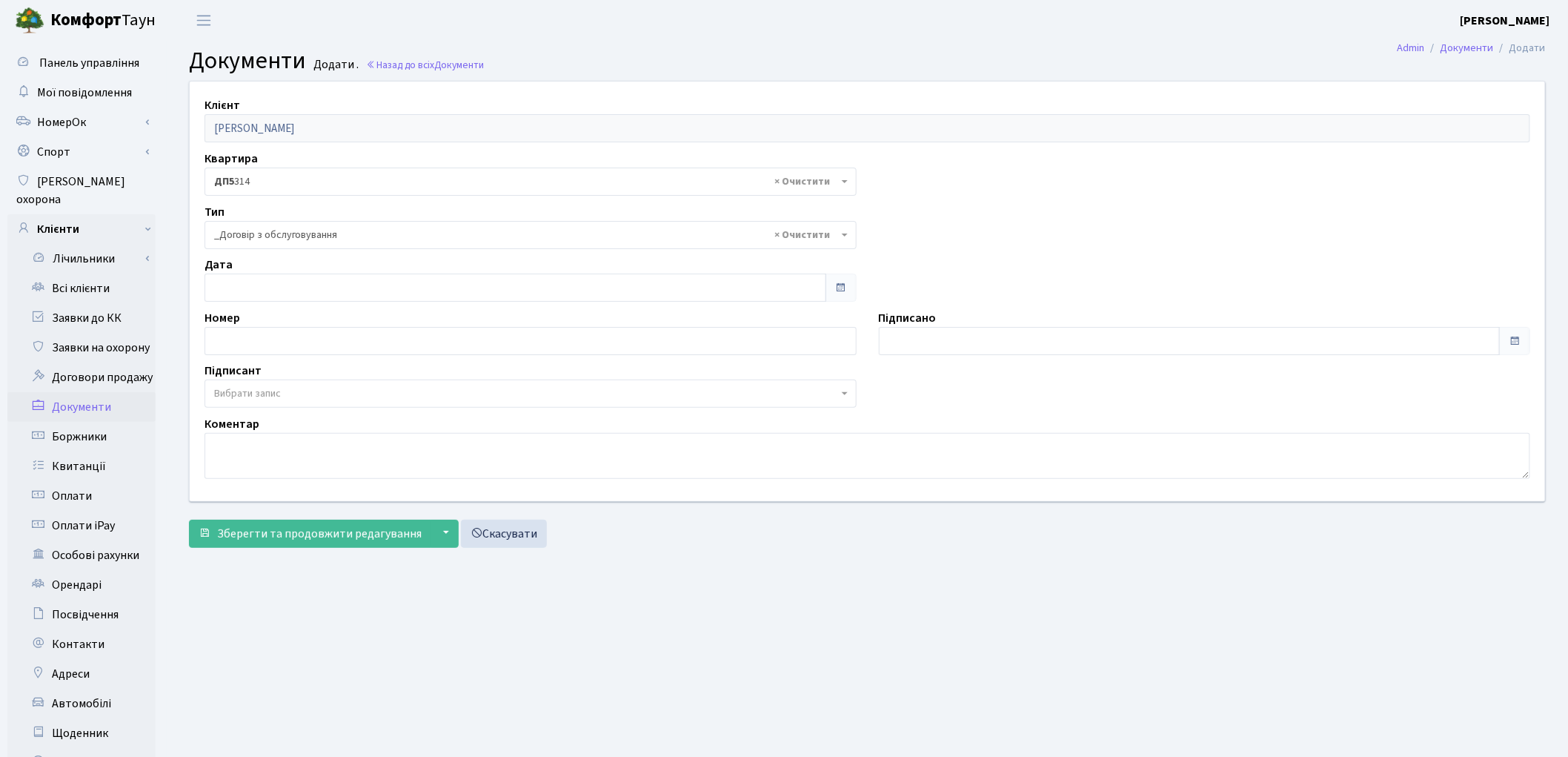
click at [250, 390] on span "Вибрати запис" at bounding box center [247, 393] width 66 height 14
select select "74"
click at [288, 536] on span "Зберегти та продовжити редагування" at bounding box center [320, 533] width 204 height 16
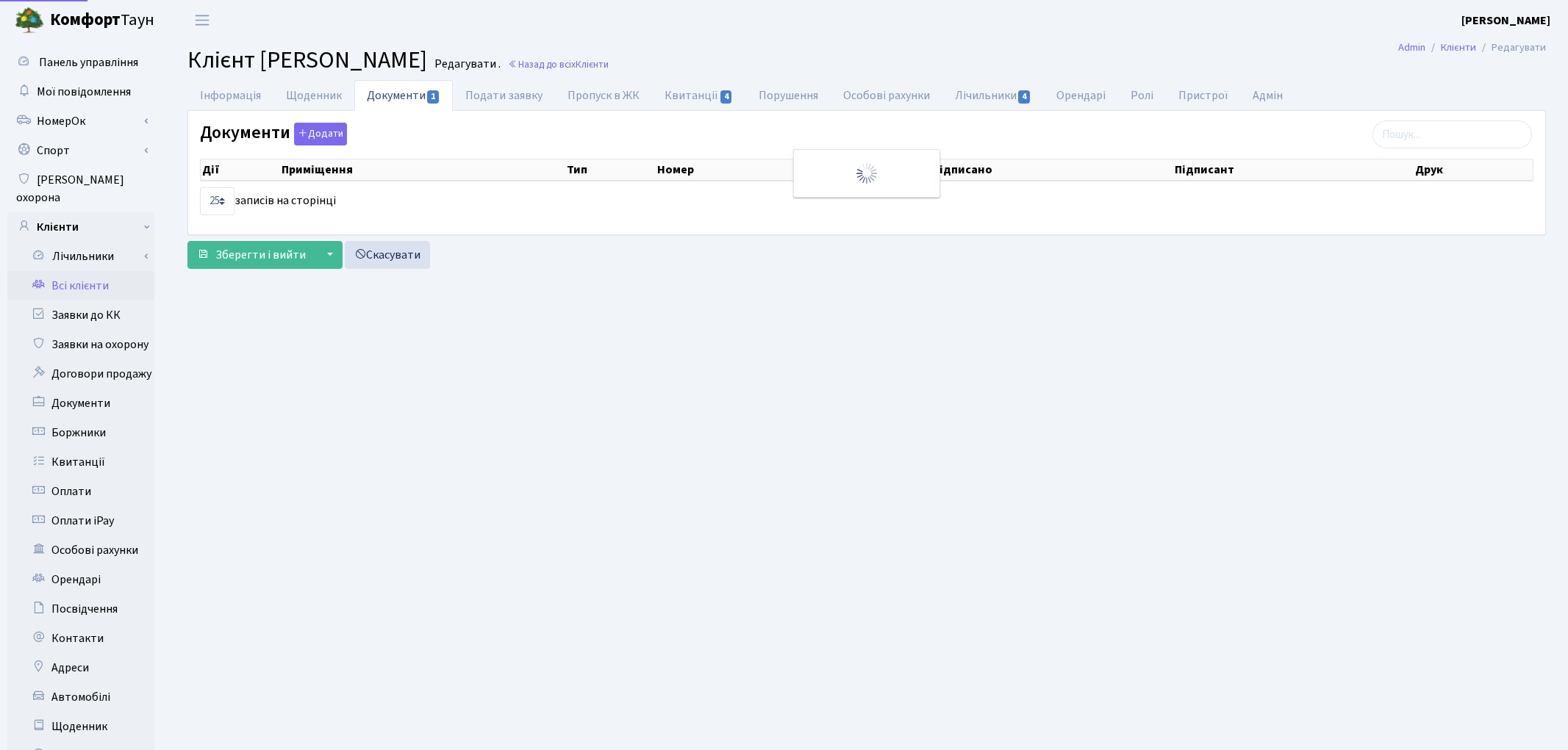
select select "25"
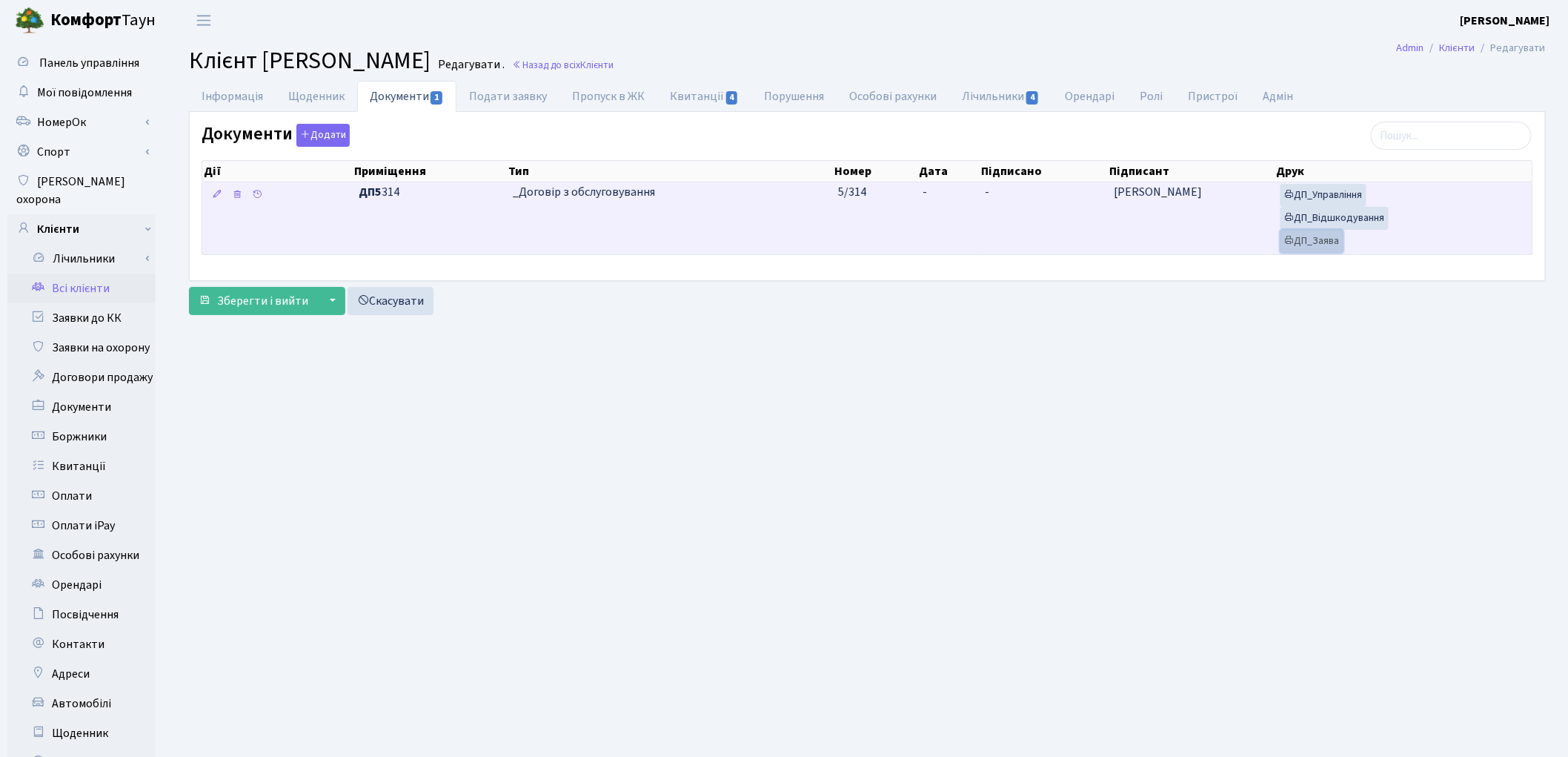
click at [1318, 243] on link "ДП_Заява" at bounding box center [1312, 241] width 63 height 23
click at [1329, 218] on link "ДП_Відшкодування" at bounding box center [1335, 218] width 108 height 23
click at [1313, 200] on link "ДП_Управління" at bounding box center [1323, 195] width 86 height 23
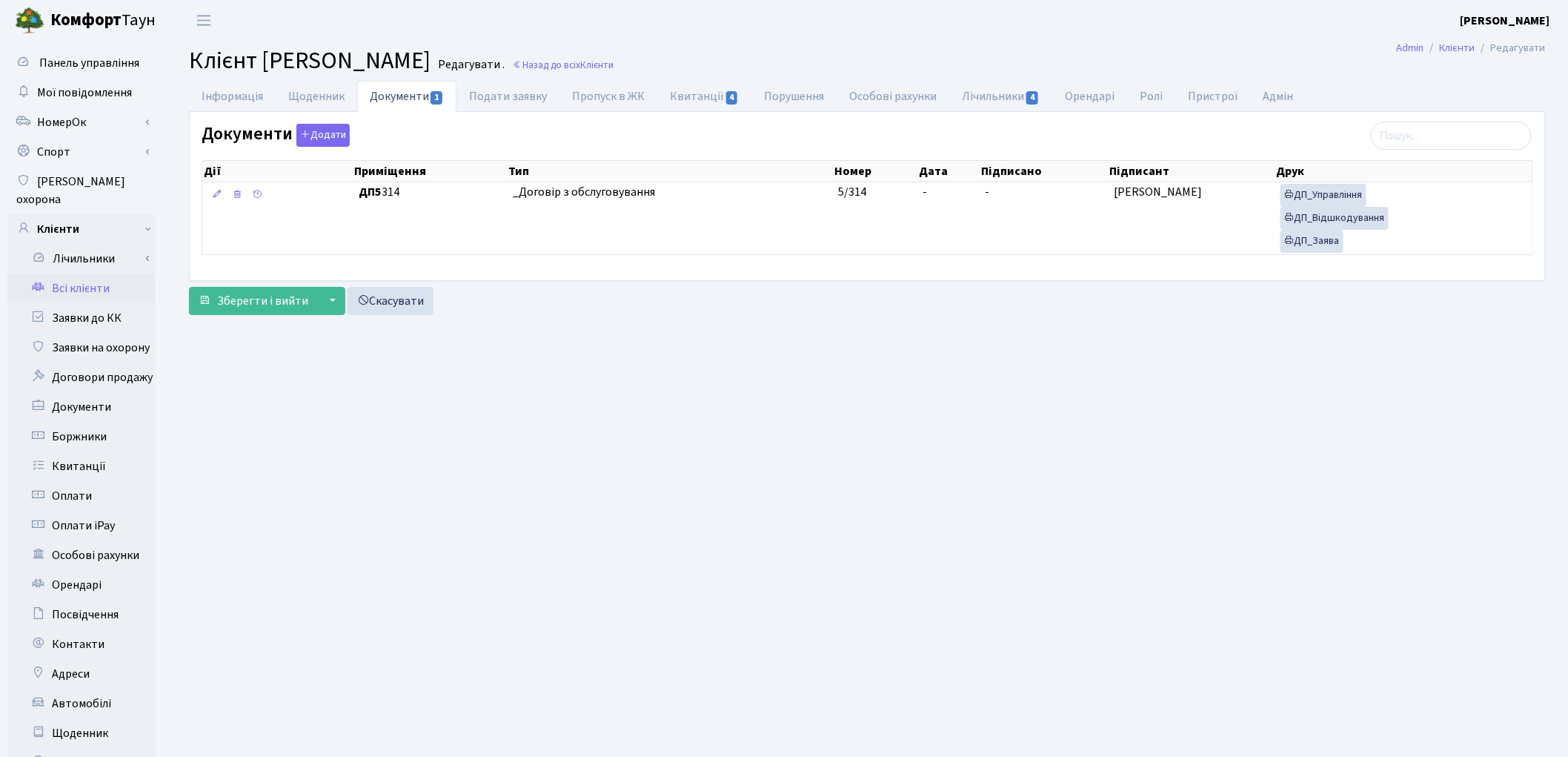
click at [86, 274] on link "Всі клієнти" at bounding box center [82, 288] width 148 height 30
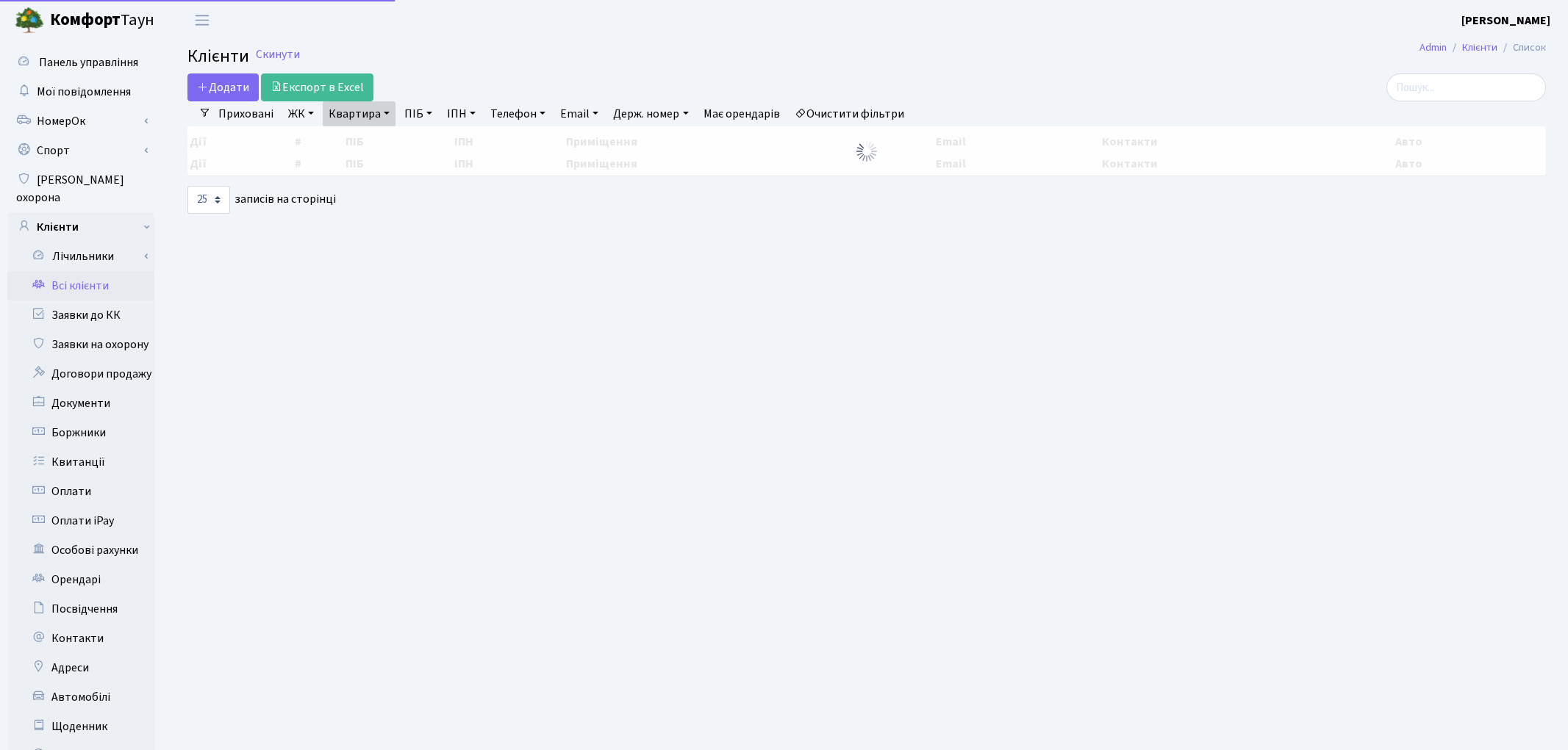
select select "25"
click at [371, 116] on link "Квартира" at bounding box center [359, 113] width 73 height 25
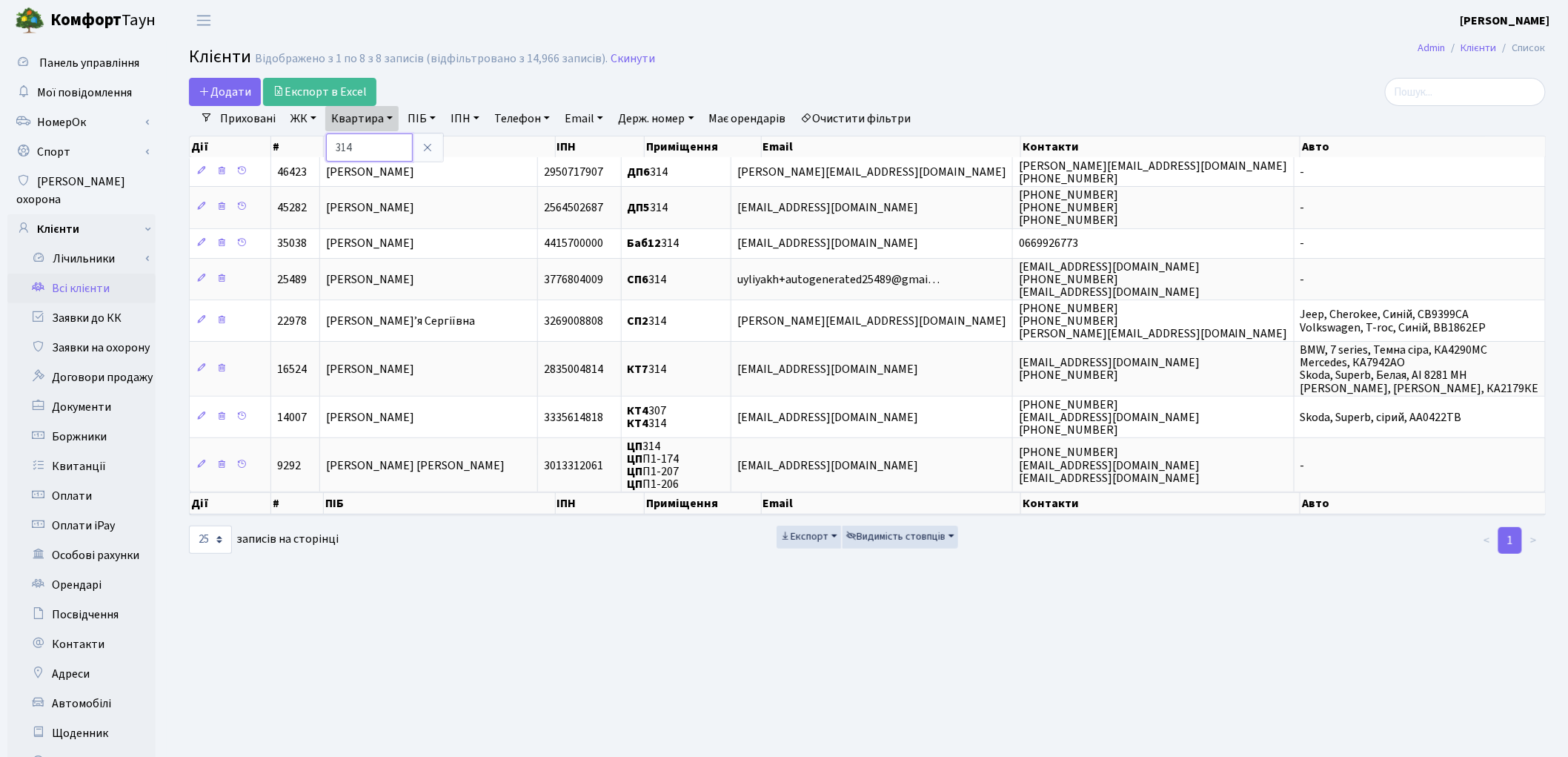
click at [374, 153] on input "314" at bounding box center [370, 147] width 87 height 28
type input "316"
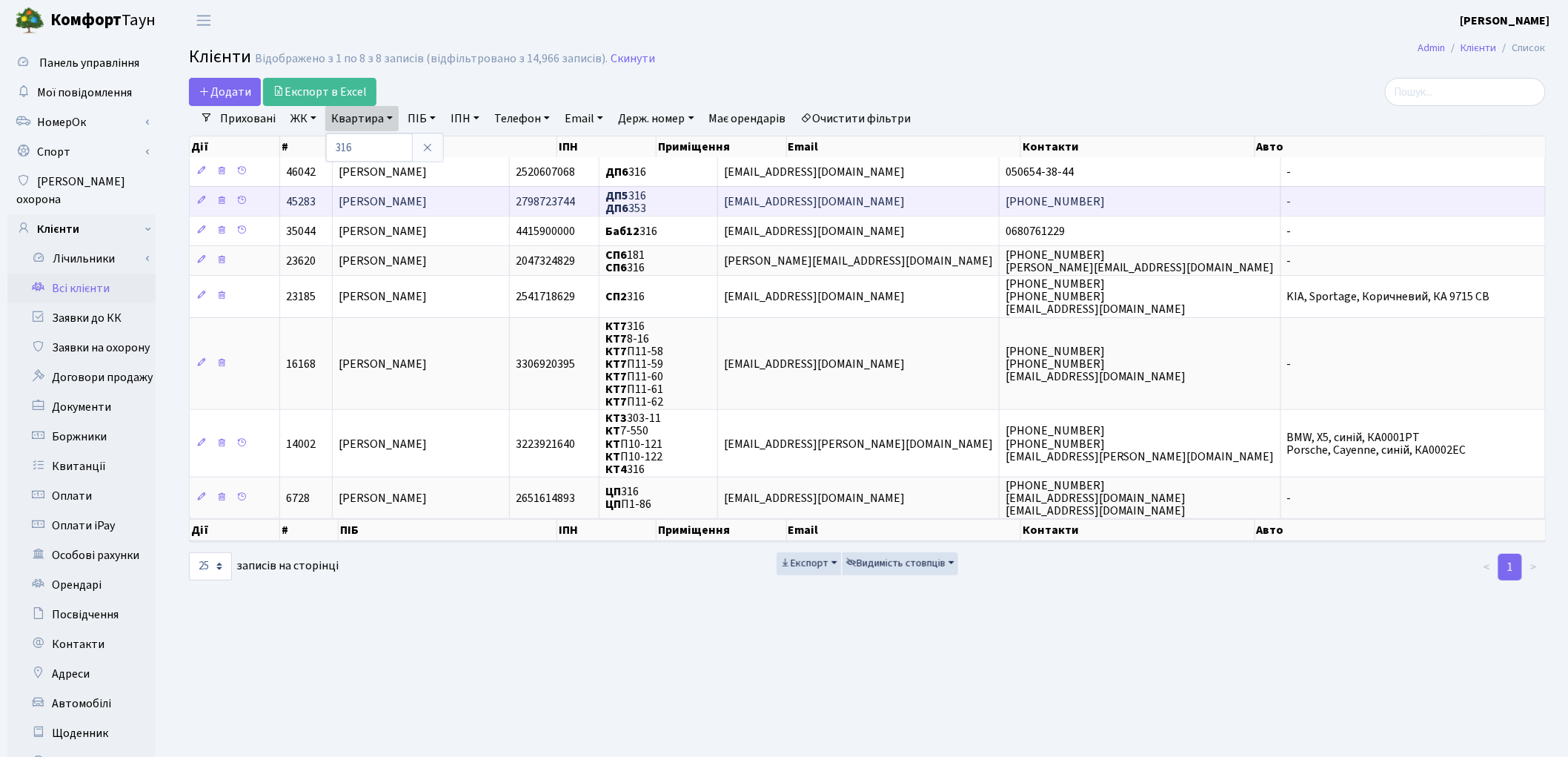
click at [368, 200] on span "[PERSON_NAME]" at bounding box center [383, 201] width 88 height 16
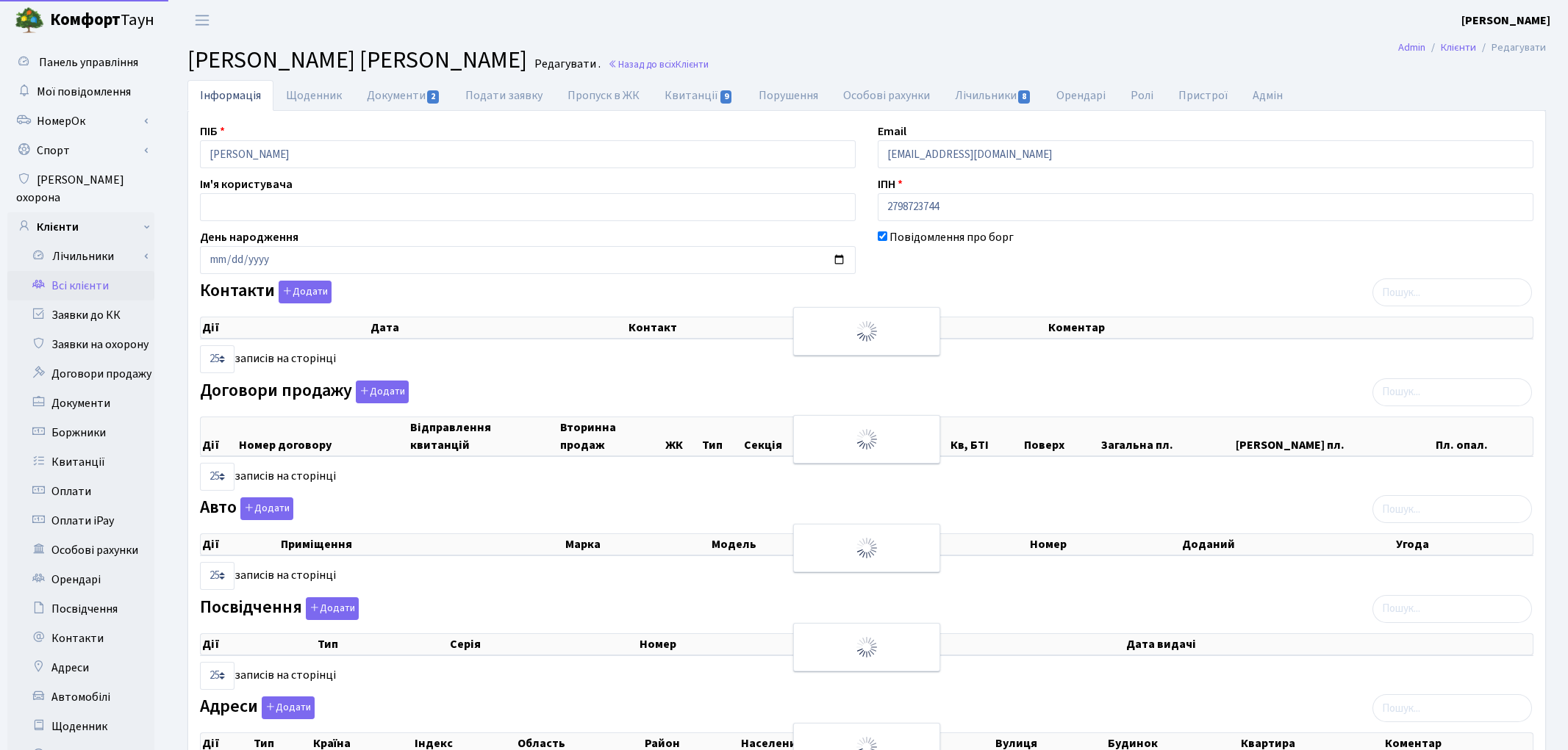
select select "25"
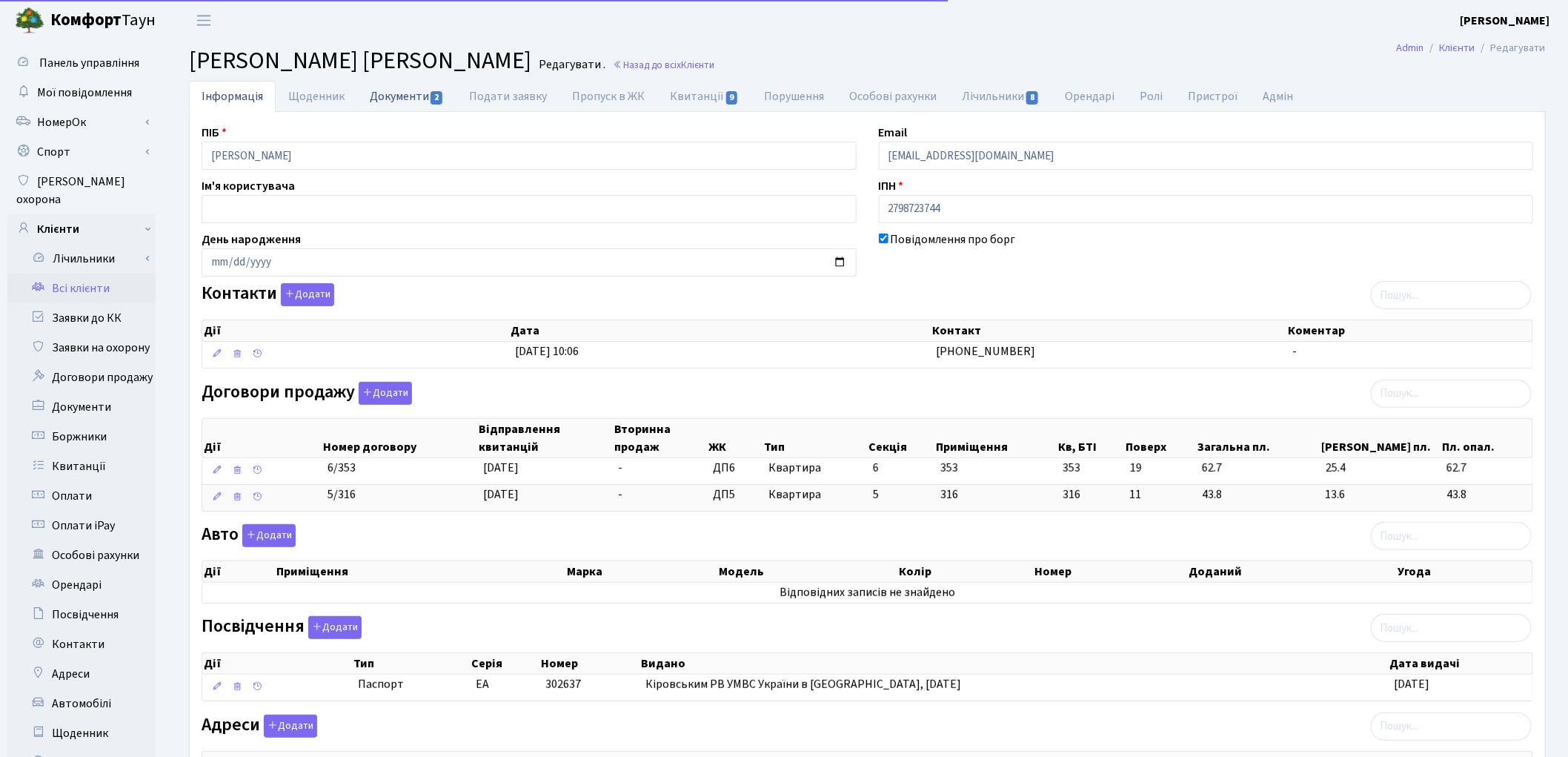
click at [386, 98] on link "Документи 2" at bounding box center [406, 96] width 99 height 31
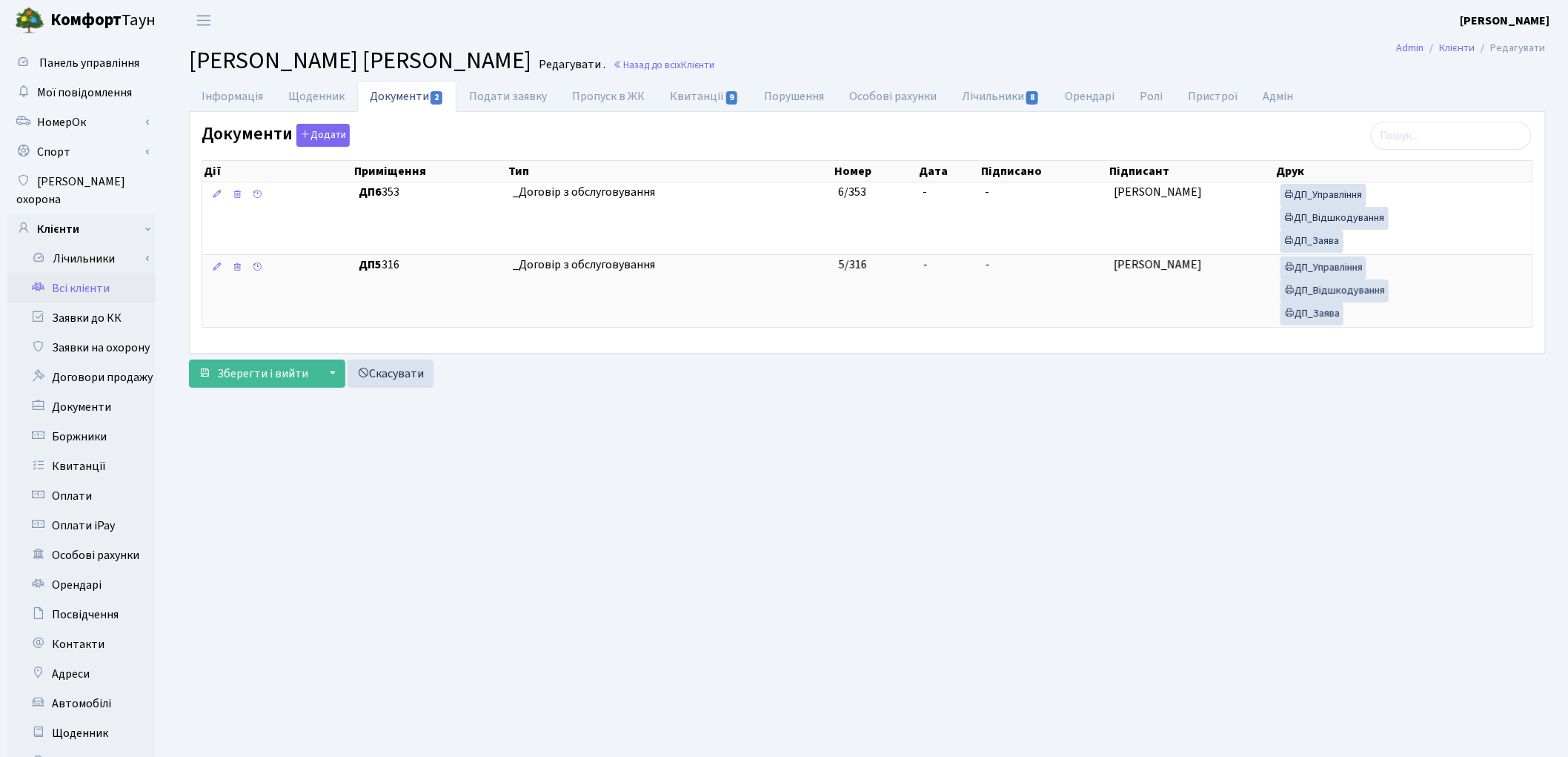
click at [92, 274] on link "Всі клієнти" at bounding box center [82, 288] width 148 height 30
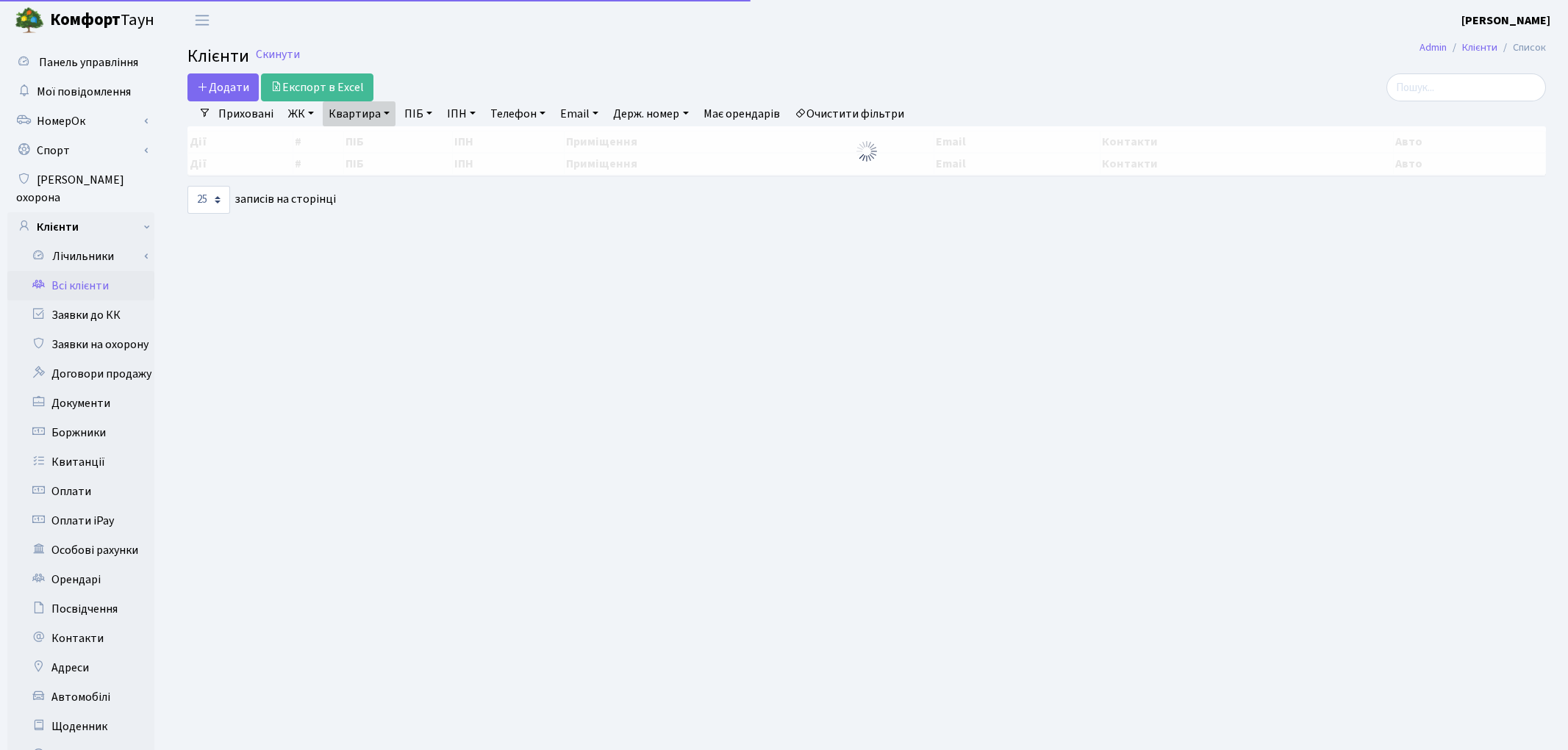
select select "25"
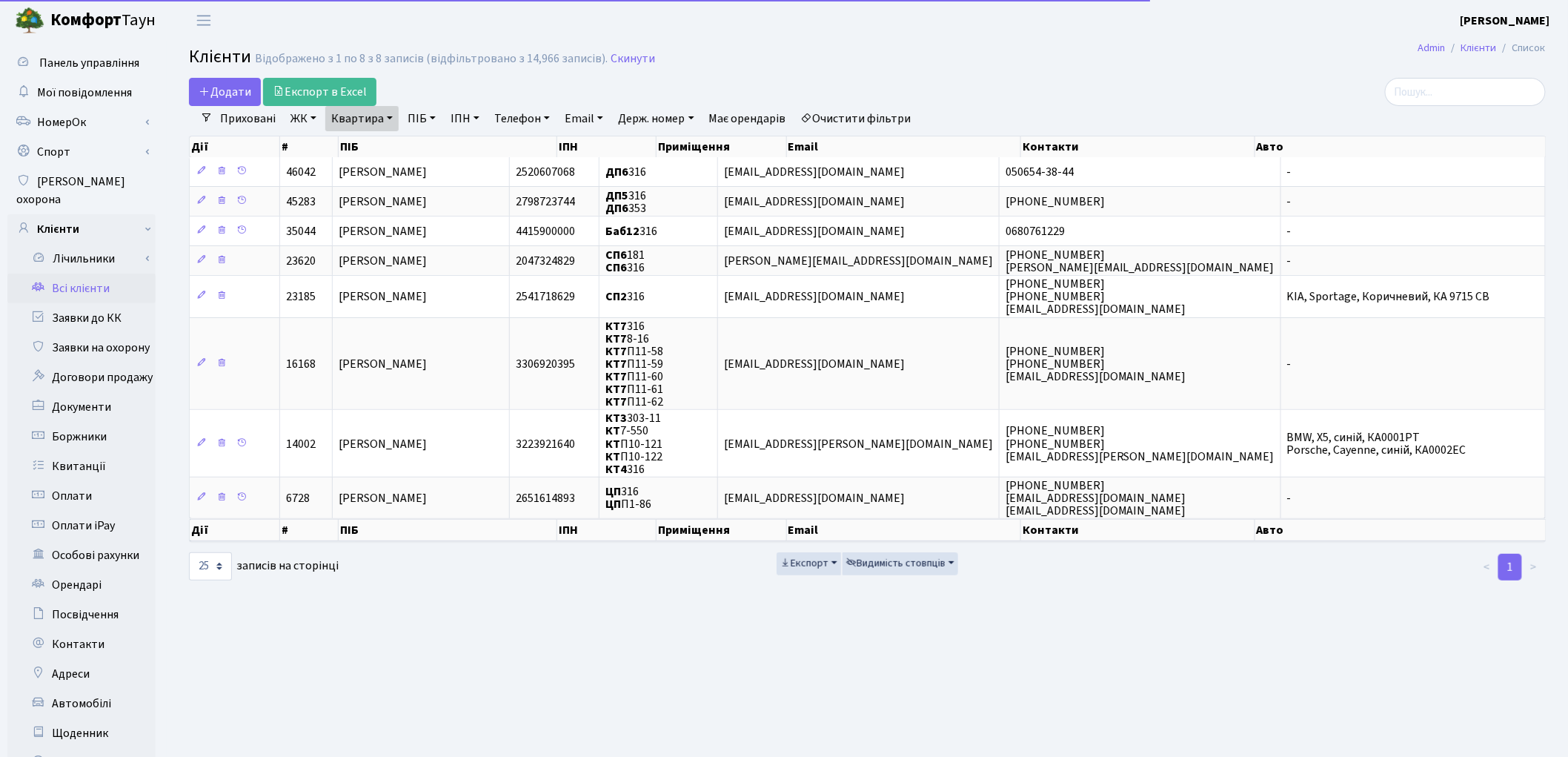
click at [358, 122] on link "Квартира" at bounding box center [362, 118] width 73 height 25
click at [365, 160] on input "316" at bounding box center [370, 147] width 87 height 28
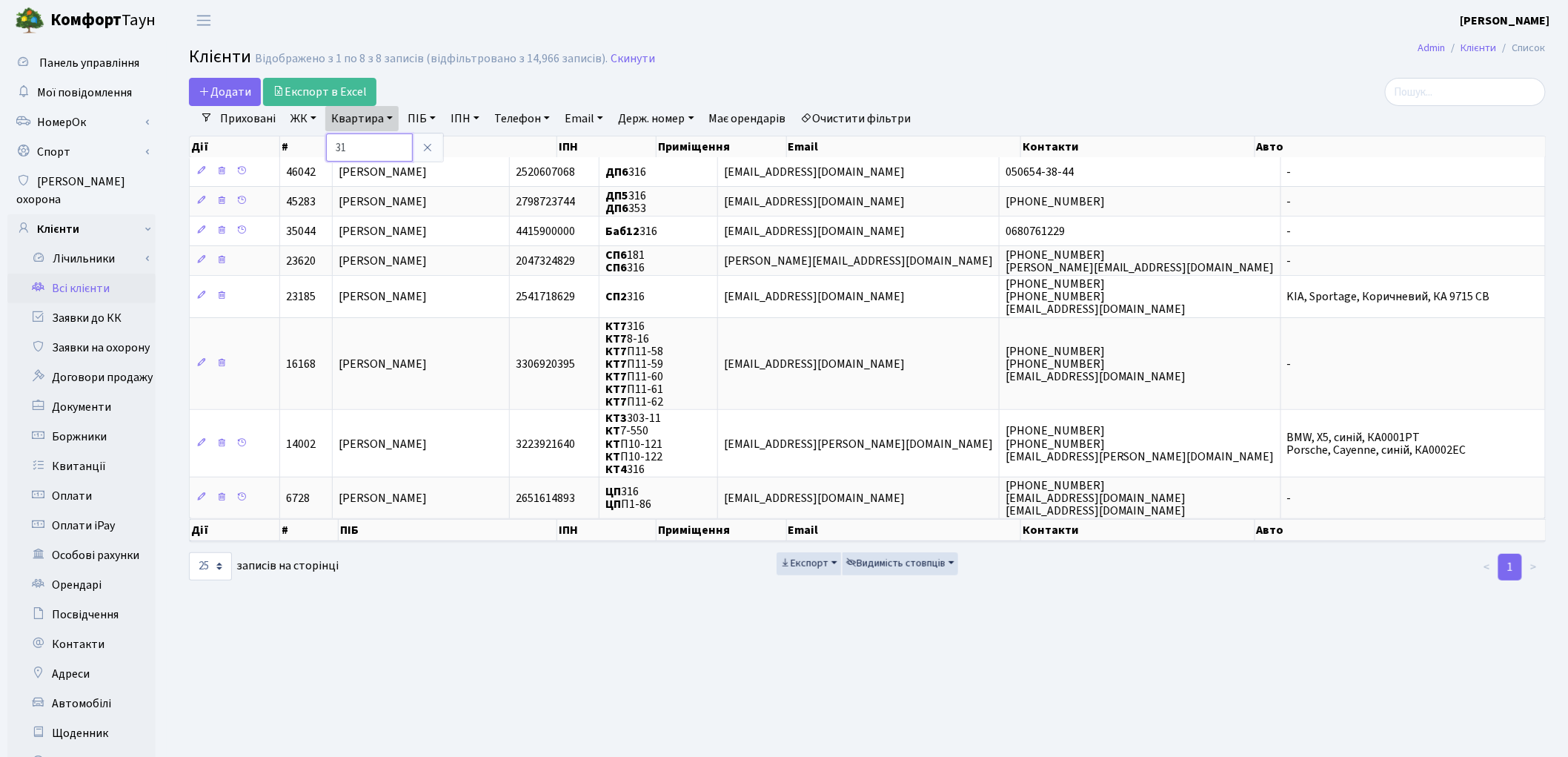
type input "3"
type input "125"
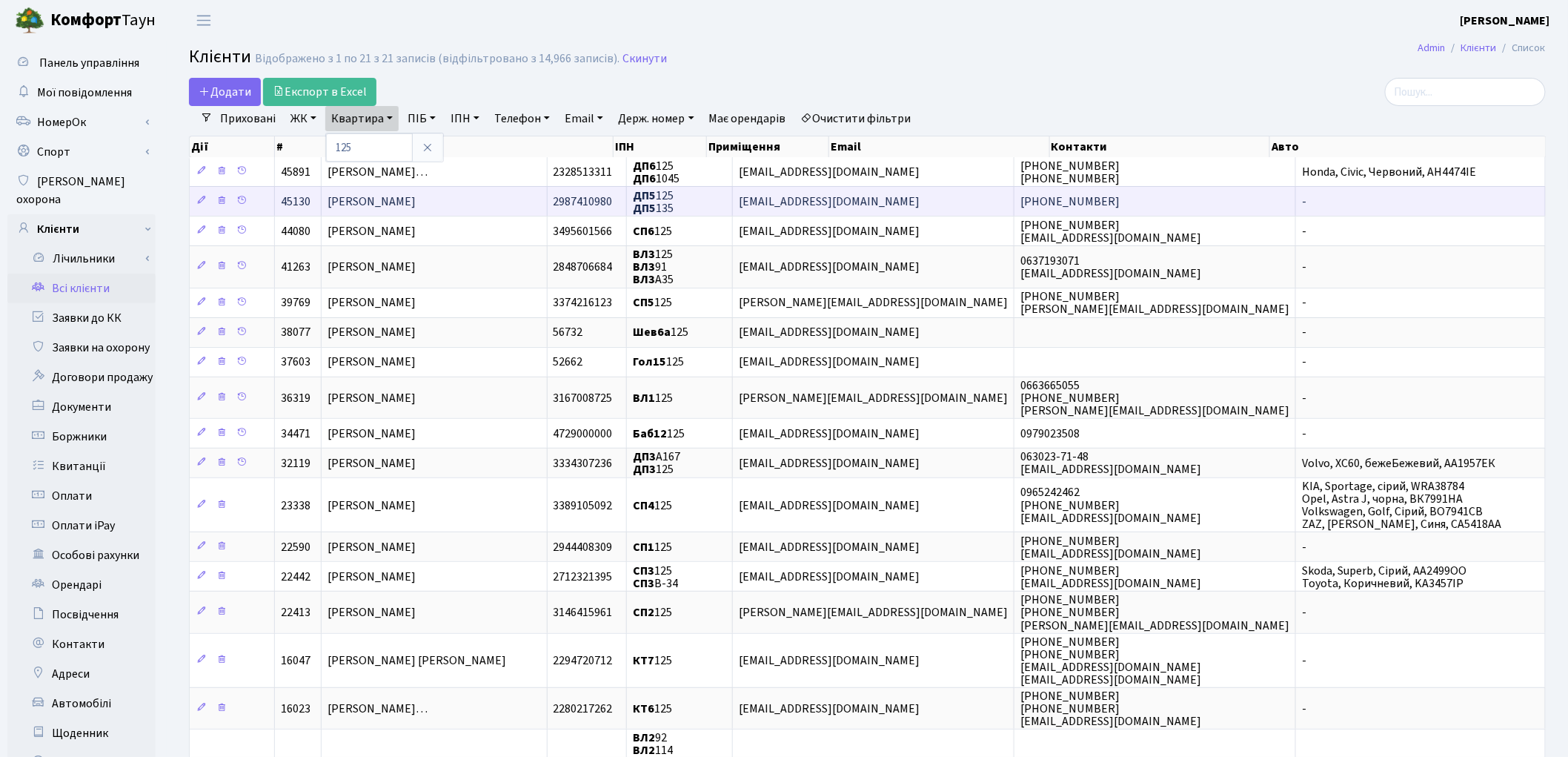
click at [389, 201] on span "Кухаренко Олена Олександрівна" at bounding box center [371, 201] width 88 height 16
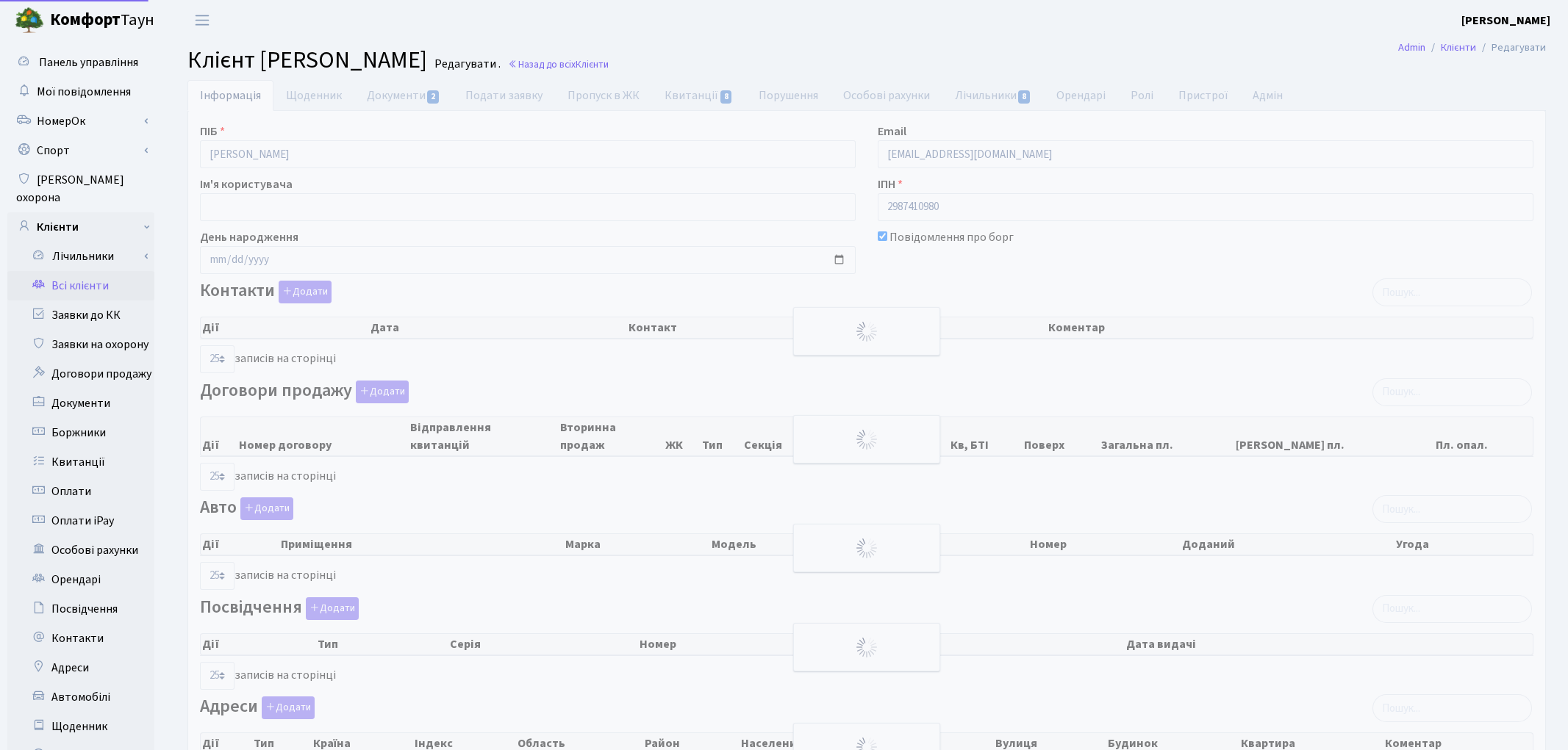
select select "25"
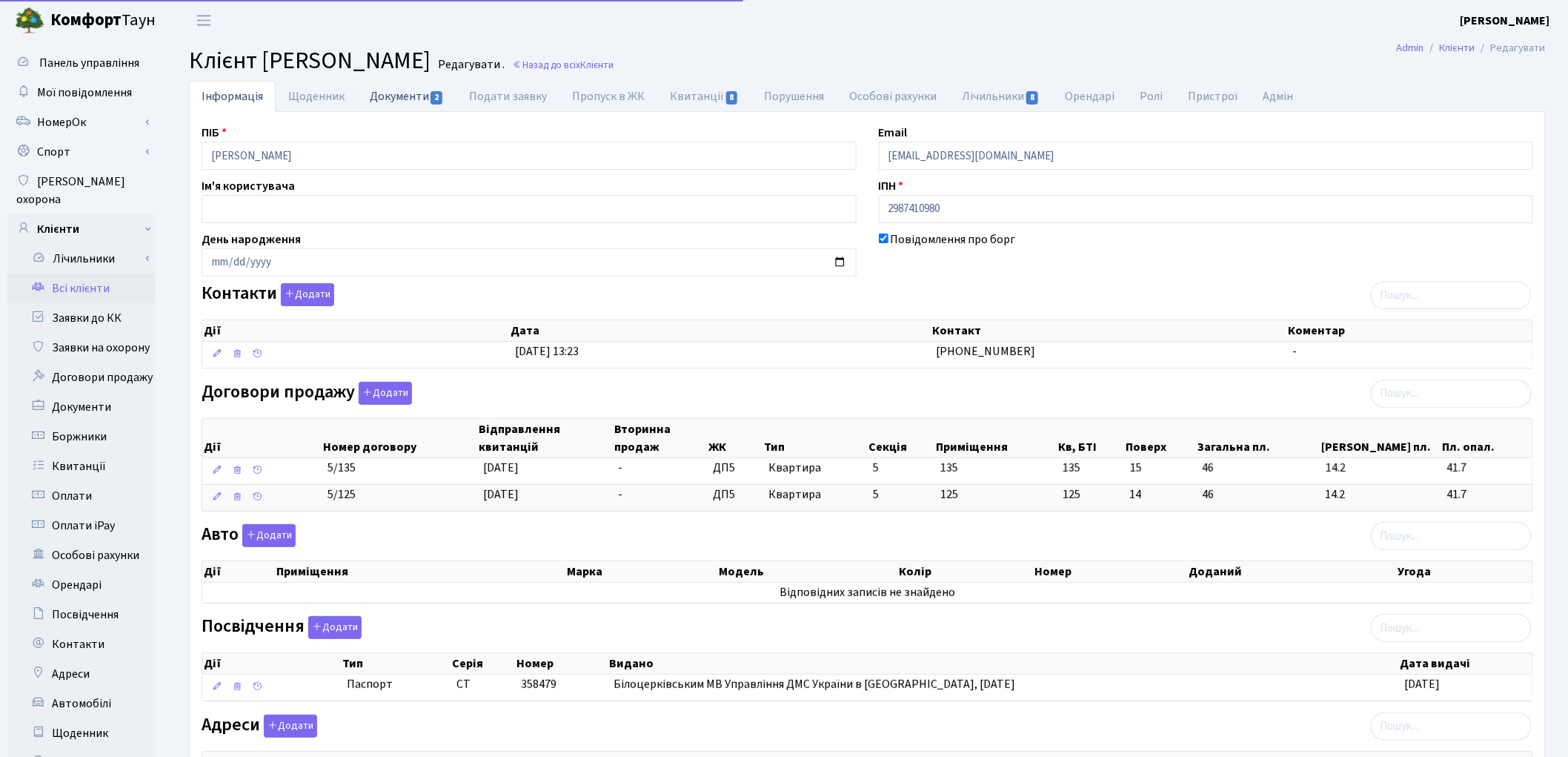
click at [398, 95] on link "Документи 2" at bounding box center [406, 96] width 99 height 31
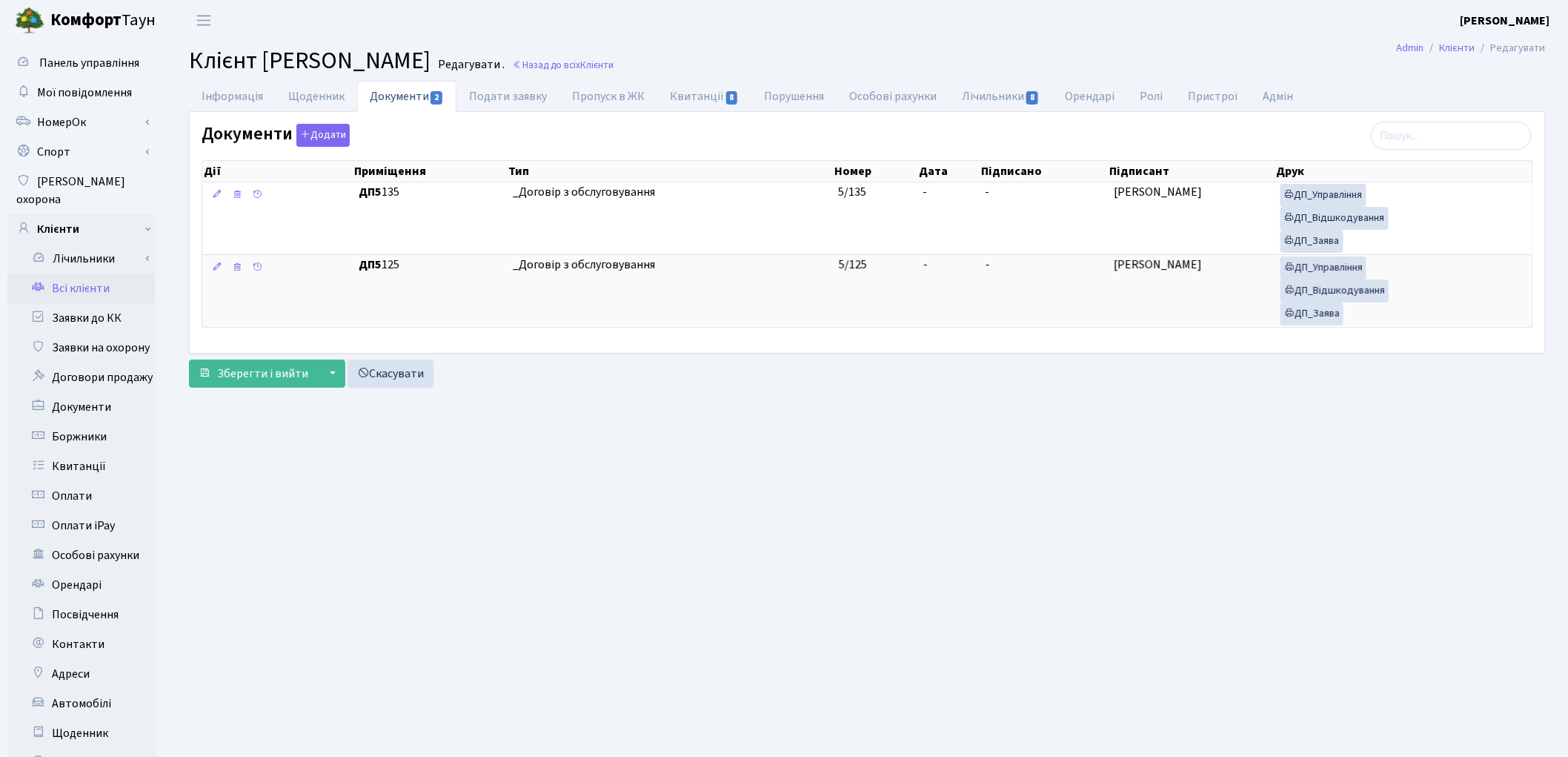
click at [78, 274] on link "Всі клієнти" at bounding box center [82, 288] width 148 height 30
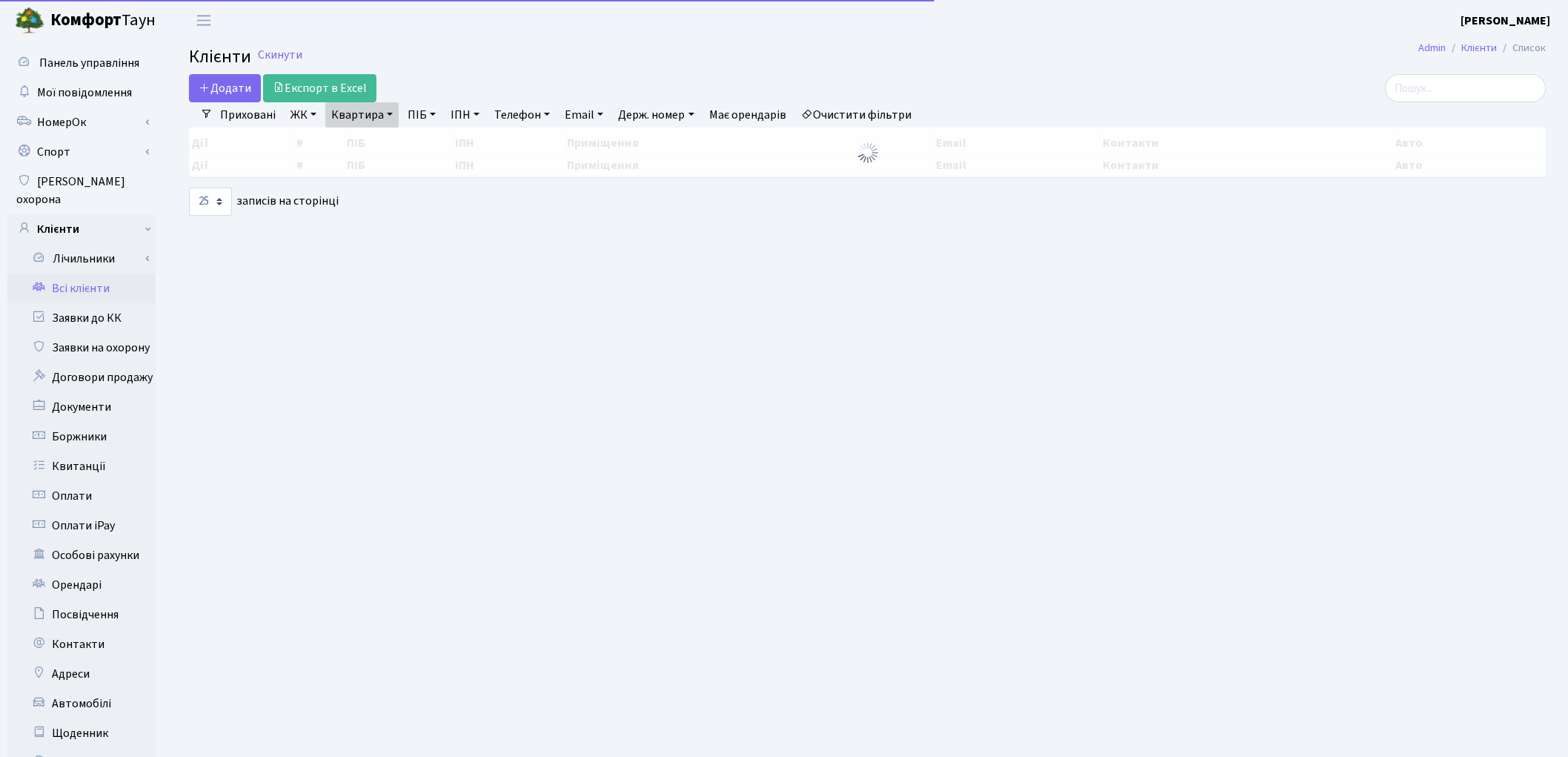
select select "25"
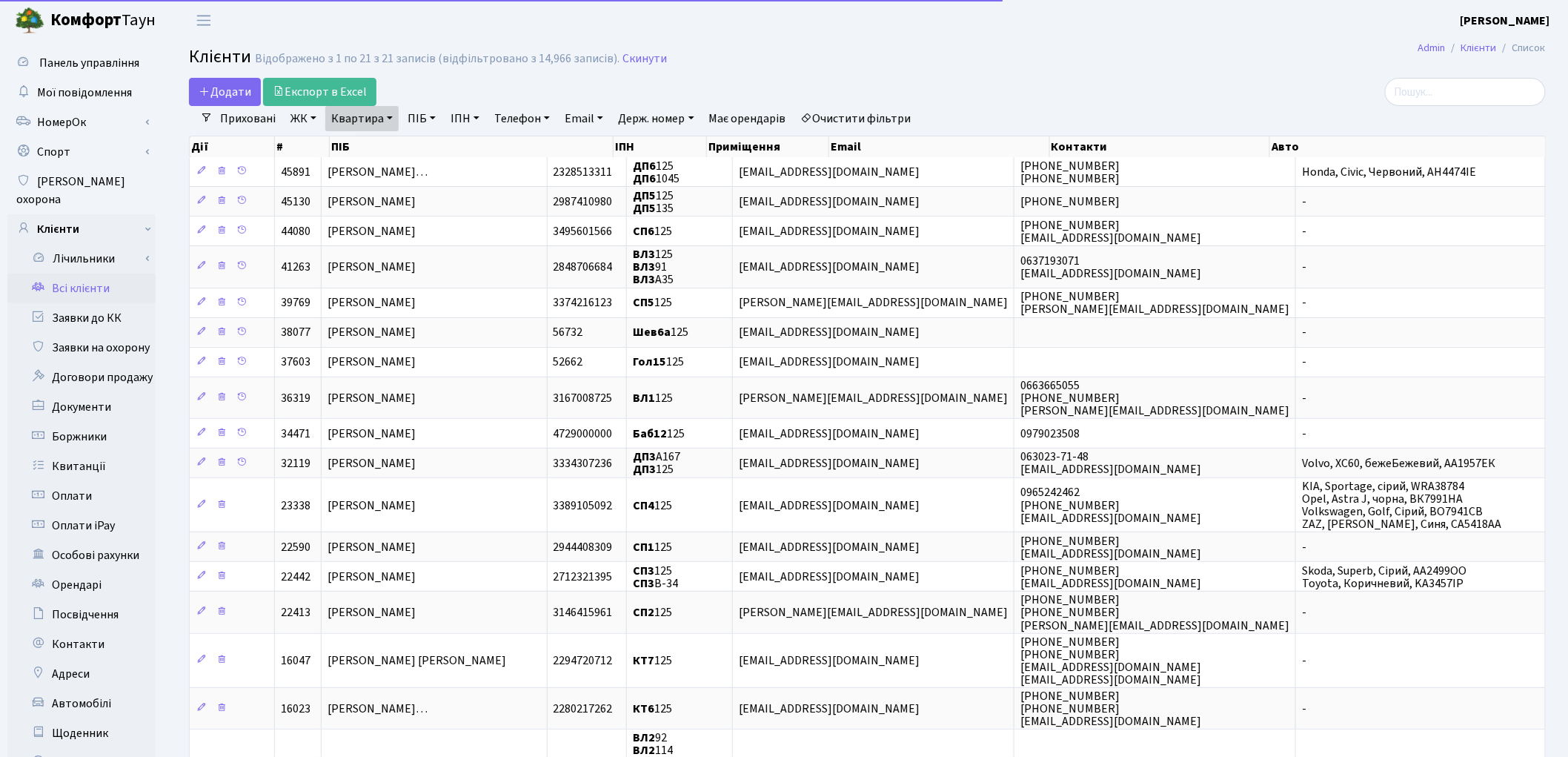
click at [366, 108] on link "Квартира" at bounding box center [362, 118] width 73 height 25
click at [372, 143] on input "125" at bounding box center [370, 147] width 87 height 28
type input "185"
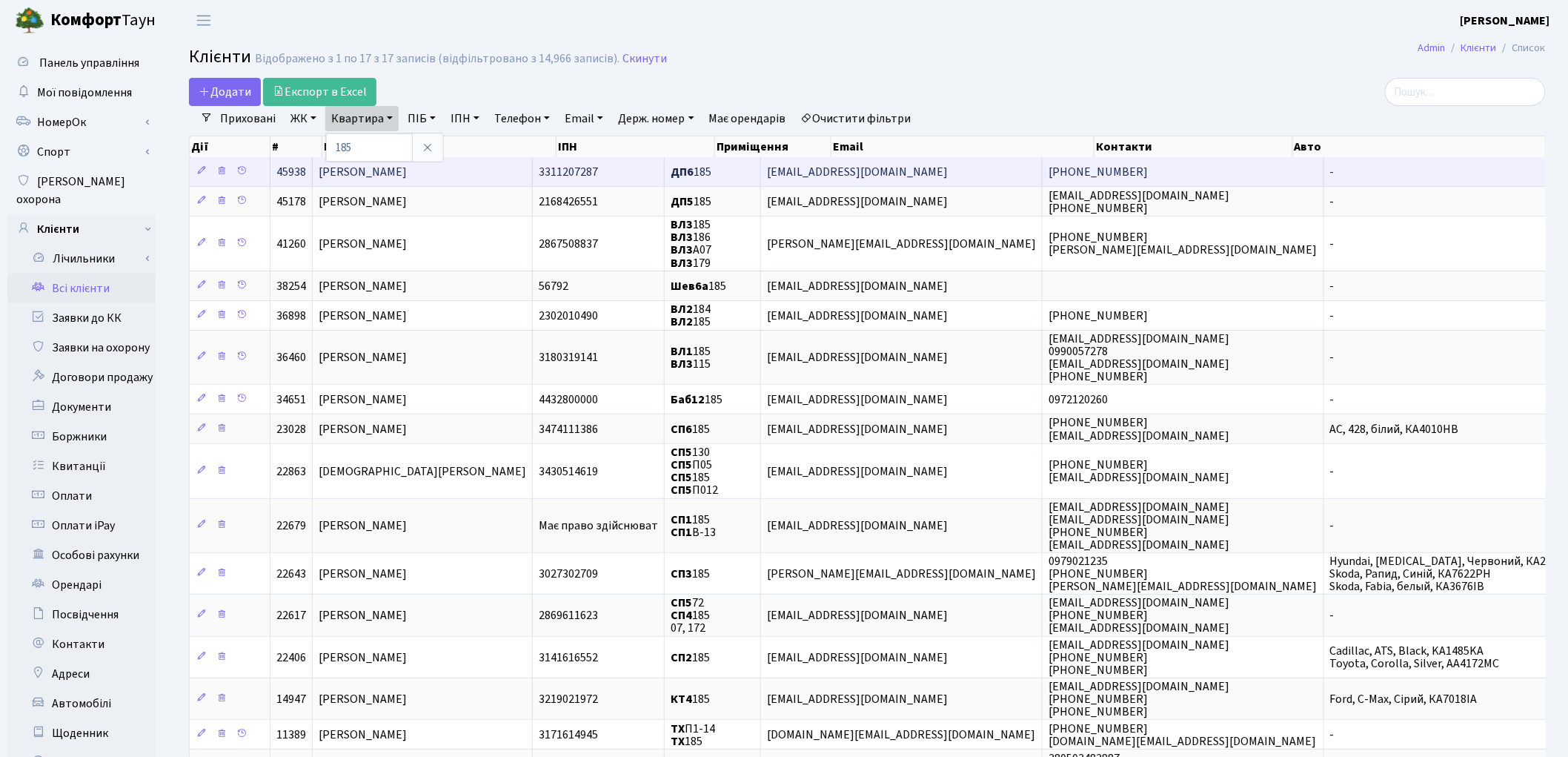
click at [365, 174] on span "Бойченко Марія Ростиславівна" at bounding box center [363, 172] width 88 height 16
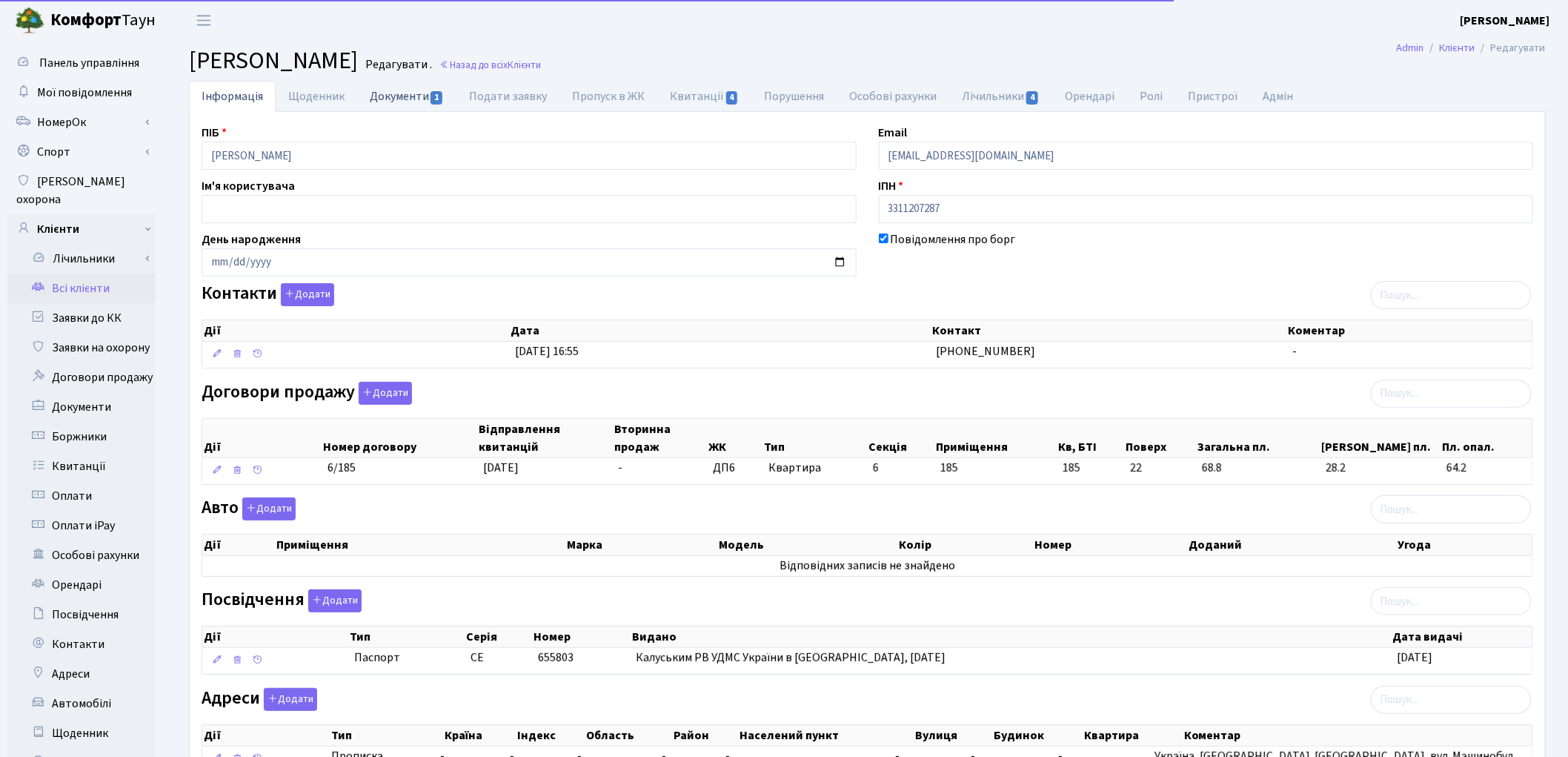
click at [394, 100] on link "Документи 1" at bounding box center [406, 96] width 99 height 31
select select "25"
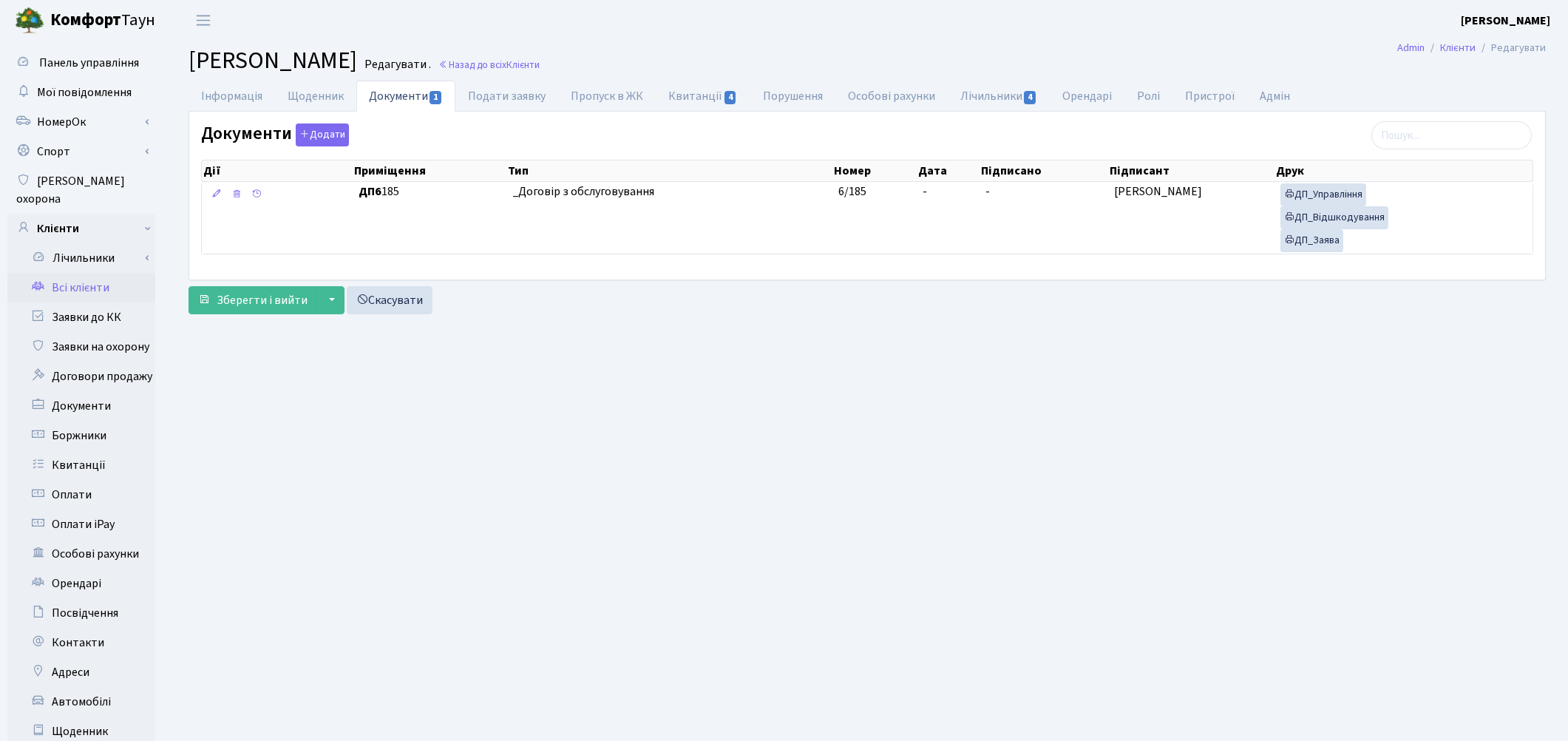
click at [75, 273] on link "Всі клієнти" at bounding box center [81, 288] width 148 height 30
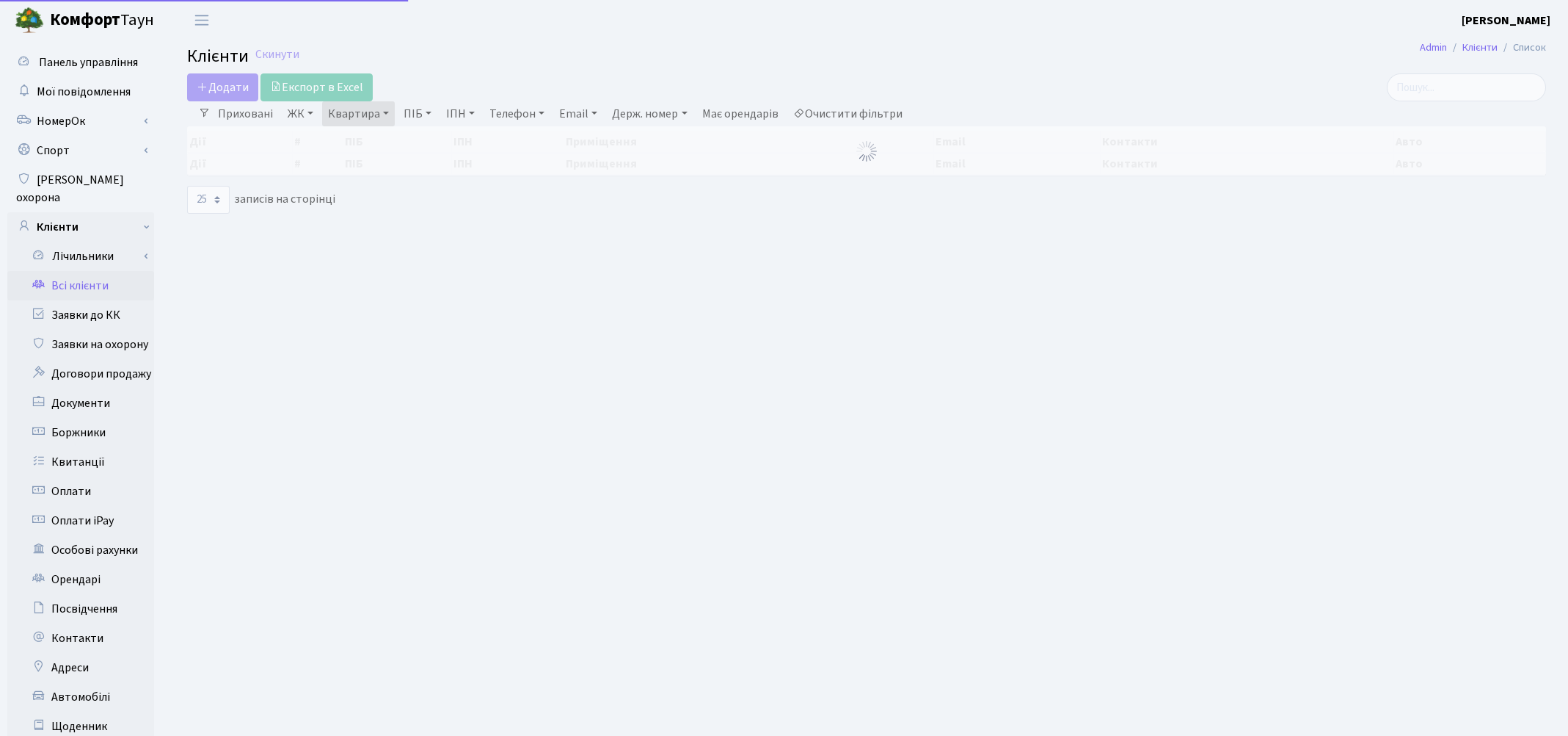
select select "25"
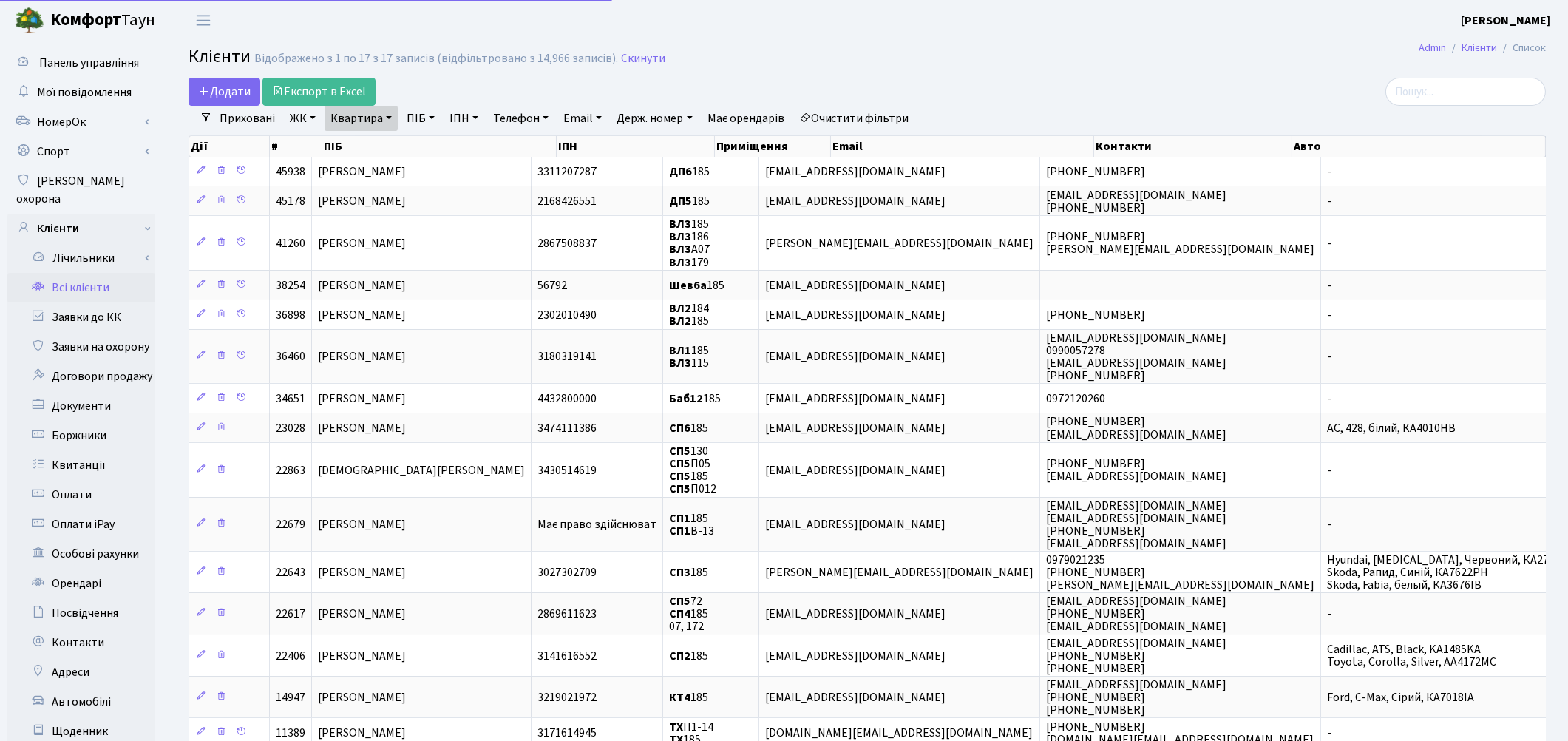
click at [349, 122] on link "Квартира" at bounding box center [361, 118] width 73 height 25
click at [353, 142] on input "185" at bounding box center [369, 147] width 87 height 28
type input "1"
type input "247"
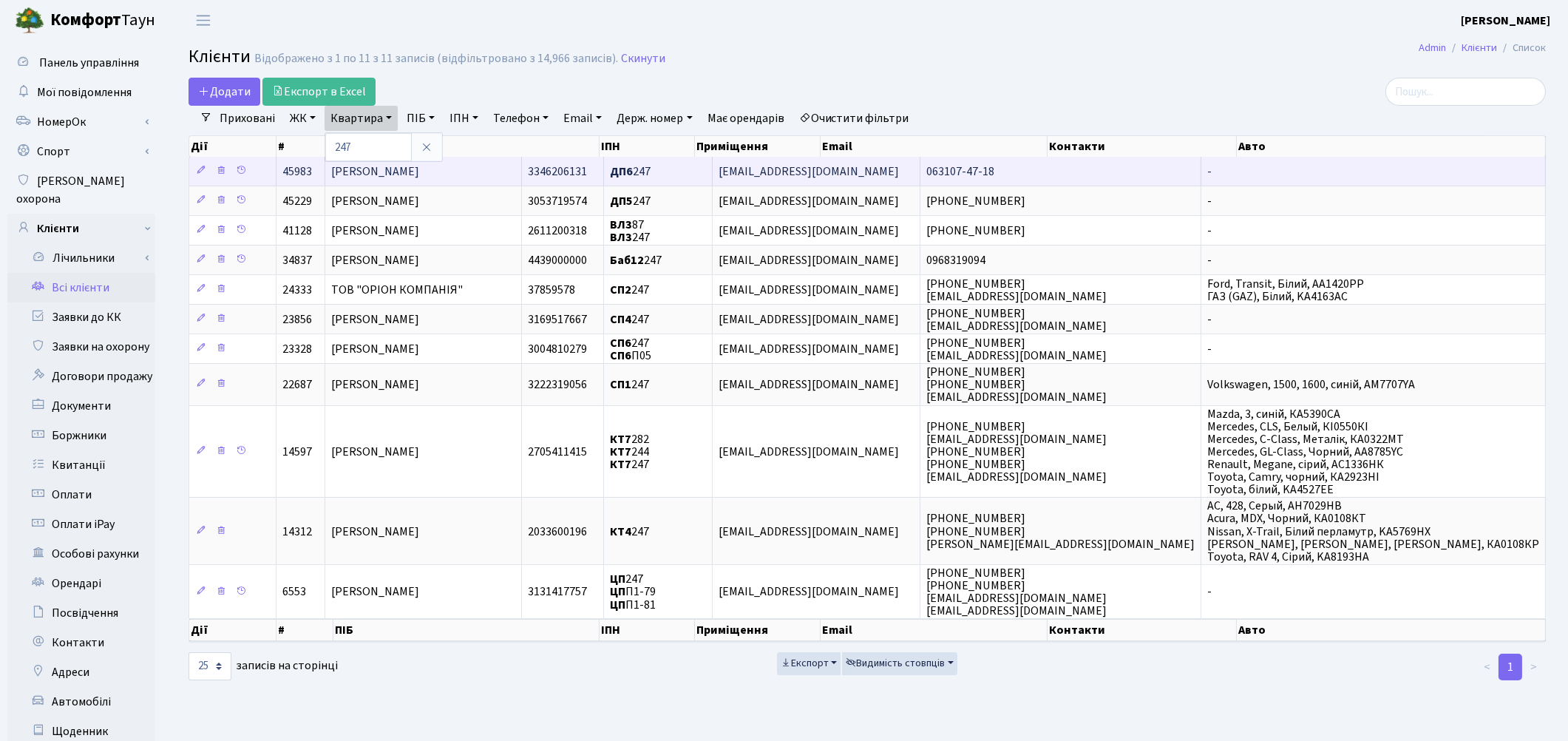
click at [377, 170] on span "Каскевич Євгеній Володимирович" at bounding box center [375, 171] width 88 height 16
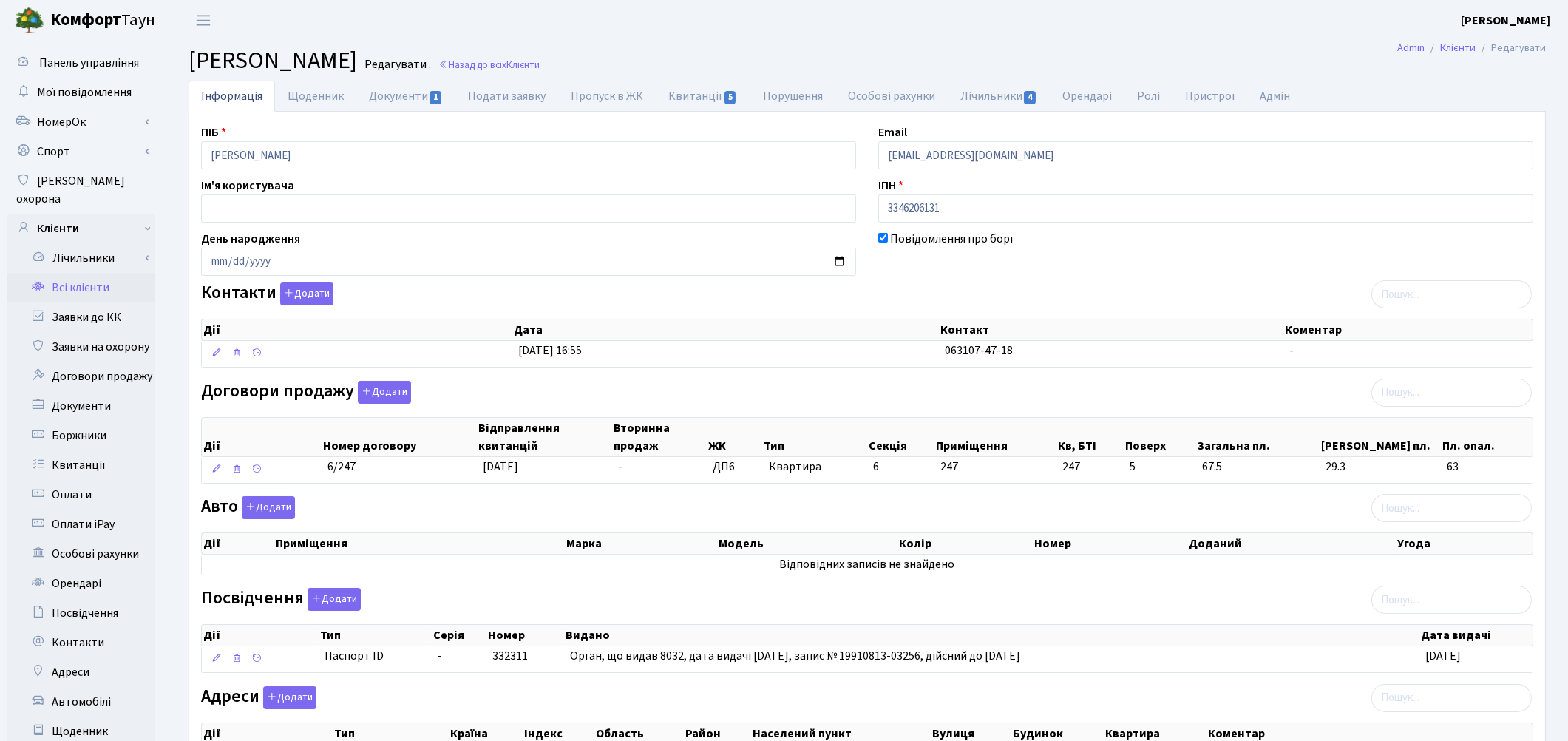
click at [94, 276] on link "Всі клієнти" at bounding box center [81, 288] width 148 height 30
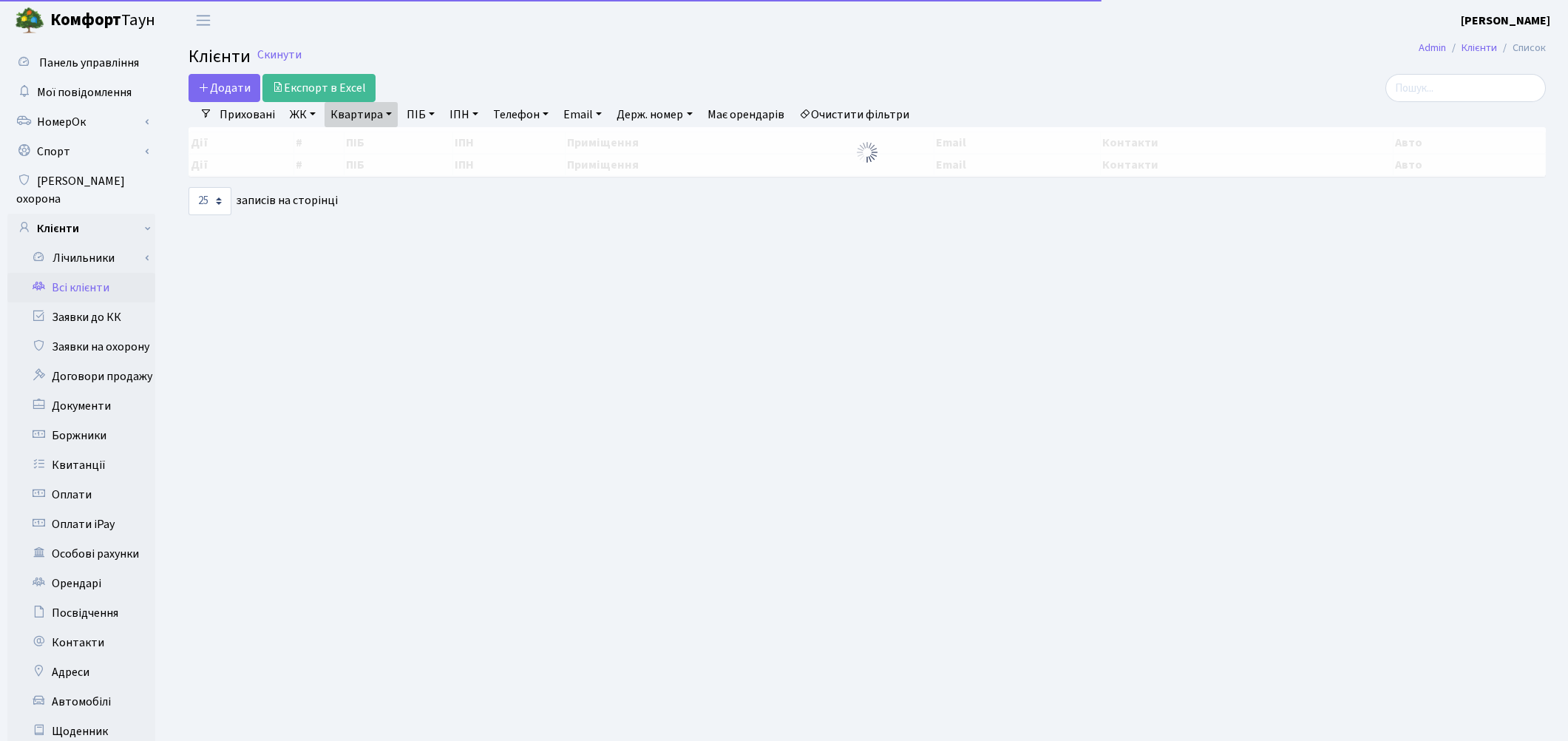
select select "25"
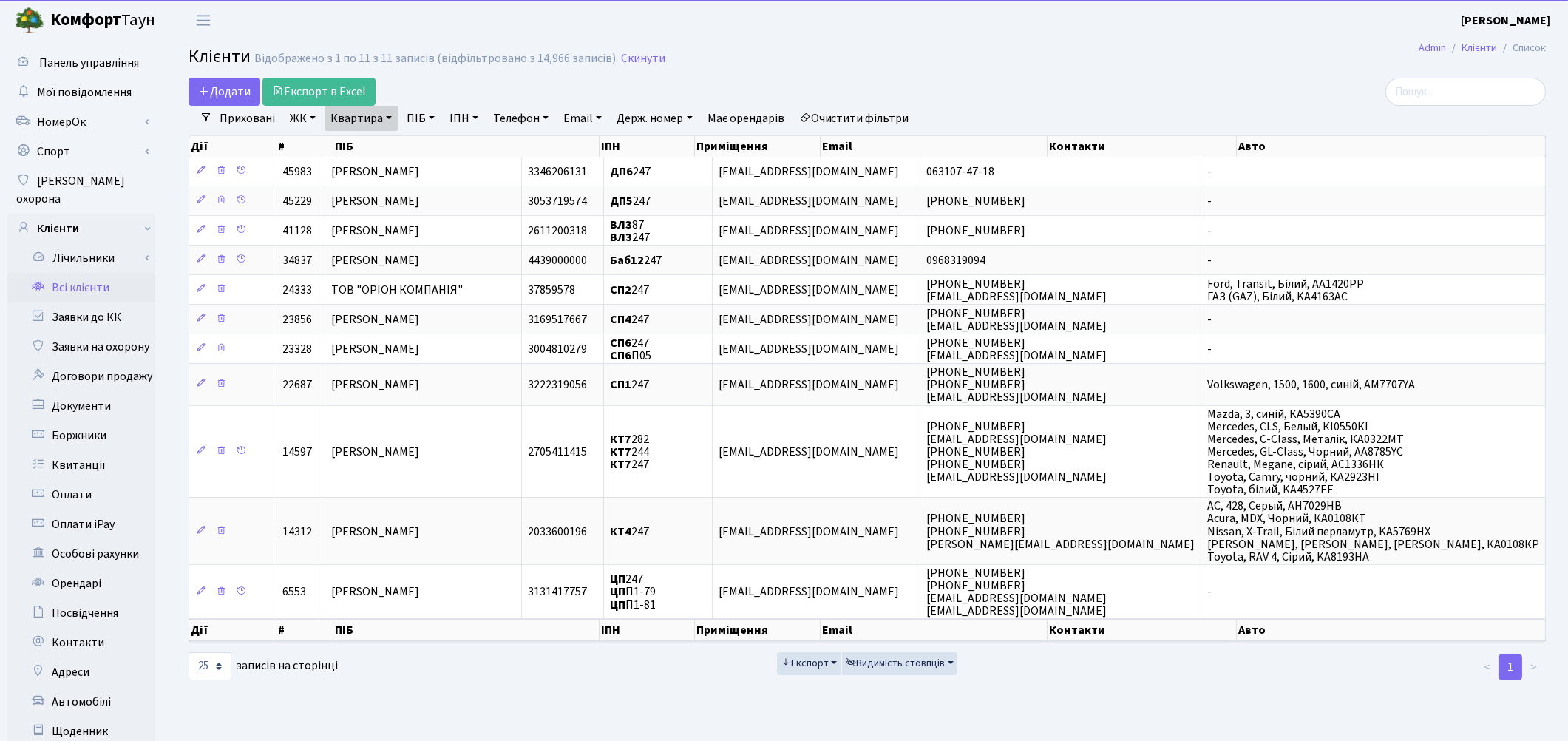
click at [350, 117] on link "Квартира" at bounding box center [361, 118] width 73 height 25
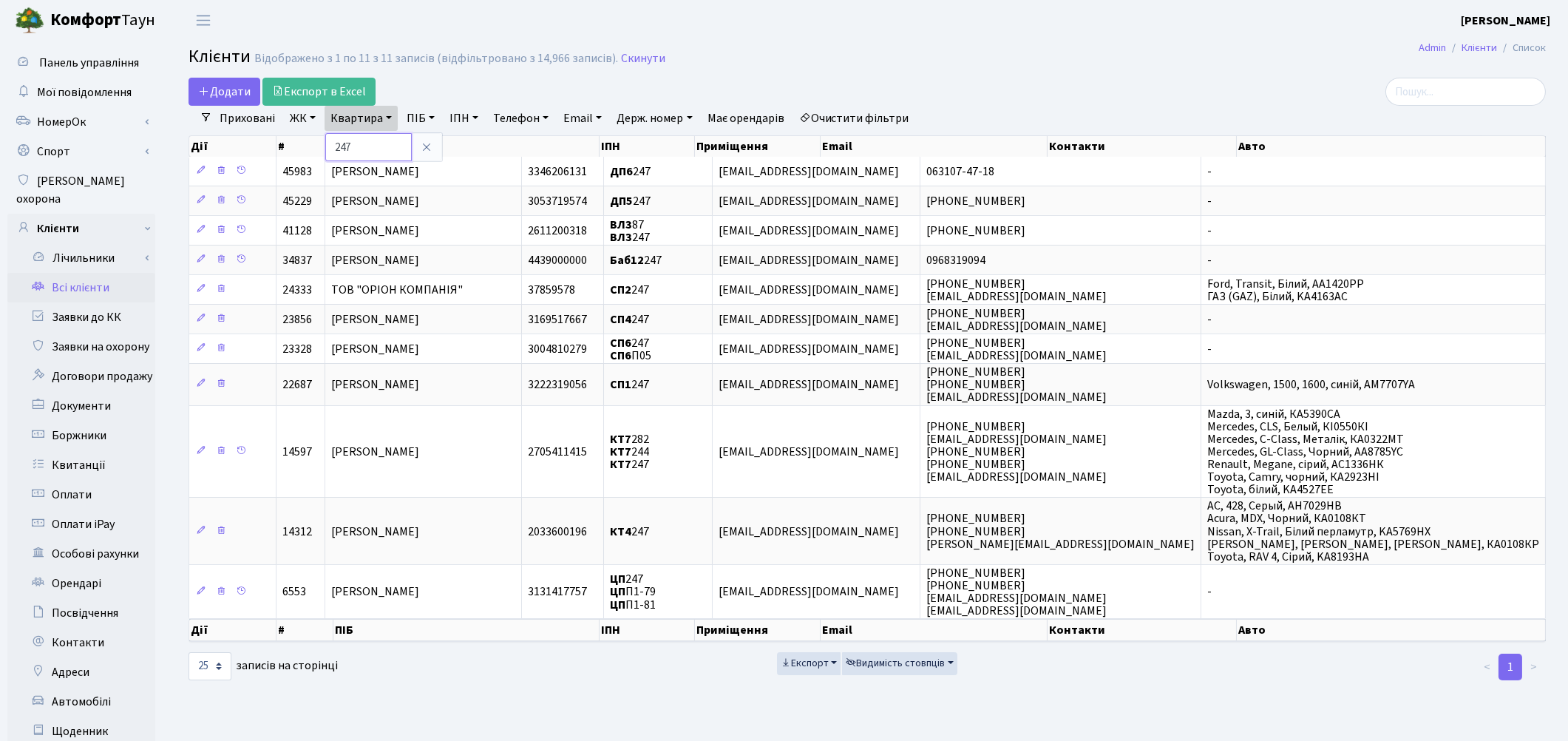
click at [364, 150] on input "247" at bounding box center [369, 147] width 87 height 28
type input "221"
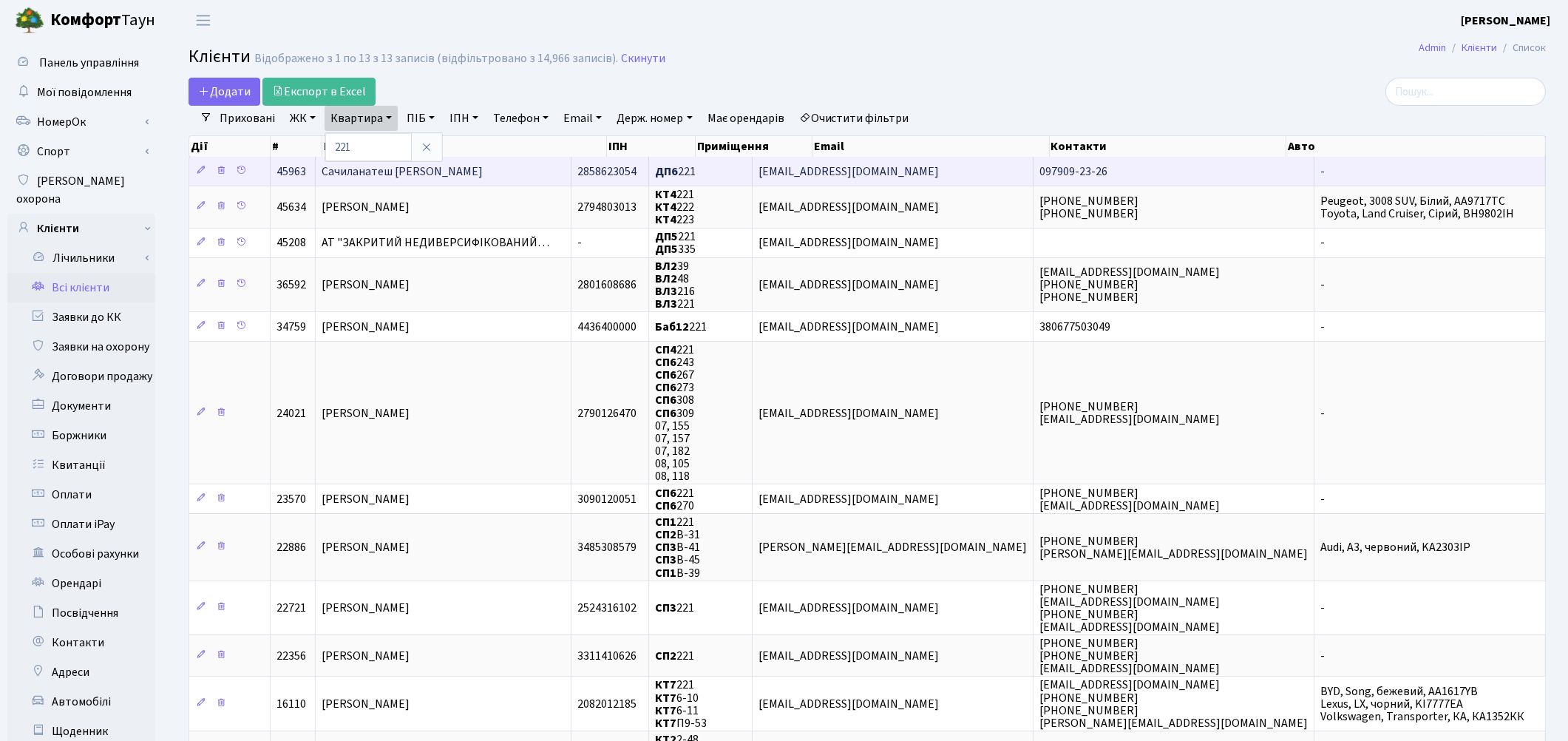
click at [372, 180] on td "Сачиланатеш [PERSON_NAME]" at bounding box center [444, 171] width 256 height 29
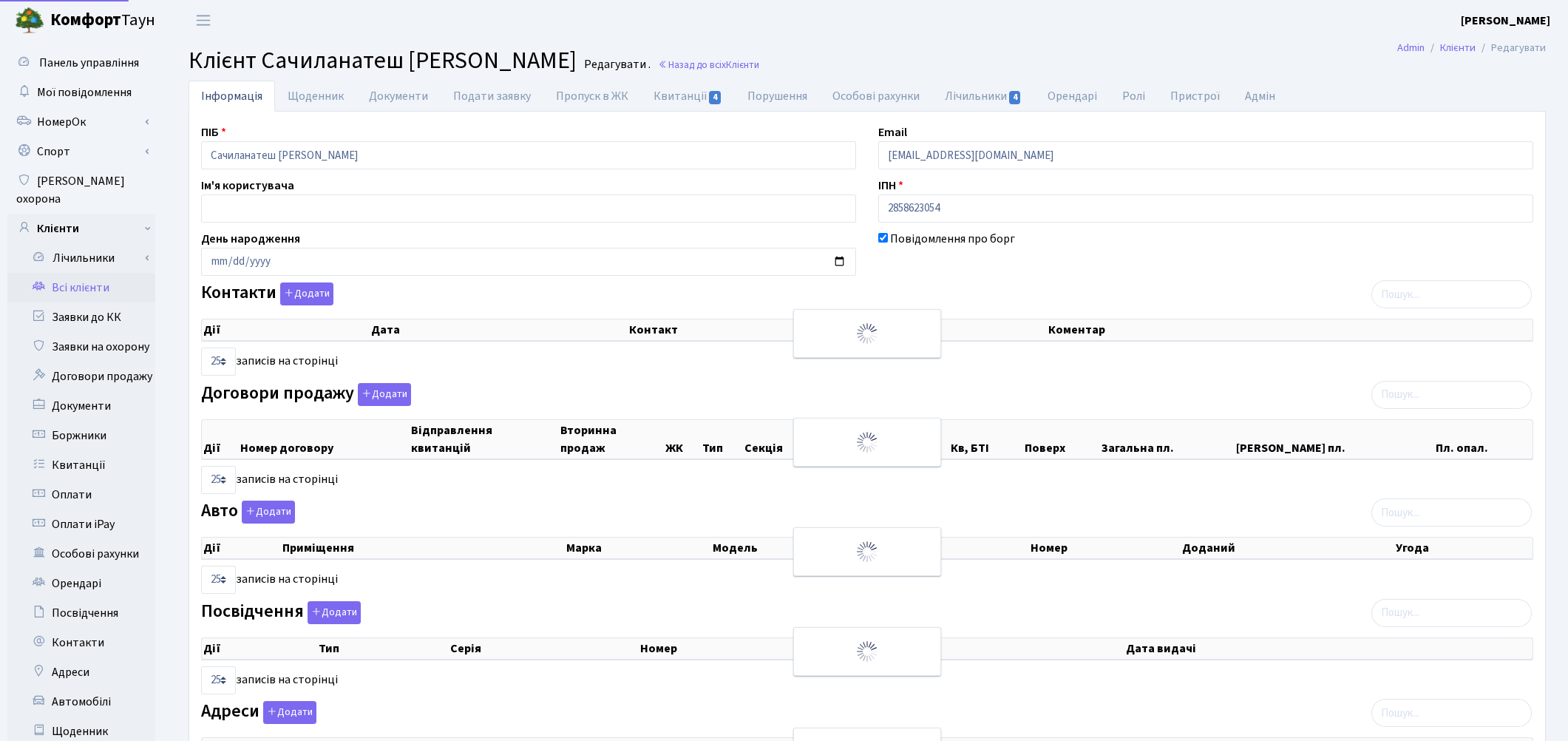
select select "25"
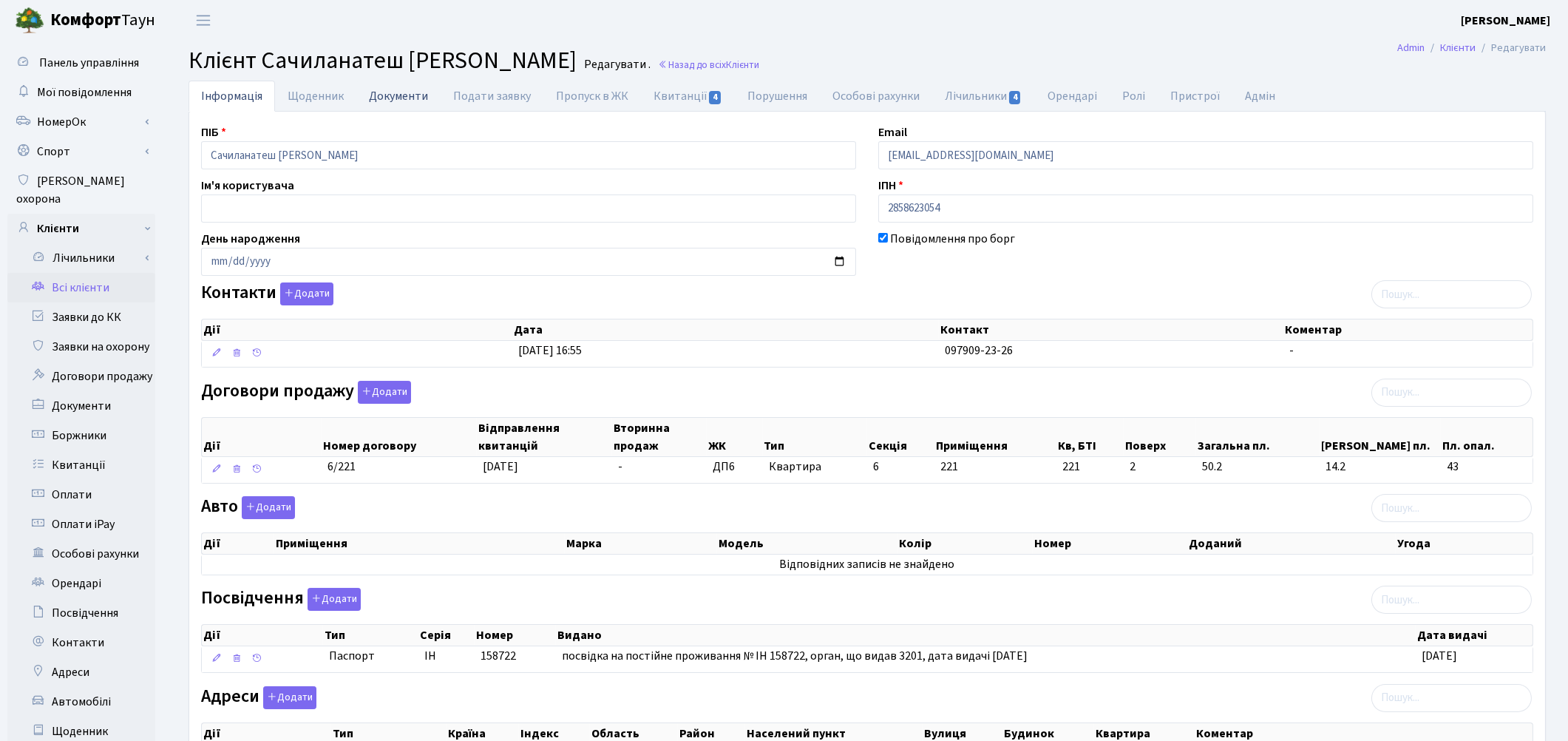
click at [396, 100] on link "Документи" at bounding box center [398, 96] width 84 height 30
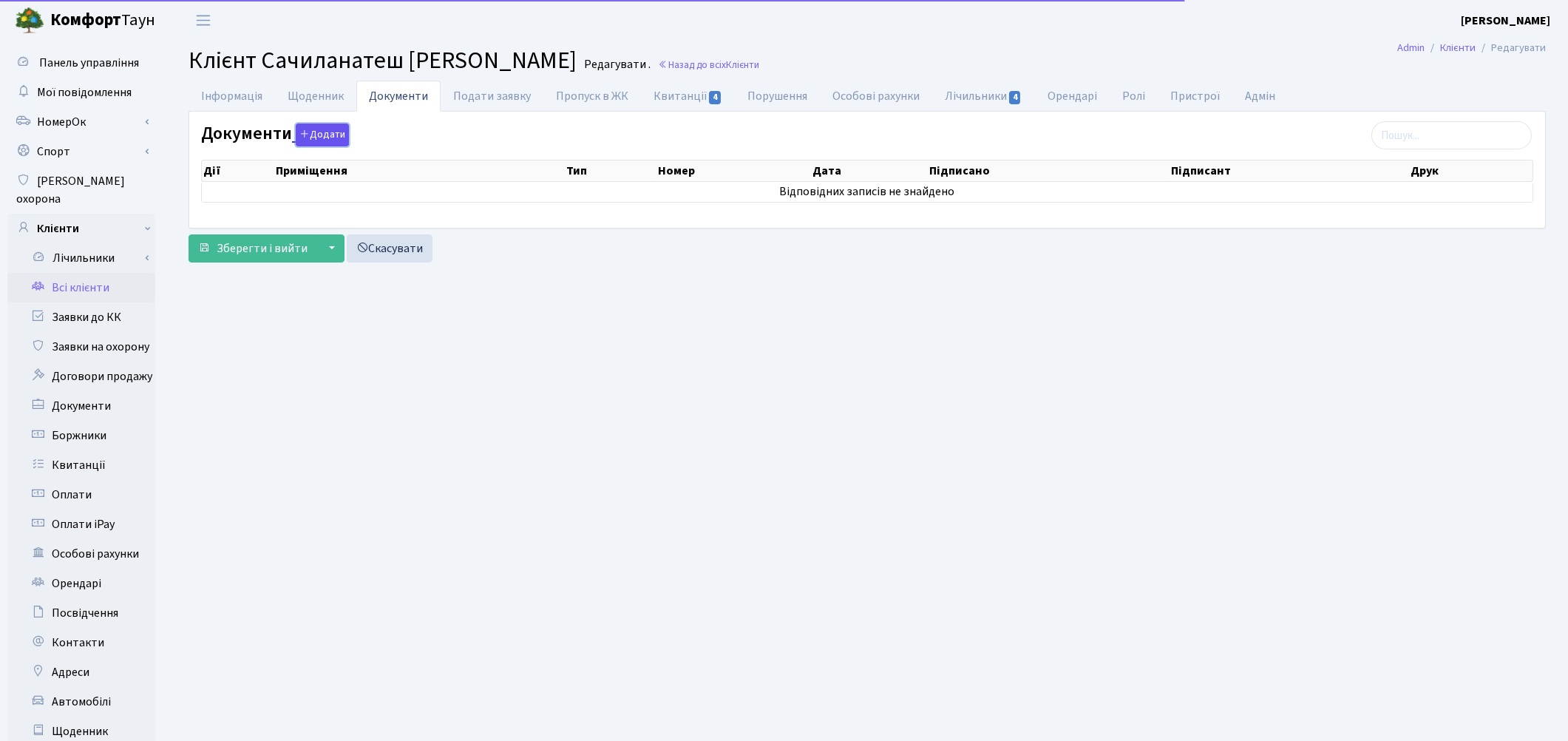
click at [338, 142] on button "Додати" at bounding box center [323, 135] width 53 height 23
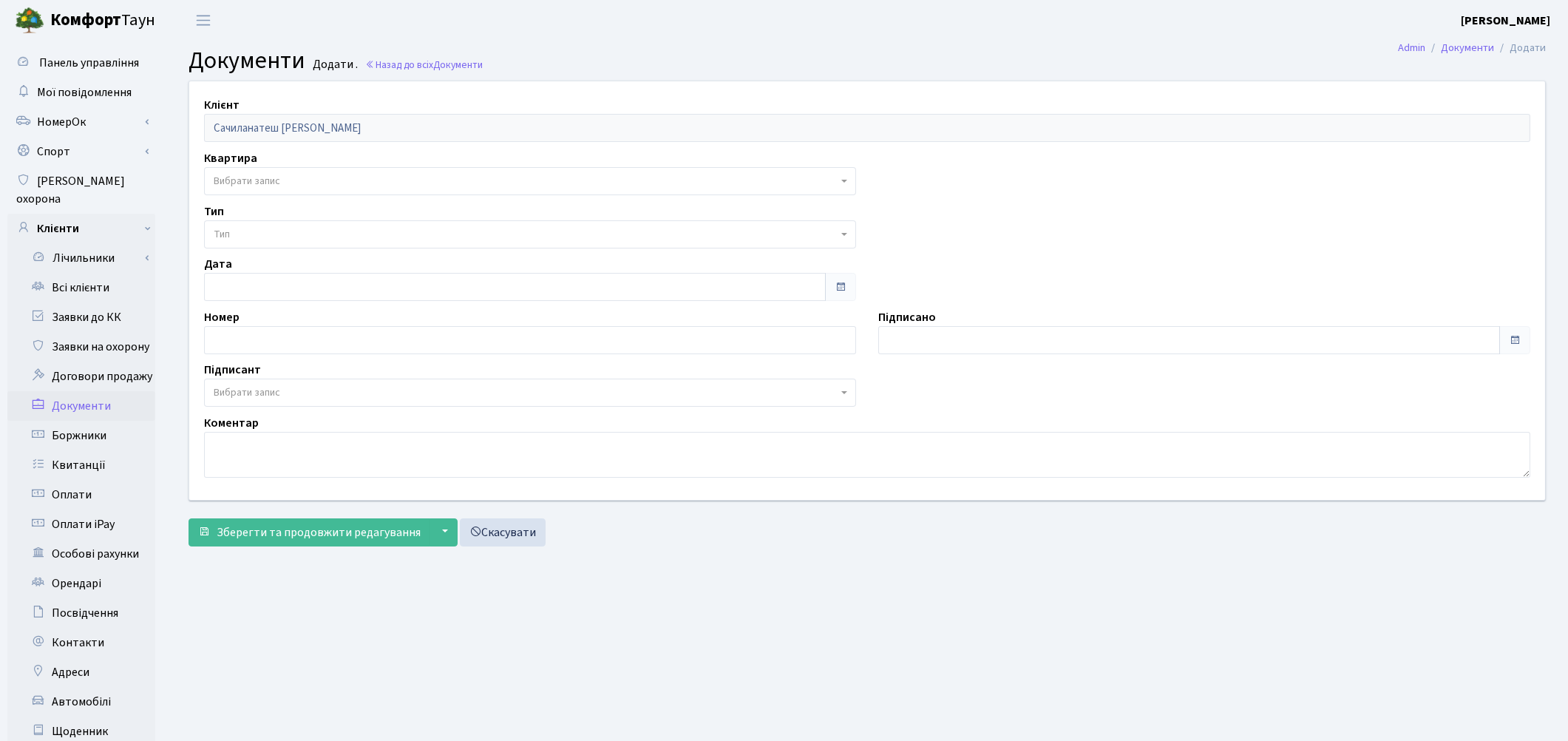
click at [327, 180] on span "Вибрати запис" at bounding box center [526, 180] width 624 height 14
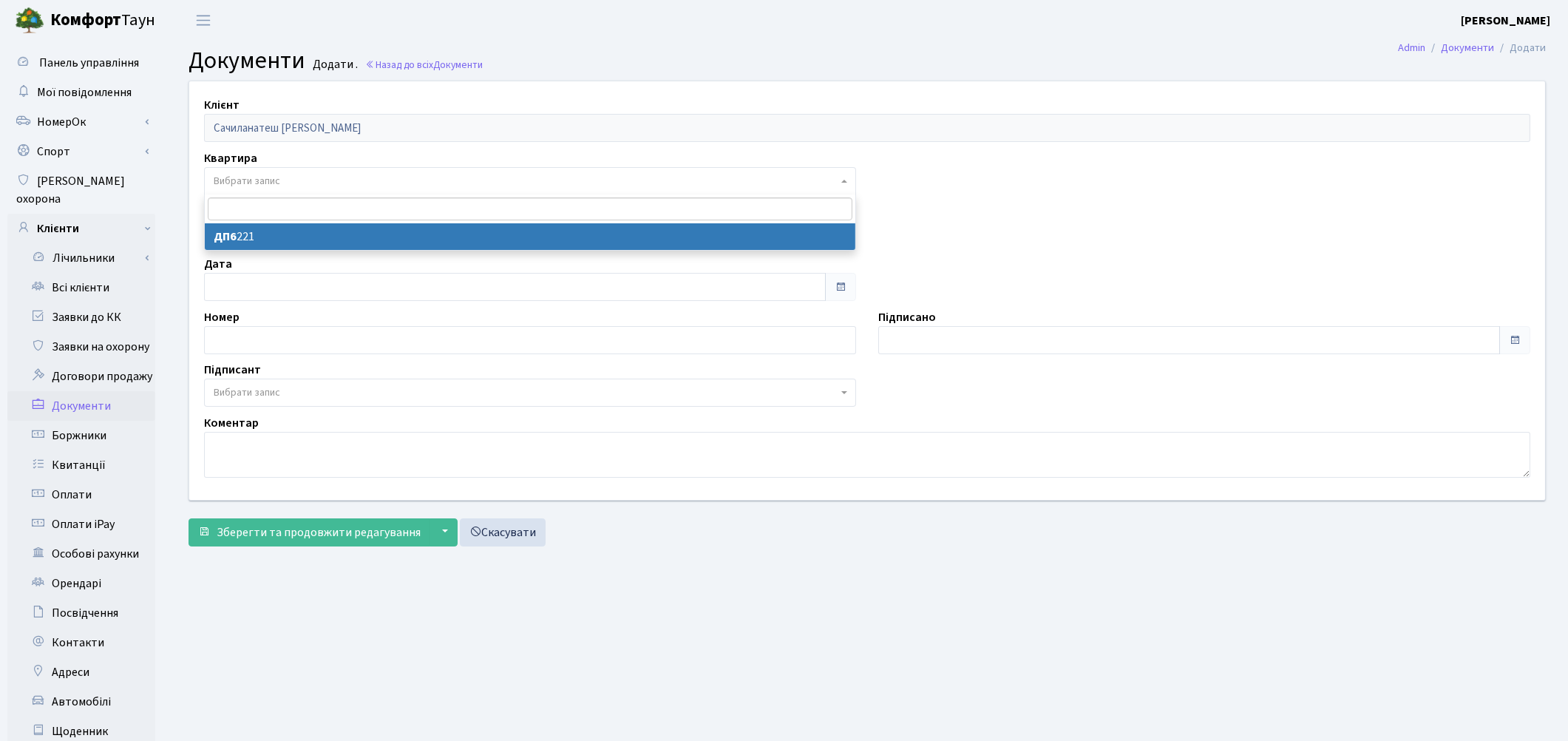
select select "177005"
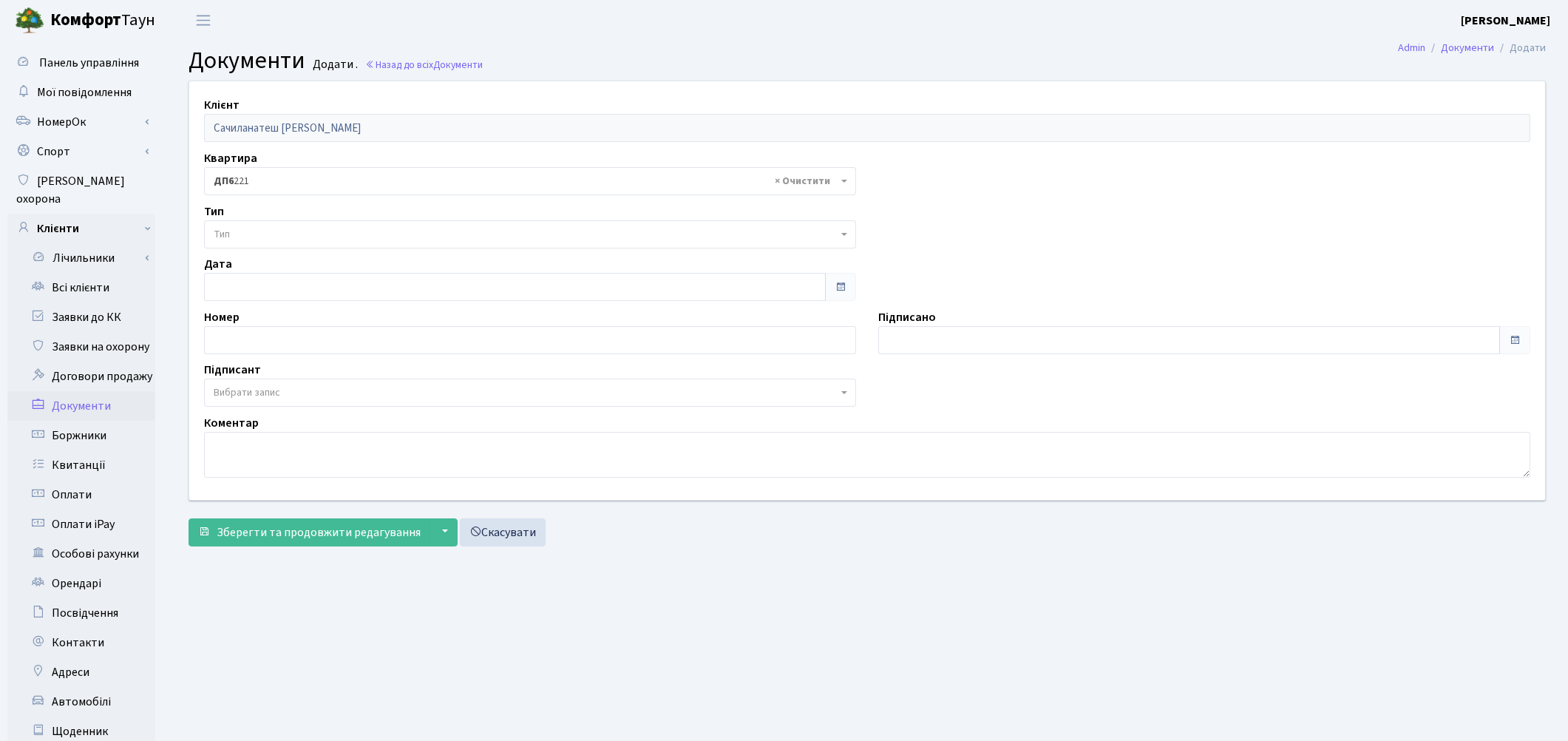
click at [313, 237] on span "Тип" at bounding box center [526, 234] width 624 height 14
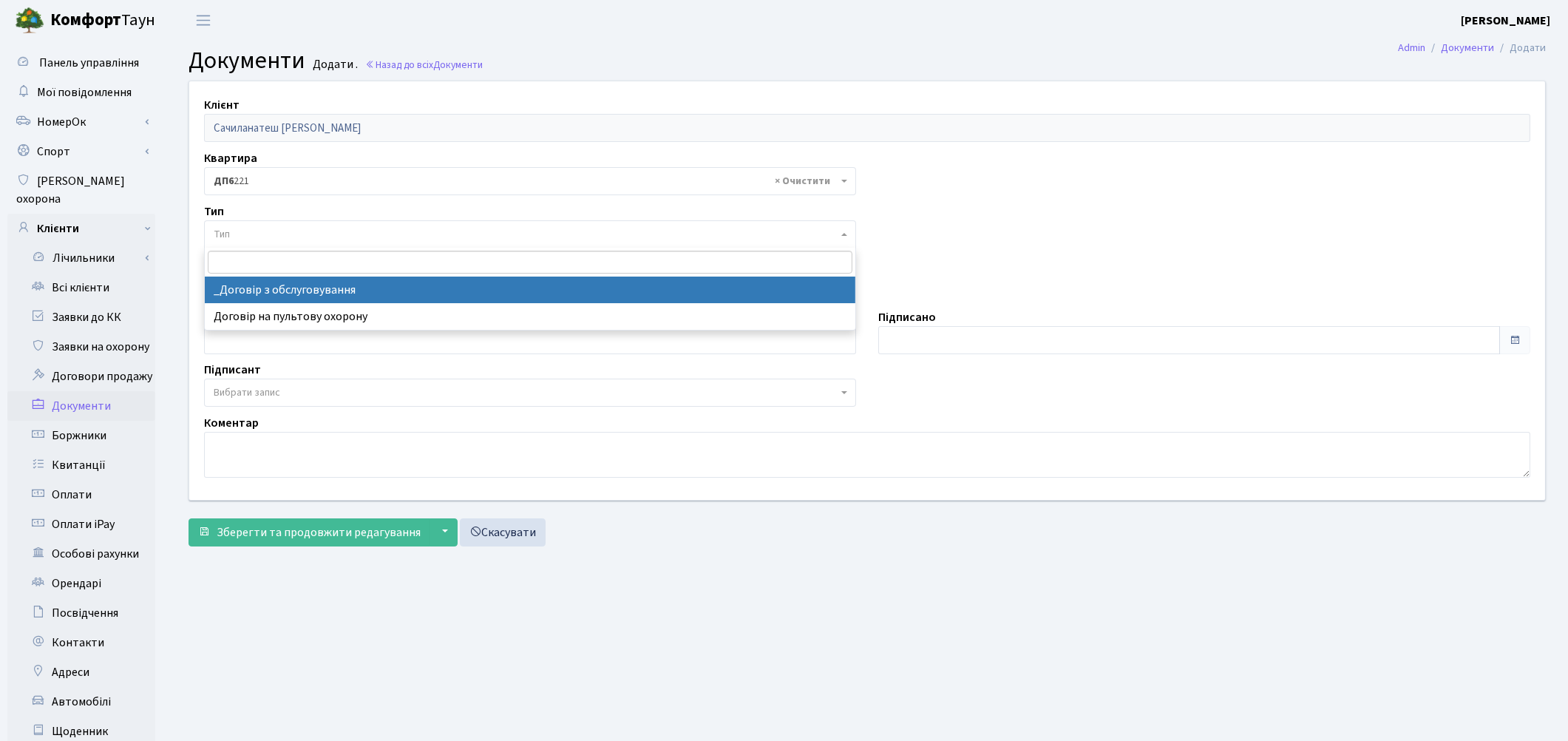
select select "289"
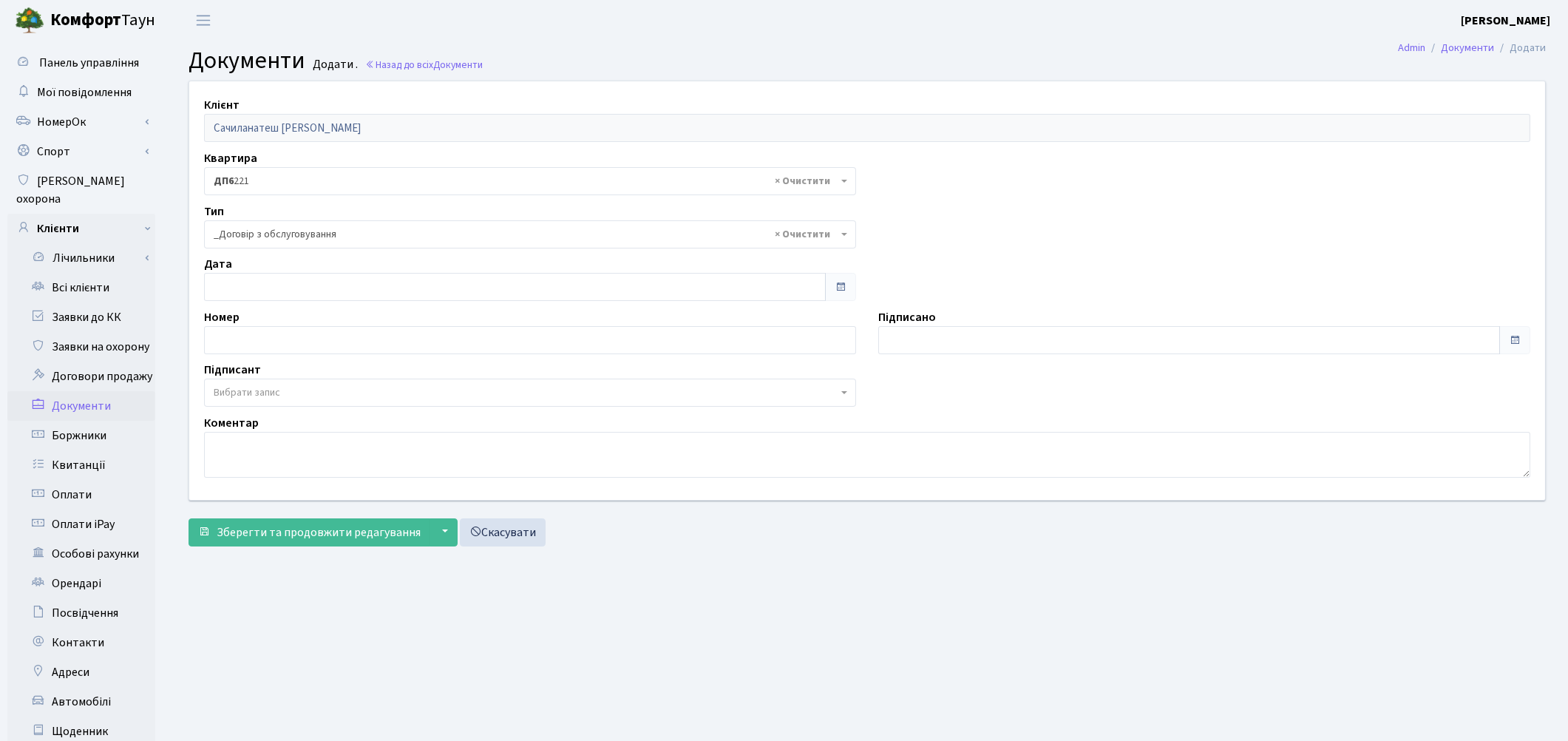
click at [310, 392] on span "Вибрати запис" at bounding box center [526, 392] width 624 height 14
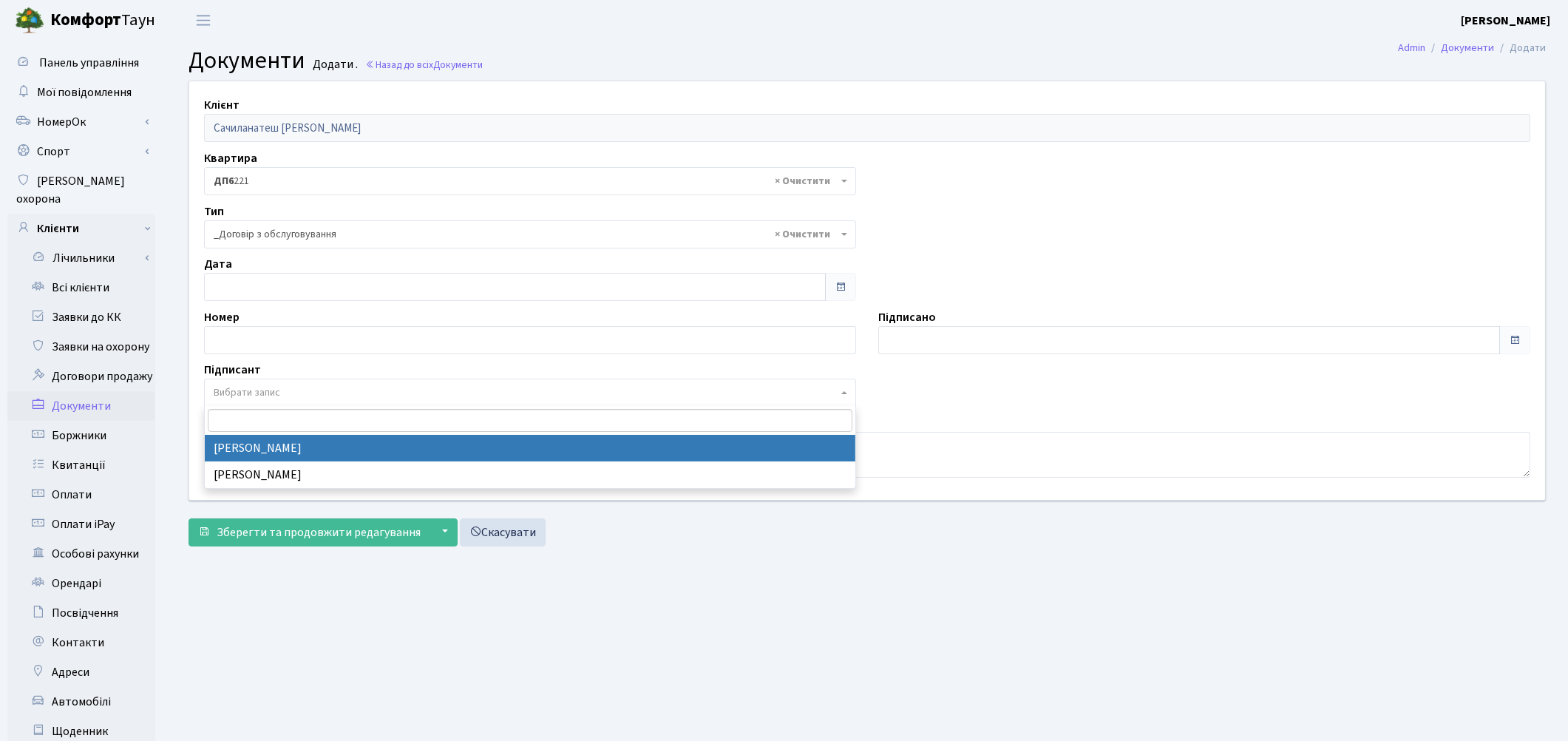
select select "74"
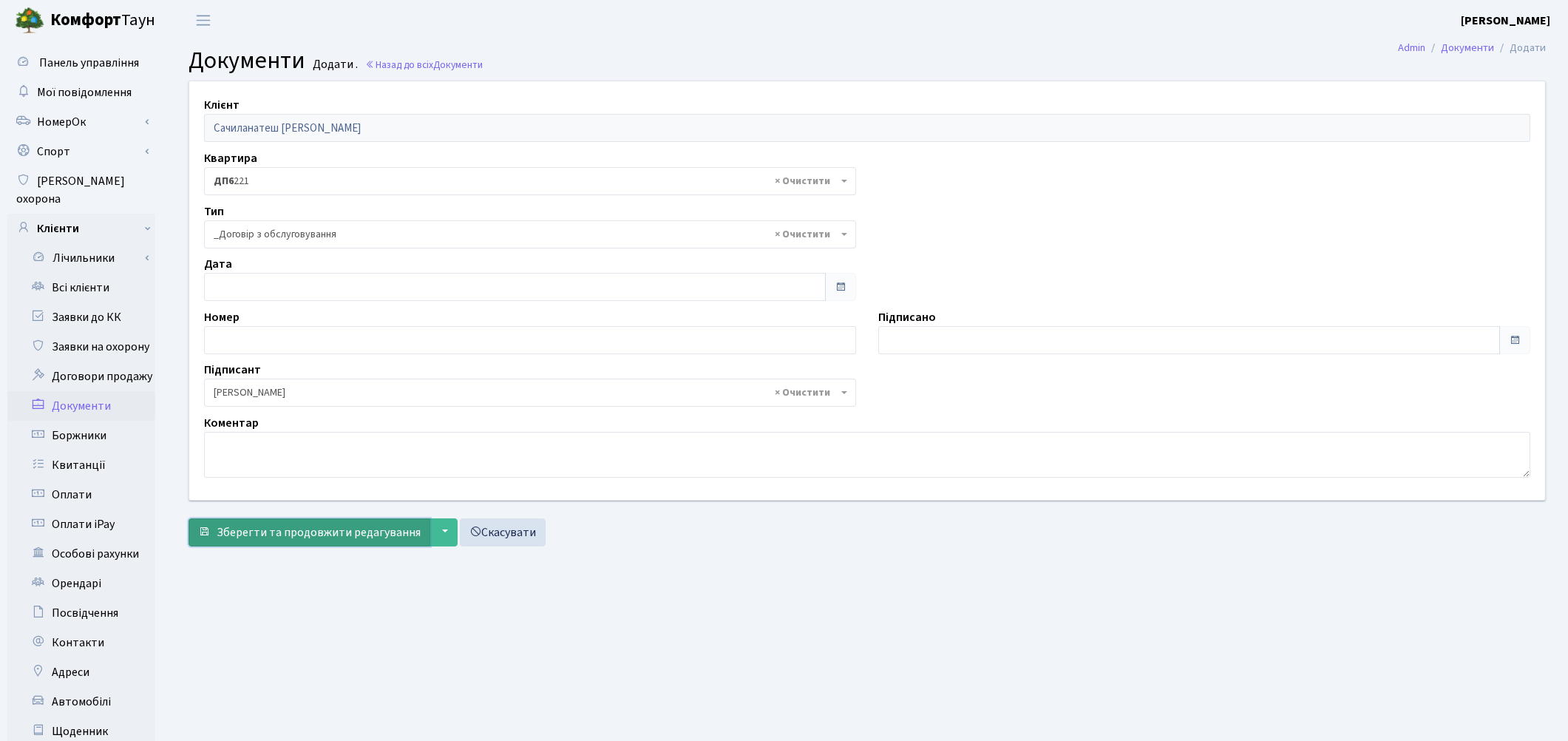
click at [291, 535] on span "Зберегти та продовжити редагування" at bounding box center [319, 532] width 204 height 16
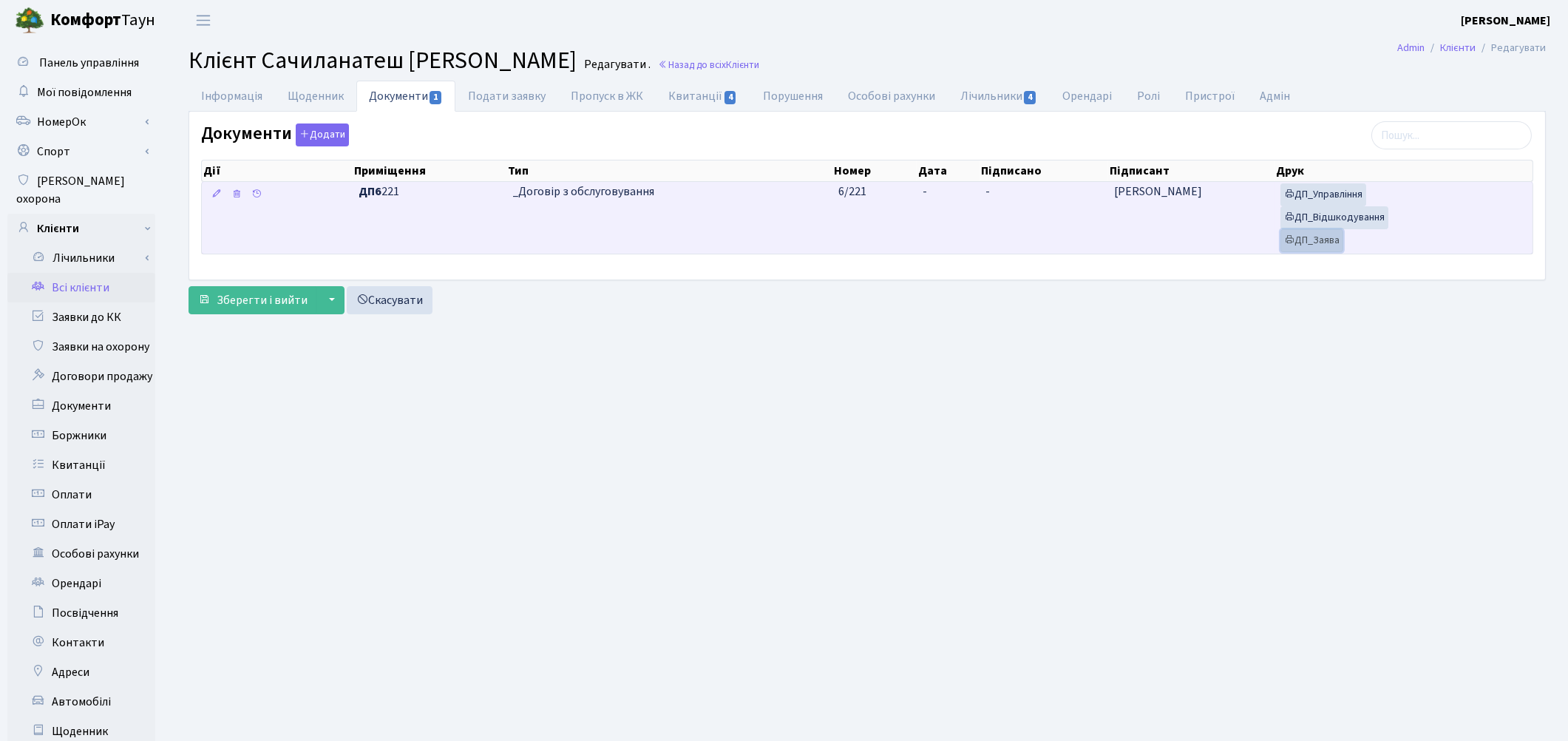
click at [1323, 240] on link "ДП_Заява" at bounding box center [1312, 240] width 63 height 23
click at [1318, 221] on link "ДП_Відшкодування" at bounding box center [1334, 218] width 108 height 23
click at [1341, 195] on link "ДП_Управління" at bounding box center [1323, 195] width 86 height 23
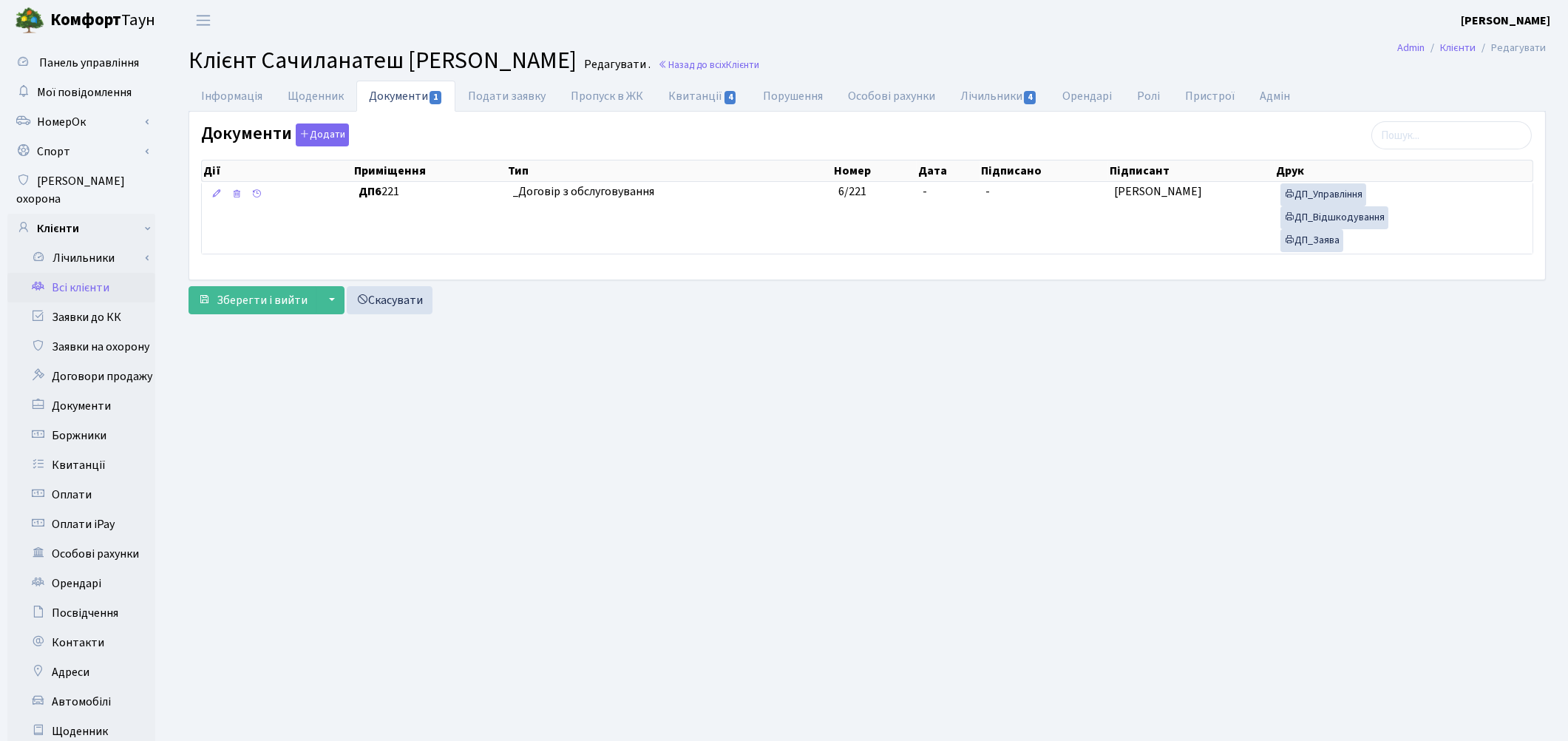
click at [91, 273] on link "Всі клієнти" at bounding box center [81, 288] width 148 height 30
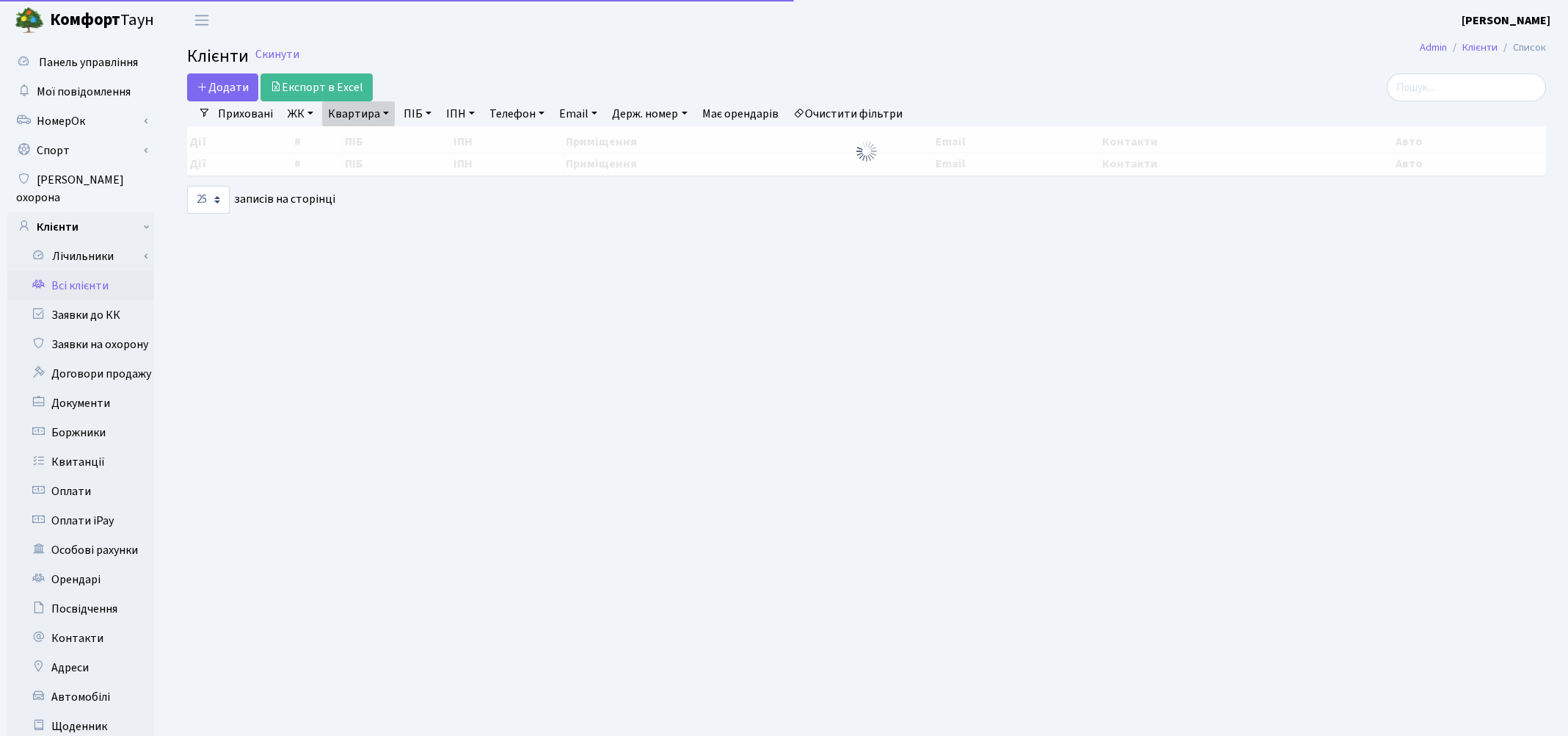
select select "25"
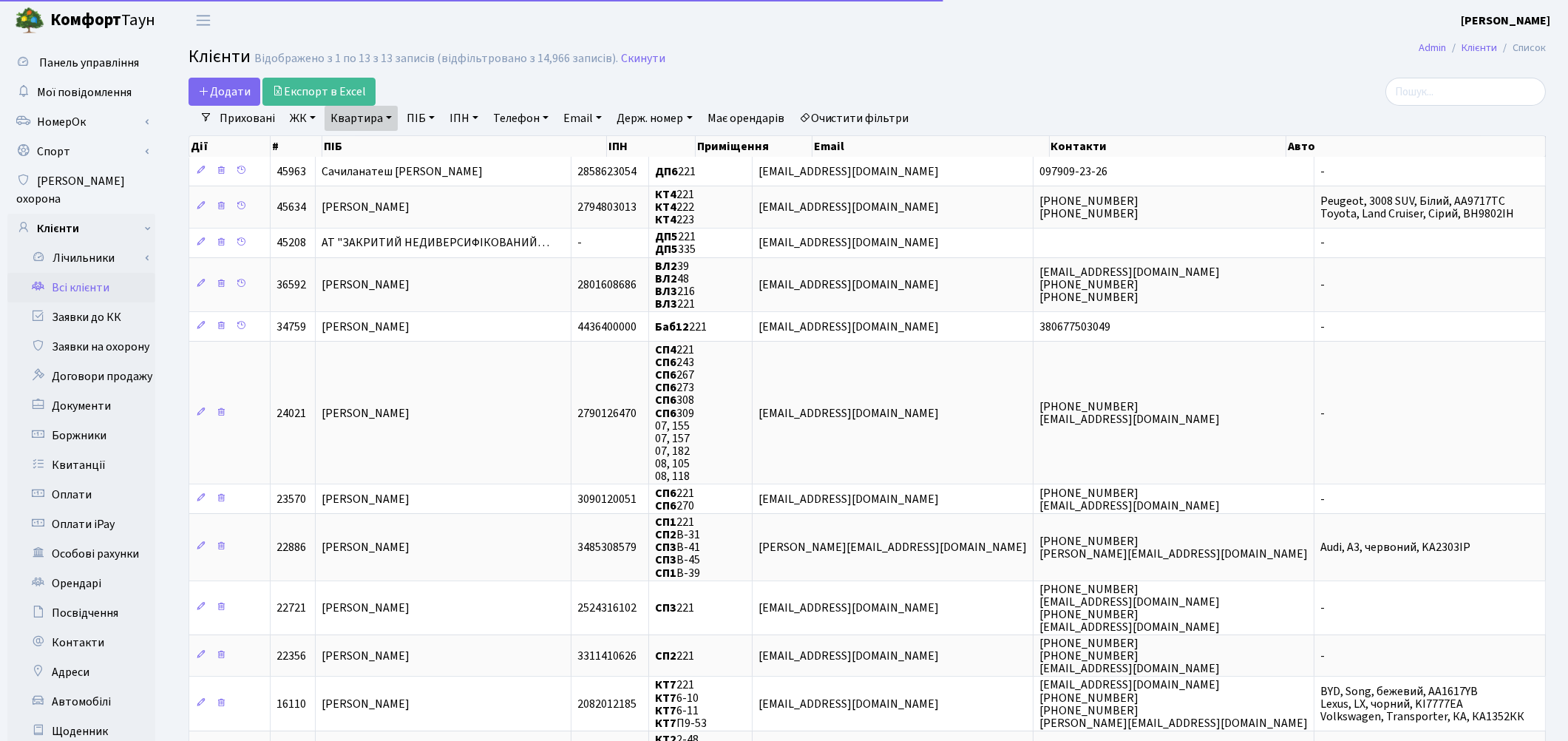
click at [371, 119] on link "Квартира" at bounding box center [361, 118] width 73 height 25
click at [371, 144] on input "221" at bounding box center [369, 147] width 87 height 28
type input "2"
type input "182"
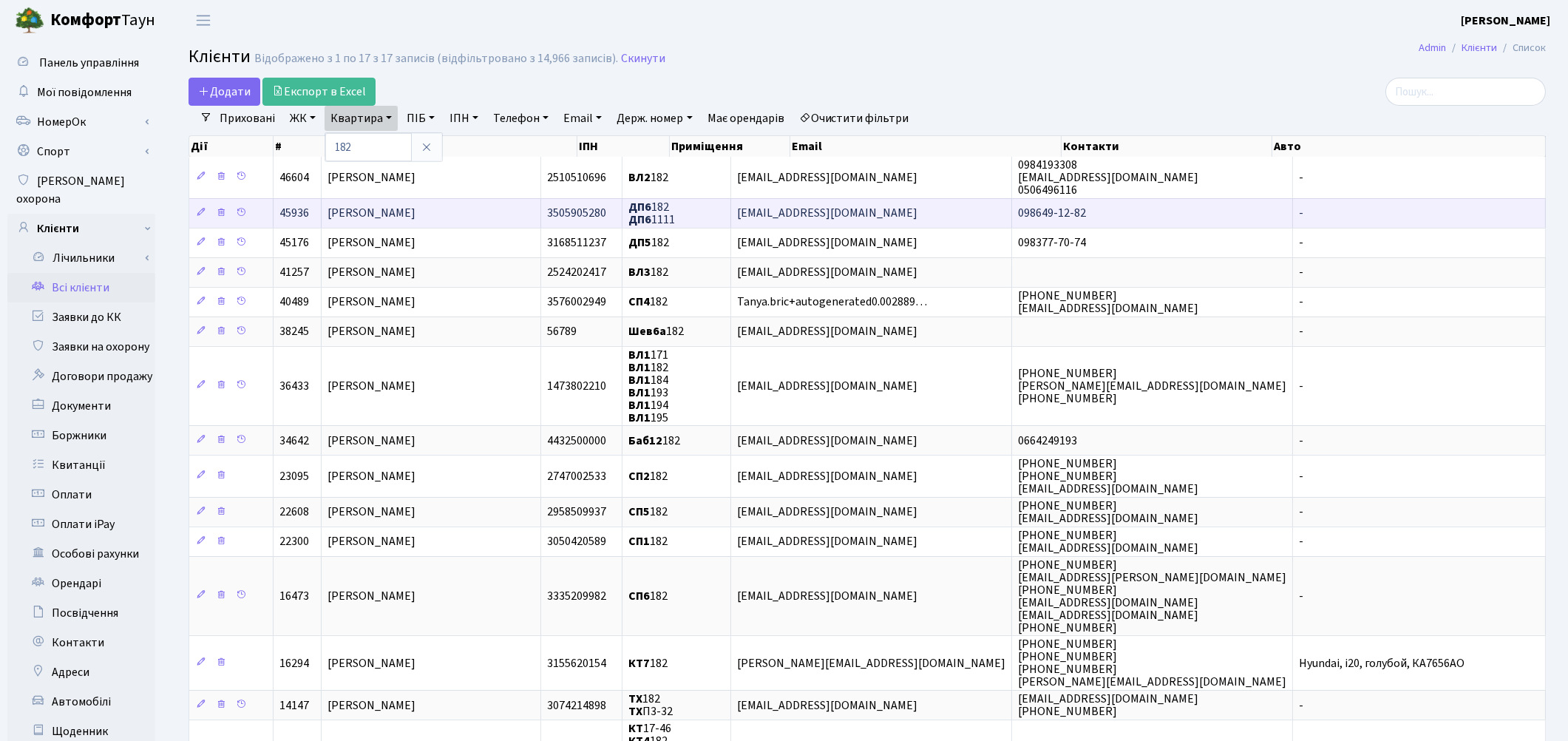
click at [367, 208] on span "Пономаренко Тетяна Миколаївна" at bounding box center [371, 213] width 88 height 16
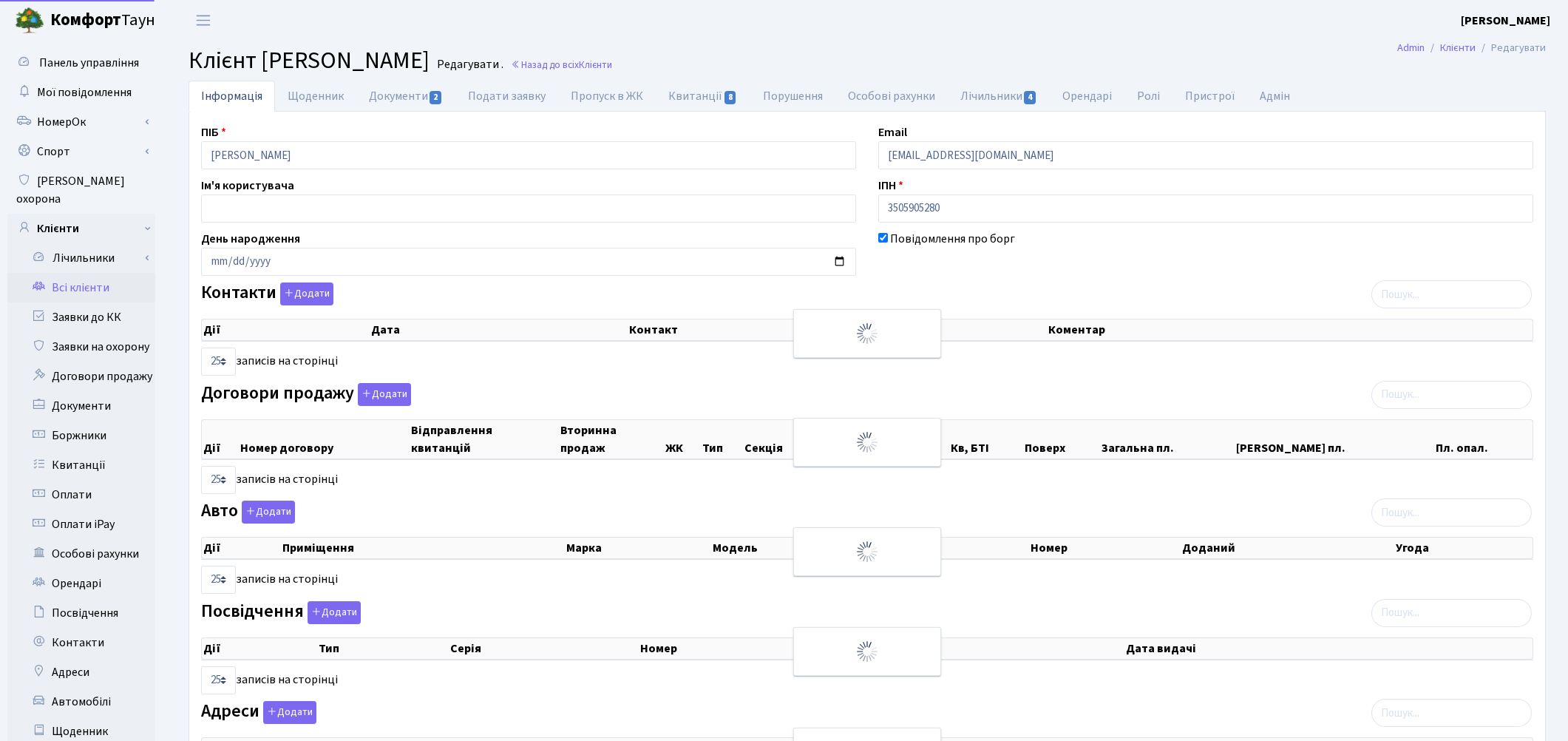
select select "25"
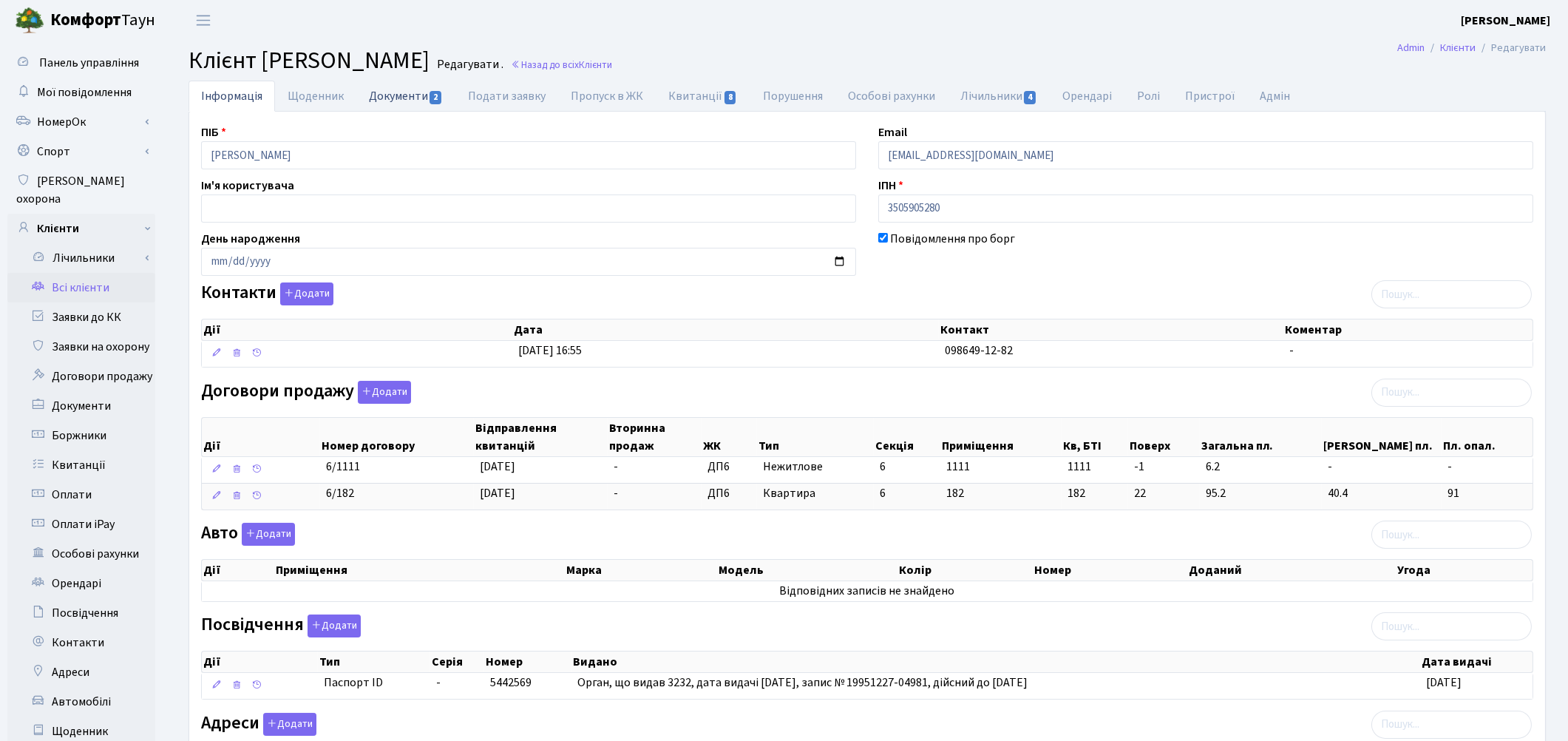
click at [386, 91] on link "Документи 2" at bounding box center [406, 96] width 99 height 30
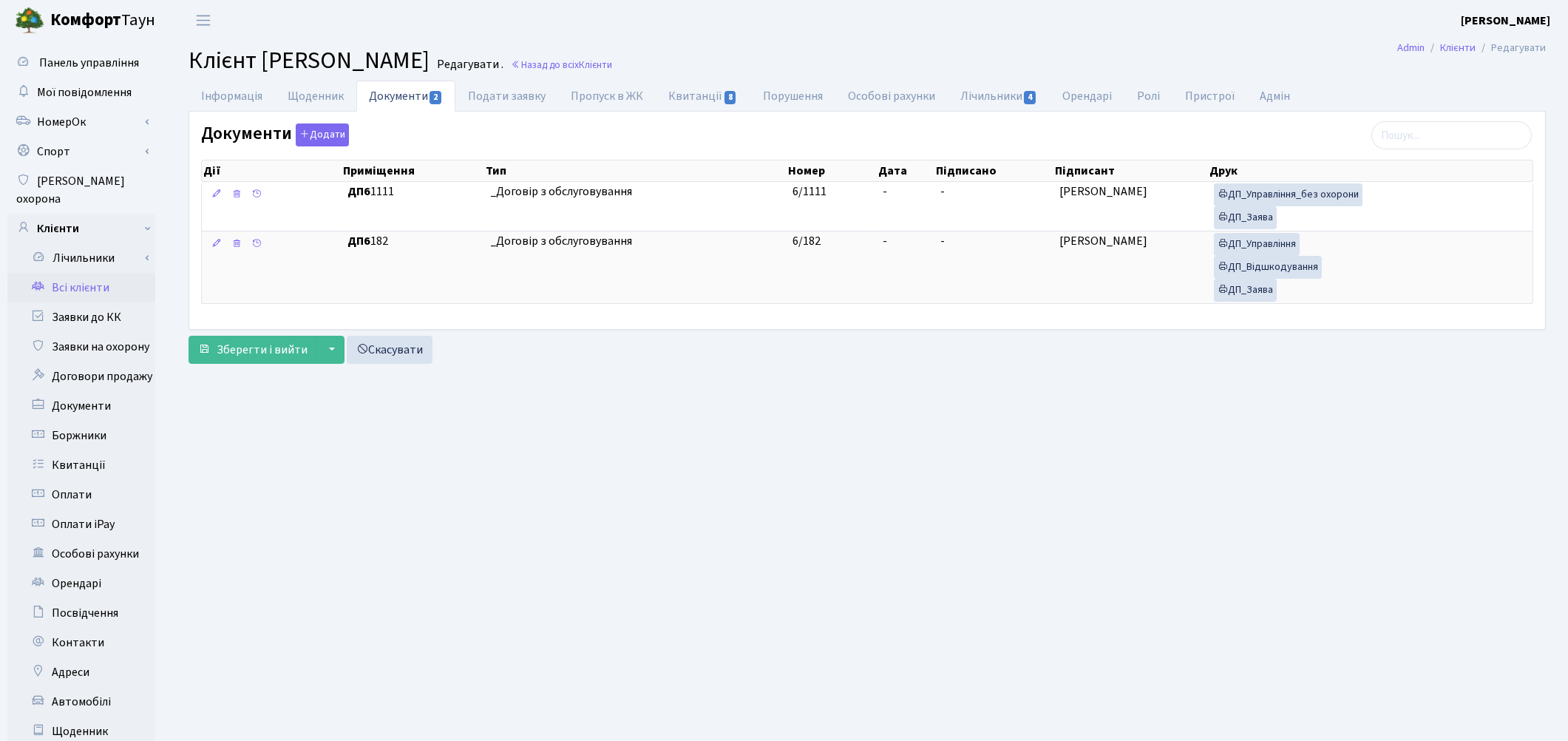
click at [908, 564] on main "Admin Клієнти Редагувати Клієнт Пономаренко Тетяна Миколаївна Редагувати . Наза…" at bounding box center [867, 470] width 1401 height 860
click at [100, 302] on link "Заявки до КК" at bounding box center [81, 316] width 148 height 30
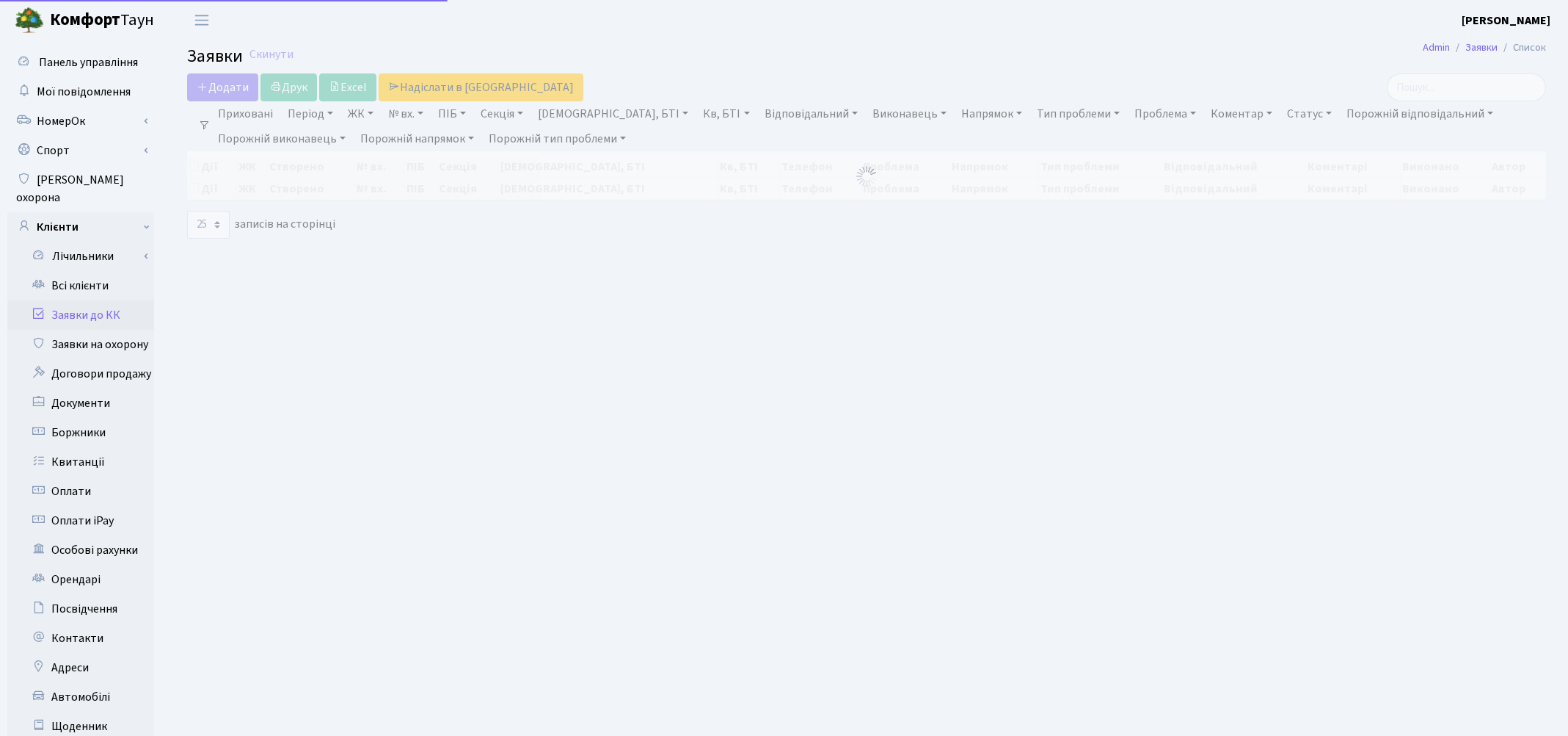
select select "25"
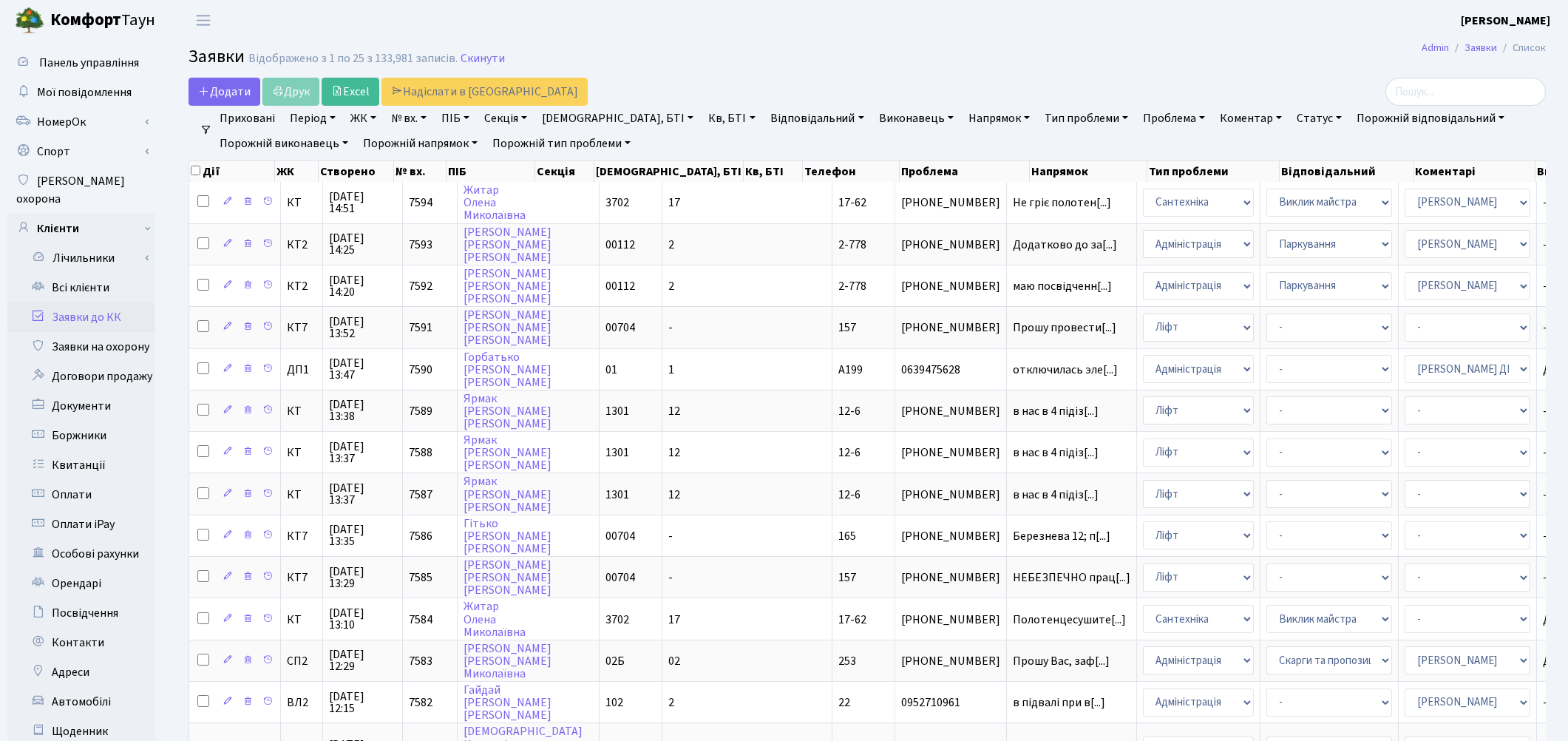
click at [405, 122] on link "№ вх." at bounding box center [409, 118] width 47 height 25
type input "6916"
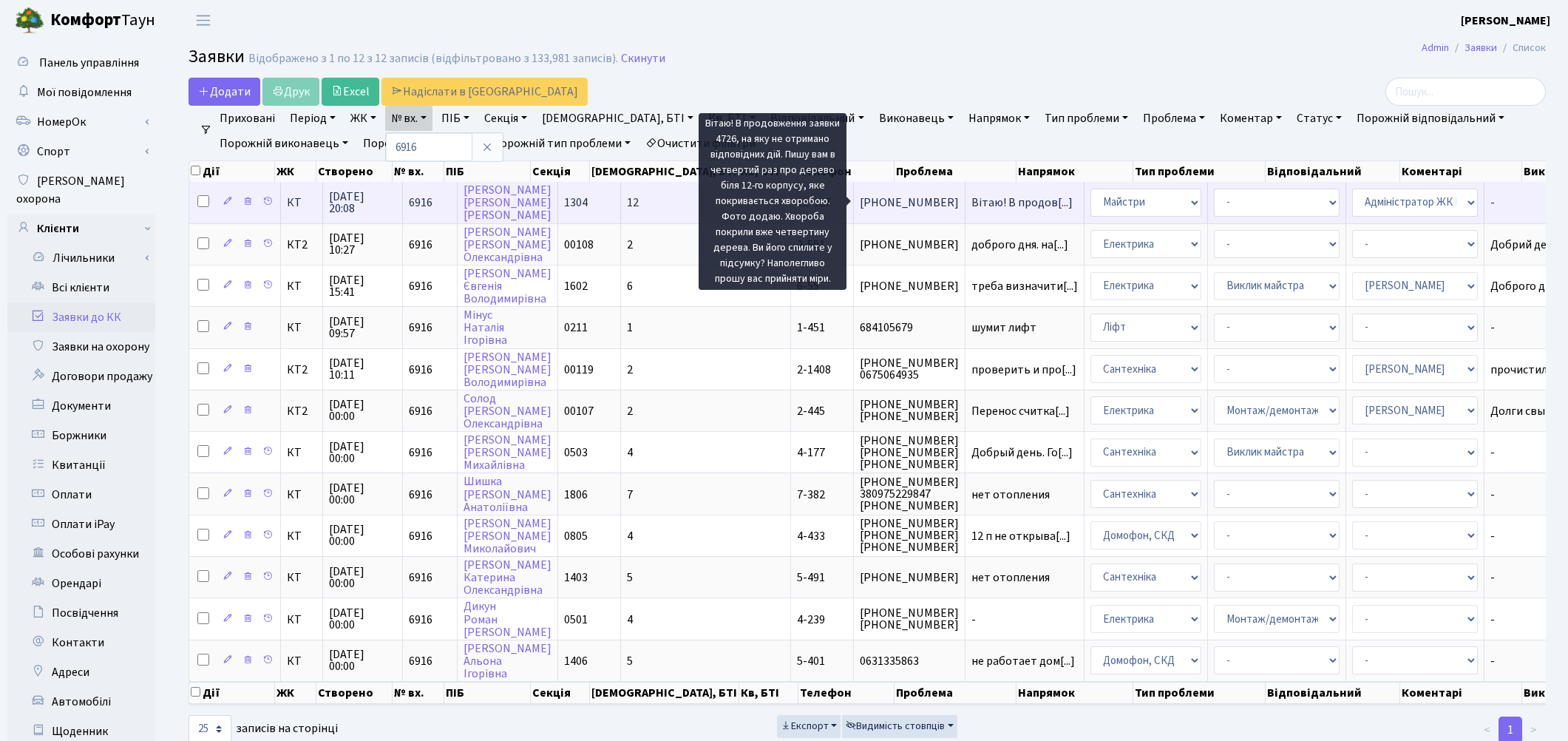
click at [972, 202] on span "Вітаю! В продов[...]" at bounding box center [1022, 202] width 101 height 16
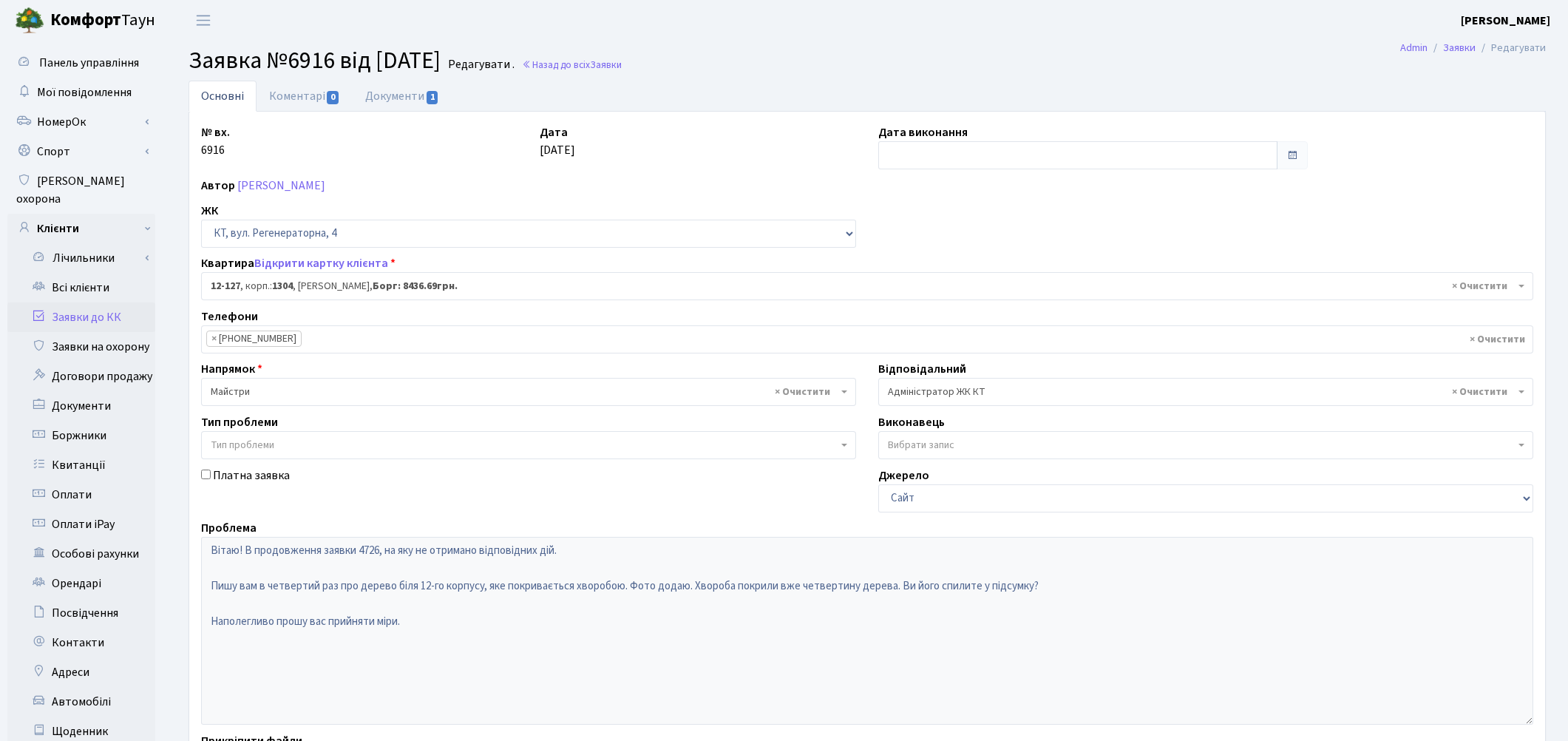
select select "7234"
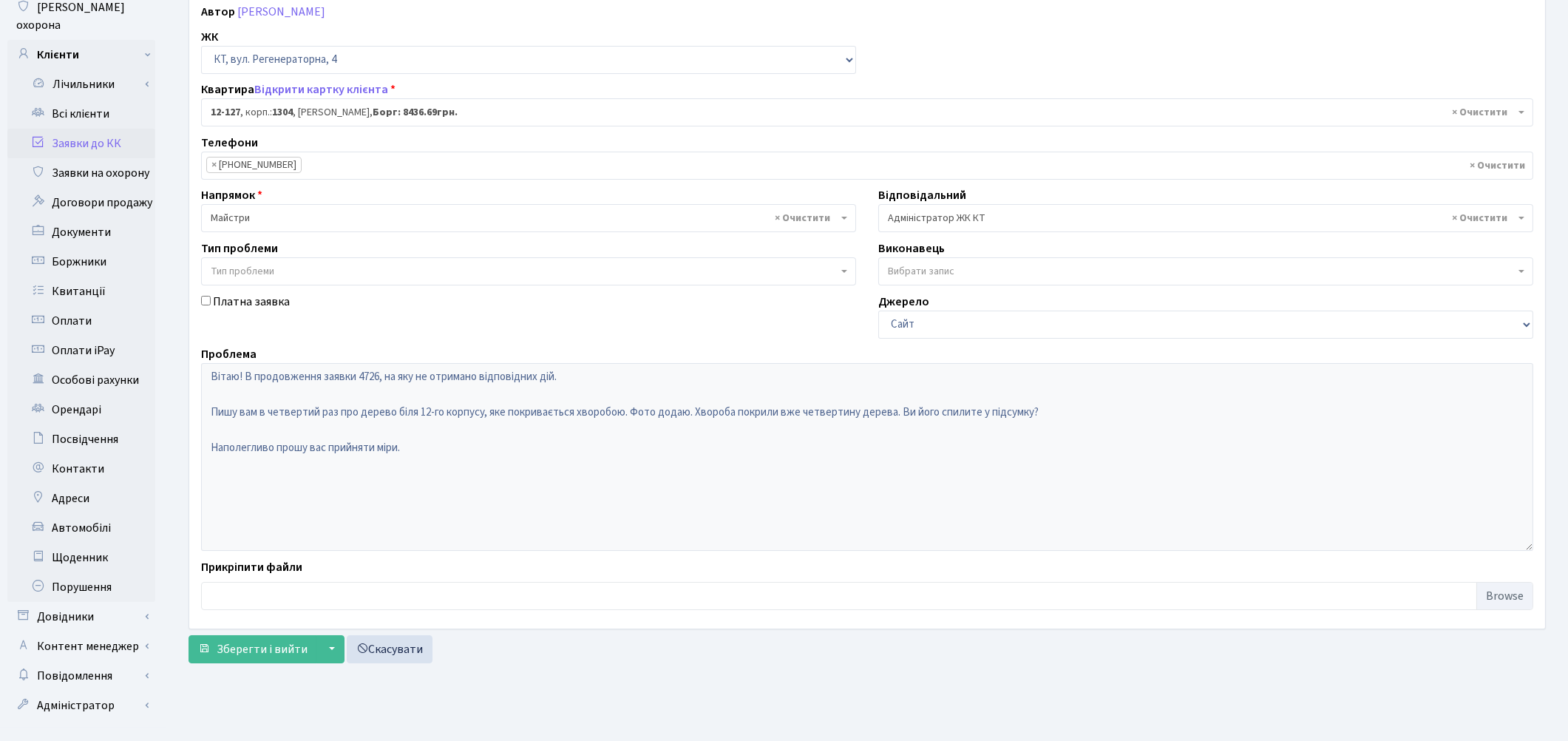
scroll to position [179, 0]
click at [1019, 218] on span "× Адміністратор ЖК КТ" at bounding box center [1201, 212] width 627 height 14
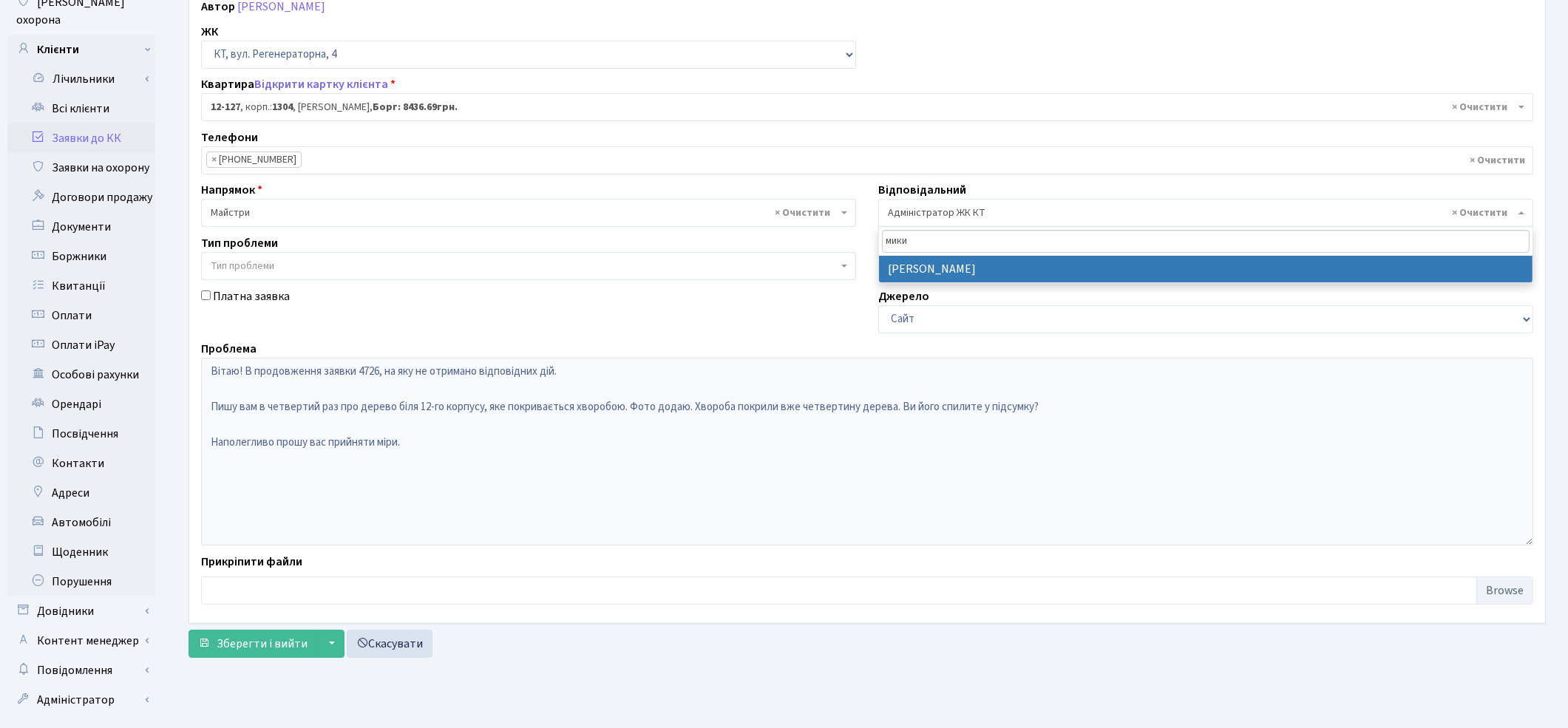
type input "мики"
select select "25"
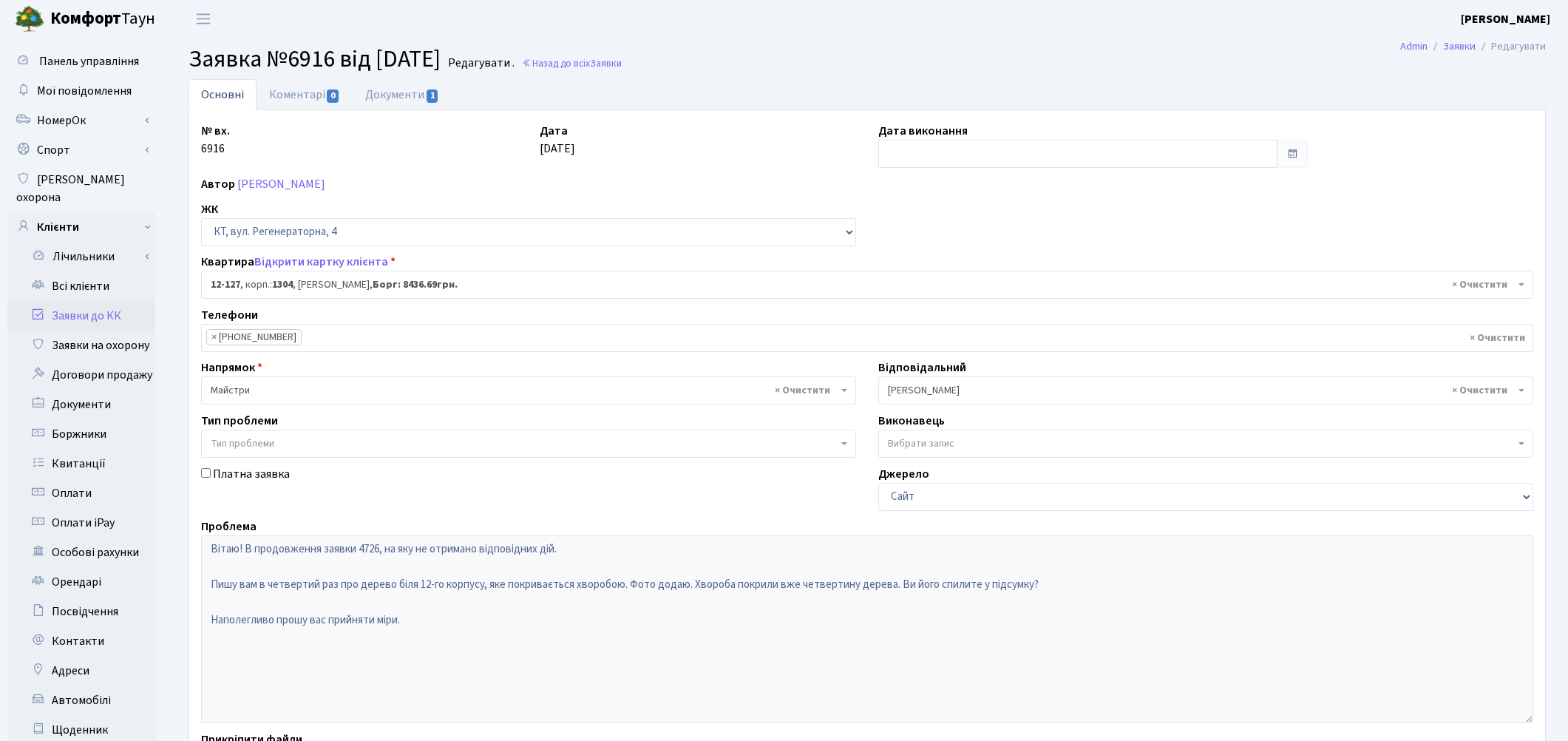
scroll to position [0, 0]
click at [301, 94] on link "Коментарі 0" at bounding box center [304, 96] width 96 height 30
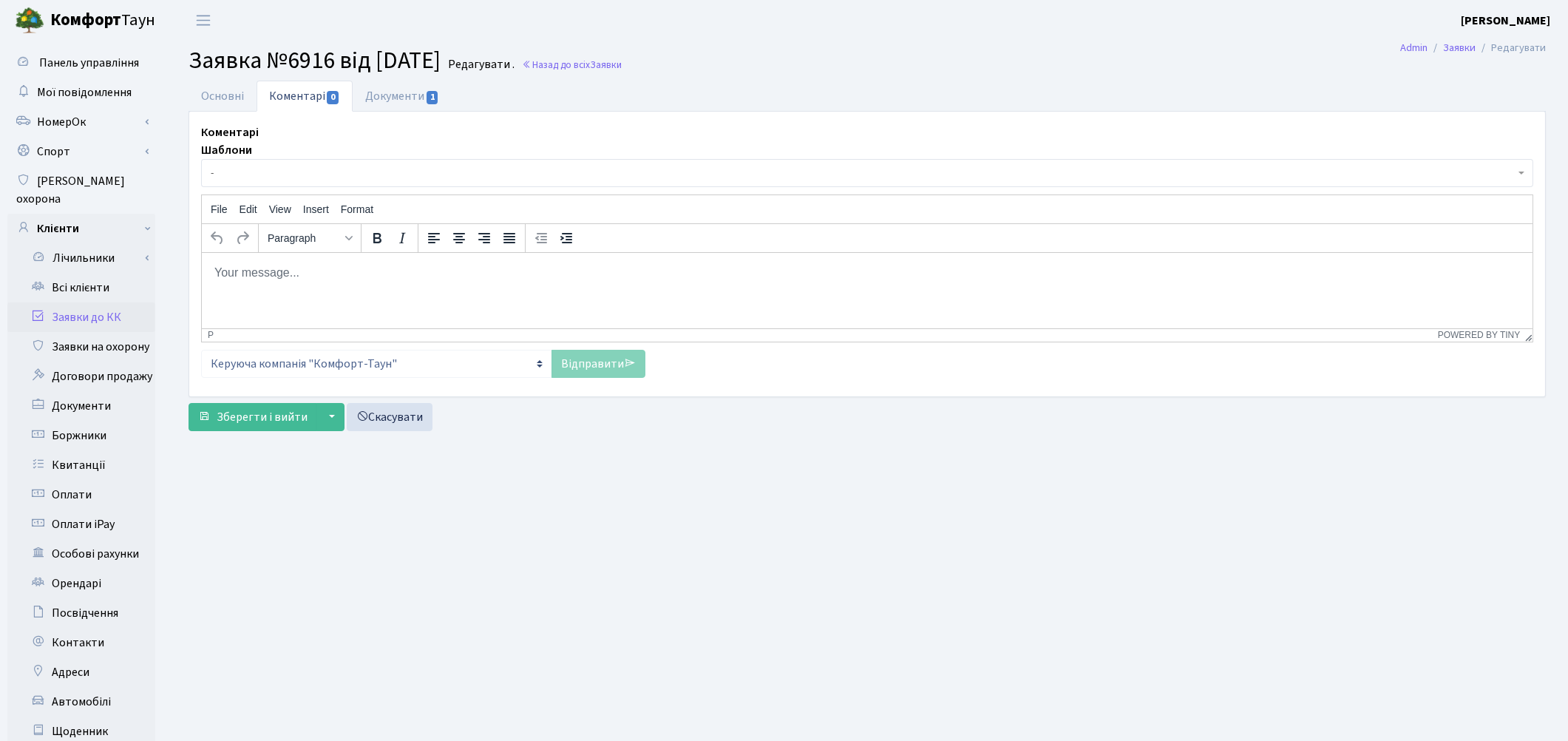
click at [253, 167] on span "-" at bounding box center [863, 173] width 1304 height 14
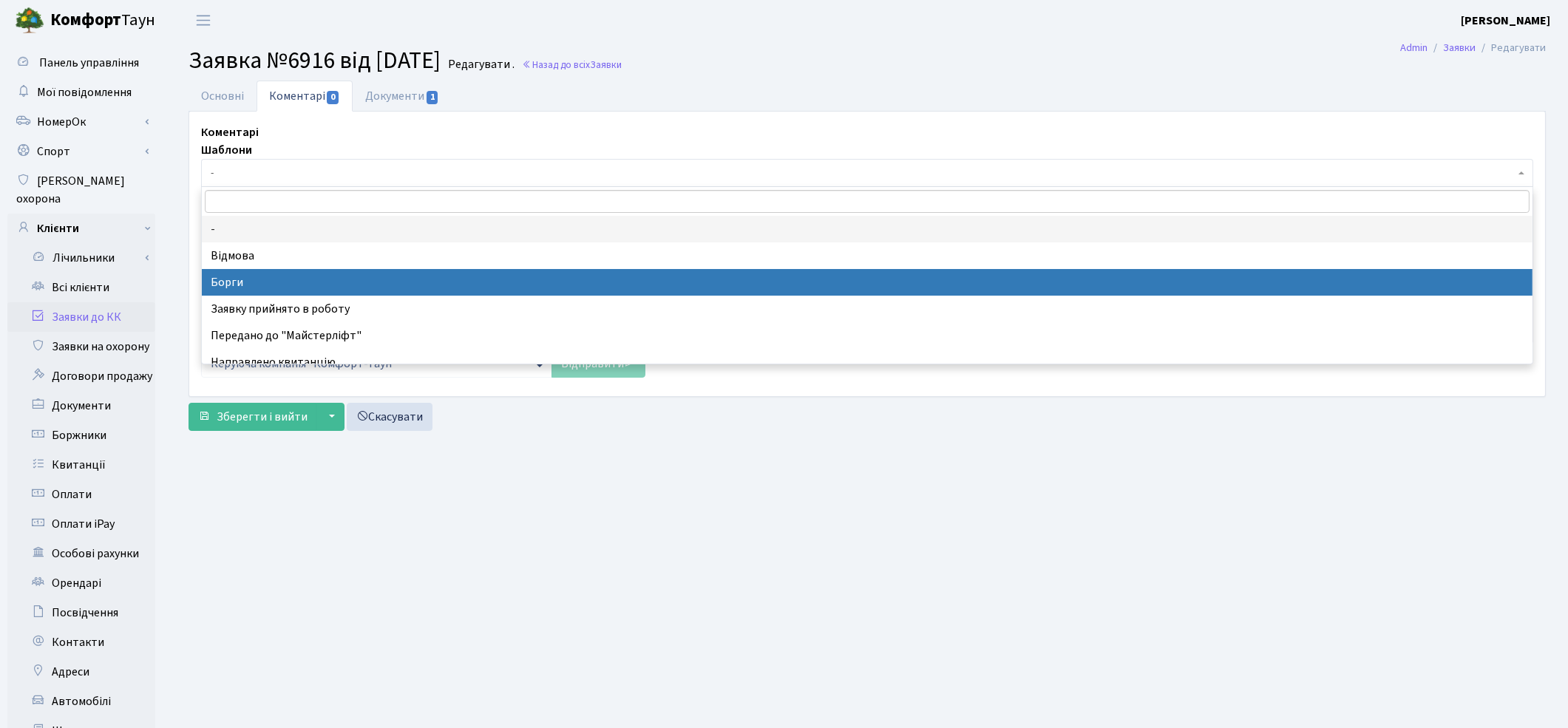
select select "3"
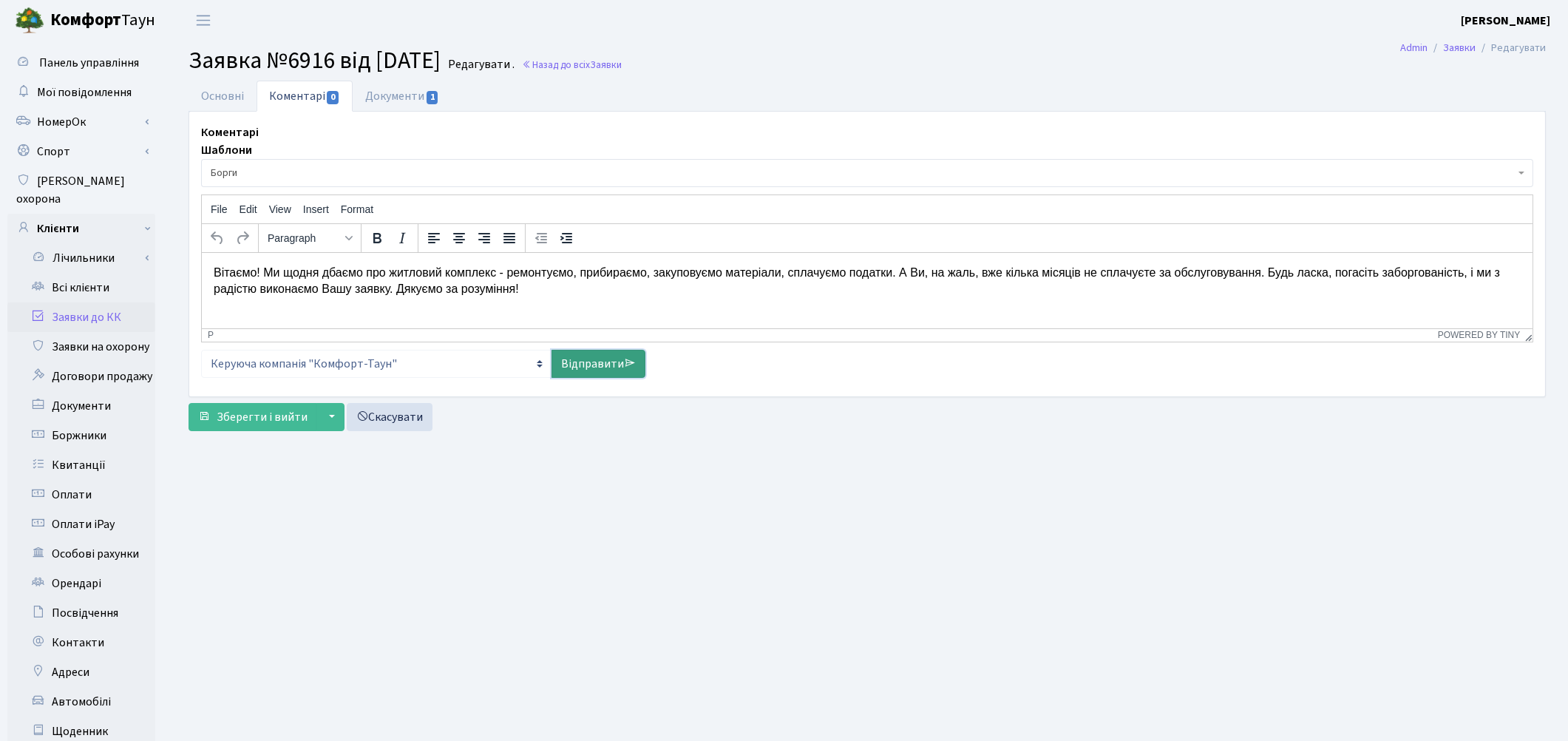
click at [575, 358] on link "Відправити" at bounding box center [598, 364] width 94 height 28
select select
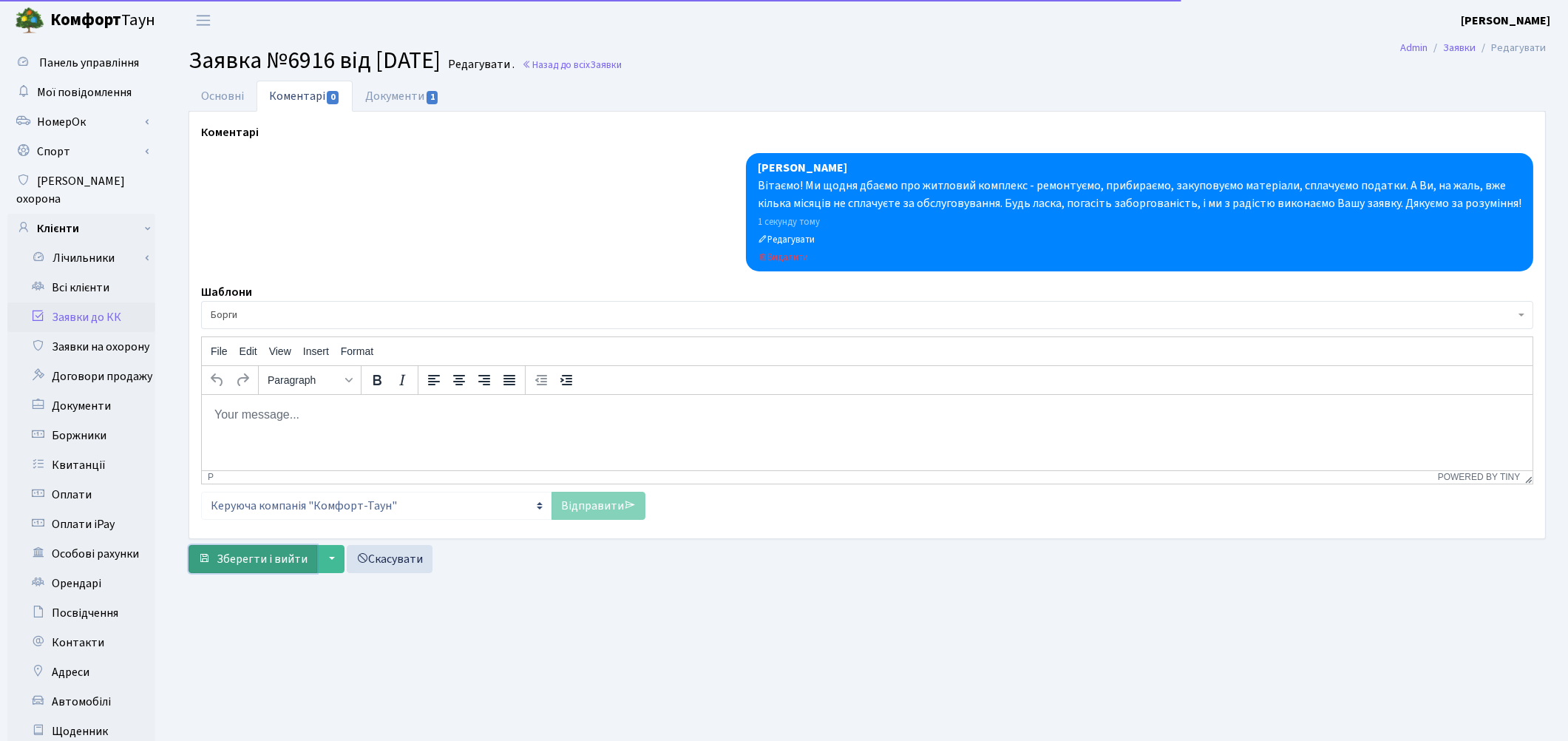
click at [259, 558] on span "Зберегти і вийти" at bounding box center [262, 558] width 91 height 16
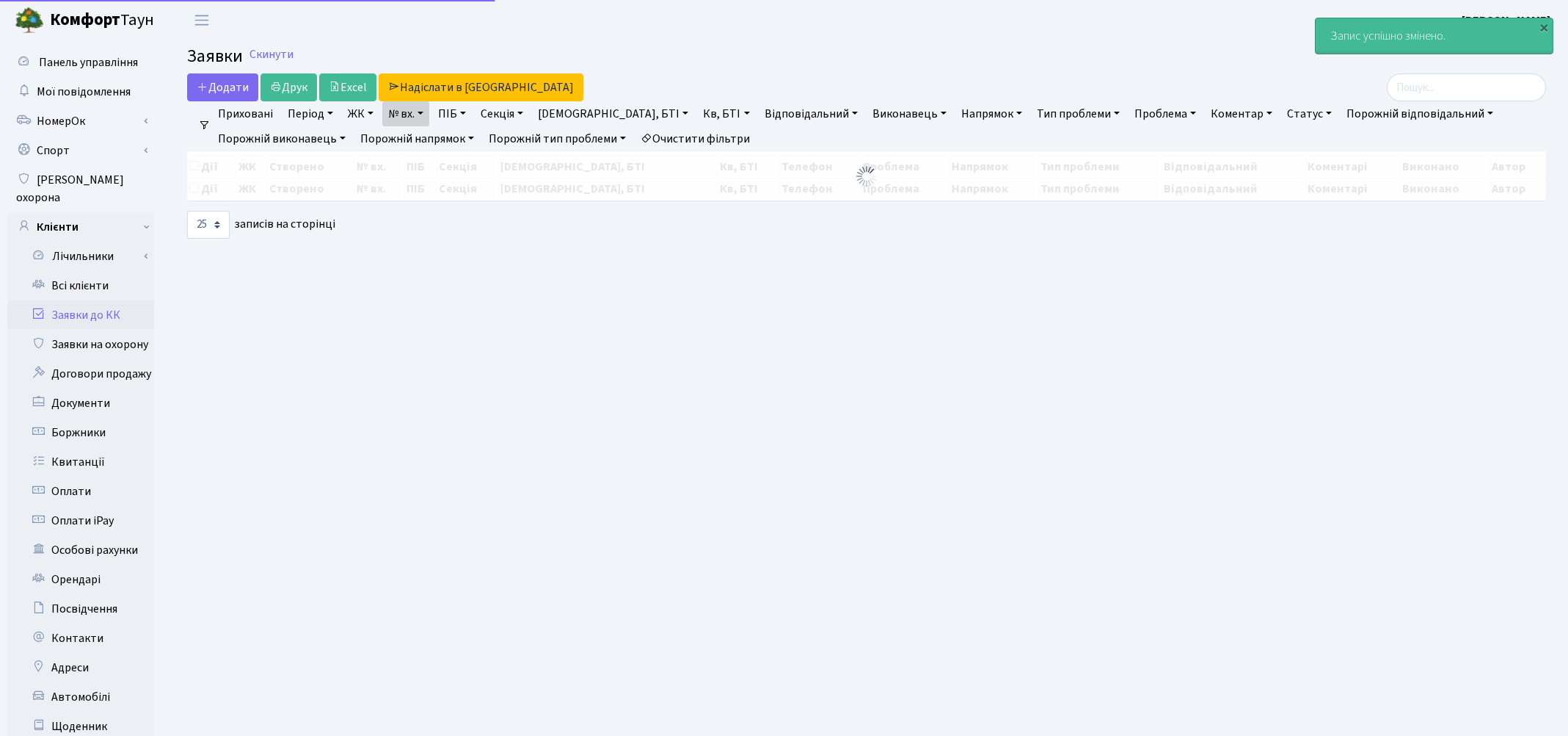
select select "25"
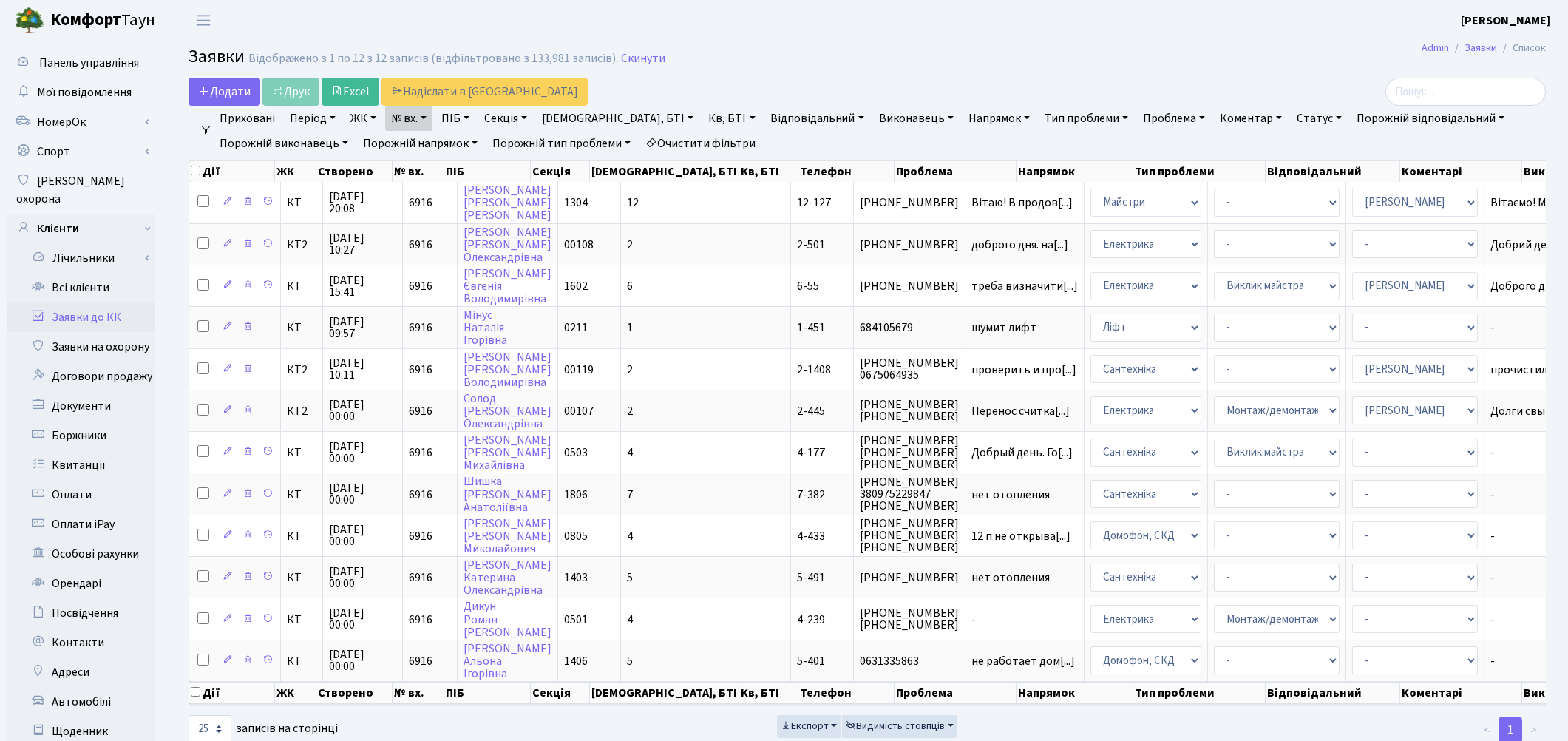
click at [739, 144] on link "Очистити фільтри" at bounding box center [701, 143] width 122 height 25
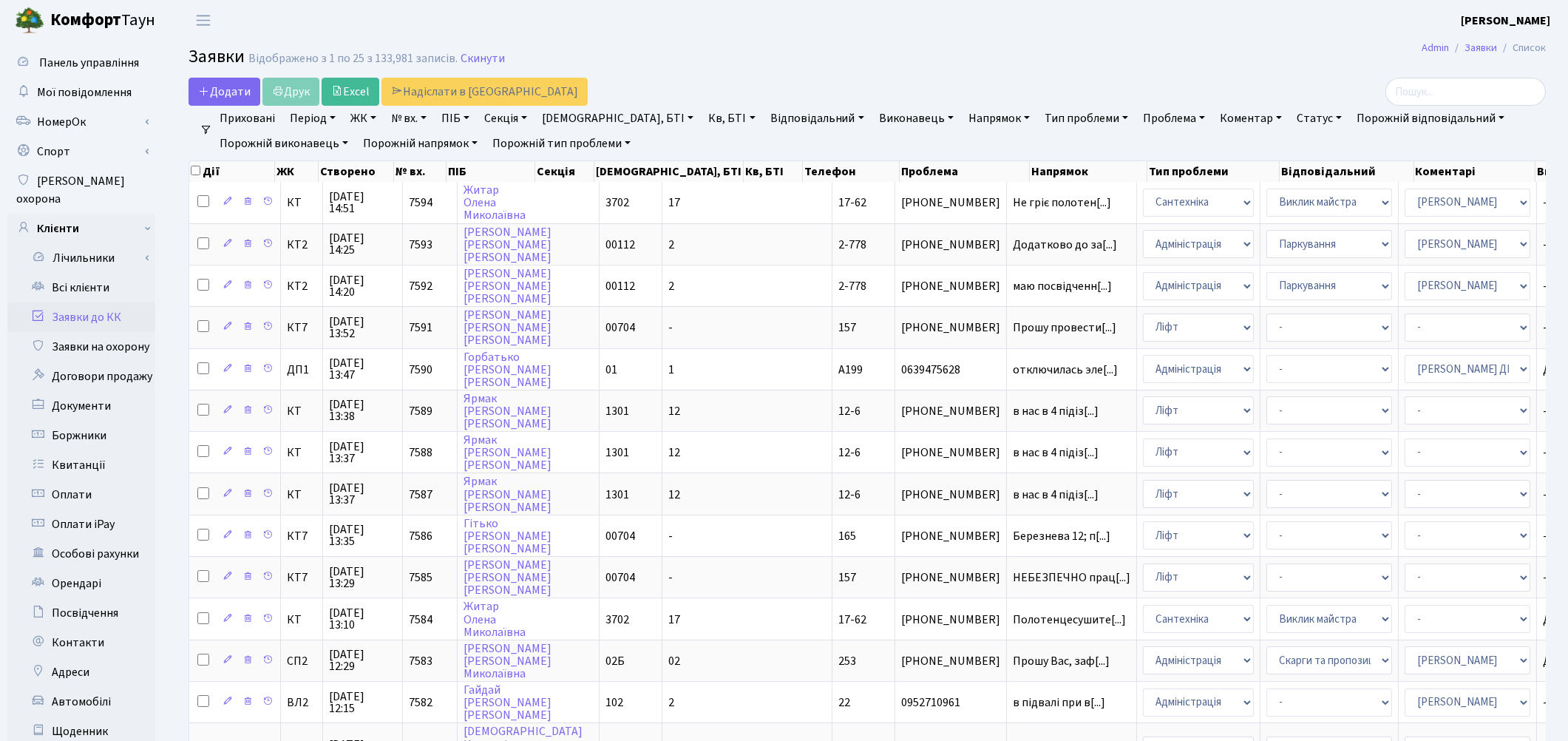
click at [82, 302] on link "Заявки до КК" at bounding box center [81, 316] width 148 height 30
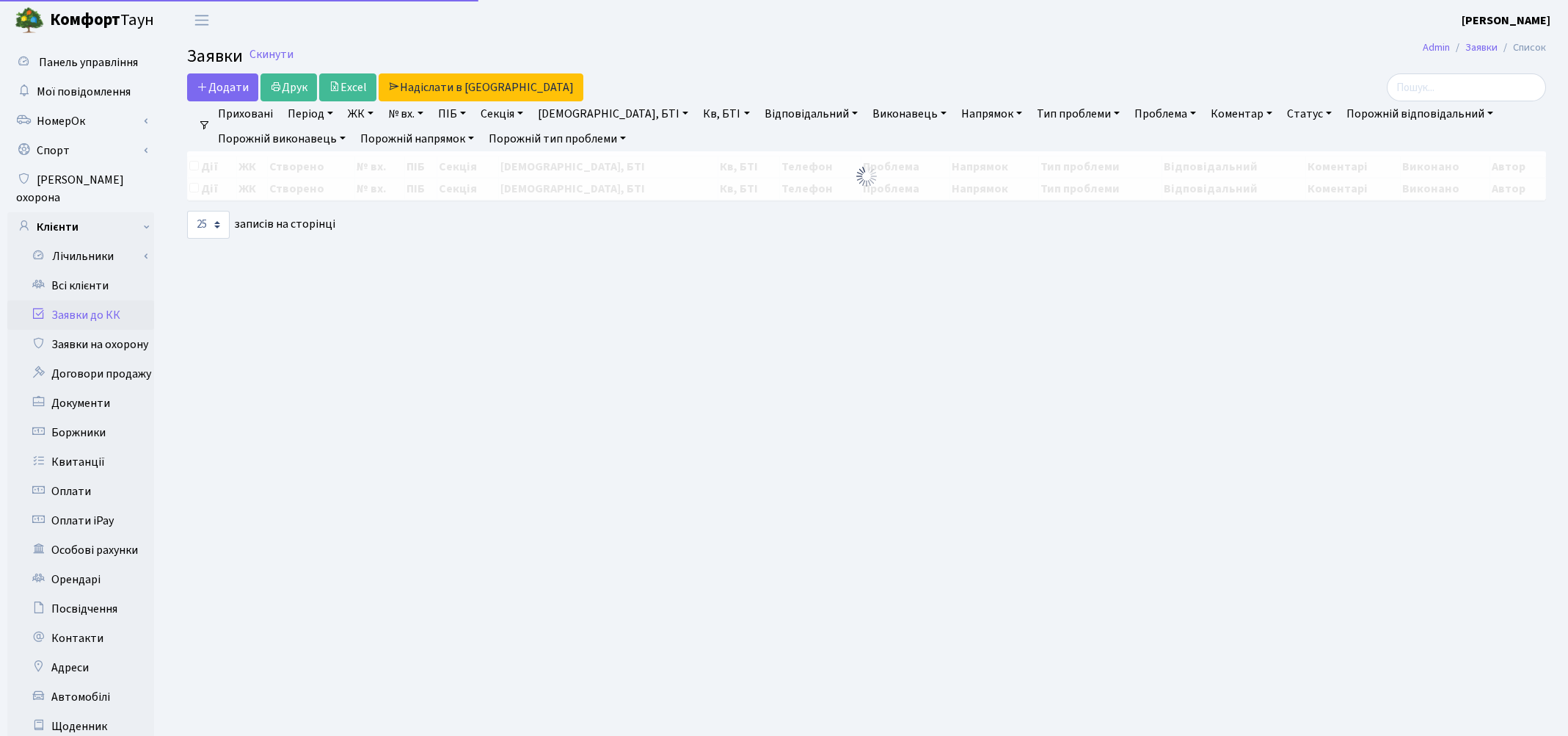
select select "25"
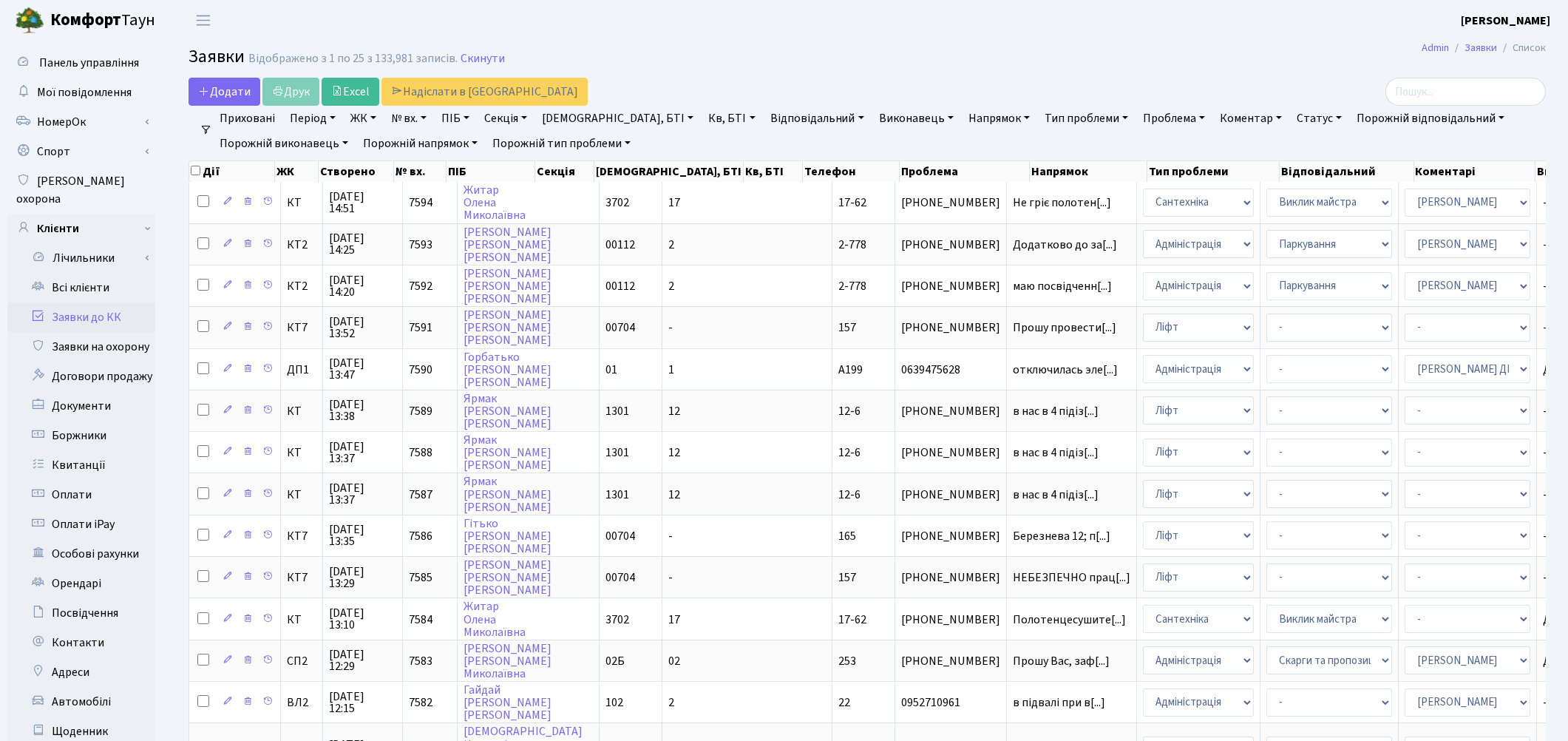
click at [79, 302] on link "Заявки до КК" at bounding box center [81, 316] width 148 height 30
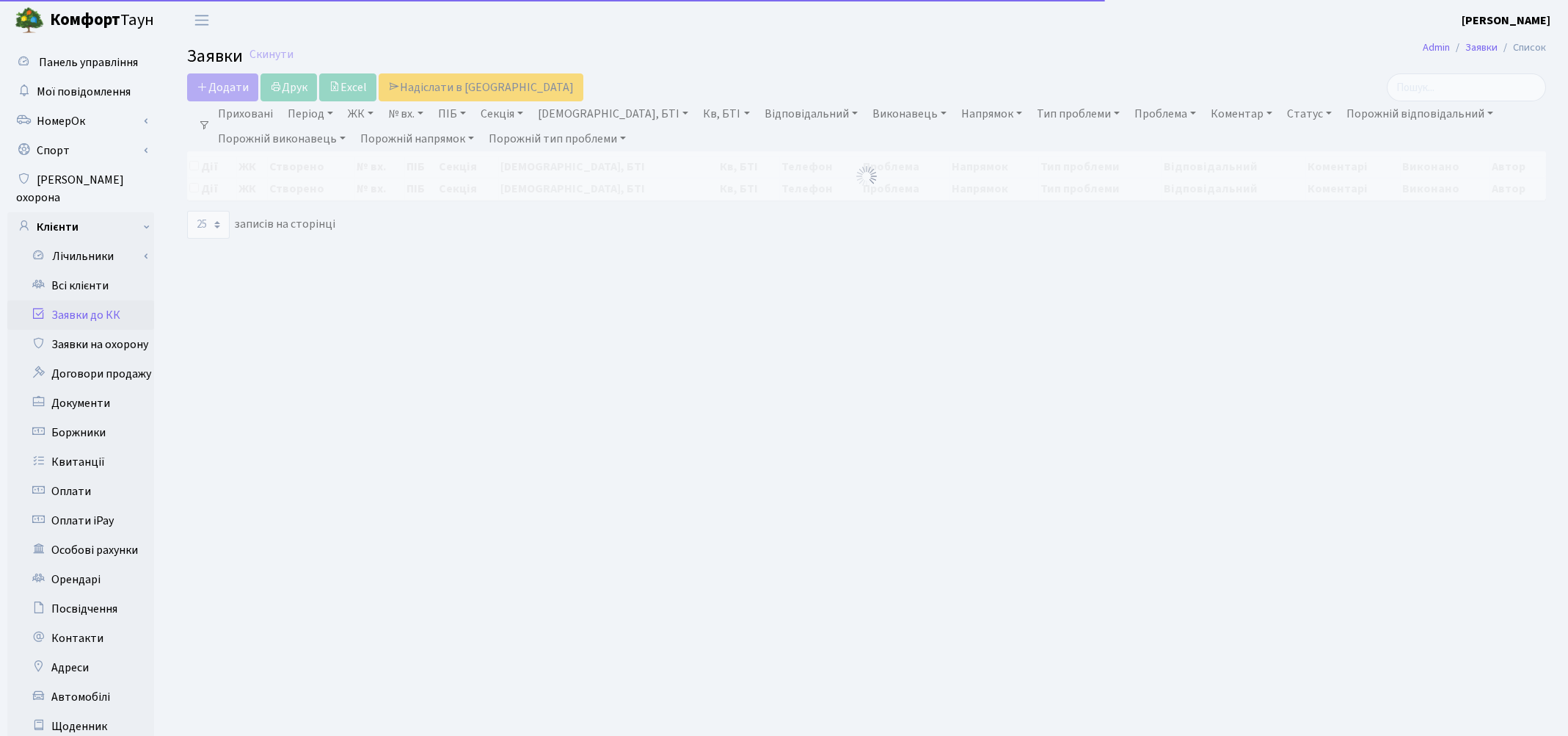
select select "25"
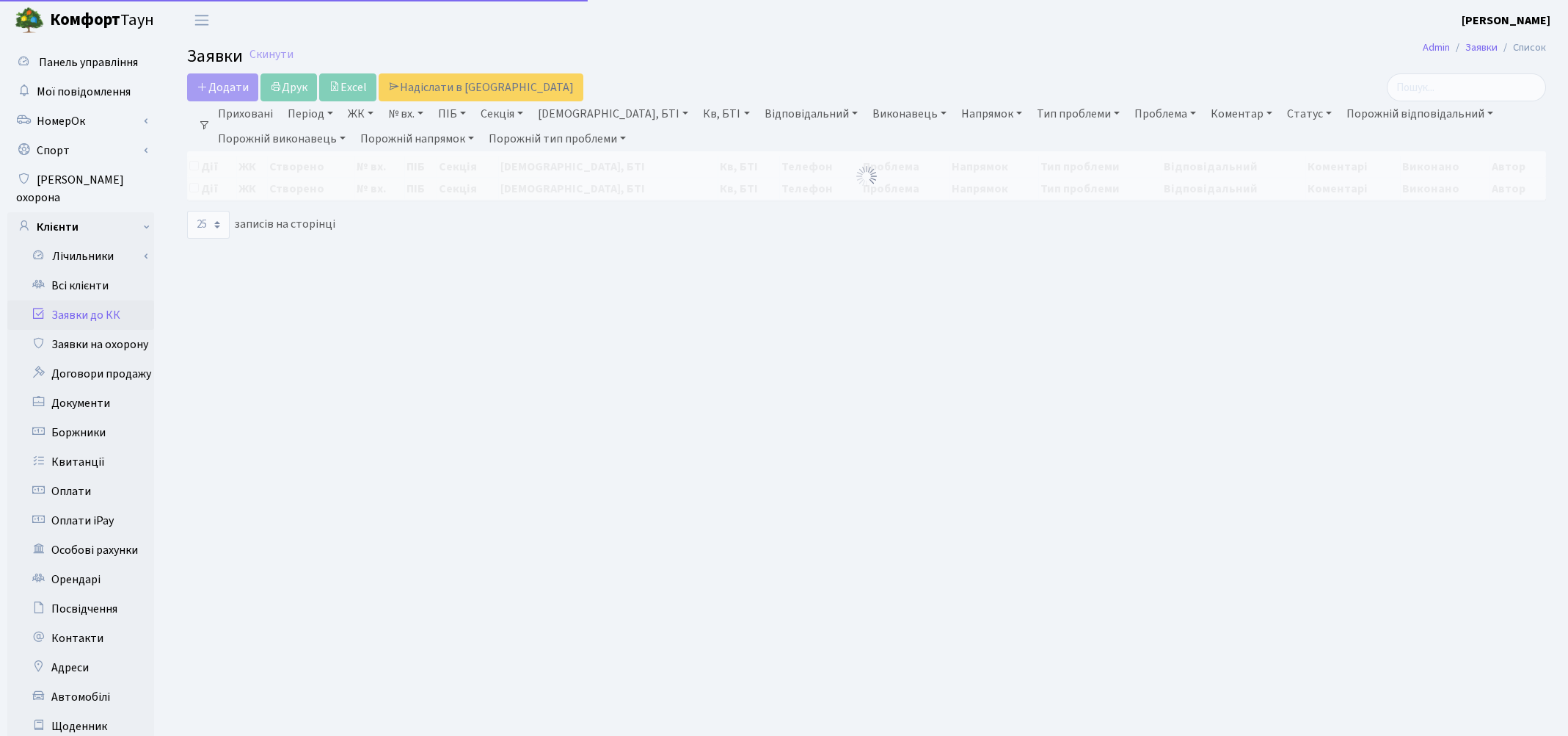
select select "25"
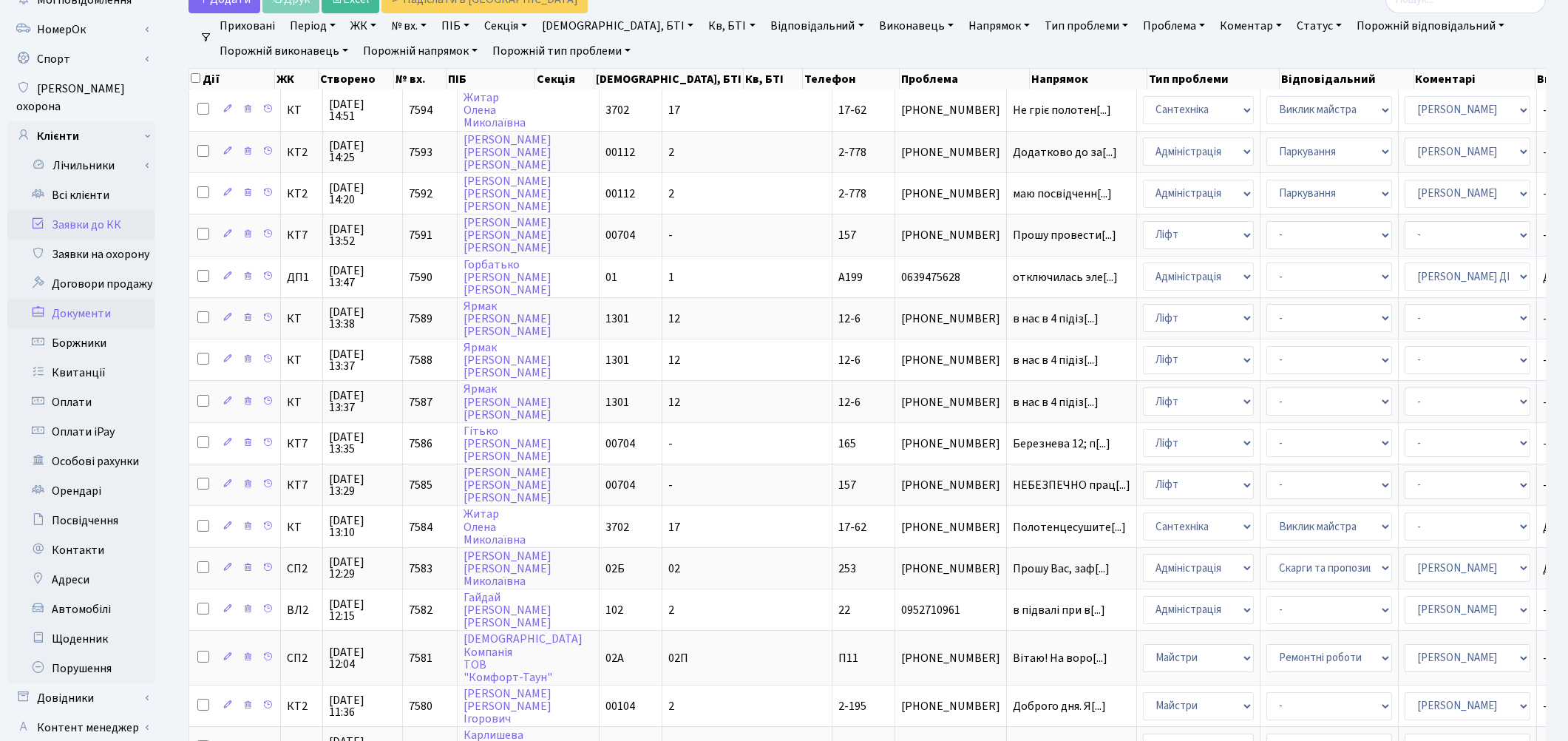
scroll to position [82, 0]
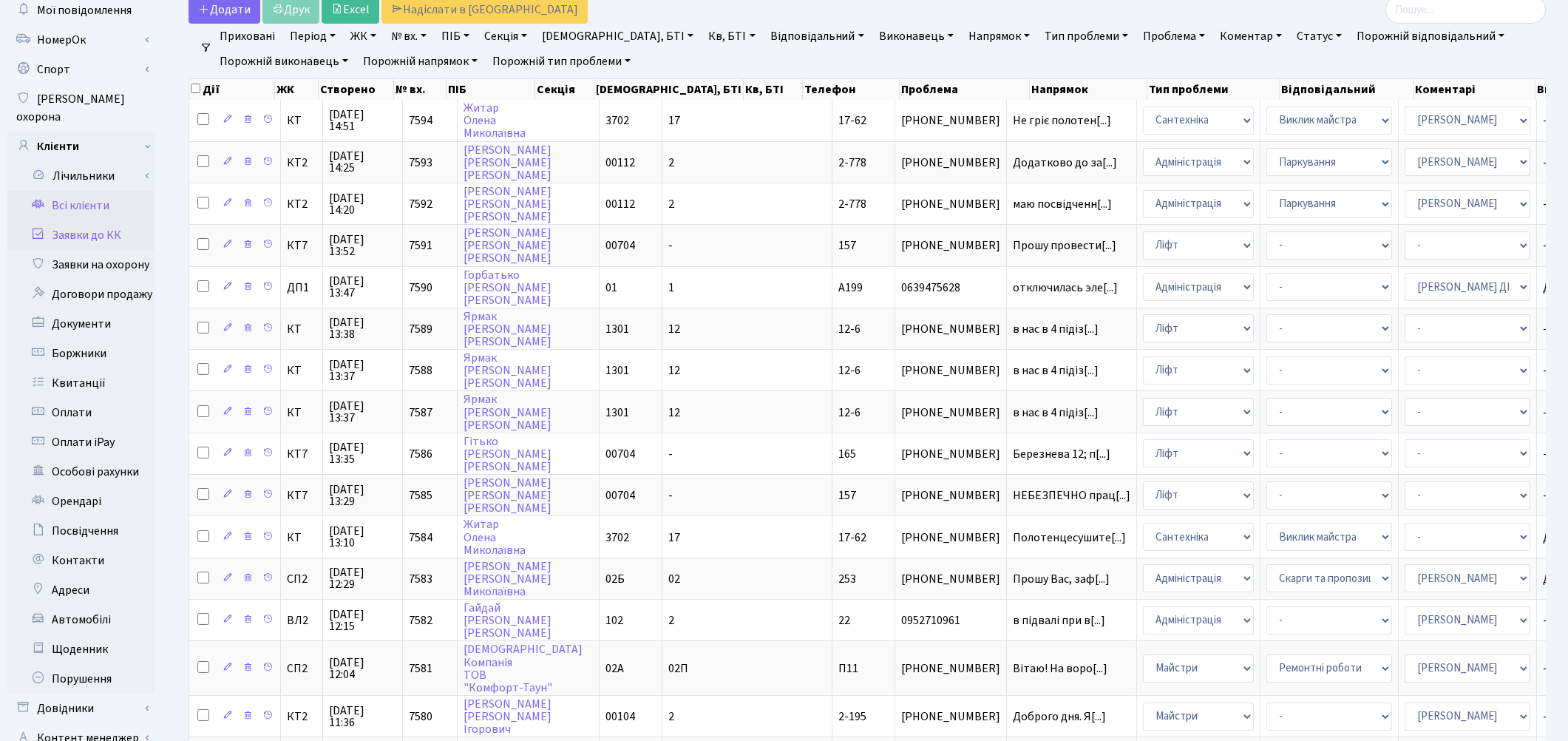
click at [91, 191] on link "Всі клієнти" at bounding box center [81, 205] width 148 height 30
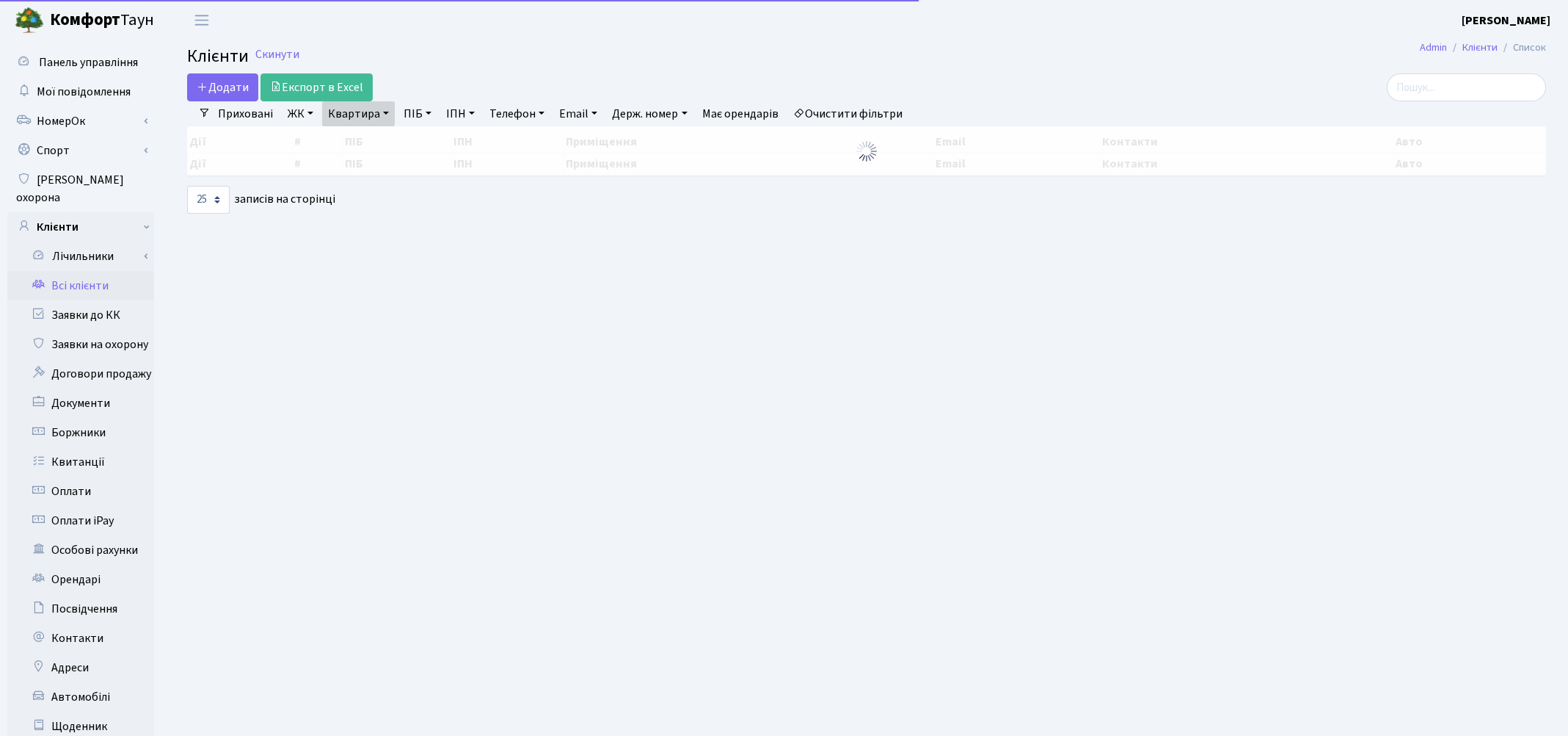
select select "25"
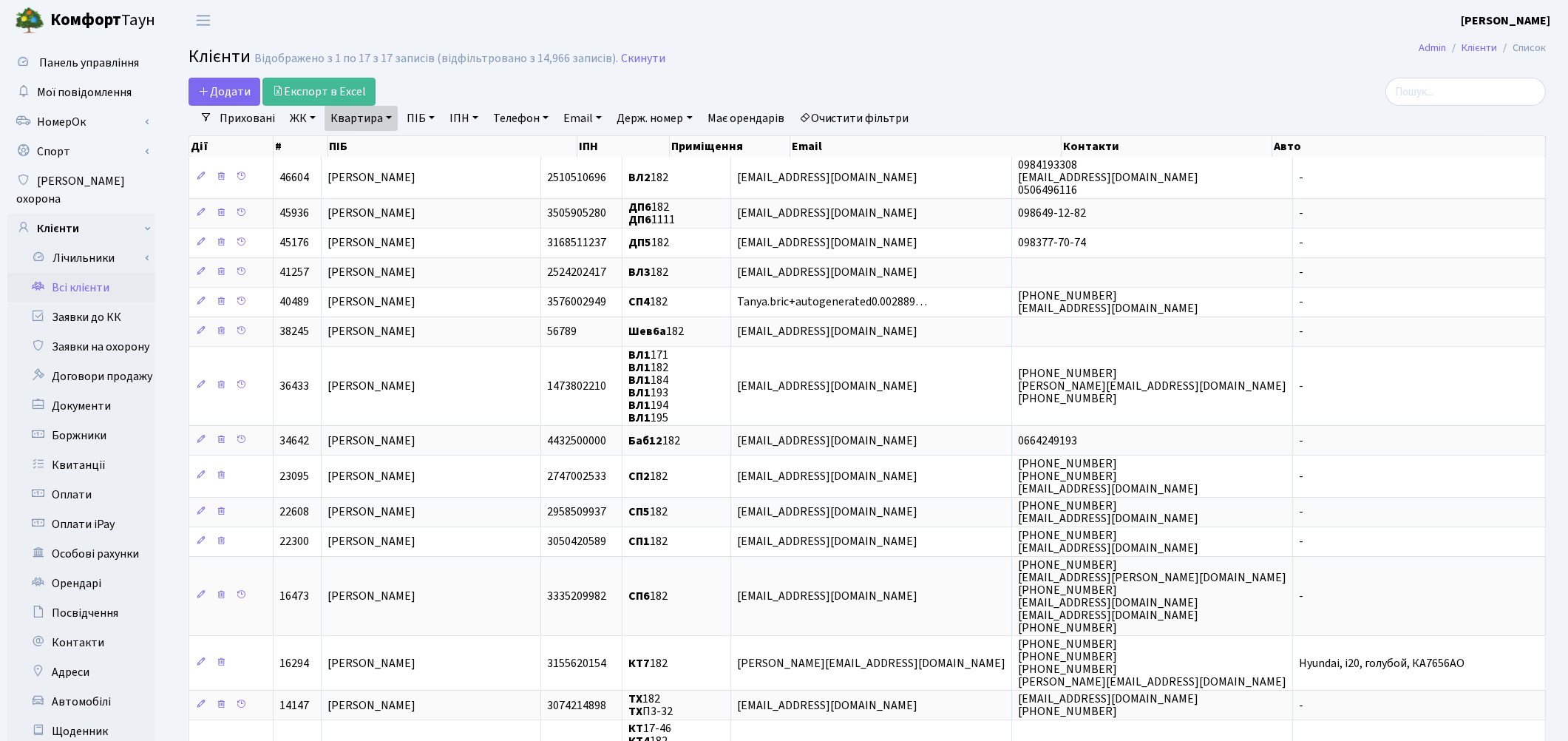
click at [357, 115] on link "Квартира" at bounding box center [361, 118] width 73 height 25
click at [370, 145] on input "182" at bounding box center [369, 147] width 87 height 28
type input "187"
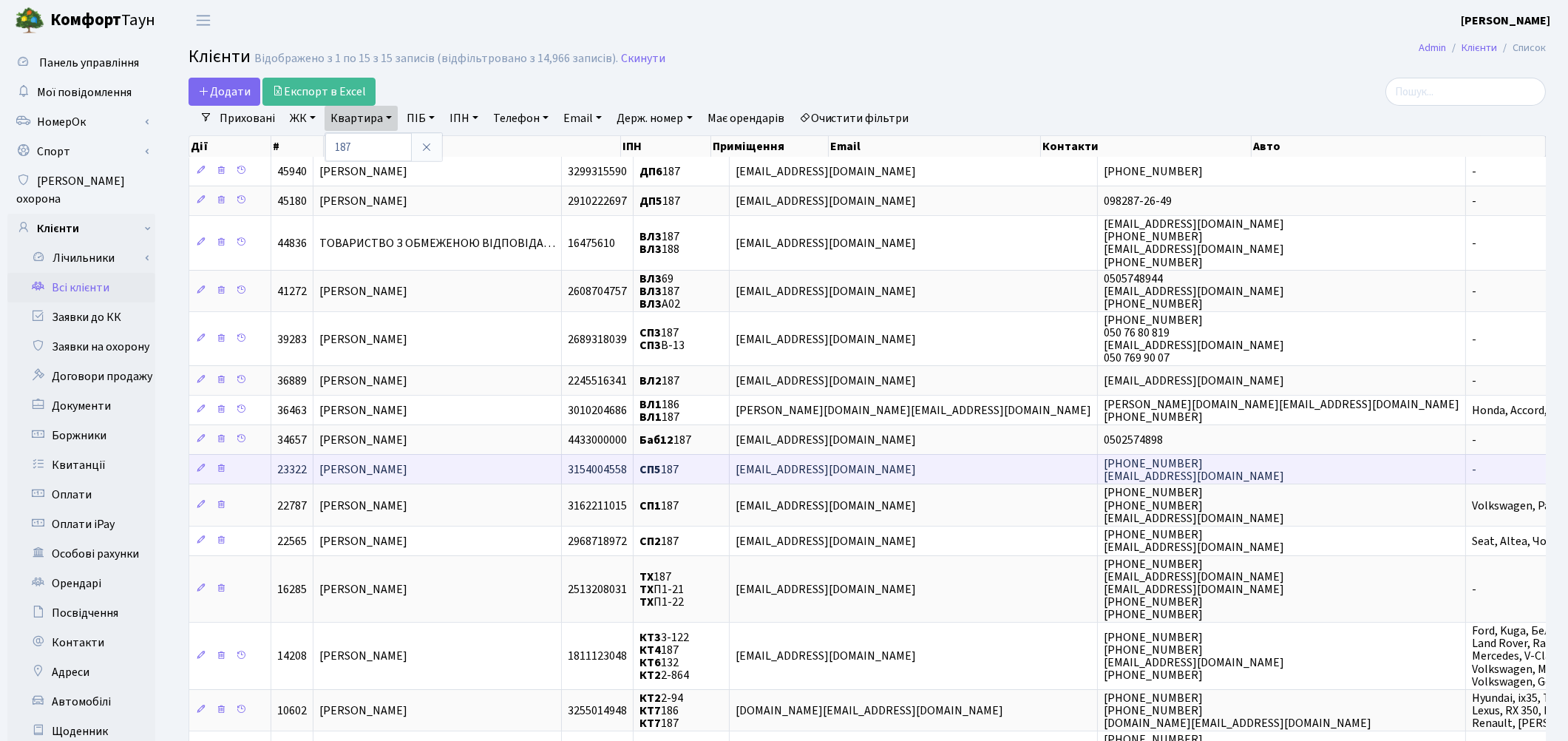
click at [407, 467] on span "Климчук Григорій Вікторович" at bounding box center [364, 469] width 88 height 16
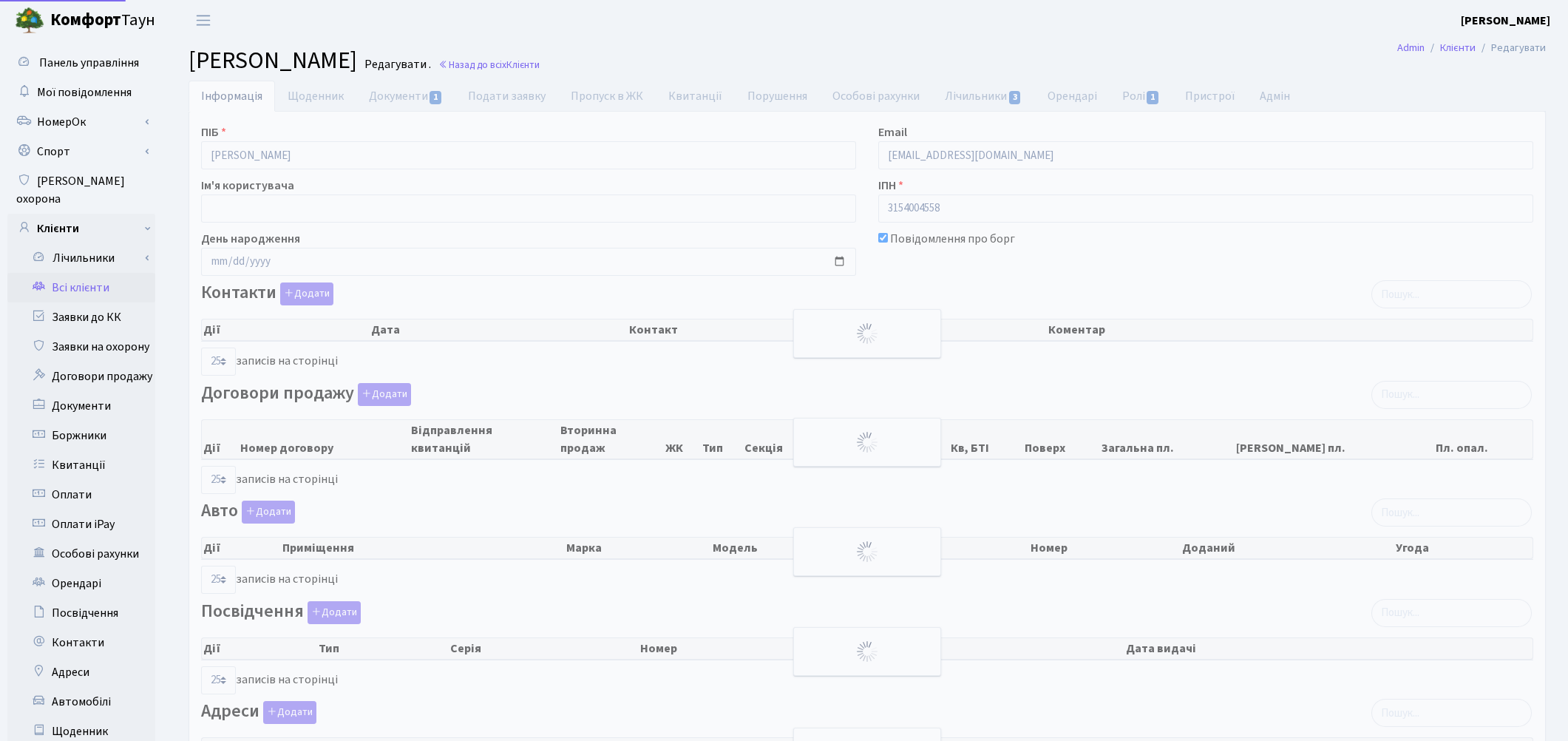
select select "25"
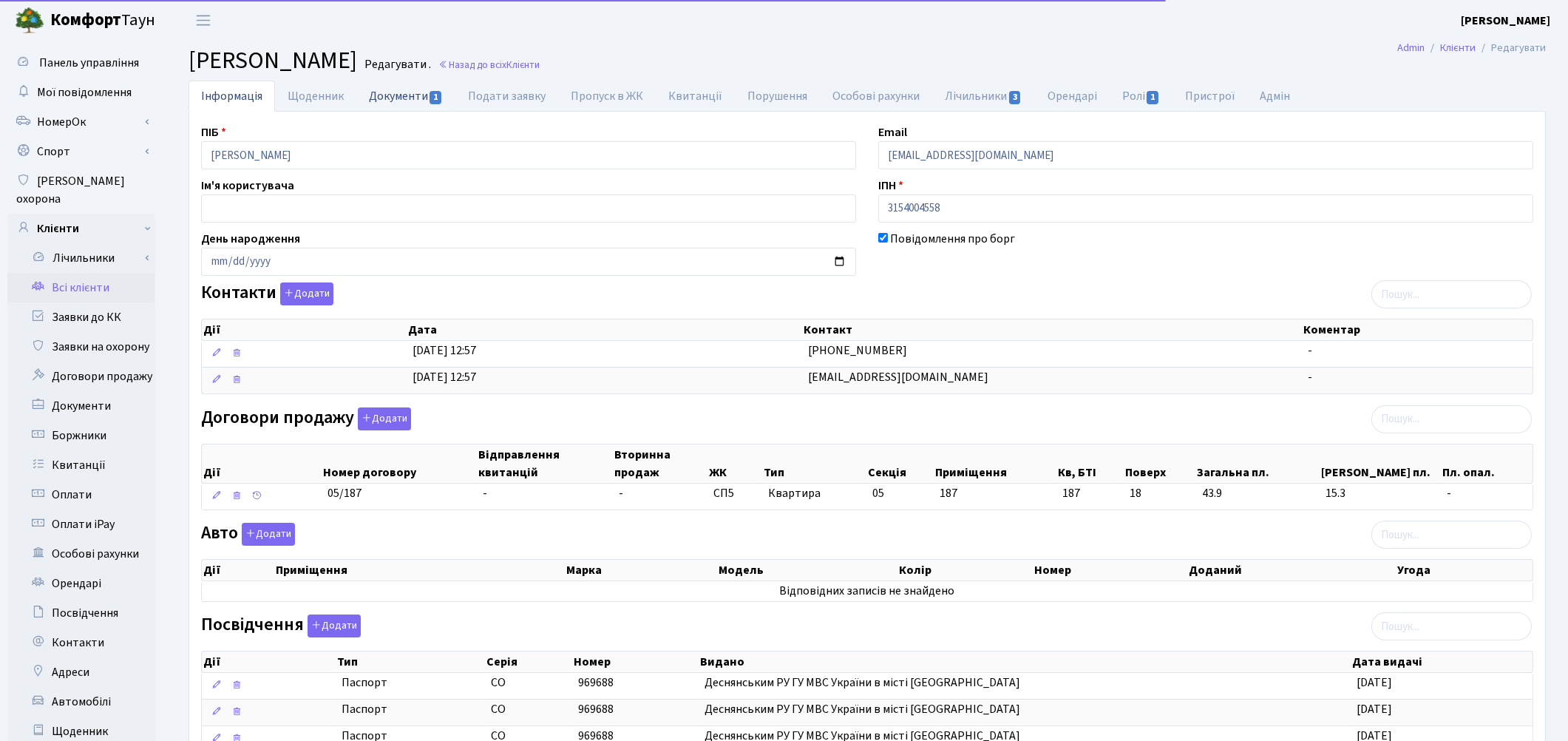
click at [411, 90] on link "Документи 1" at bounding box center [406, 96] width 99 height 30
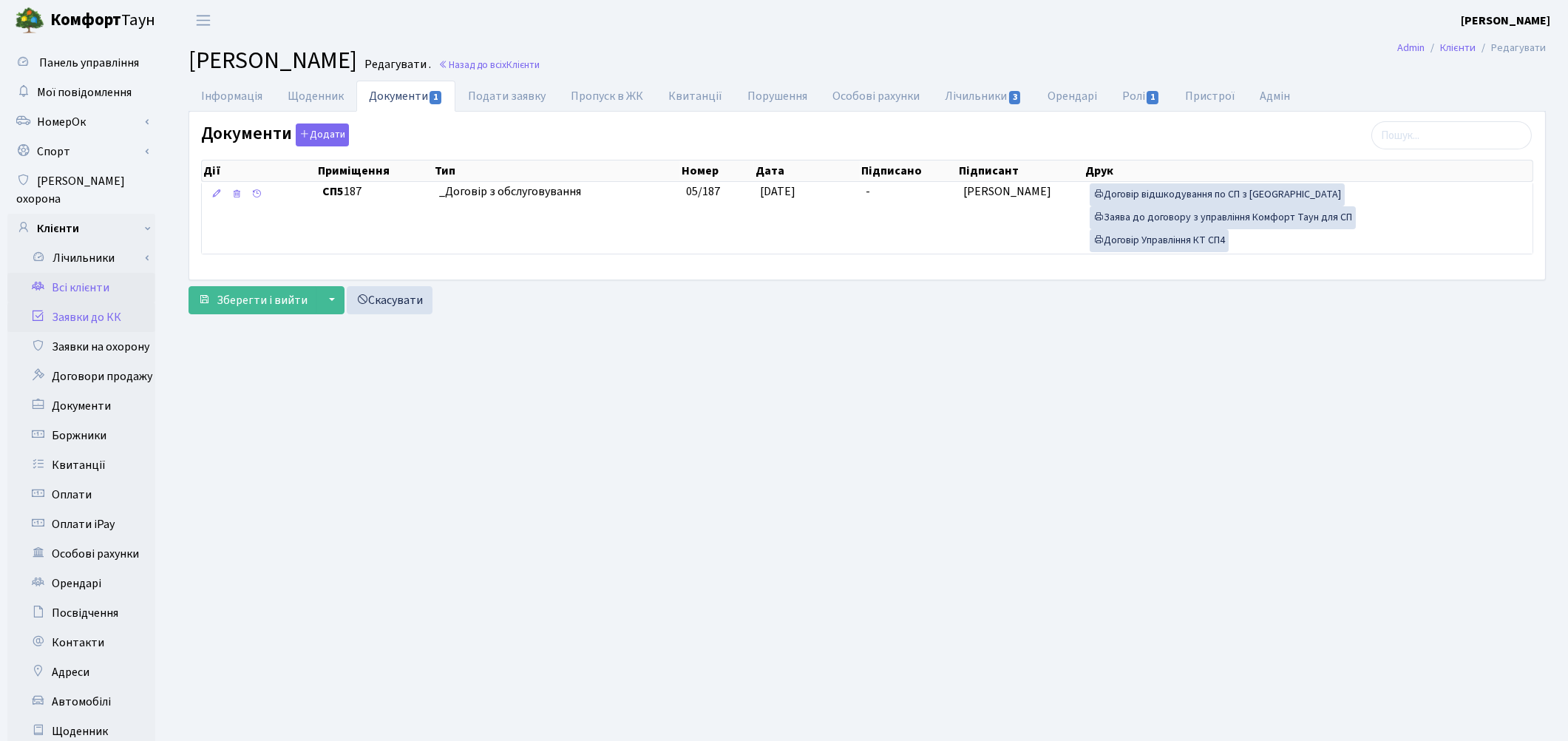
click at [92, 302] on link "Заявки до КК" at bounding box center [81, 316] width 148 height 30
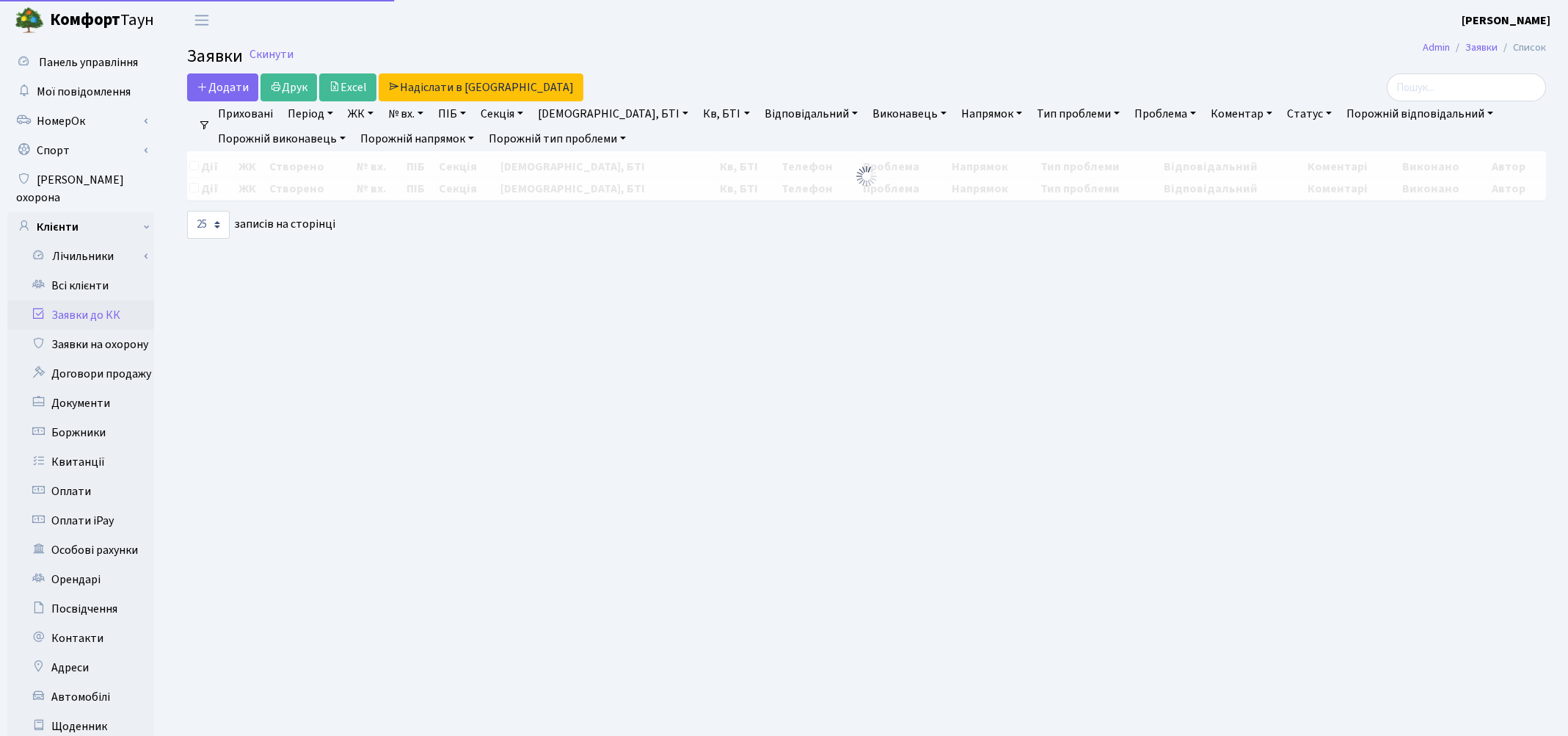
select select "25"
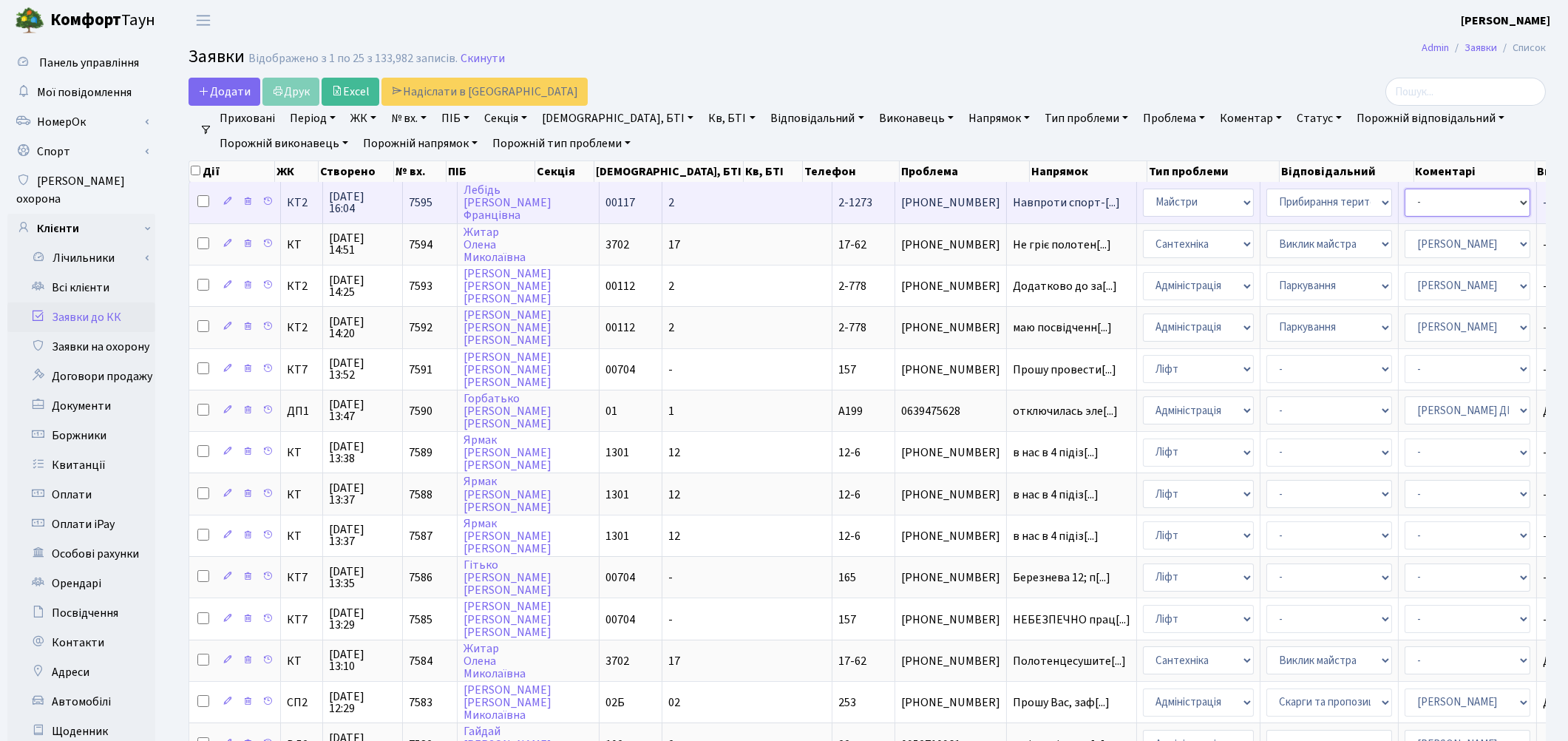
click at [1404, 196] on select "- Адміністратор ЖК КТ Вижул В. В. Гордієнко Н.В. Дядюшкін Д.Ю. Кипчук Т. А. Кла…" at bounding box center [1467, 202] width 126 height 28
select select "42"
click at [1404, 198] on select "- Адміністратор ЖК КТ [PERSON_NAME] [PERSON_NAME] [PERSON_NAME]Ю. [PERSON_NAME]…" at bounding box center [1467, 202] width 126 height 28
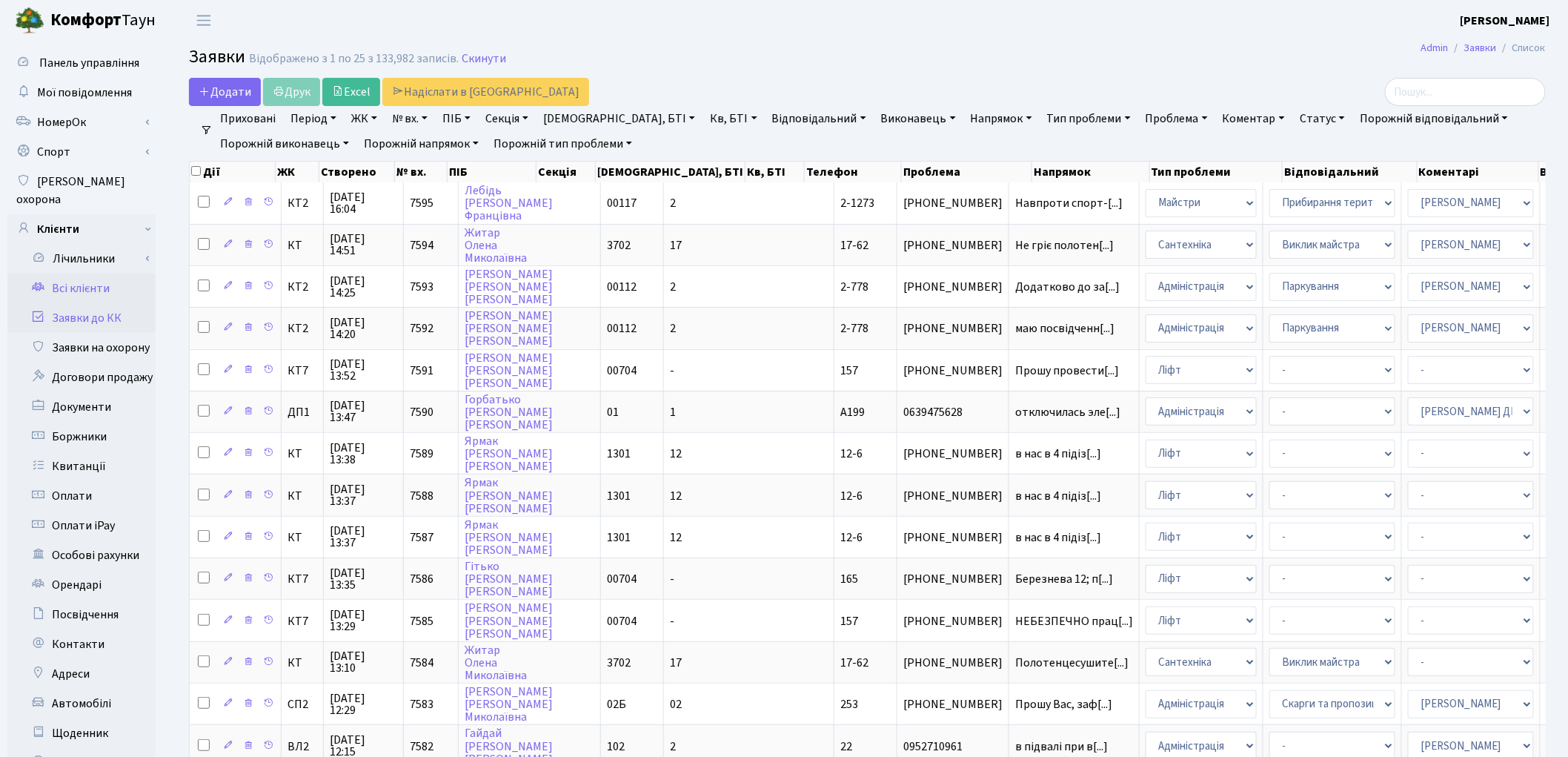
click at [79, 274] on link "Всі клієнти" at bounding box center [82, 288] width 148 height 30
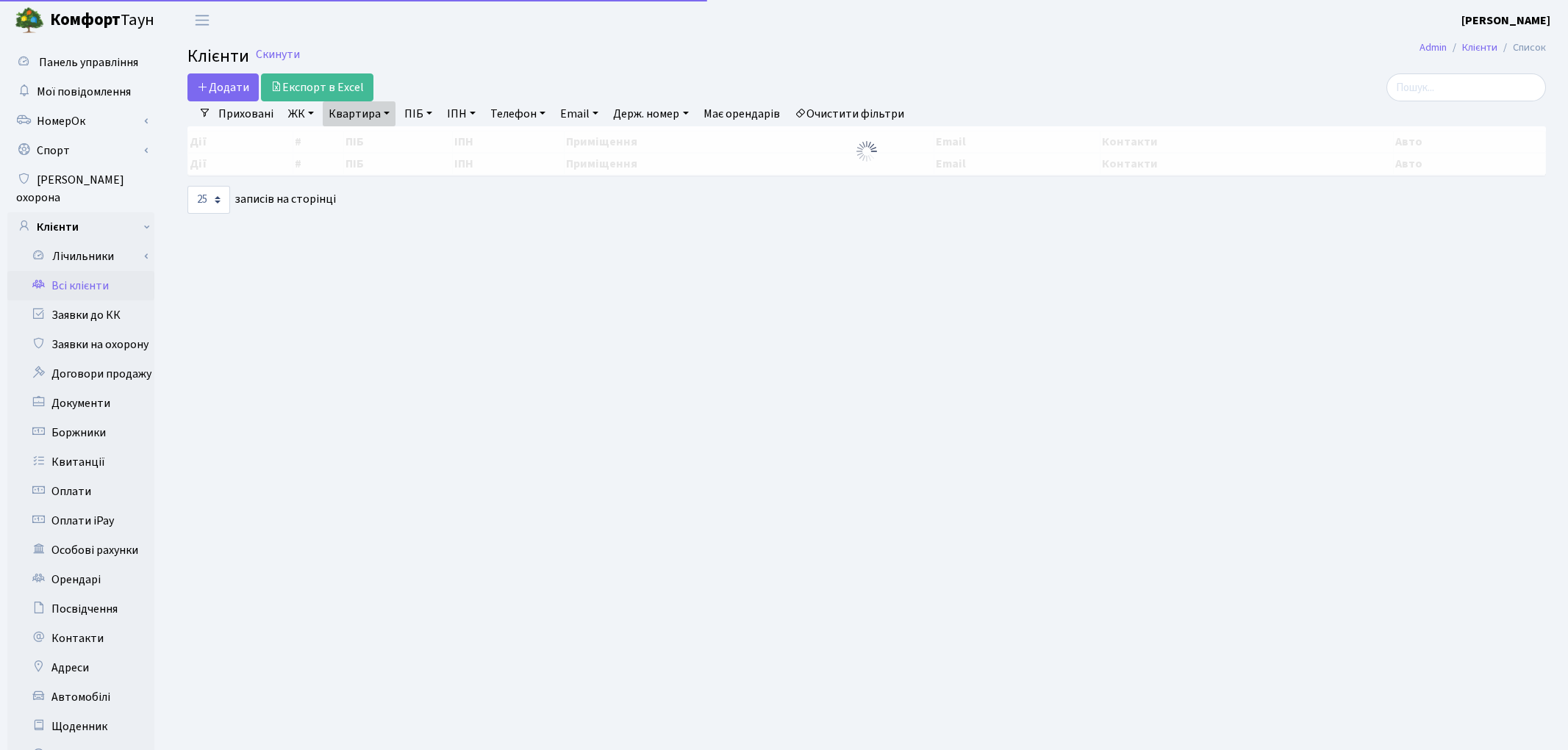
select select "25"
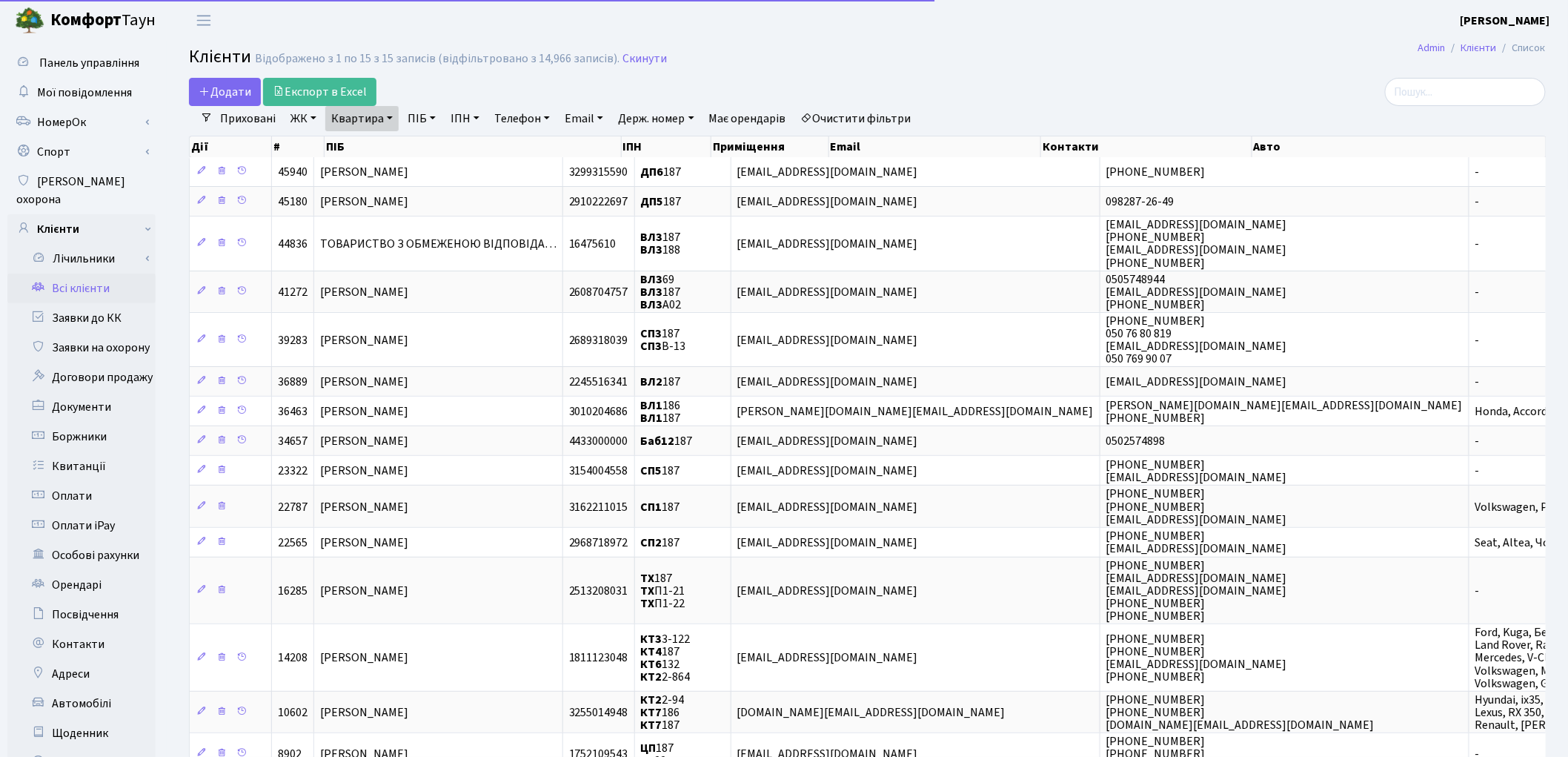
click at [358, 115] on link "Квартира" at bounding box center [362, 118] width 73 height 25
type input "7"
type input "227"
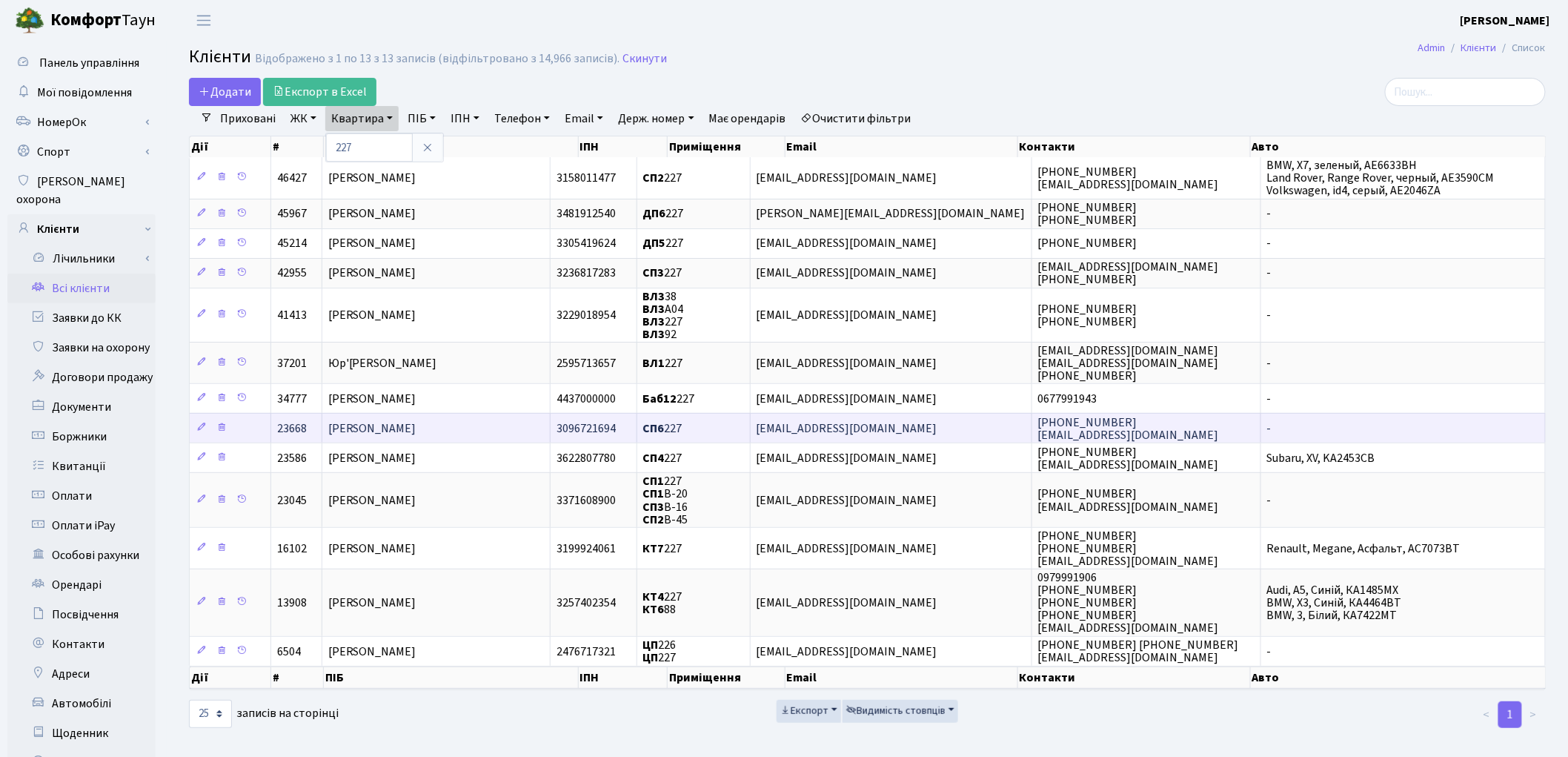
click at [416, 420] on span "Кірпічов Володимир Олександрович" at bounding box center [372, 428] width 88 height 16
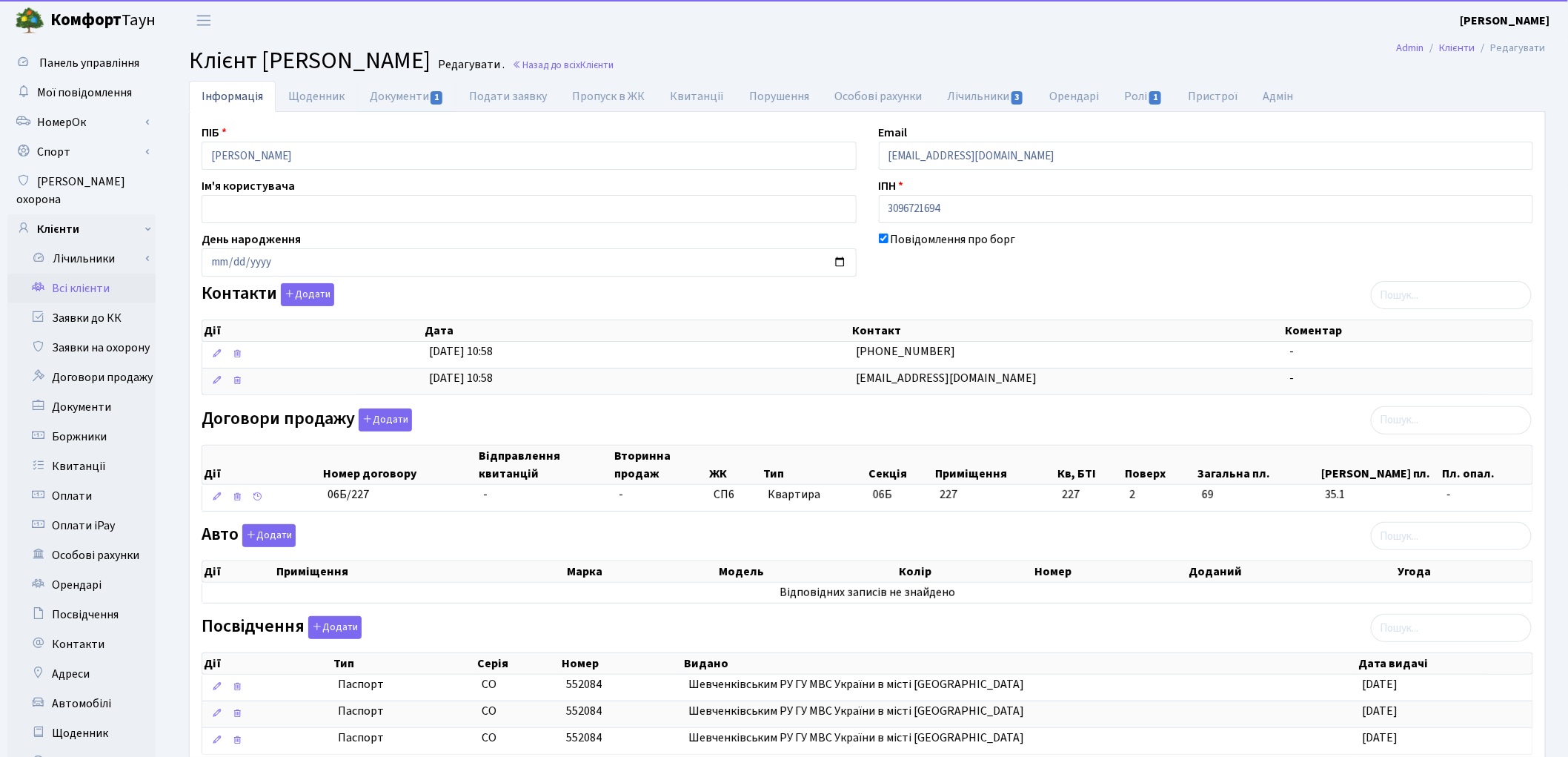
click at [375, 105] on link "Документи 1" at bounding box center [406, 96] width 99 height 31
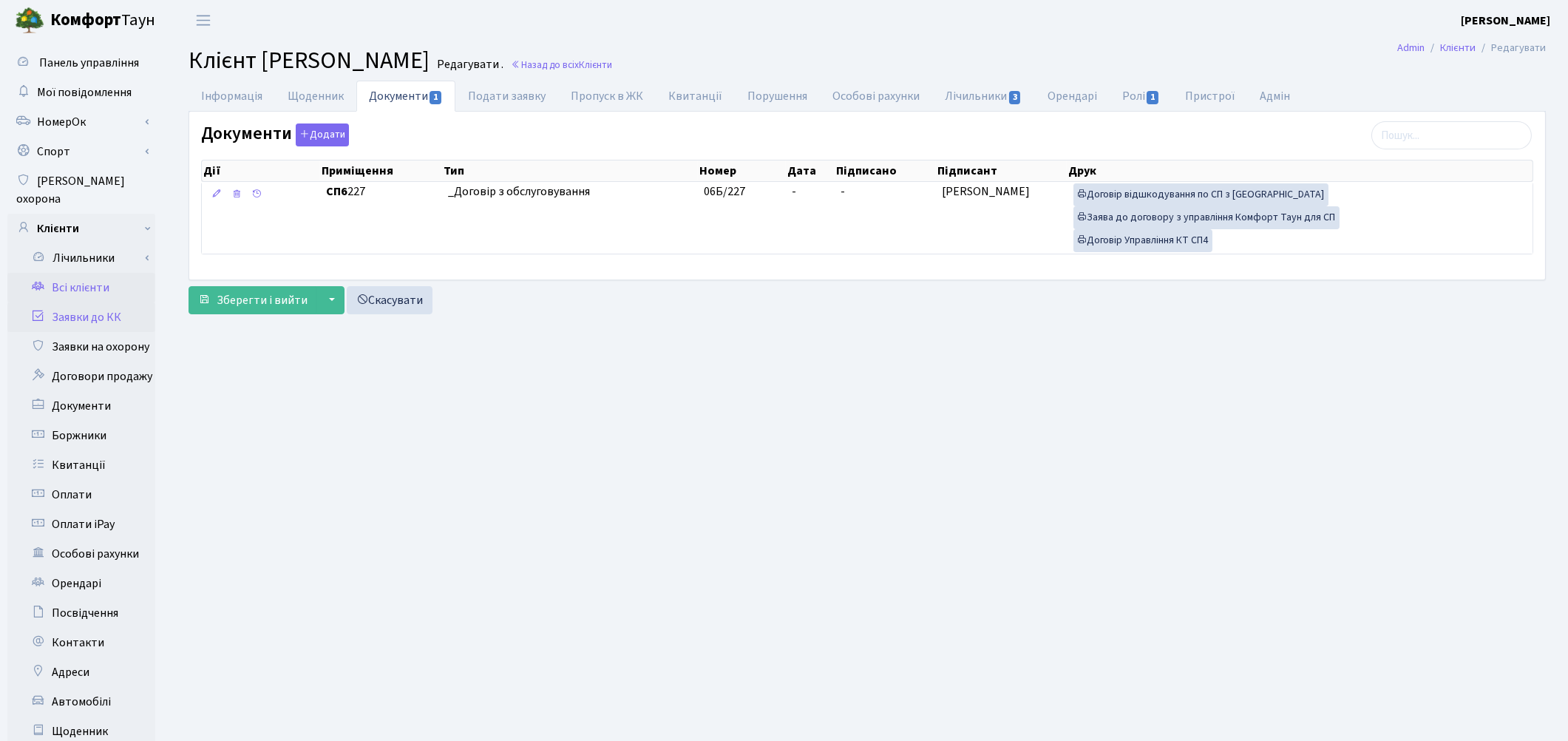
click at [99, 302] on link "Заявки до КК" at bounding box center [81, 316] width 148 height 30
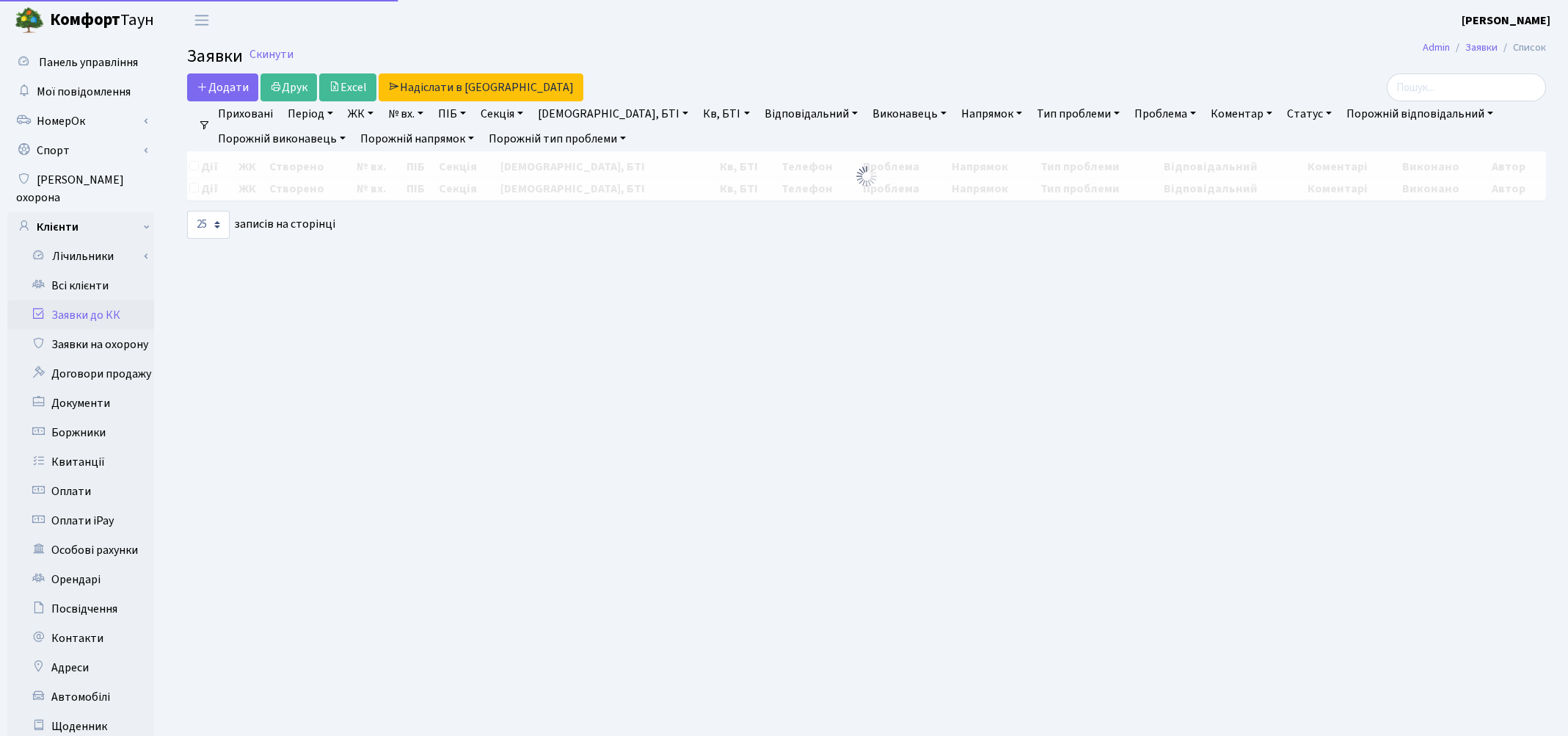
select select "25"
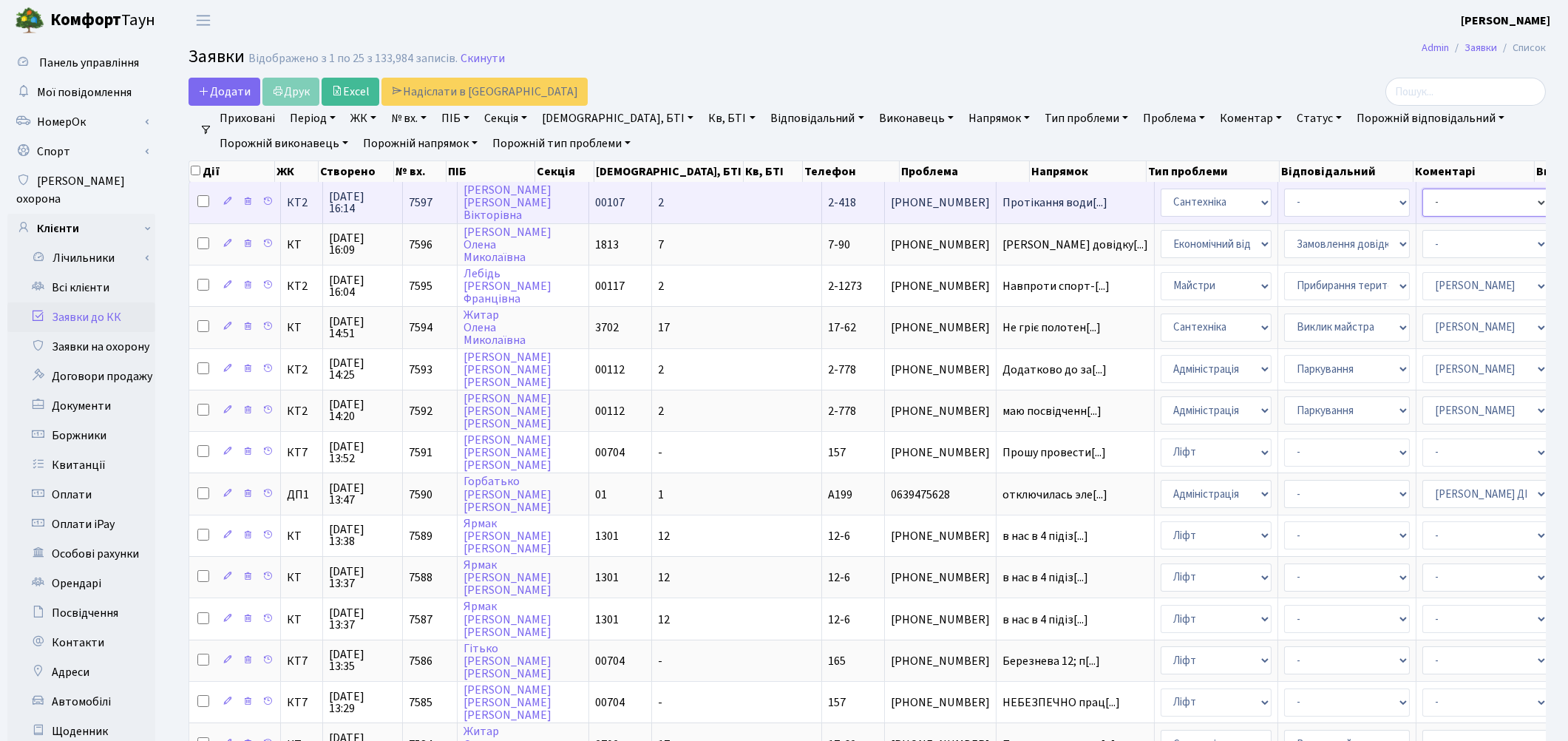
click at [1423, 208] on select "- Адміністратор ЖК КТ [PERSON_NAME] [PERSON_NAME] [PERSON_NAME]Ю. [PERSON_NAME]…" at bounding box center [1485, 202] width 126 height 28
select select "67"
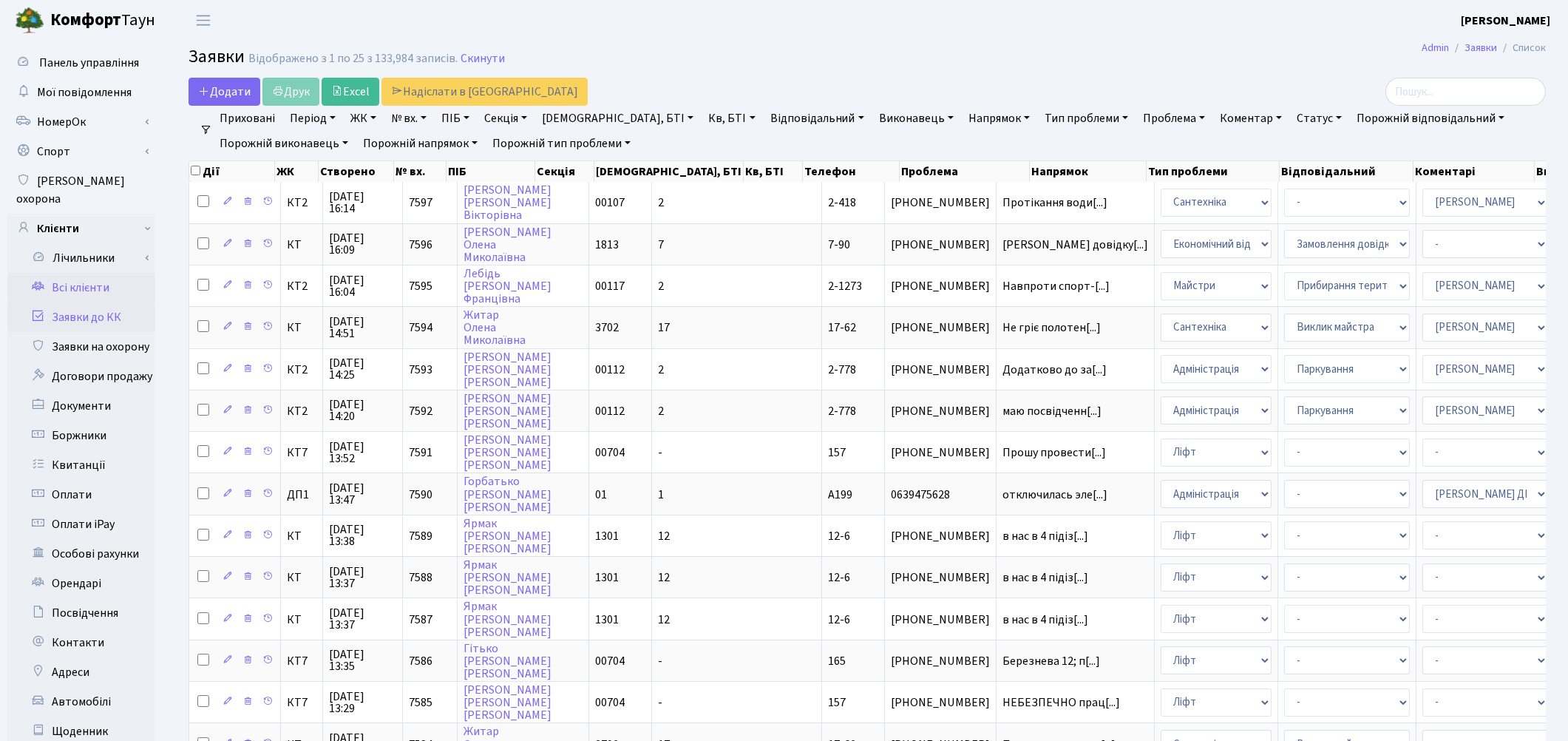
click at [79, 276] on link "Всі клієнти" at bounding box center [81, 288] width 148 height 30
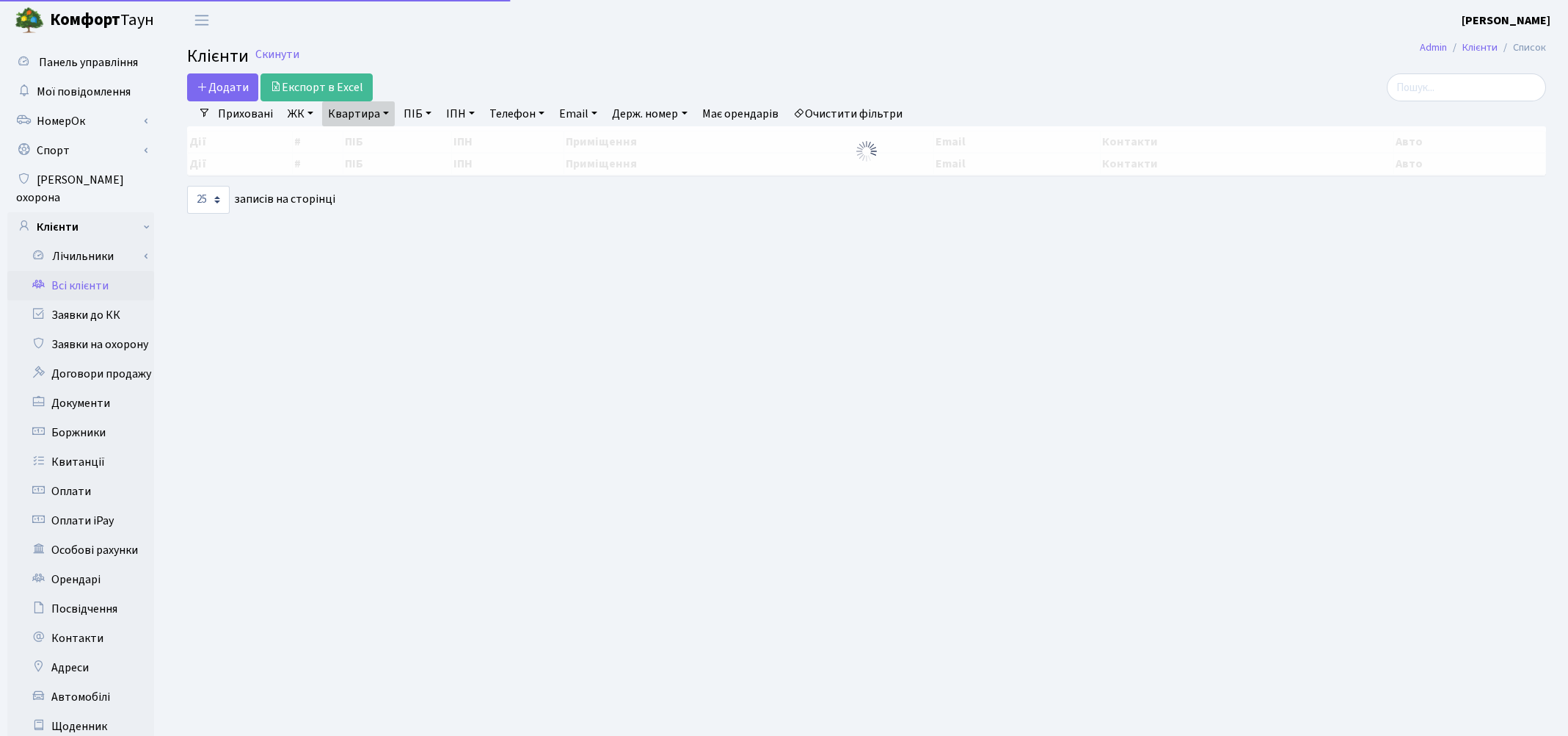
select select "25"
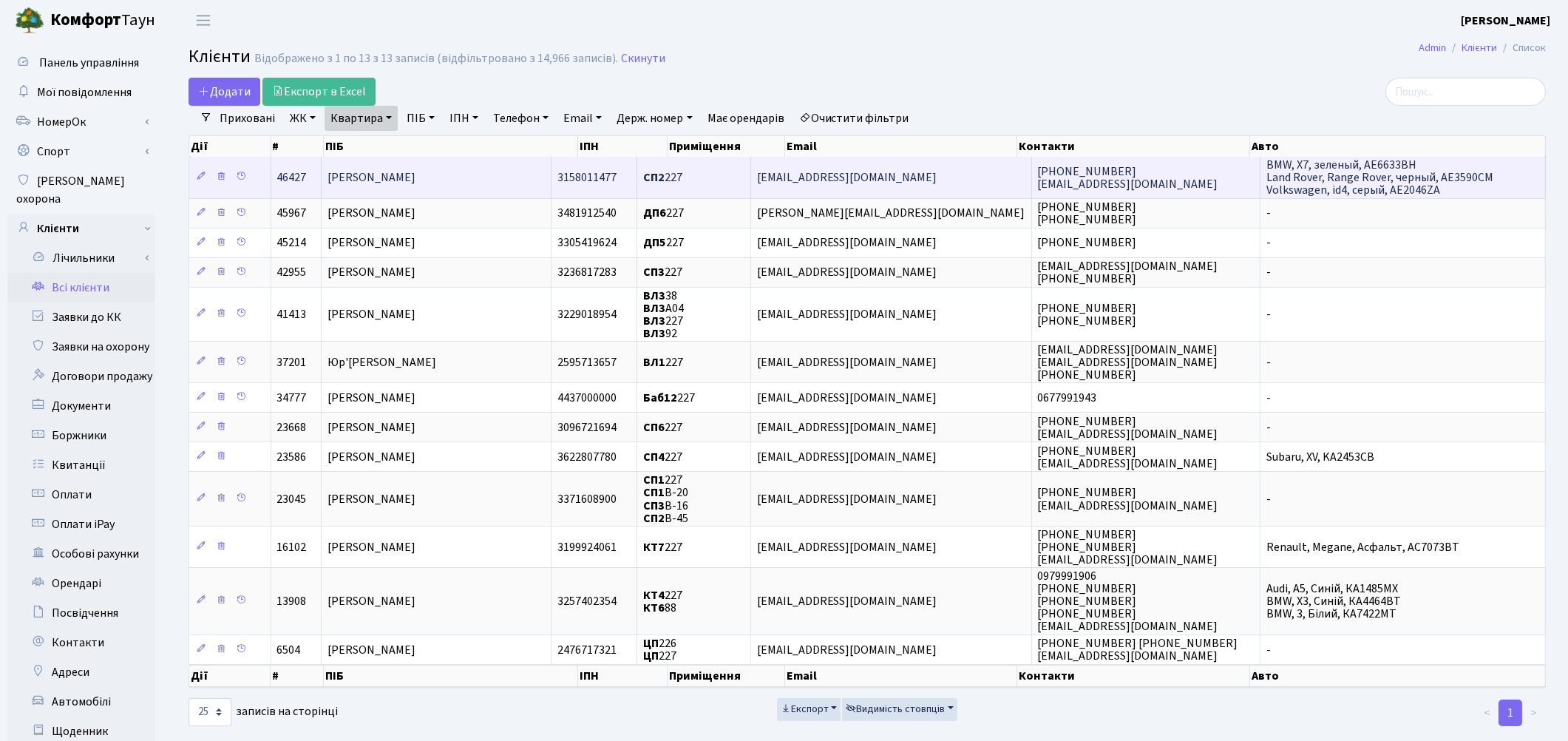
click at [415, 173] on span "[PERSON_NAME]" at bounding box center [371, 177] width 88 height 16
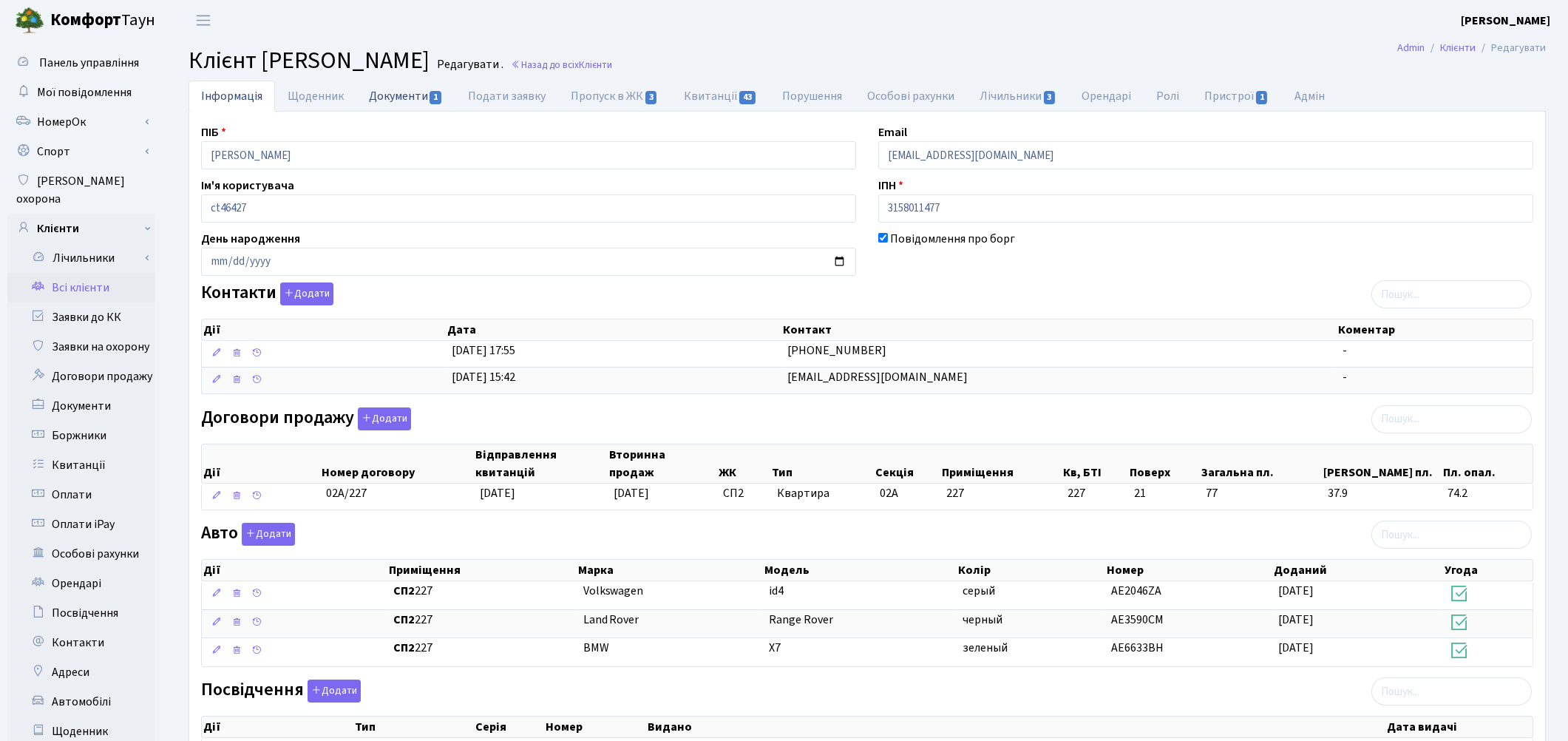
click at [377, 103] on link "Документи 1" at bounding box center [406, 96] width 99 height 30
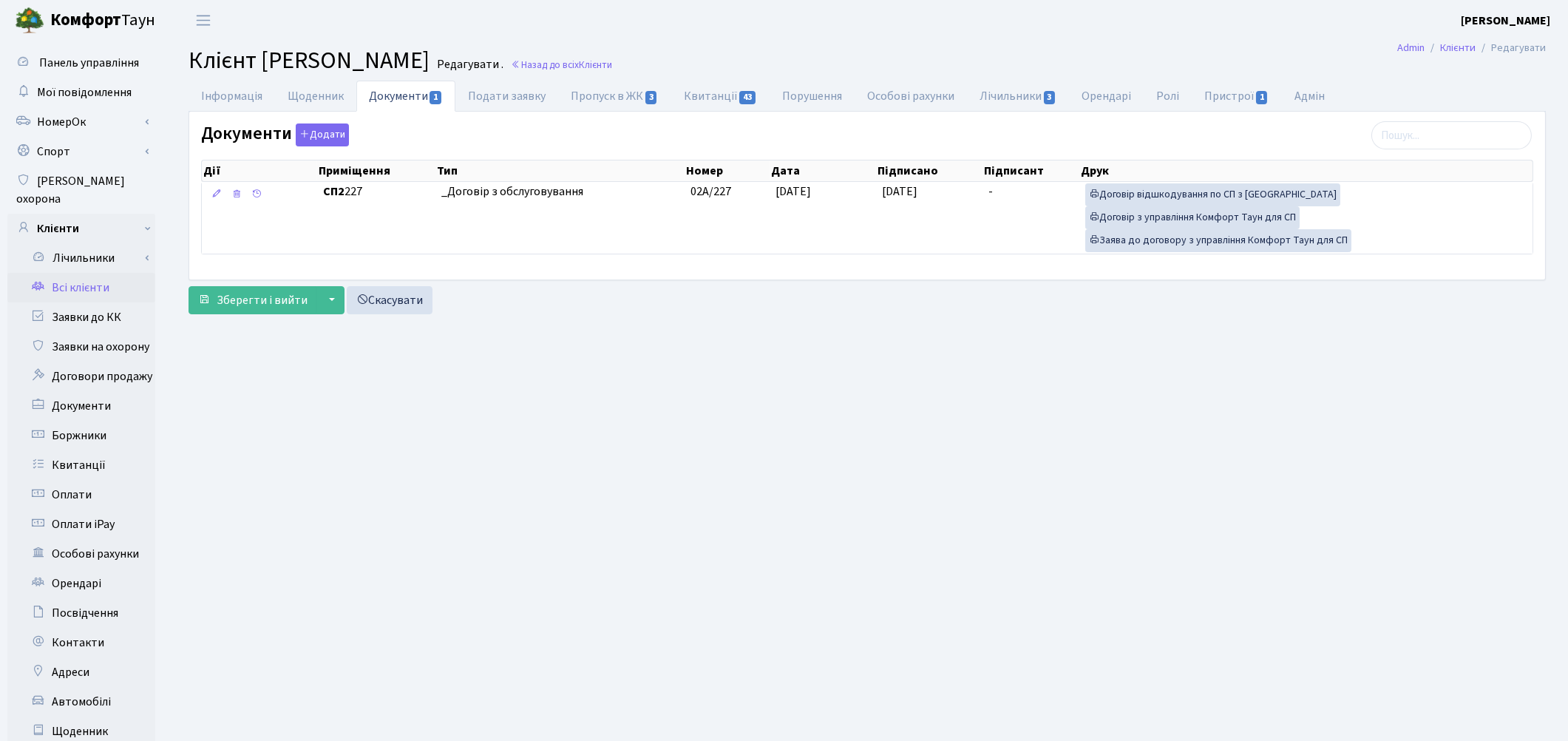
click at [70, 273] on link "Всі клієнти" at bounding box center [81, 288] width 148 height 30
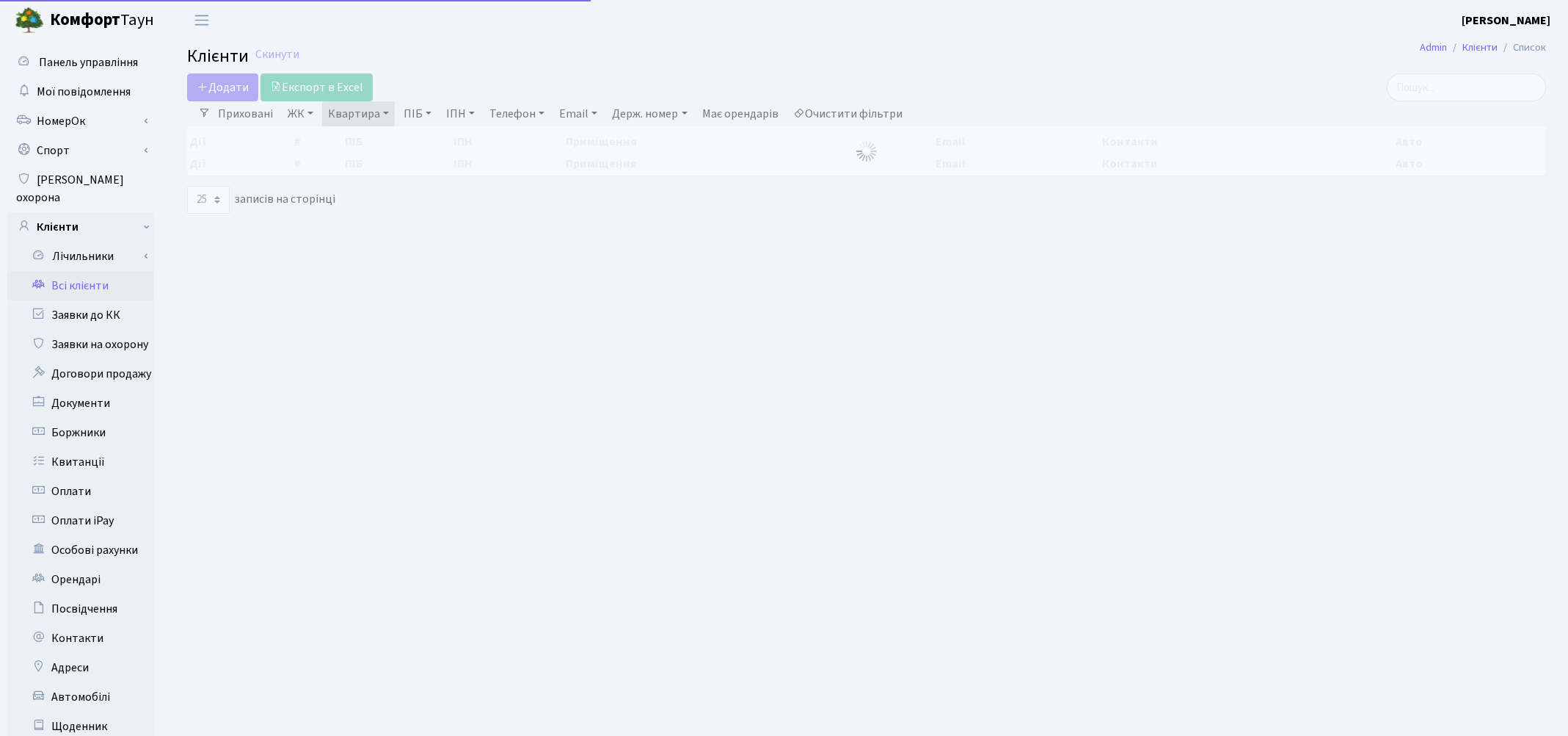
select select "25"
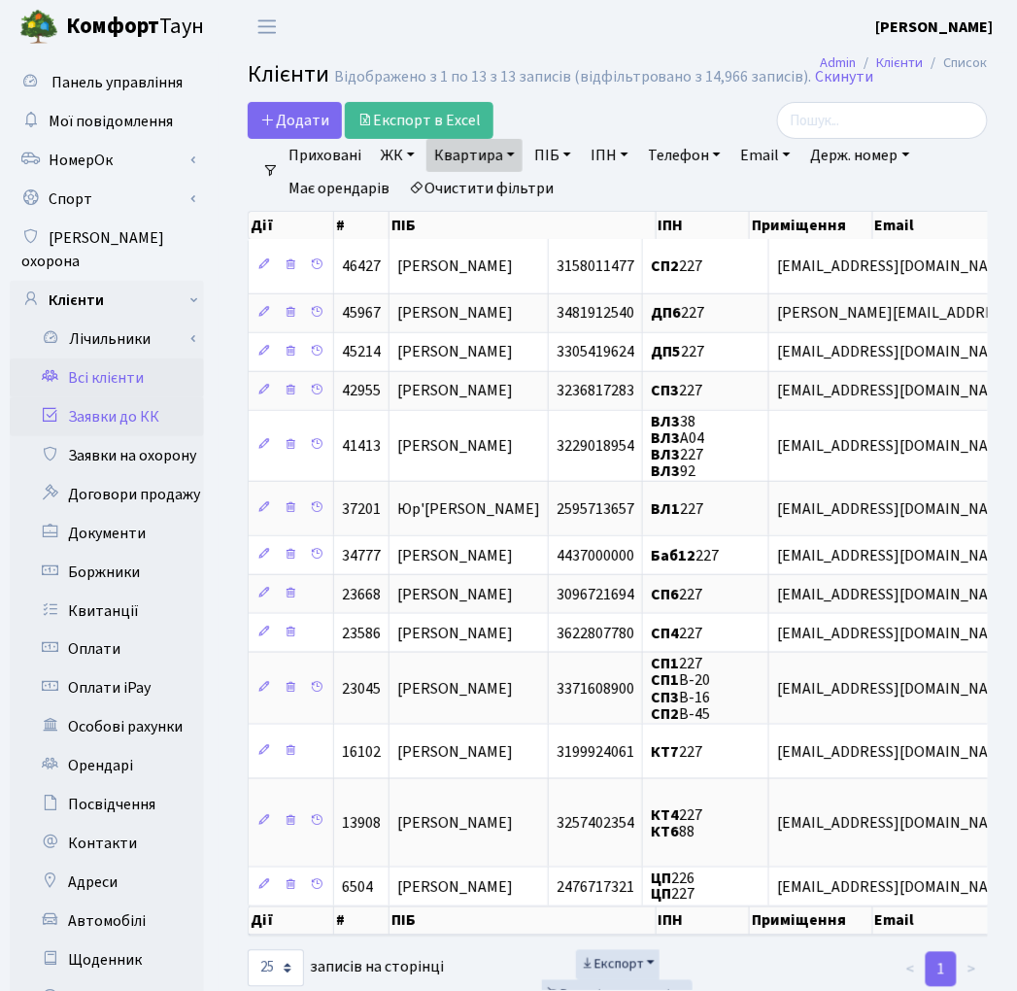
click at [142, 402] on link "Заявки до КК" at bounding box center [107, 416] width 194 height 39
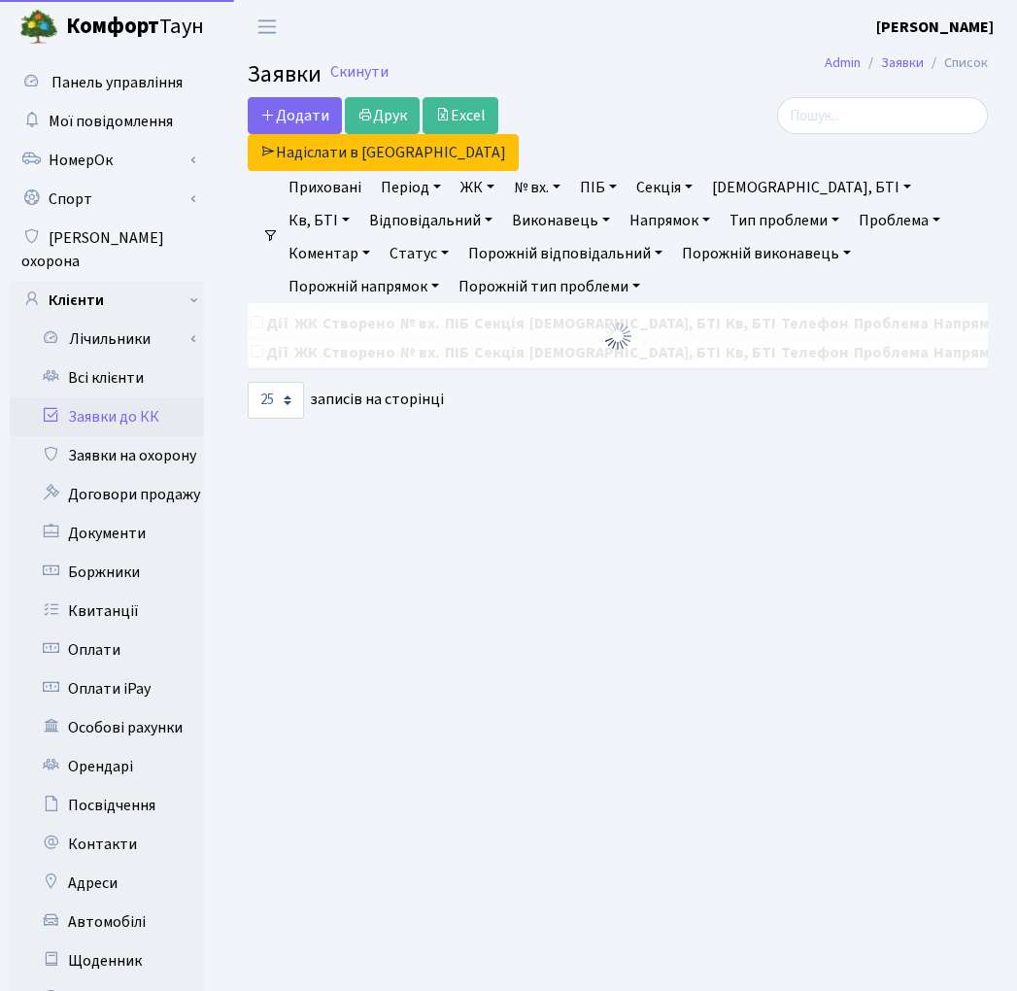
select select "25"
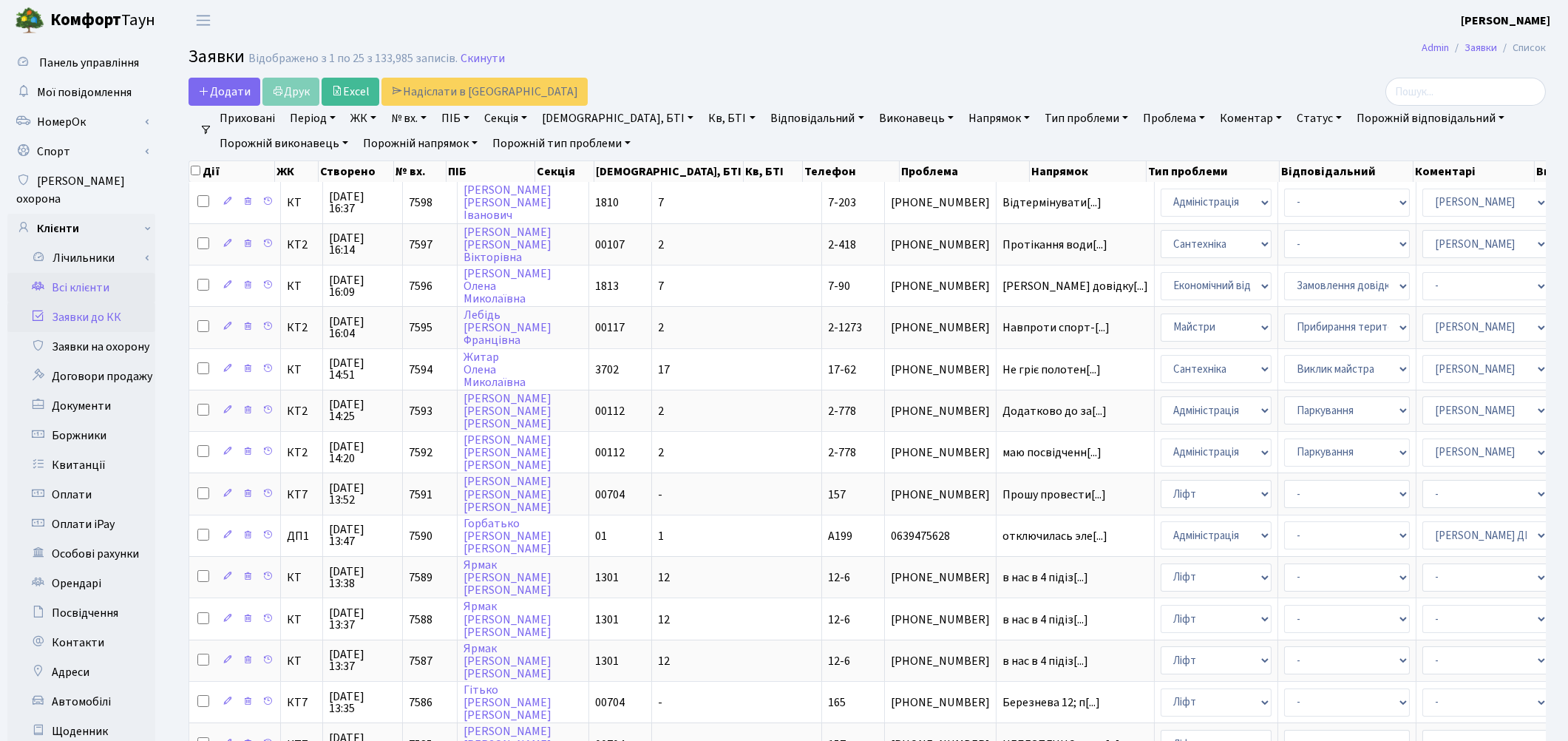
click at [75, 274] on link "Всі клієнти" at bounding box center [81, 288] width 148 height 30
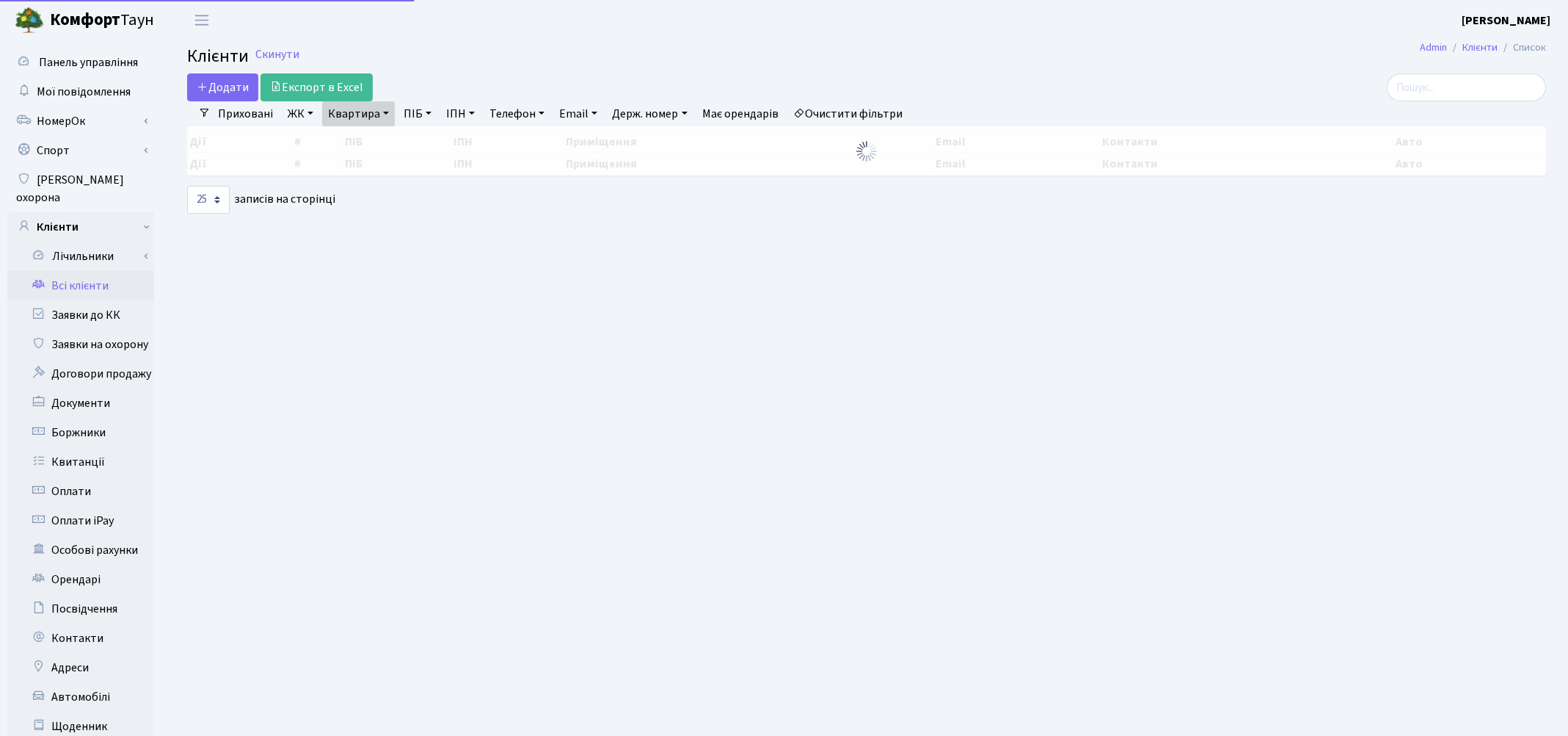
select select "25"
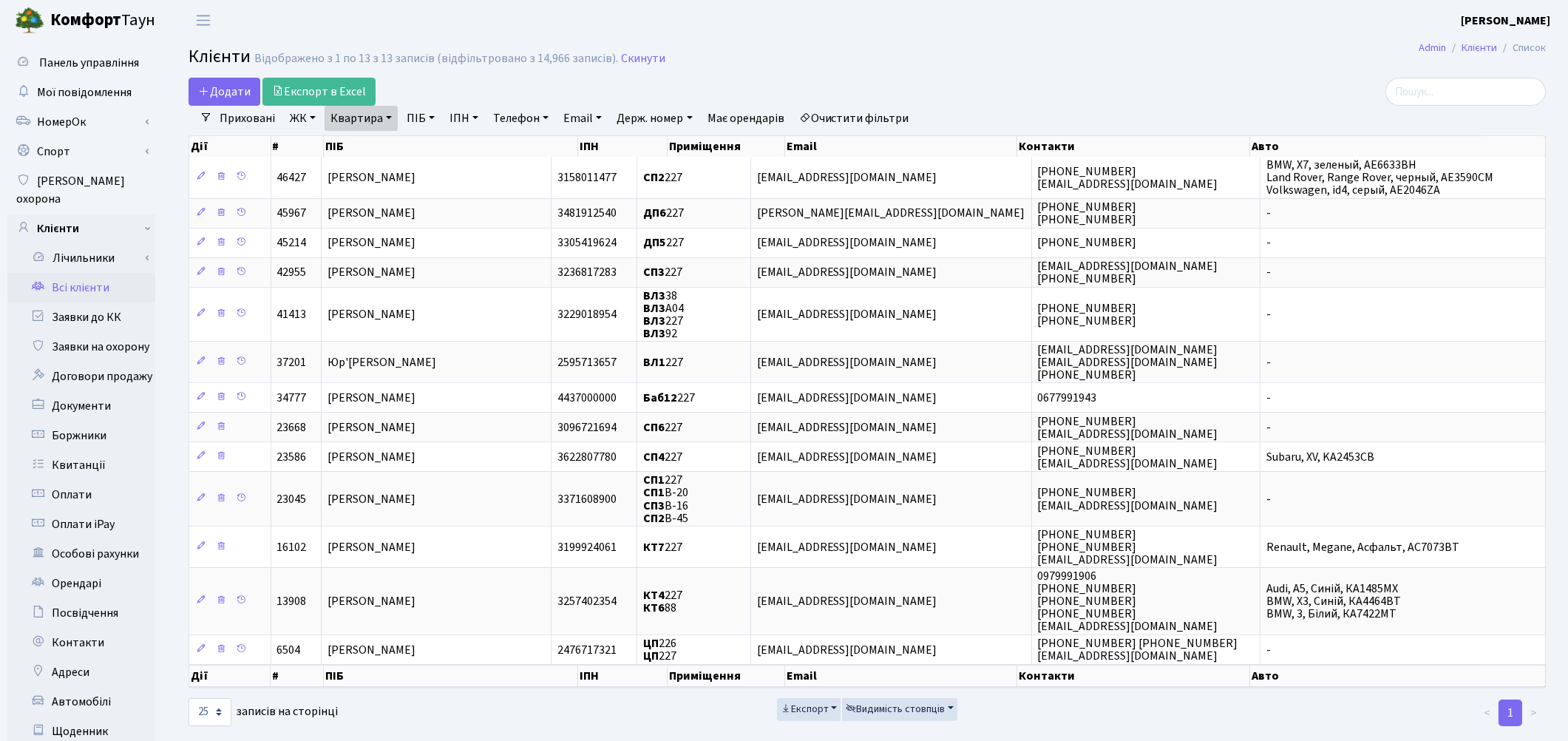
click at [876, 122] on link "Очистити фільтри" at bounding box center [854, 118] width 122 height 25
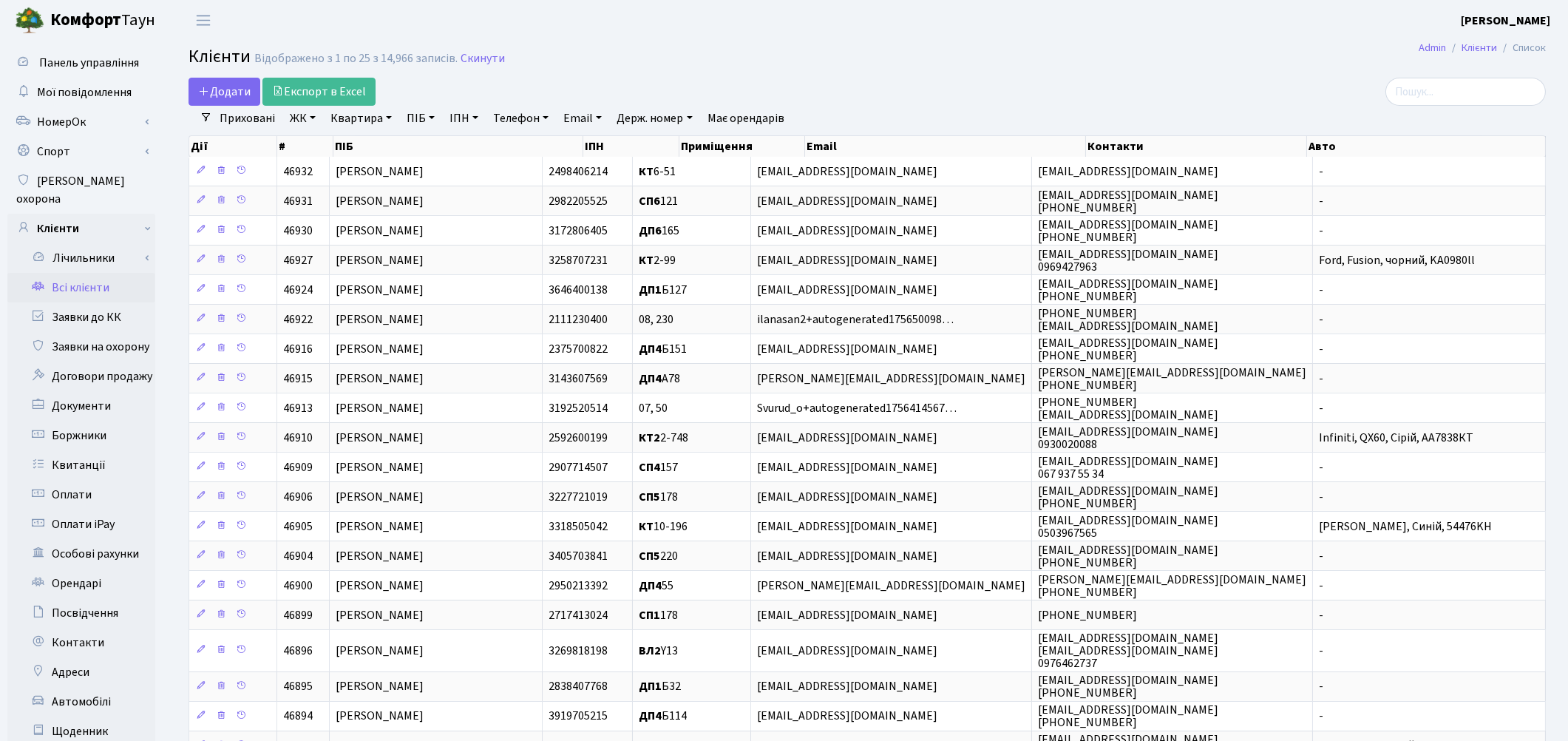
click at [355, 126] on link "Квартира" at bounding box center [361, 118] width 73 height 25
click at [756, 119] on link "Має орендарів" at bounding box center [746, 118] width 89 height 25
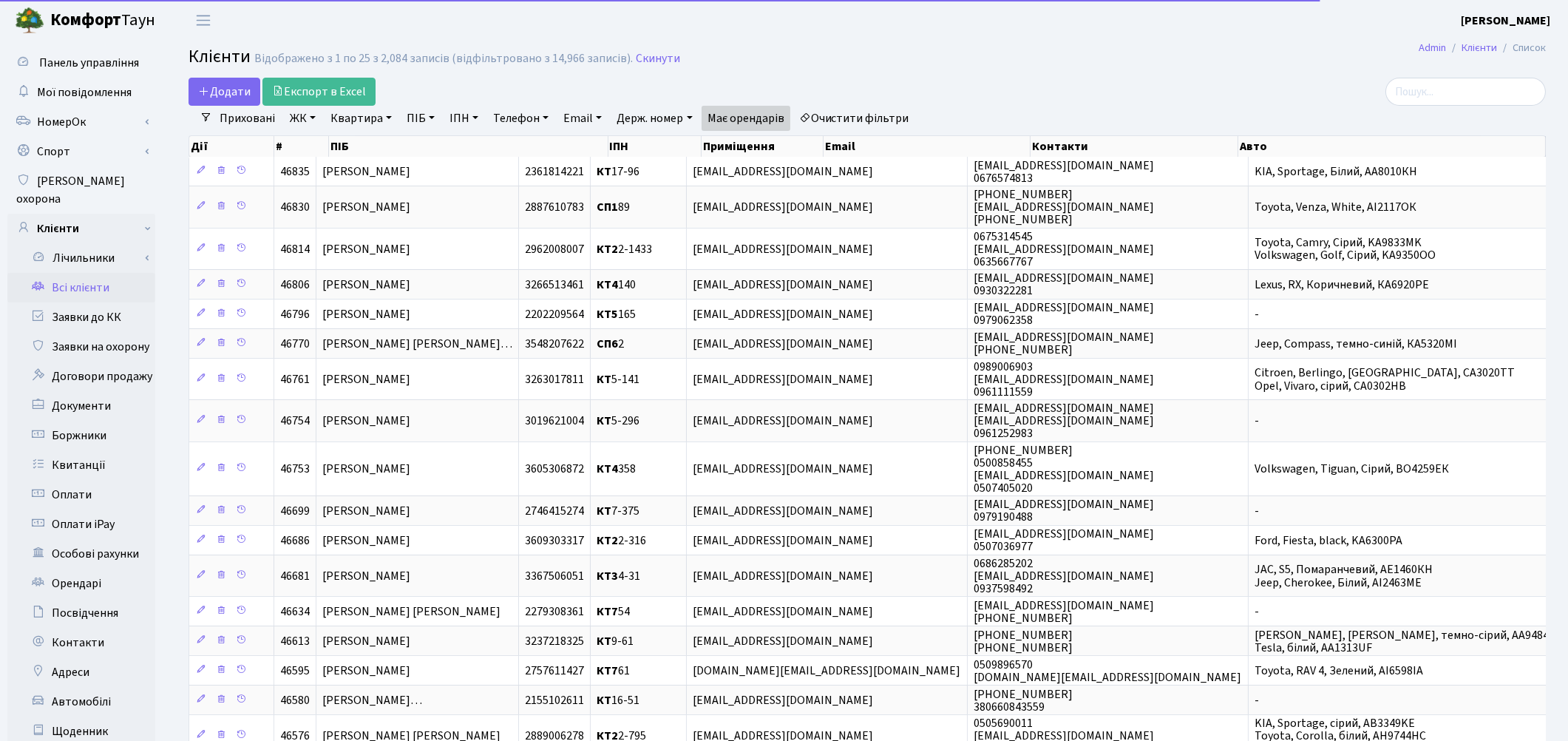
click at [415, 119] on link "ПІБ" at bounding box center [421, 118] width 40 height 25
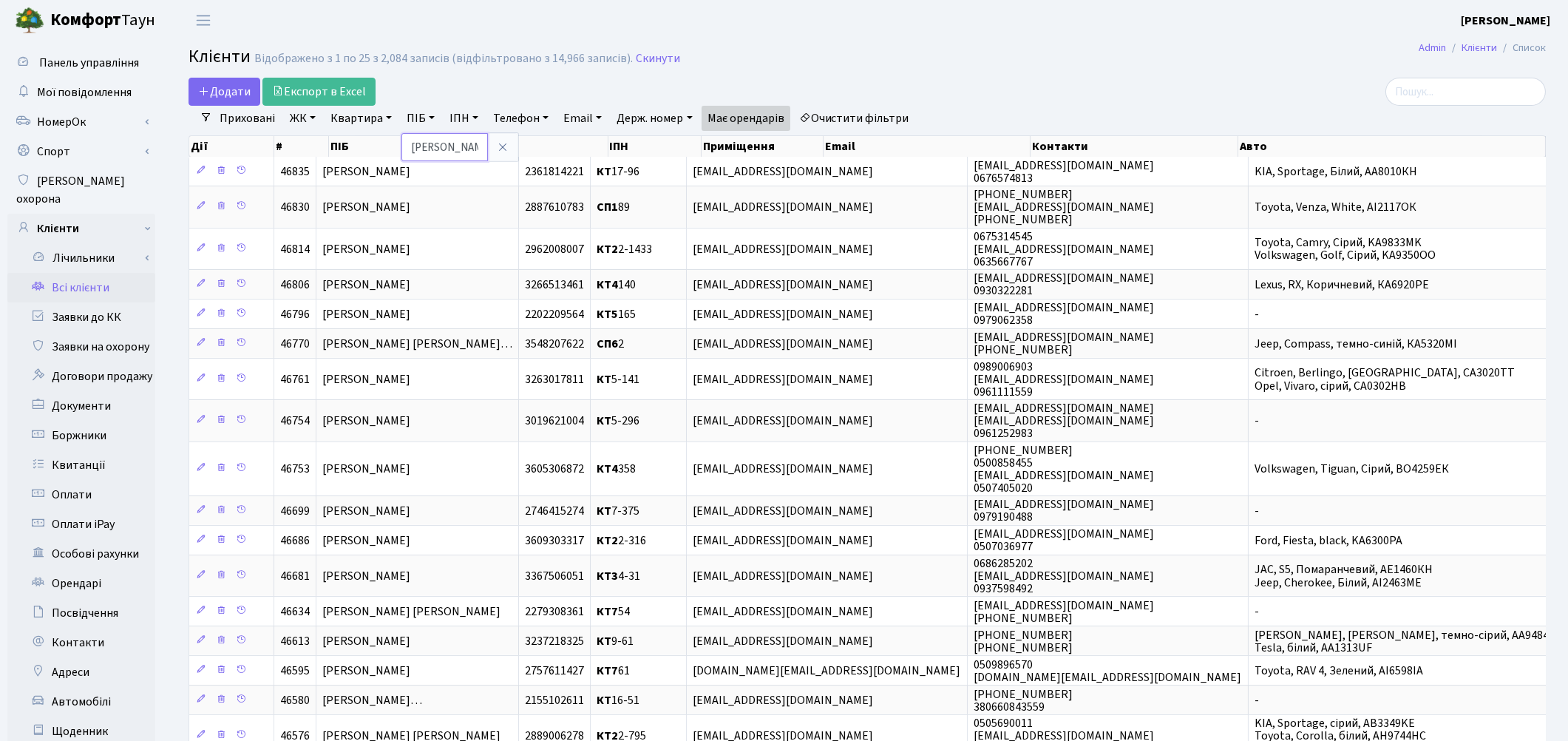
type input "афанас"
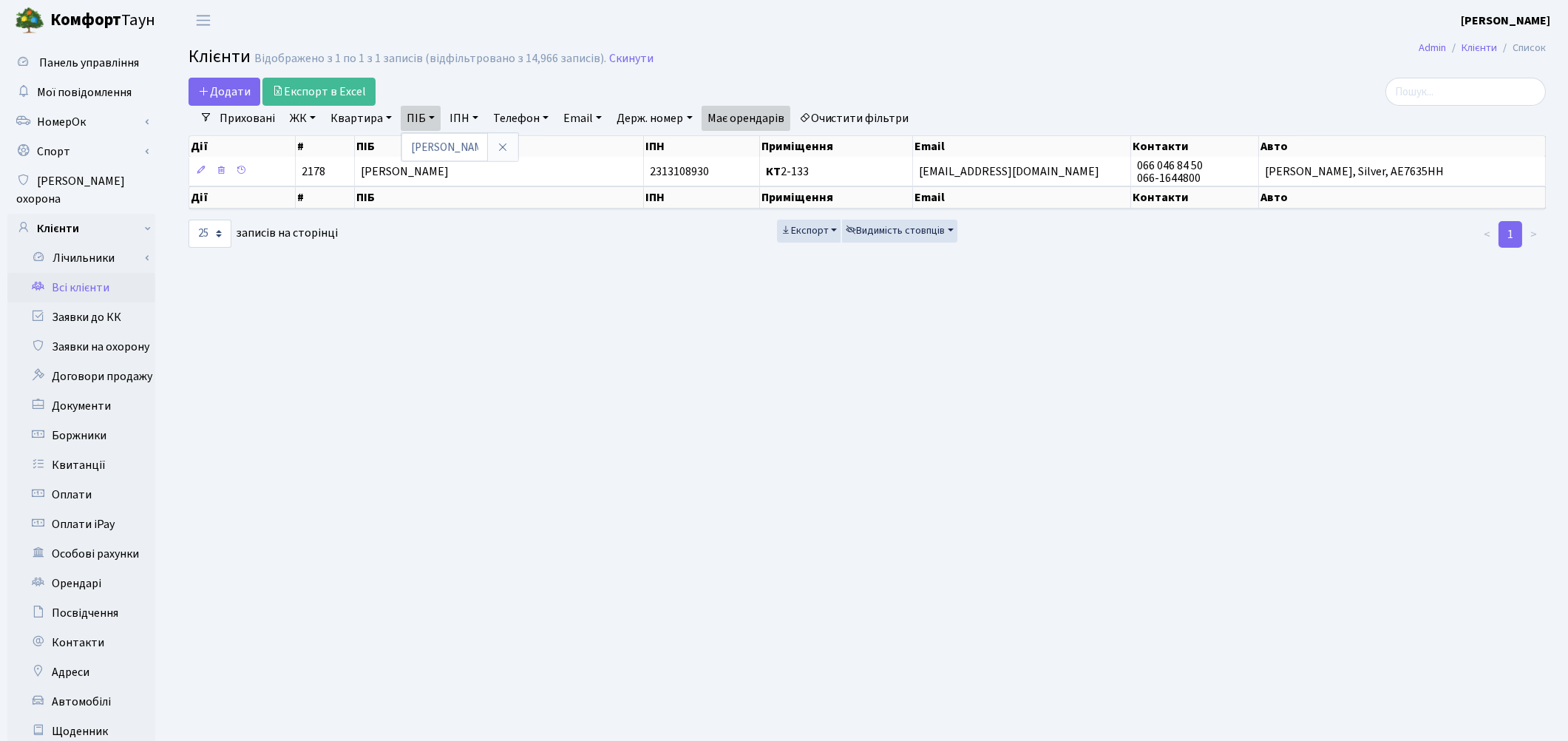
click at [848, 111] on link "Очистити фільтри" at bounding box center [854, 118] width 122 height 25
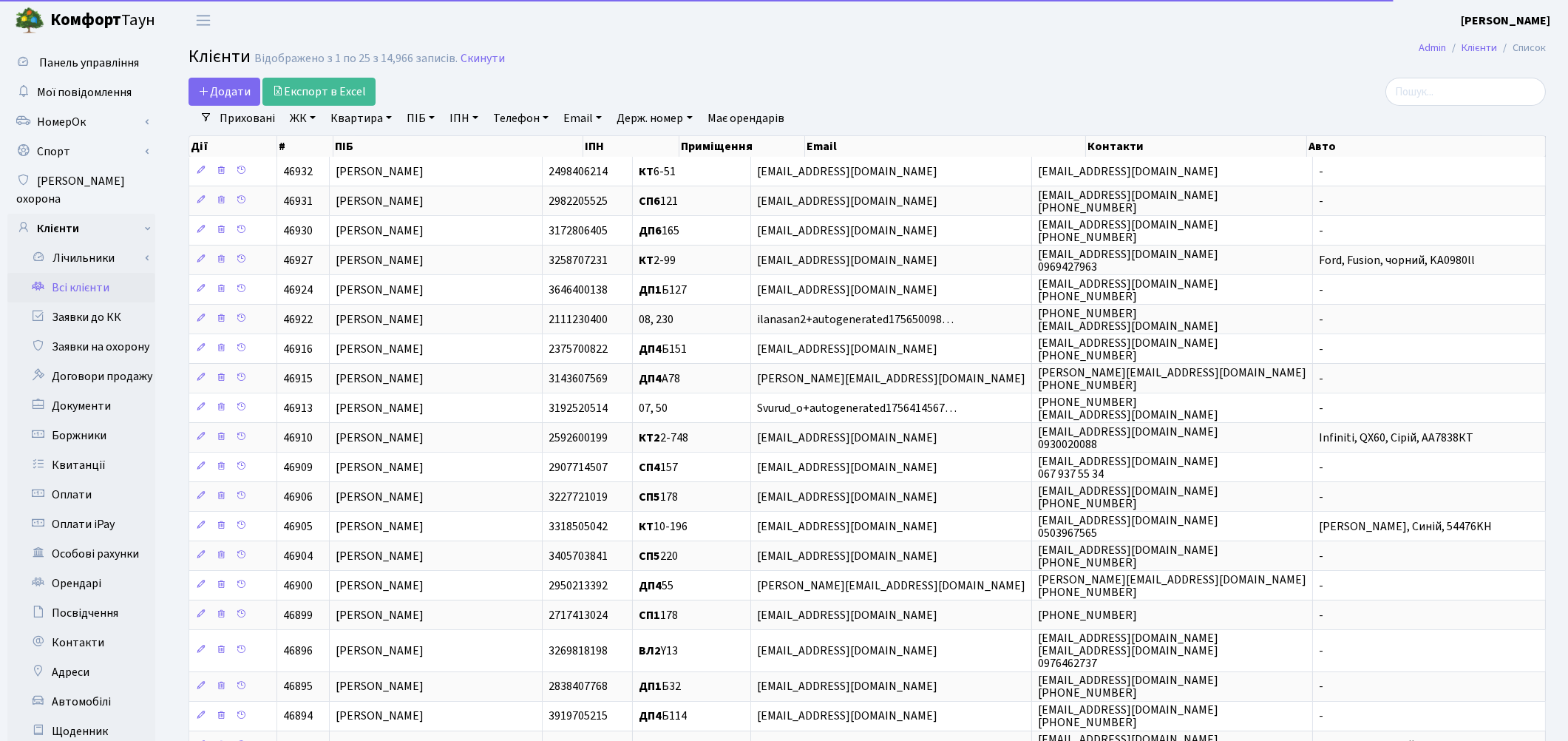
click at [409, 119] on link "ПІБ" at bounding box center [421, 118] width 40 height 25
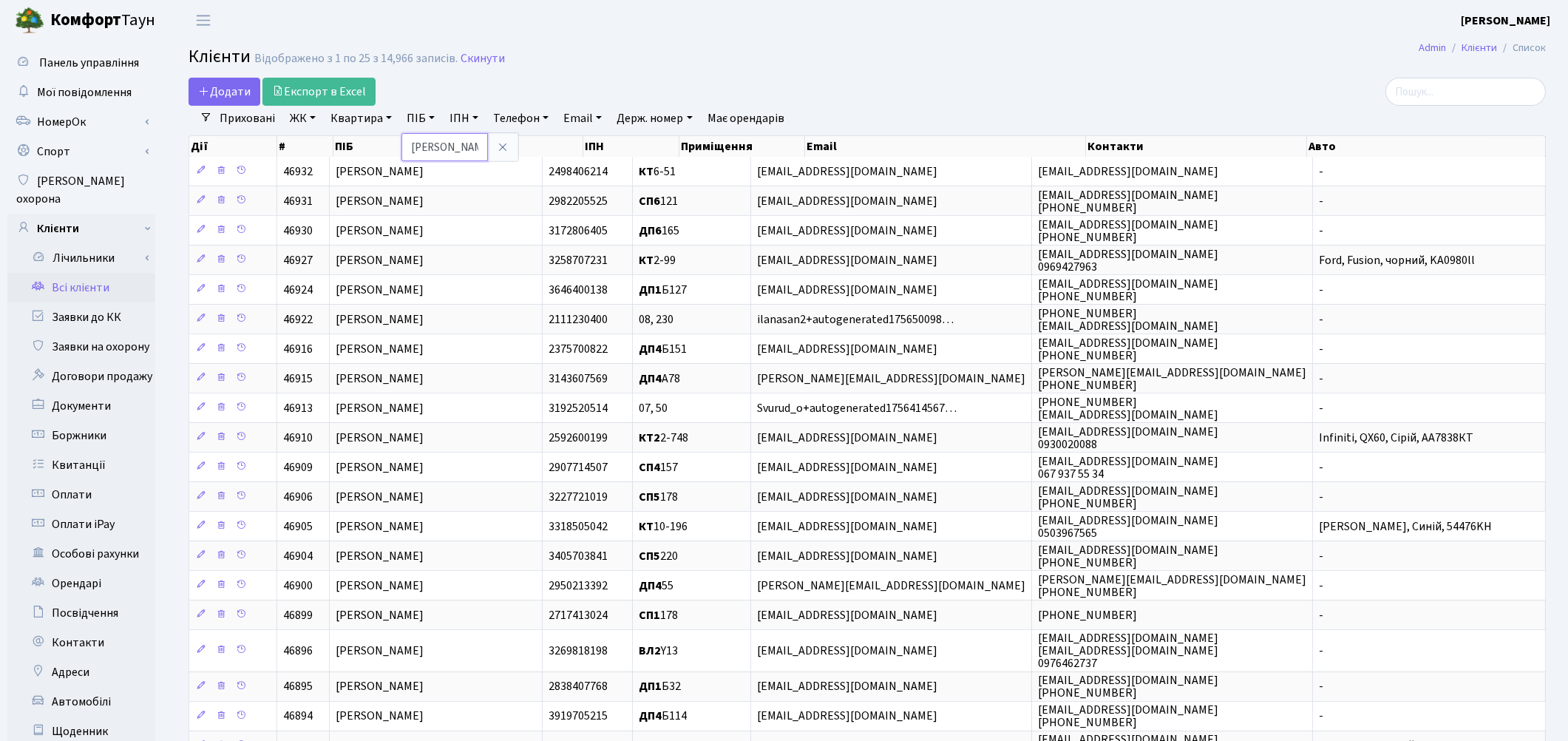
type input "[PERSON_NAME]"
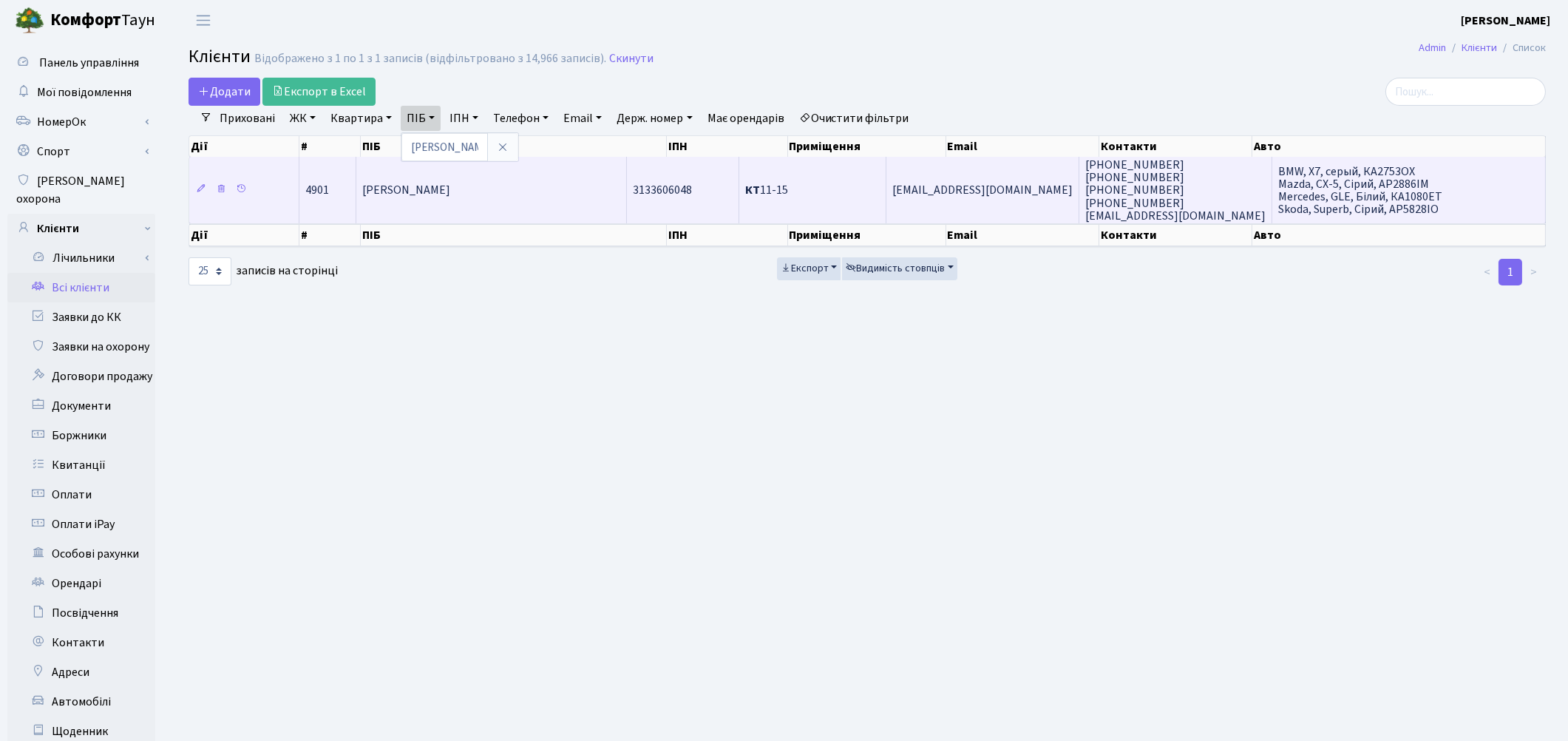
click at [504, 201] on td "[PERSON_NAME]" at bounding box center [491, 189] width 271 height 66
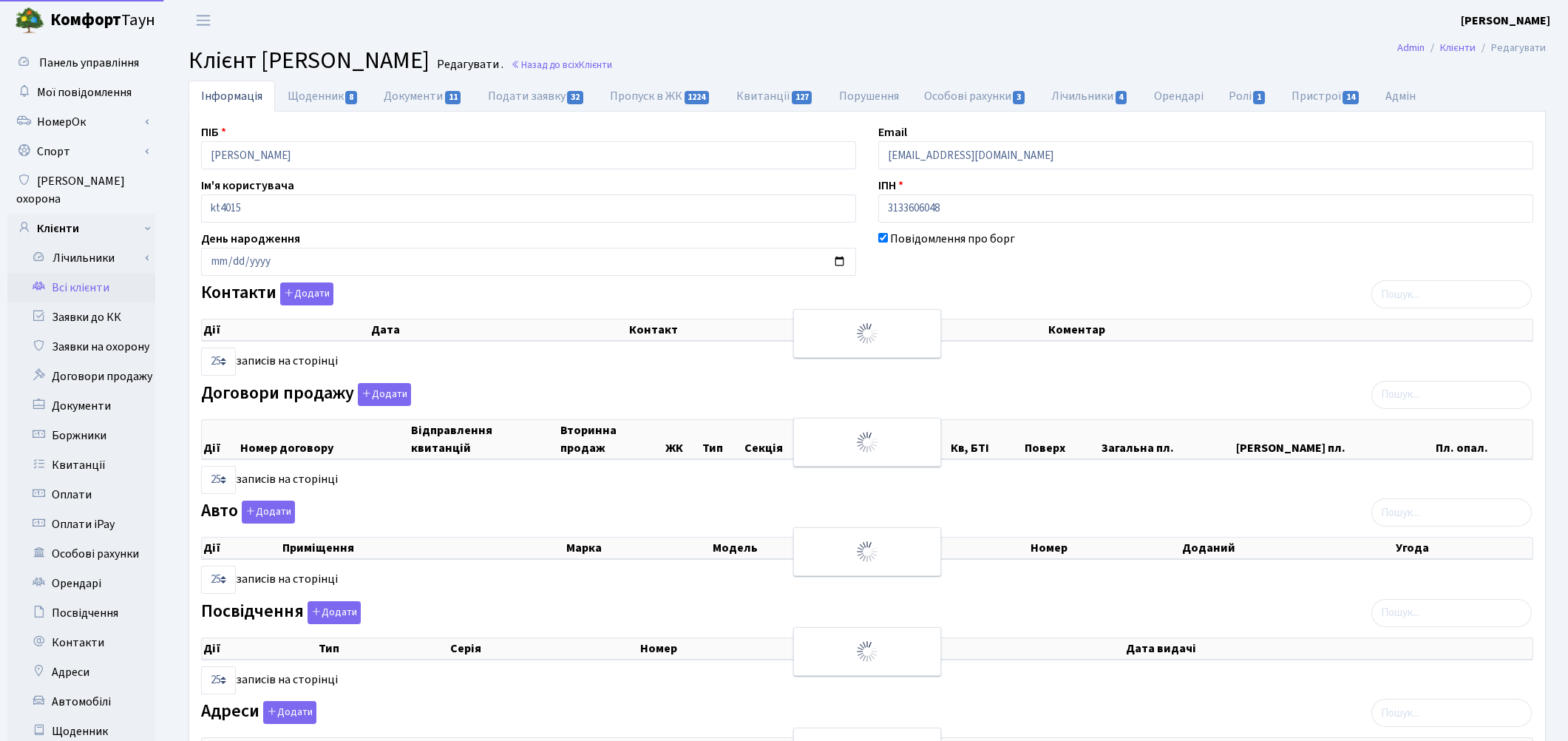
select select "25"
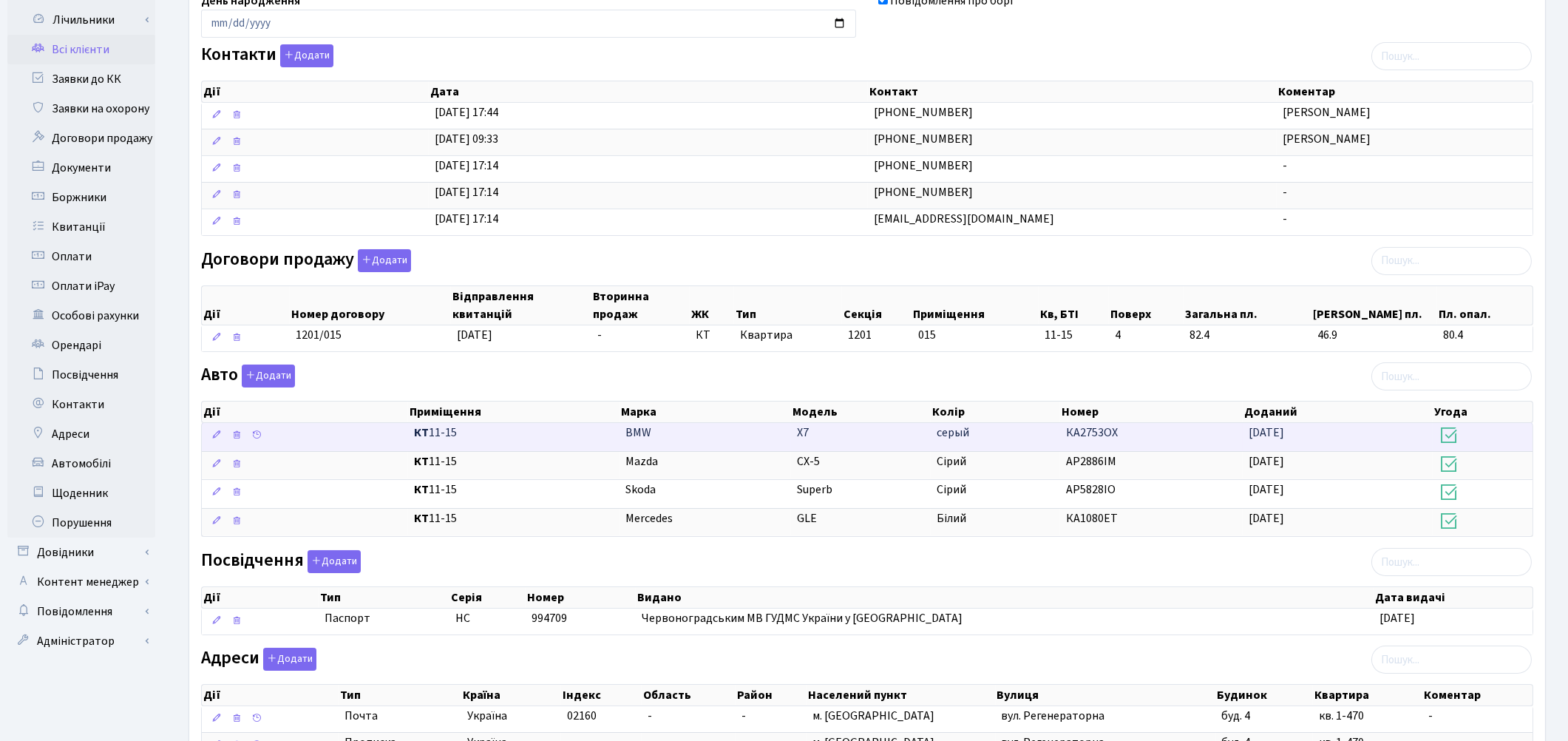
scroll to position [200, 0]
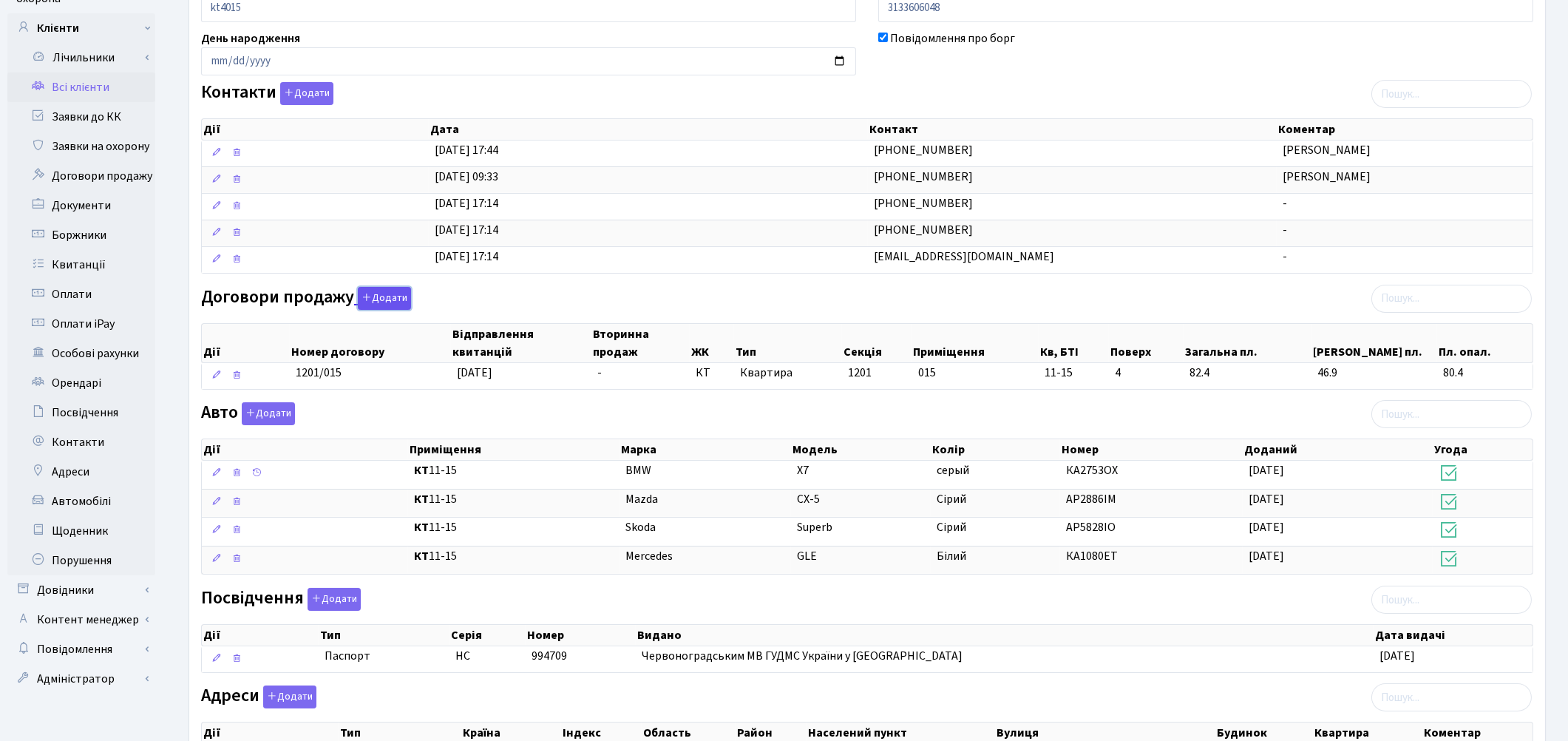
click at [379, 304] on button "Додати" at bounding box center [384, 298] width 53 height 23
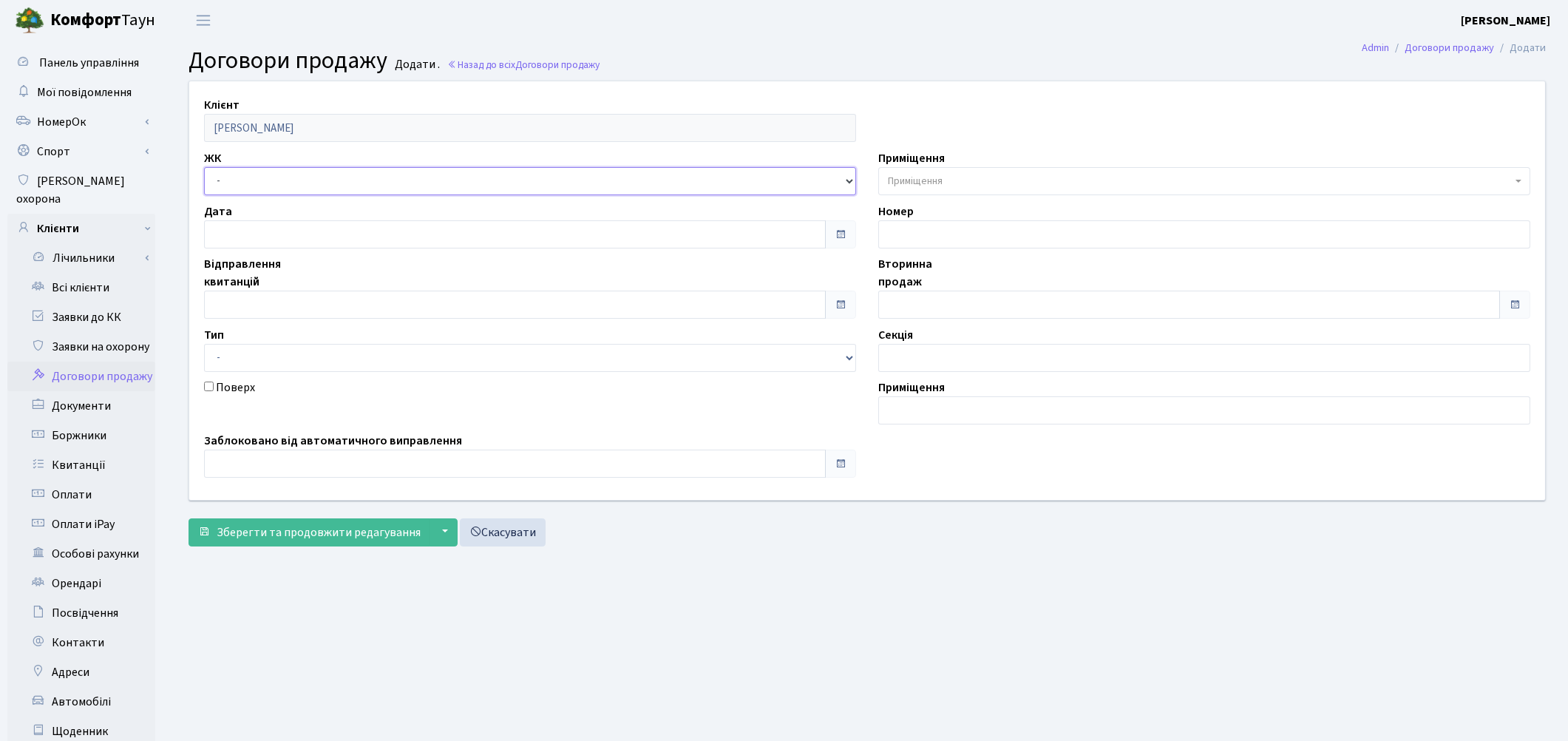
click at [294, 186] on select "- ТХ, вул. [STREET_ADDRESS] Регенераторна, 4 КТ2, просп. [STREET_ADDRESS] [STRE…" at bounding box center [530, 181] width 652 height 28
select select "310"
click at [204, 167] on select "- ТХ, вул. [STREET_ADDRESS] Регенераторна, 4 КТ2, просп. [STREET_ADDRESS] [STRE…" at bounding box center [530, 181] width 652 height 28
select select
click at [956, 180] on span "Приміщення" at bounding box center [1200, 180] width 624 height 14
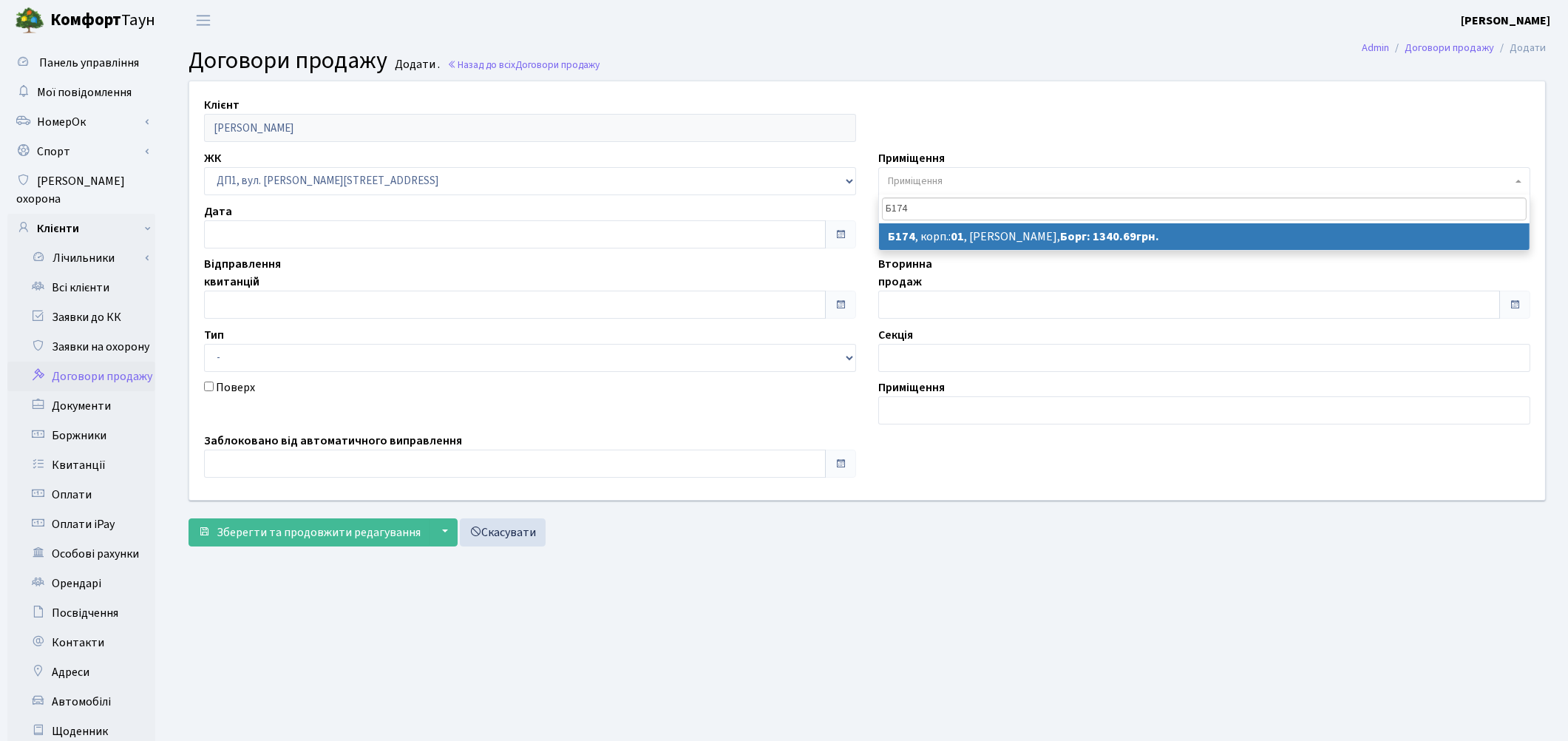
type input "Б174"
select select "30583"
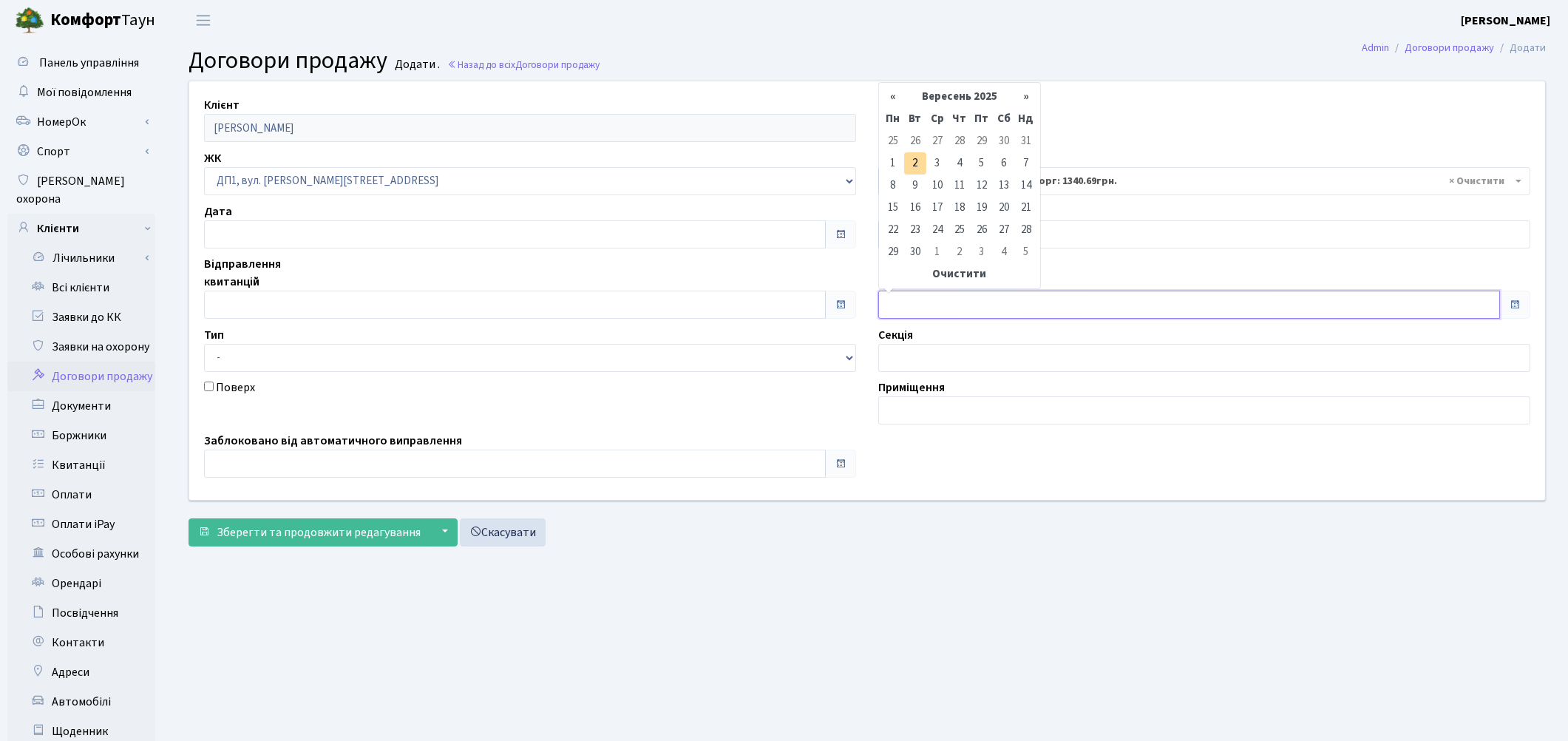
click at [931, 303] on input "text" at bounding box center [1188, 304] width 622 height 28
click at [893, 99] on th "«" at bounding box center [892, 97] width 22 height 22
click at [978, 137] on td "1" at bounding box center [981, 141] width 22 height 22
type input "01.08.2025"
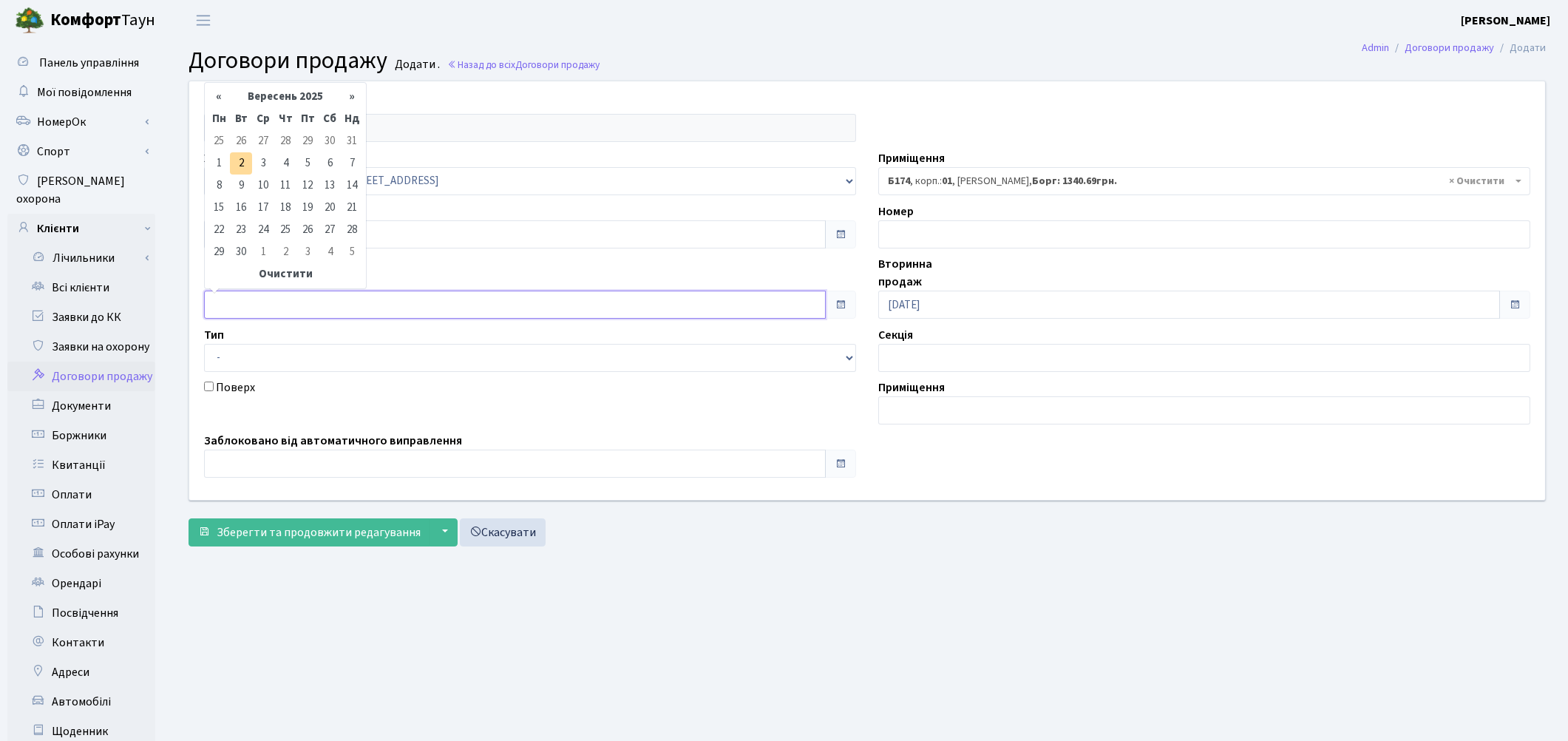
click at [333, 307] on input "text" at bounding box center [514, 304] width 622 height 28
click at [220, 100] on th "«" at bounding box center [218, 97] width 22 height 22
click at [301, 136] on td "1" at bounding box center [307, 141] width 22 height 22
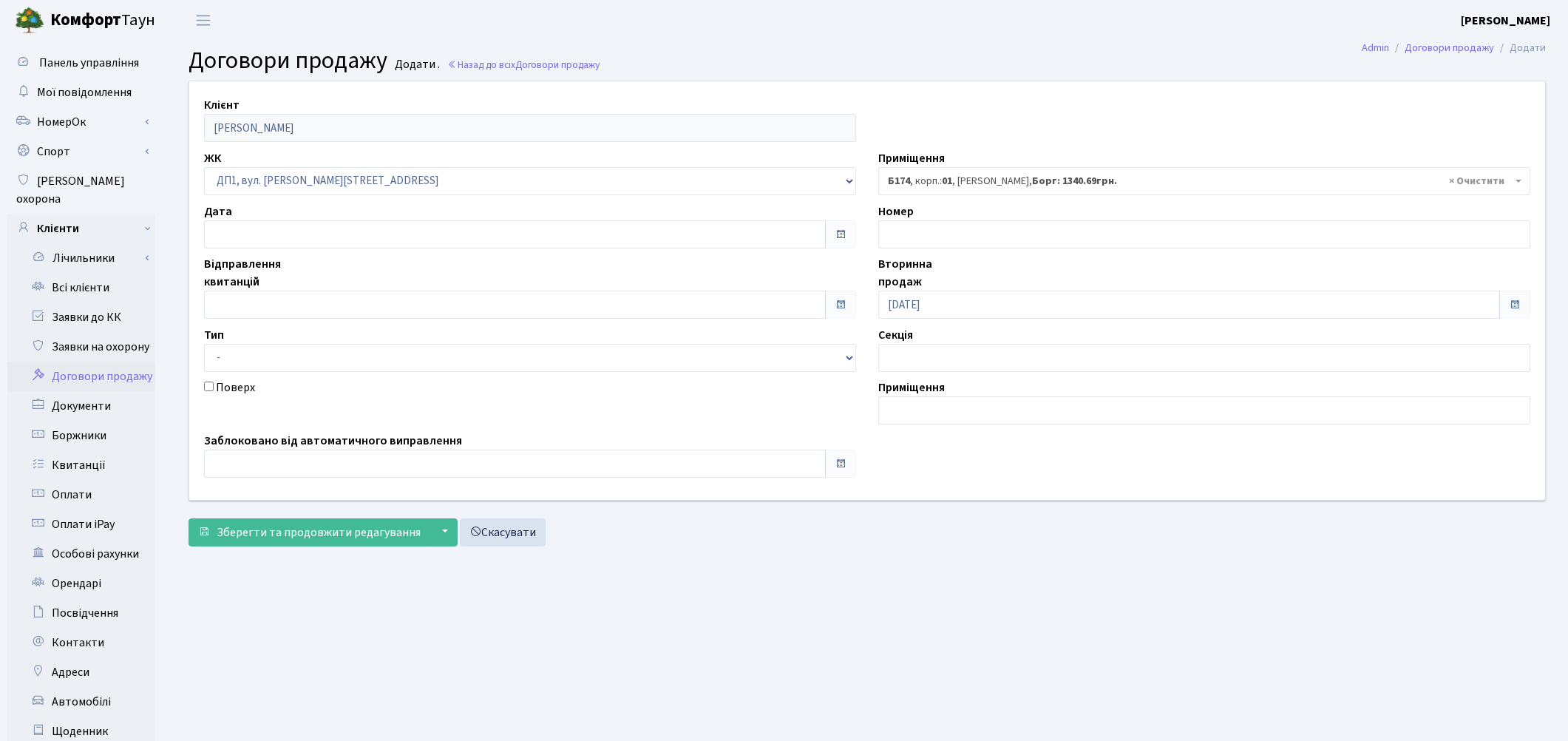
type input "01.08.2025"
click at [266, 529] on span "Зберегти та продовжити редагування" at bounding box center [319, 532] width 204 height 16
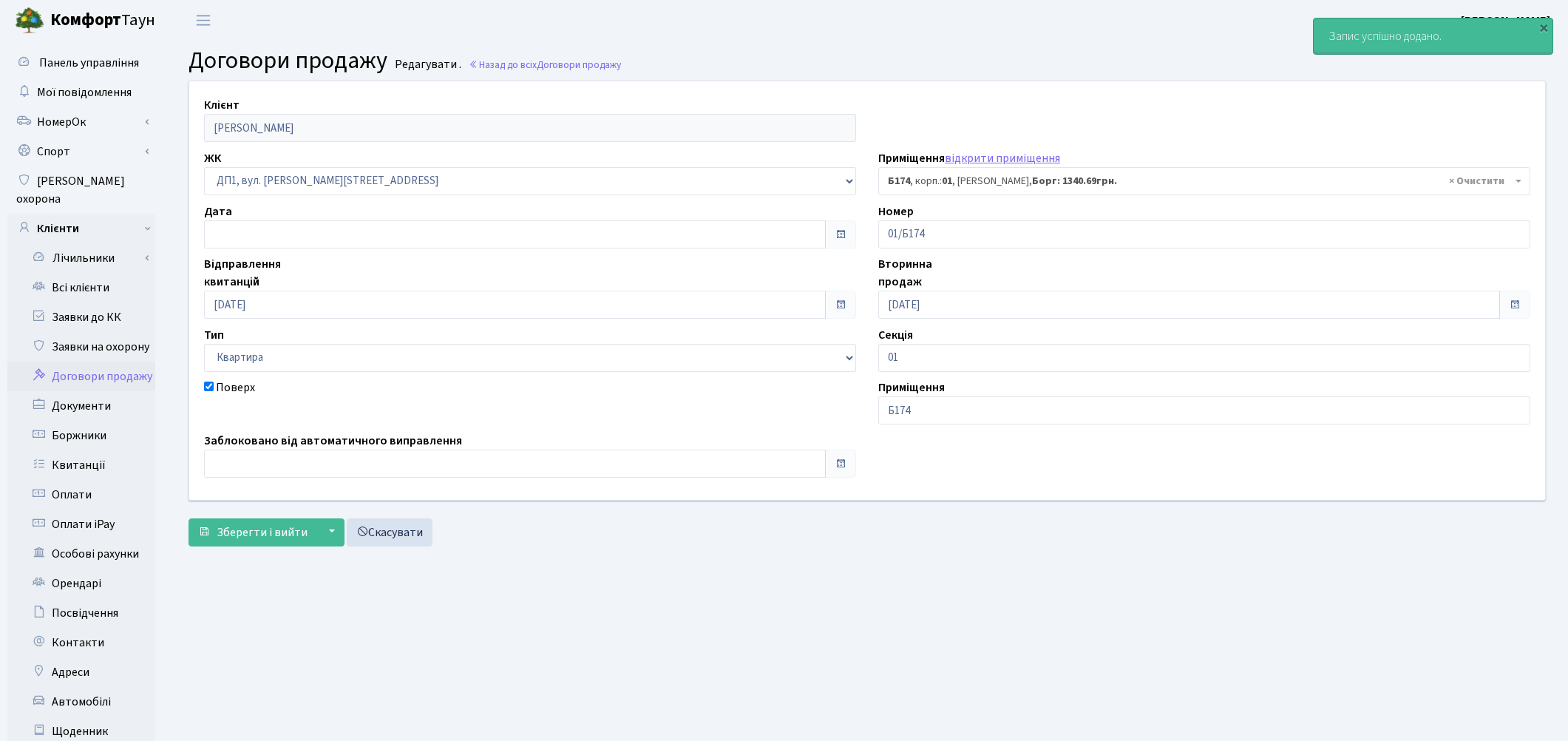
select select "30583"
click at [262, 524] on span "Зберегти і вийти" at bounding box center [262, 532] width 91 height 16
select select "30583"
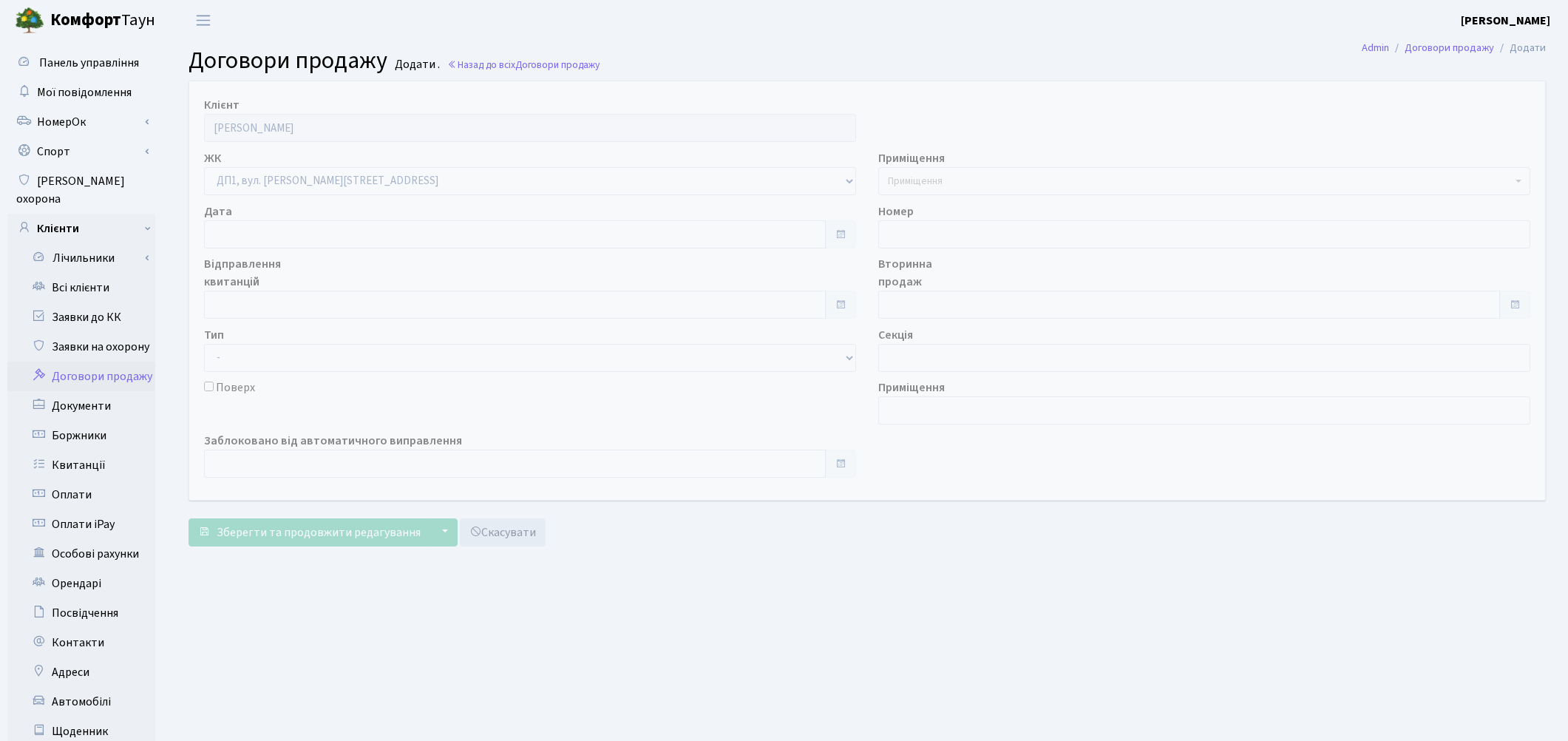
select select "310"
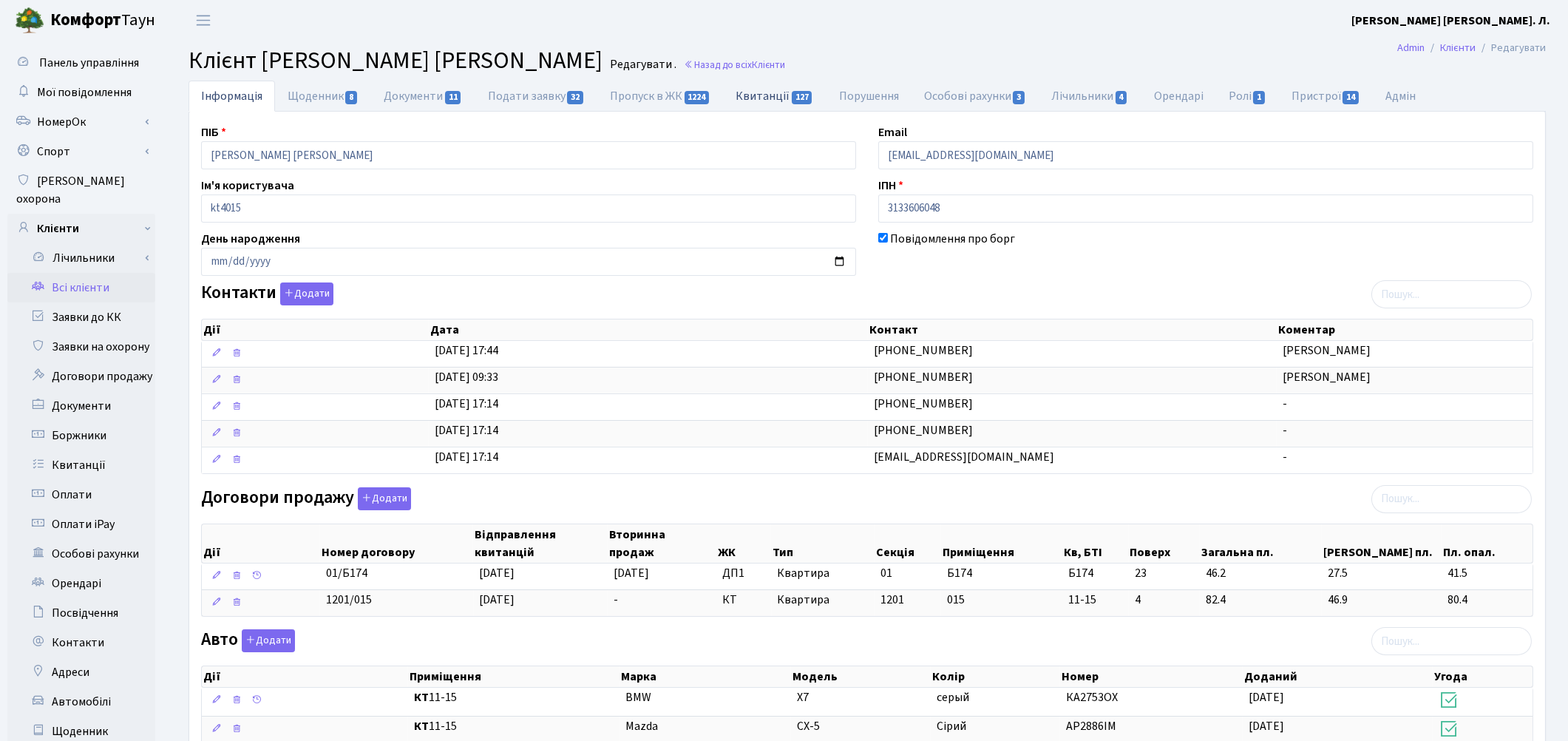
click at [776, 101] on link "Квитанції 127" at bounding box center [774, 96] width 103 height 30
select select "25"
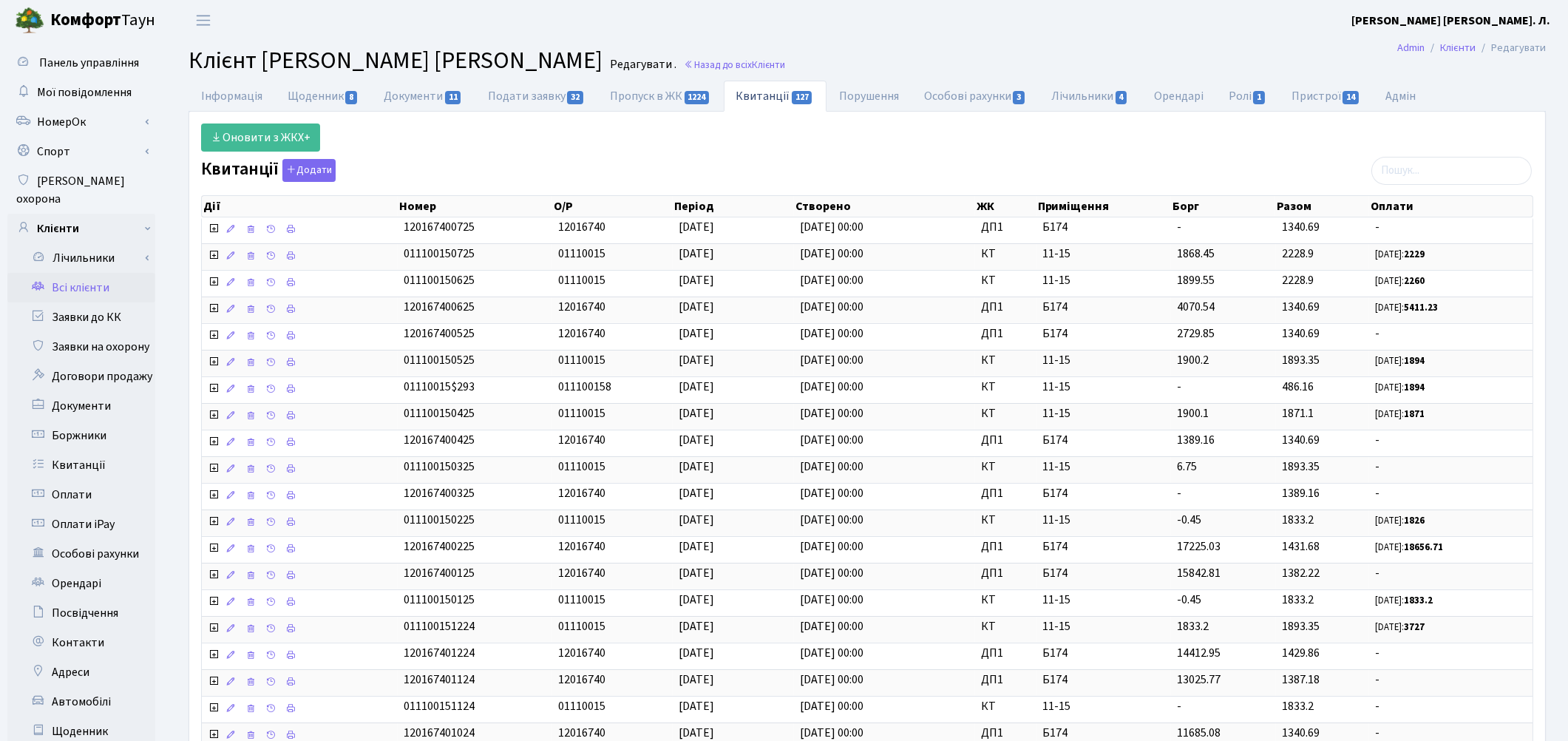
click at [84, 278] on link "Всі клієнти" at bounding box center [81, 288] width 148 height 30
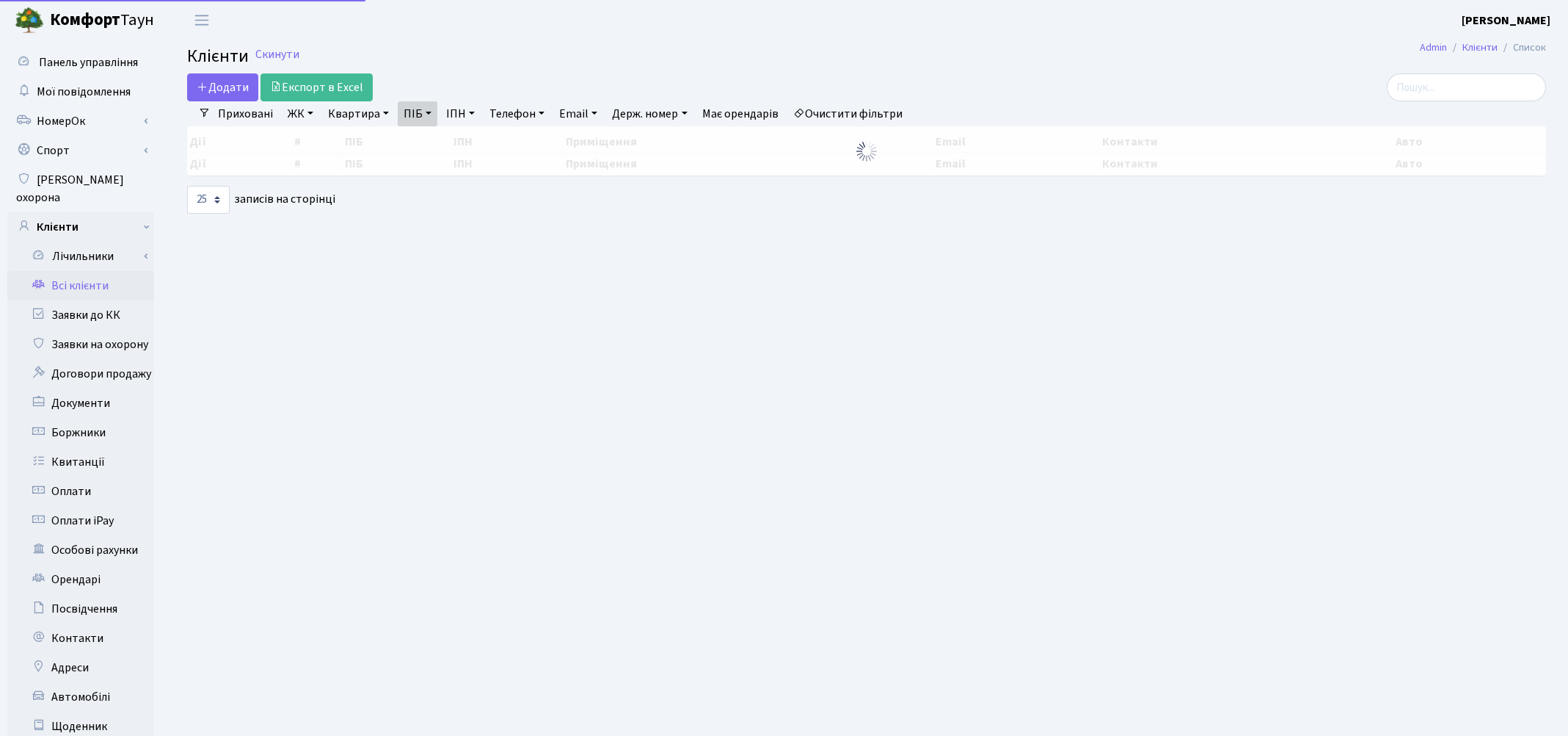
select select "25"
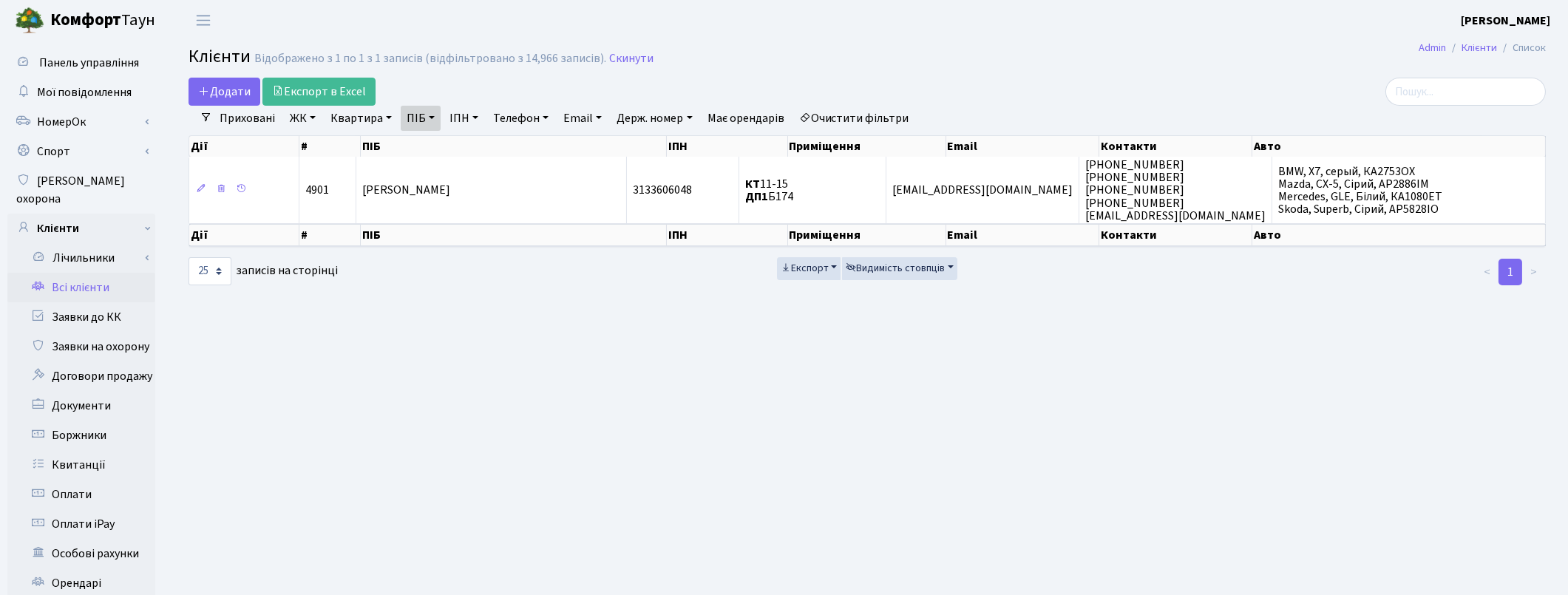
click at [91, 273] on link "Всі клієнти" at bounding box center [81, 288] width 148 height 30
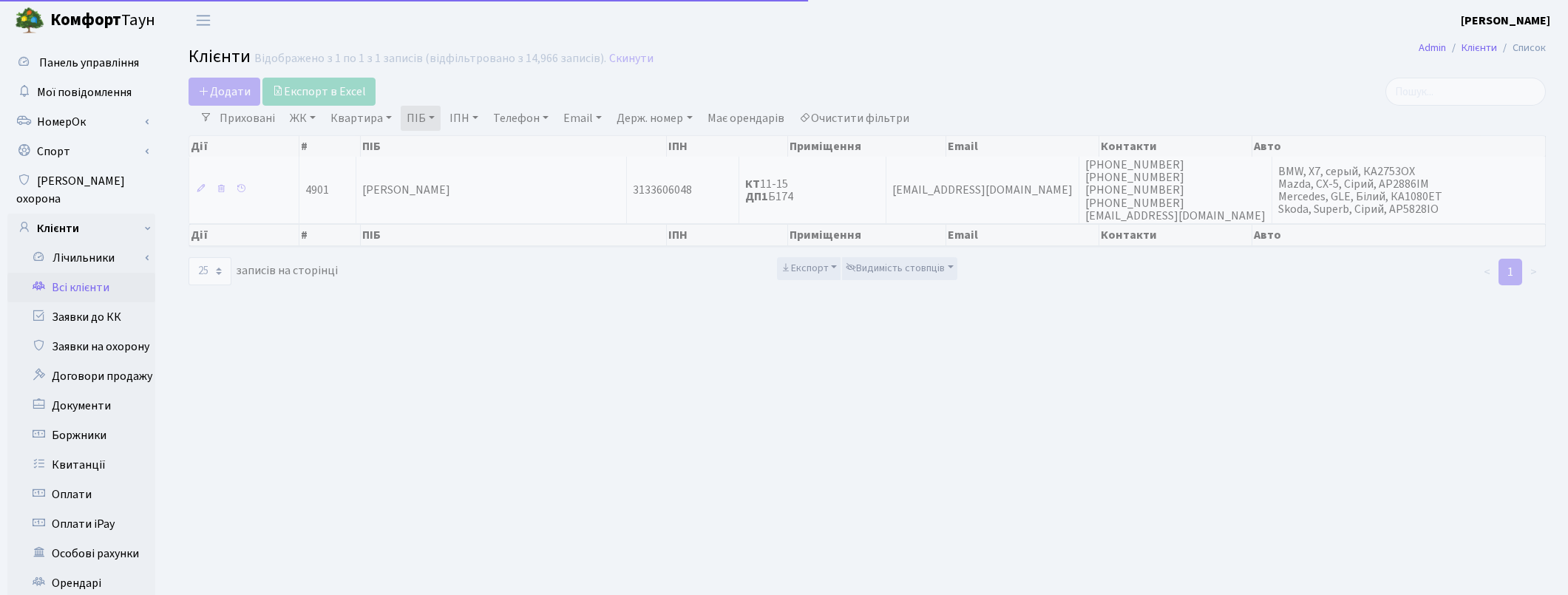
select select "25"
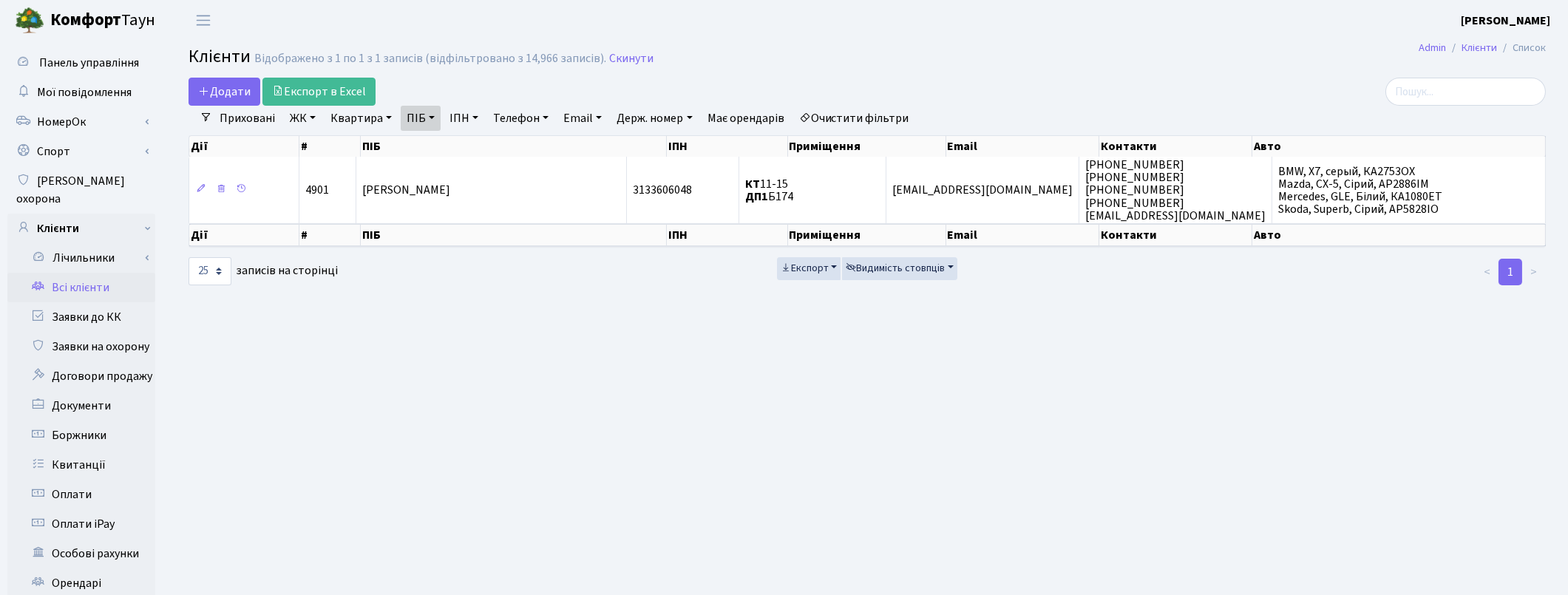
click at [859, 112] on link "Очистити фільтри" at bounding box center [854, 118] width 122 height 25
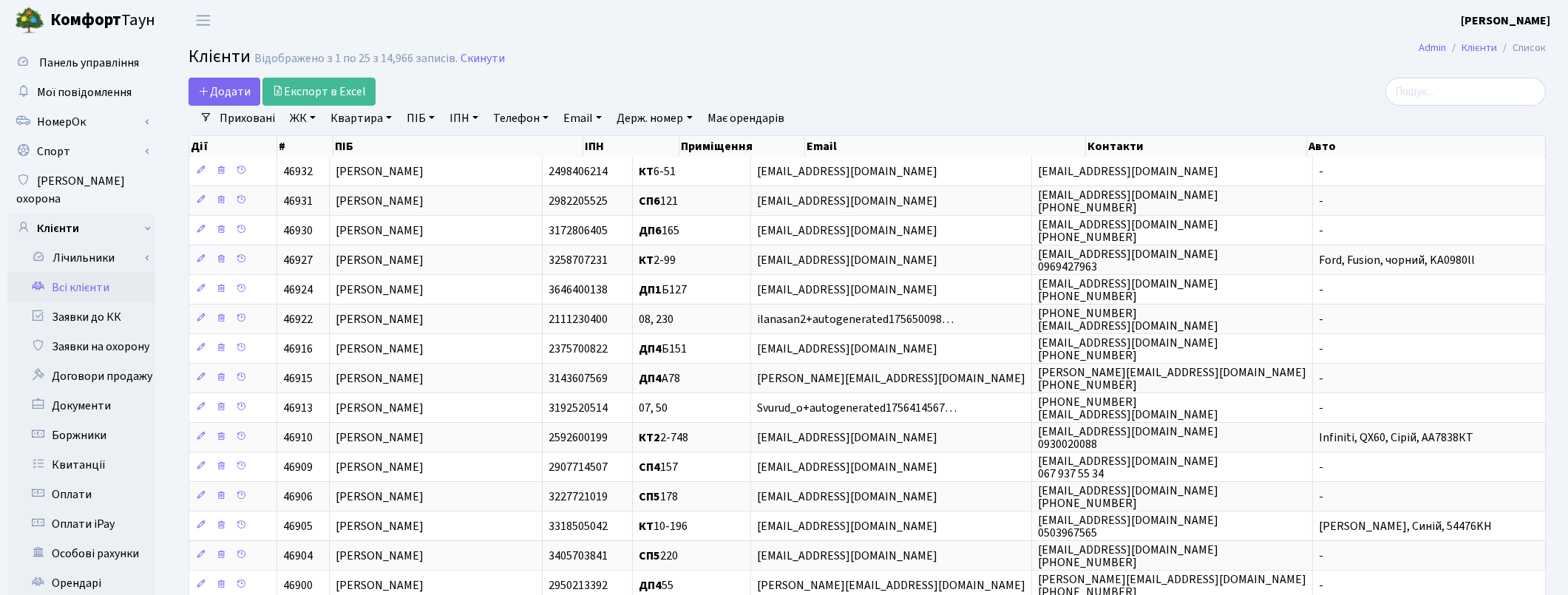
click at [415, 120] on link "ПІБ" at bounding box center [421, 118] width 40 height 25
click at [367, 116] on link "Квартира" at bounding box center [361, 118] width 73 height 25
type input "б174"
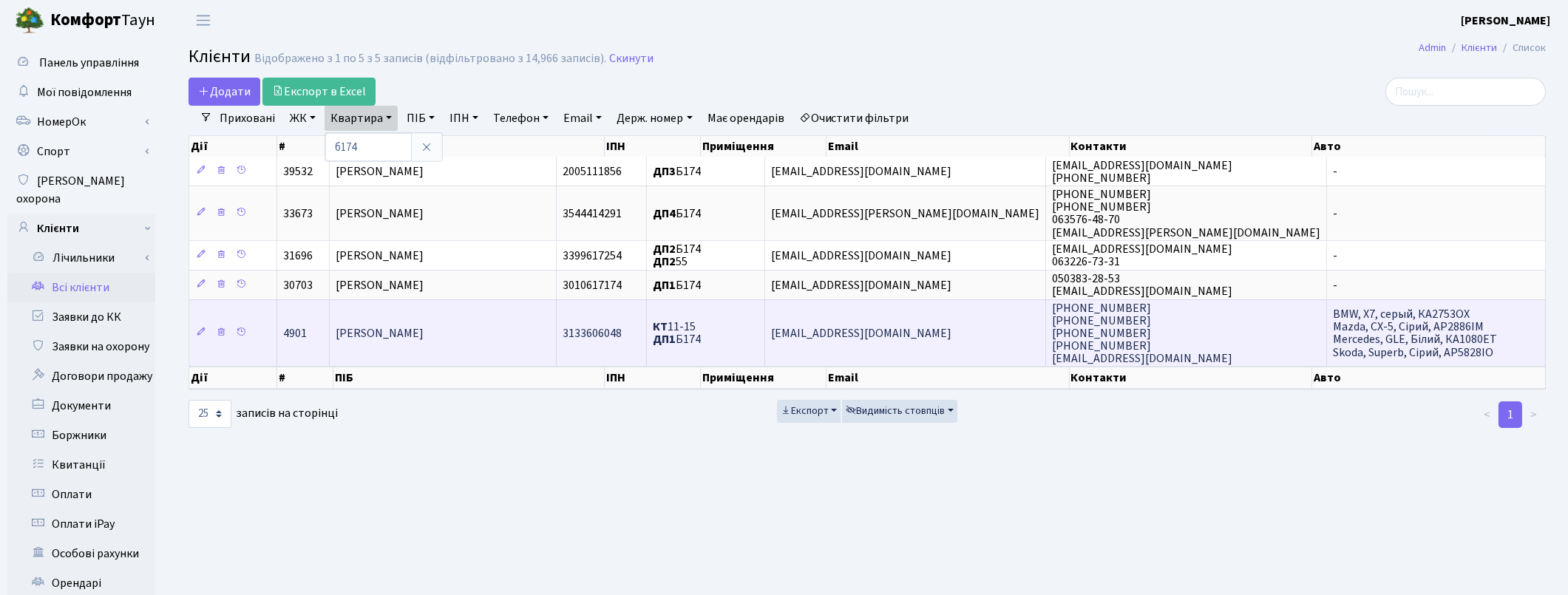
click at [517, 329] on td "[PERSON_NAME]" at bounding box center [443, 333] width 227 height 67
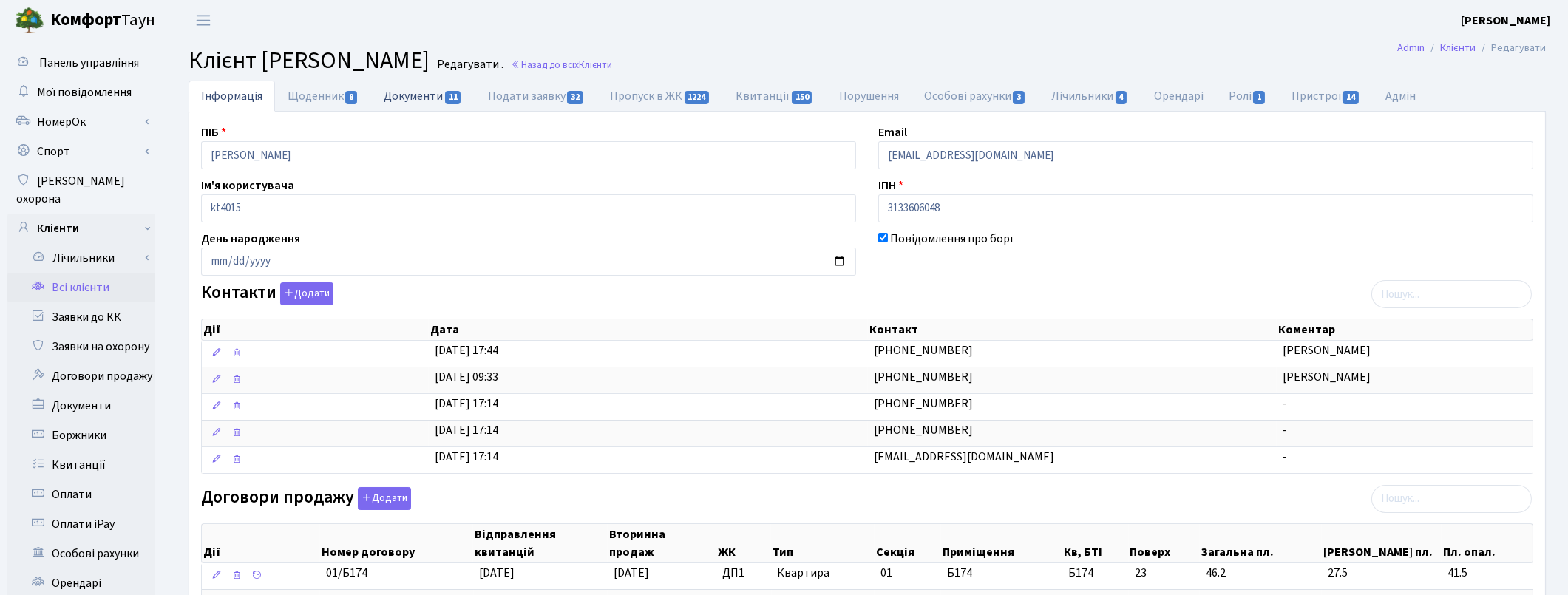
click at [402, 97] on link "Документи 11" at bounding box center [423, 96] width 103 height 30
select select "25"
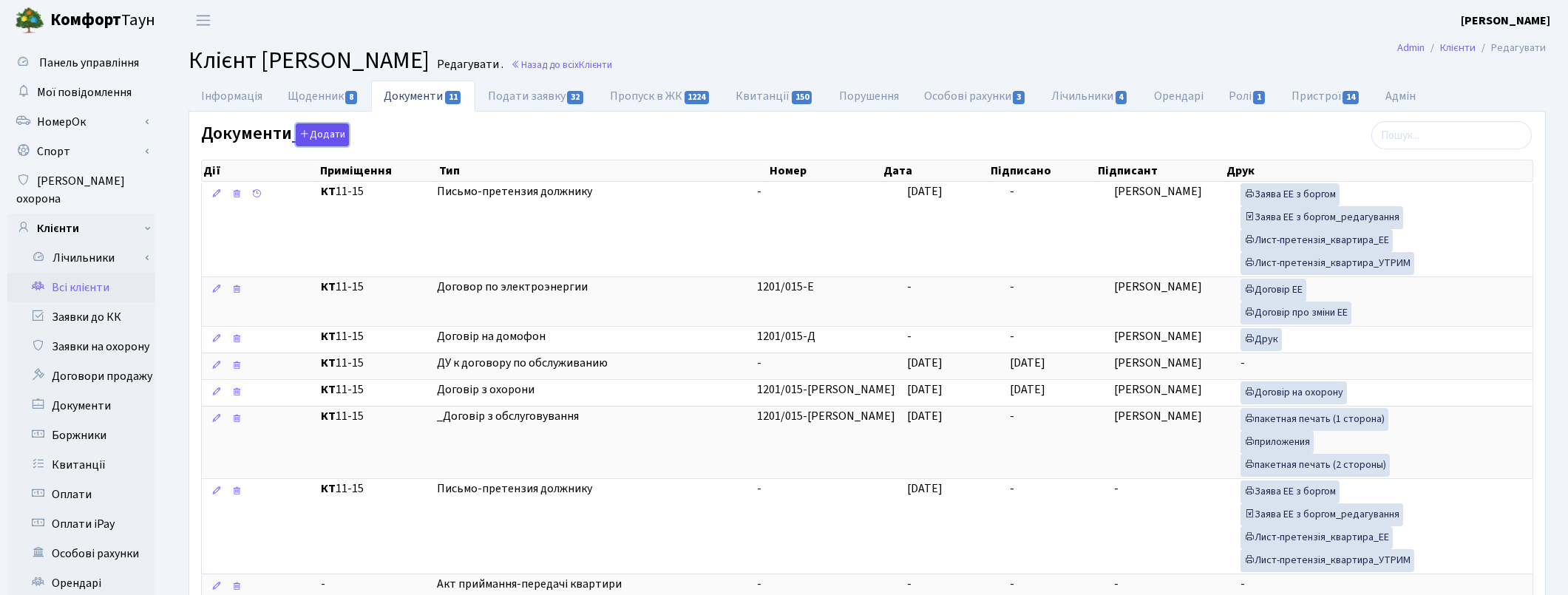
click at [323, 130] on button "Додати" at bounding box center [323, 135] width 53 height 23
